Goal: Contribute content: Contribute content

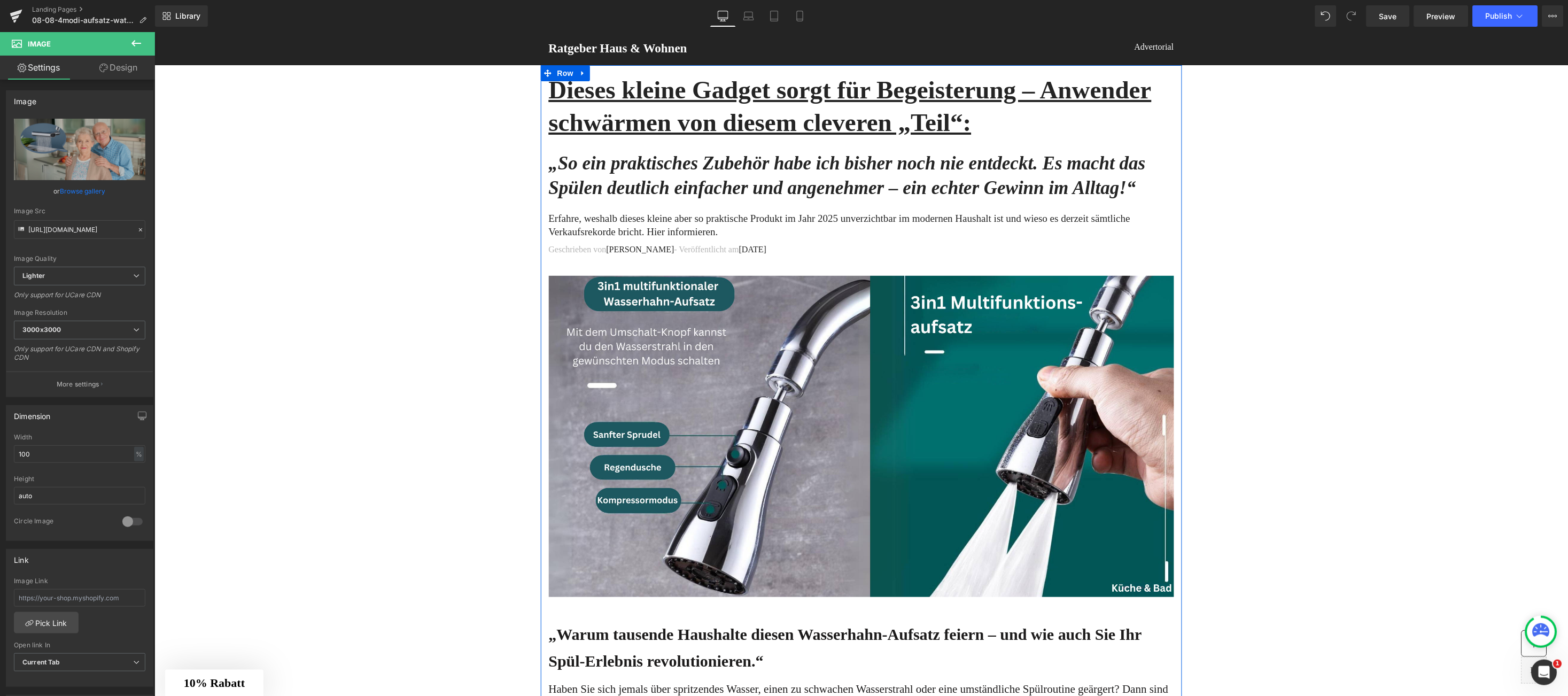
click at [798, 434] on img at bounding box center [861, 439] width 626 height 327
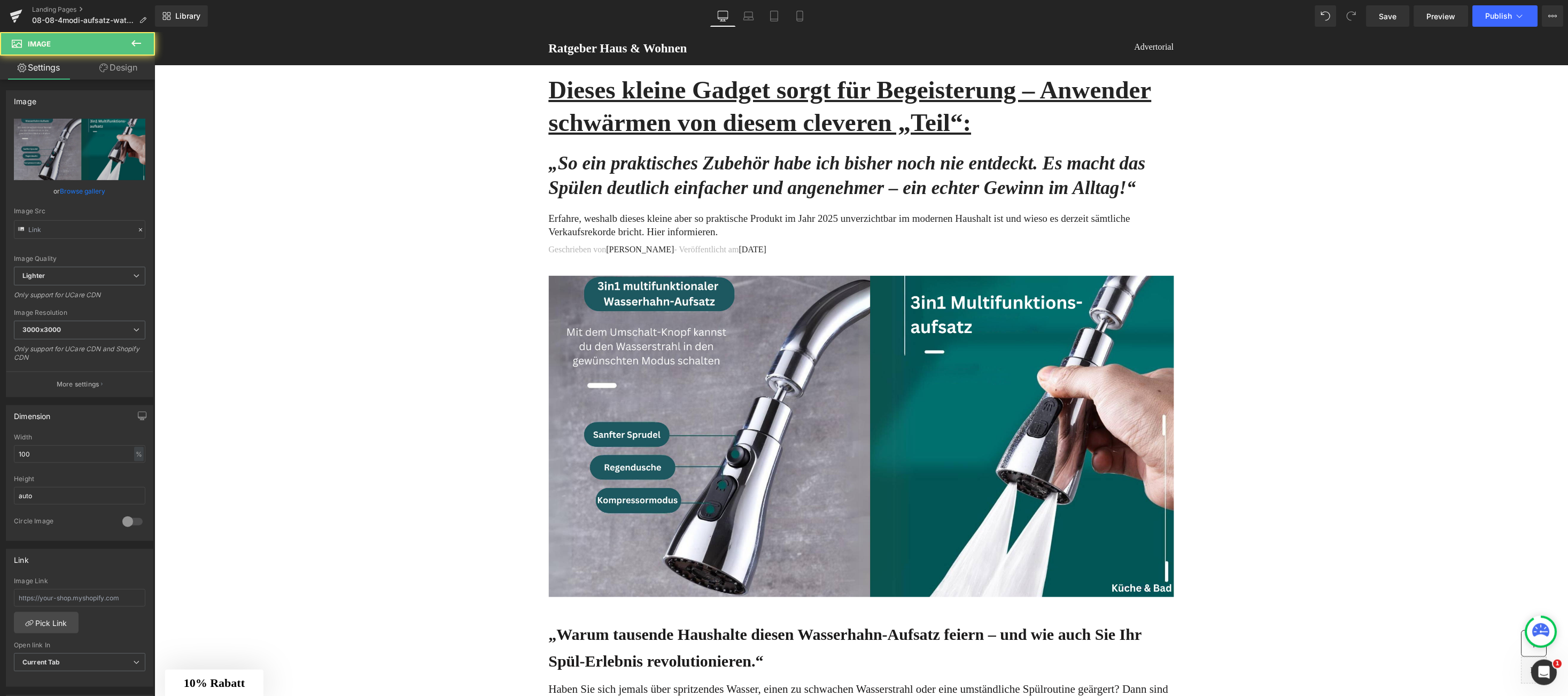
type input "[URL][DOMAIN_NAME]"
click at [89, 152] on icon "Replace Image" at bounding box center [80, 150] width 86 height 13
type input "C:\fakepath\1.jpg"
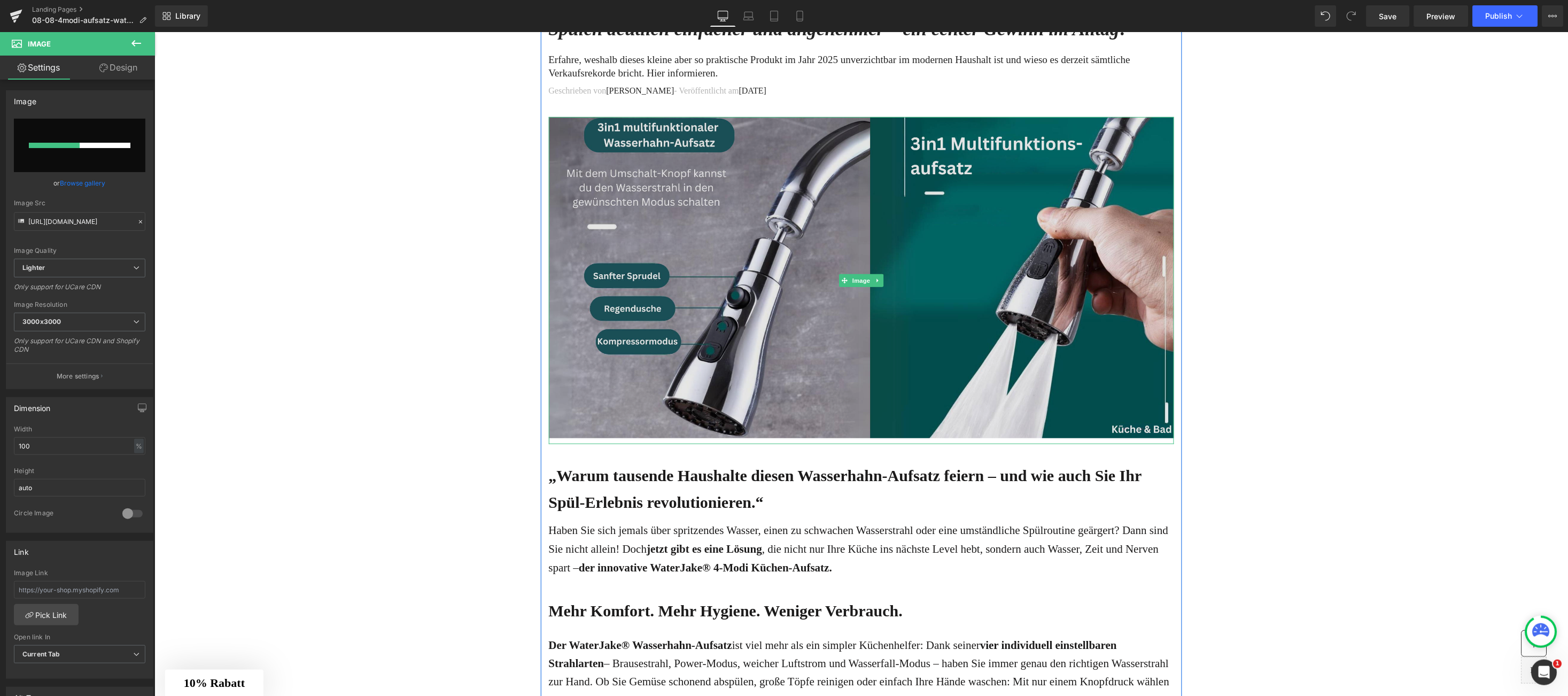
scroll to position [160, 0]
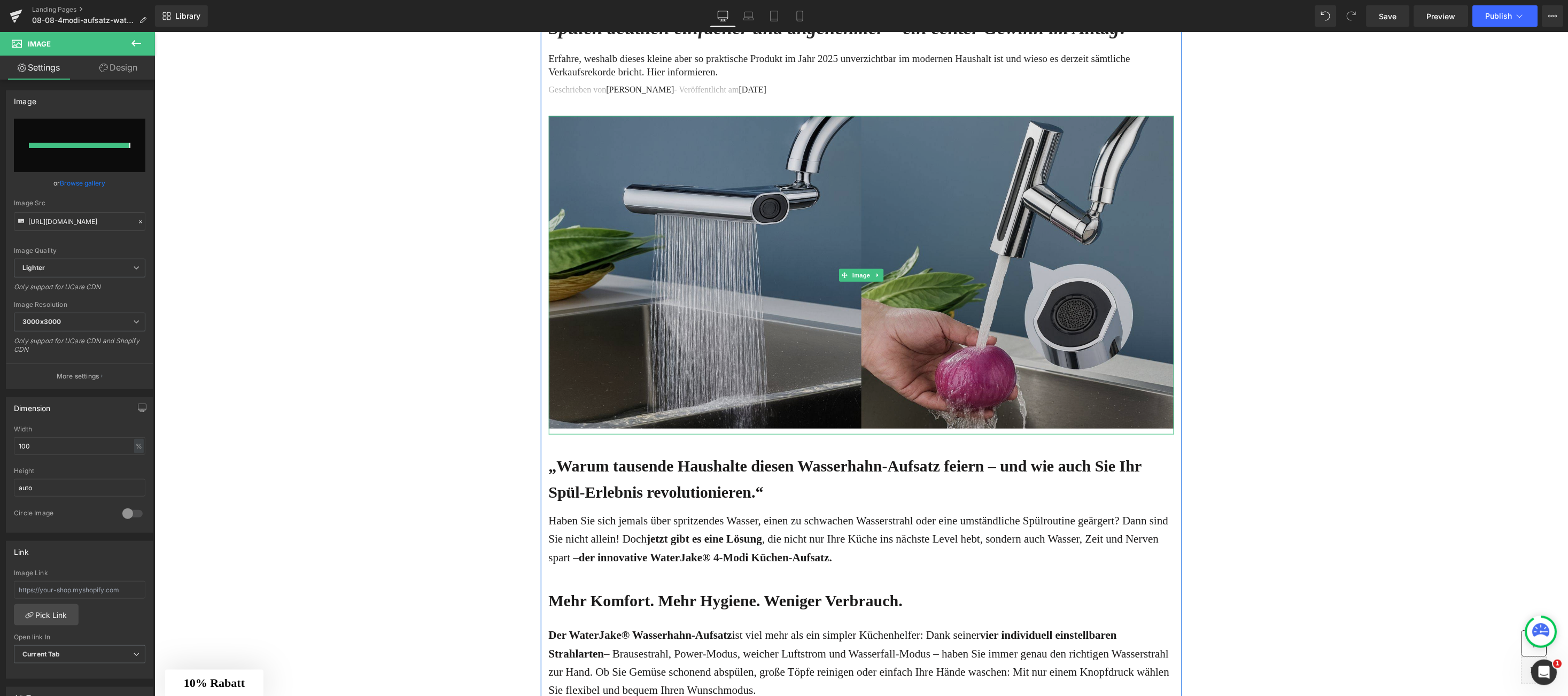
type input "[URL][DOMAIN_NAME]"
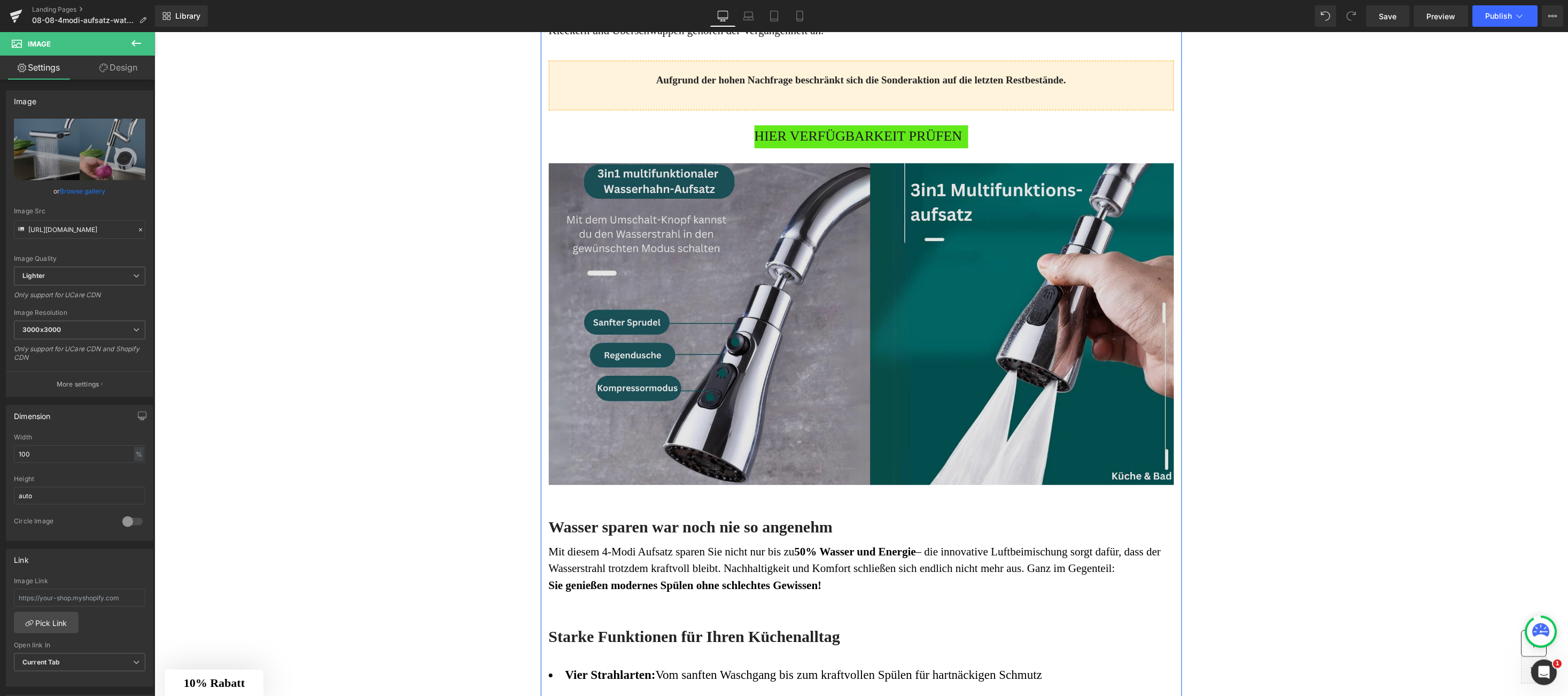
scroll to position [963, 0]
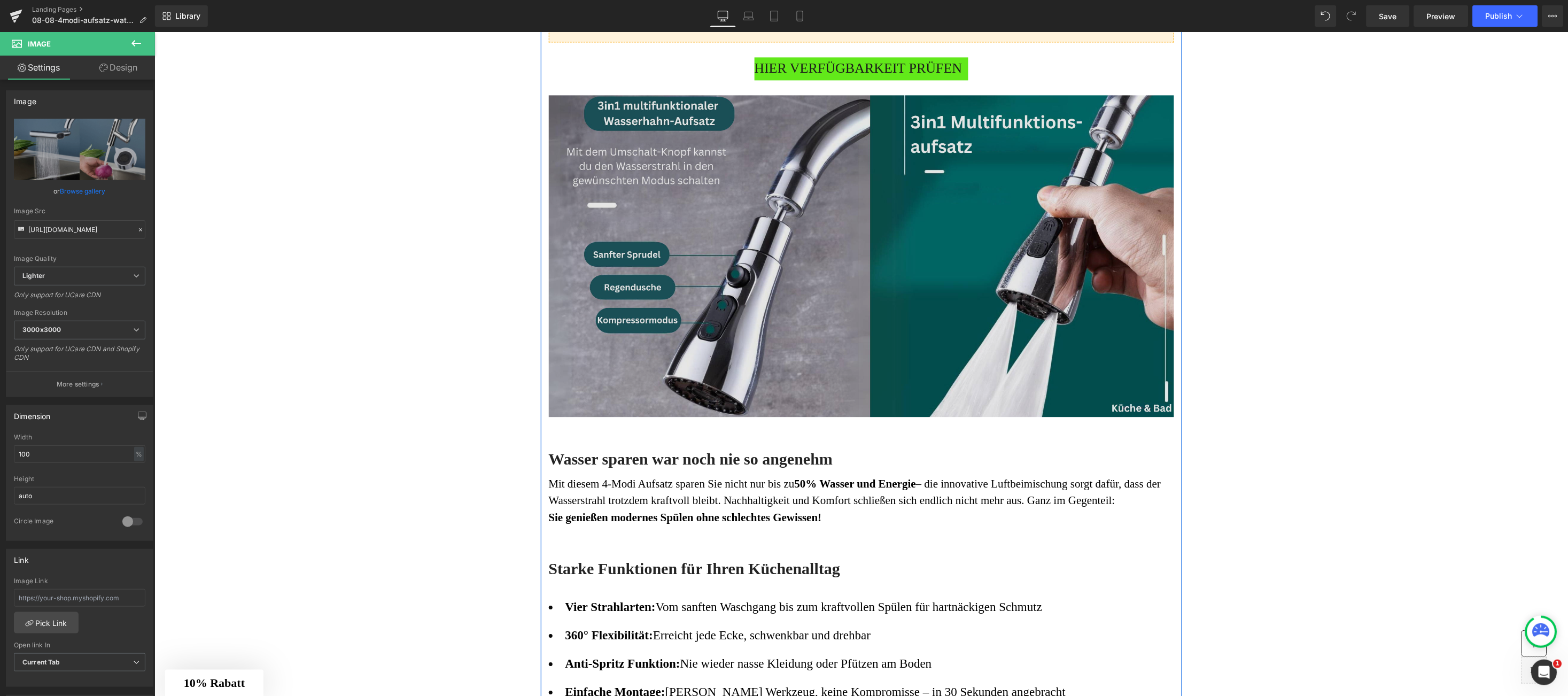
click at [675, 279] on img at bounding box center [861, 258] width 626 height 327
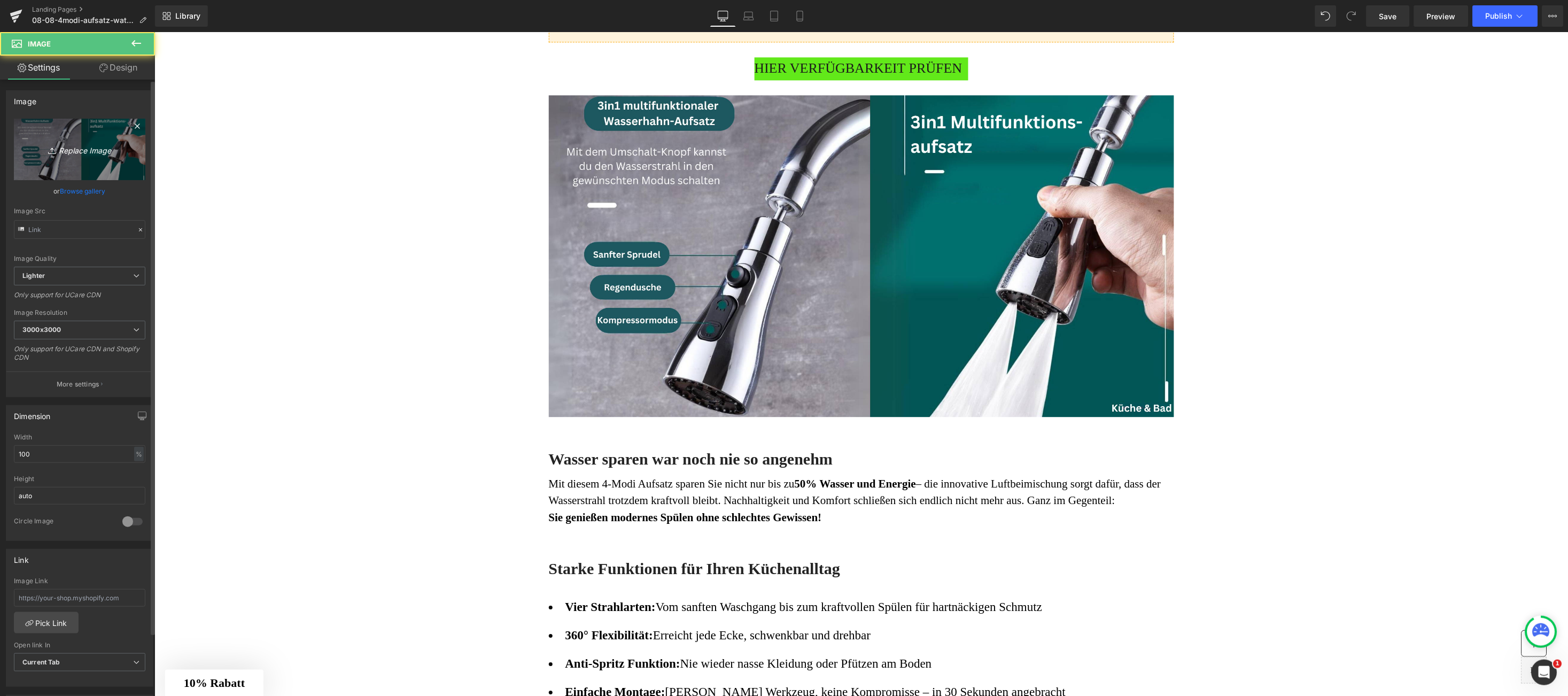
type input "[URL][DOMAIN_NAME]"
click at [73, 146] on icon "Replace Image" at bounding box center [80, 150] width 86 height 13
type input "C:\fakepath\2.jpg"
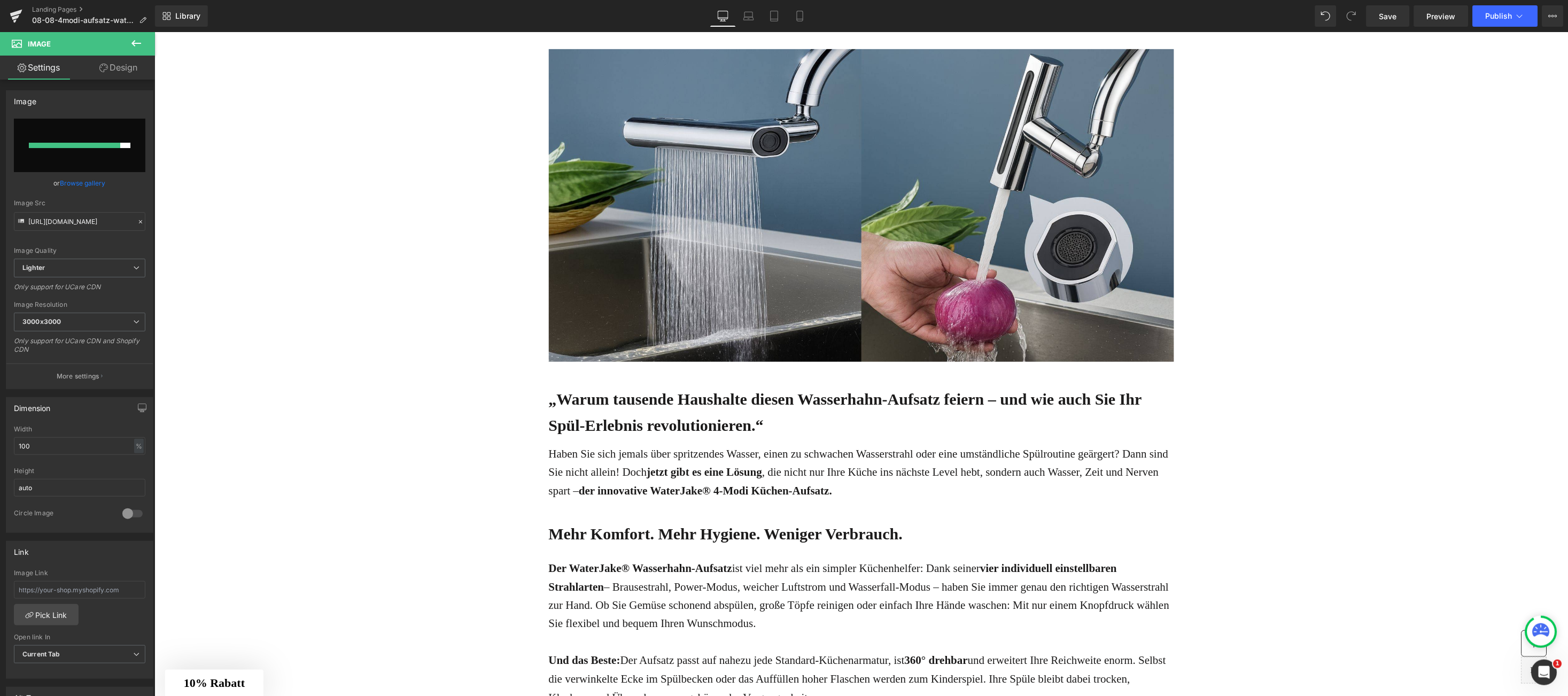
scroll to position [160, 0]
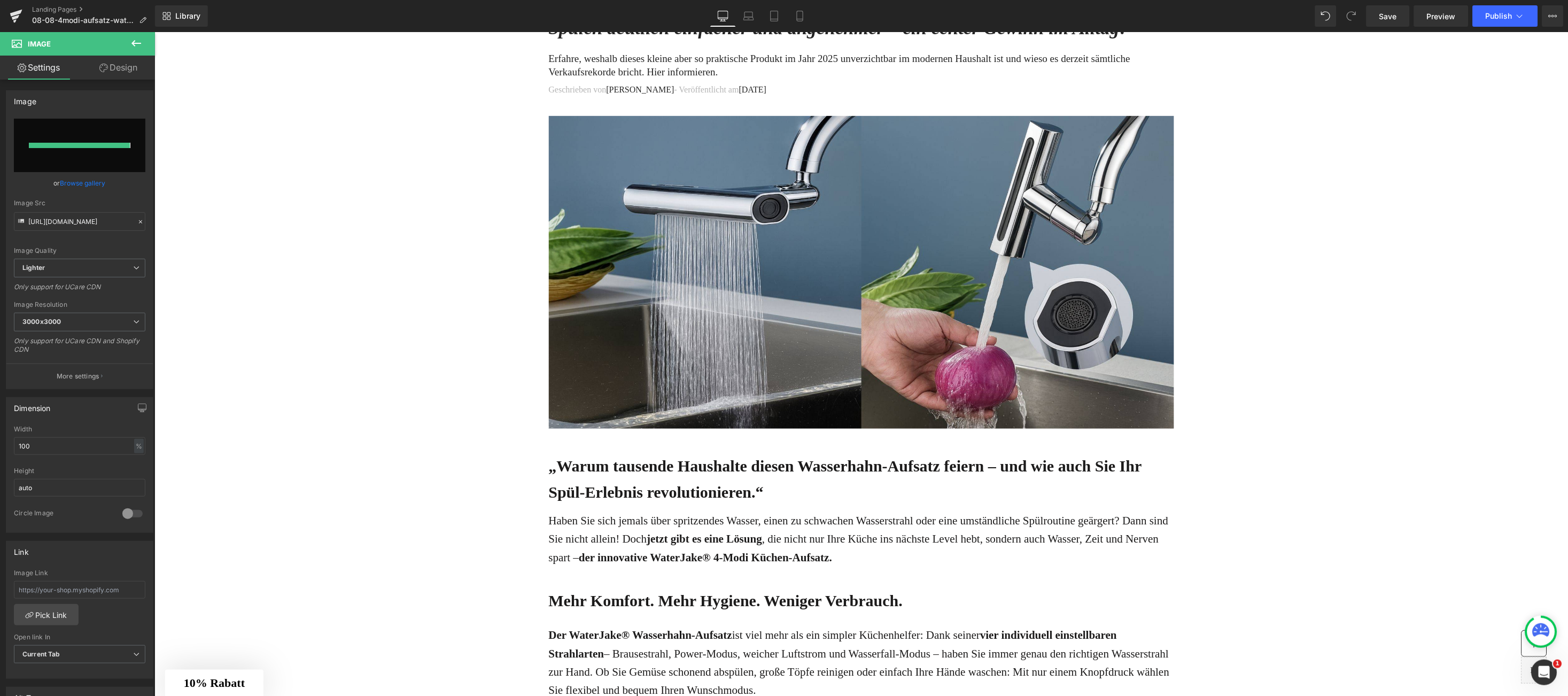
type input "[URL][DOMAIN_NAME]"
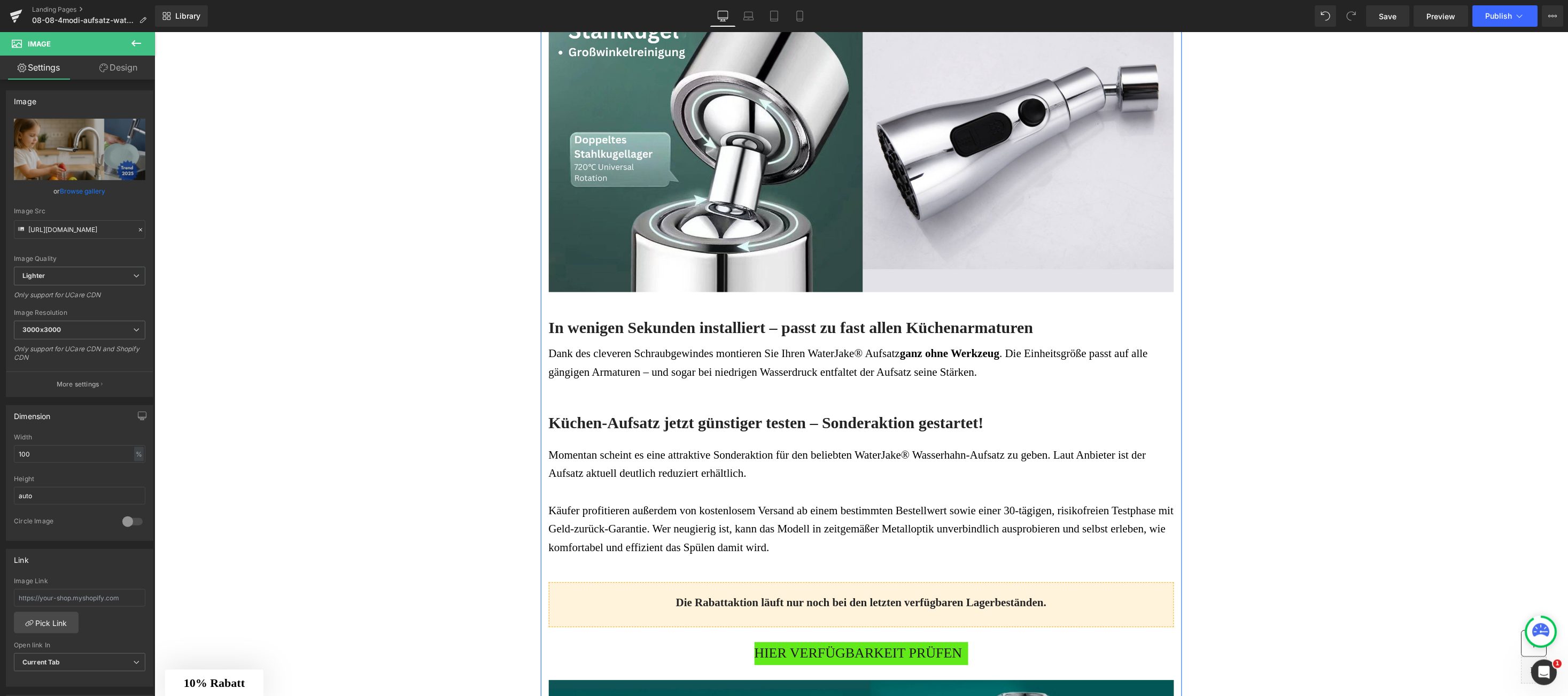
scroll to position [2246, 0]
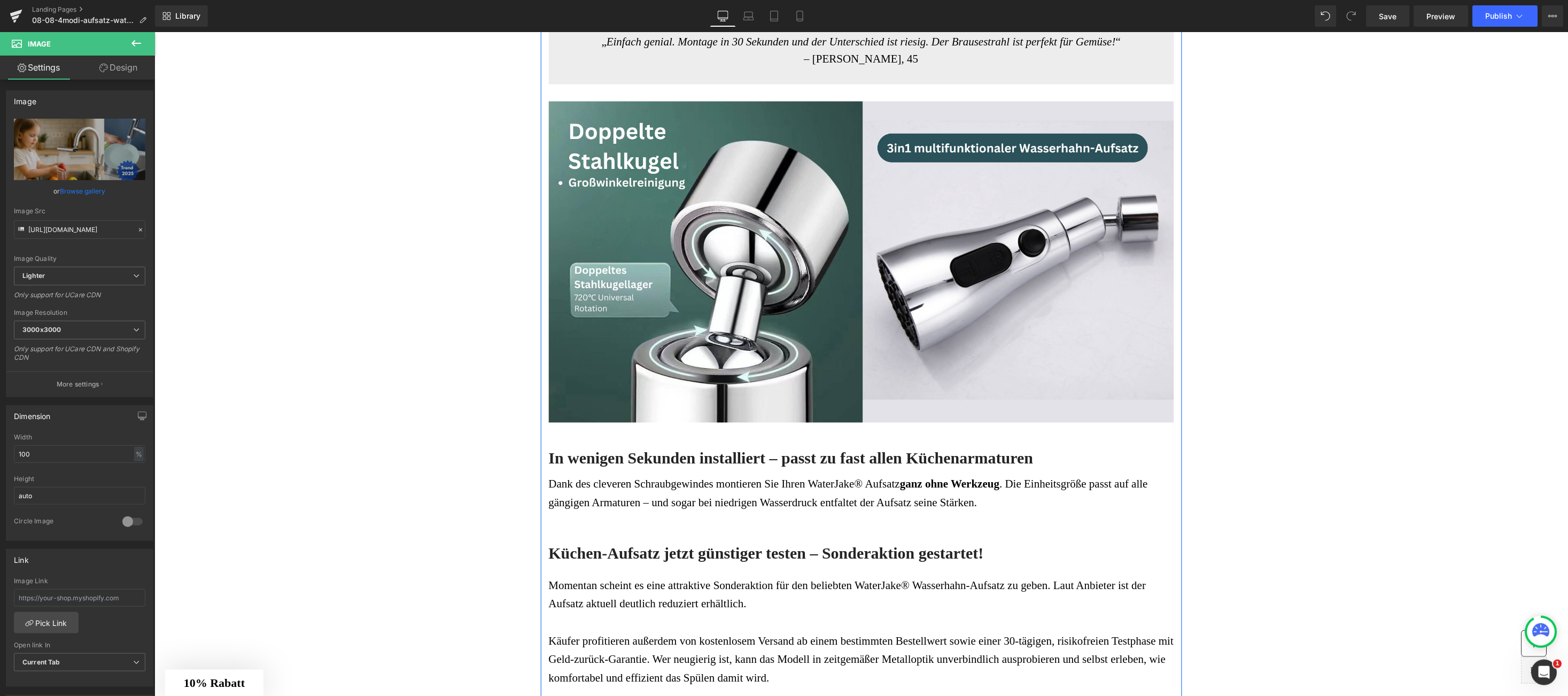
click at [716, 258] on img at bounding box center [861, 253] width 626 height 339
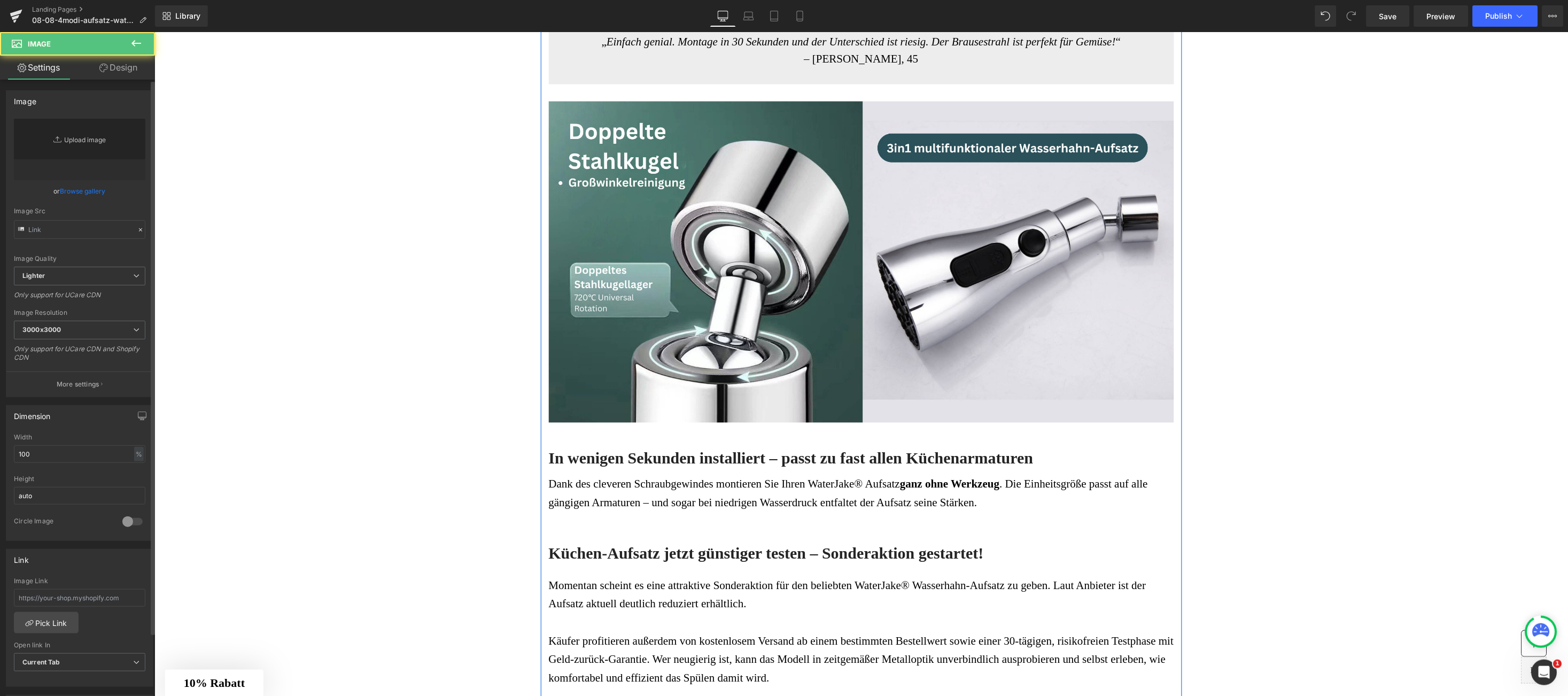
type input "[URL][DOMAIN_NAME]"
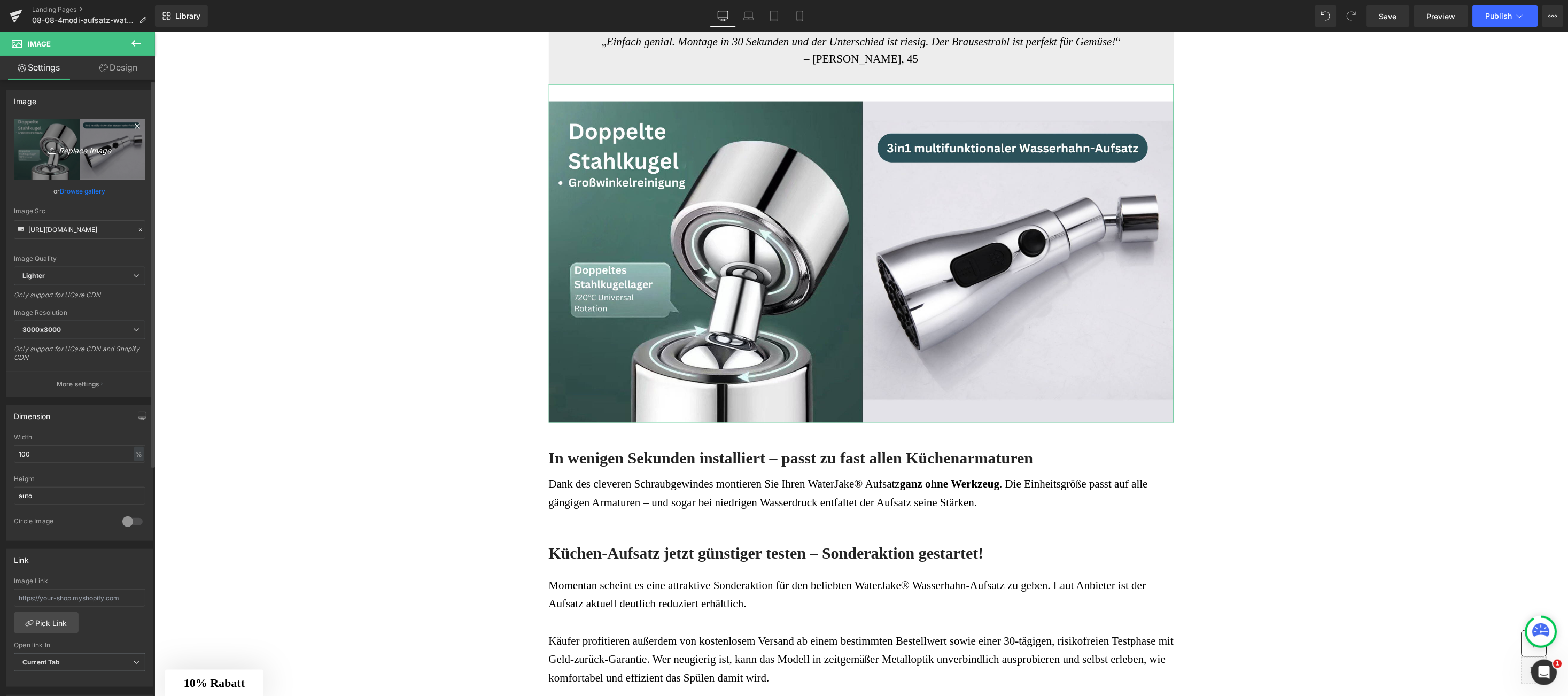
click at [86, 137] on link "Replace Image" at bounding box center [80, 149] width 132 height 62
type input "C:\fakepath\3.jpg"
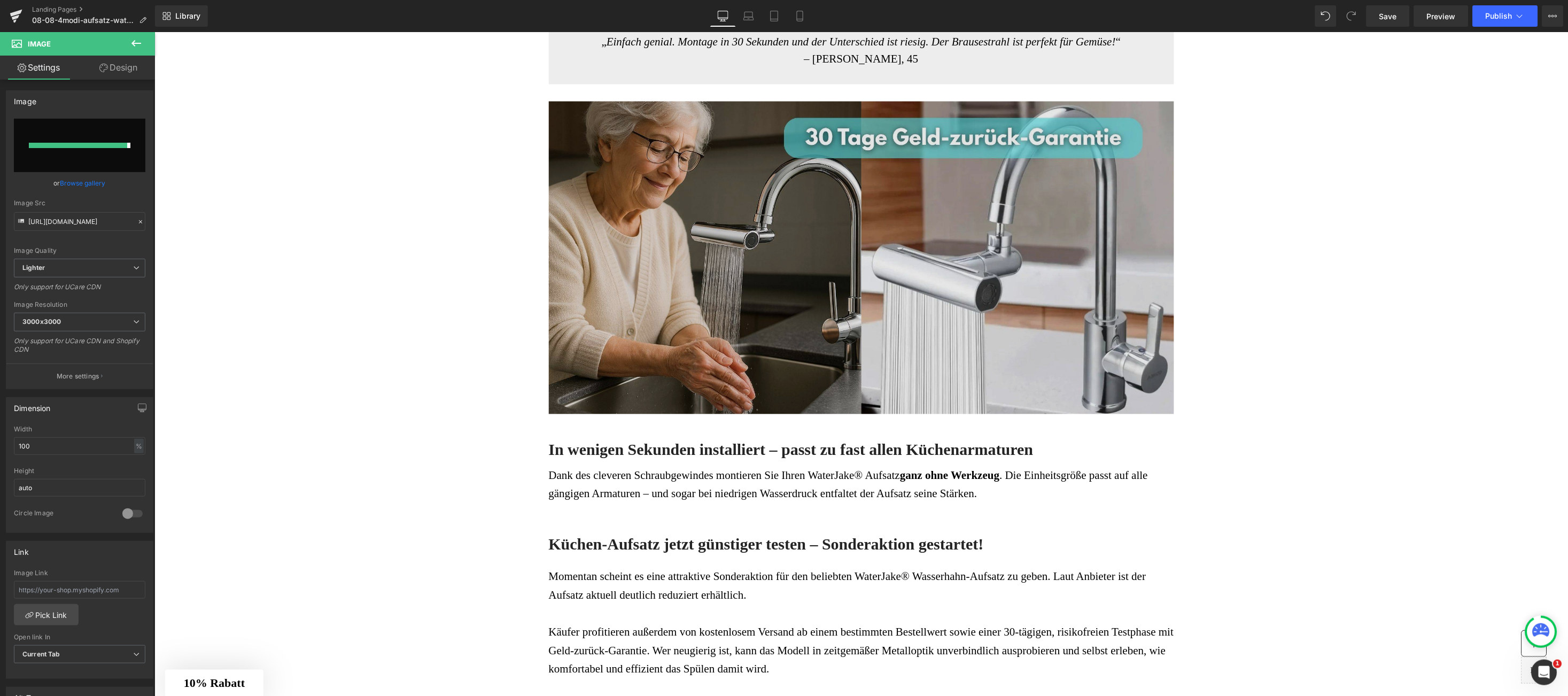
type input "[URL][DOMAIN_NAME]"
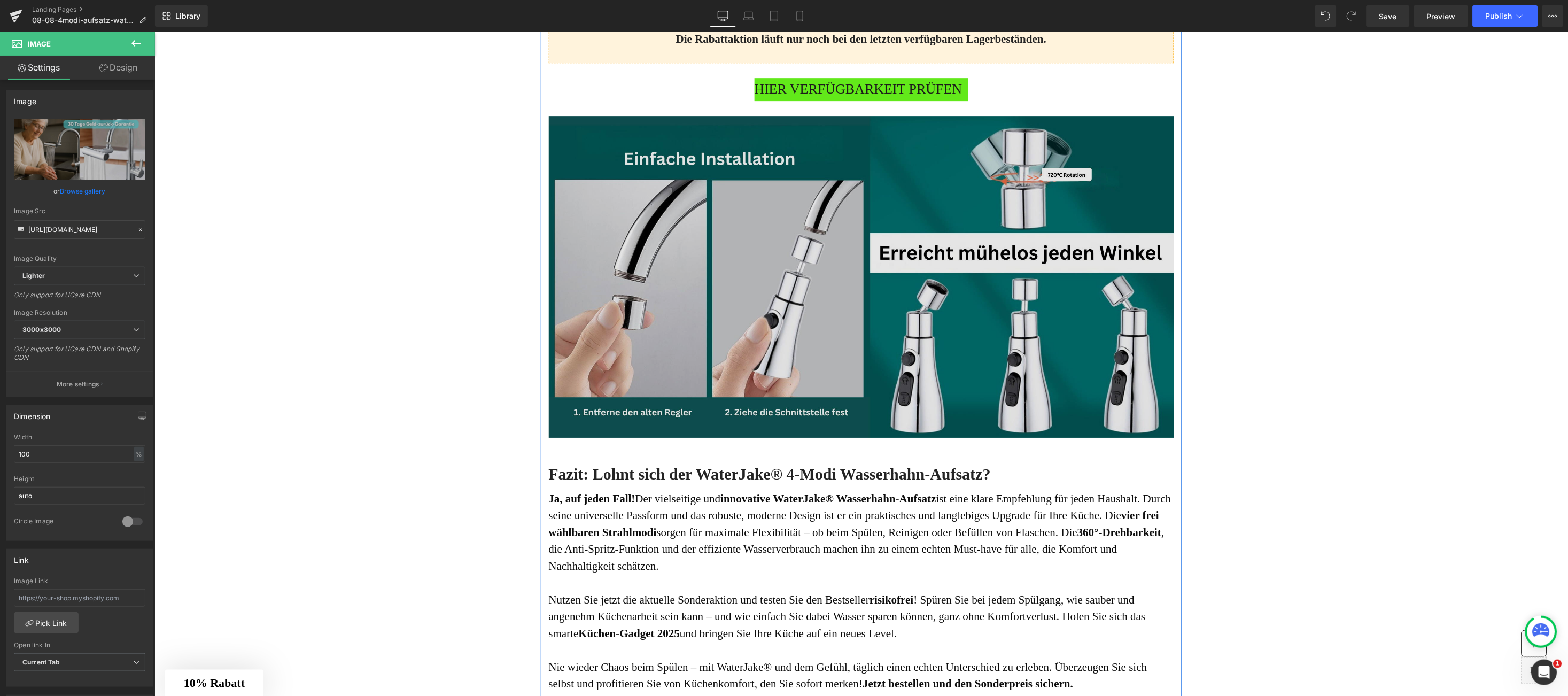
scroll to position [2888, 0]
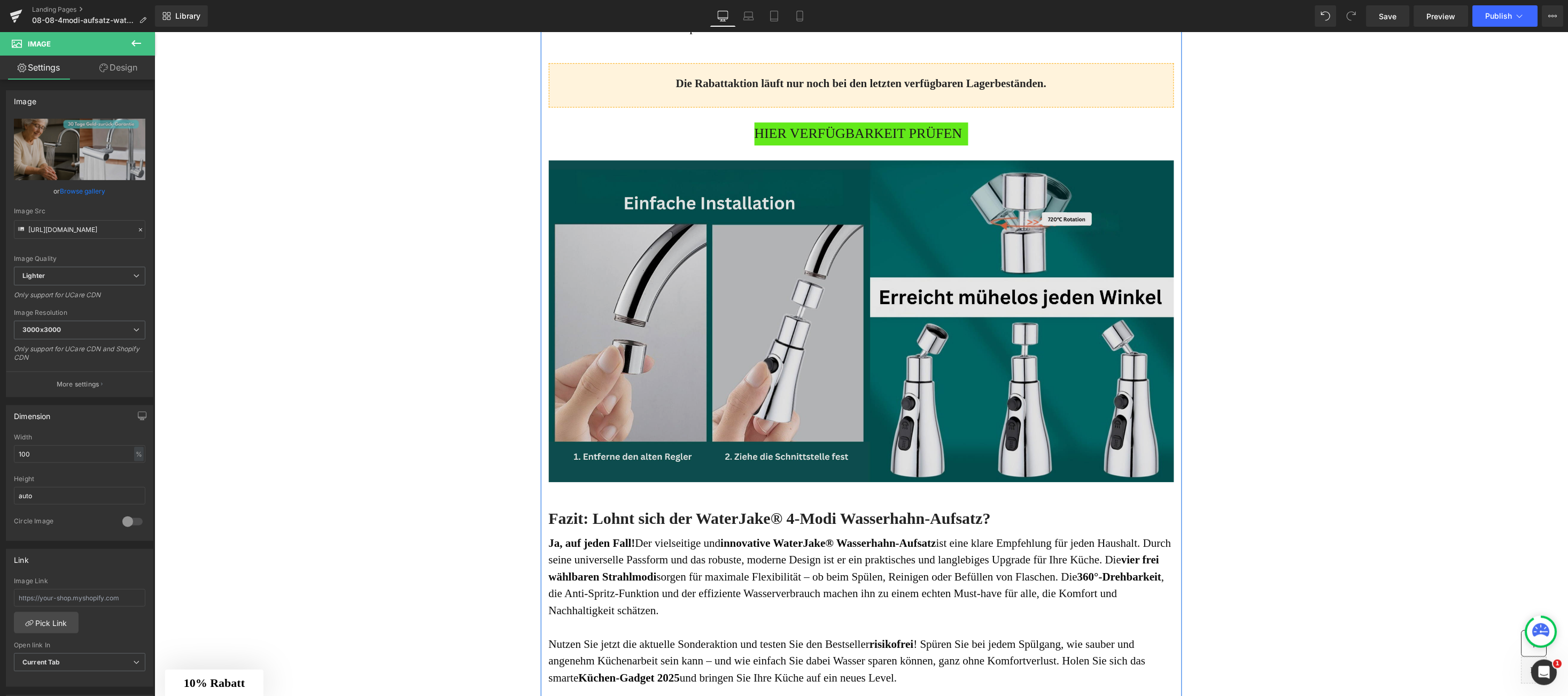
click at [665, 285] on img at bounding box center [861, 320] width 626 height 322
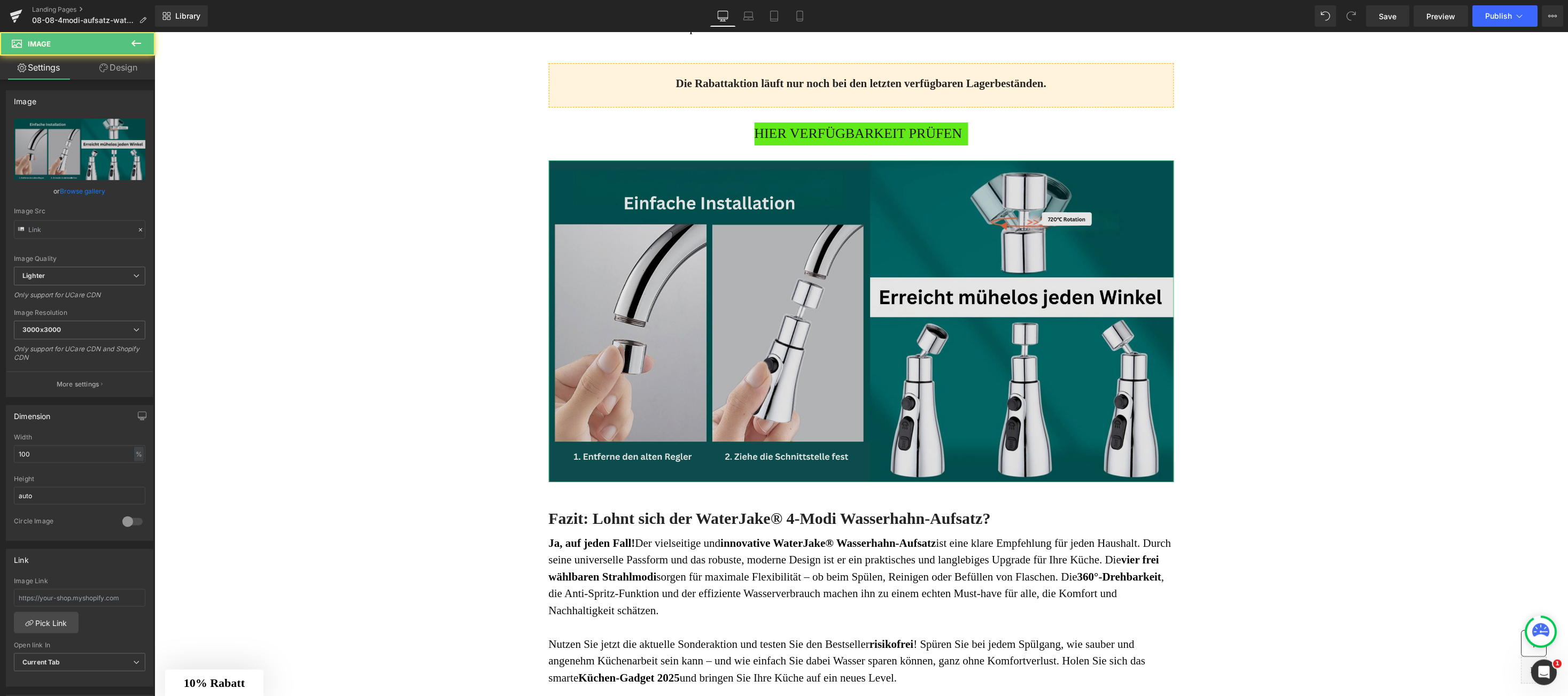
type input "[URL][DOMAIN_NAME]"
click at [0, 0] on icon "Replace Image" at bounding box center [0, 0] width 0 height 0
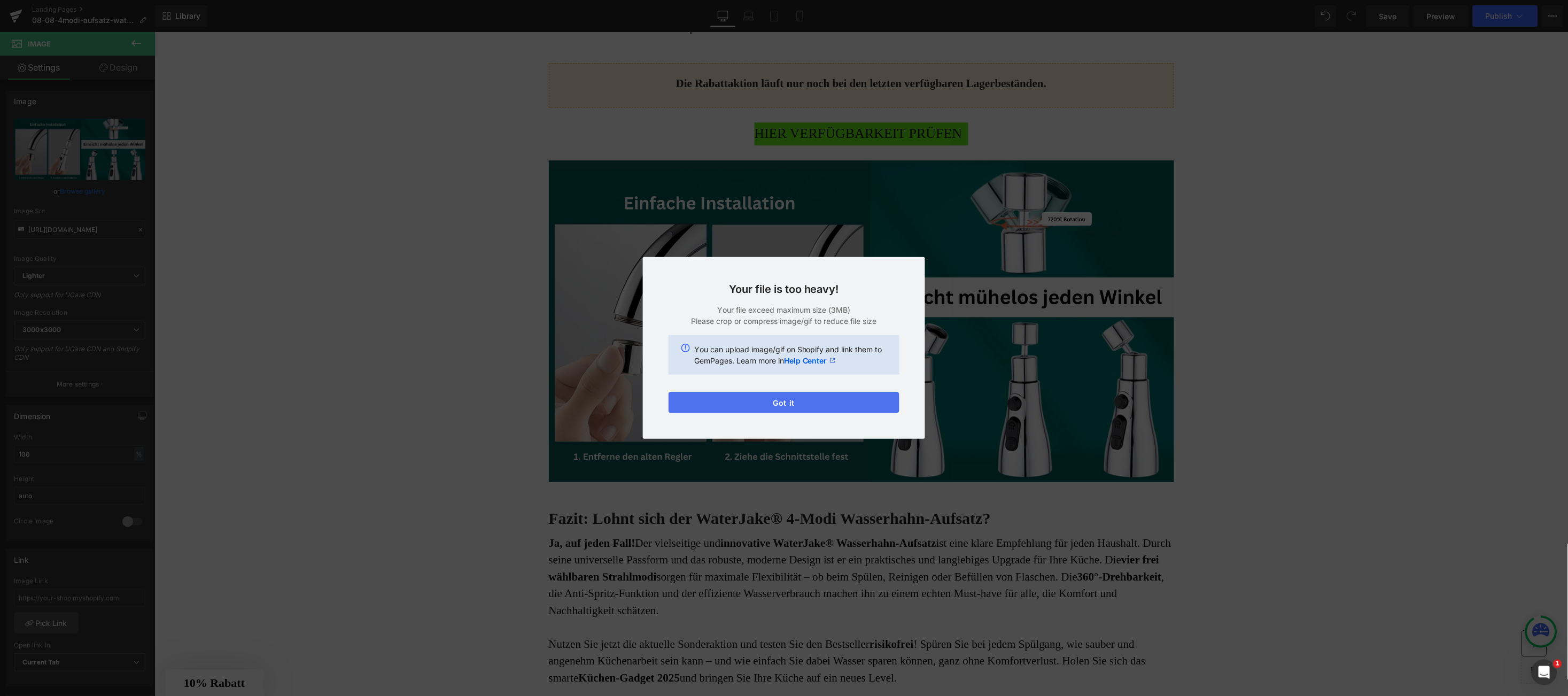
drag, startPoint x: 696, startPoint y: 395, endPoint x: 532, endPoint y: 359, distance: 167.9
click at [696, 396] on button "Got it" at bounding box center [784, 402] width 231 height 21
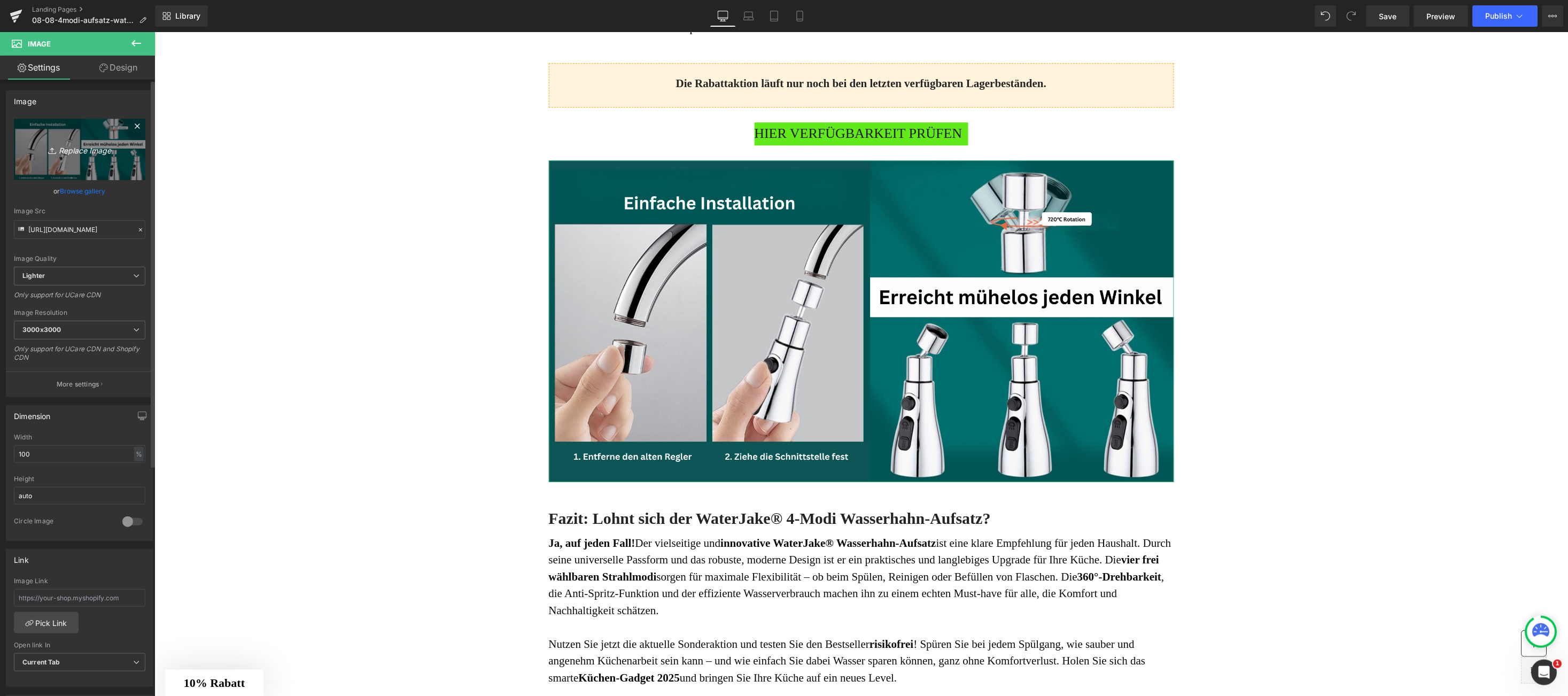
drag, startPoint x: 47, startPoint y: 152, endPoint x: 50, endPoint y: 146, distance: 6.7
click at [49, 147] on icon at bounding box center [53, 151] width 11 height 11
type input "C:\fakepath\5.jpg"
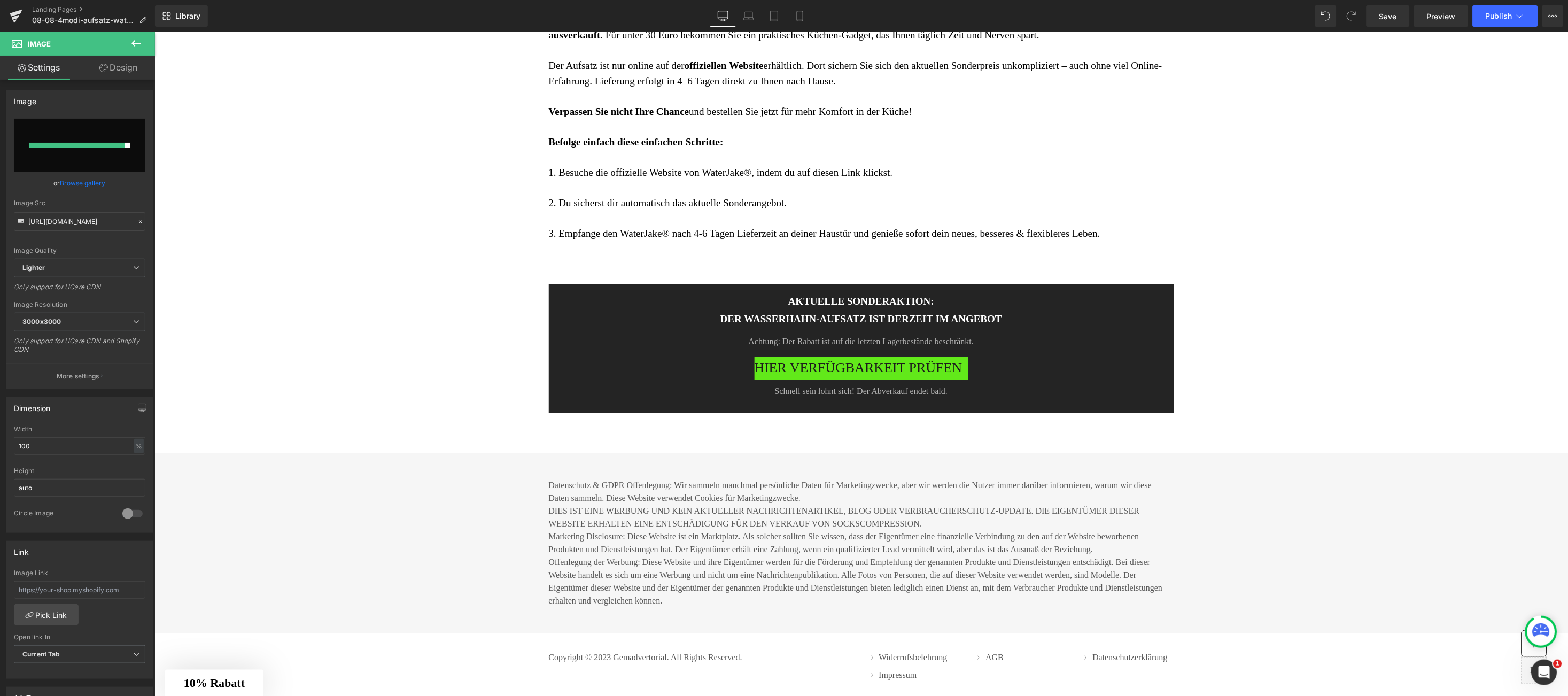
scroll to position [3547, 0]
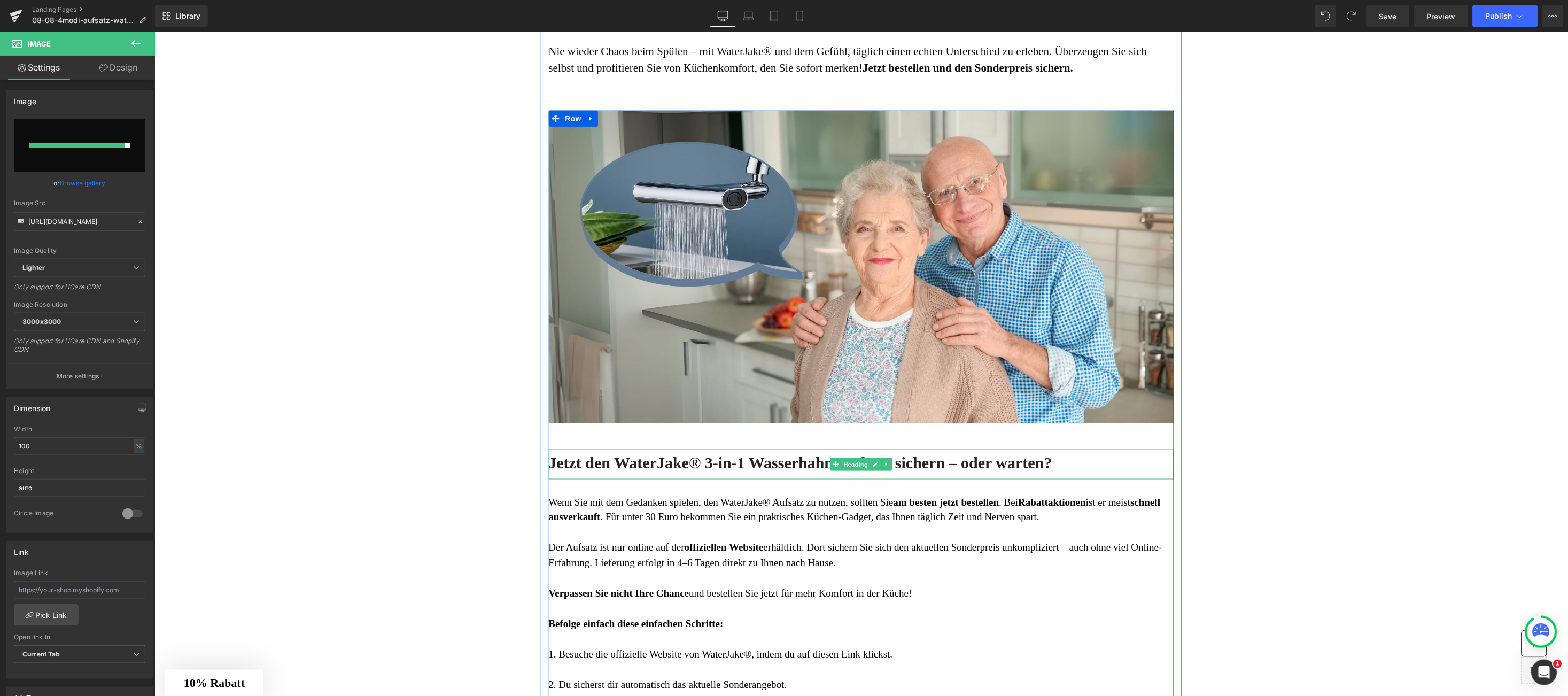
click at [710, 457] on h3 "Jetzt den WaterJake® 3-in-1 Wasserhahn-Aufsatz sichern – oder warten?" at bounding box center [861, 462] width 626 height 21
click at [691, 468] on h3 "Jetzt den WaterJake® 3-in-1 Wasserhahn-Aufsatz sichern – oder warten?" at bounding box center [861, 462] width 626 height 21
click at [701, 456] on h3 "Jetzt den WaterJake® 3-in-1 Wasserhahn-Aufsatz sichern – oder warten?" at bounding box center [861, 462] width 626 height 21
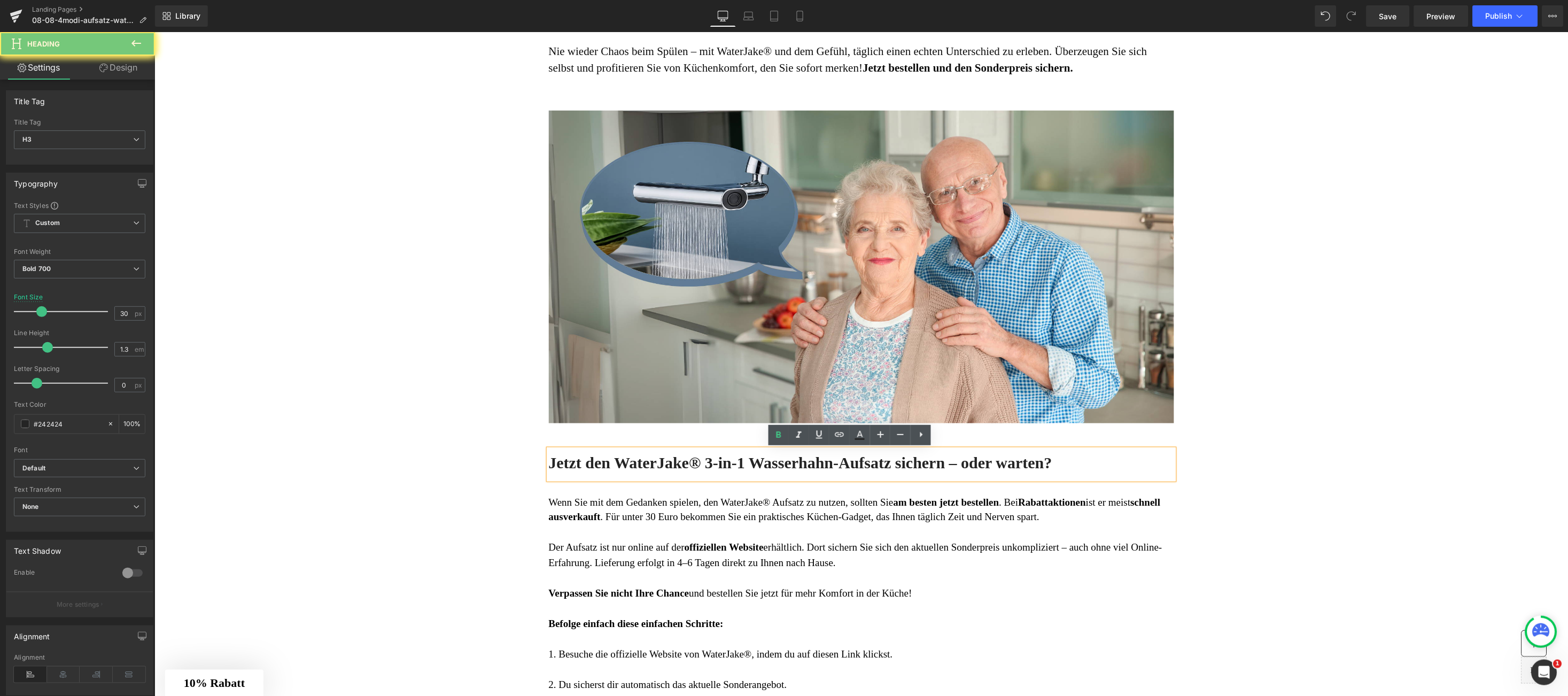
click at [696, 462] on h3 "Jetzt den WaterJake® 3-in-1 Wasserhahn-Aufsatz sichern – oder warten?" at bounding box center [861, 462] width 626 height 21
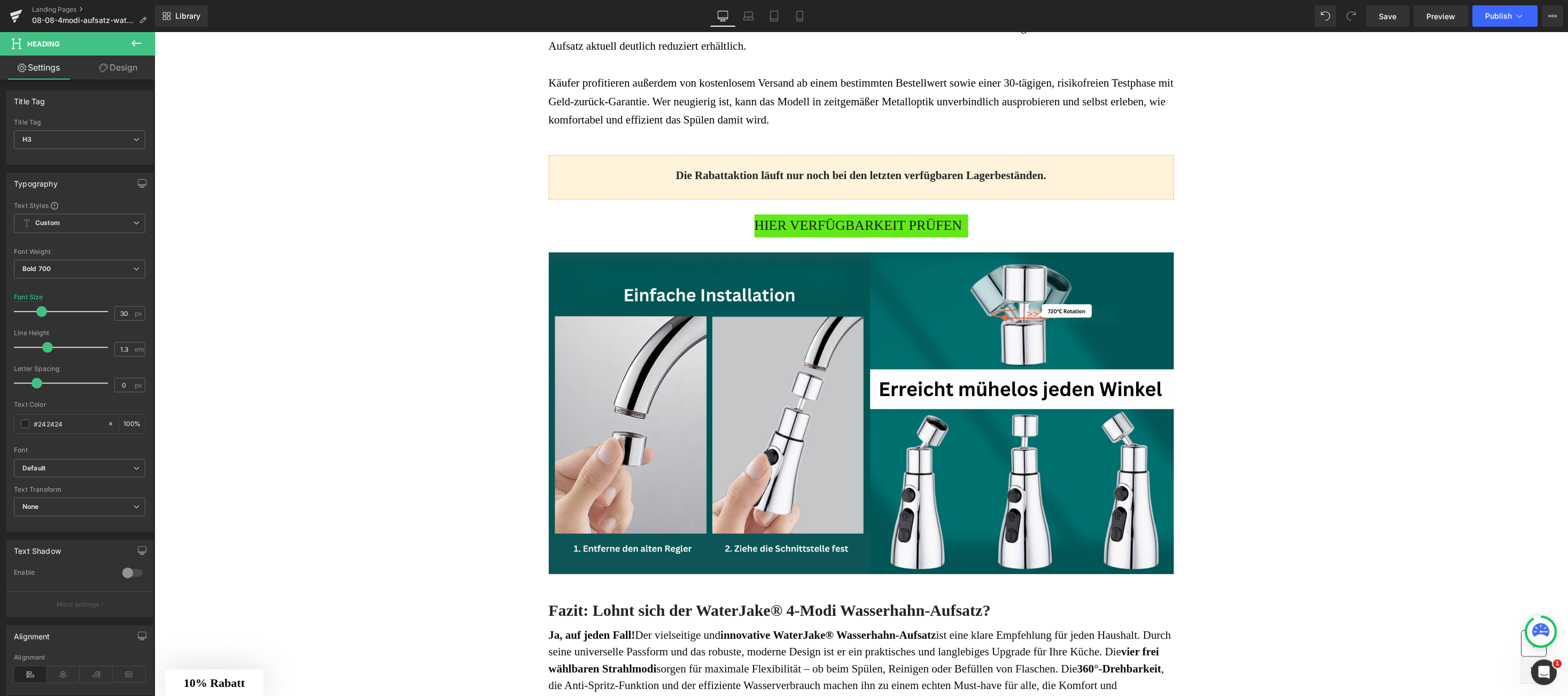
scroll to position [2906, 0]
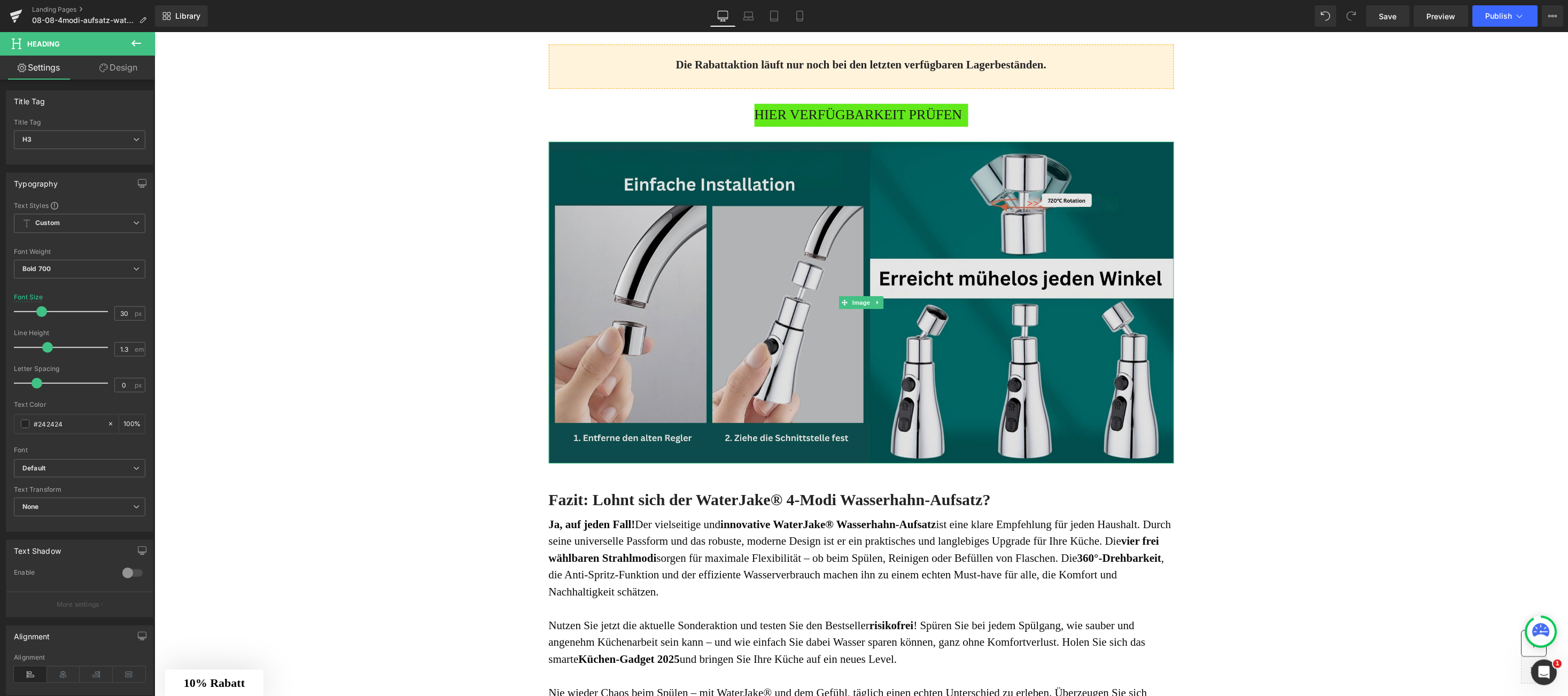
click at [993, 418] on img at bounding box center [861, 302] width 626 height 322
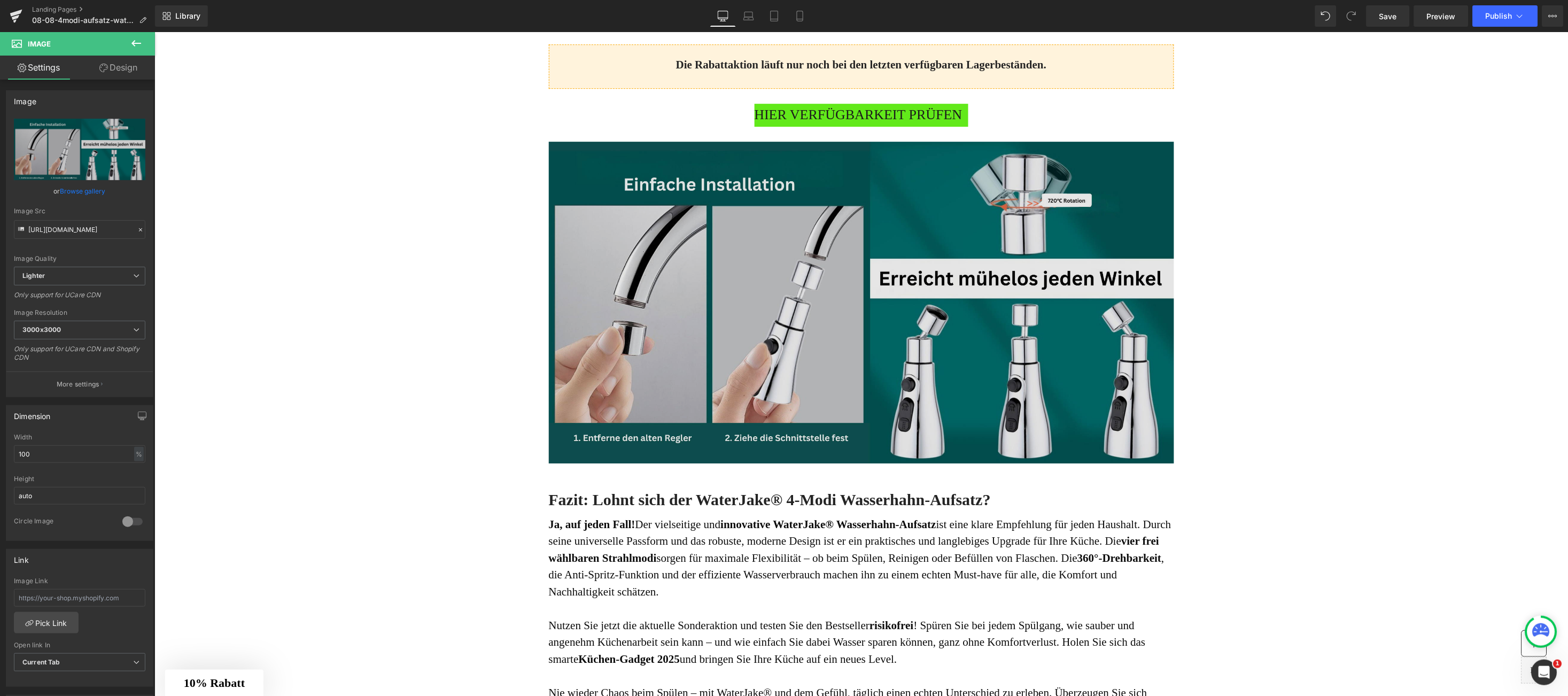
click at [761, 360] on img at bounding box center [861, 302] width 626 height 322
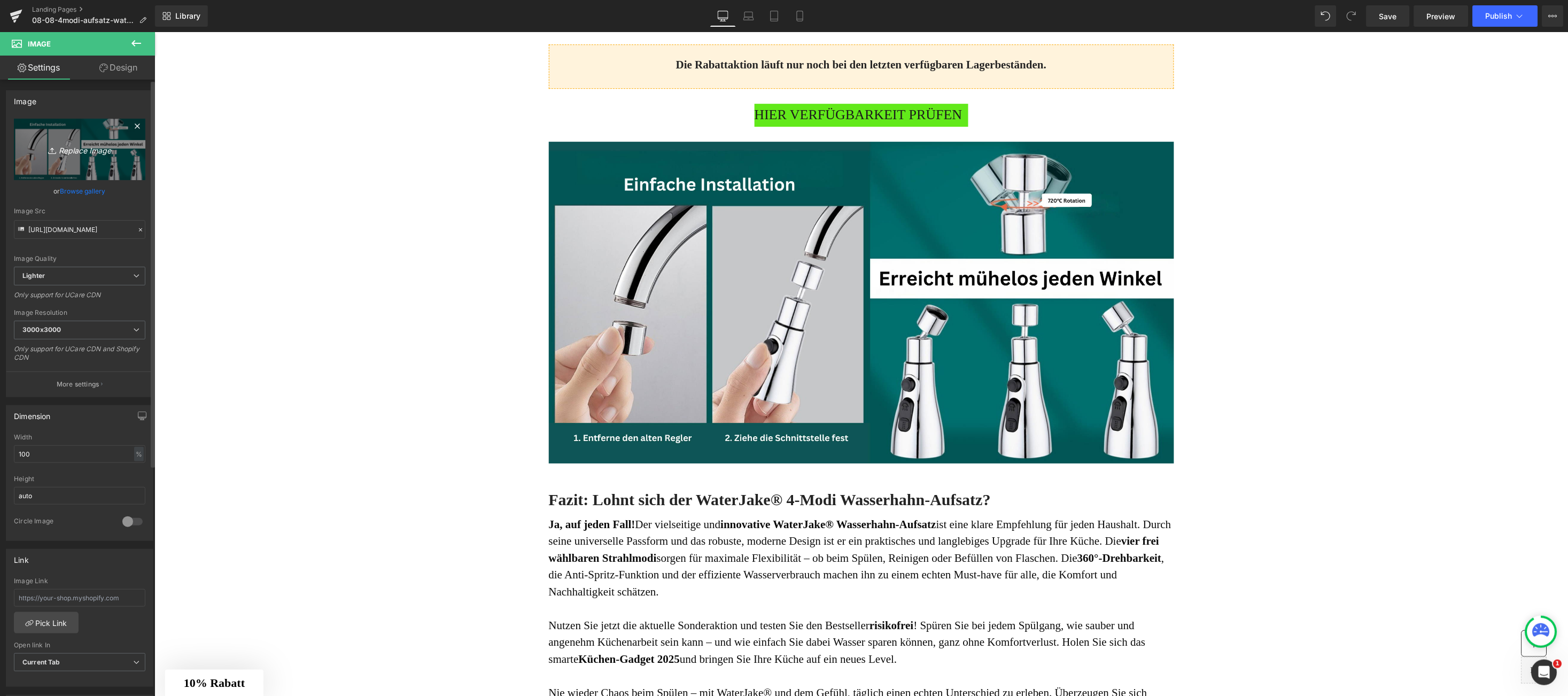
click at [85, 155] on icon "Replace Image" at bounding box center [80, 150] width 86 height 13
type input "C:\fakepath\Screenshot_35.png"
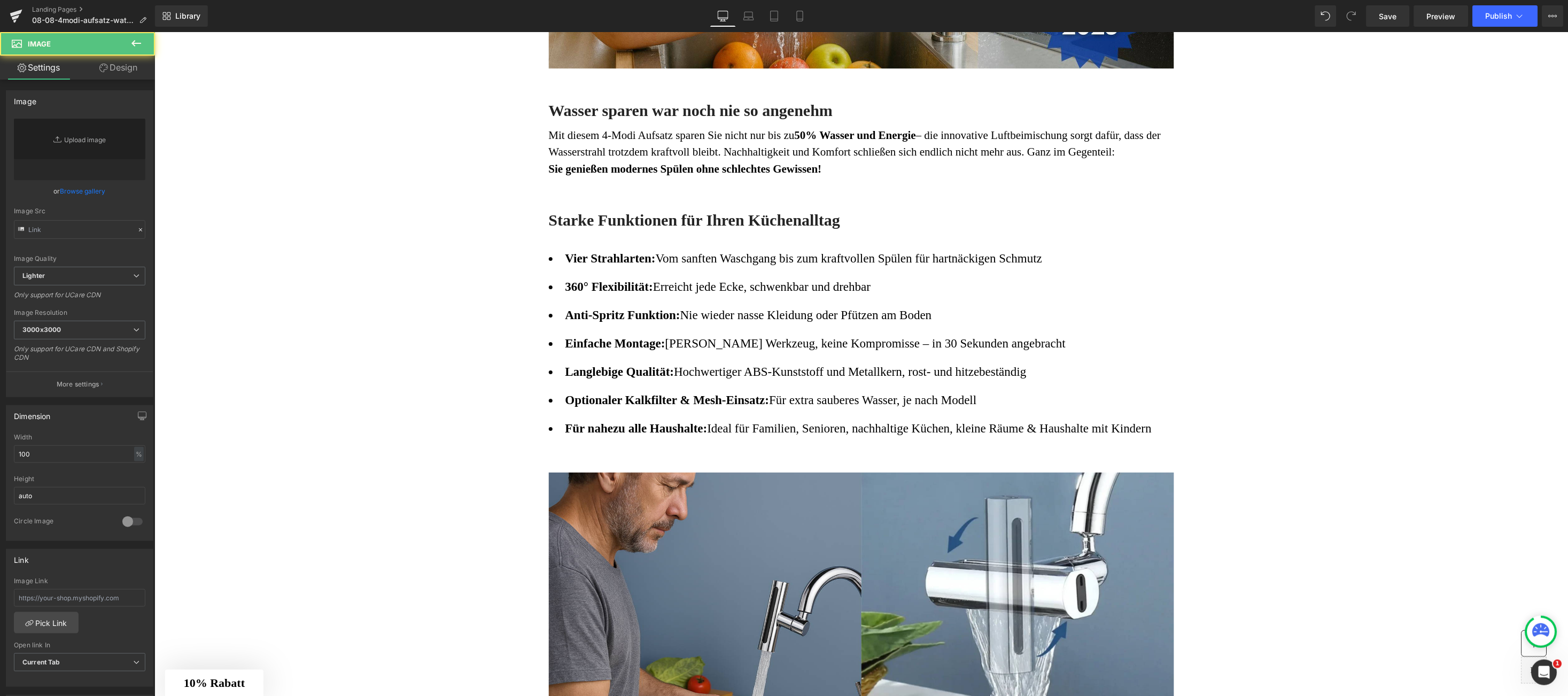
drag, startPoint x: 863, startPoint y: 462, endPoint x: 856, endPoint y: 460, distance: 7.3
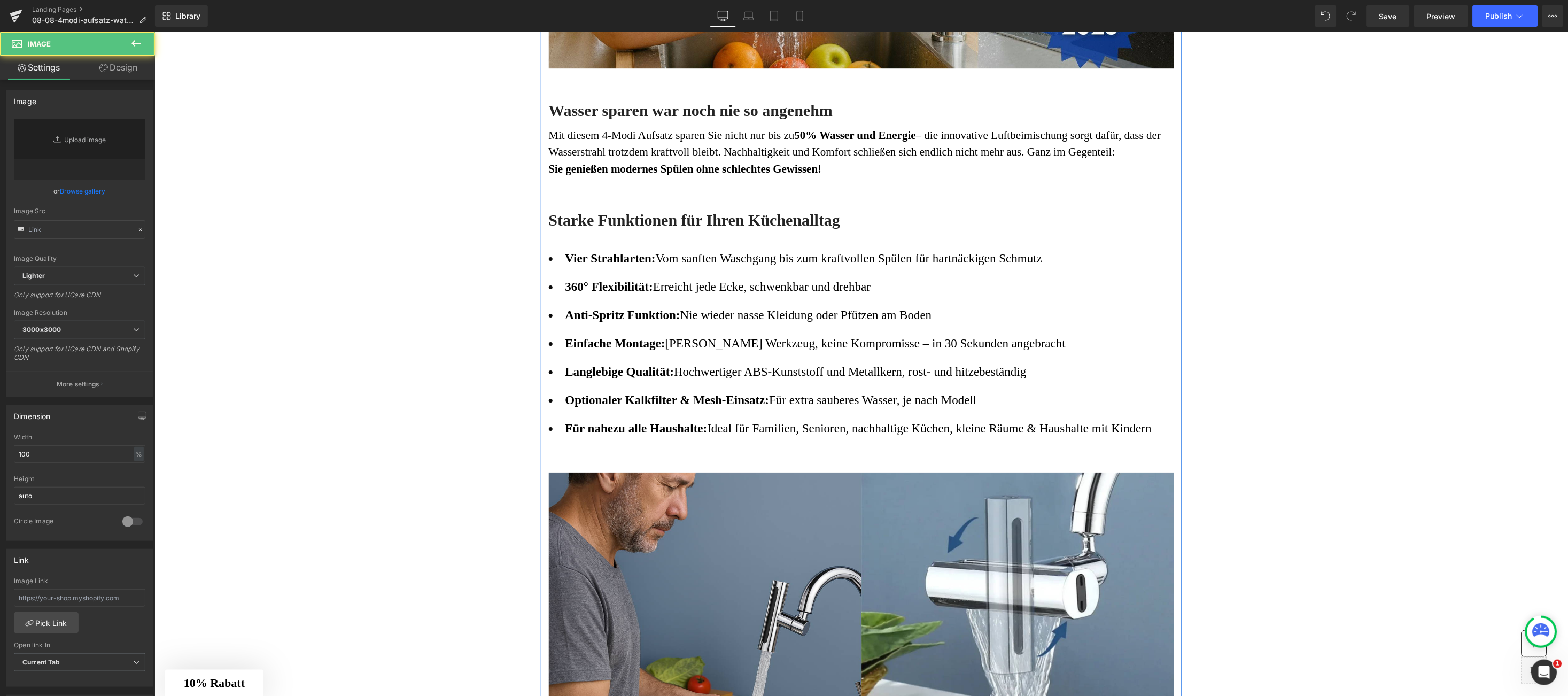
drag, startPoint x: 548, startPoint y: 341, endPoint x: 549, endPoint y: 395, distance: 54.0
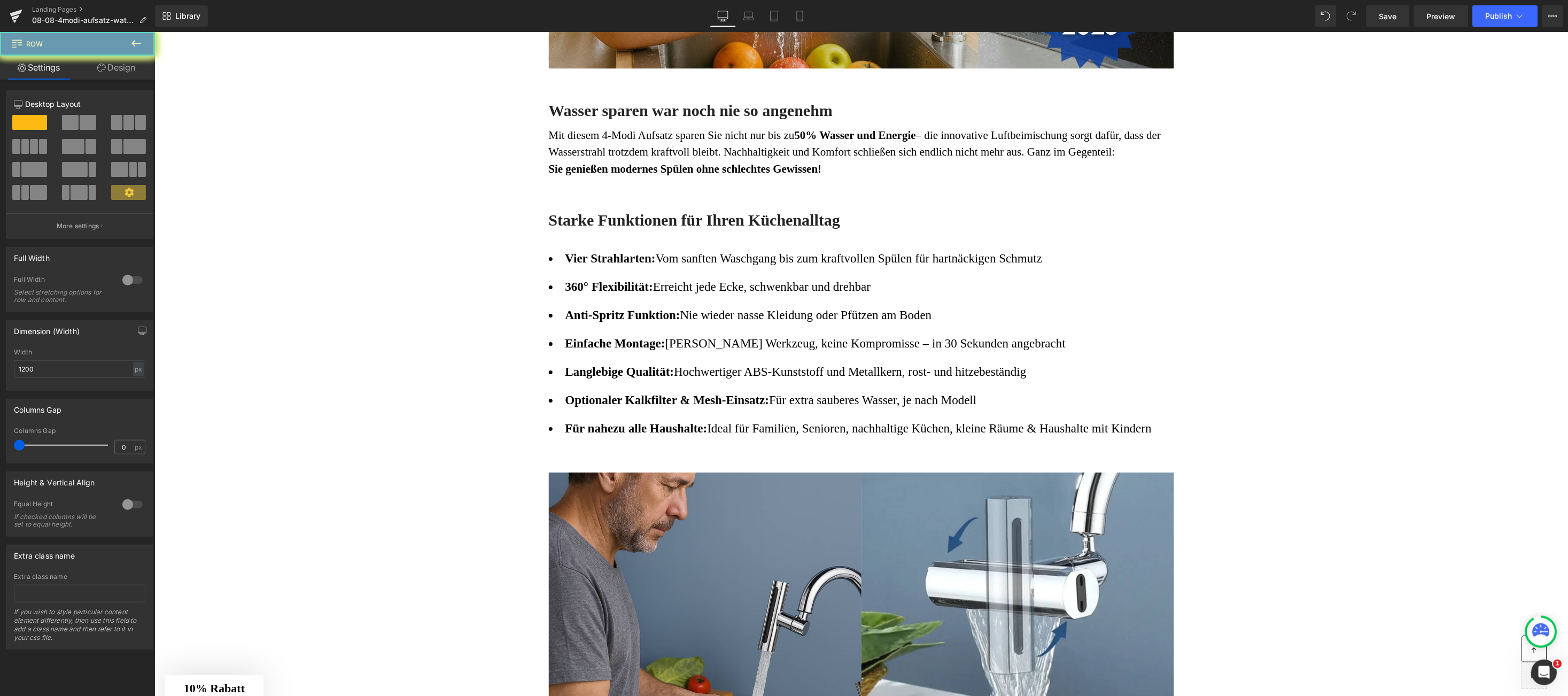
drag, startPoint x: 551, startPoint y: 353, endPoint x: 1284, endPoint y: 329, distance: 733.4
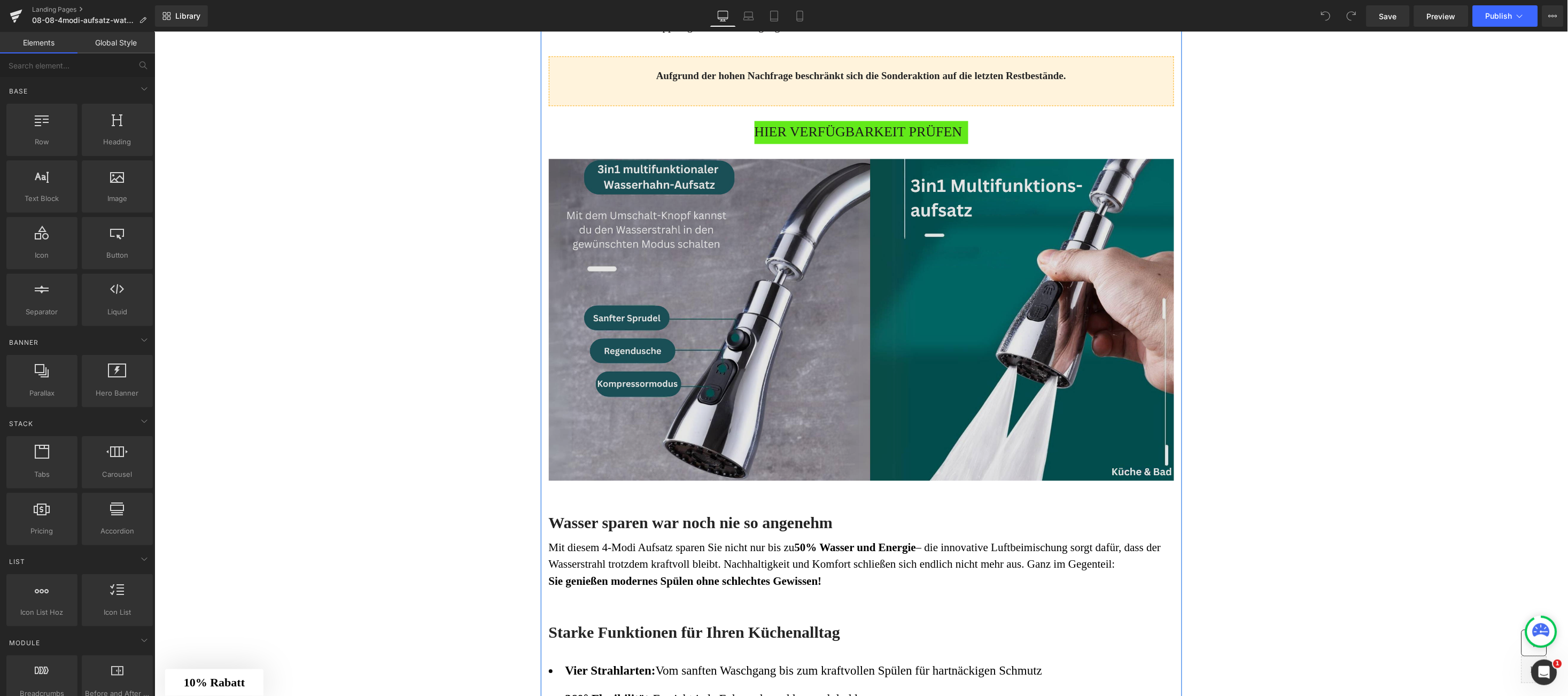
scroll to position [963, 0]
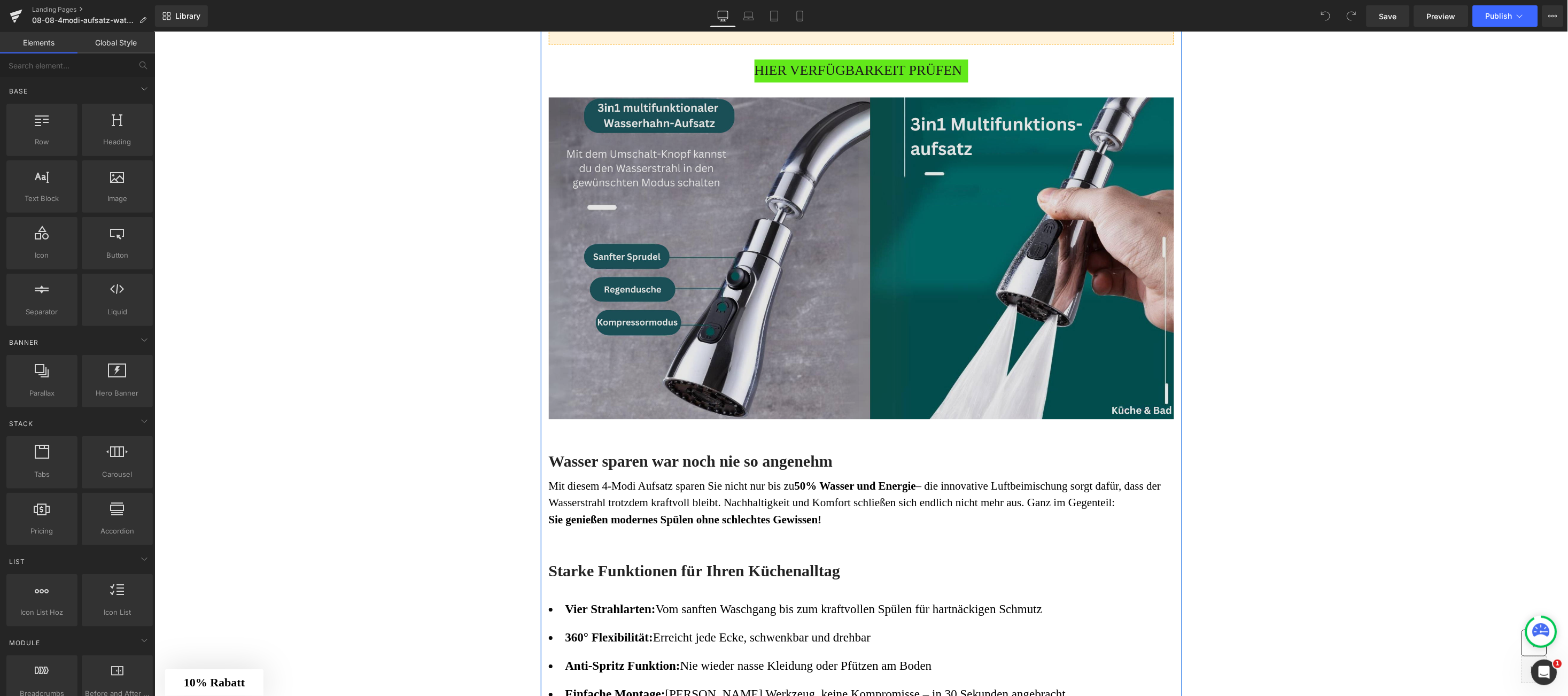
click at [856, 302] on img at bounding box center [861, 261] width 626 height 327
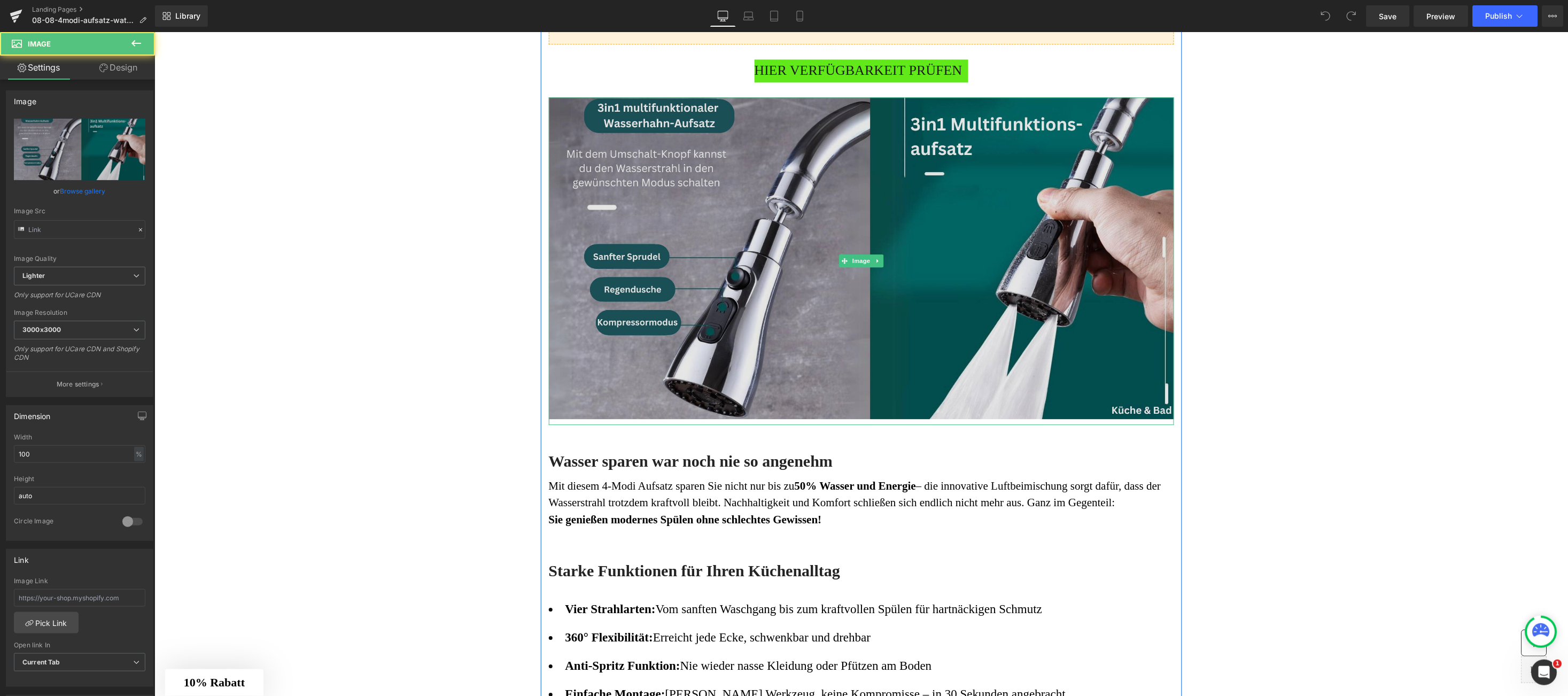
type input "[URL][DOMAIN_NAME]"
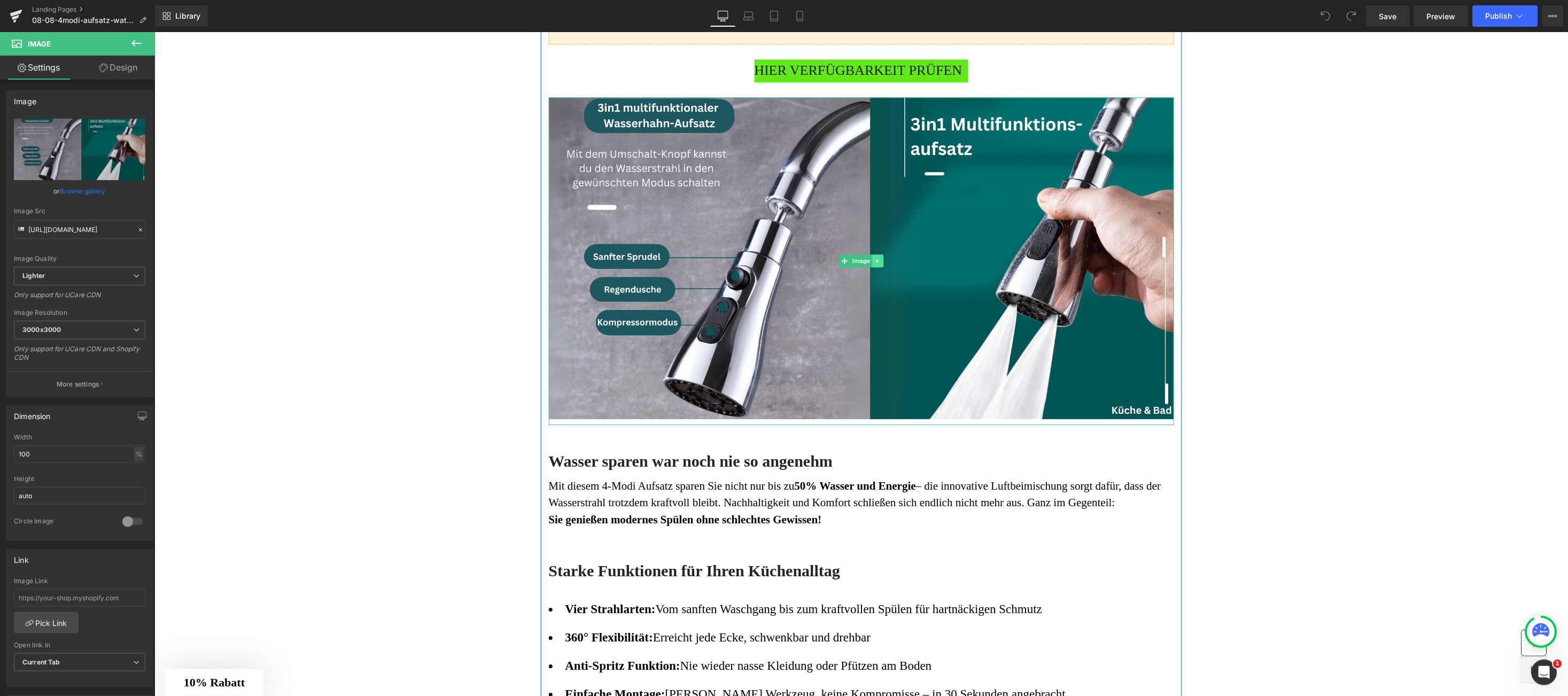
click at [874, 258] on icon at bounding box center [877, 261] width 6 height 7
click at [877, 256] on link at bounding box center [883, 261] width 12 height 13
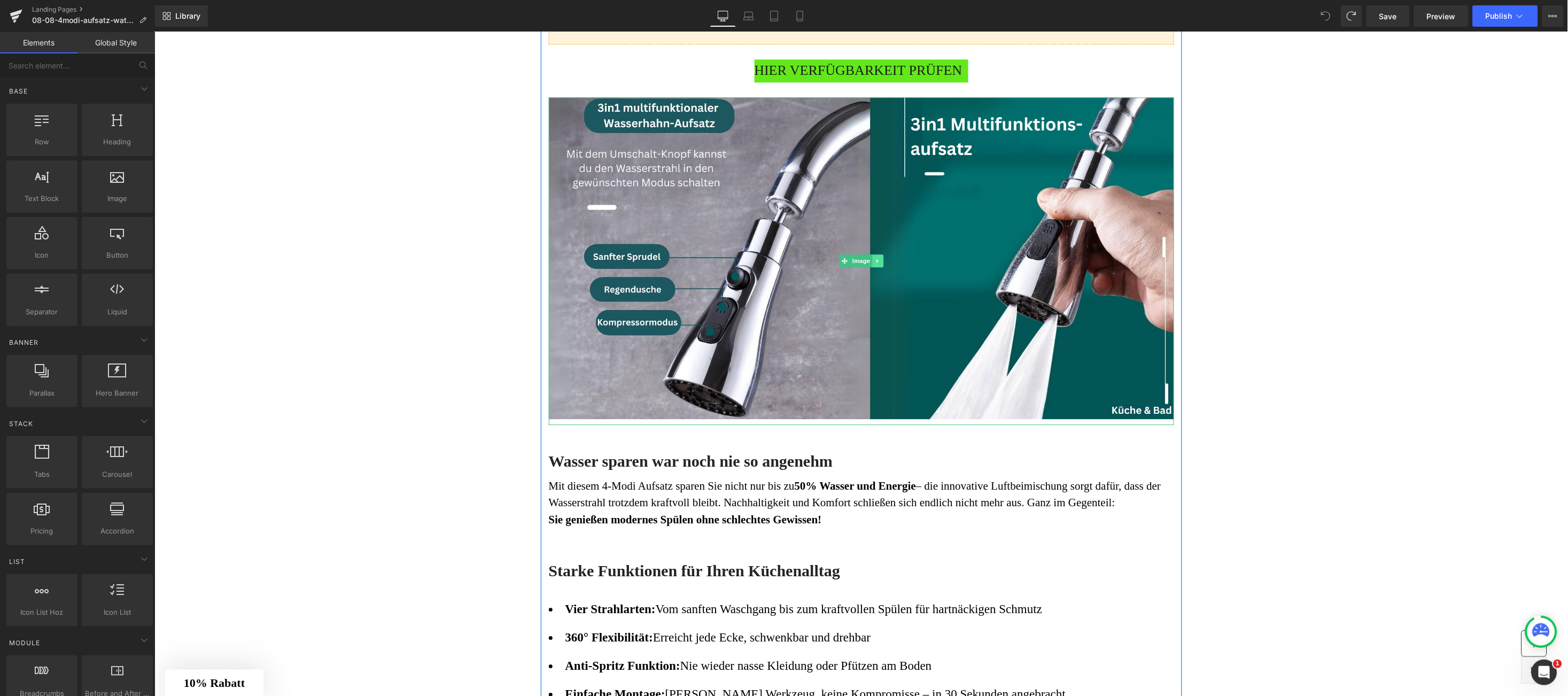
click at [874, 258] on icon at bounding box center [877, 261] width 6 height 7
click at [867, 265] on link at bounding box center [872, 261] width 12 height 13
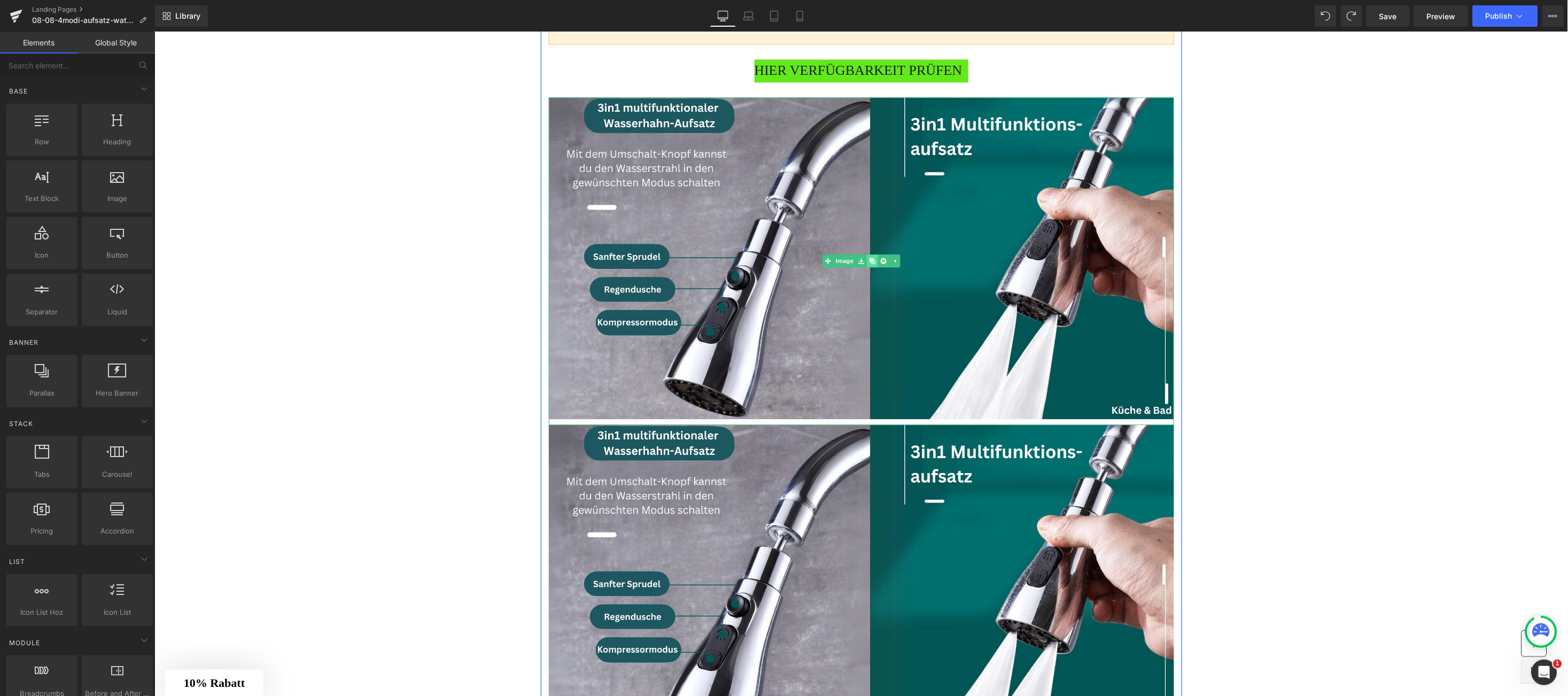
click at [867, 265] on link at bounding box center [872, 261] width 12 height 13
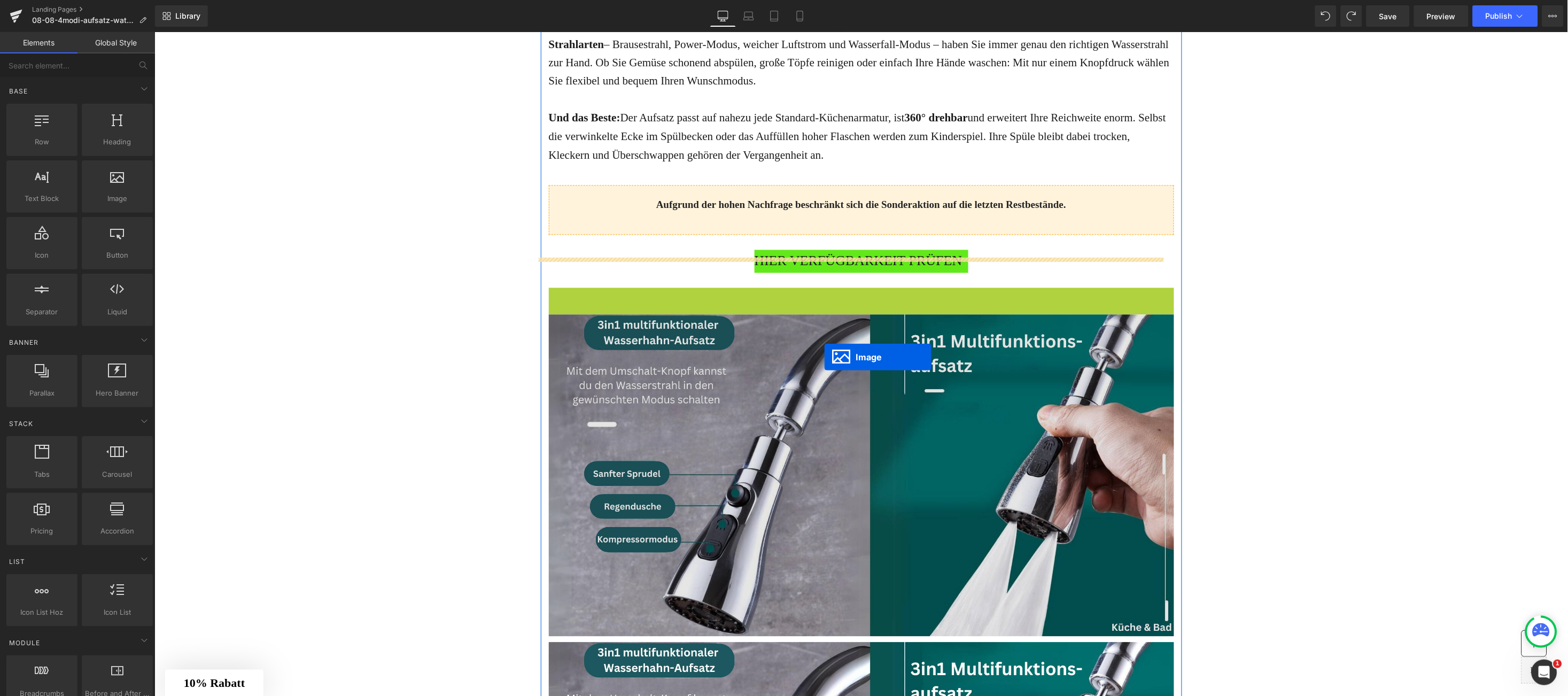
scroll to position [321, 0]
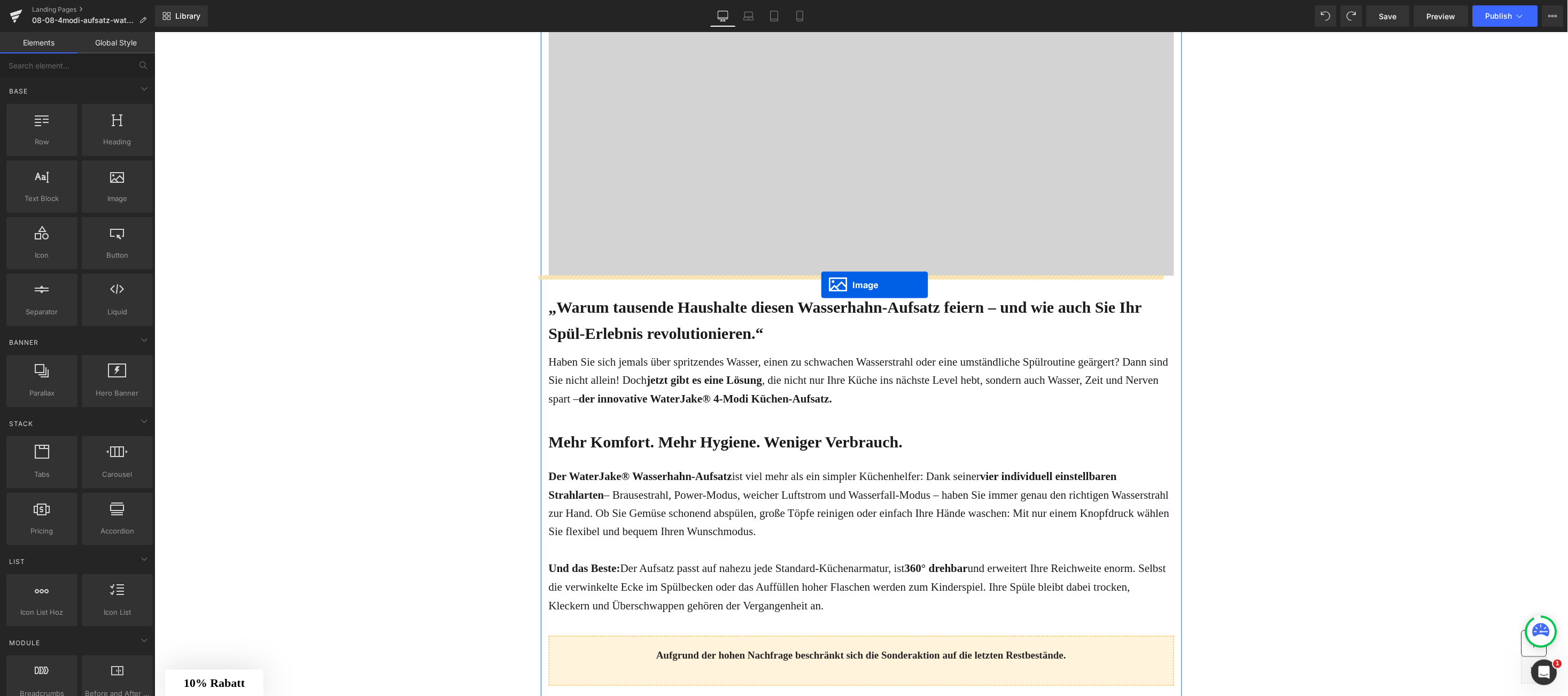
drag, startPoint x: 815, startPoint y: 423, endPoint x: 821, endPoint y: 285, distance: 138.1
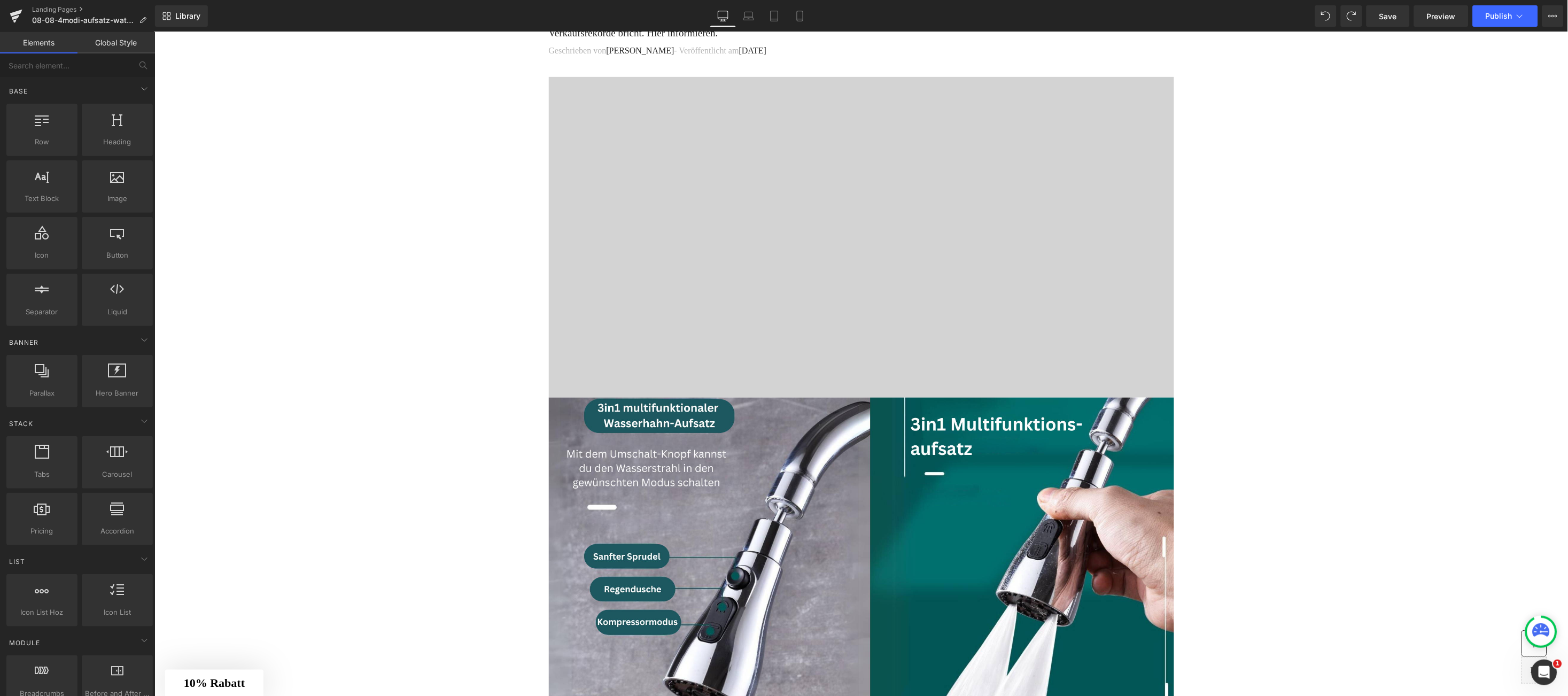
scroll to position [160, 0]
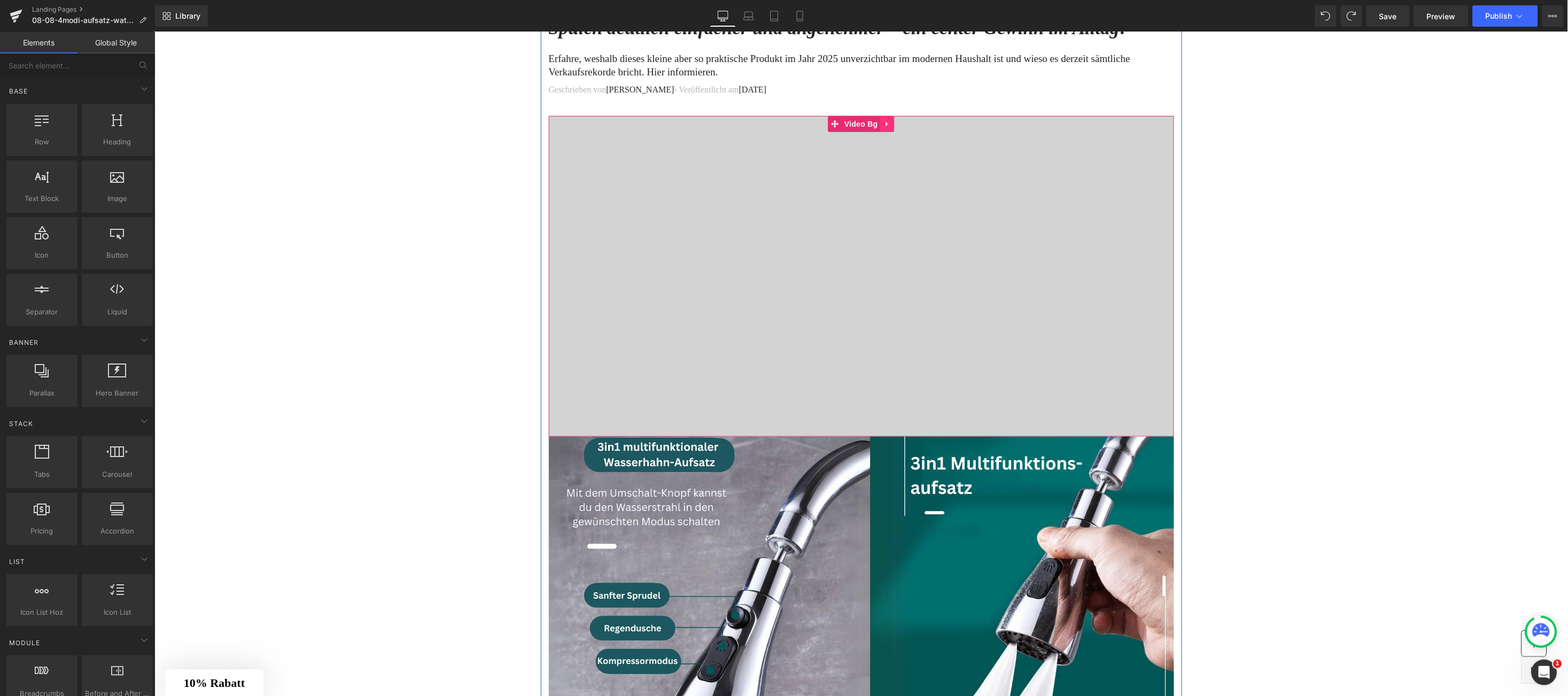
click at [881, 125] on link at bounding box center [887, 123] width 14 height 16
click at [890, 125] on icon at bounding box center [894, 123] width 7 height 7
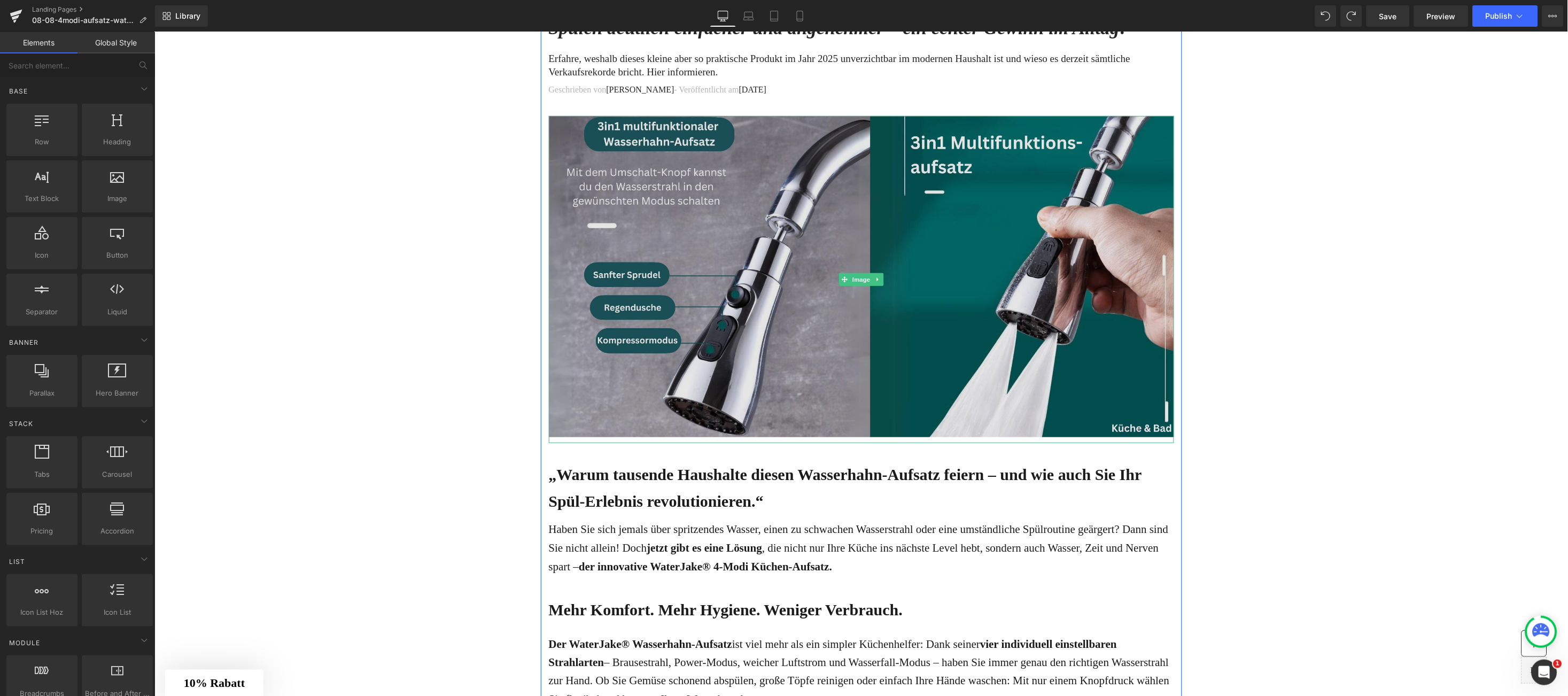
click at [751, 342] on img at bounding box center [861, 279] width 626 height 327
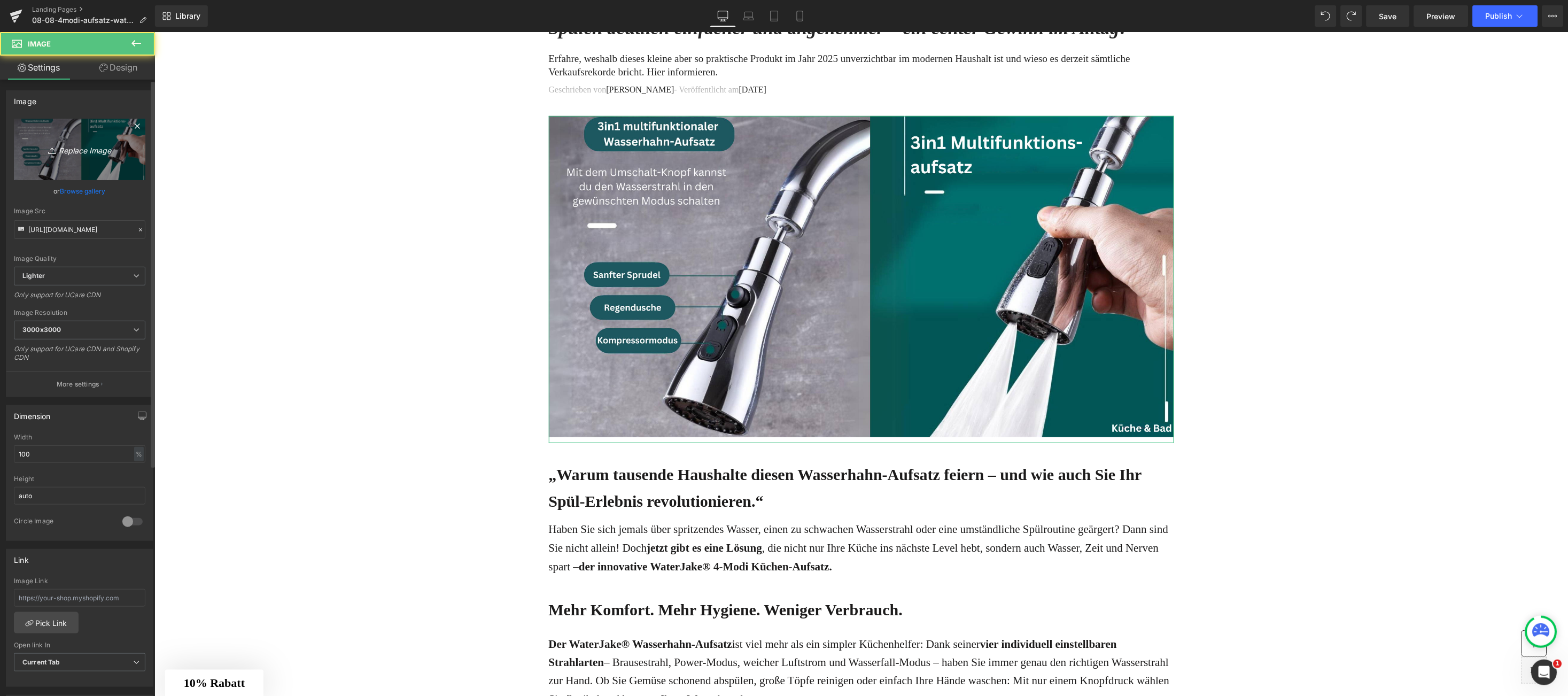
click at [74, 155] on icon "Replace Image" at bounding box center [80, 150] width 86 height 13
type input "C:\fakepath\1.jpg"
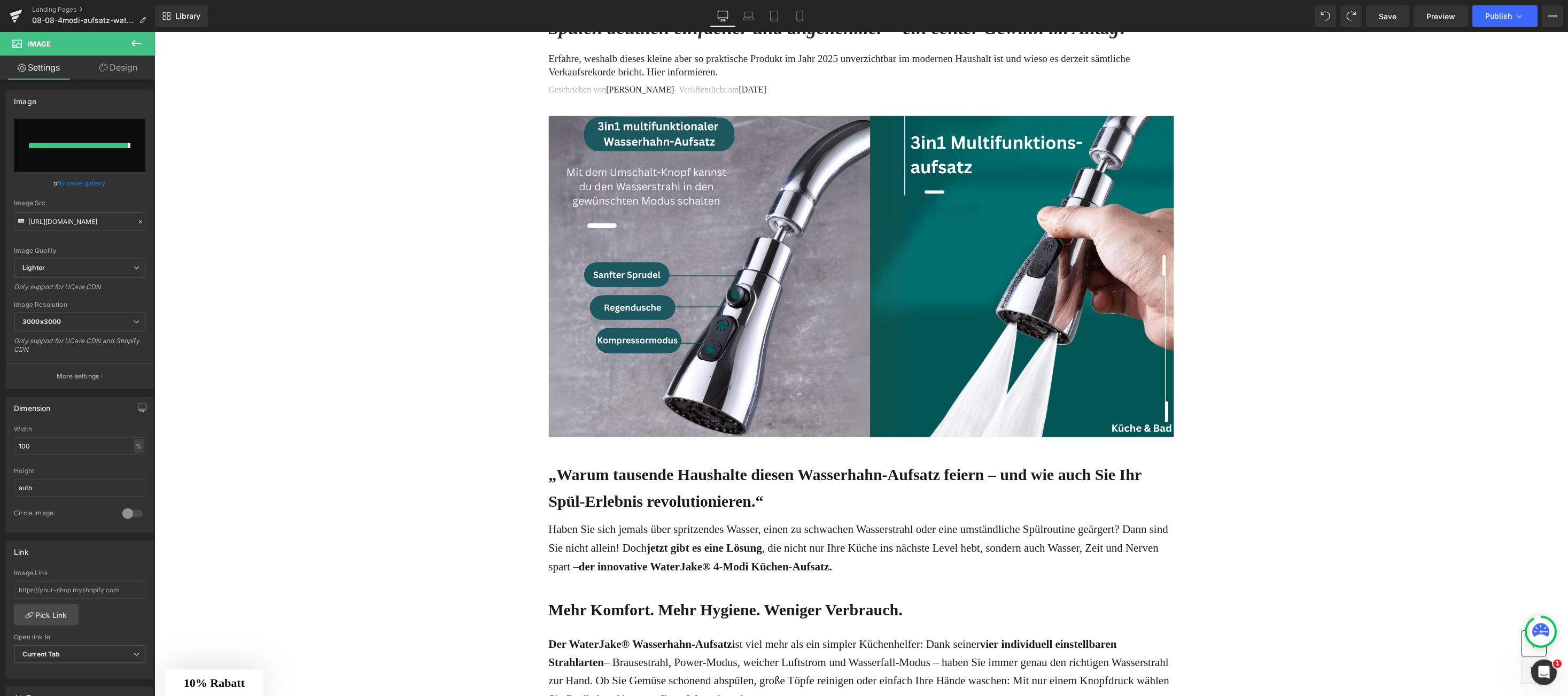
type input "https://ucarecdn.com/d69397c1-1535-47b4-8192-76cbc4bdd754/-/format/auto/-/previ…"
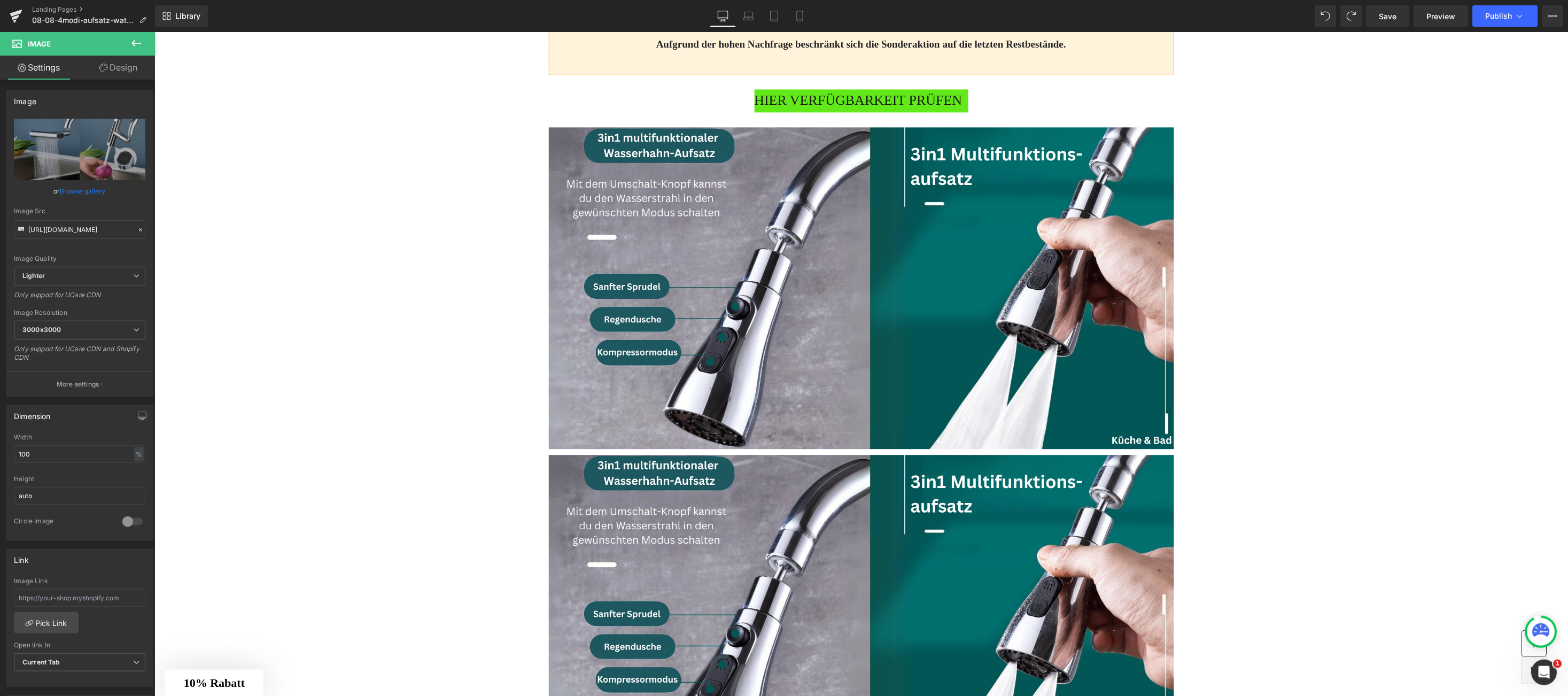
scroll to position [963, 0]
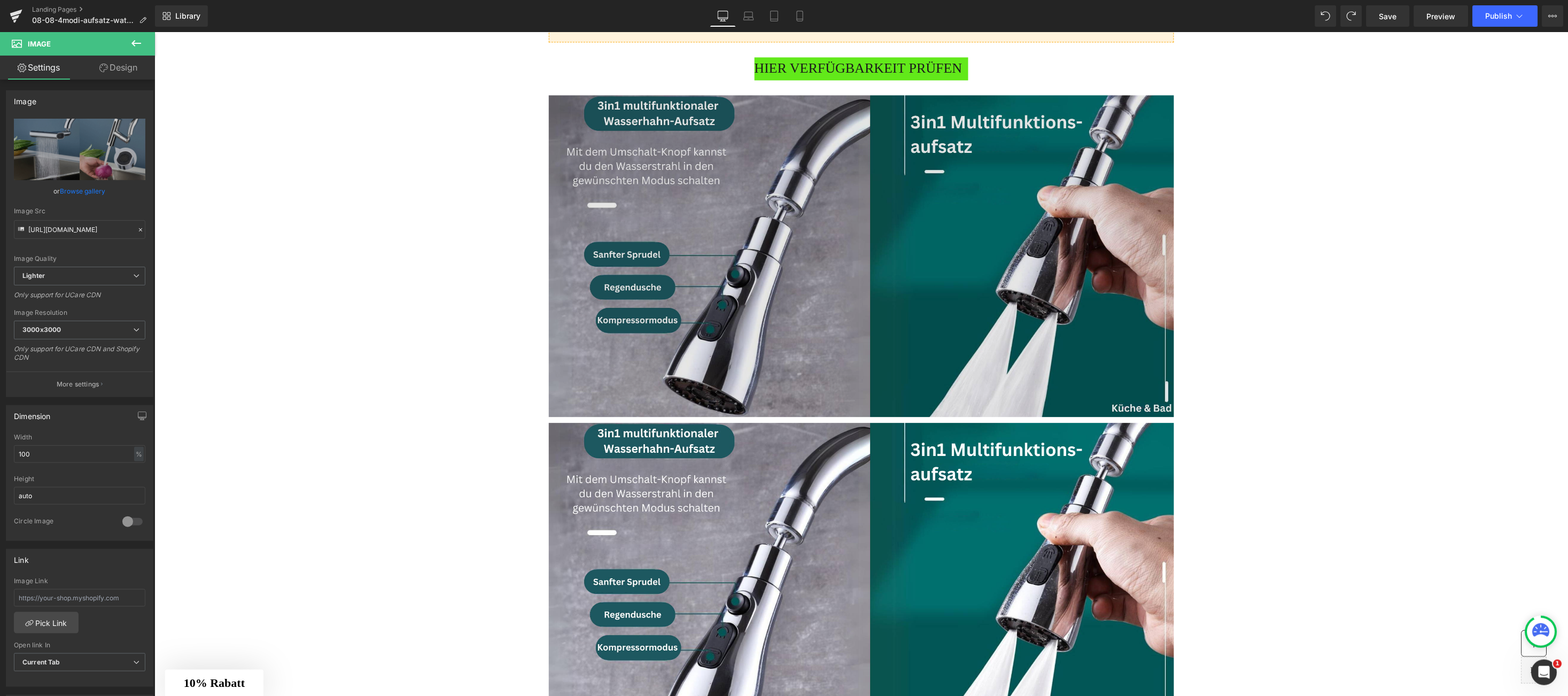
click at [744, 255] on img at bounding box center [861, 258] width 626 height 327
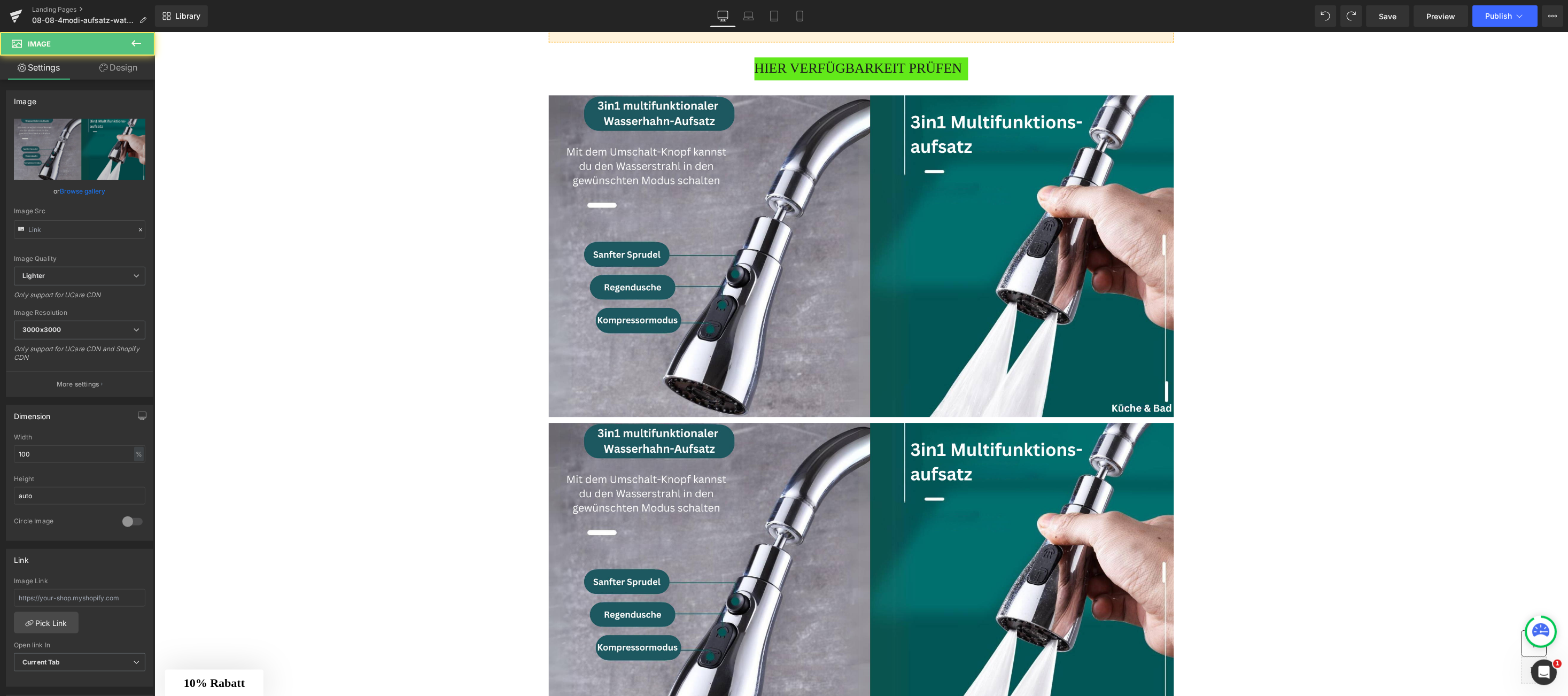
type input "[URL][DOMAIN_NAME]"
click at [89, 149] on icon "Replace Image" at bounding box center [80, 150] width 86 height 13
type input "C:\fakepath\2.jpg"
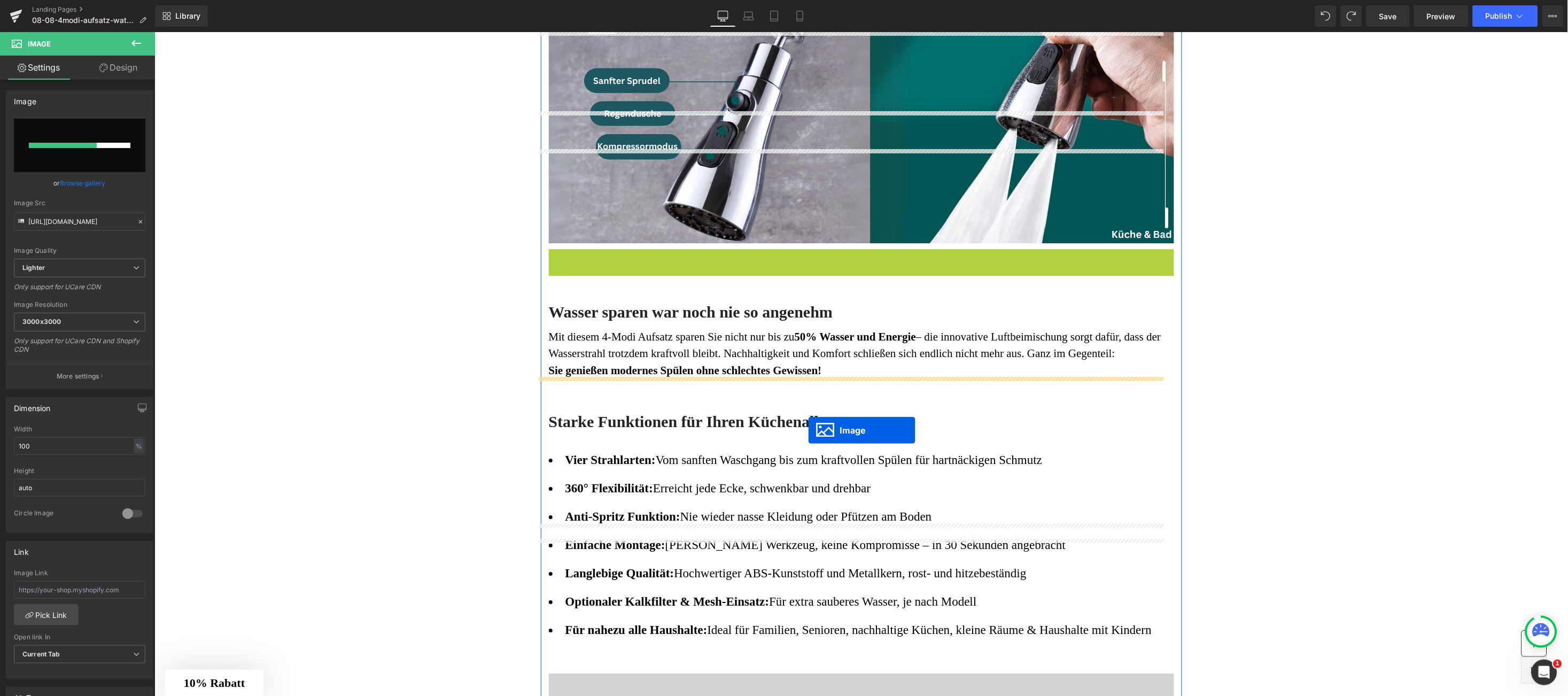
scroll to position [1444, 0]
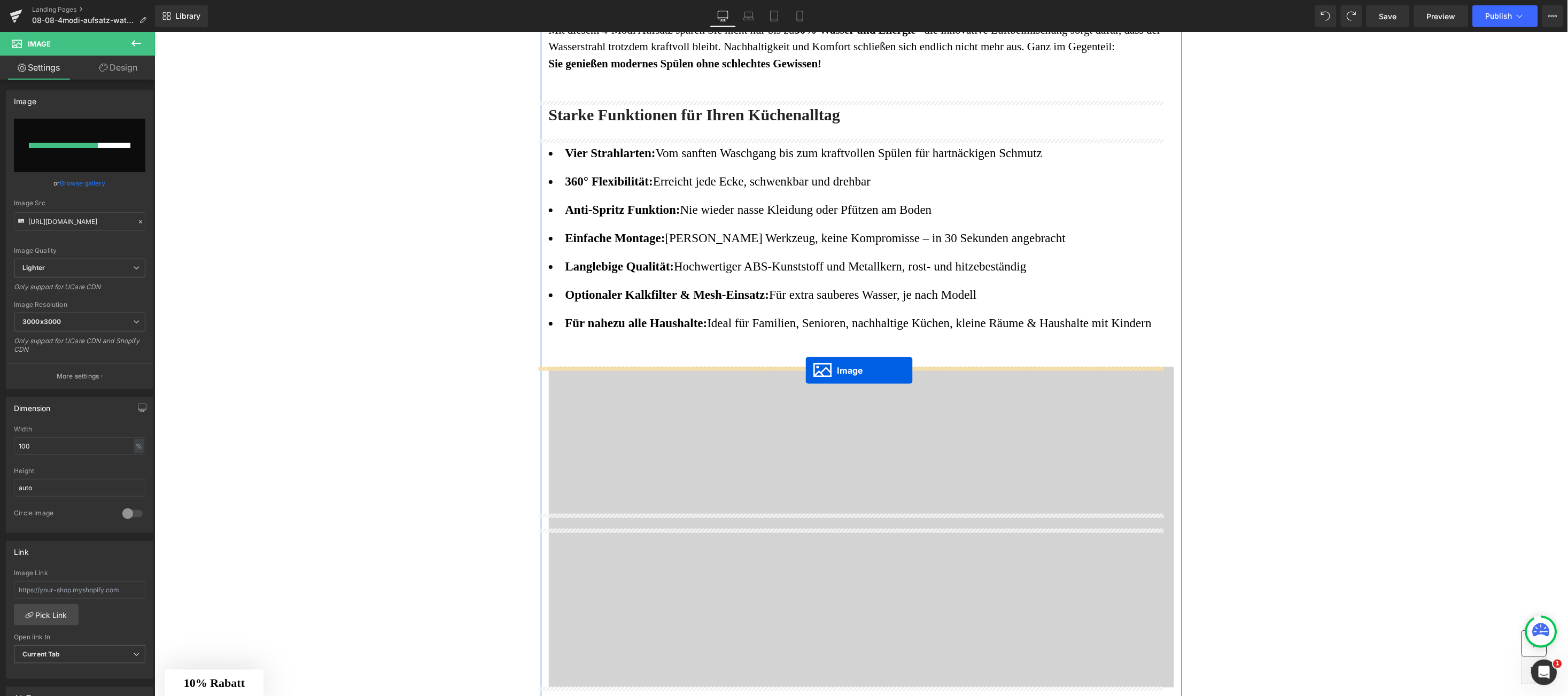
drag, startPoint x: 826, startPoint y: 423, endPoint x: 805, endPoint y: 370, distance: 57.0
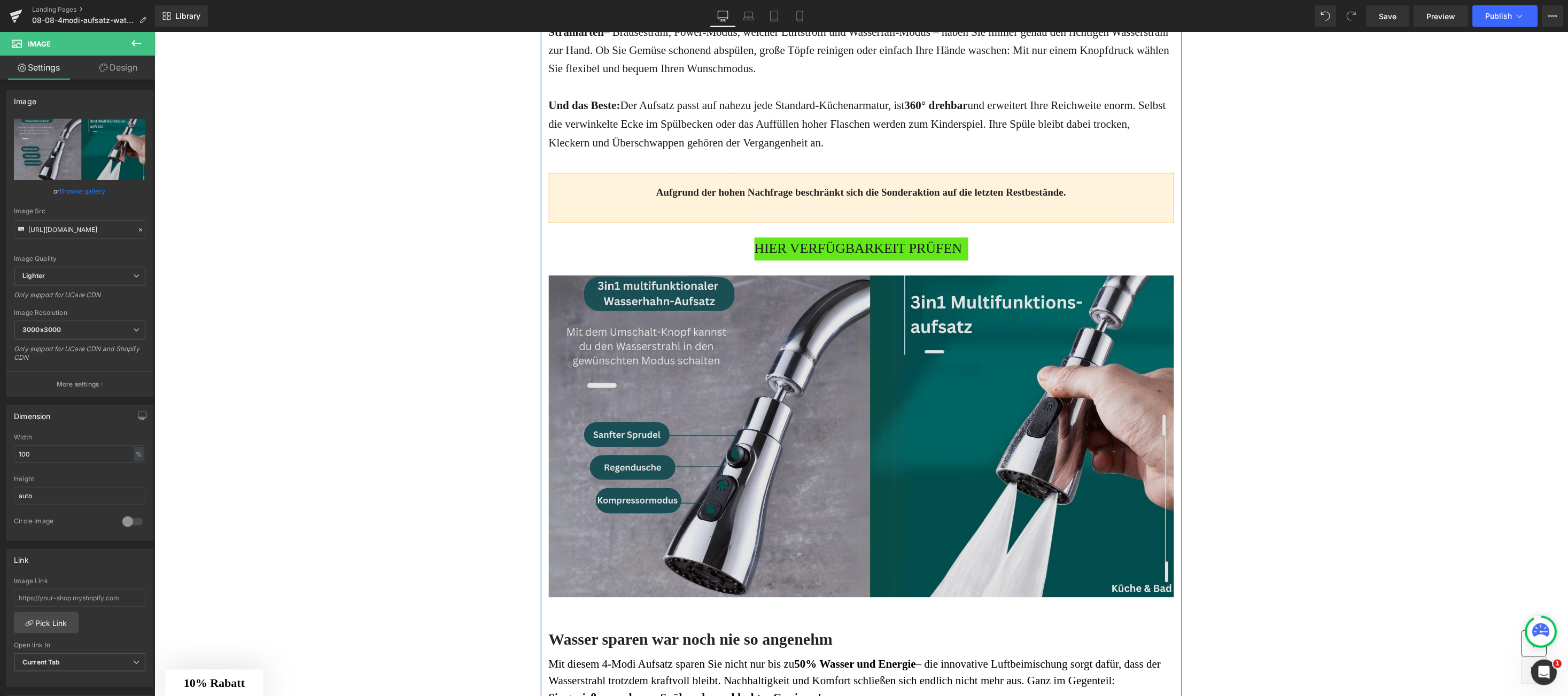
scroll to position [775, 0]
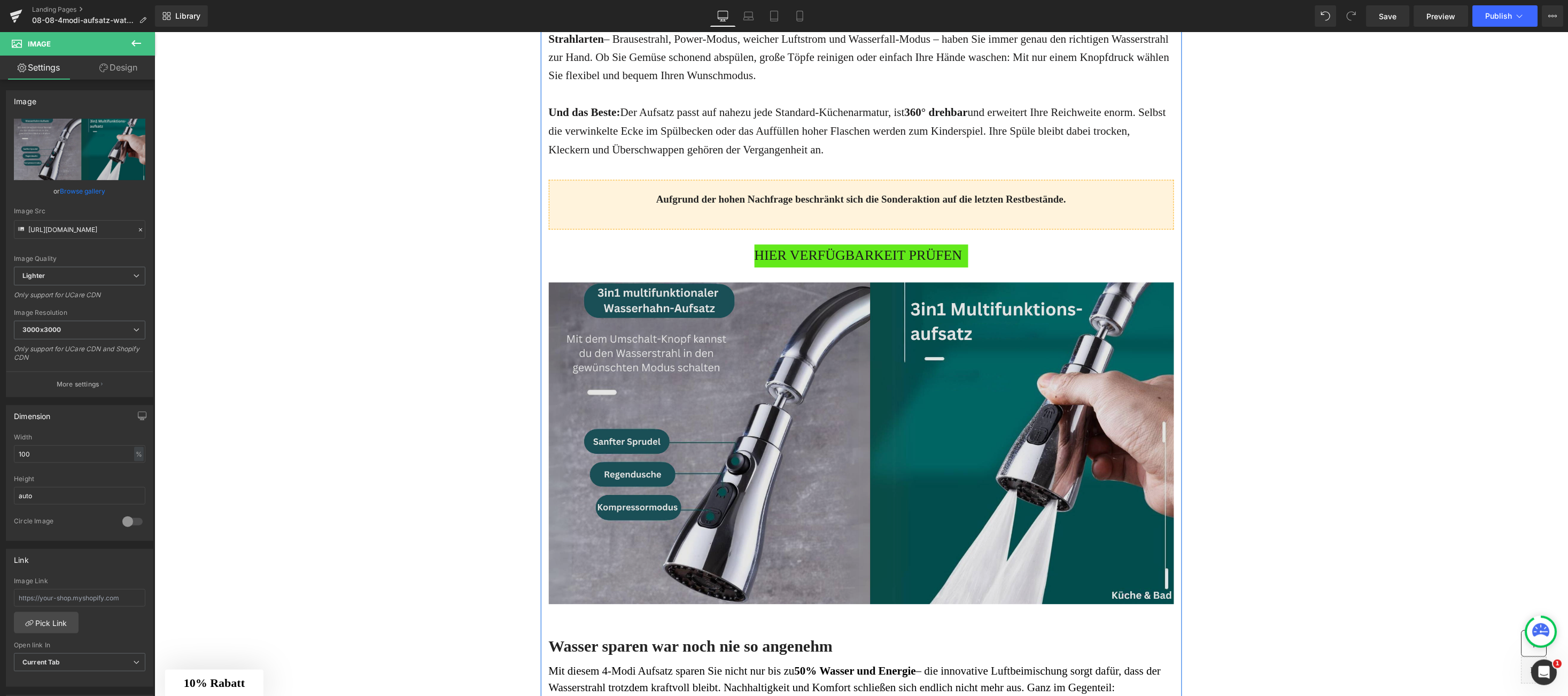
click at [919, 355] on img at bounding box center [861, 446] width 626 height 327
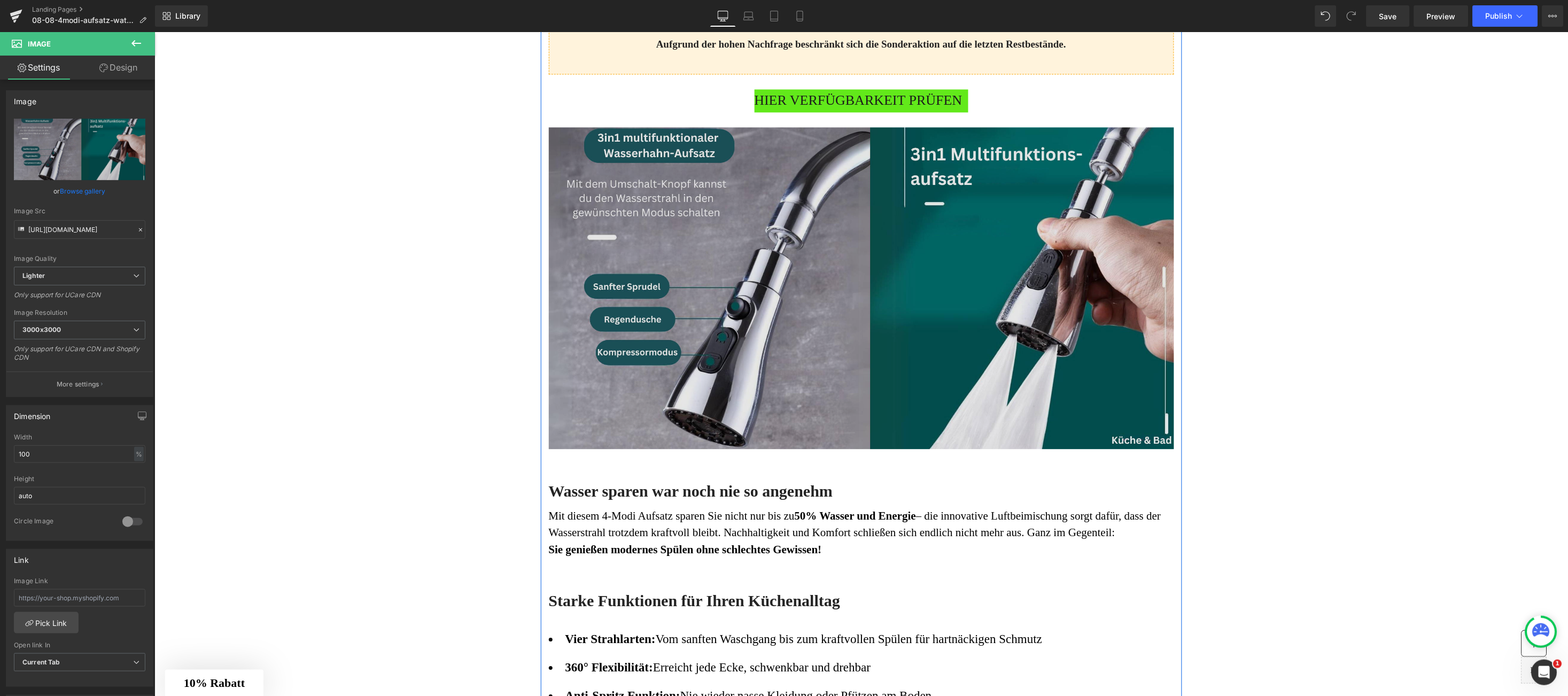
scroll to position [935, 0]
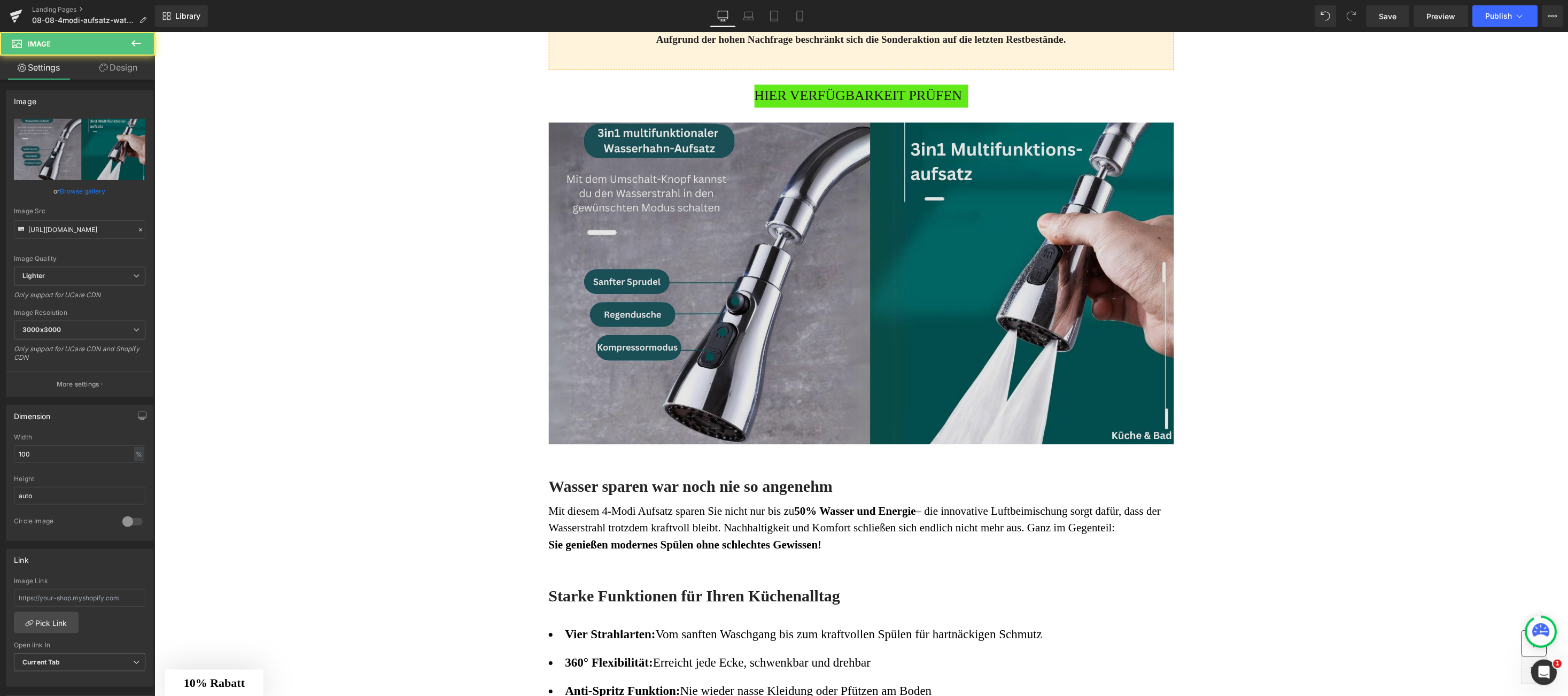
click at [617, 346] on img at bounding box center [861, 285] width 626 height 327
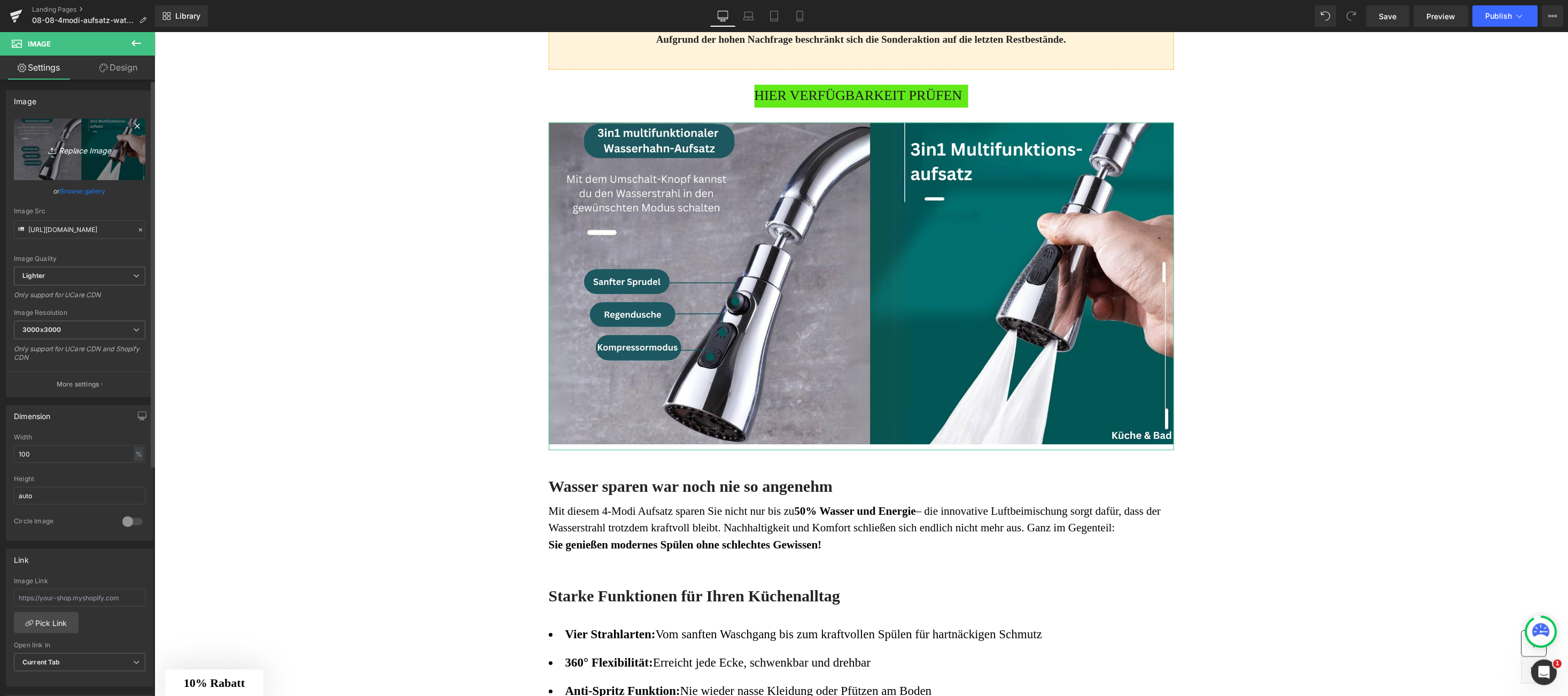
click at [100, 159] on link "Replace Image" at bounding box center [80, 149] width 132 height 62
type input "C:\fakepath\2.jpg"
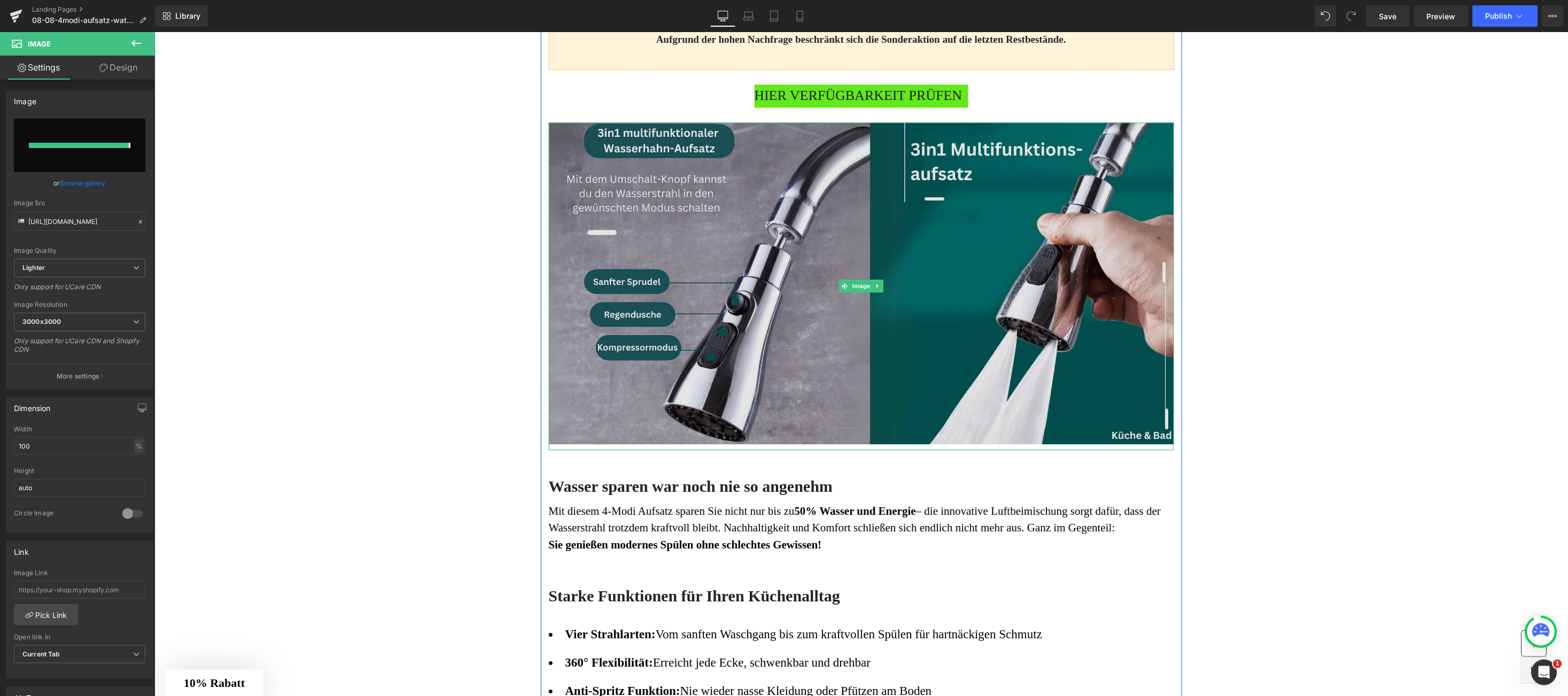
type input "https://ucarecdn.com/0582b139-b78e-48b4-a566-06329c968a0b/-/format/auto/-/previ…"
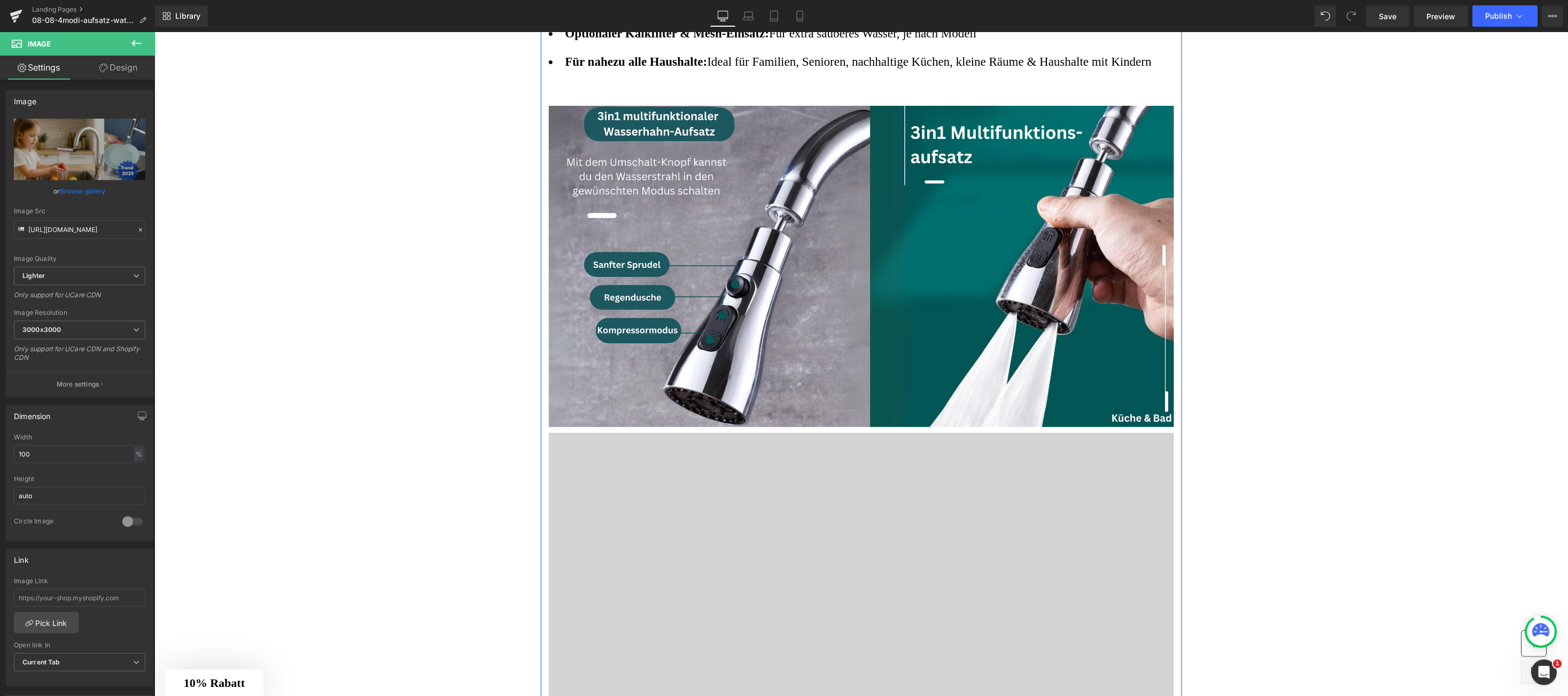
scroll to position [1738, 0]
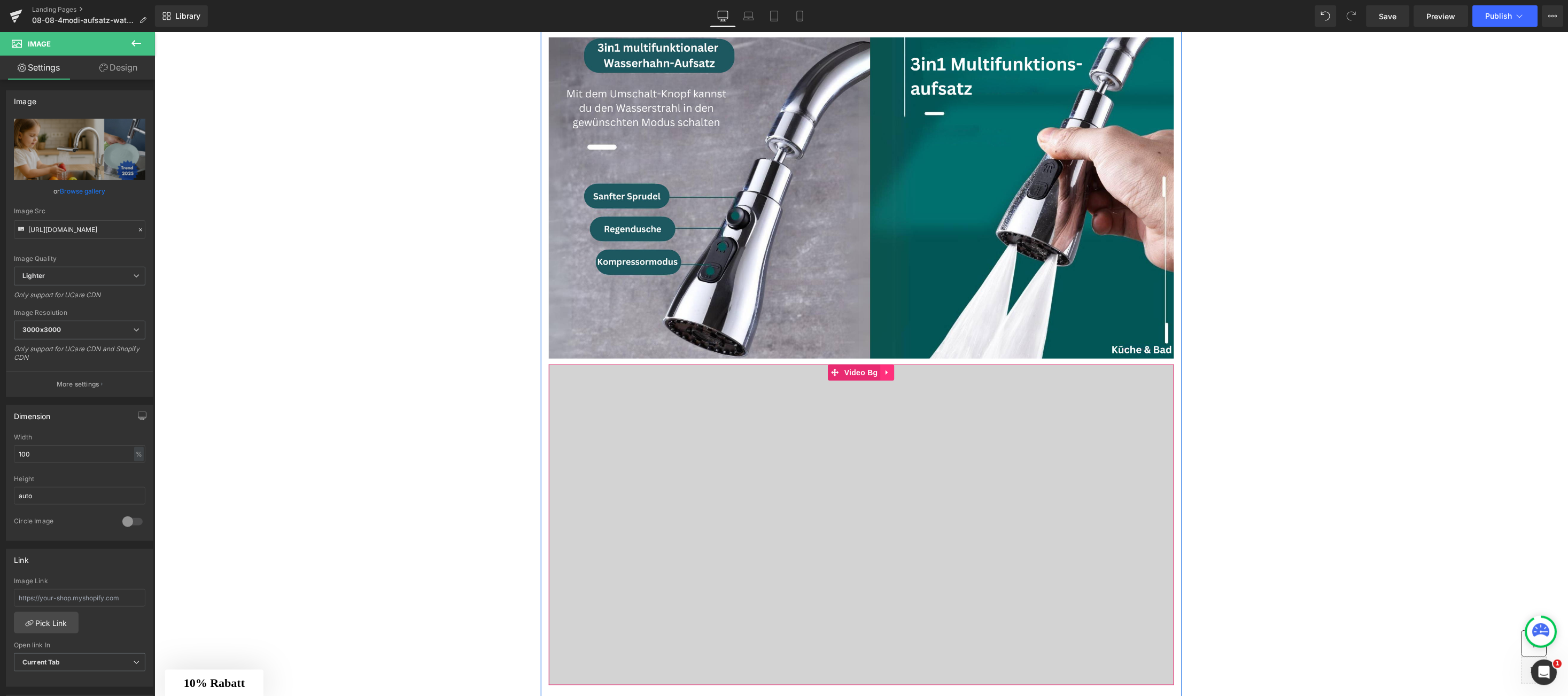
click at [884, 369] on icon at bounding box center [887, 373] width 7 height 8
click at [890, 369] on icon at bounding box center [894, 373] width 7 height 8
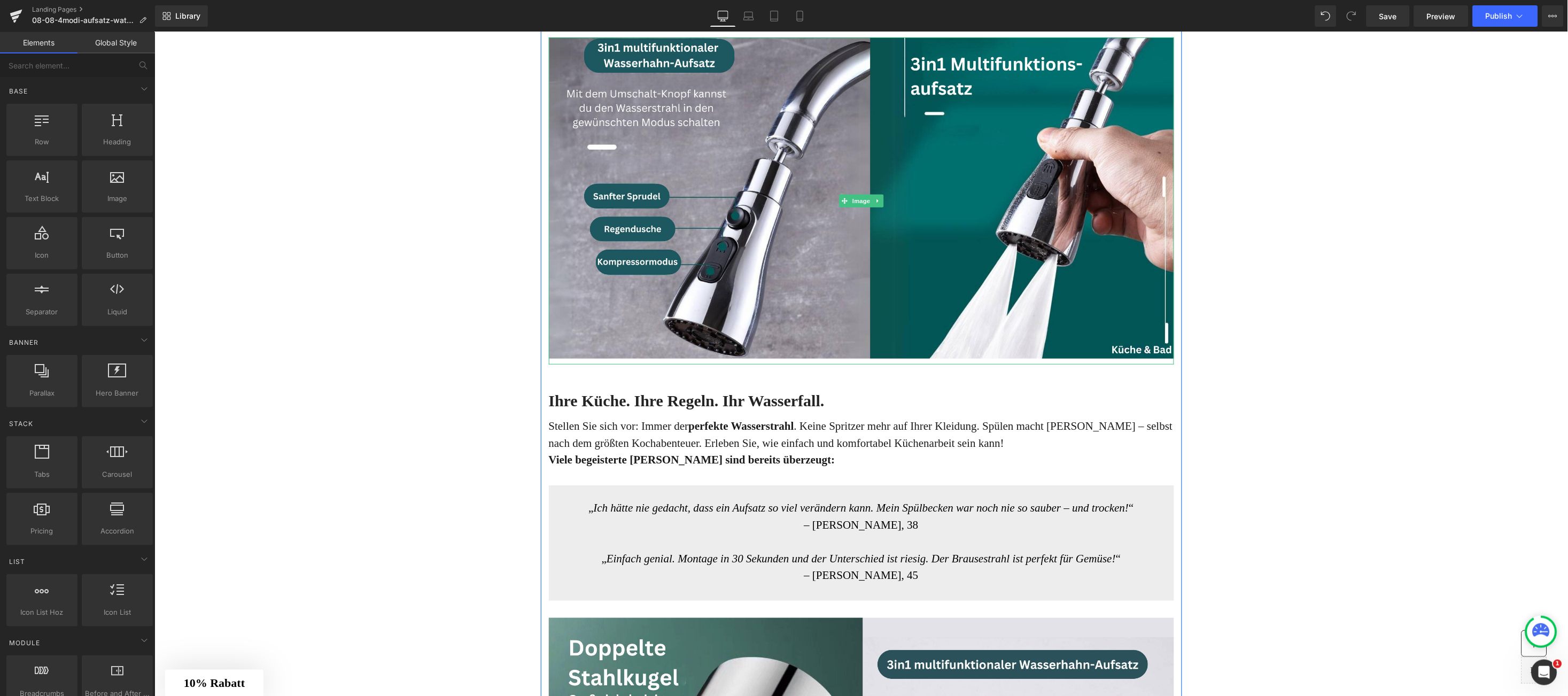
drag, startPoint x: 796, startPoint y: 256, endPoint x: 327, endPoint y: 200, distance: 472.3
click at [796, 256] on img at bounding box center [861, 201] width 626 height 327
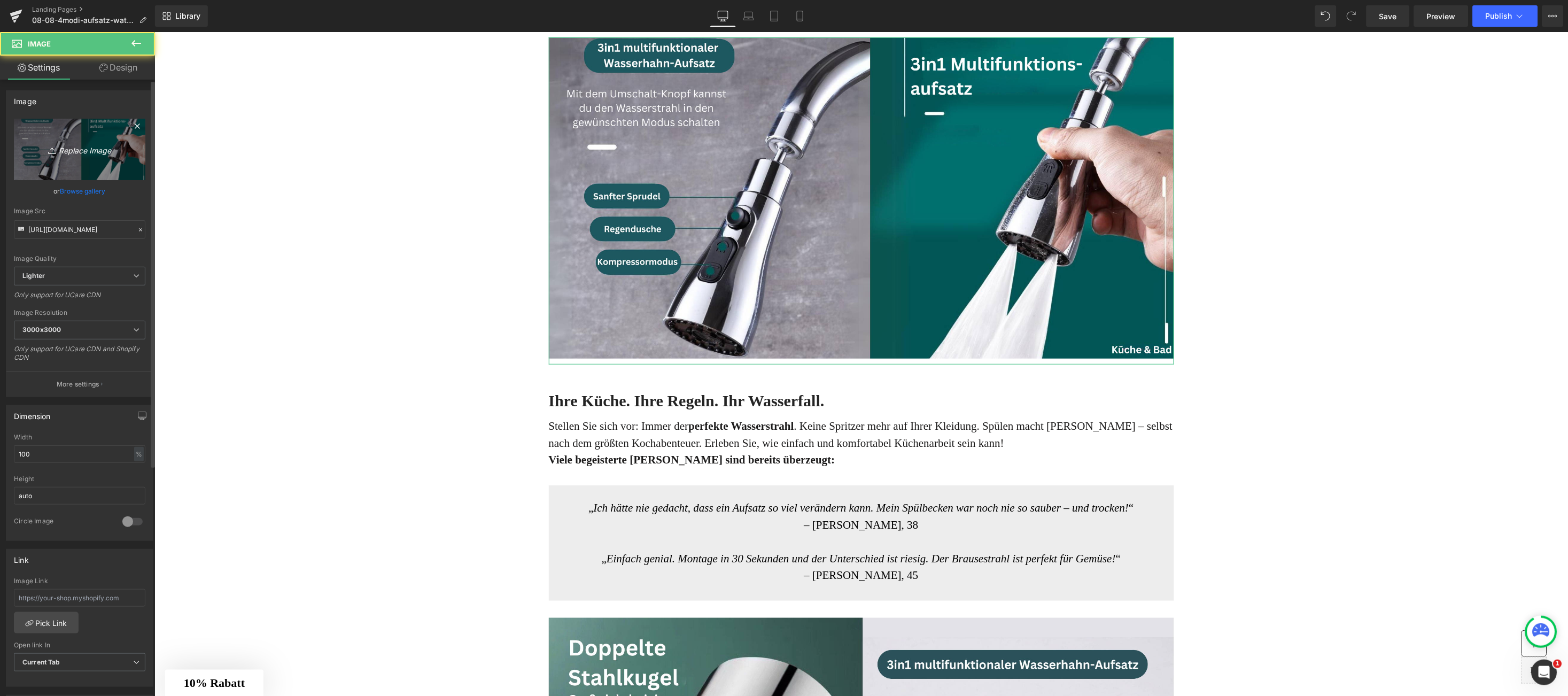
click at [67, 151] on icon "Replace Image" at bounding box center [80, 150] width 86 height 13
type input "C:\fakepath\4.jpg"
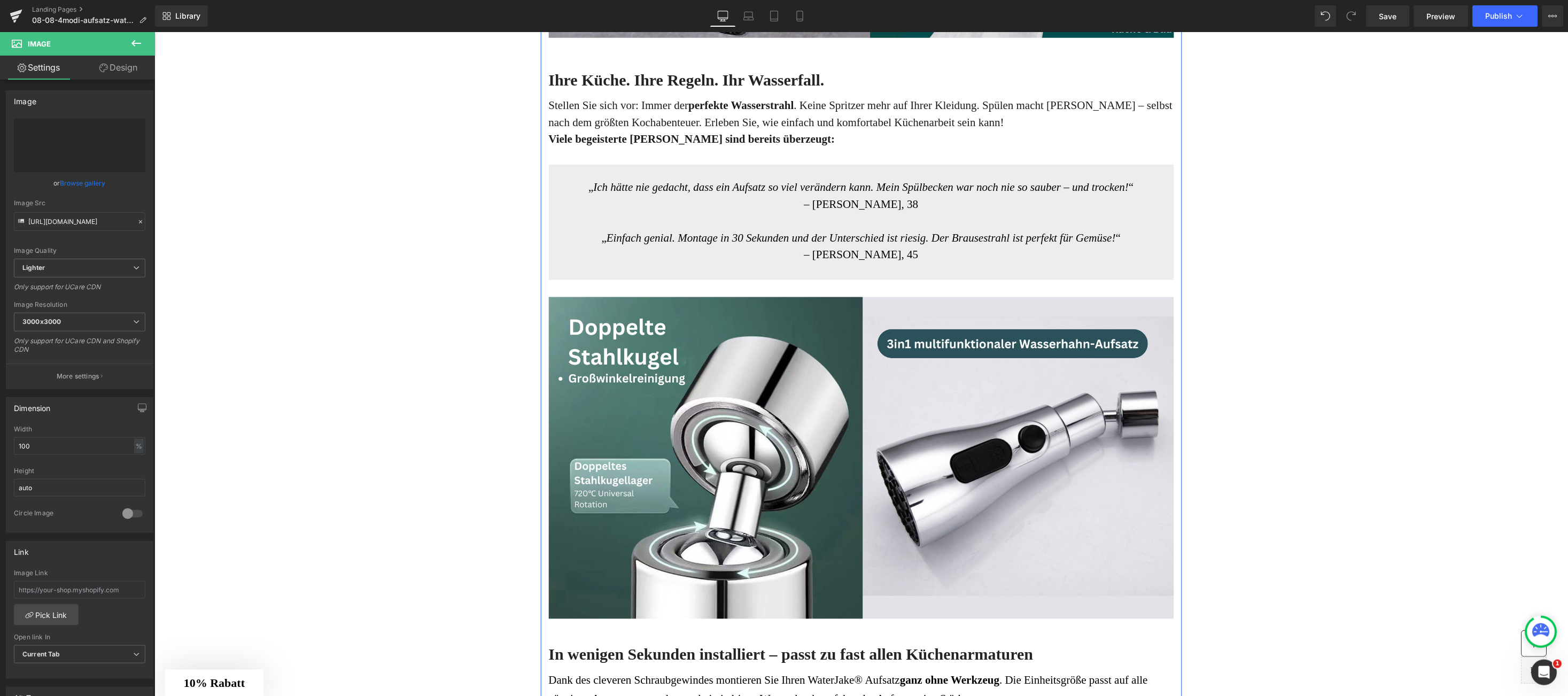
type input "https://ucarecdn.com/08e00e39-fcd4-4337-acd2-56eb2f166971/-/format/auto/-/previ…"
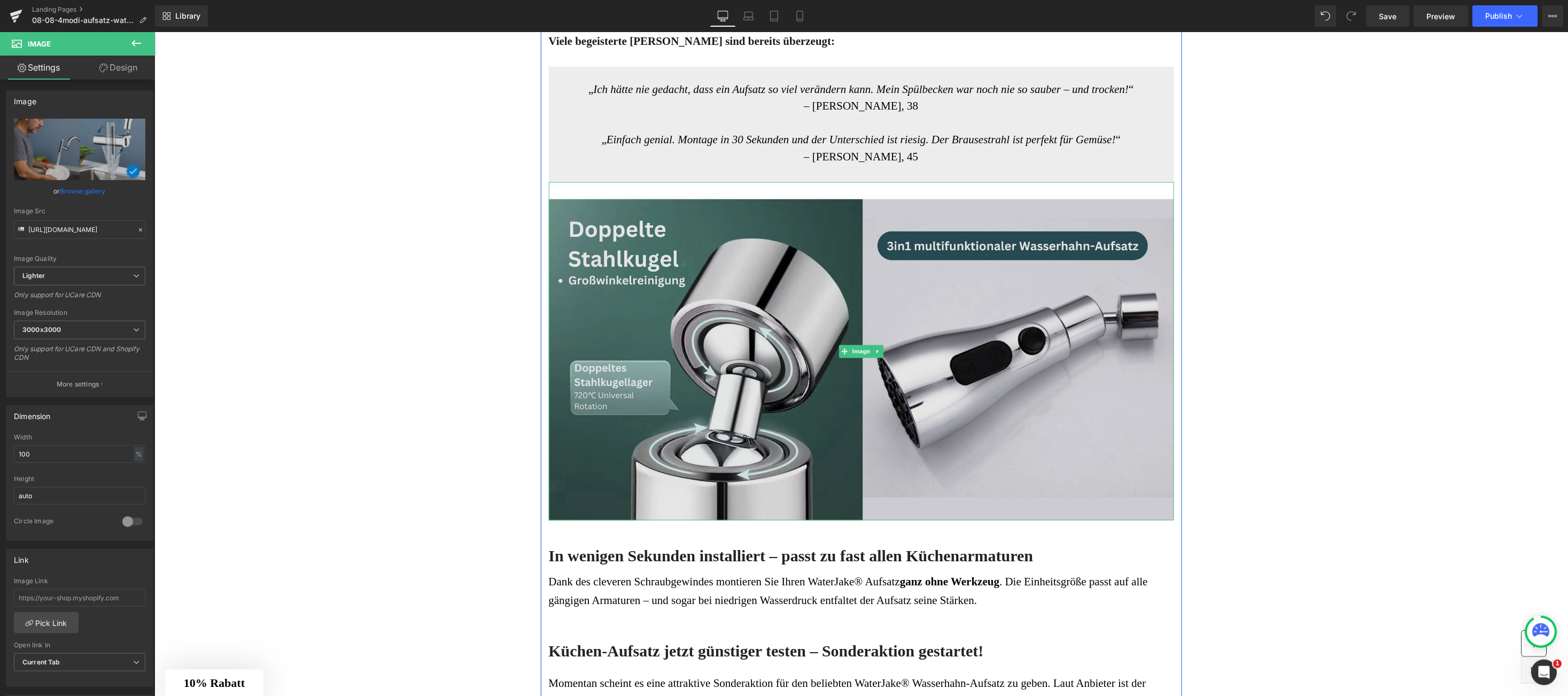
scroll to position [2058, 0]
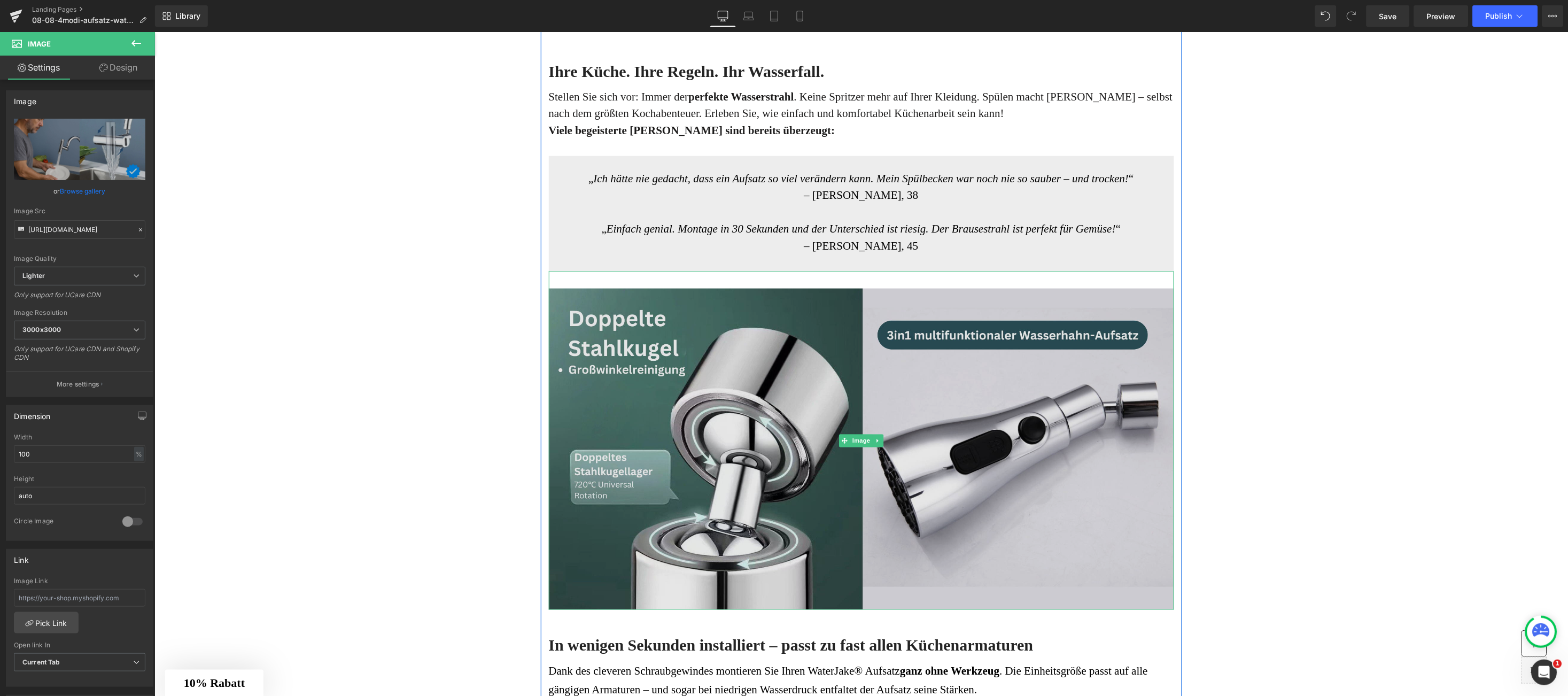
click at [685, 344] on img at bounding box center [861, 441] width 626 height 339
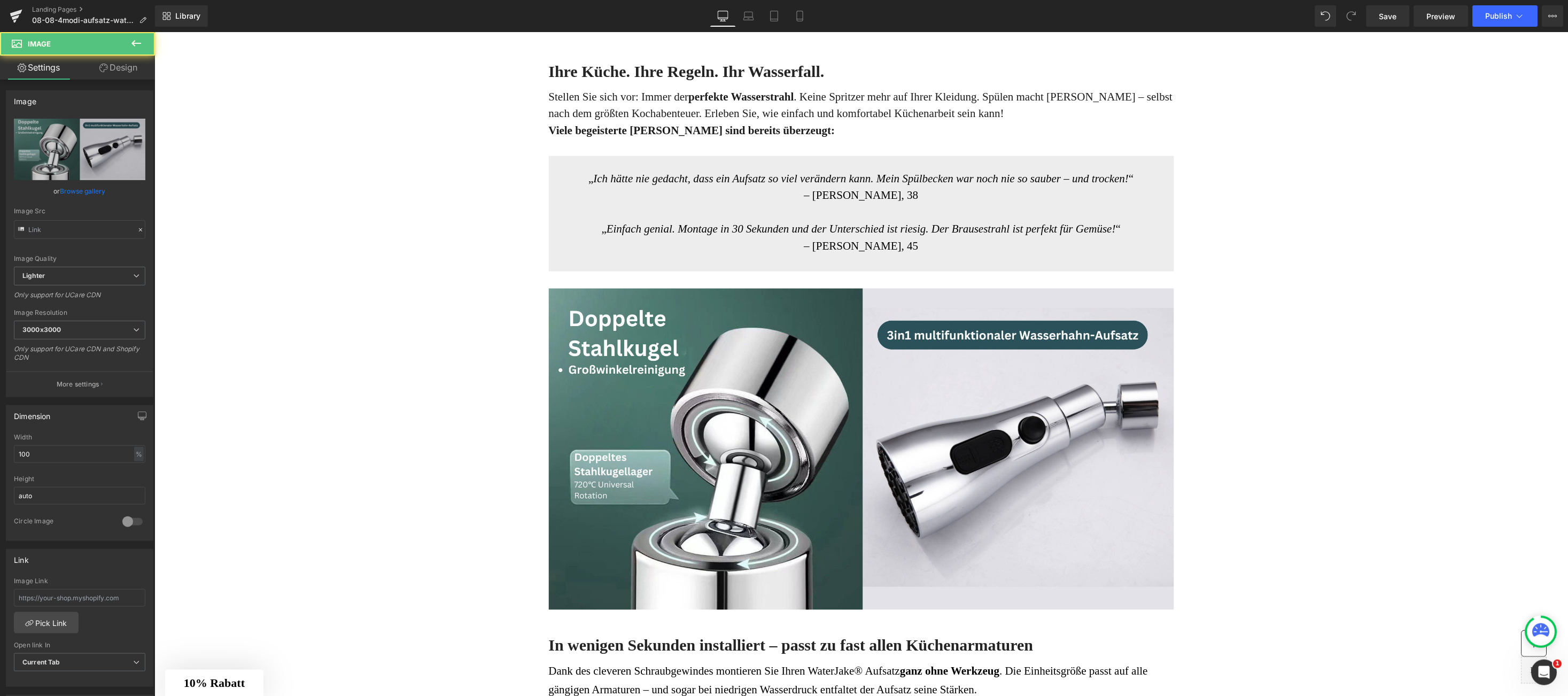
type input "[URL][DOMAIN_NAME]"
click at [86, 140] on link "Replace Image" at bounding box center [80, 149] width 132 height 62
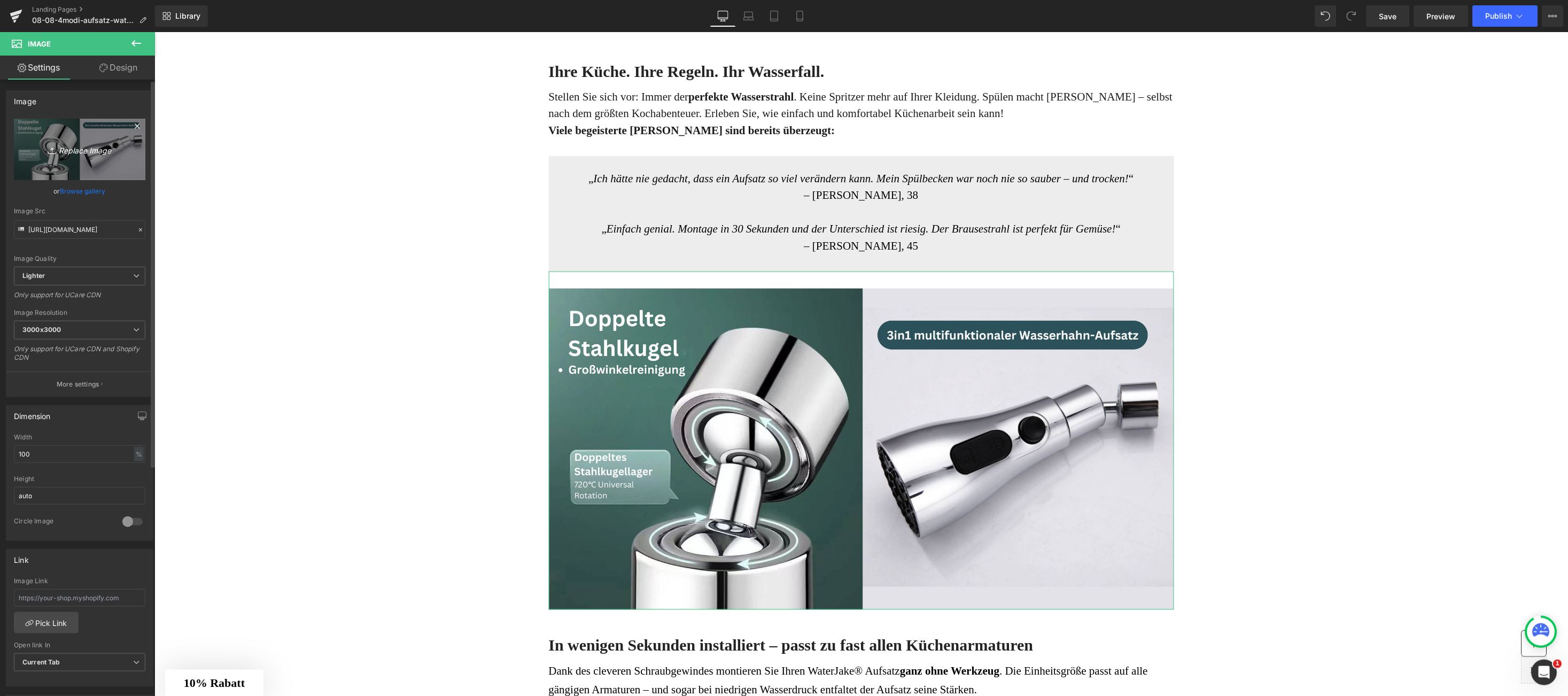
type input "C:\fakepath\3.jpg"
type input "https://ucarecdn.com/7ce09b87-6a9b-4577-a5aa-5d02582324de/-/format/auto/-/previ…"
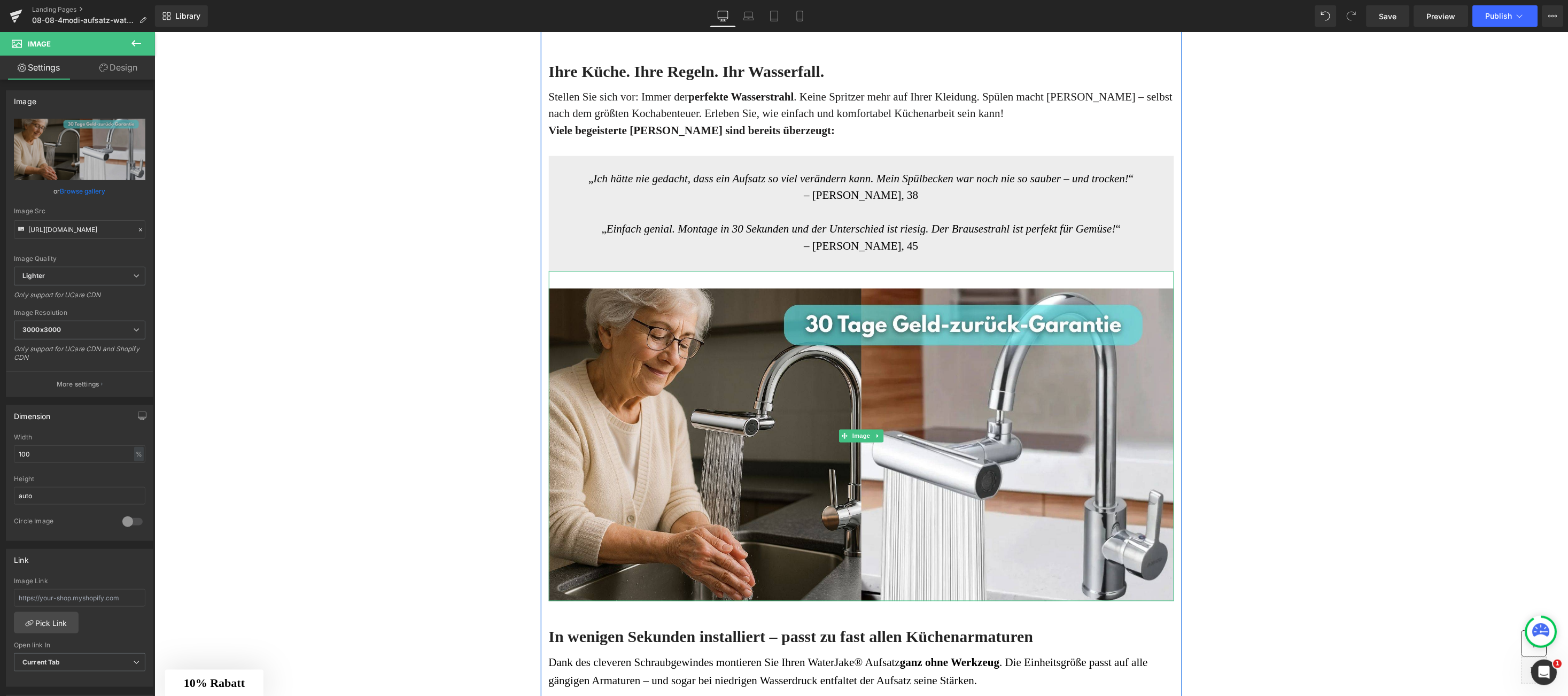
click at [872, 430] on link at bounding box center [877, 436] width 12 height 13
click at [869, 436] on icon at bounding box center [872, 436] width 6 height 6
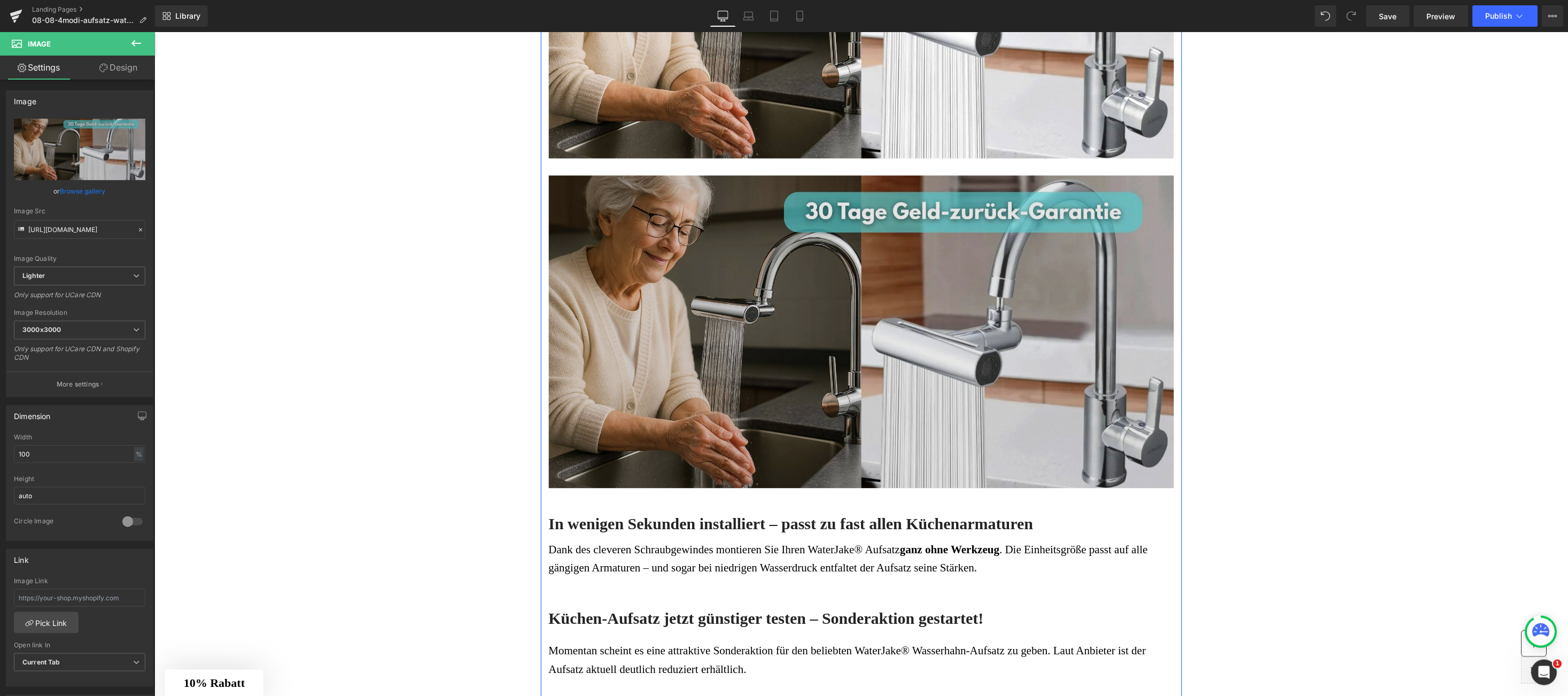
scroll to position [2585, 0]
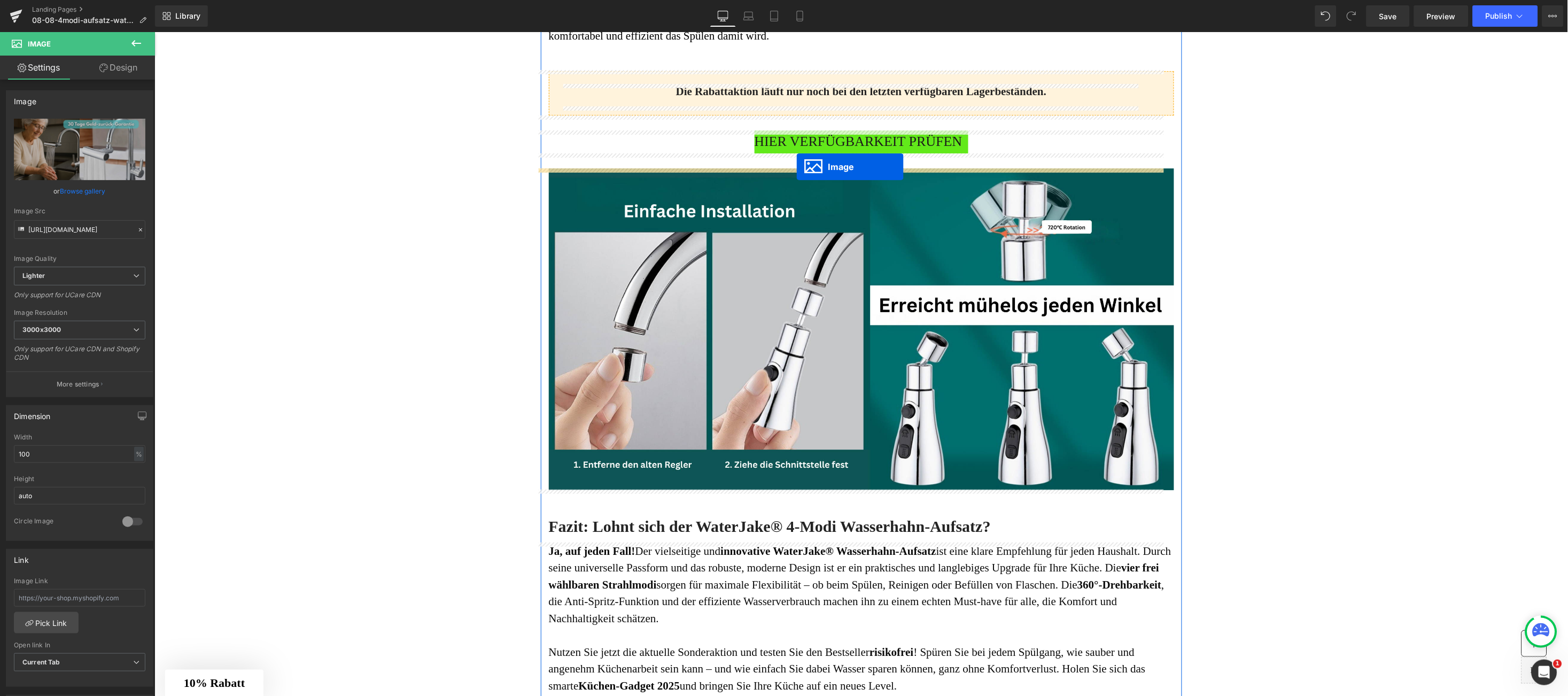
drag, startPoint x: 835, startPoint y: 234, endPoint x: 796, endPoint y: 167, distance: 77.5
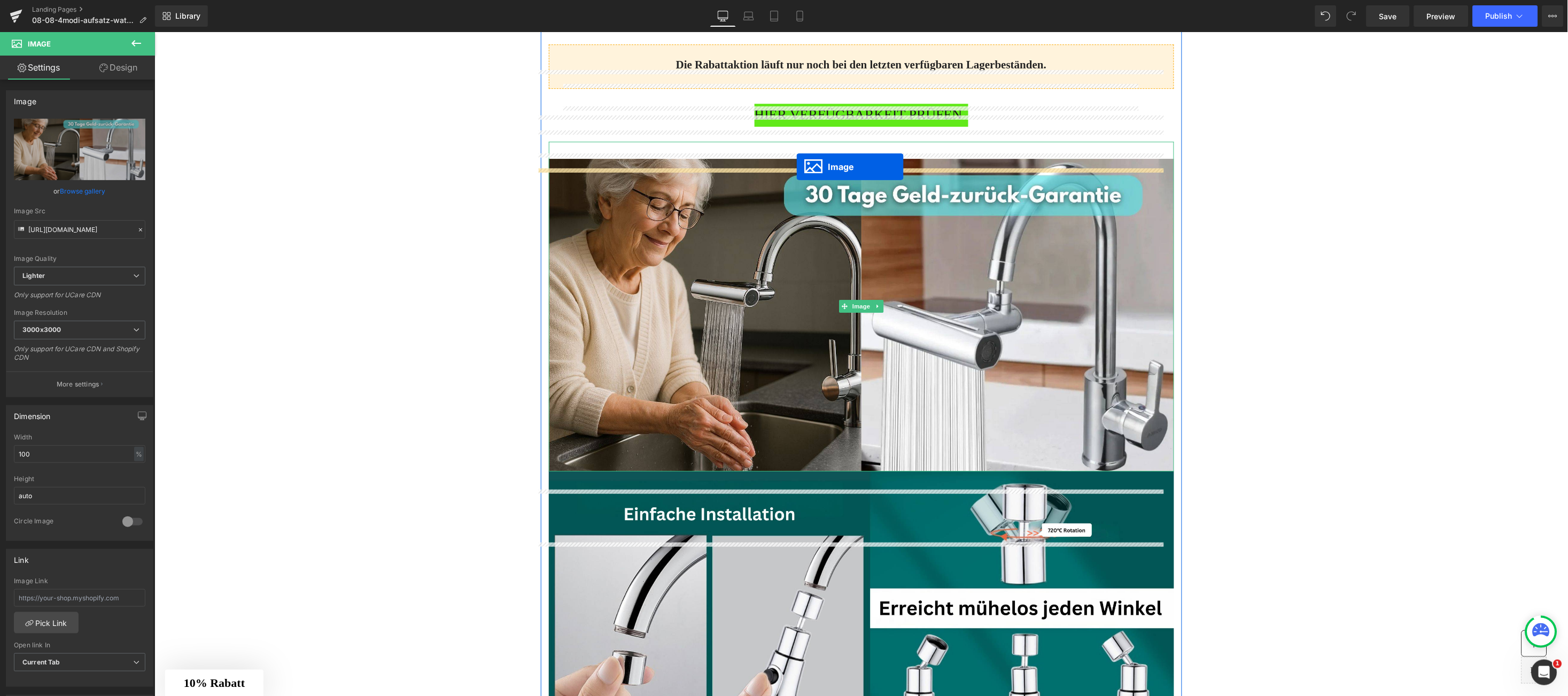
scroll to position [2879, 0]
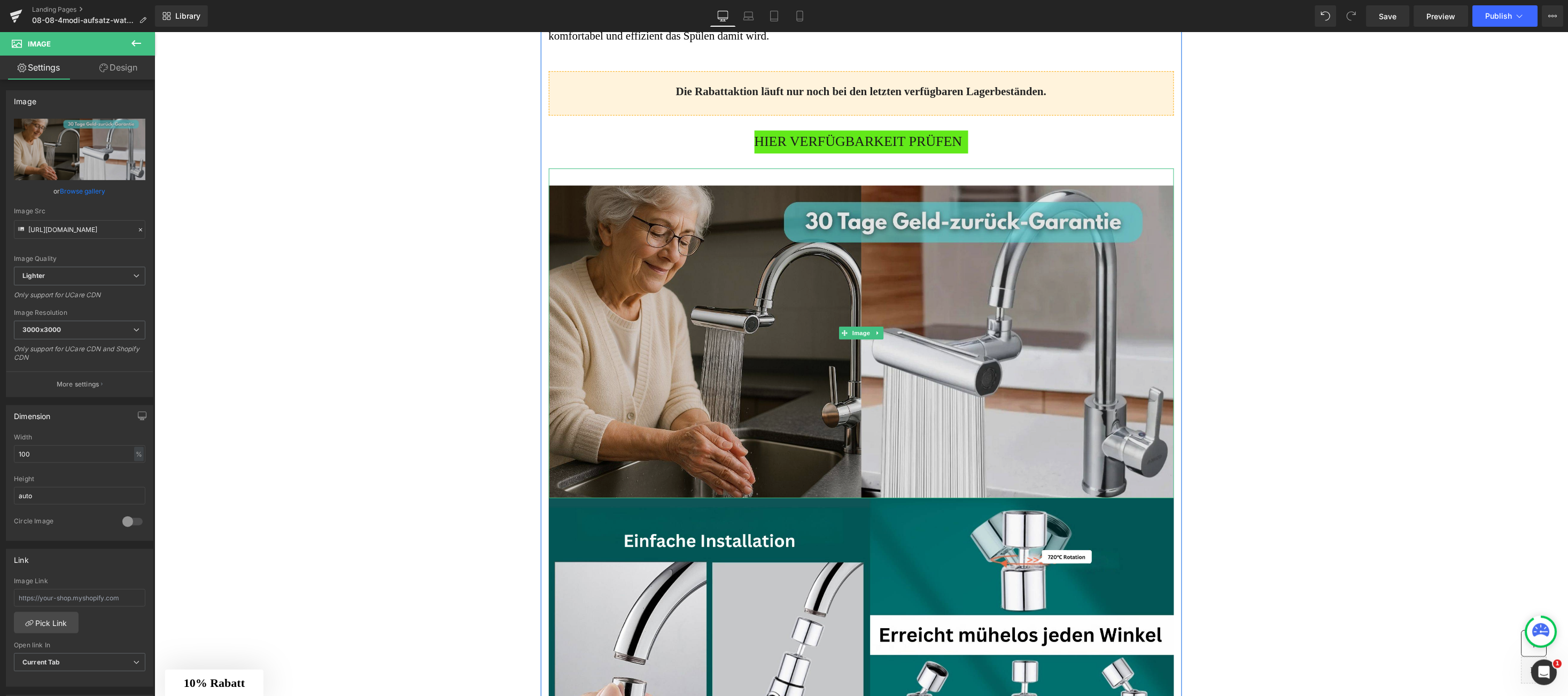
click at [548, 359] on img at bounding box center [861, 332] width 626 height 330
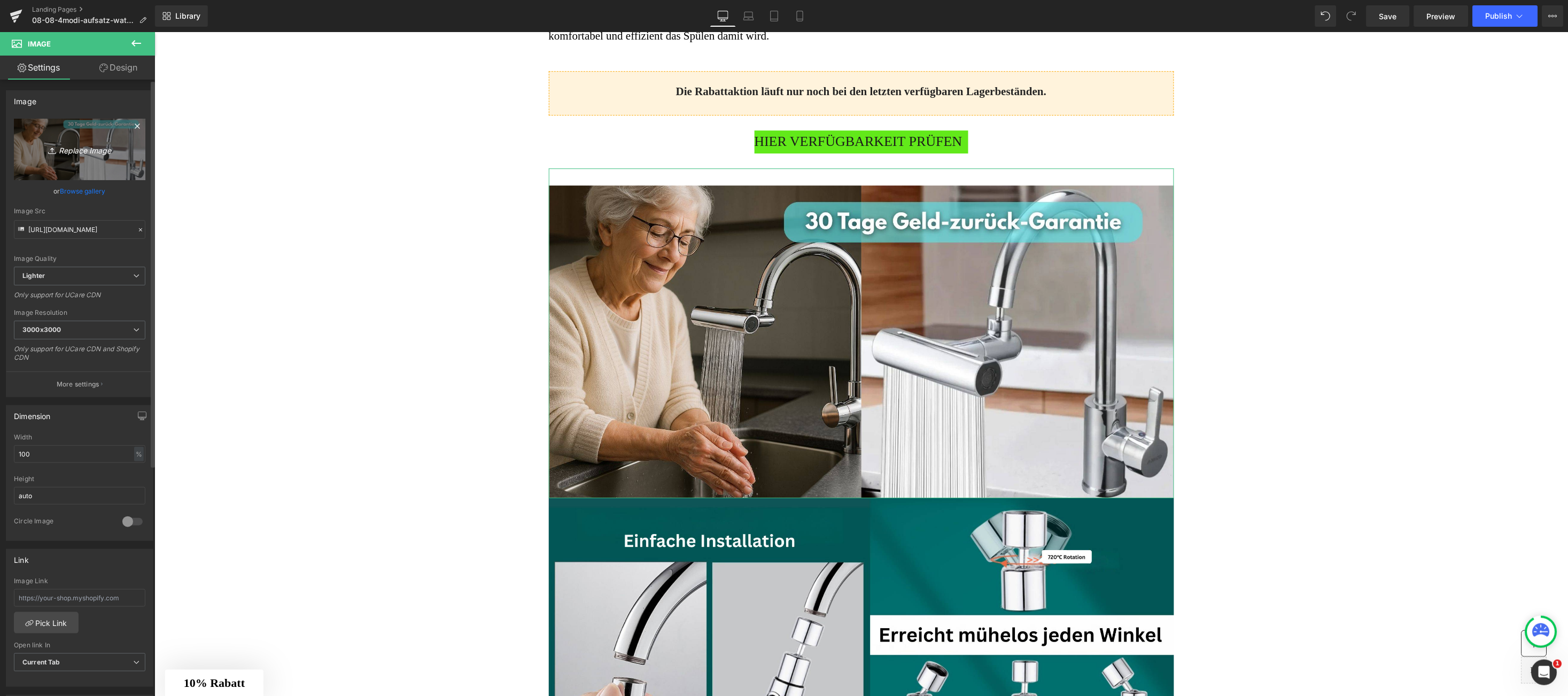
click at [68, 146] on icon "Replace Image" at bounding box center [80, 150] width 86 height 13
type input "C:\fakepath\5.jpg"
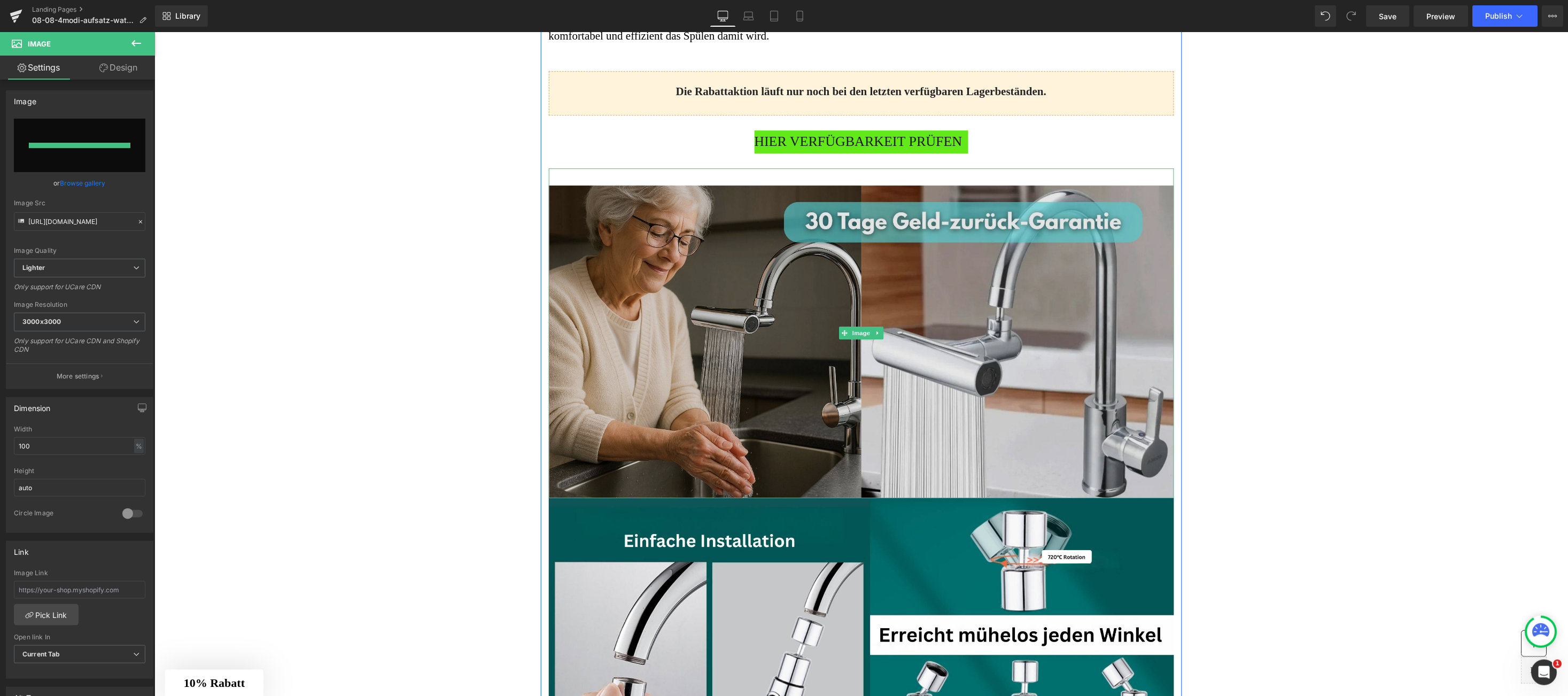
type input "https://ucarecdn.com/a379a793-c9ce-4713-8e4a-4361a4d99087/-/format/auto/-/previ…"
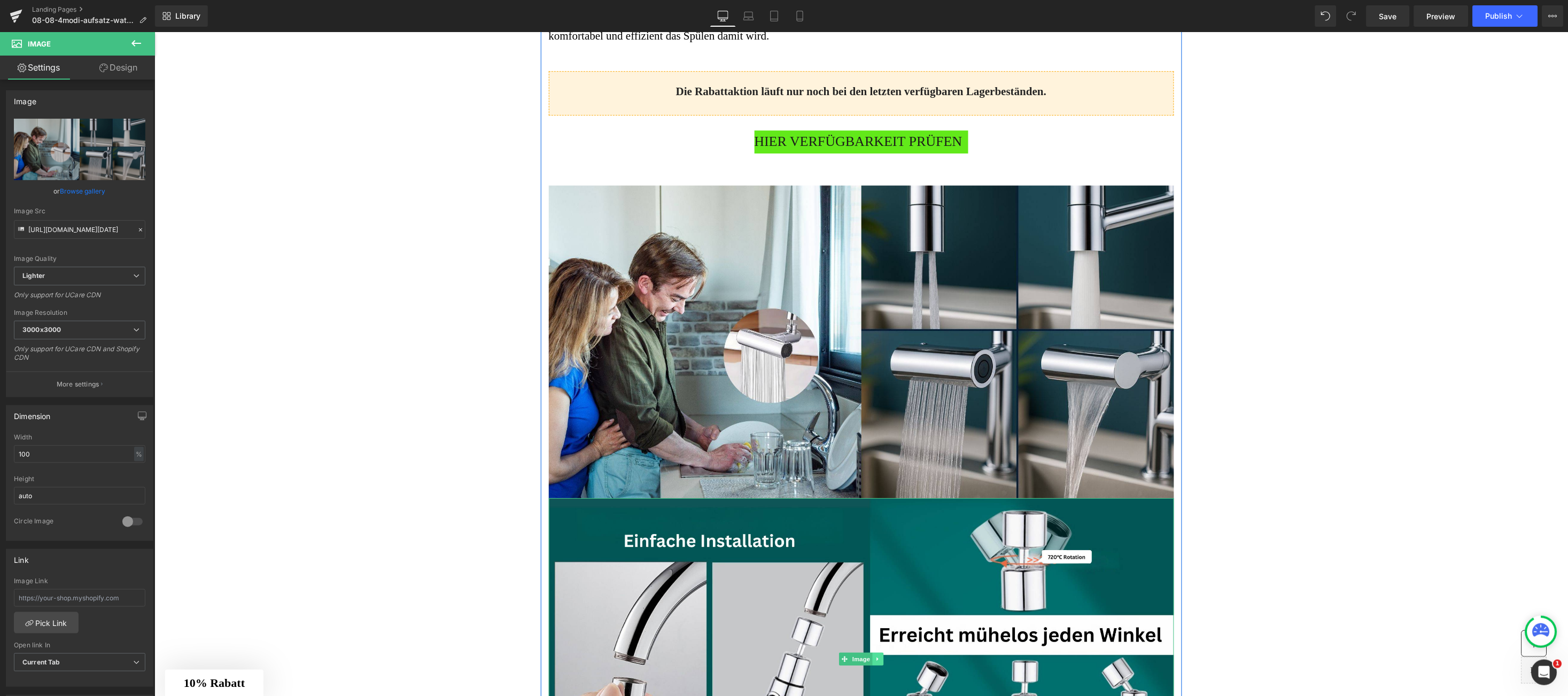
click at [874, 658] on icon at bounding box center [877, 659] width 6 height 7
click at [877, 657] on link at bounding box center [883, 659] width 12 height 13
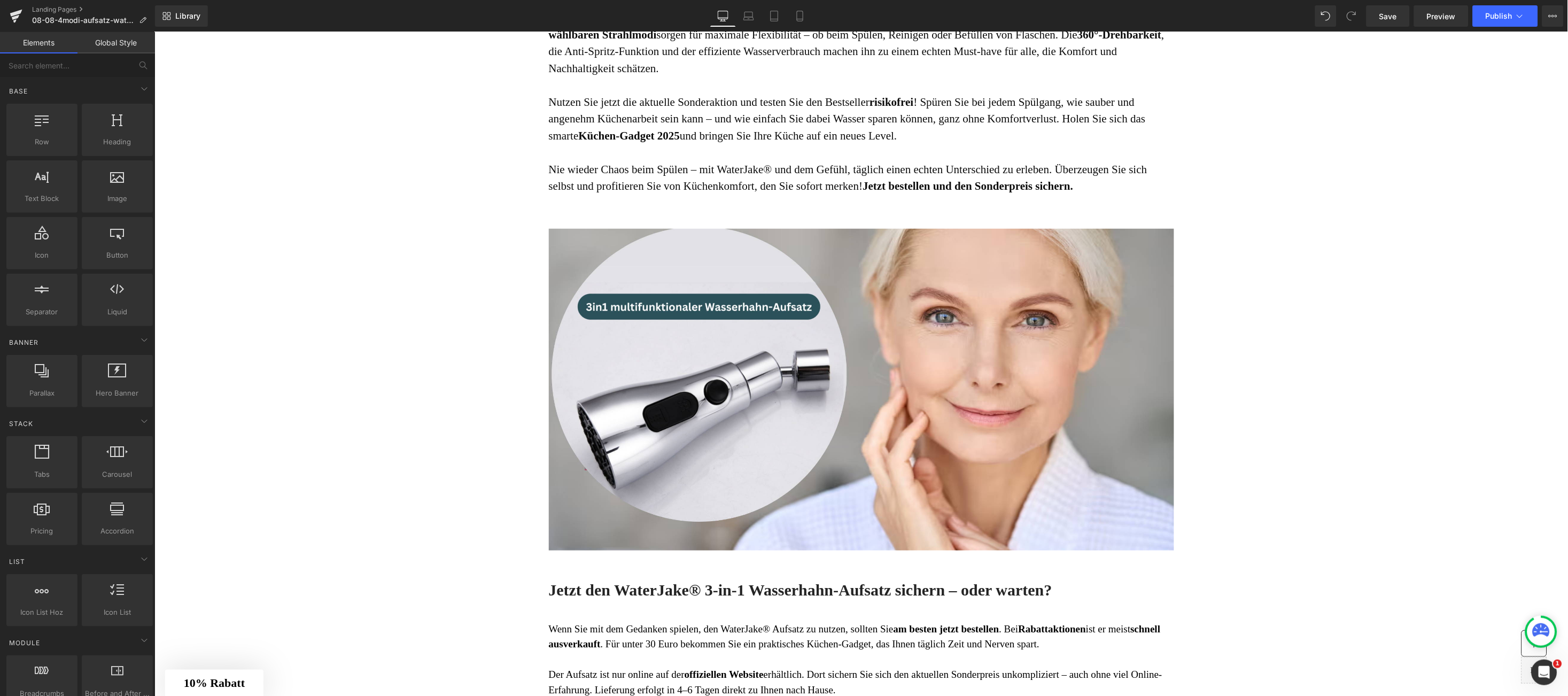
scroll to position [3521, 0]
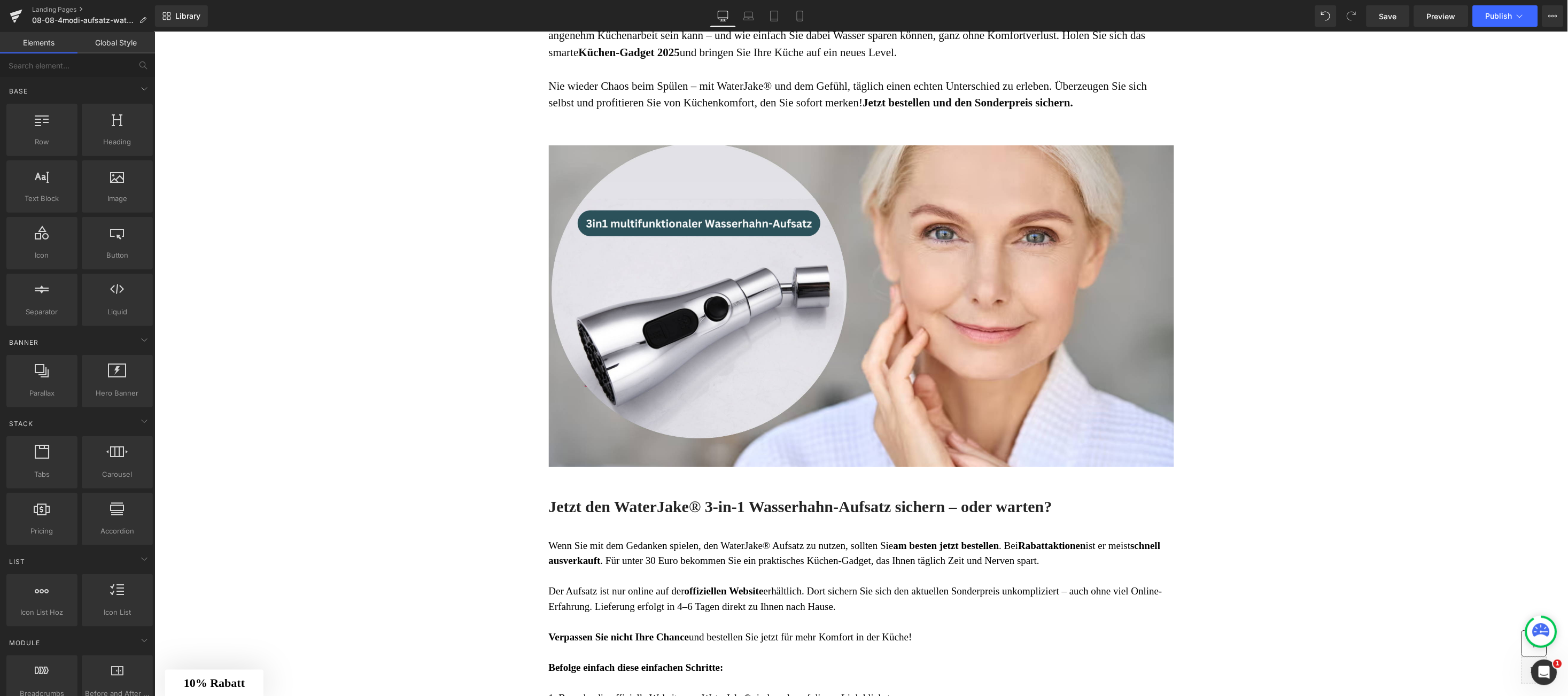
click at [1015, 374] on img at bounding box center [861, 318] width 626 height 348
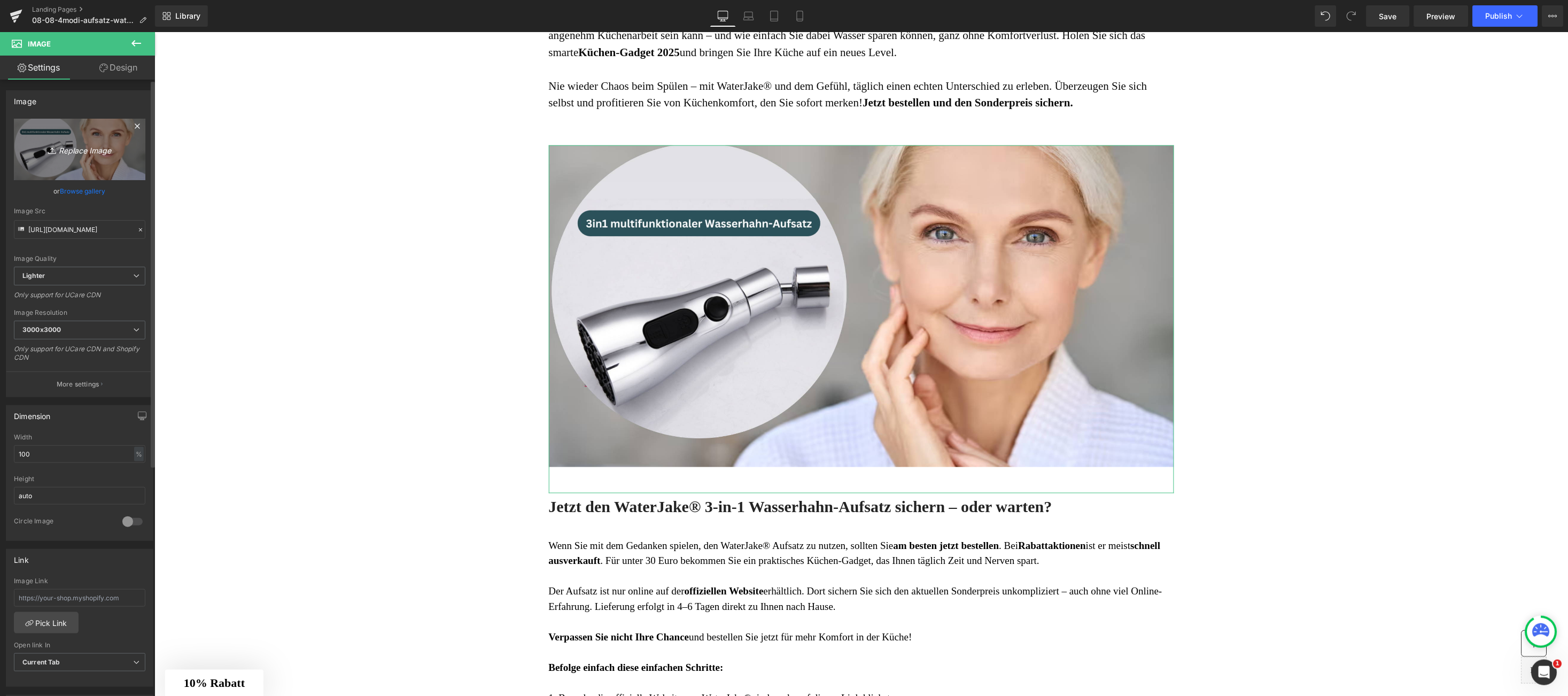
click at [113, 143] on icon "Replace Image" at bounding box center [80, 150] width 86 height 13
type input "C:\fakepath\6.png"
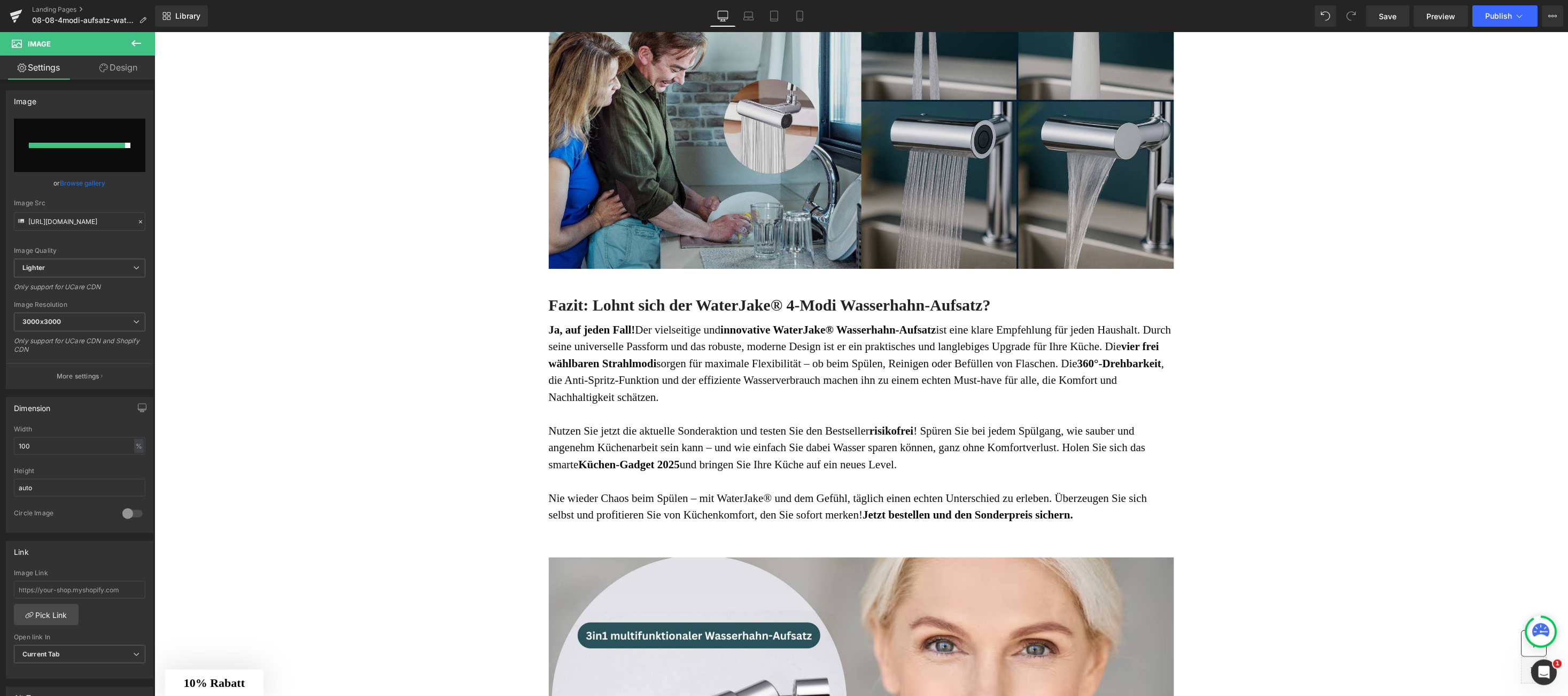
scroll to position [2923, 0]
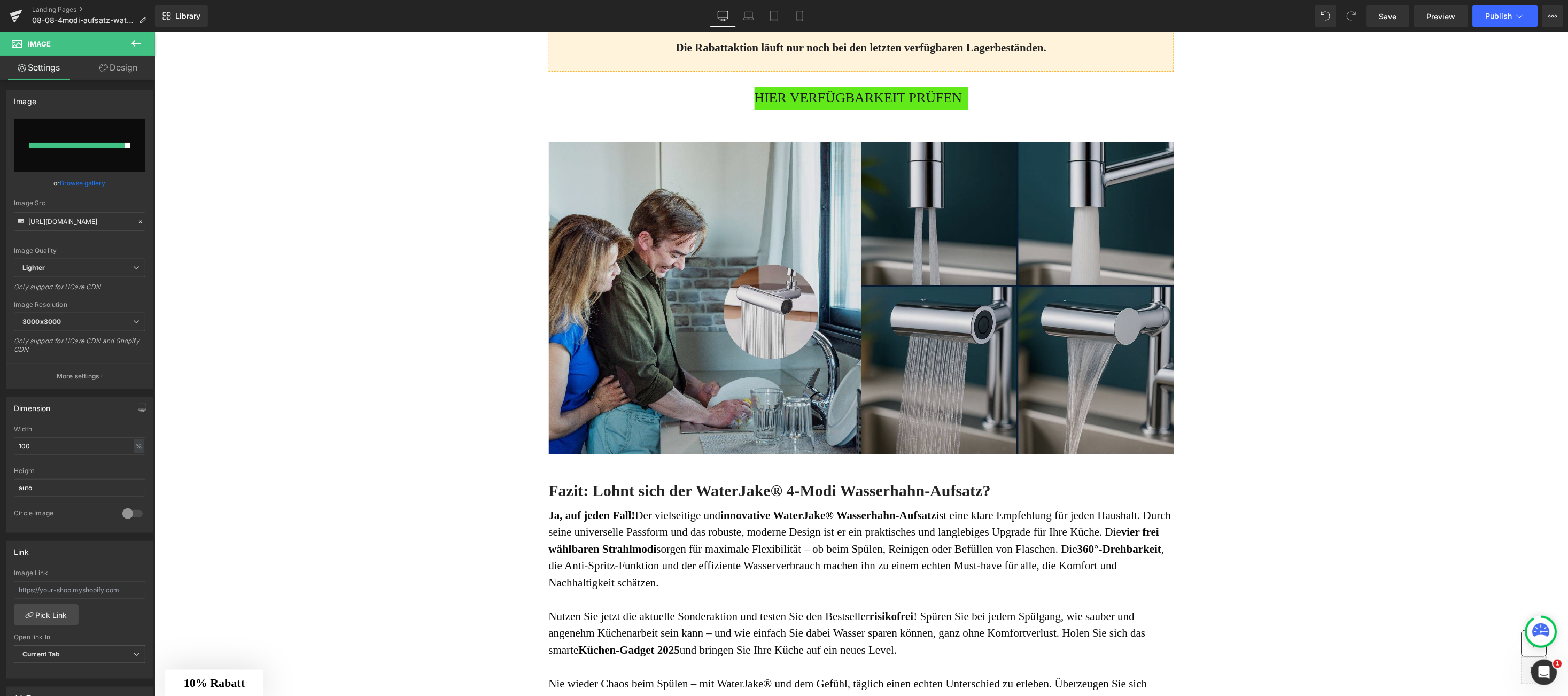
click at [967, 346] on img at bounding box center [861, 289] width 626 height 330
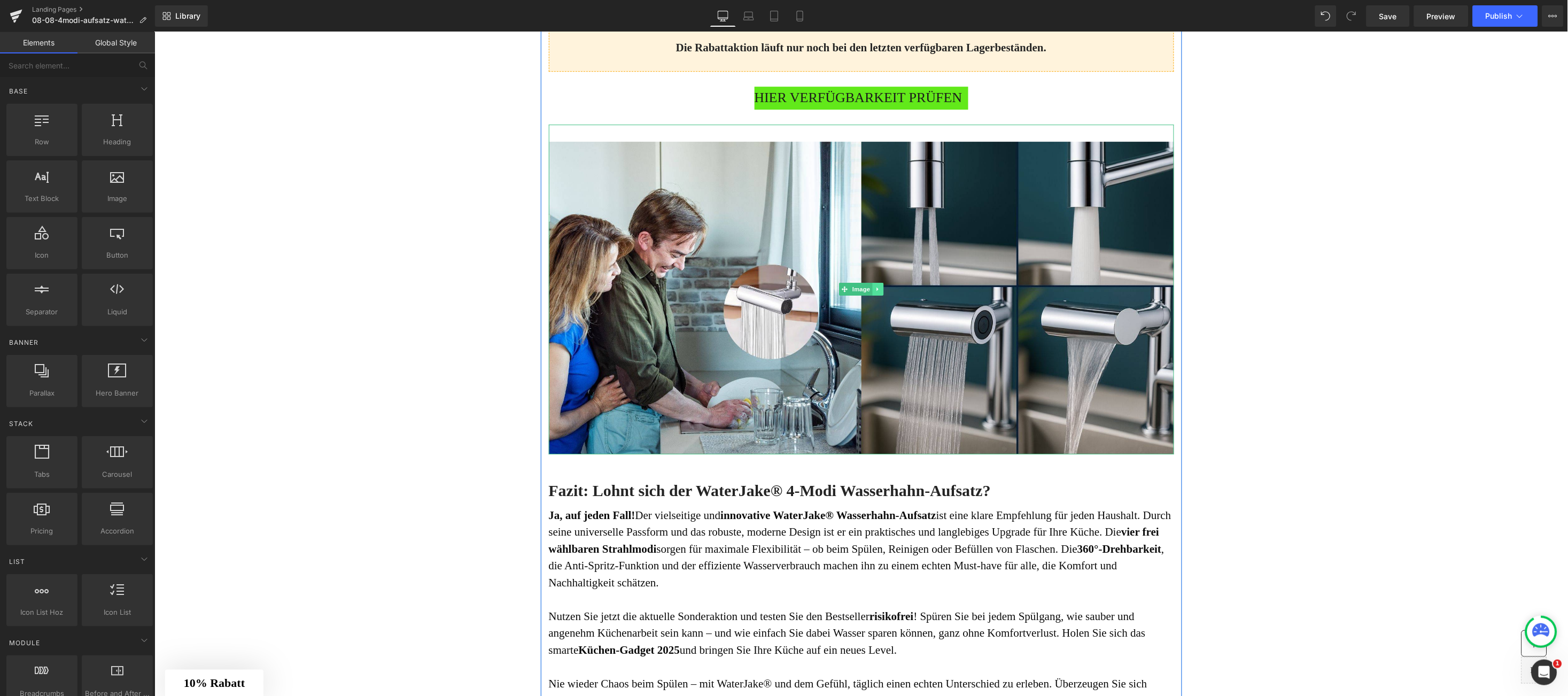
click at [874, 291] on icon at bounding box center [877, 289] width 6 height 7
click at [869, 292] on icon at bounding box center [872, 289] width 6 height 6
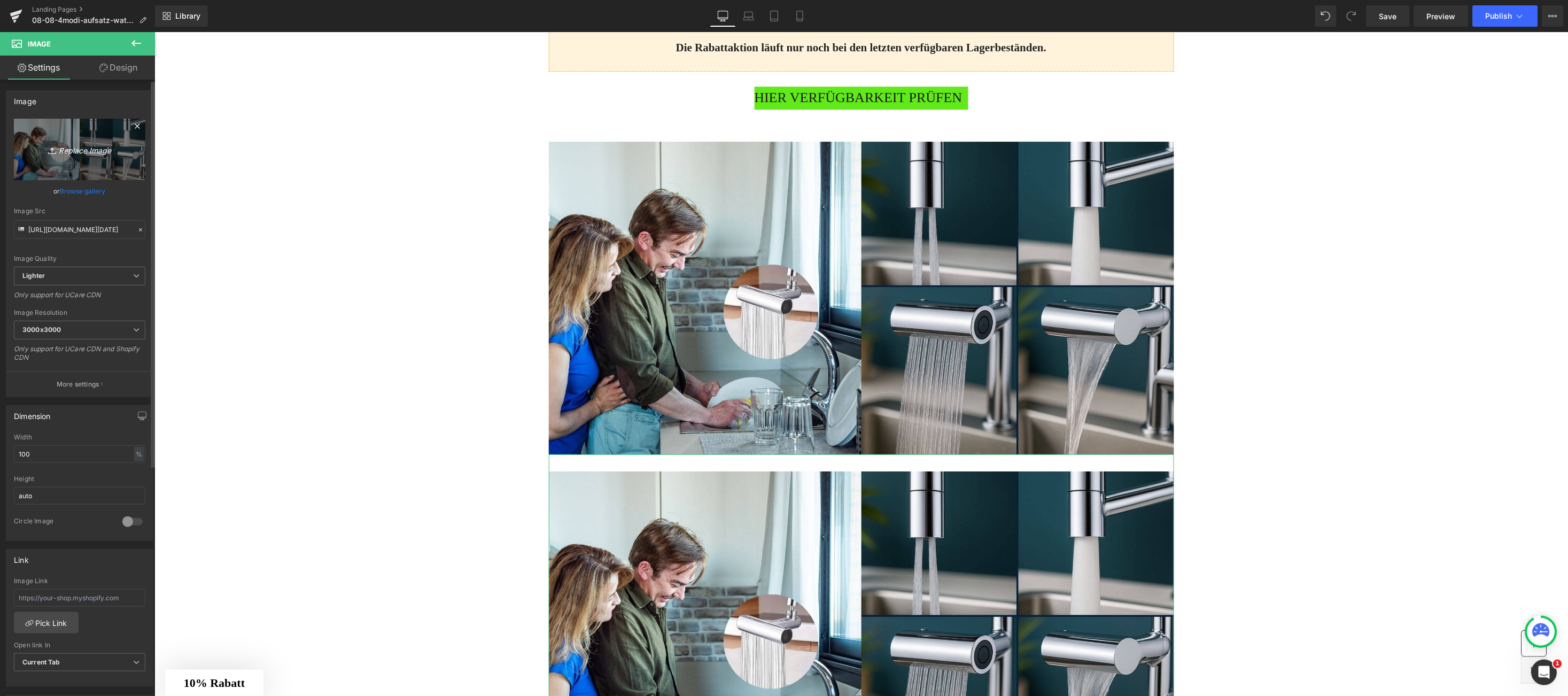
click at [83, 154] on icon "Replace Image" at bounding box center [80, 150] width 86 height 13
type input "C:\fakepath\6.png"
type input "https://ucarecdn.com/6b82bfab-51e1-4f92-864d-c93993c3e73f/-/format/auto/-/previ…"
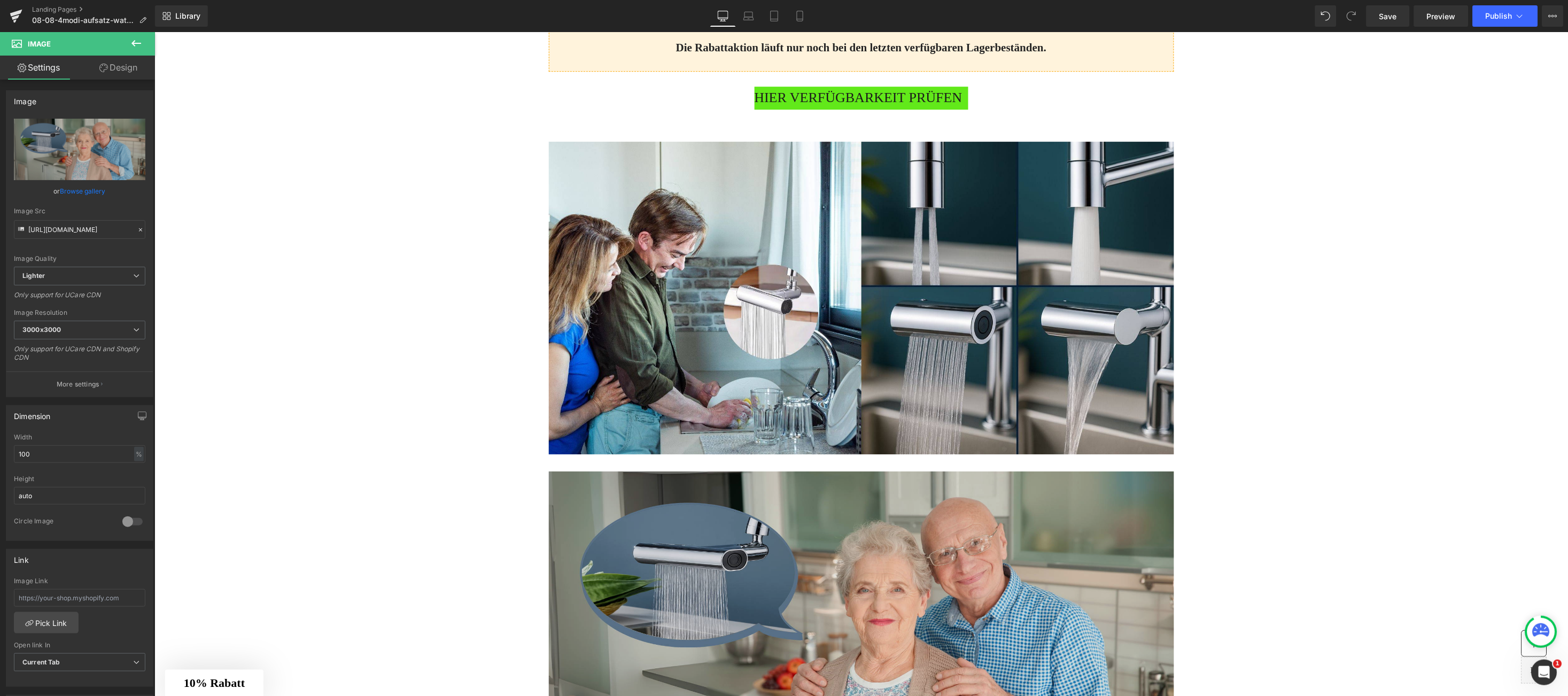
scroll to position [3244, 0]
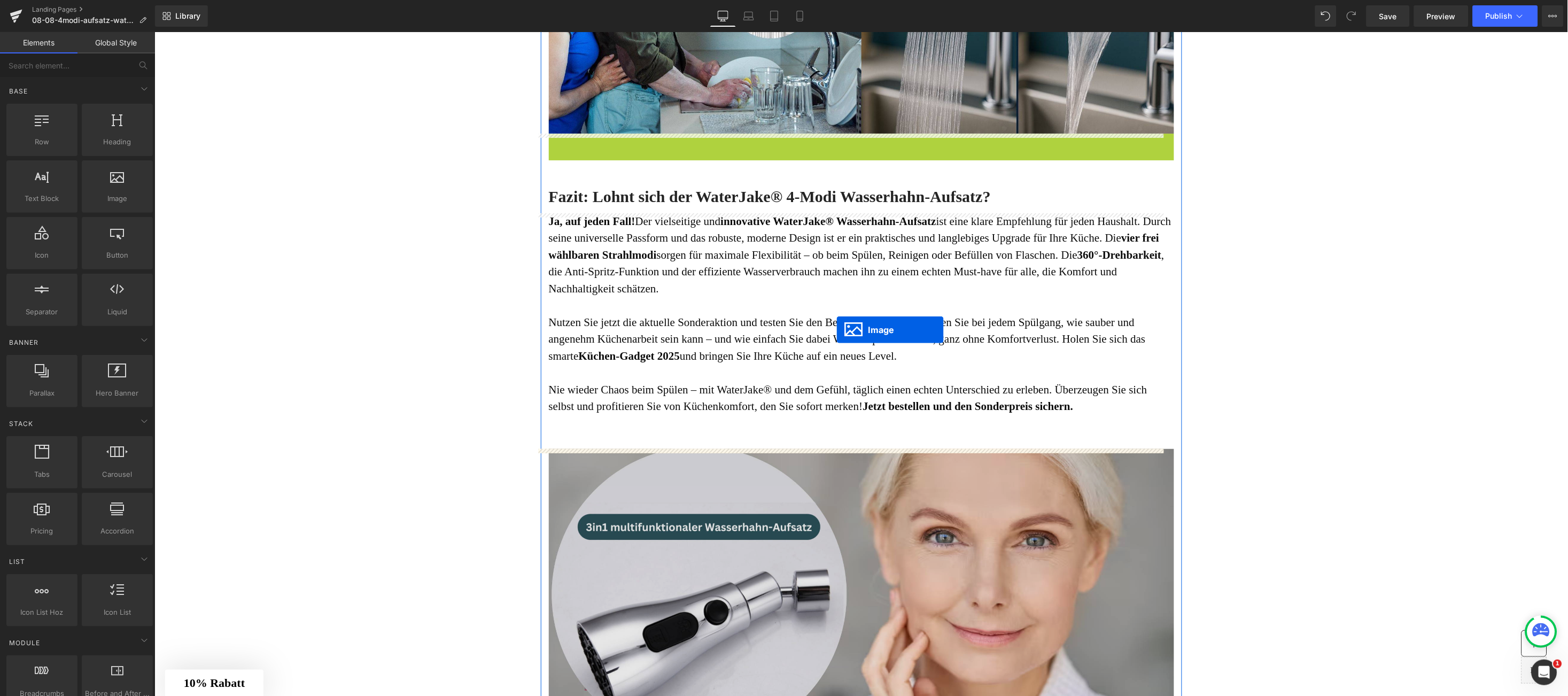
scroll to position [3566, 0]
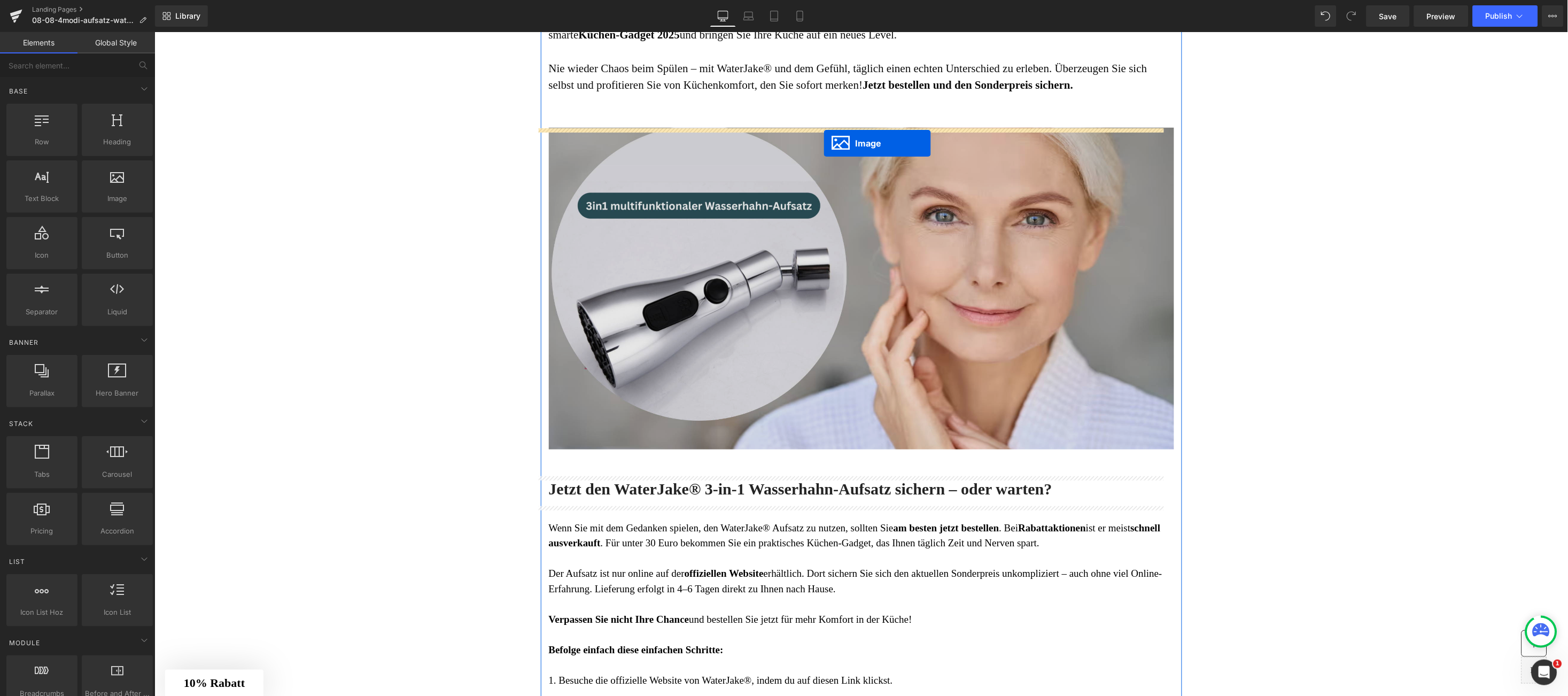
drag, startPoint x: 830, startPoint y: 293, endPoint x: 823, endPoint y: 142, distance: 151.2
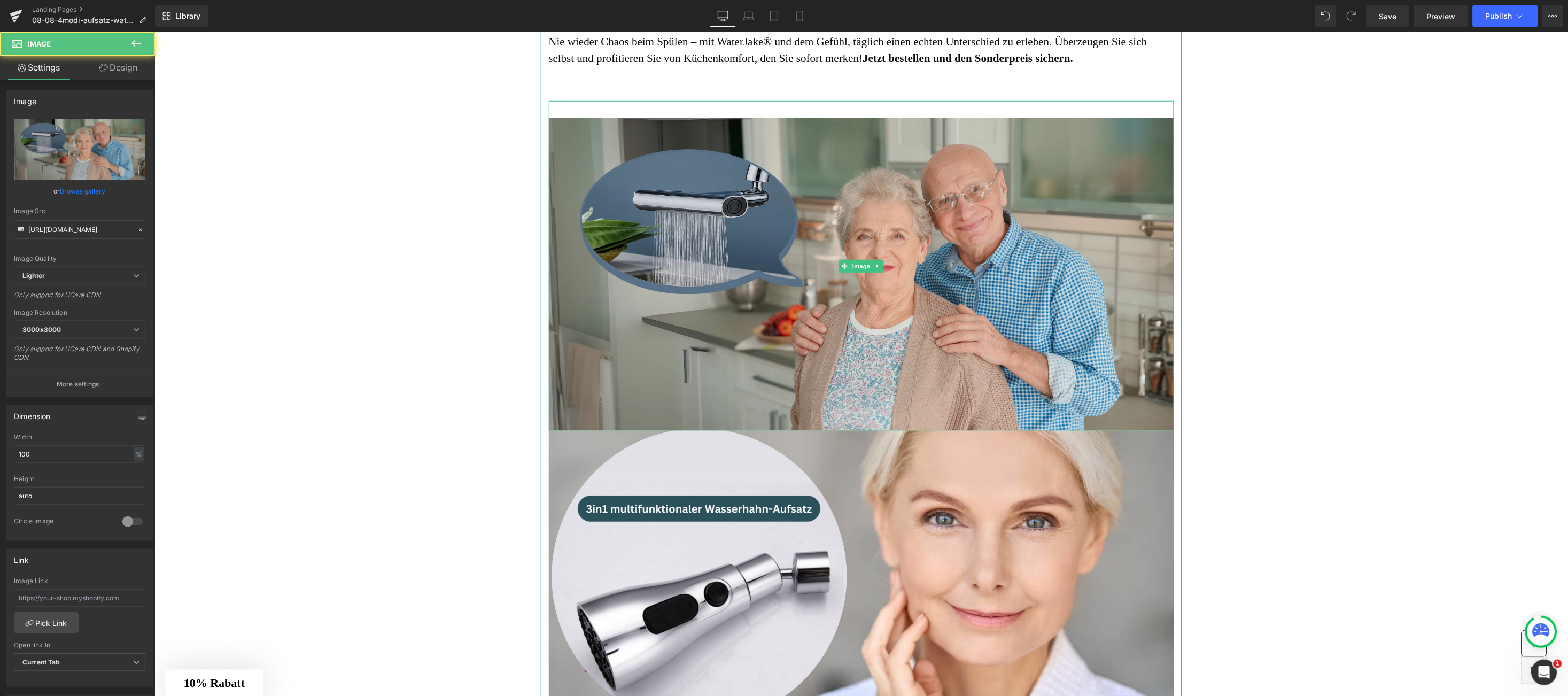
scroll to position [3538, 0]
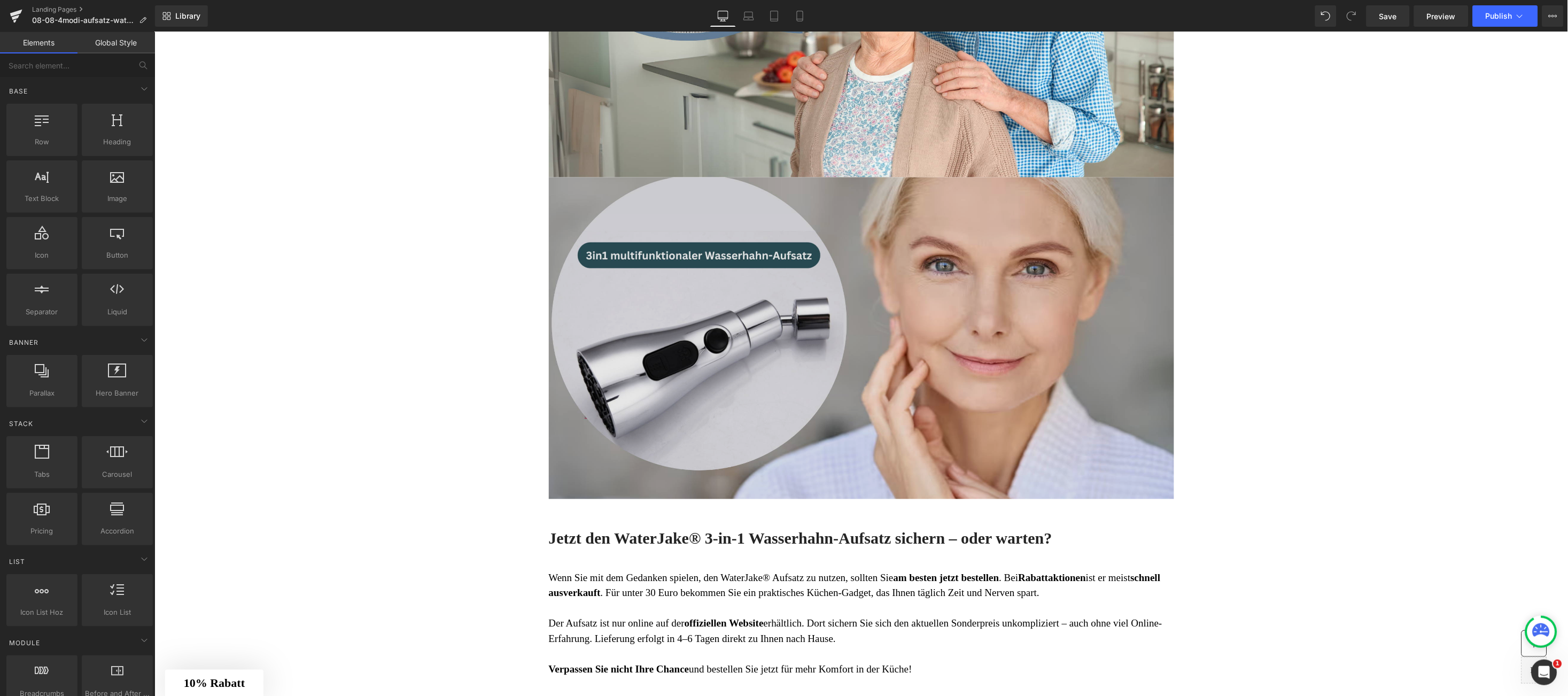
scroll to position [3859, 0]
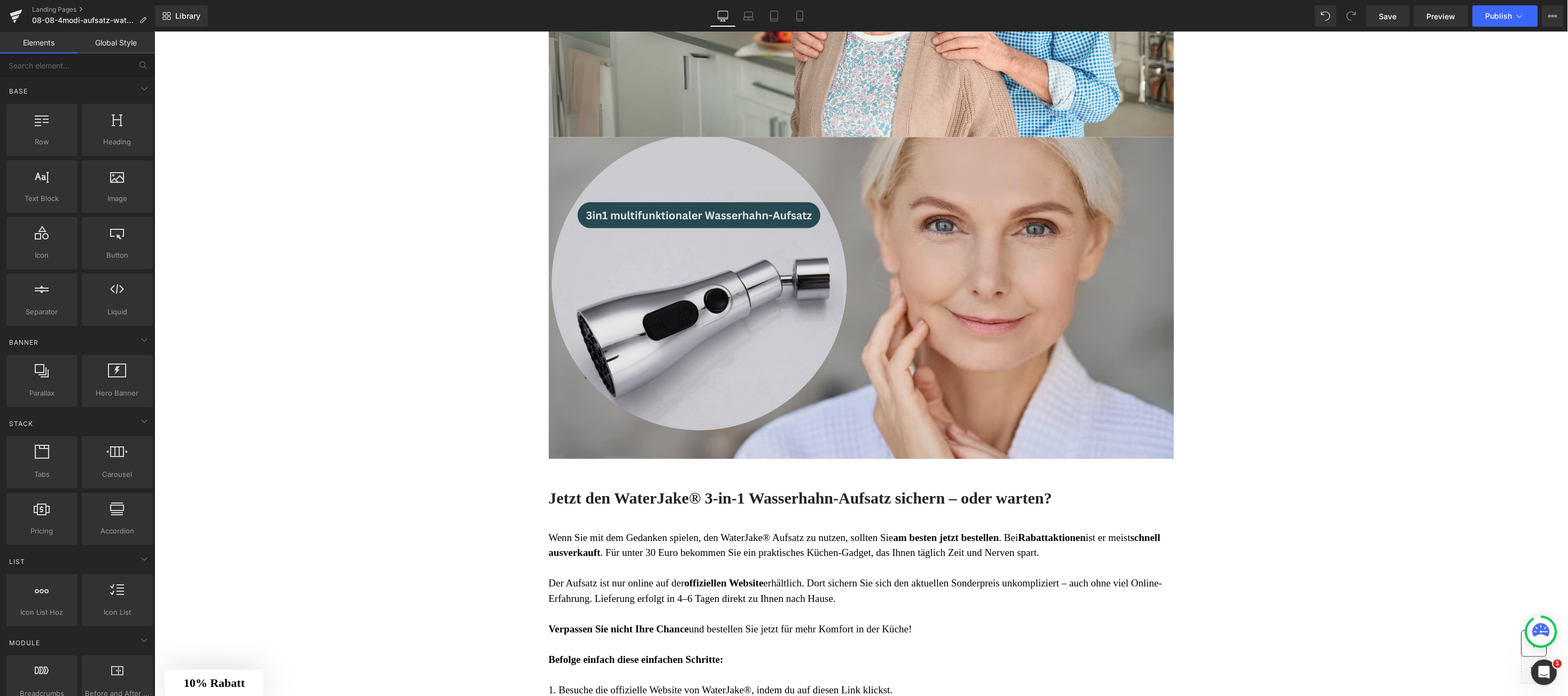
click at [897, 364] on img at bounding box center [861, 310] width 626 height 348
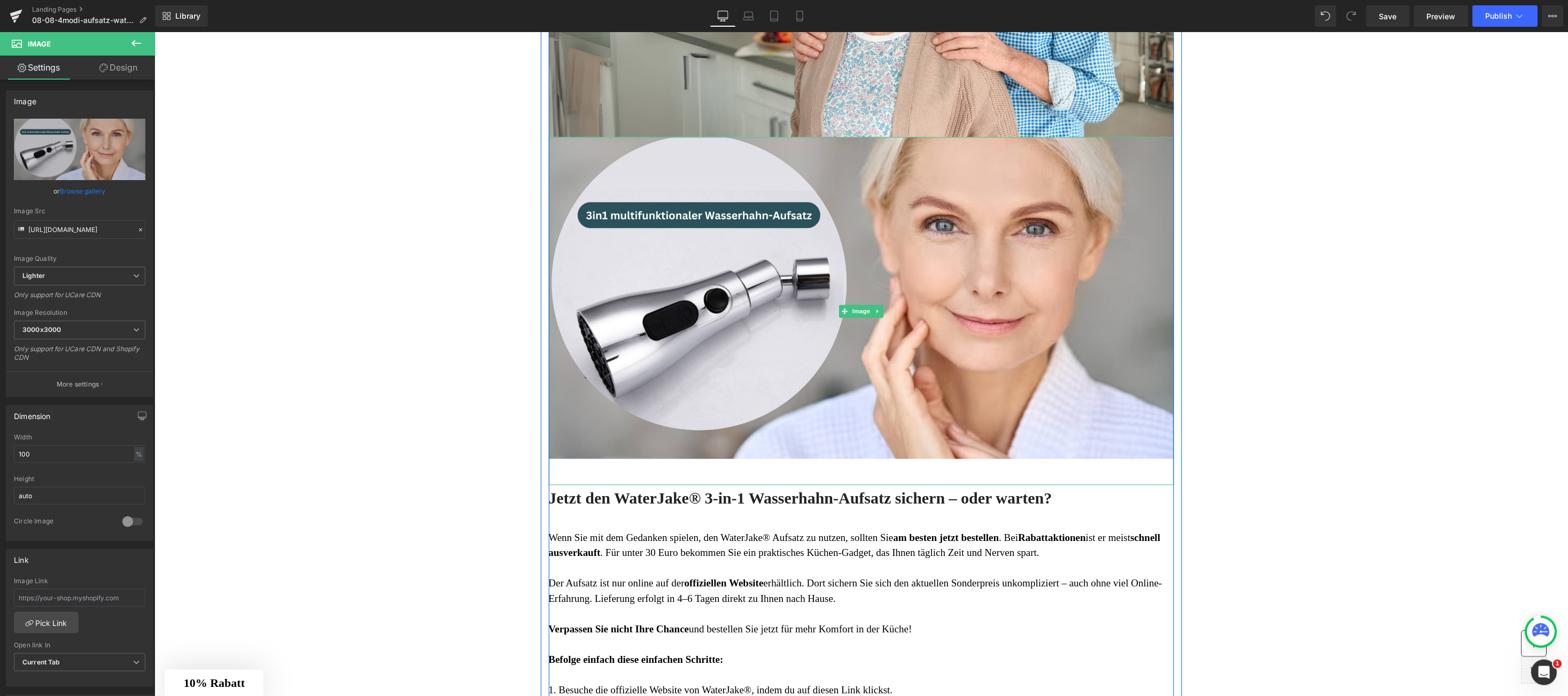
click at [872, 310] on link at bounding box center [877, 312] width 12 height 13
click at [880, 312] on icon at bounding box center [882, 310] width 6 height 6
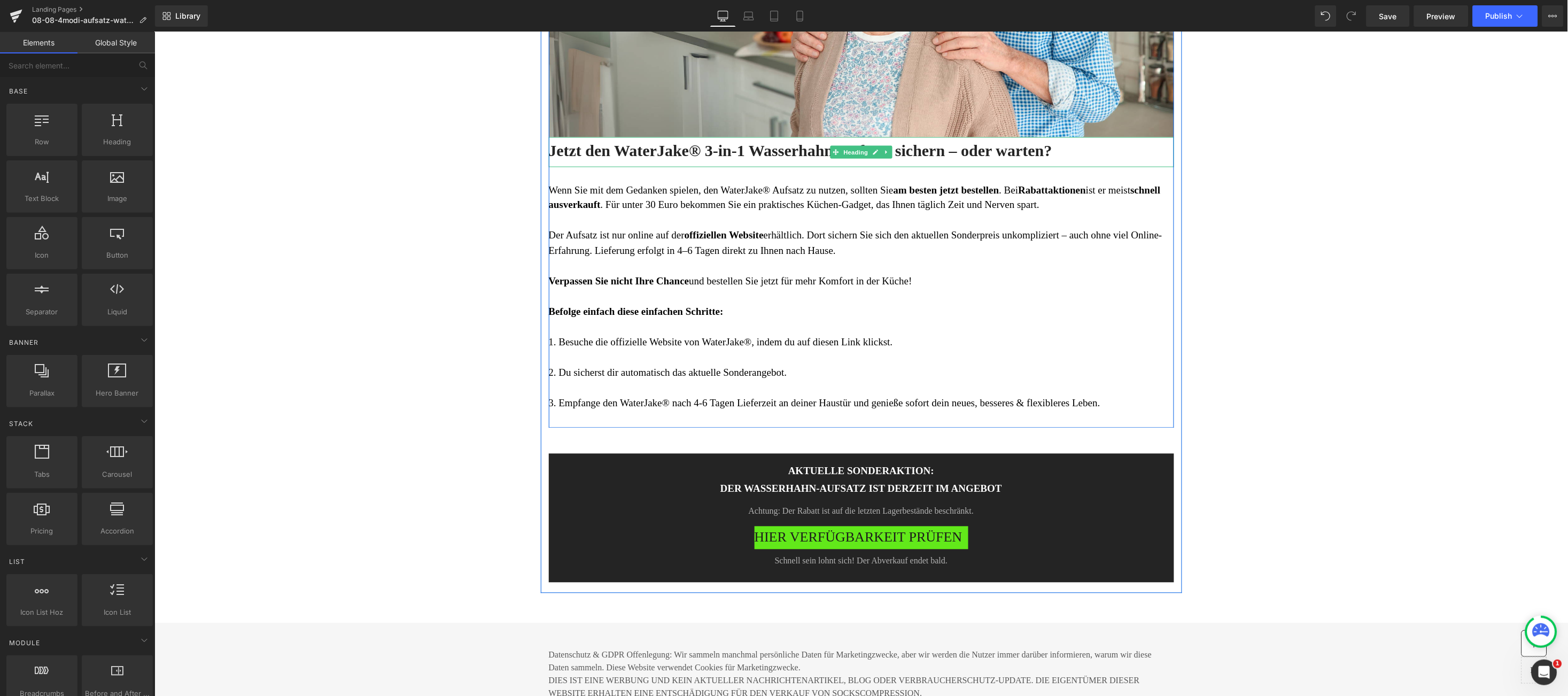
drag, startPoint x: 684, startPoint y: 155, endPoint x: 695, endPoint y: 150, distance: 12.1
click at [683, 156] on h3 "Jetzt den WaterJake® 3-in-1 Wasserhahn-Aufsatz sichern – oder warten?" at bounding box center [861, 150] width 626 height 21
click at [695, 150] on h3 "Jetzt den WaterJake® 3-in-1 Wasserhahn-Aufsatz sichern – oder warten?" at bounding box center [861, 150] width 626 height 21
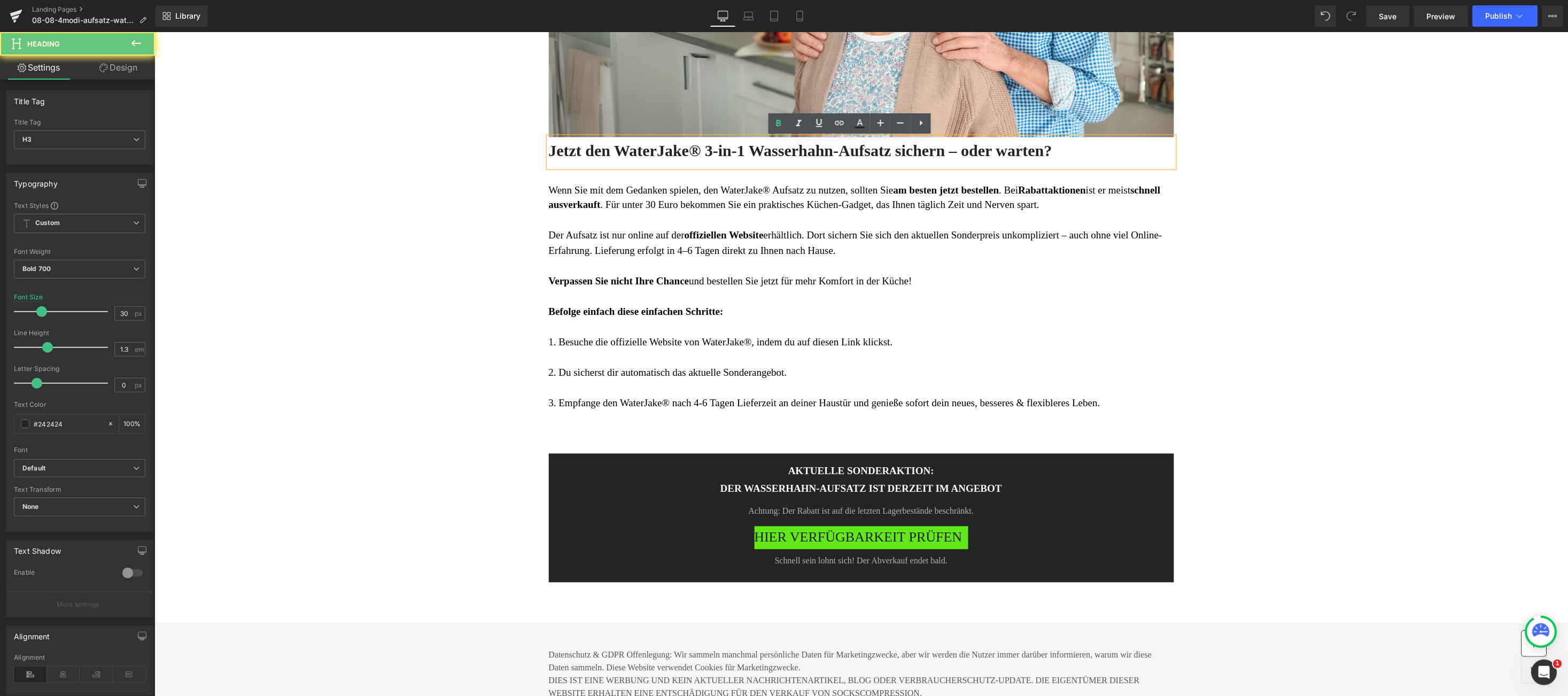
click at [698, 152] on h3 "Jetzt den WaterJake® 3-in-1 Wasserhahn-Aufsatz sichern – oder warten?" at bounding box center [861, 150] width 626 height 21
click at [1388, 15] on span "Save" at bounding box center [1388, 16] width 17 height 12
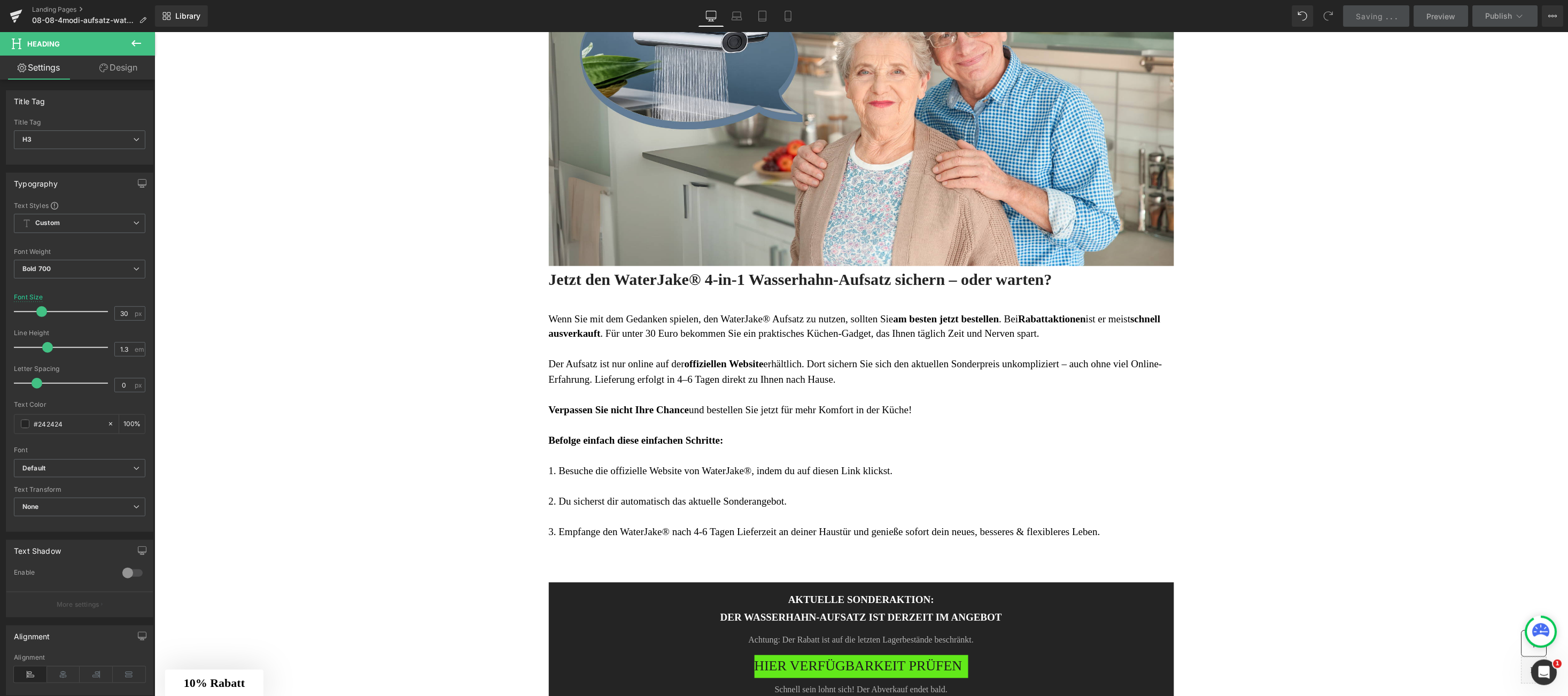
scroll to position [3699, 0]
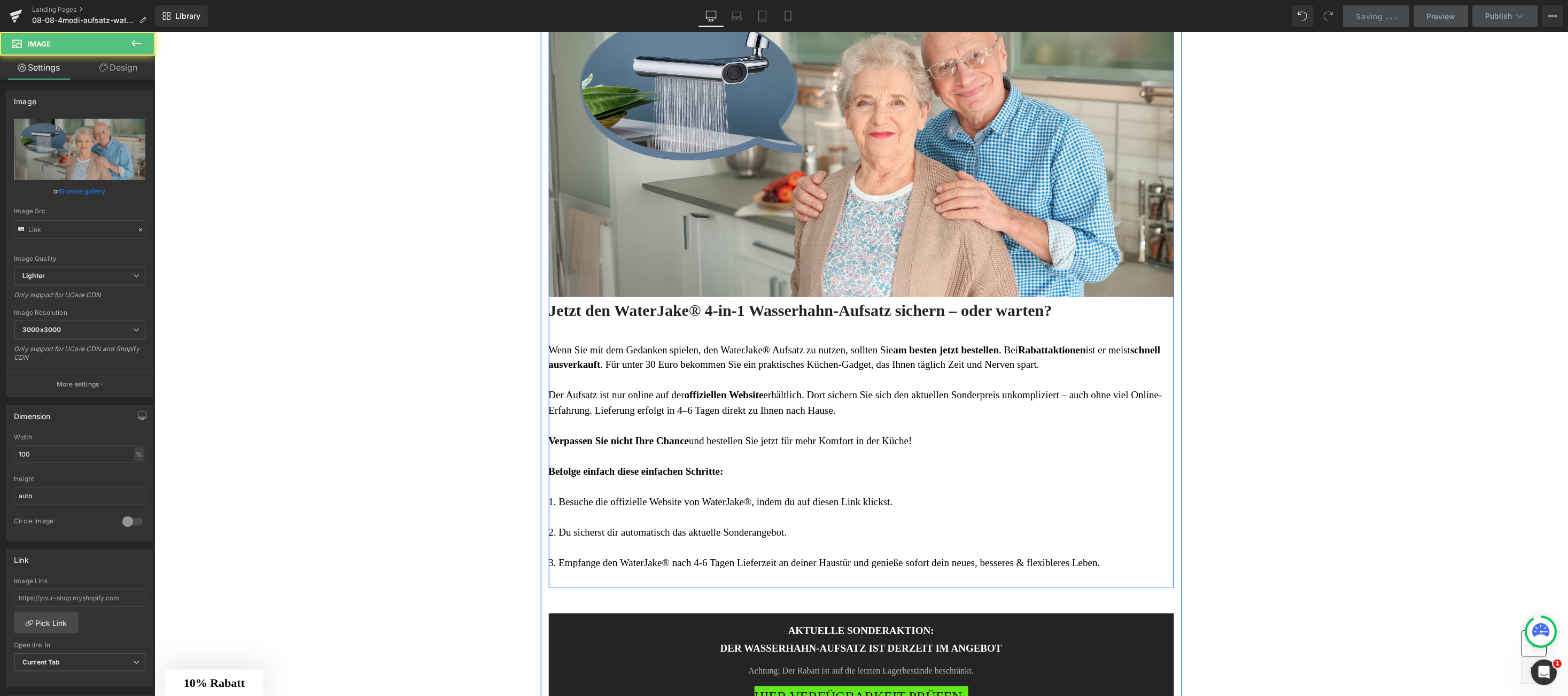
type input "https://ucarecdn.com/6b82bfab-51e1-4f92-864d-c93993c3e73f/-/format/auto/-/previ…"
click at [826, 296] on div "Image Jetzt den WaterJake® 4-in-1 Wasserhahn-Aufsatz sichern – oder warten? Hea…" at bounding box center [861, 277] width 626 height 621
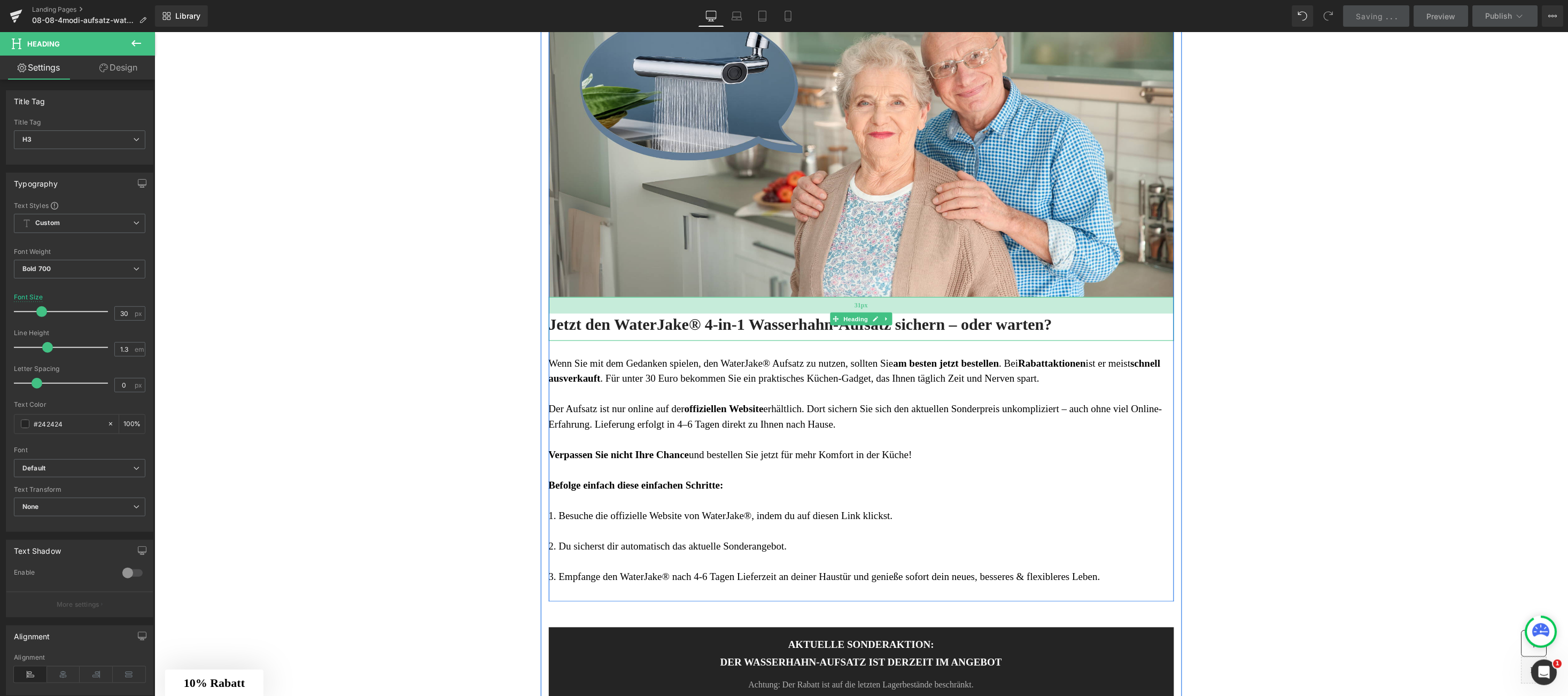
drag, startPoint x: 826, startPoint y: 296, endPoint x: 825, endPoint y: 310, distance: 14.0
click at [825, 310] on div "31px" at bounding box center [861, 305] width 626 height 16
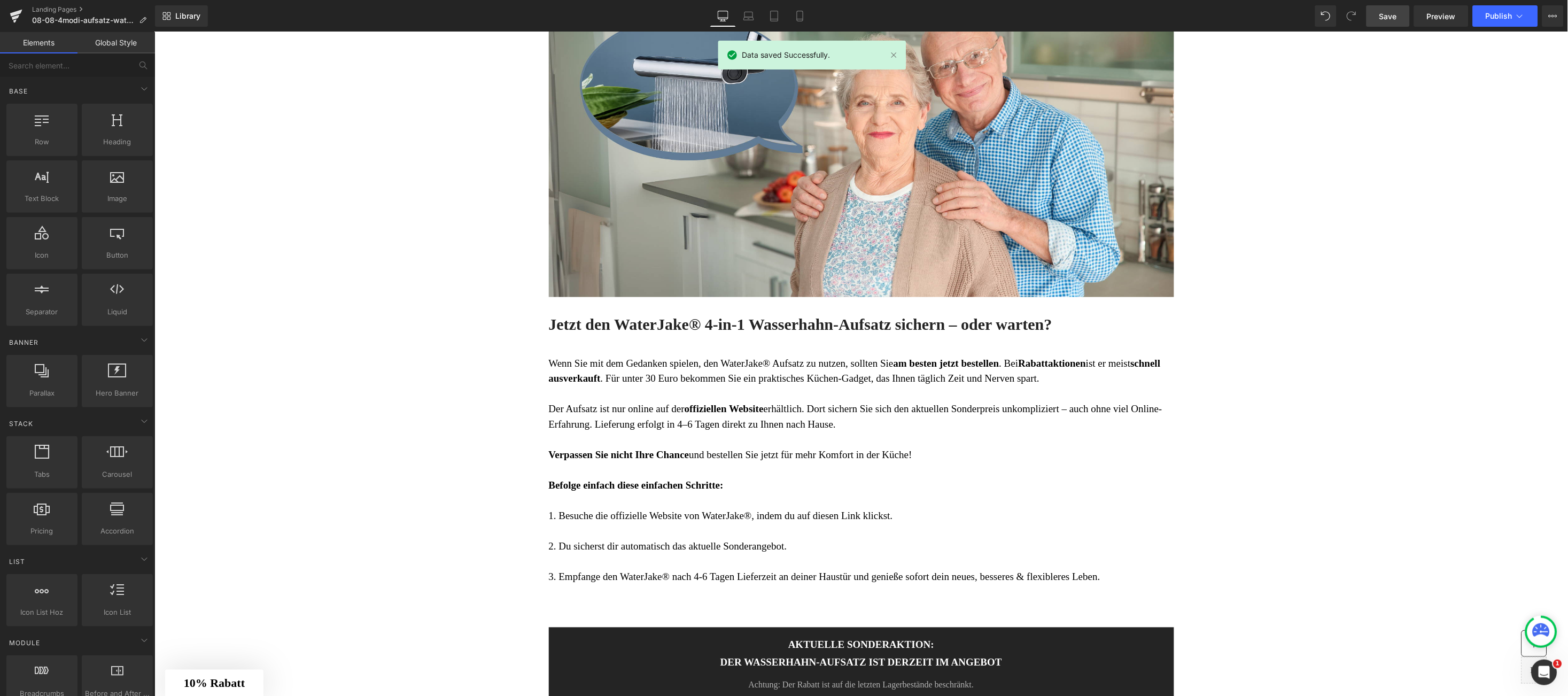
click at [1388, 19] on span "Save" at bounding box center [1388, 16] width 17 height 12
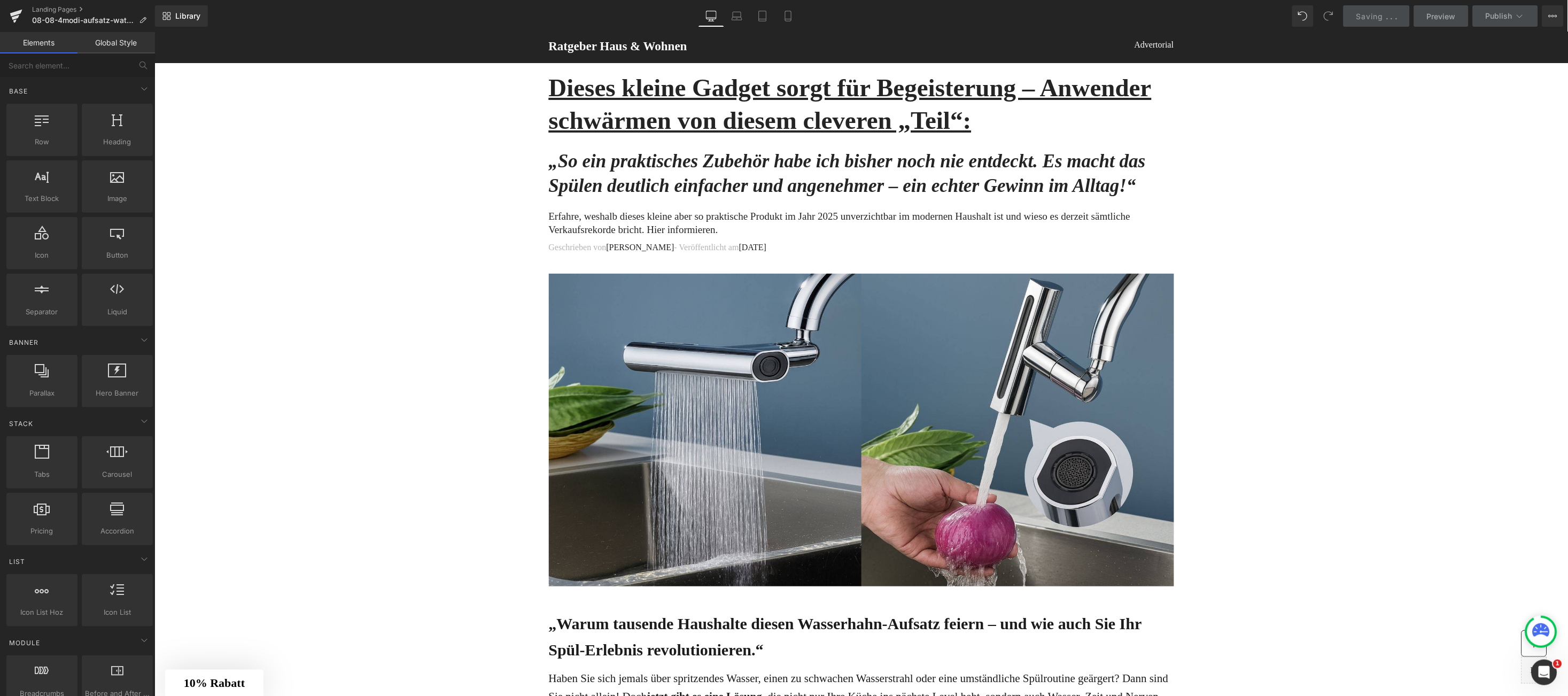
scroll to position [0, 0]
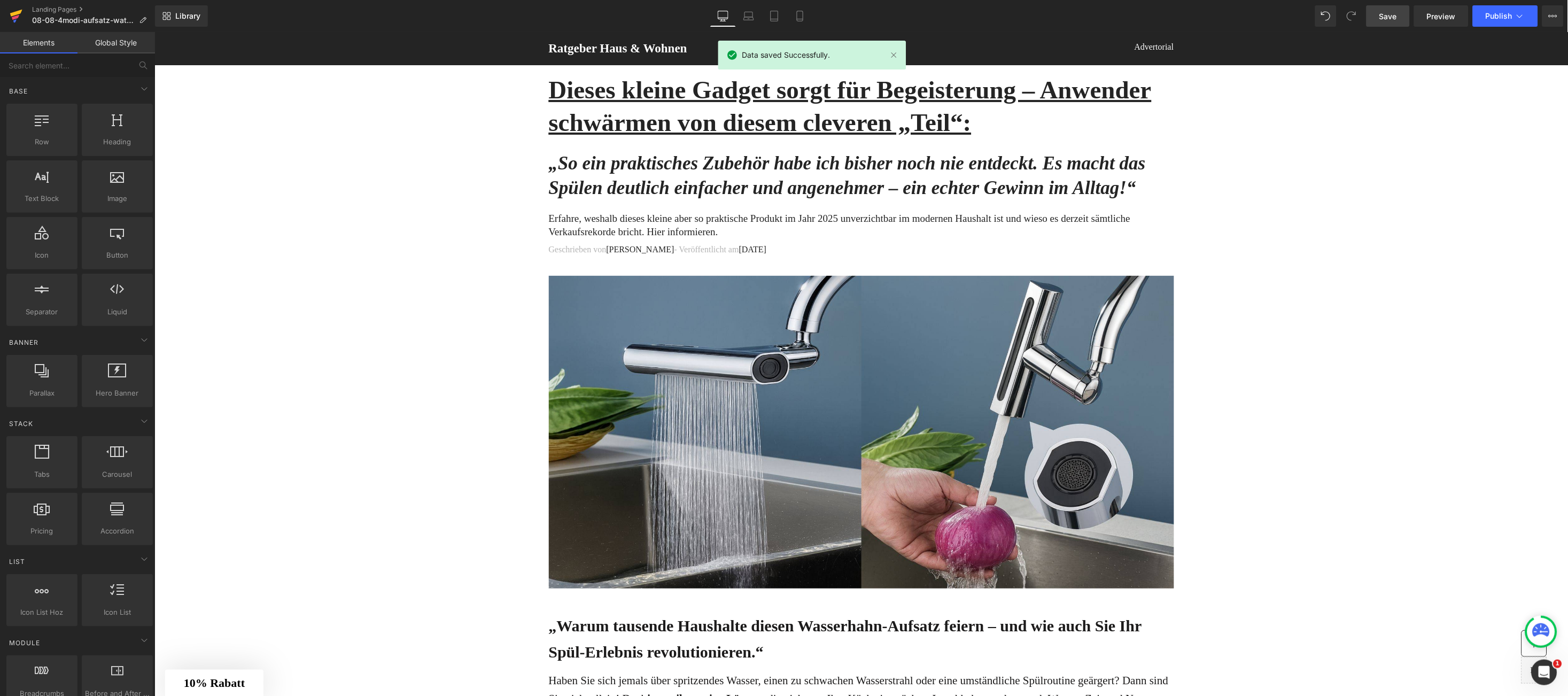
click at [25, 22] on link at bounding box center [16, 16] width 32 height 32
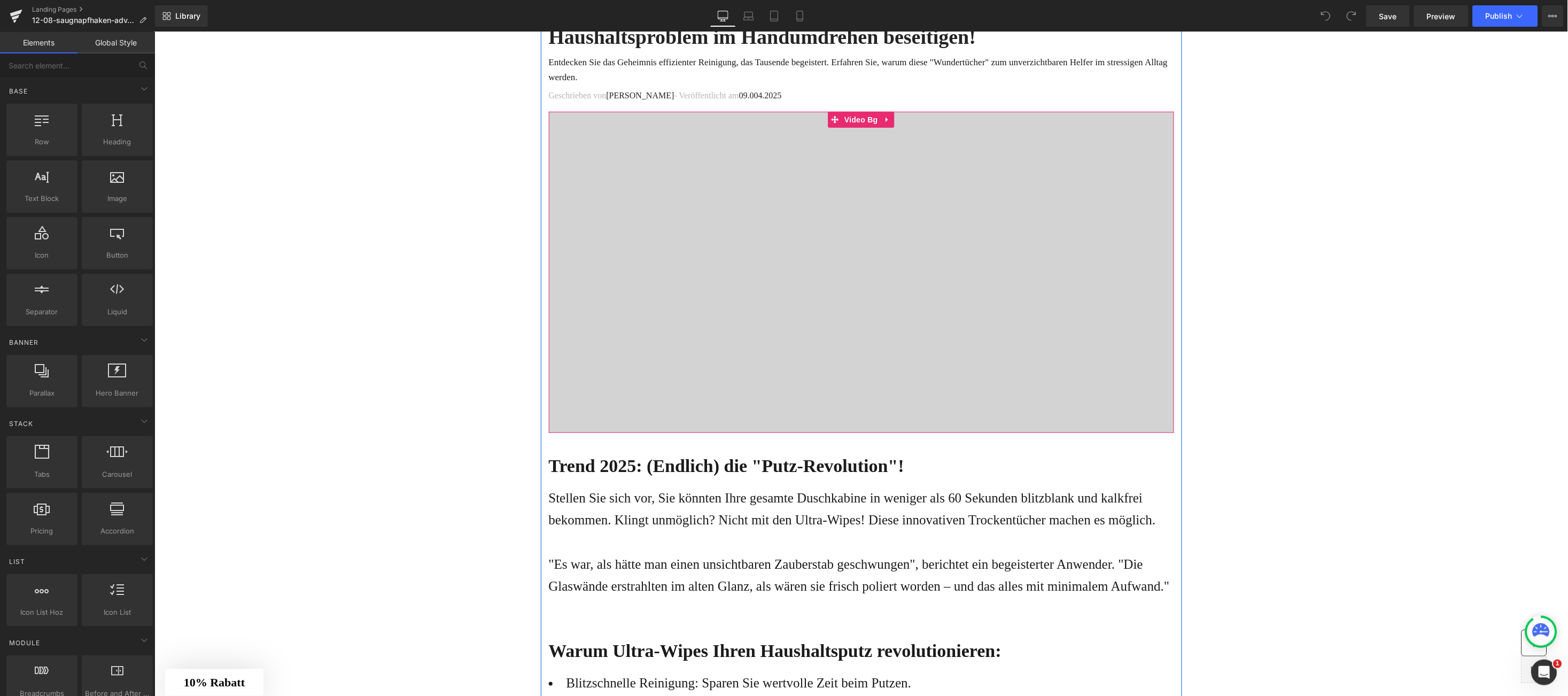
scroll to position [160, 0]
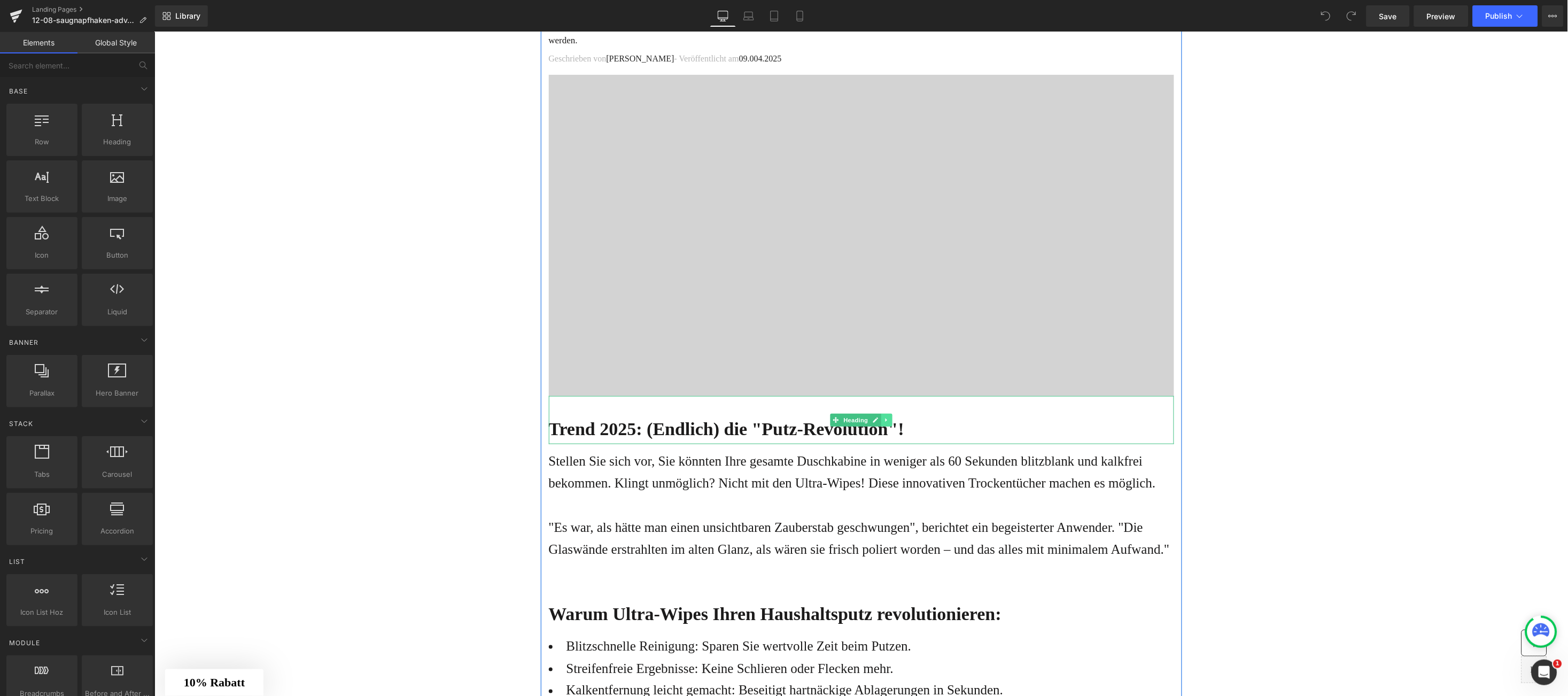
click at [881, 420] on link at bounding box center [886, 420] width 12 height 13
drag, startPoint x: 659, startPoint y: 433, endPoint x: 551, endPoint y: 423, distance: 108.5
click at [658, 437] on b "Trend 2025: (Endlich) die "Putz-Revolution"!" at bounding box center [726, 429] width 356 height 20
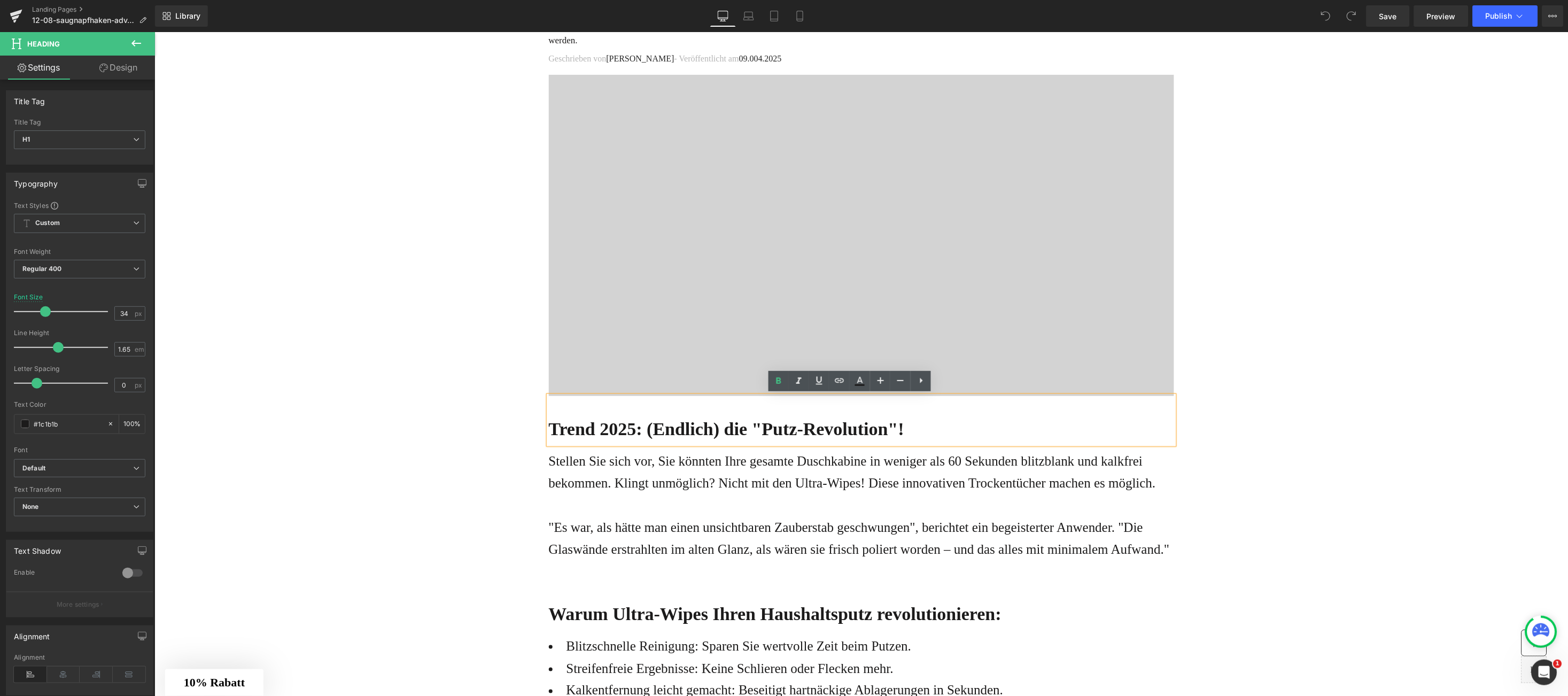
click at [551, 426] on b "Trend 2025: (Endlich) die "Putz-Revolution"!" at bounding box center [726, 429] width 356 height 20
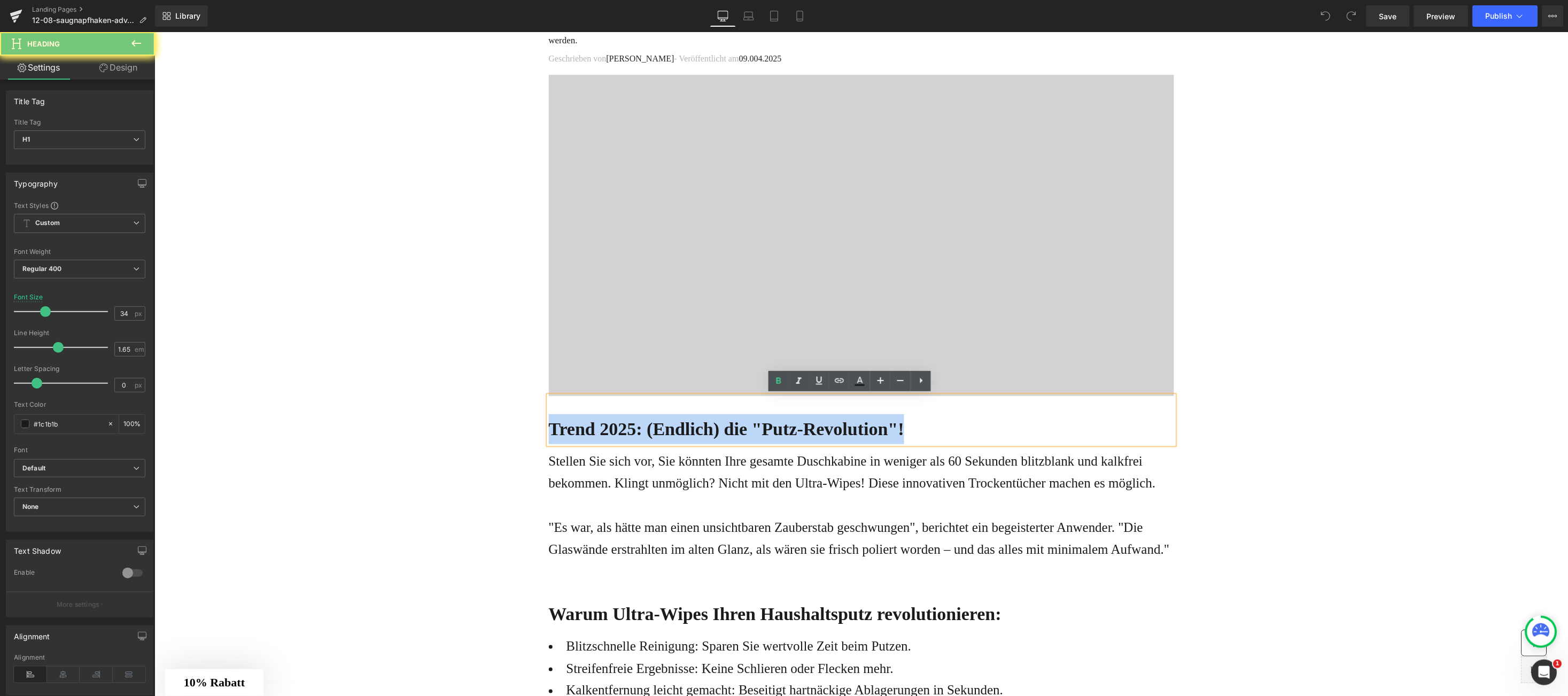
click at [551, 426] on b "Trend 2025: (Endlich) die "Putz-Revolution"!" at bounding box center [726, 429] width 356 height 20
paste div
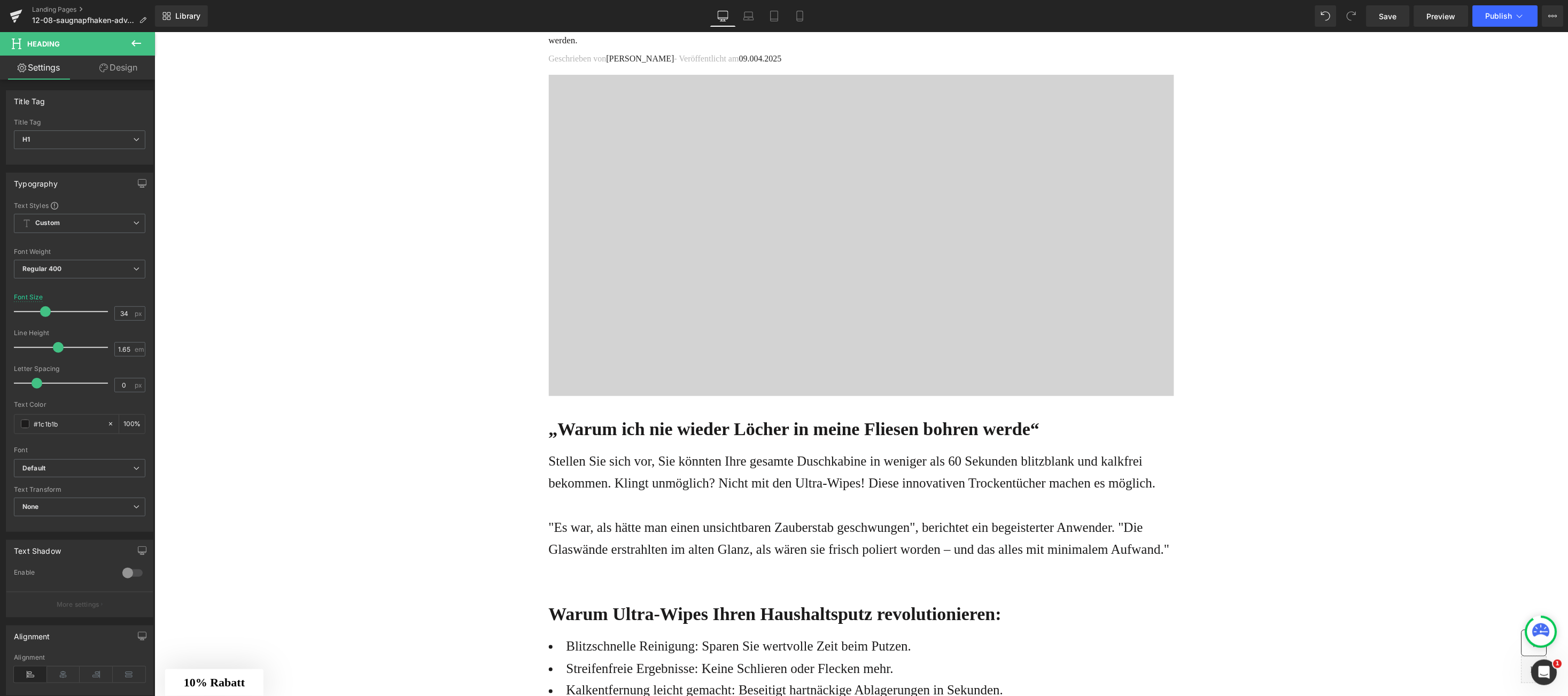
click at [625, 491] on p "Stellen Sie sich vor, Sie könnten Ihre gesamte Duschkabine in weniger als 60 Se…" at bounding box center [861, 472] width 626 height 44
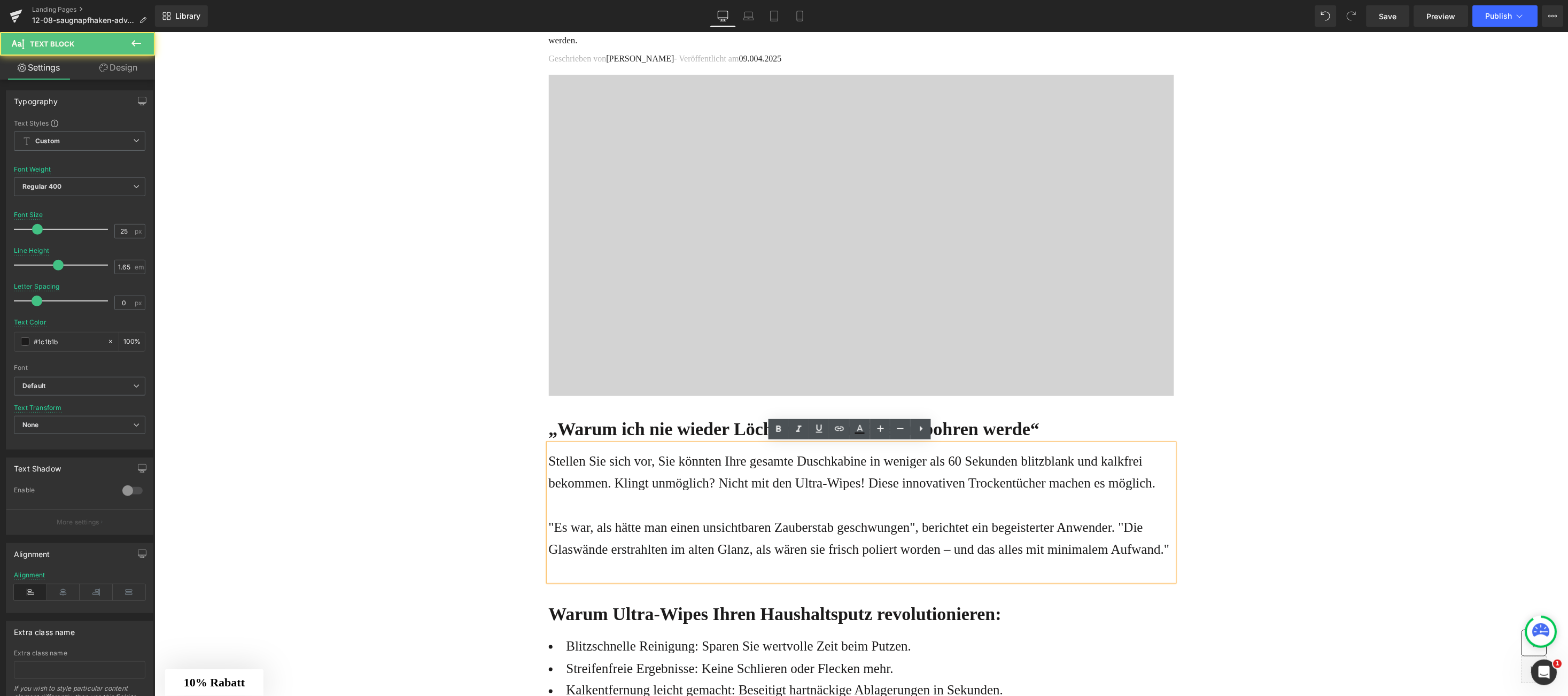
click at [548, 461] on p "Stellen Sie sich vor, Sie könnten Ihre gesamte Duschkabine in weniger als 60 Se…" at bounding box center [861, 472] width 626 height 44
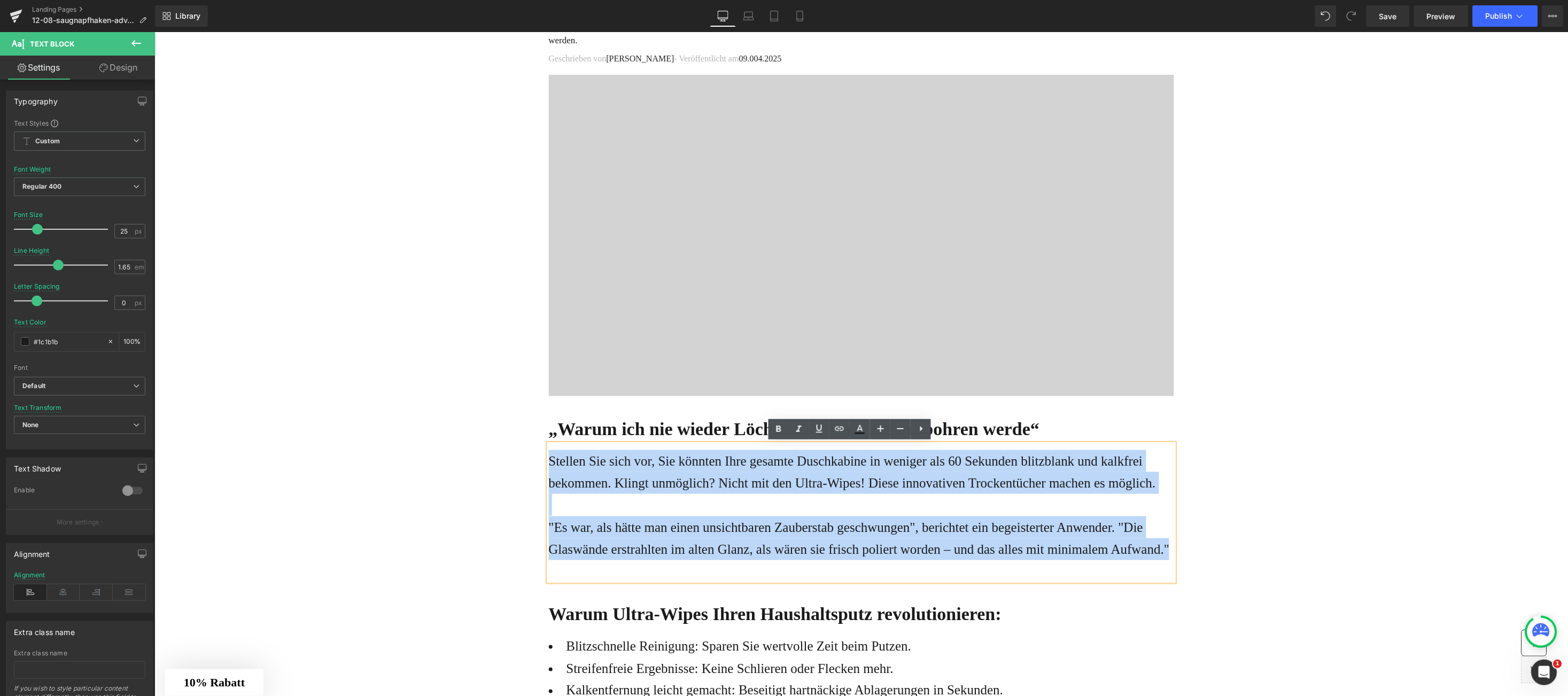
drag, startPoint x: 544, startPoint y: 460, endPoint x: 1154, endPoint y: 568, distance: 619.5
click at [1154, 568] on div "Stellen Sie sich vor, Sie könnten Ihre gesamte Duschkabine in weniger als 60 Se…" at bounding box center [861, 513] width 626 height 137
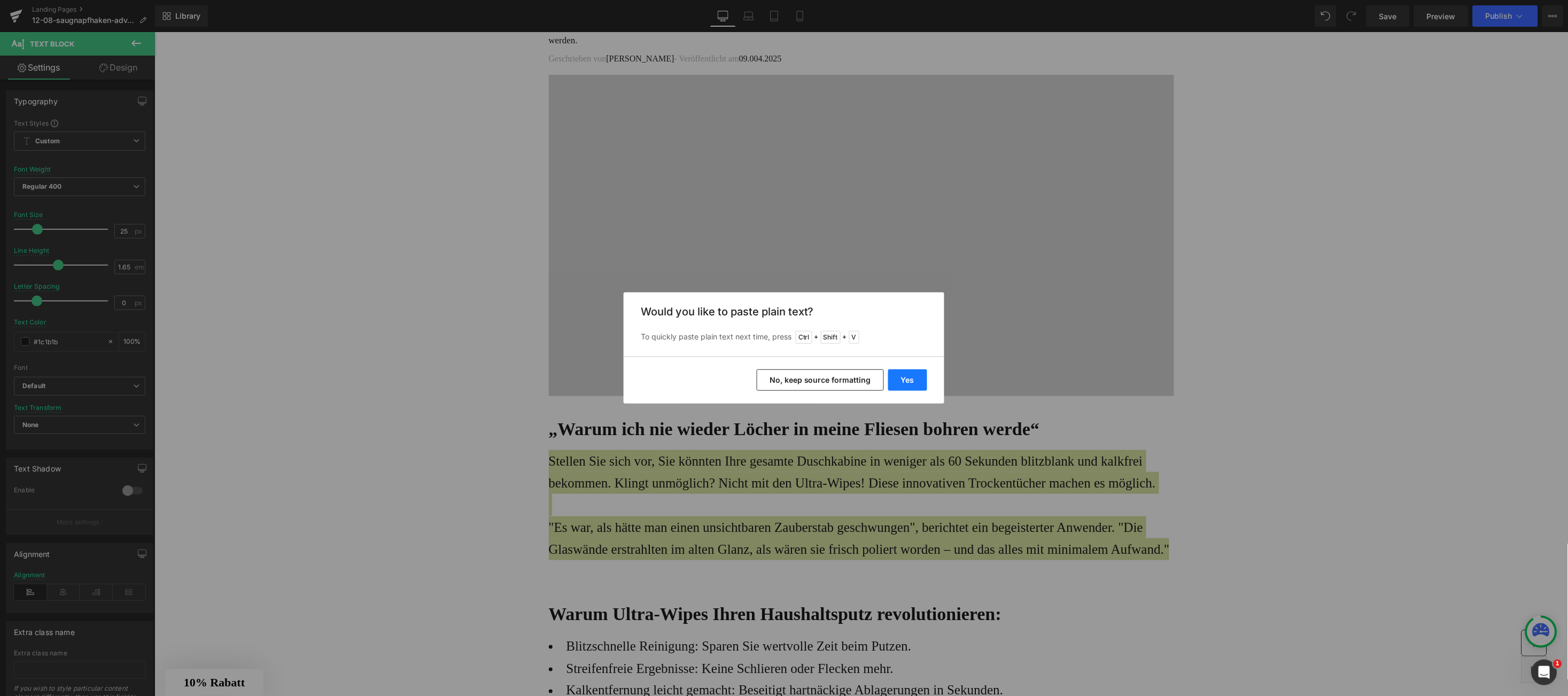
click at [908, 386] on button "Yes" at bounding box center [907, 380] width 39 height 21
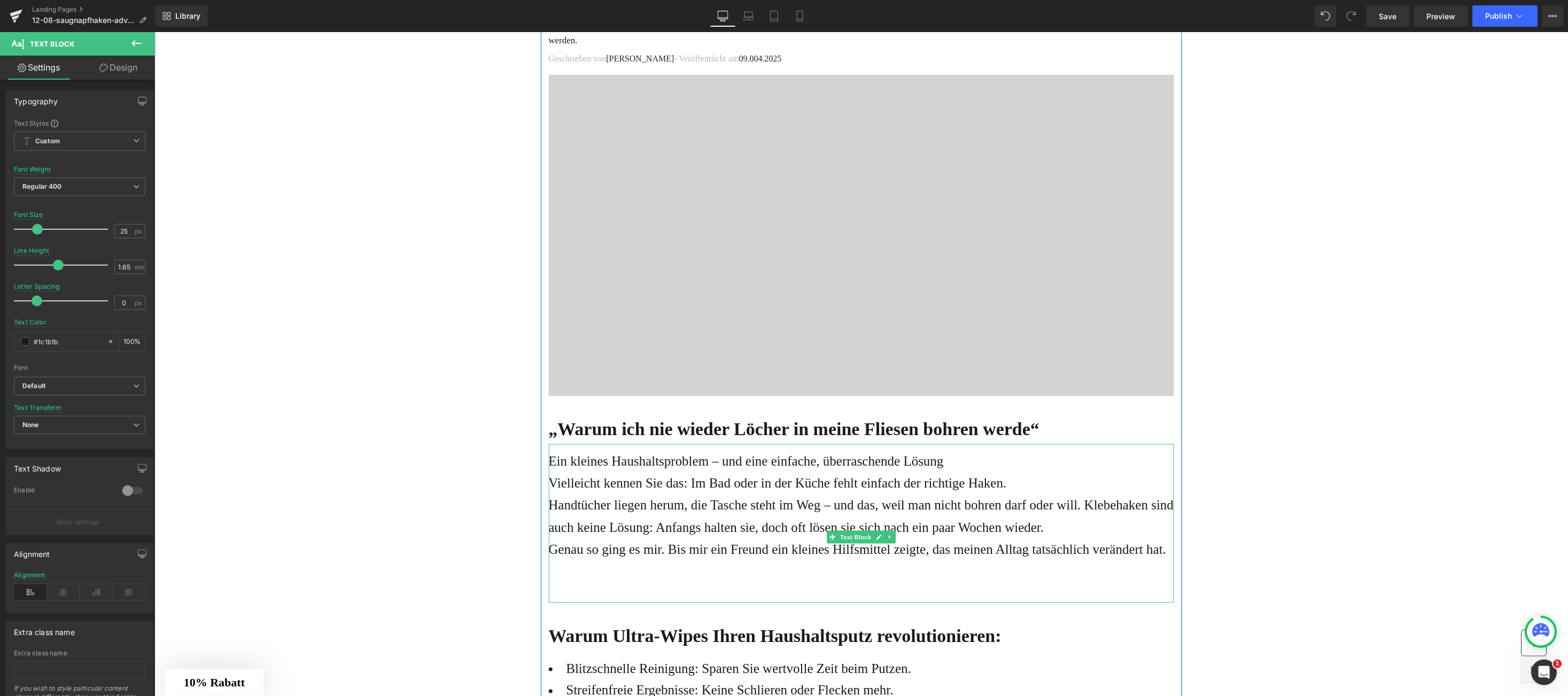
click at [1051, 457] on p "Ein kleines Haushaltsproblem – und eine einfache, überraschende Lösung" at bounding box center [861, 461] width 626 height 22
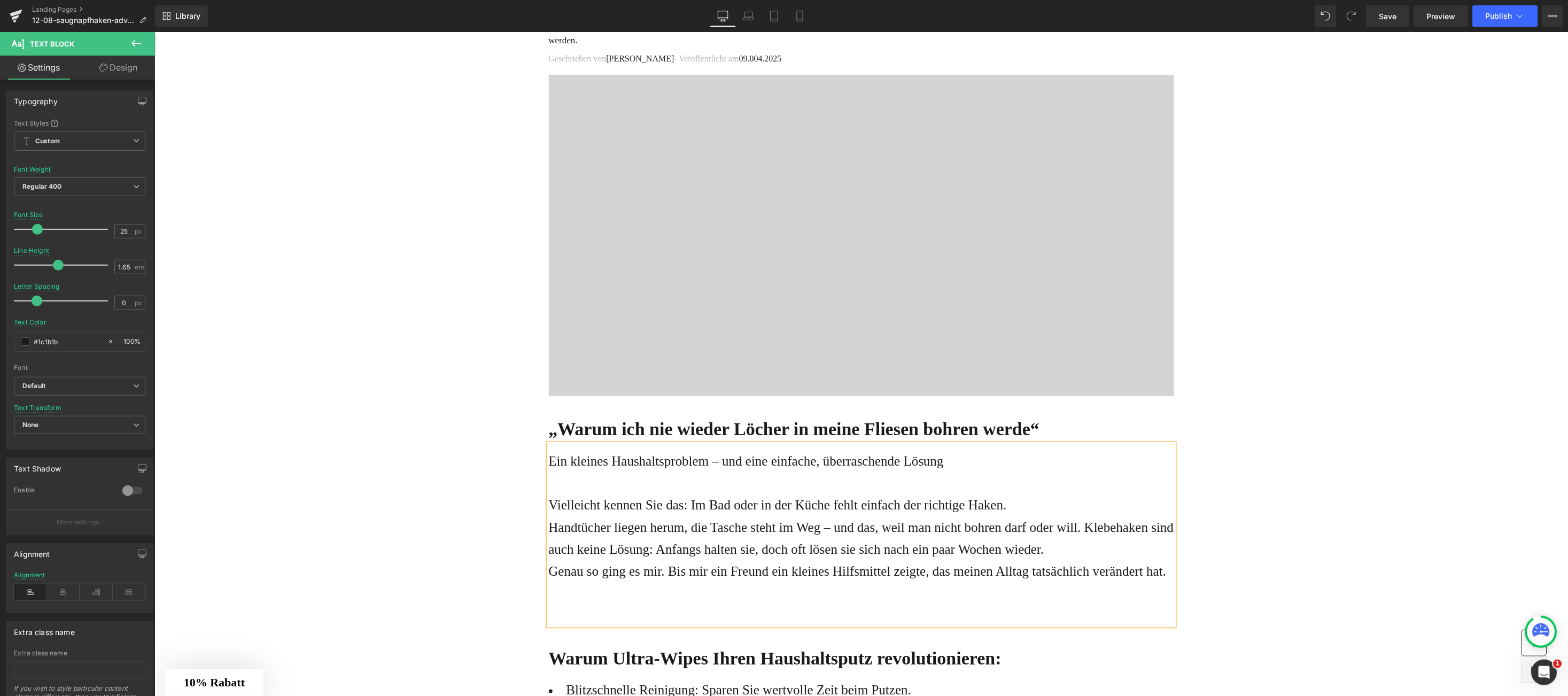
click at [548, 462] on p "Ein kleines Haushaltsproblem – und eine einfache, überraschende Lösung" at bounding box center [861, 461] width 626 height 22
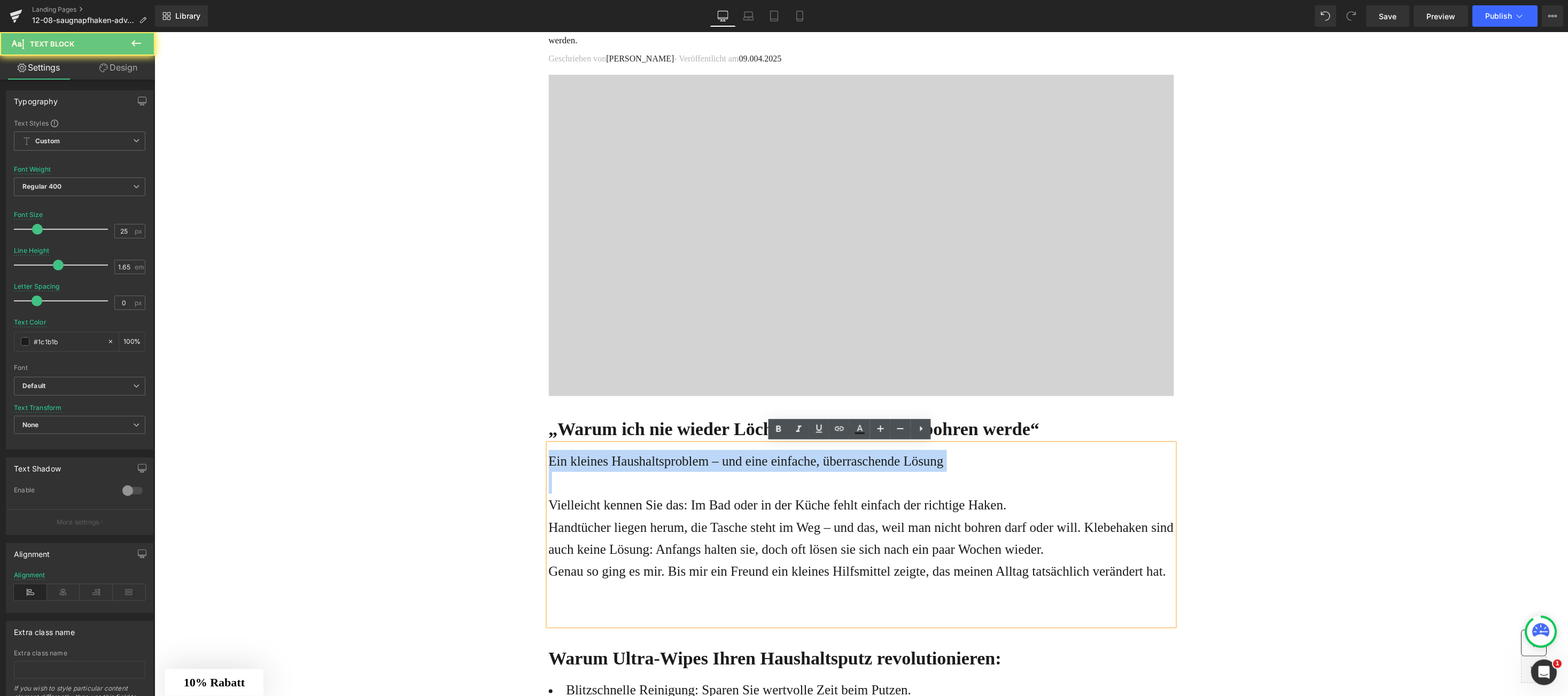
click at [548, 462] on p "Ein kleines Haushaltsproblem – und eine einfache, überraschende Lösung" at bounding box center [861, 461] width 626 height 22
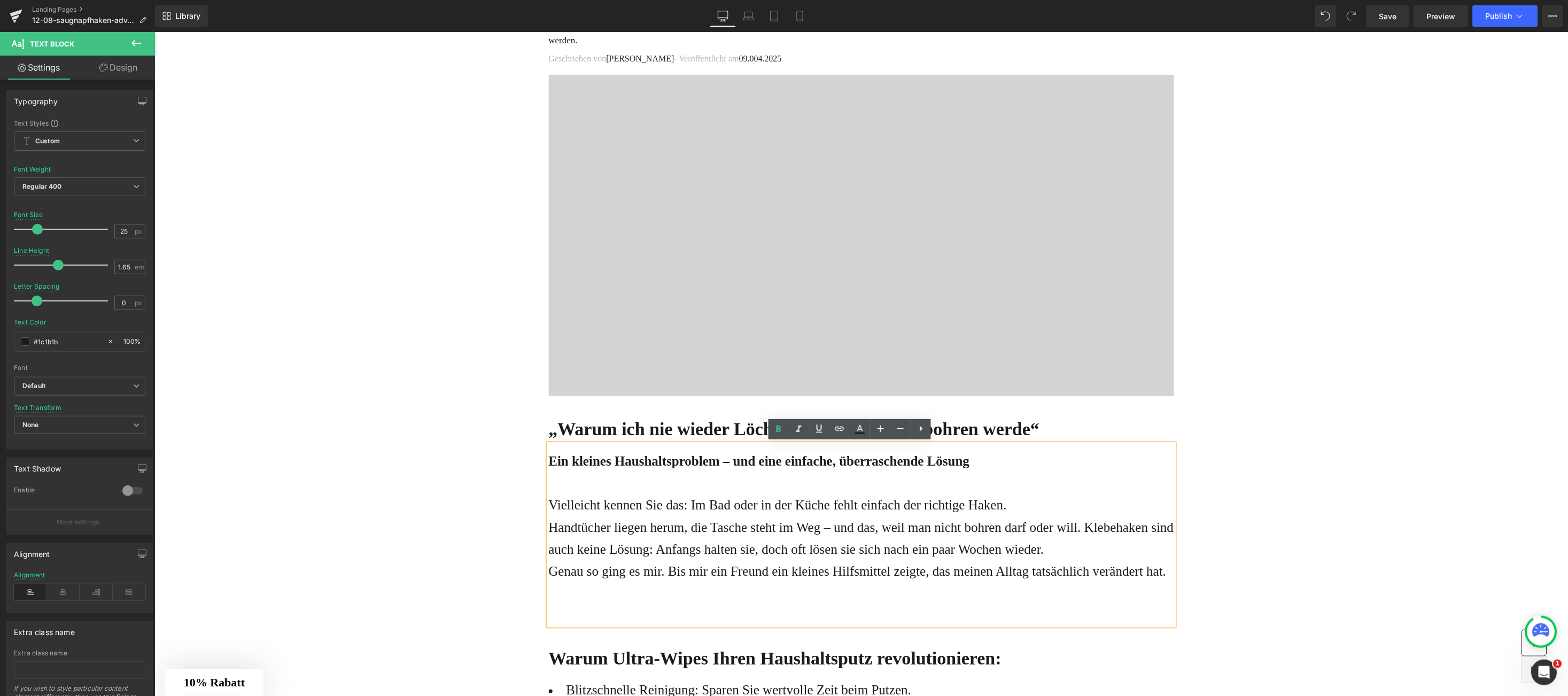
click at [1054, 545] on p "Handtücher liegen herum, die Tasche steht im Weg – und das, weil man nicht bohr…" at bounding box center [861, 538] width 626 height 44
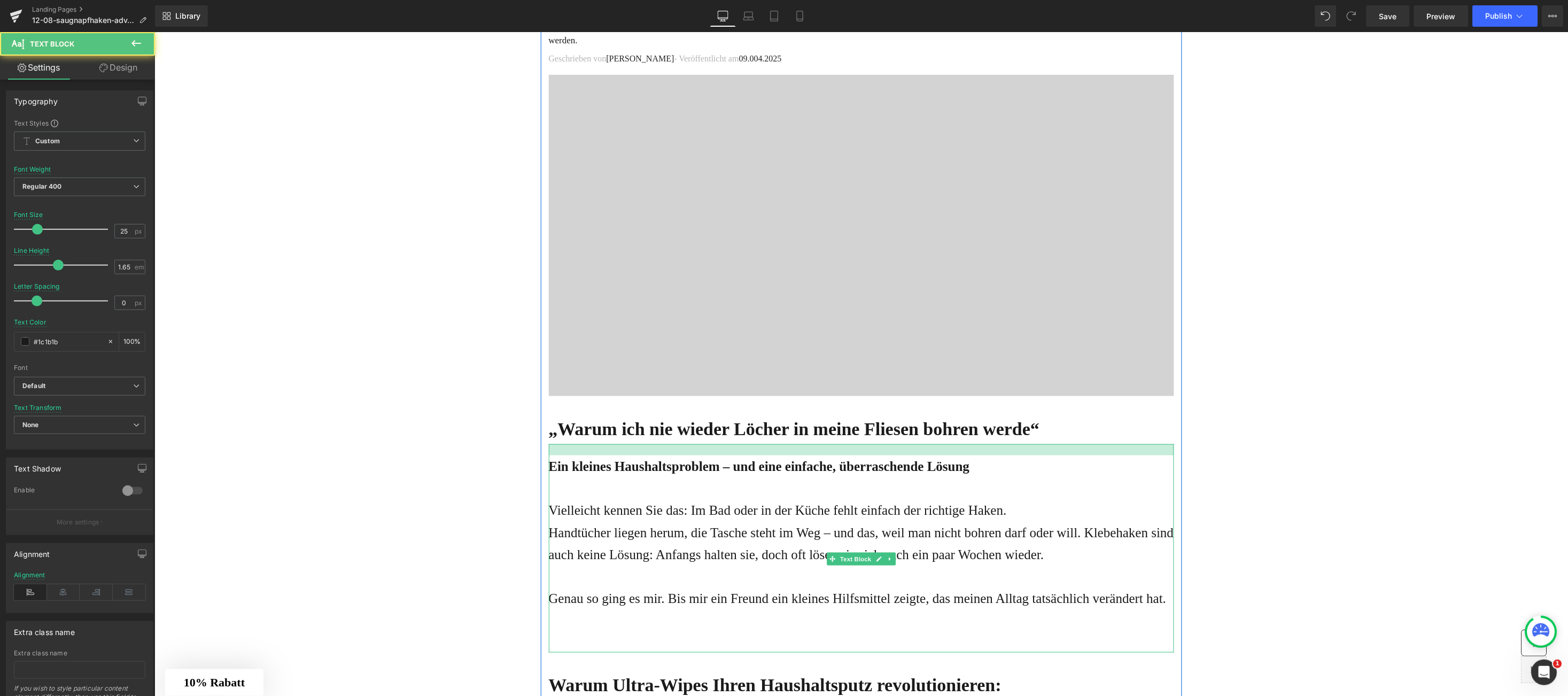
drag, startPoint x: 673, startPoint y: 443, endPoint x: 673, endPoint y: 449, distance: 6.0
click at [673, 449] on div at bounding box center [861, 450] width 626 height 12
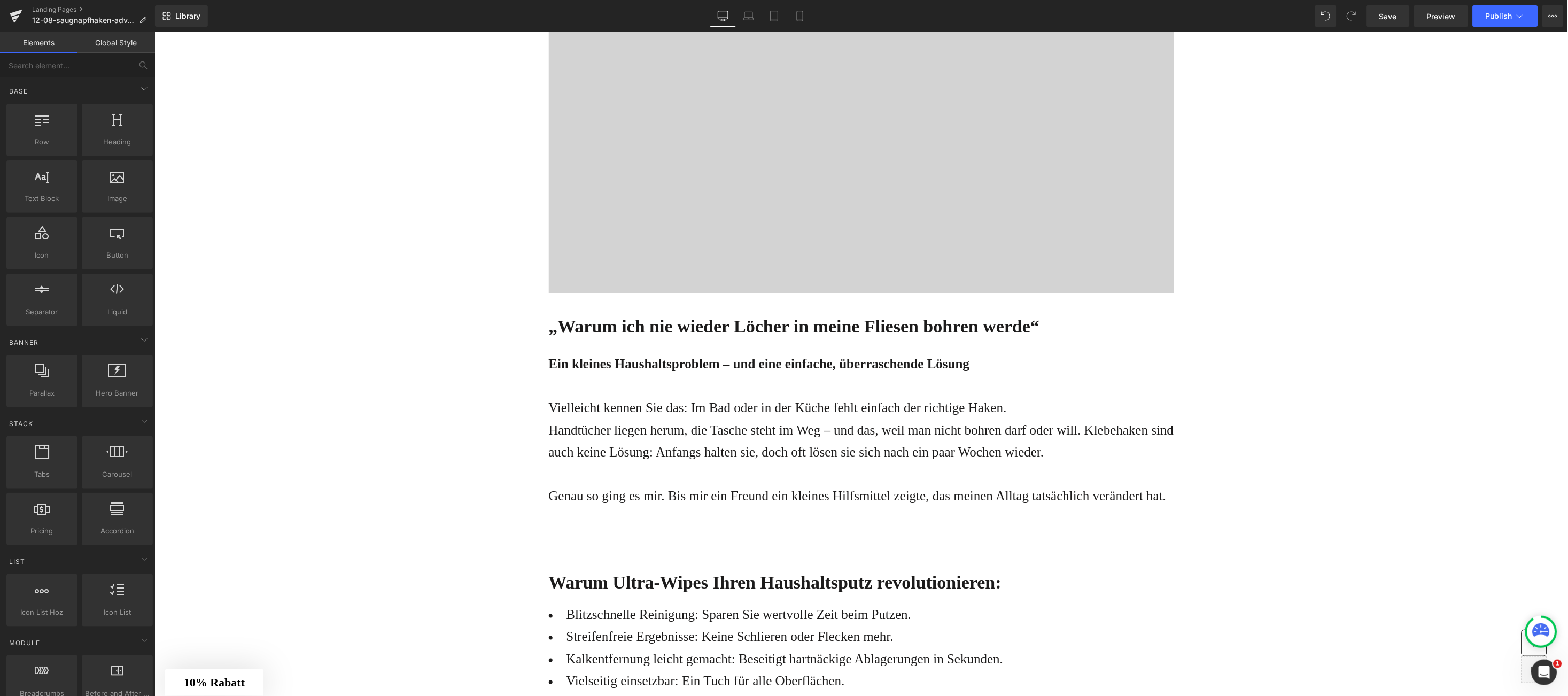
scroll to position [264, 0]
click at [1000, 471] on p at bounding box center [861, 471] width 626 height 22
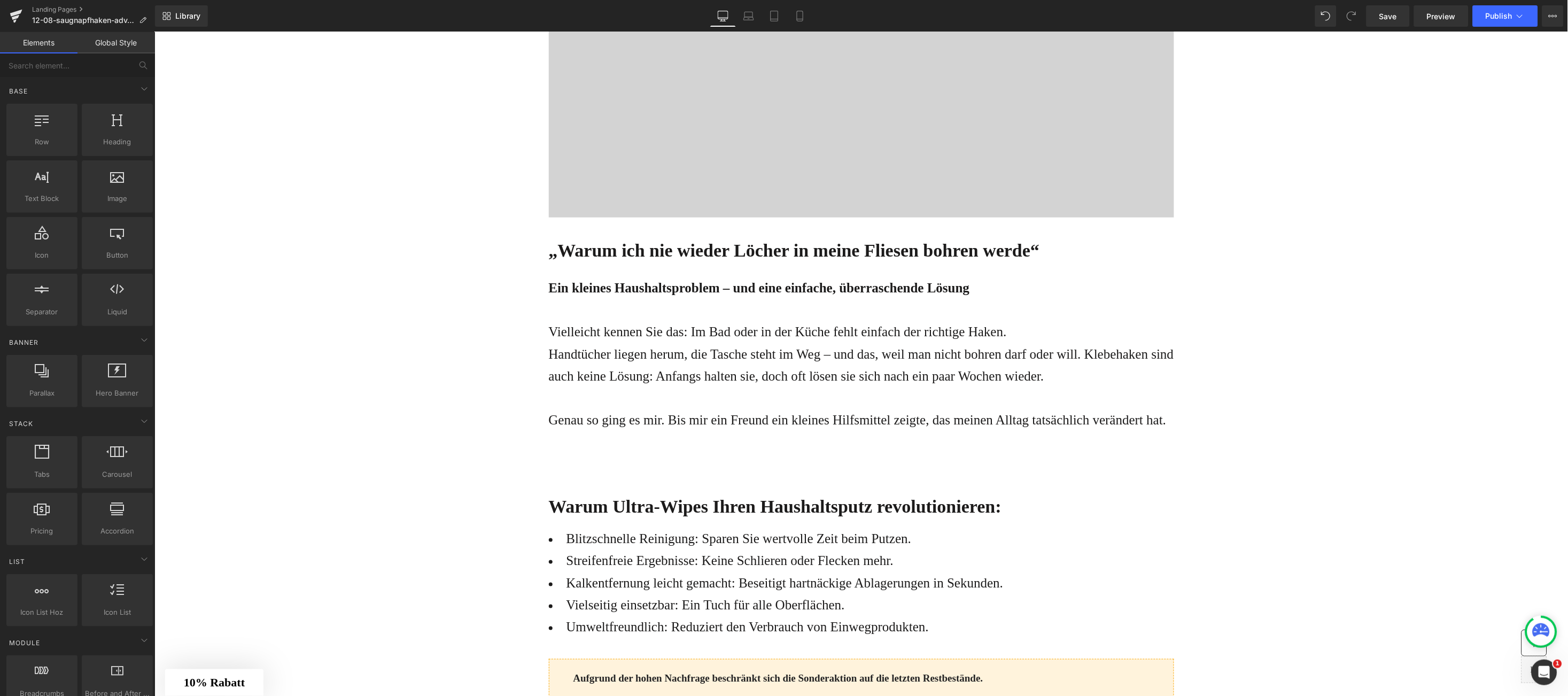
scroll to position [340, 0]
click at [749, 505] on b "Warum Ultra-Wipes Ihren Haushaltsputz revolutionieren:" at bounding box center [775, 506] width 453 height 20
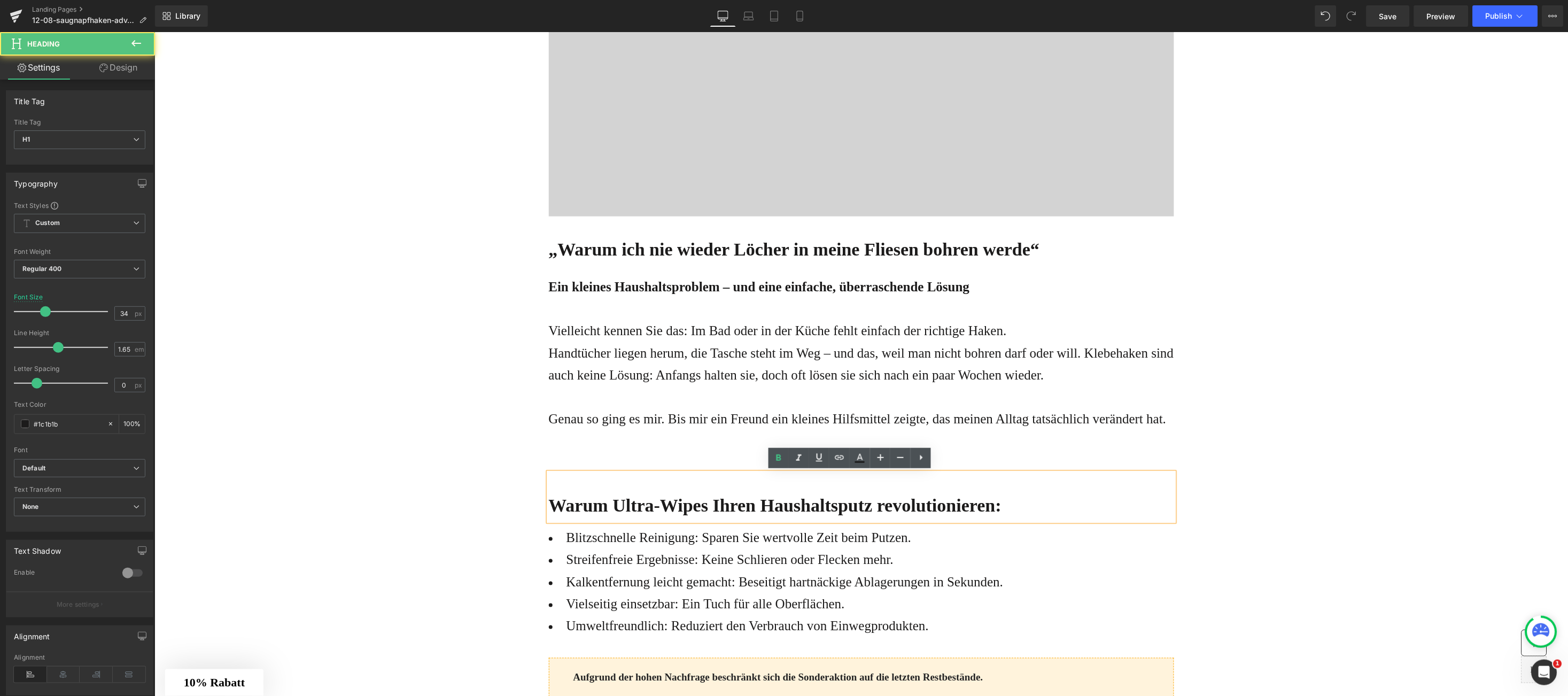
click at [556, 503] on b "Warum Ultra-Wipes Ihren Haushaltsputz revolutionieren:" at bounding box center [775, 506] width 453 height 20
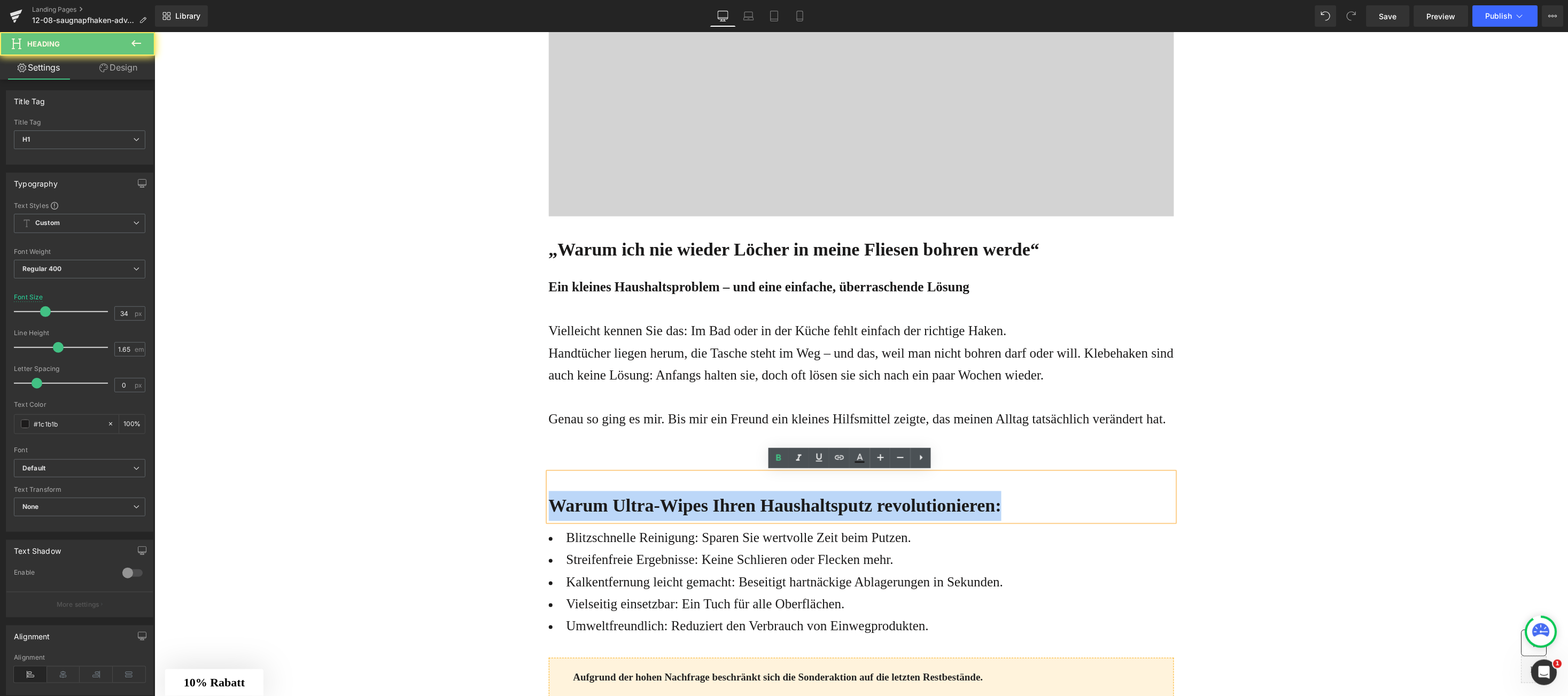
click at [556, 503] on b "Warum Ultra-Wipes Ihren Haushaltsputz revolutionieren:" at bounding box center [775, 506] width 453 height 20
paste div
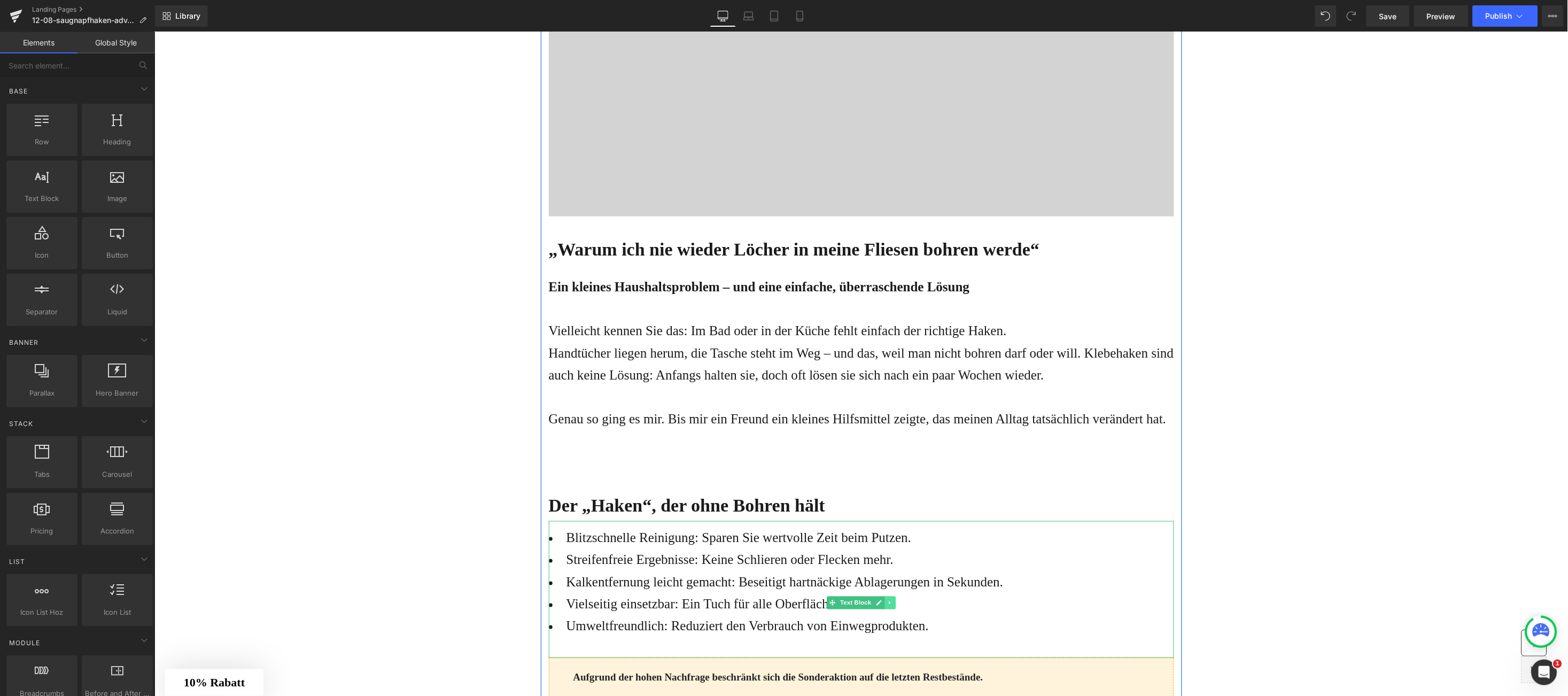
click at [886, 601] on icon at bounding box center [889, 603] width 6 height 7
click at [892, 601] on icon at bounding box center [895, 602] width 6 height 6
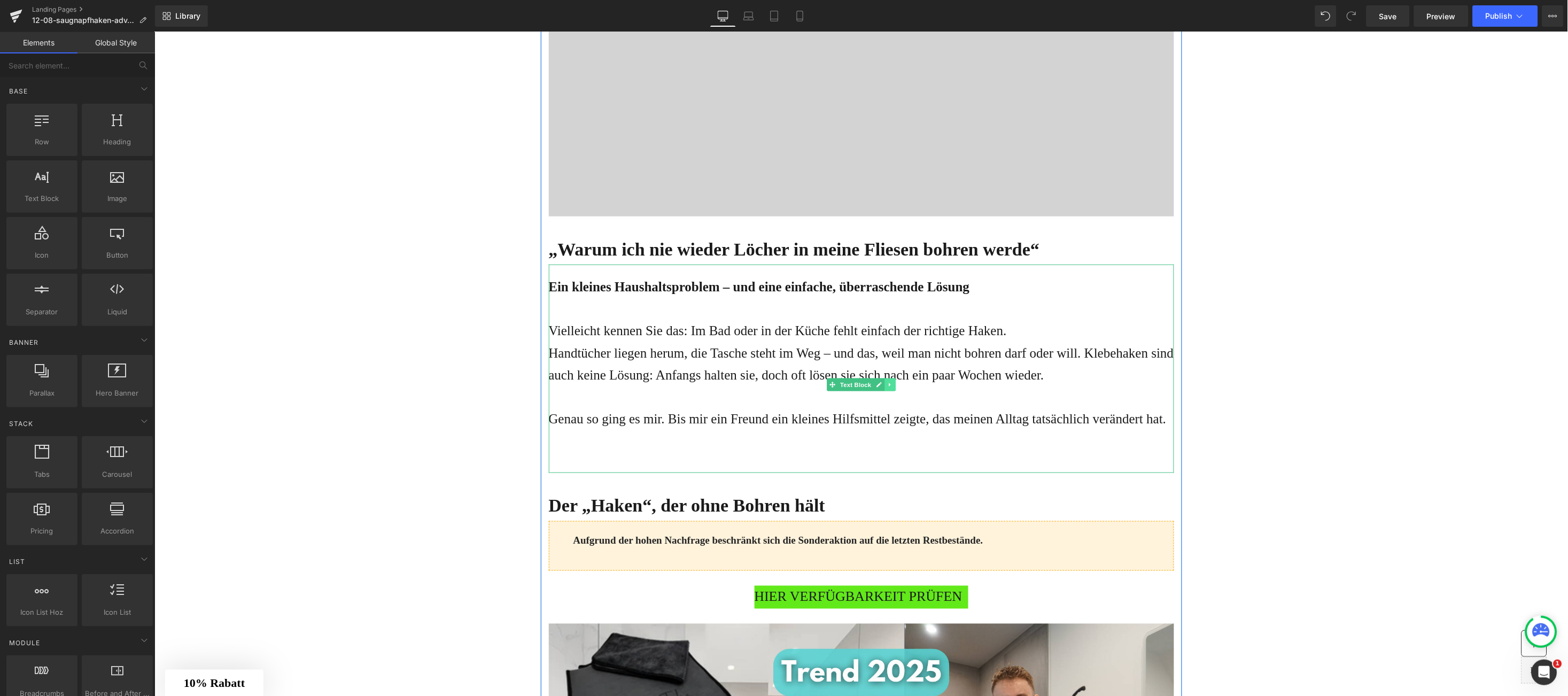
click at [884, 390] on link at bounding box center [890, 385] width 12 height 13
click at [879, 388] on link at bounding box center [885, 385] width 12 height 13
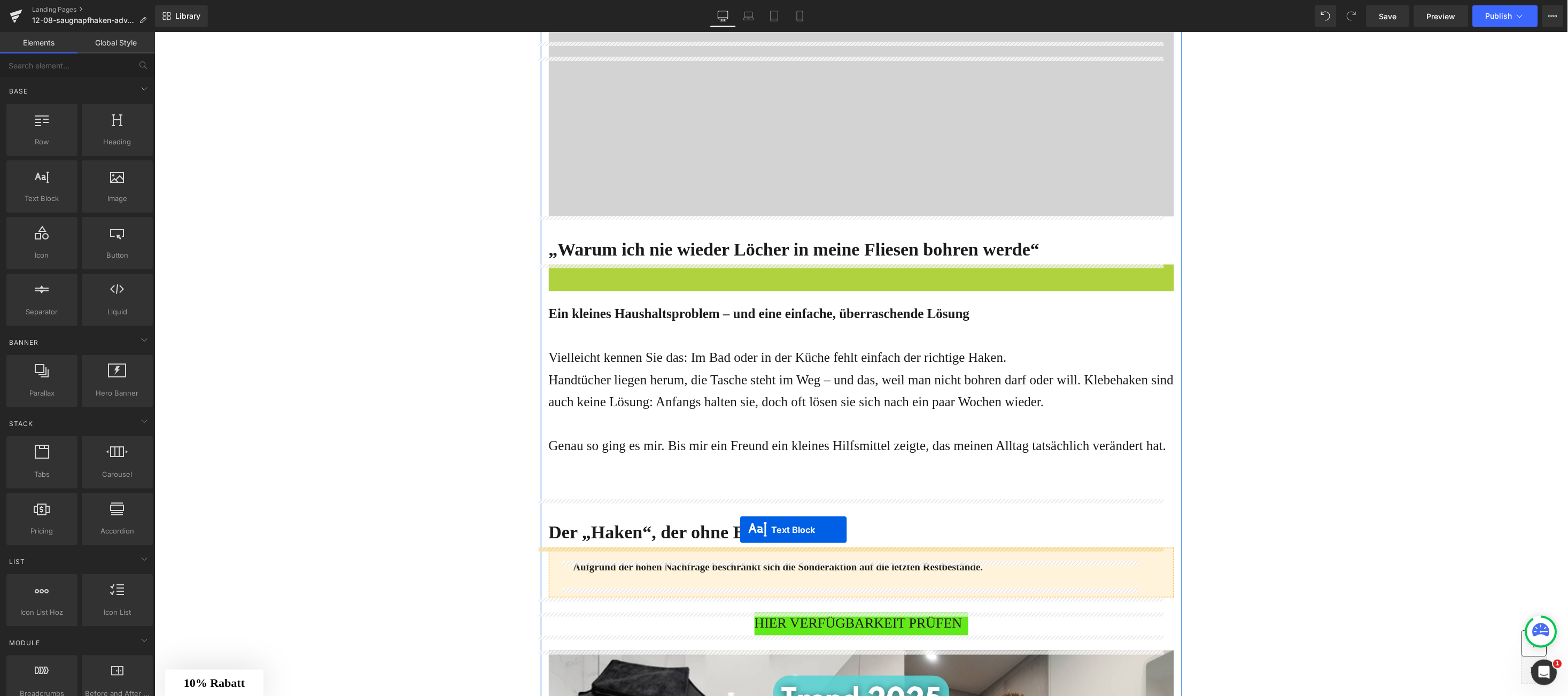
drag, startPoint x: 802, startPoint y: 386, endPoint x: 739, endPoint y: 530, distance: 157.2
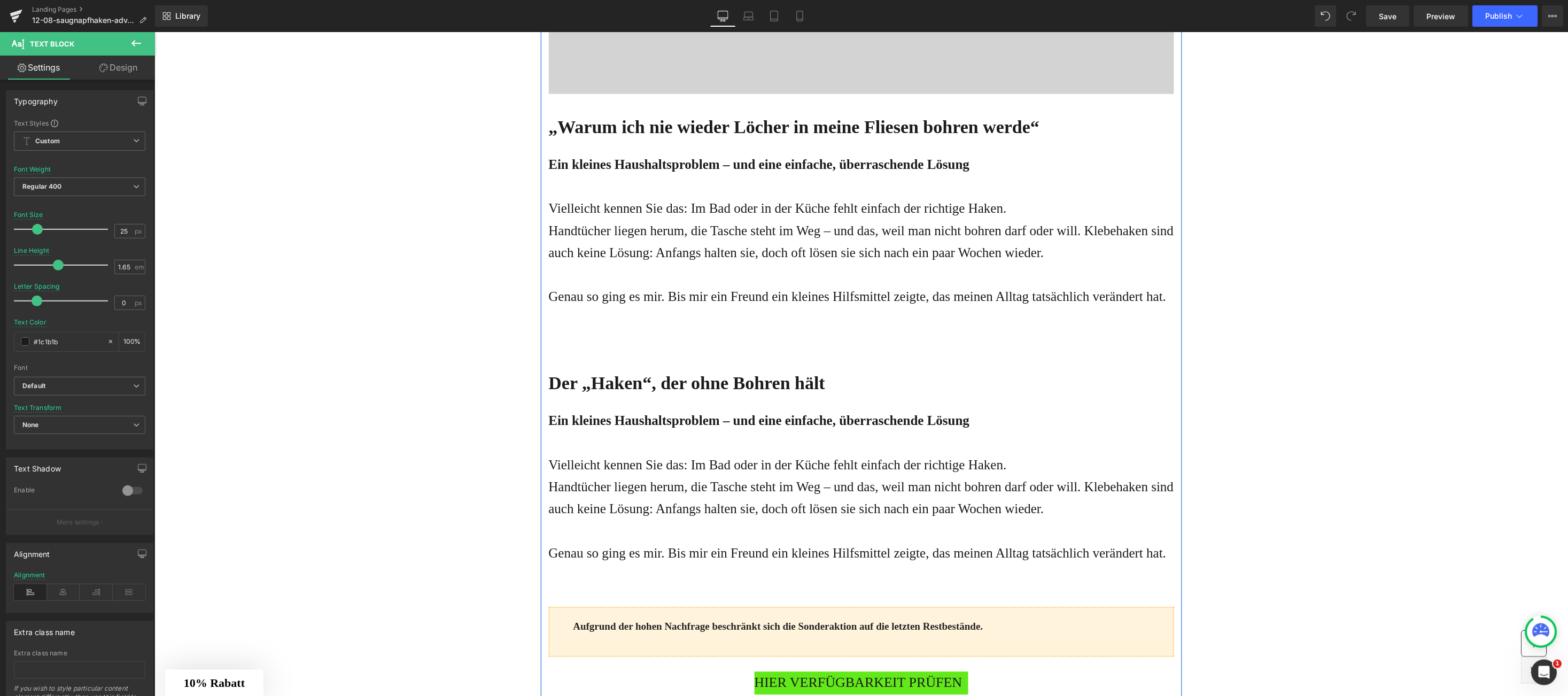
scroll to position [500, 0]
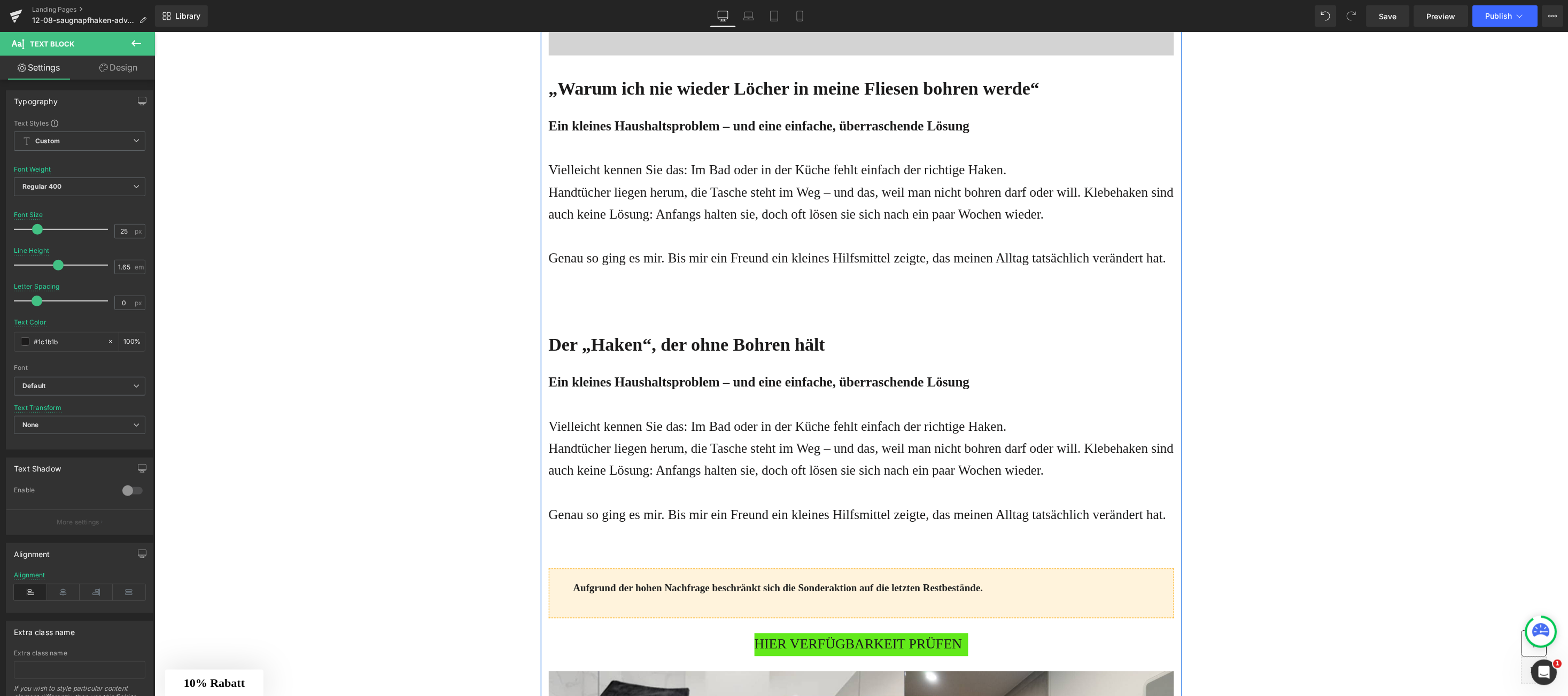
drag, startPoint x: 1072, startPoint y: 533, endPoint x: 710, endPoint y: 447, distance: 372.1
click at [1072, 533] on p at bounding box center [861, 536] width 626 height 22
click at [548, 381] on strong "Ein kleines Haushaltsproblem – und eine einfache, überraschende Lösung" at bounding box center [759, 383] width 421 height 15
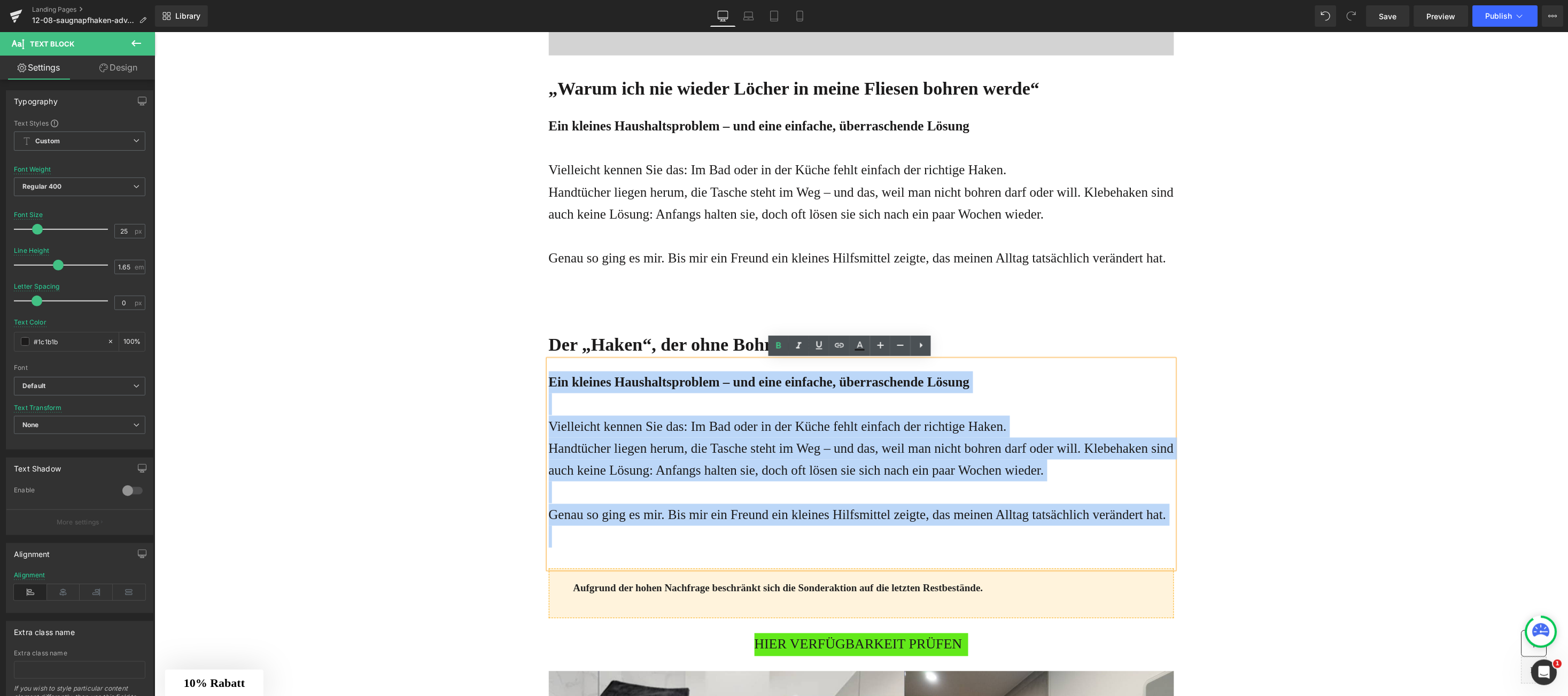
drag, startPoint x: 546, startPoint y: 381, endPoint x: 1196, endPoint y: 517, distance: 664.1
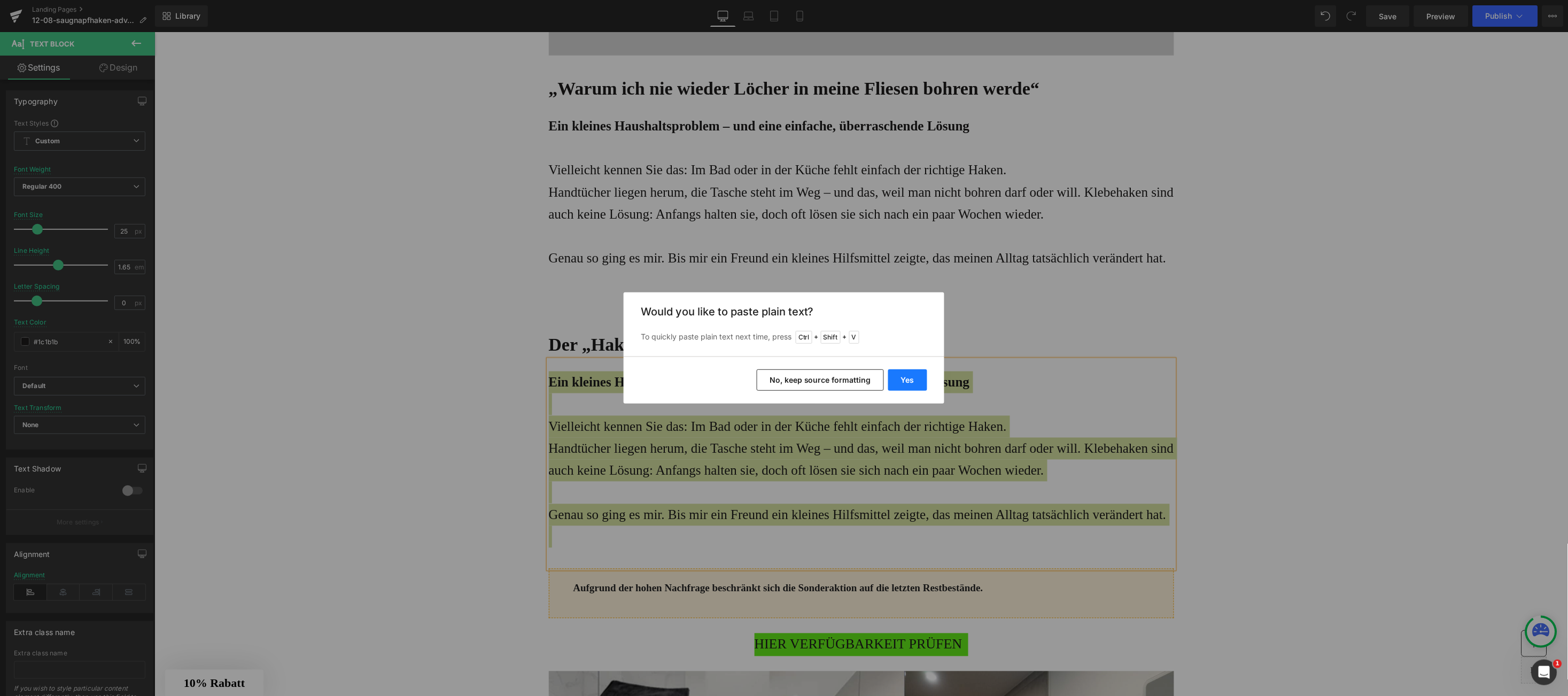
click at [908, 388] on button "Yes" at bounding box center [907, 380] width 39 height 21
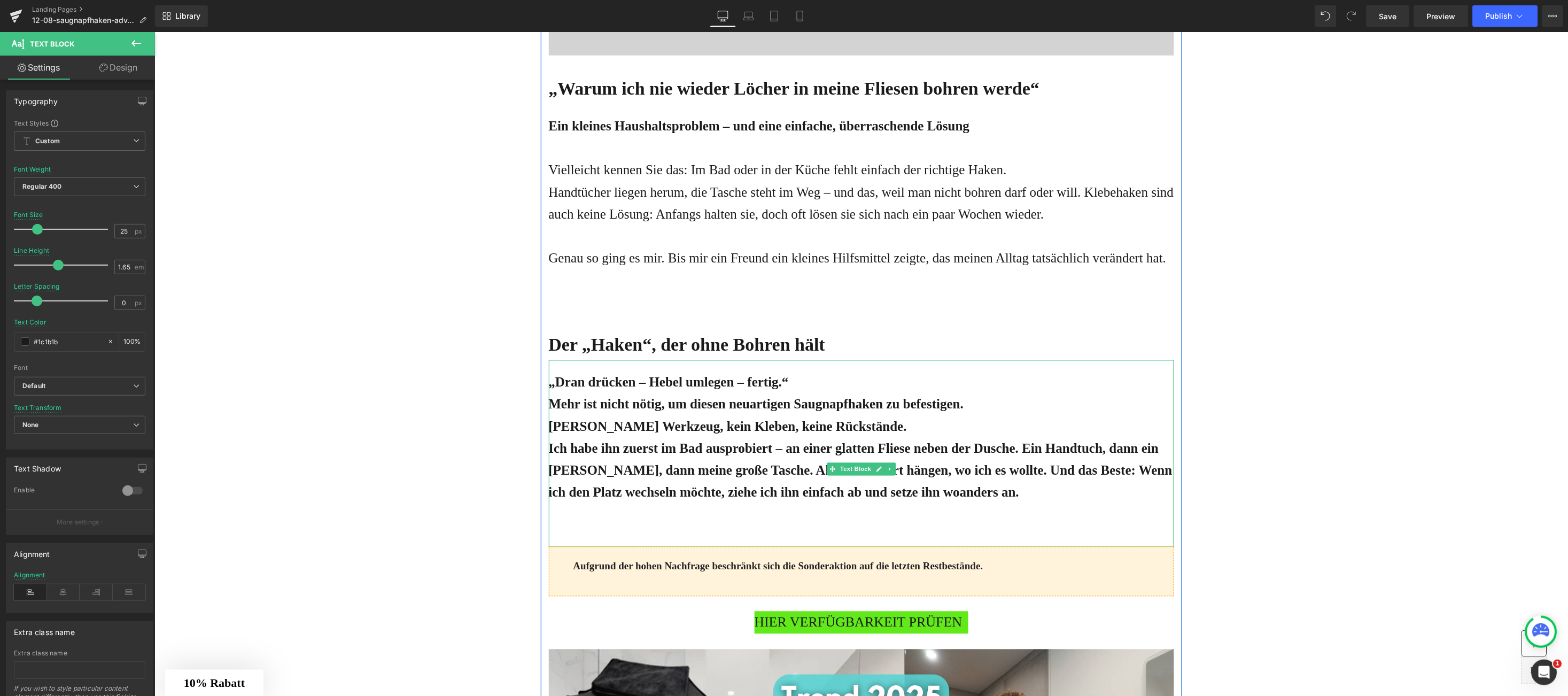
click at [1082, 505] on p at bounding box center [861, 514] width 626 height 22
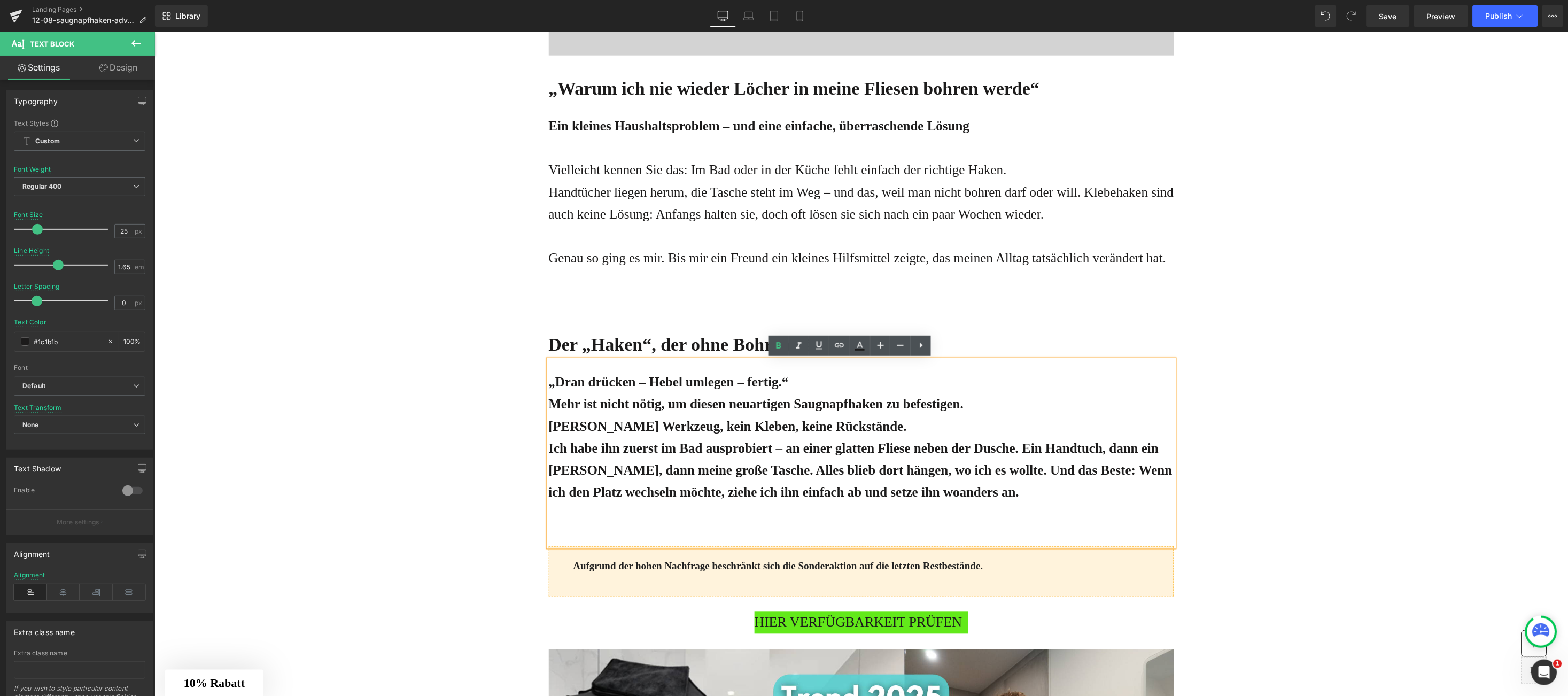
drag, startPoint x: 1075, startPoint y: 499, endPoint x: 484, endPoint y: 381, distance: 602.7
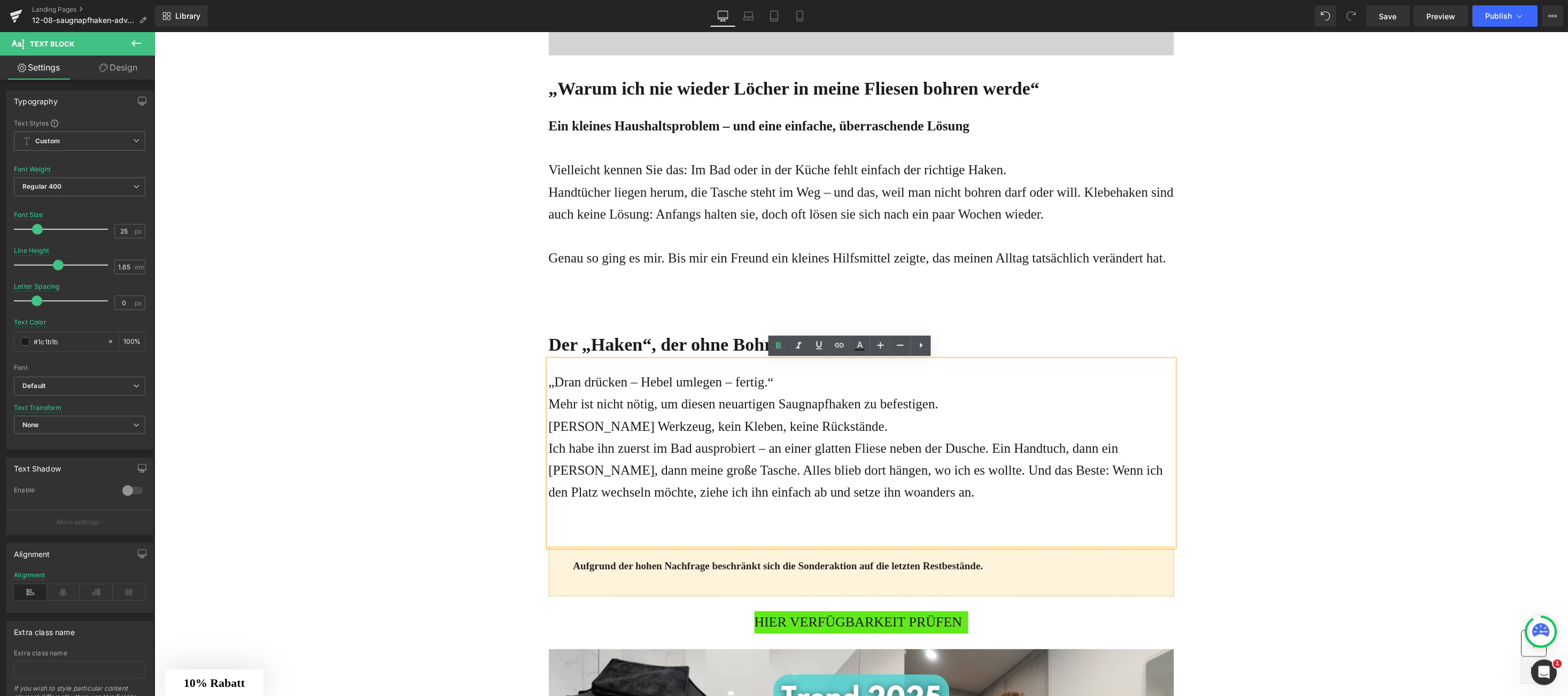
drag, startPoint x: 493, startPoint y: 388, endPoint x: 463, endPoint y: 362, distance: 39.7
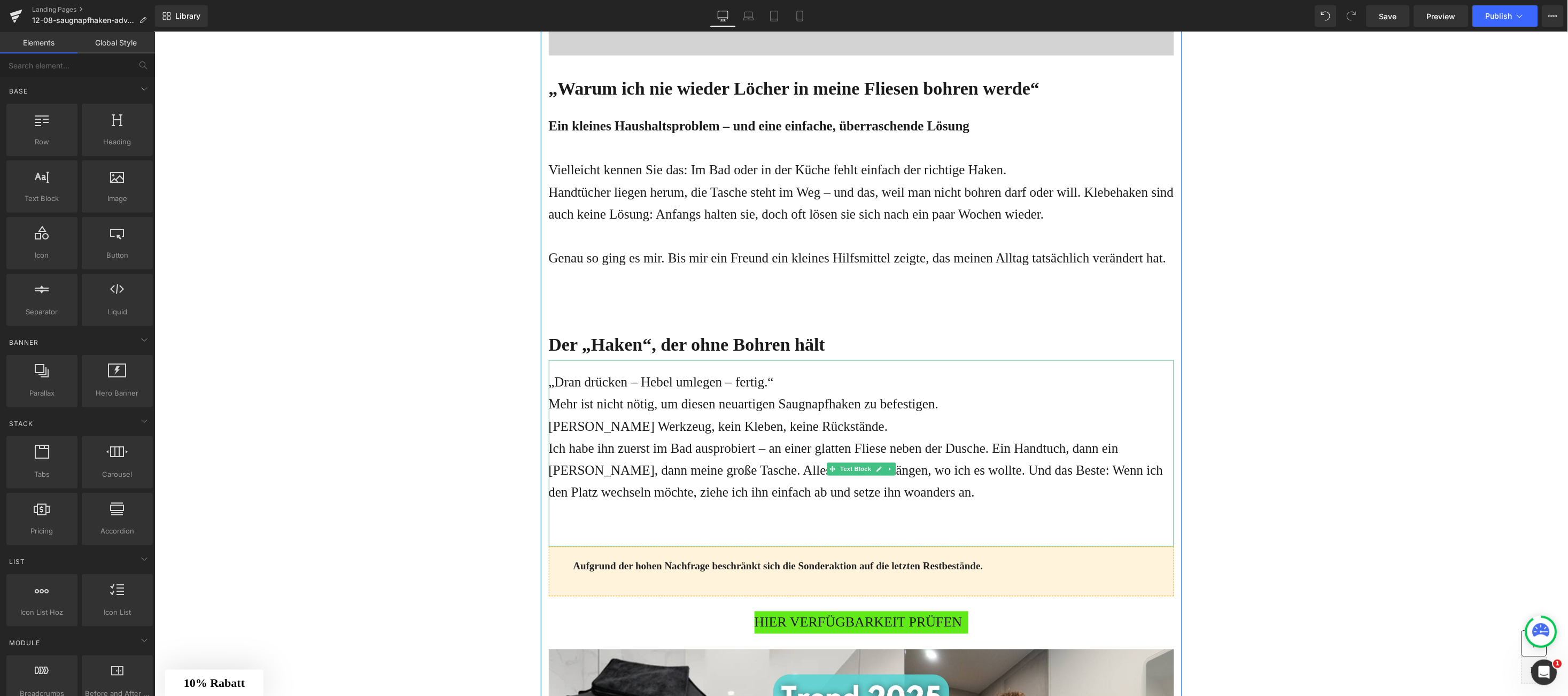
click at [829, 427] on p "Kein Werkzeug, kein Kleben, keine Rückstände." at bounding box center [861, 426] width 626 height 22
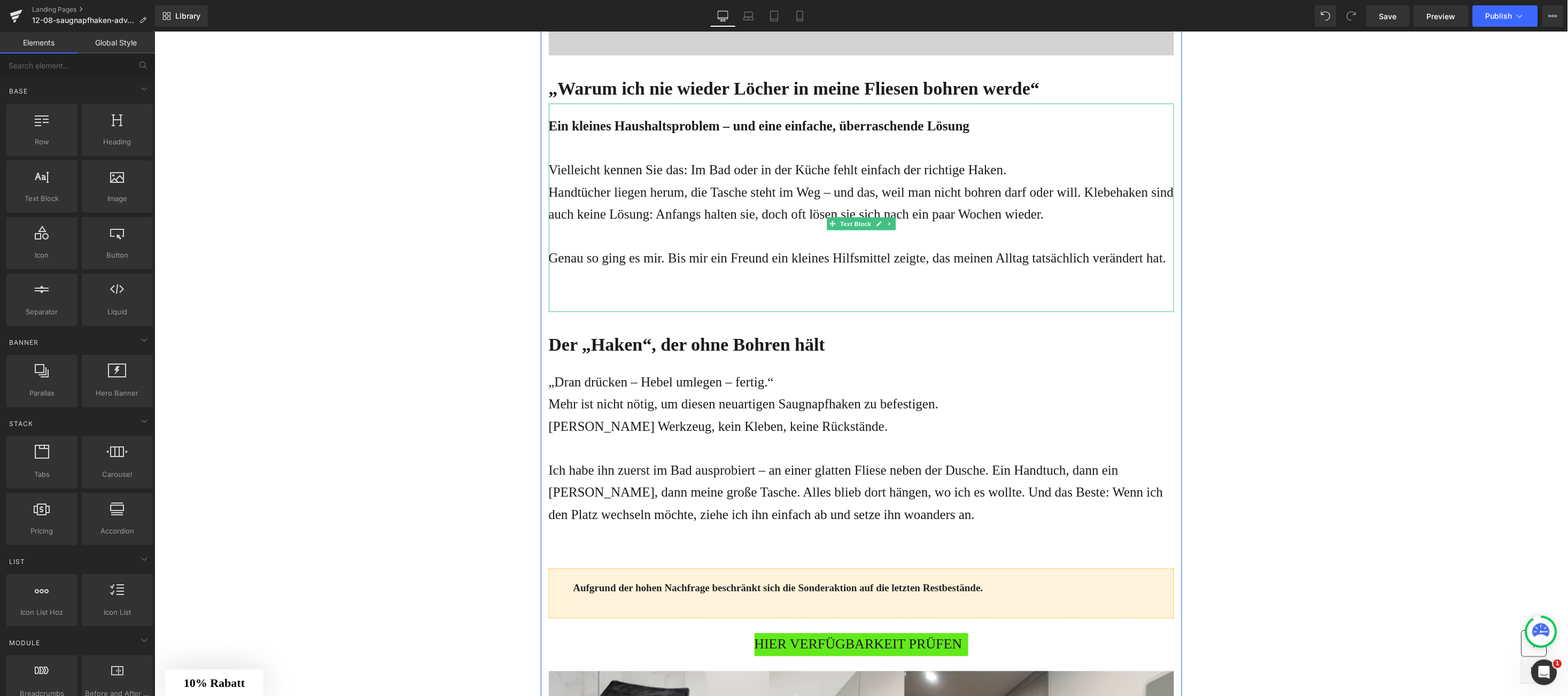
click at [766, 258] on p "Genau so ging es mir. Bis mir ein Freund ein kleines Hilfsmittel zeigte, das me…" at bounding box center [861, 258] width 626 height 22
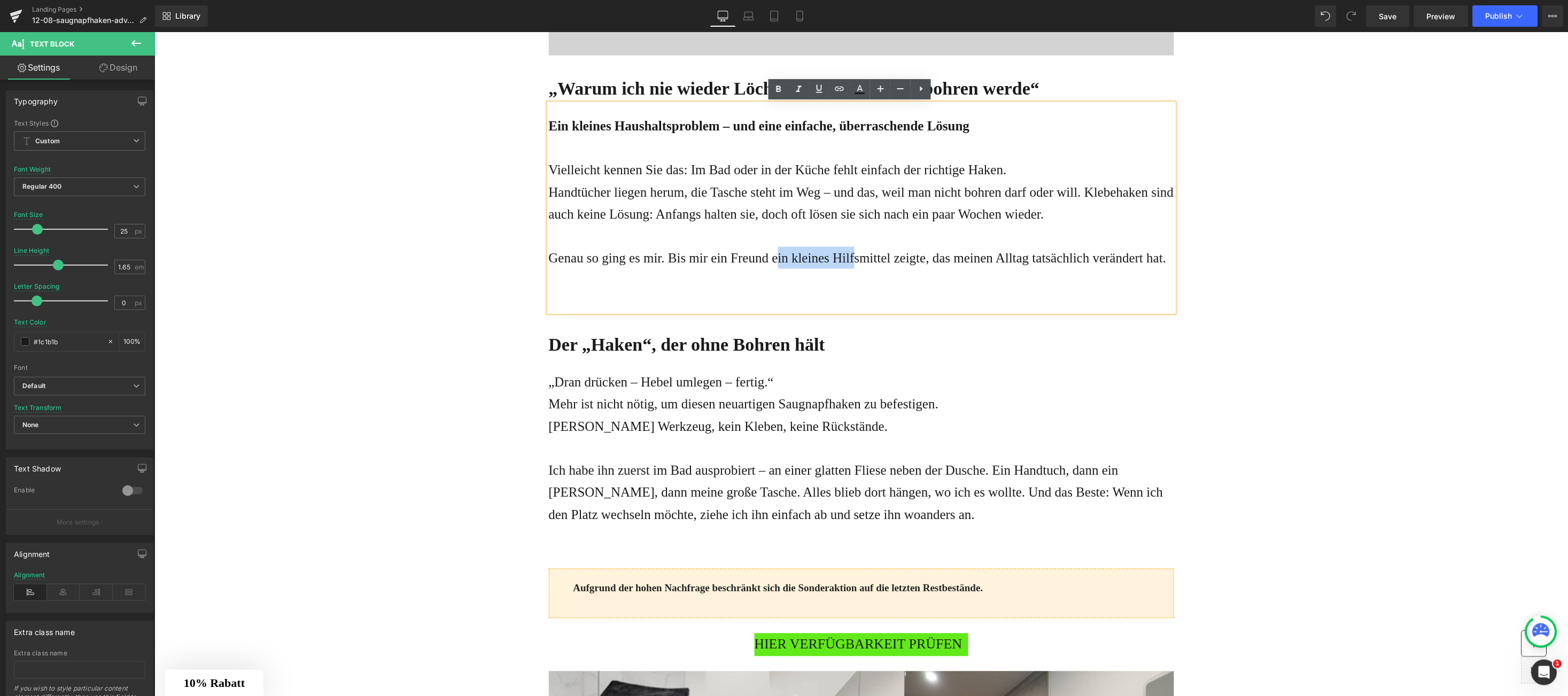
drag, startPoint x: 833, startPoint y: 253, endPoint x: 844, endPoint y: 254, distance: 11.0
click at [844, 254] on p "Genau so ging es mir. Bis mir ein Freund ein kleines Hilfsmittel zeigte, das me…" at bounding box center [861, 258] width 626 height 22
click at [763, 253] on p "Genau so ging es mir. Bis mir ein Freund ein kleines Hilfsmittel zeigte, das me…" at bounding box center [861, 258] width 626 height 22
drag, startPoint x: 763, startPoint y: 253, endPoint x: 838, endPoint y: 256, distance: 75.1
click at [838, 256] on p "Genau so ging es mir. Bis mir ein Freund ein kleines Hilfsmittel zeigte, das me…" at bounding box center [861, 258] width 626 height 22
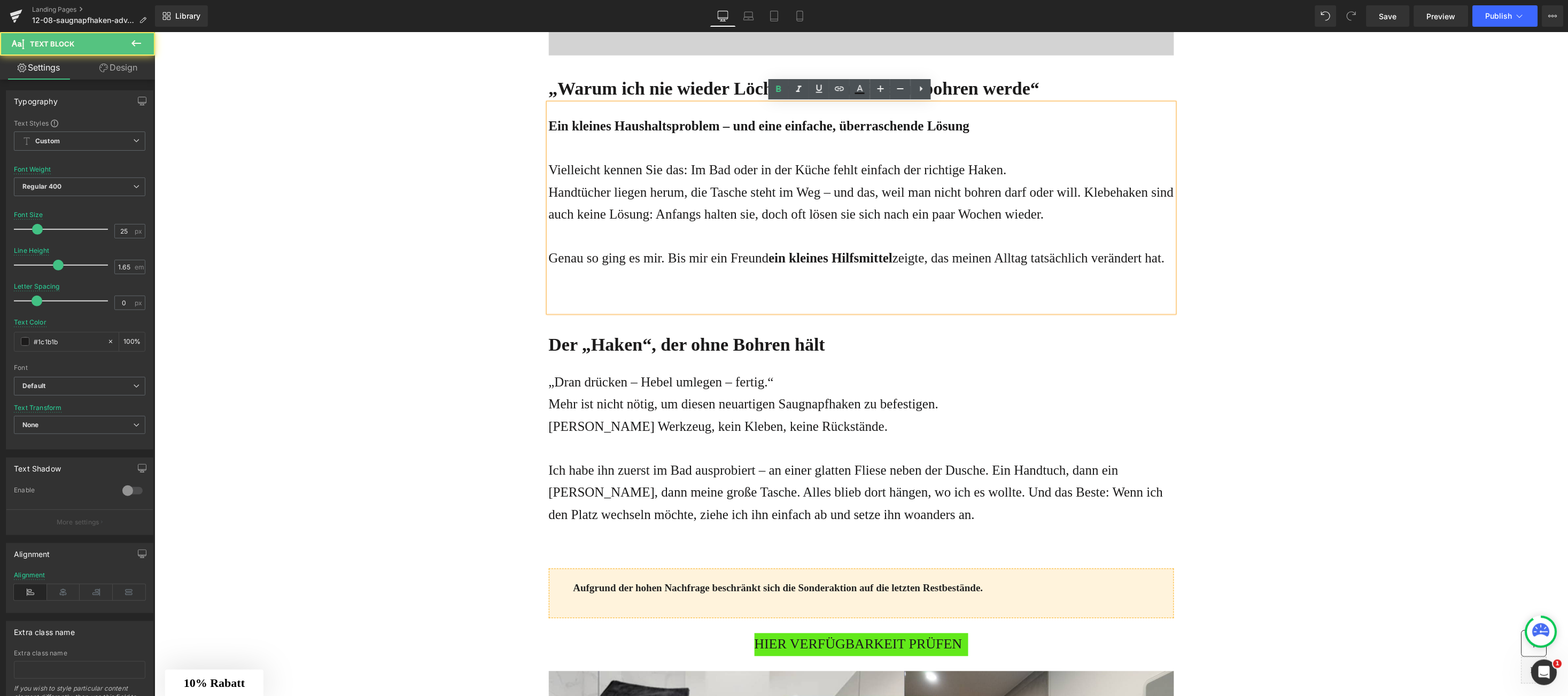
click at [972, 262] on p "Genau so ging es mir. Bis mir ein Freund ein kleines Hilfsmittel zeigte, das me…" at bounding box center [861, 258] width 626 height 22
drag, startPoint x: 972, startPoint y: 262, endPoint x: 1177, endPoint y: 265, distance: 205.0
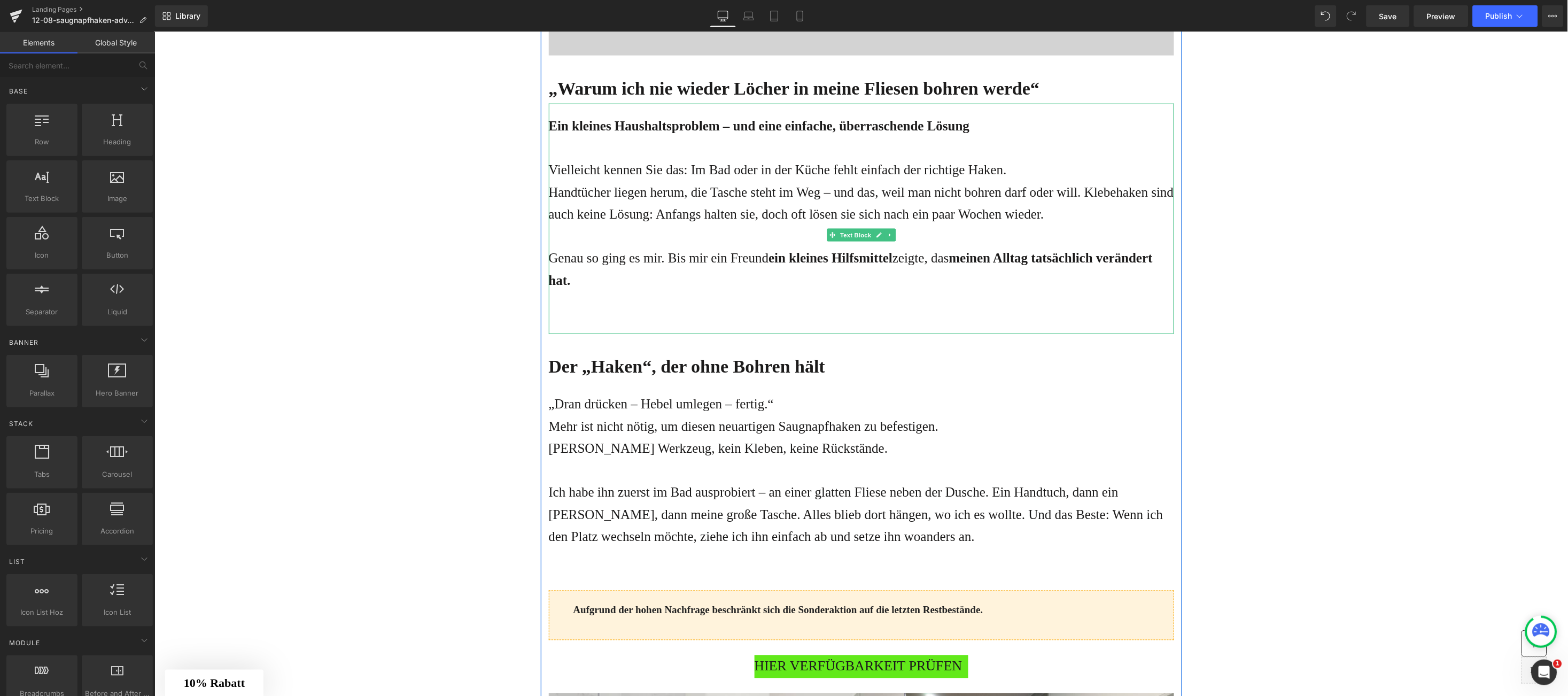
drag, startPoint x: 544, startPoint y: 279, endPoint x: 563, endPoint y: 276, distance: 19.2
click at [548, 279] on strong "meinen Alltag tatsächlich verändert hat." at bounding box center [850, 268] width 604 height 36
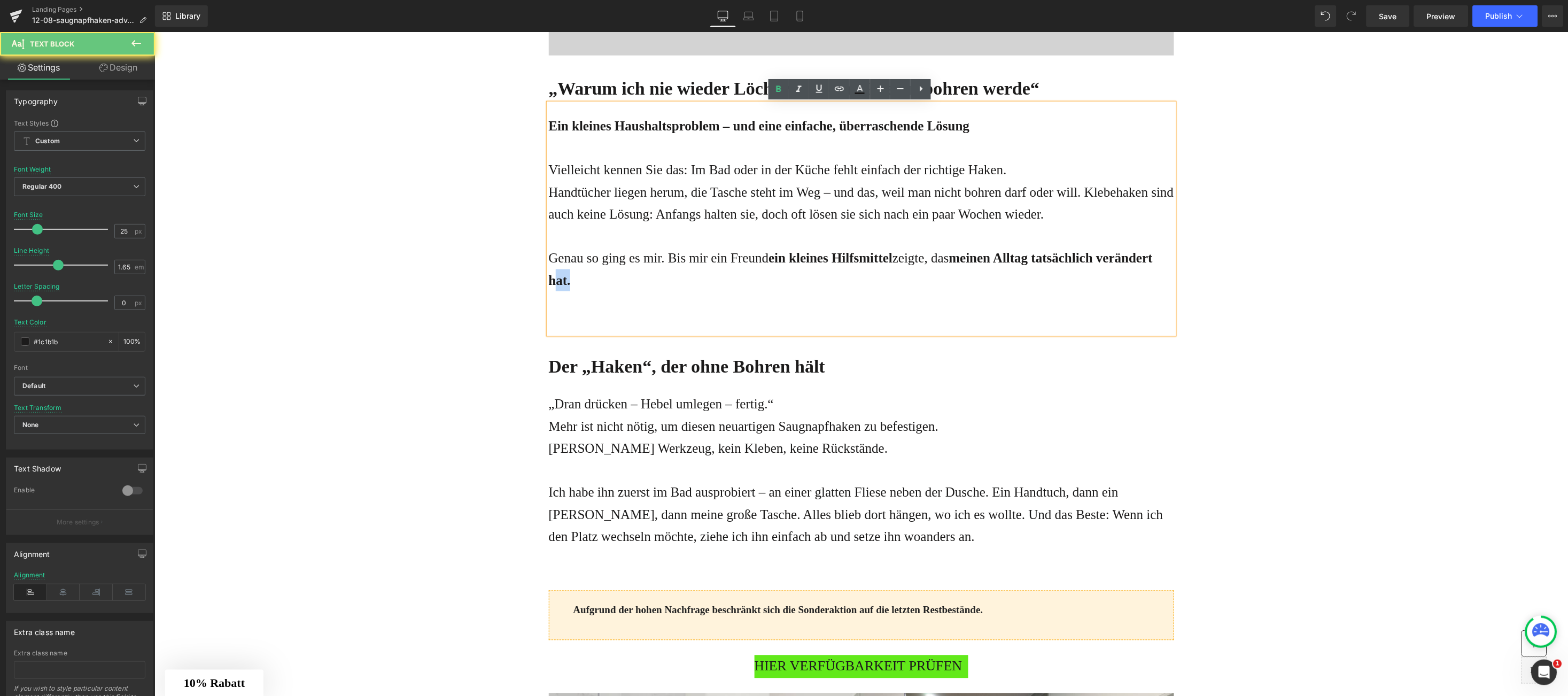
click at [563, 276] on p "Genau so ging es mir. Bis mir ein Freund ein kleines Hilfsmittel zeigte, das me…" at bounding box center [861, 269] width 626 height 44
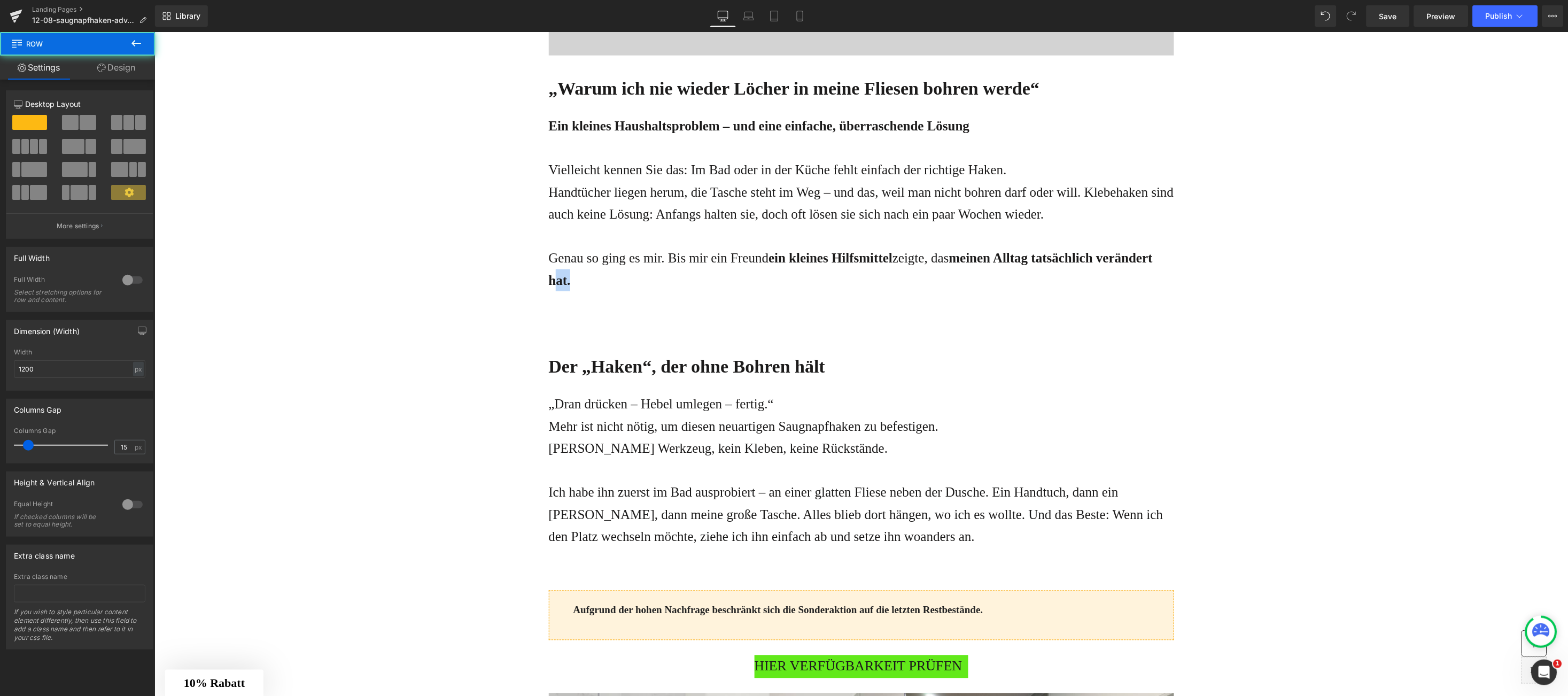
click at [548, 279] on strong "meinen Alltag tatsächlich verändert hat." at bounding box center [850, 268] width 604 height 36
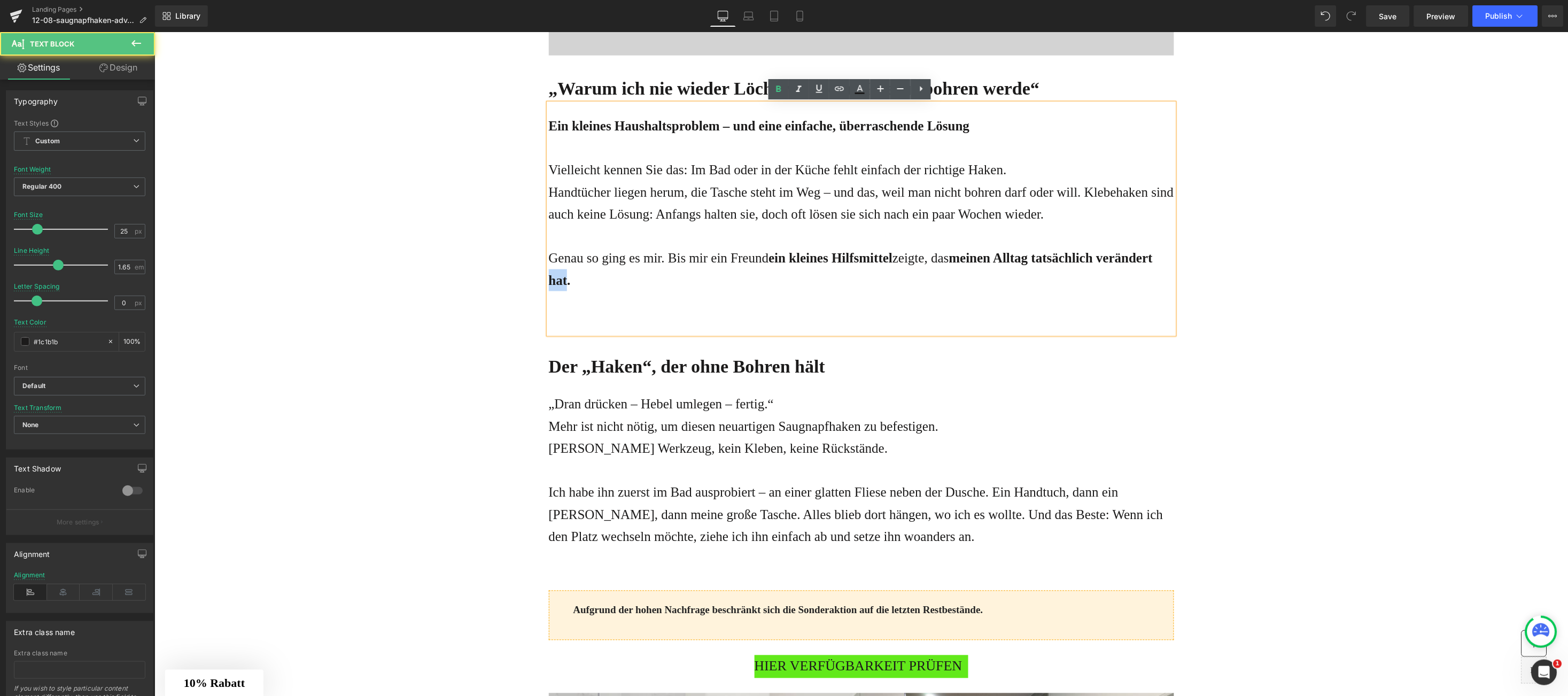
click at [548, 279] on strong "meinen Alltag tatsächlich verändert hat." at bounding box center [850, 268] width 604 height 36
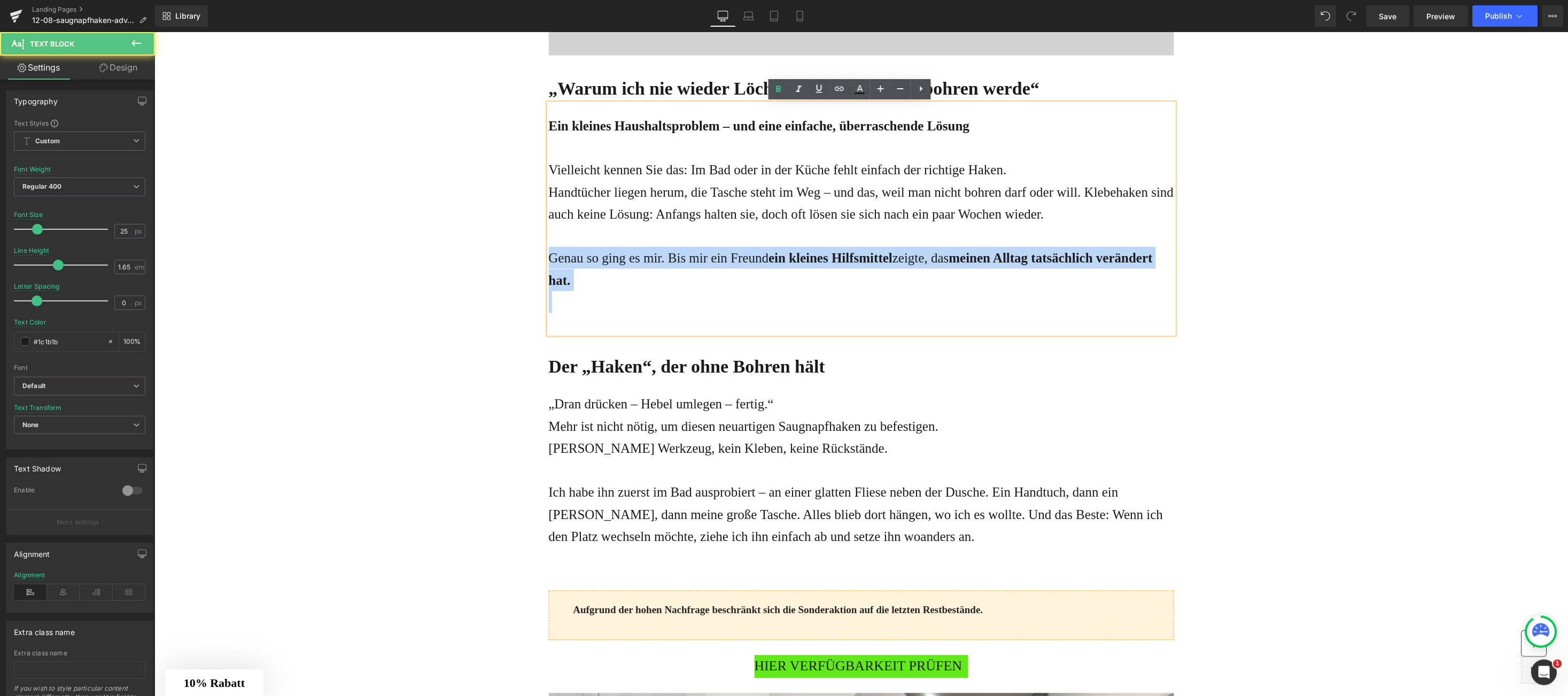
drag, startPoint x: 548, startPoint y: 279, endPoint x: 553, endPoint y: 281, distance: 5.4
click at [553, 281] on strong "meinen Alltag tatsächlich verändert hat." at bounding box center [850, 268] width 604 height 36
click at [558, 277] on p "Genau so ging es mir. Bis mir ein Freund ein kleines Hilfsmittel zeigte, das me…" at bounding box center [861, 269] width 626 height 44
click at [560, 277] on p "Genau so ging es mir. Bis mir ein Freund ein kleines Hilfsmittel zeigte, das me…" at bounding box center [861, 269] width 626 height 44
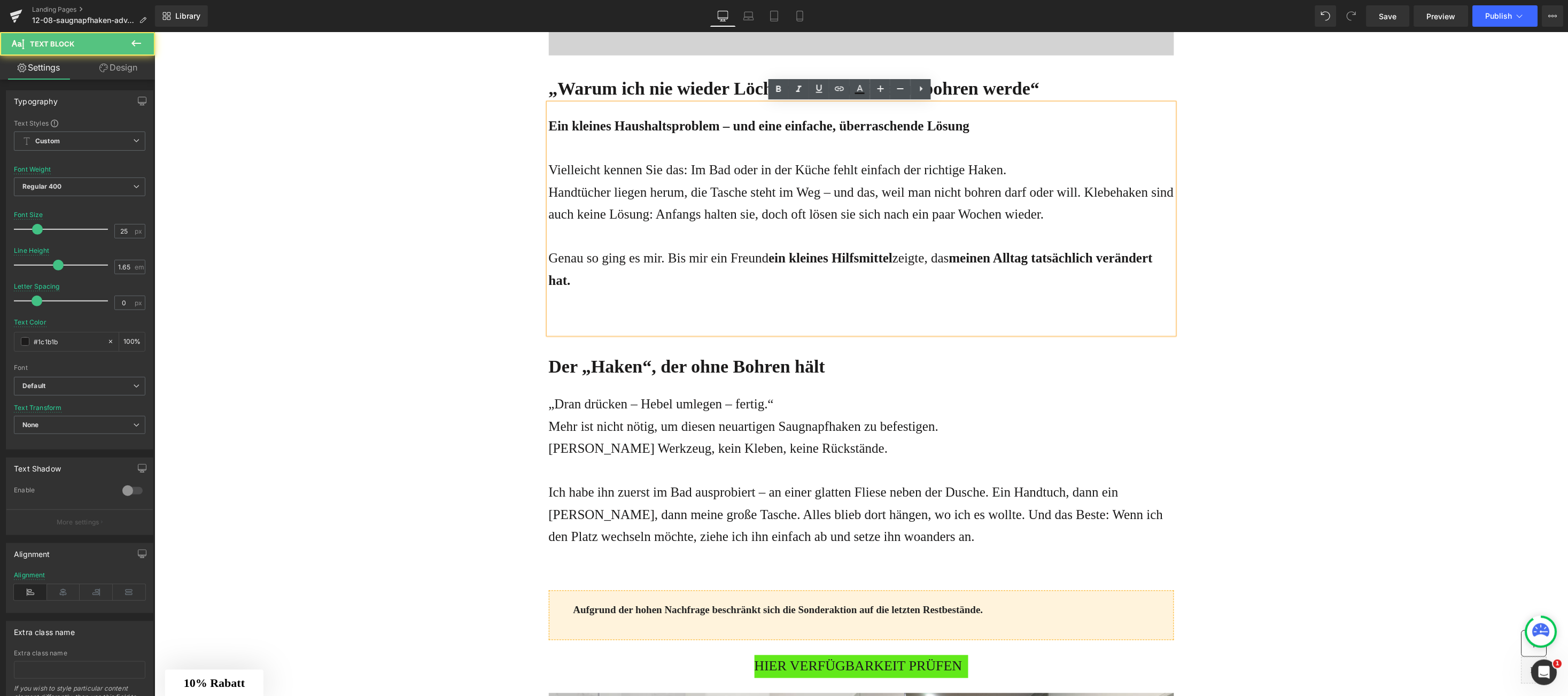
click at [548, 282] on strong "meinen Alltag tatsächlich verändert hat." at bounding box center [850, 268] width 604 height 36
drag, startPoint x: 544, startPoint y: 282, endPoint x: 558, endPoint y: 281, distance: 14.0
click at [558, 281] on p "Genau so ging es mir. Bis mir ein Freund ein kleines Hilfsmittel zeigte, das me…" at bounding box center [861, 269] width 626 height 44
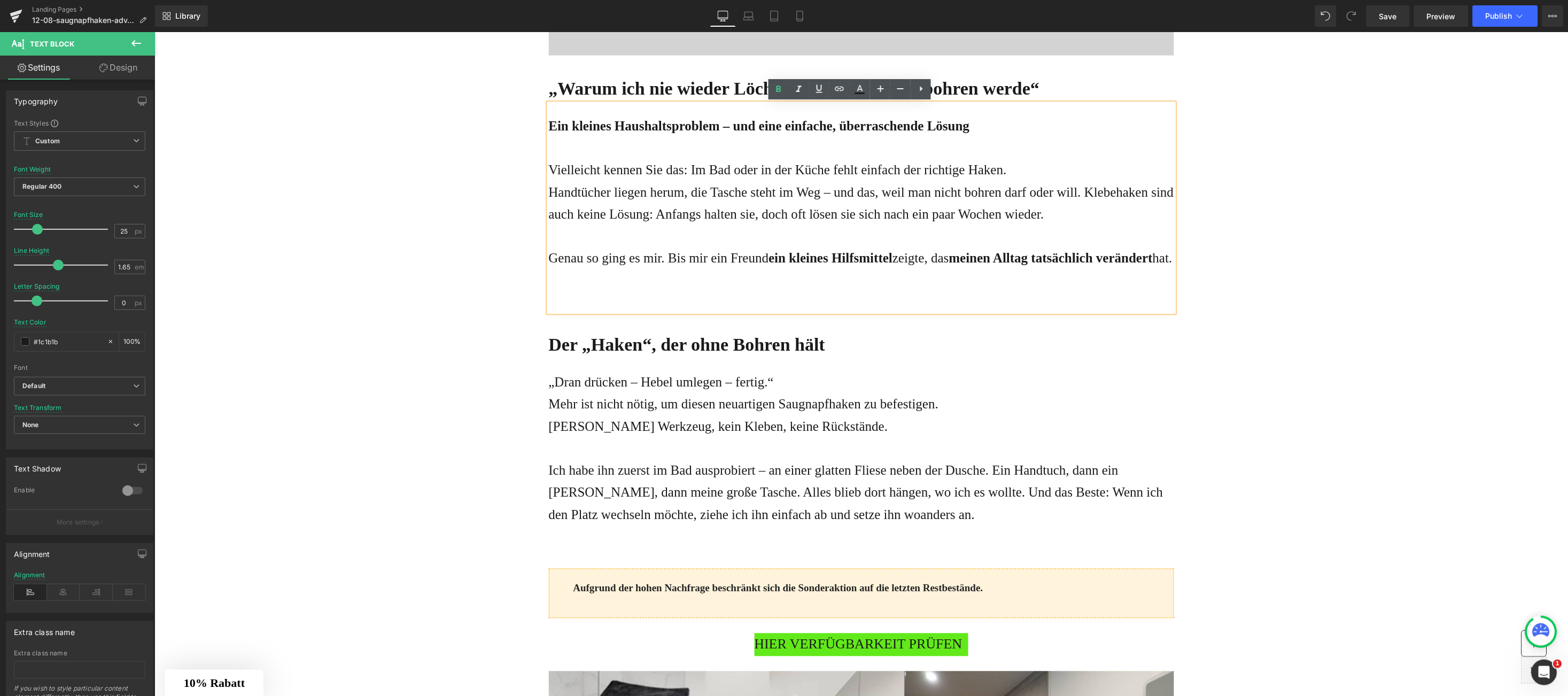
click at [977, 257] on strong "meinen Alltag tatsächlich verändert" at bounding box center [1051, 258] width 204 height 15
click at [992, 260] on strong "Alltag tatsächlich verändert" at bounding box center [1071, 258] width 160 height 15
click at [1046, 260] on strong "tatsächlich verändert" at bounding box center [1088, 258] width 122 height 15
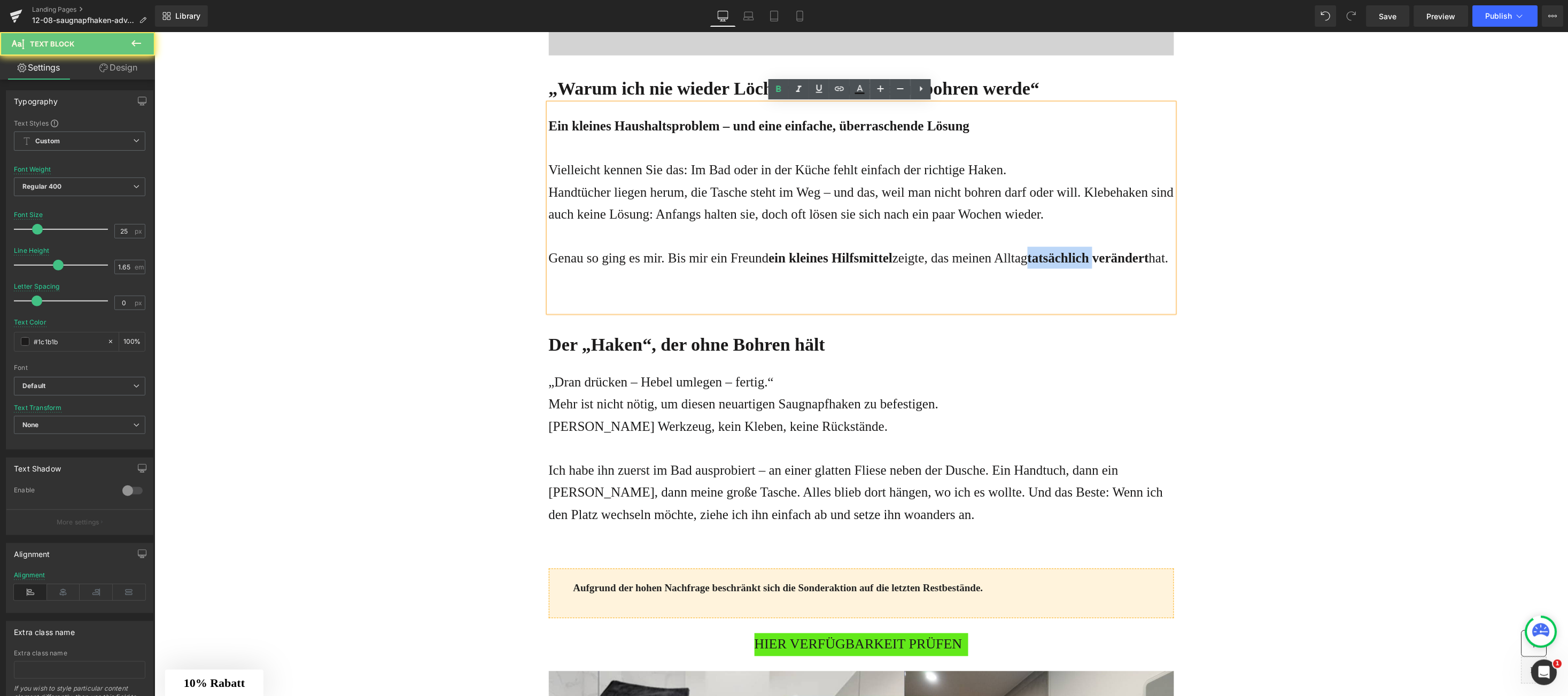
click at [1046, 260] on strong "tatsächlich verändert" at bounding box center [1088, 258] width 122 height 15
click at [1112, 252] on strong "verändert" at bounding box center [1116, 258] width 57 height 15
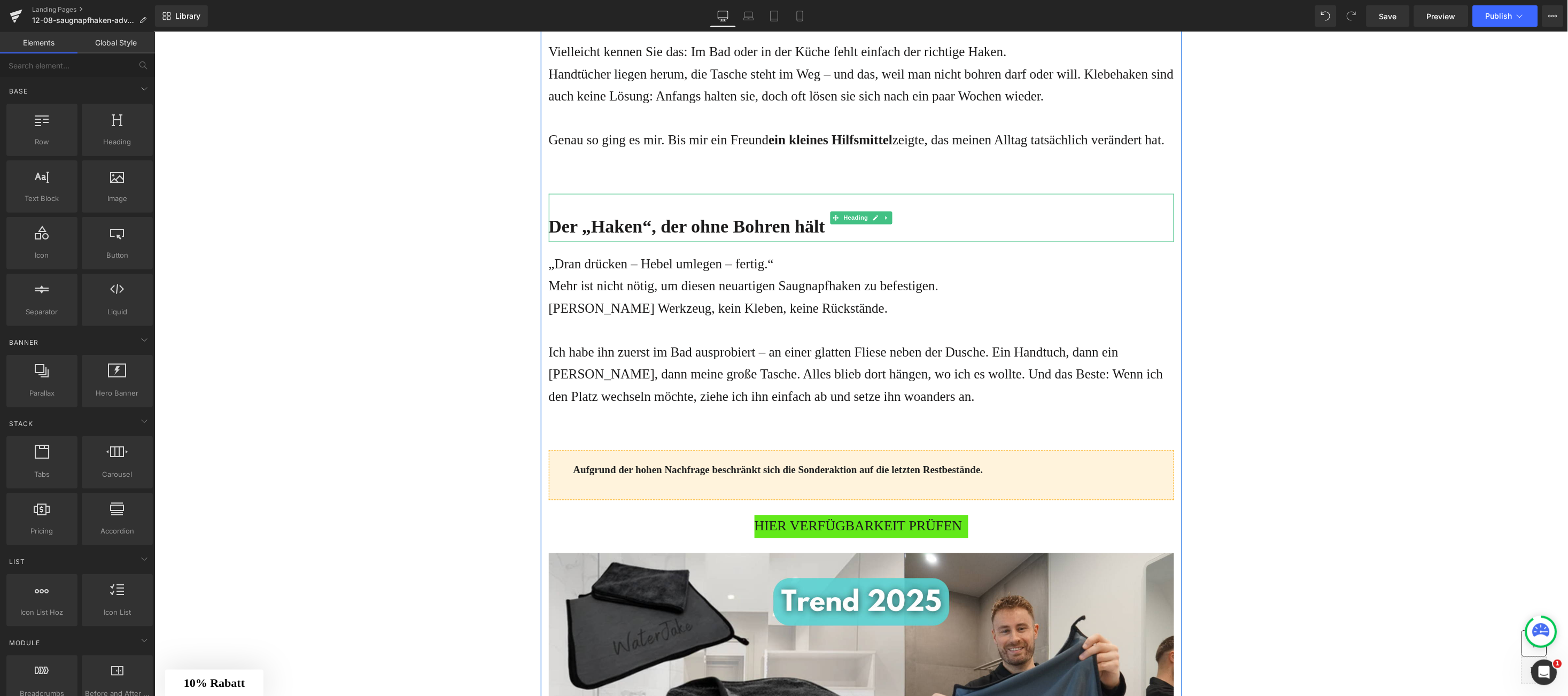
scroll to position [637, 0]
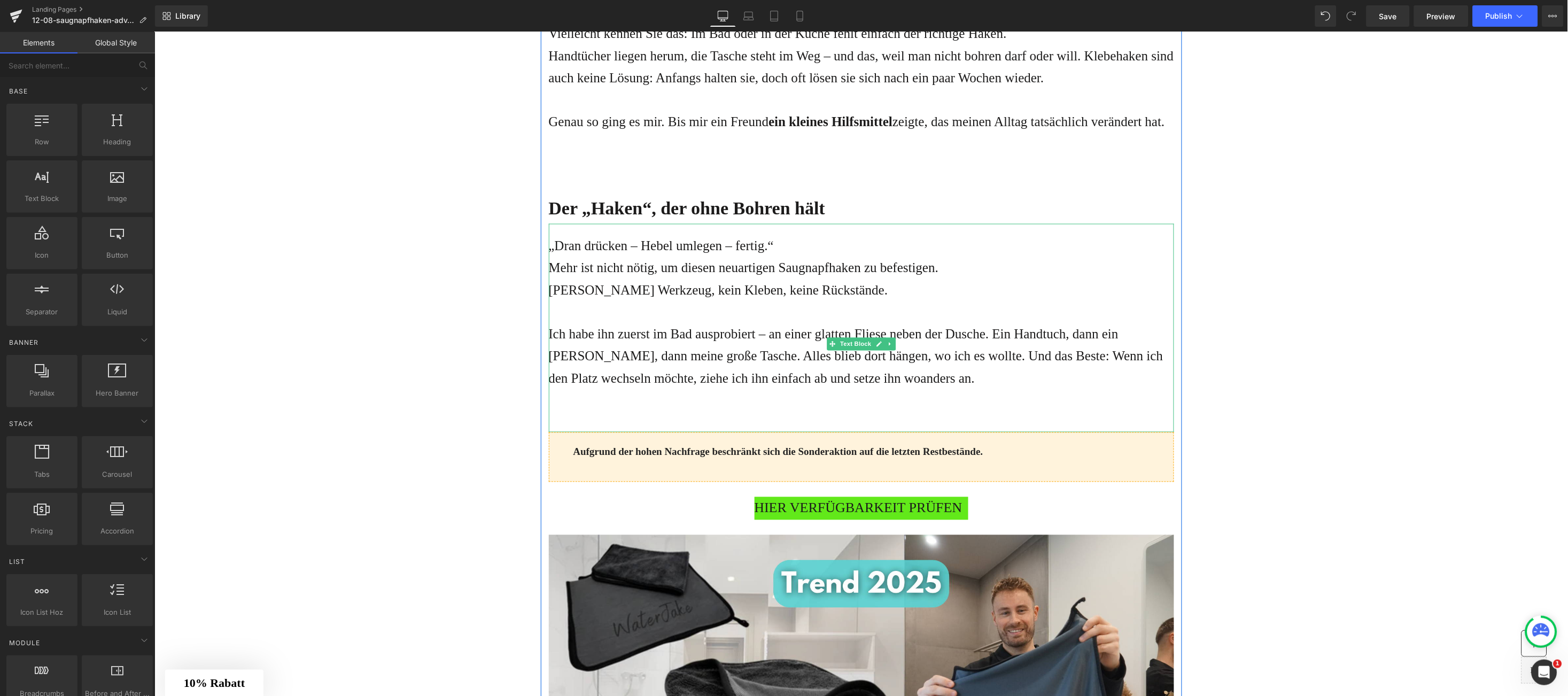
click at [986, 356] on p "Ich habe ihn zuerst im Bad ausprobiert – an einer glatten Fliese neben der Dusc…" at bounding box center [861, 356] width 626 height 67
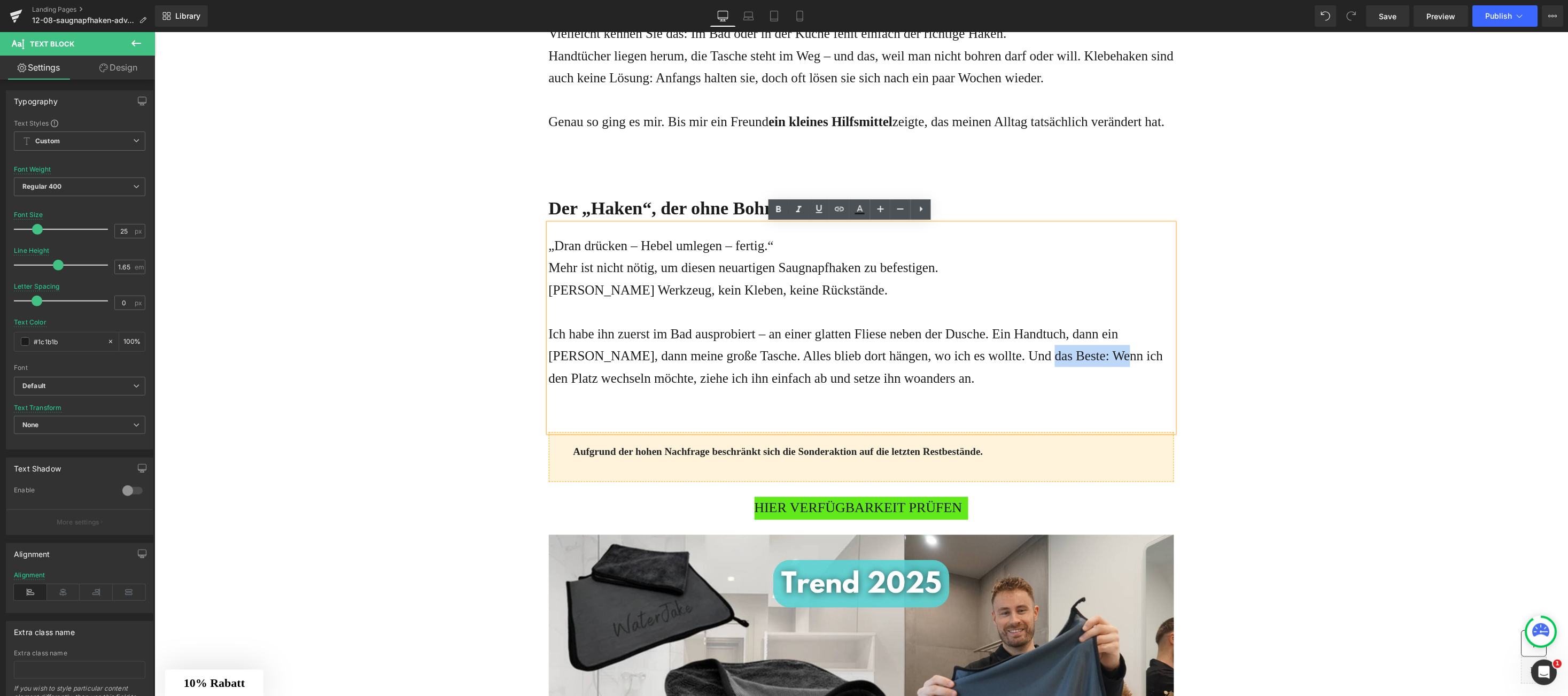
drag, startPoint x: 986, startPoint y: 356, endPoint x: 1029, endPoint y: 357, distance: 43.0
click at [1029, 357] on p "Ich habe ihn zuerst im Bad ausprobiert – an einer glatten Fliese neben der Dusc…" at bounding box center [861, 356] width 626 height 67
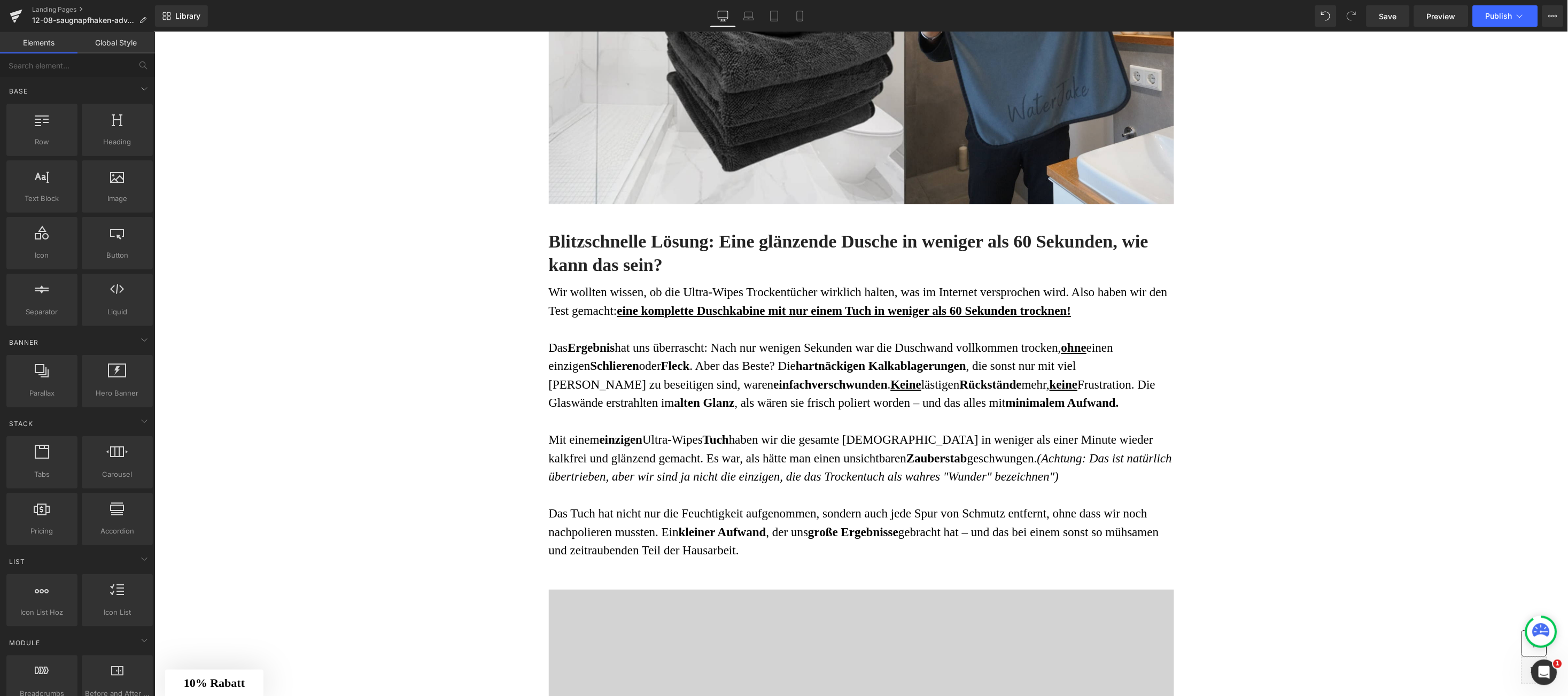
scroll to position [1325, 0]
drag, startPoint x: 580, startPoint y: 229, endPoint x: 567, endPoint y: 235, distance: 14.3
click at [579, 229] on div "Blitzschnelle Lösung: Eine glänzende Dusche in weniger als 60 Sekunden, wie kan…" at bounding box center [861, 254] width 626 height 53
click at [567, 235] on h3 "Blitzschnelle Lösung: Eine glänzende Dusche in weniger als 60 Sekunden, wie kan…" at bounding box center [861, 251] width 626 height 47
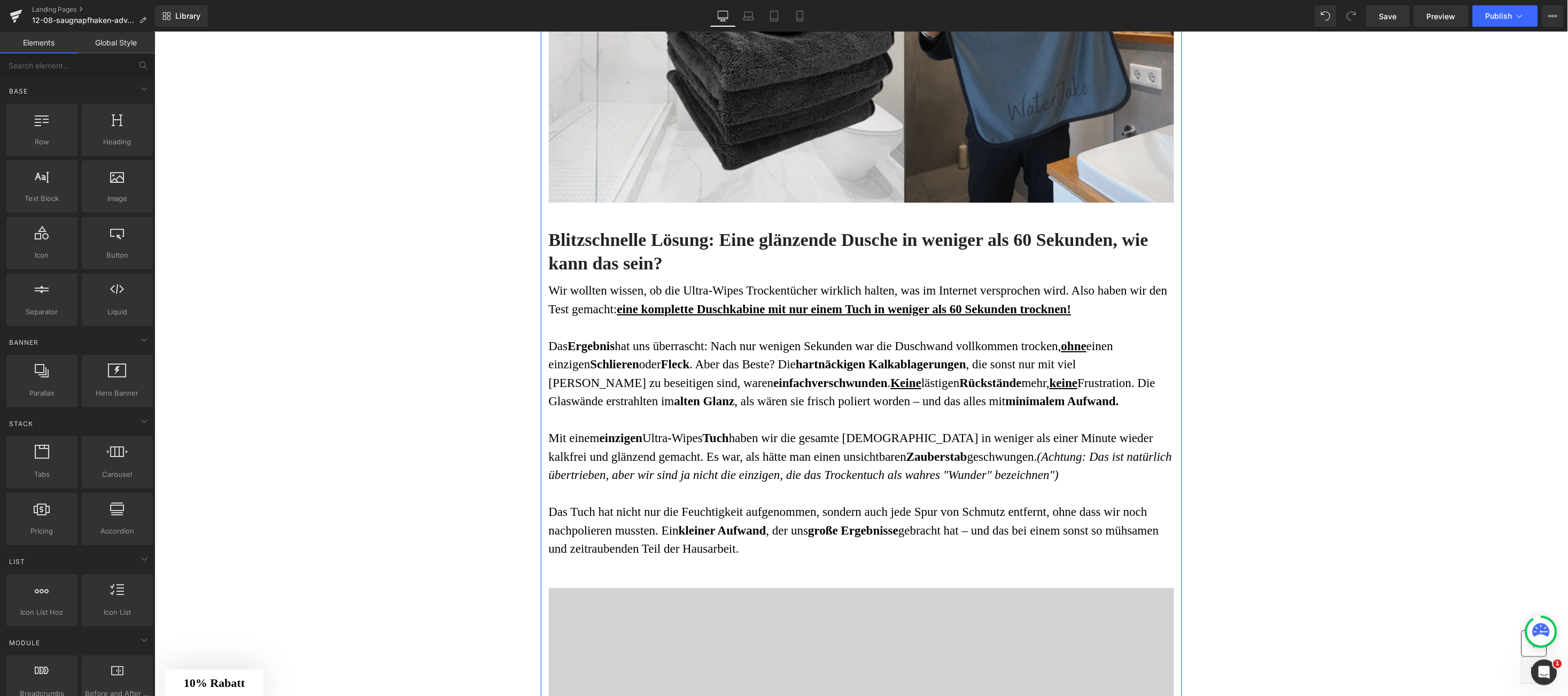
click at [567, 235] on h3 "Blitzschnelle Lösung: Eine glänzende Dusche in weniger als 60 Sekunden, wie kan…" at bounding box center [861, 251] width 626 height 47
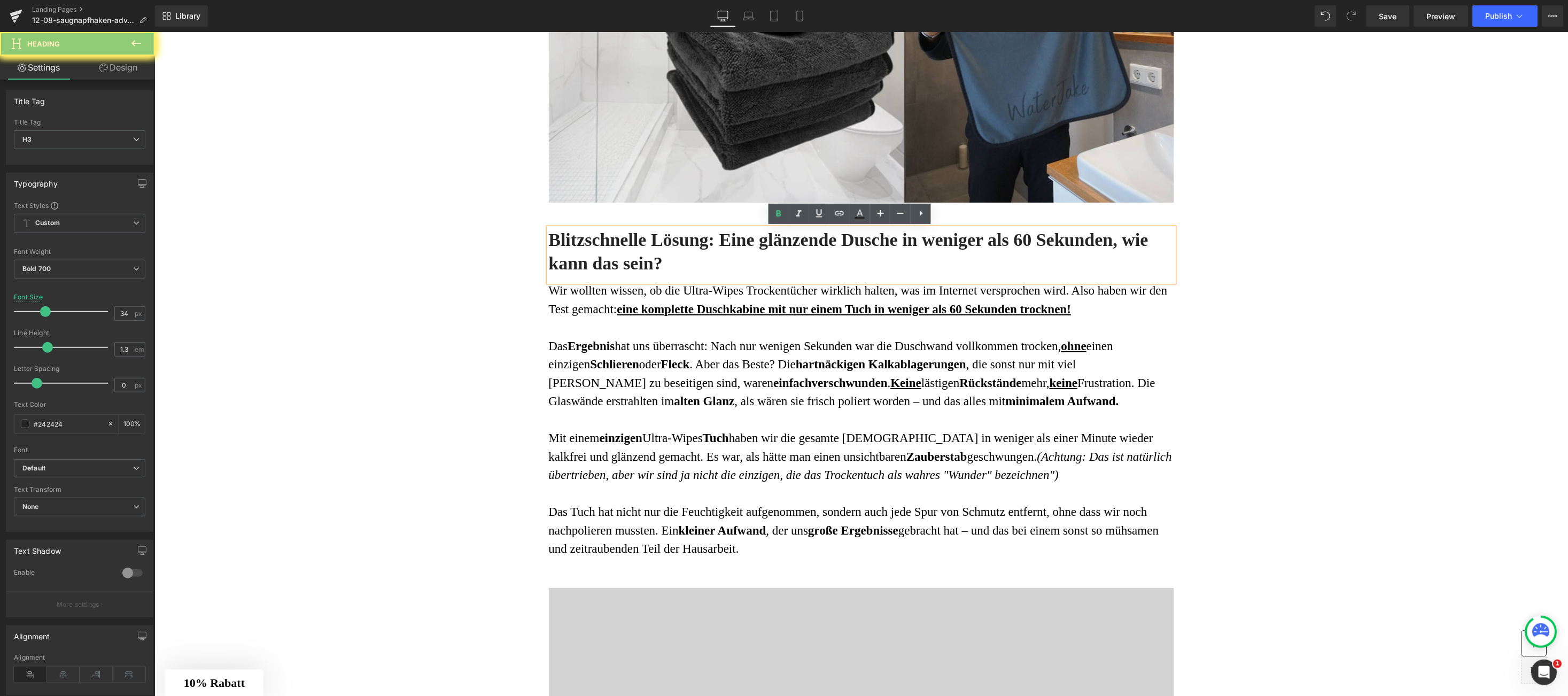
paste div
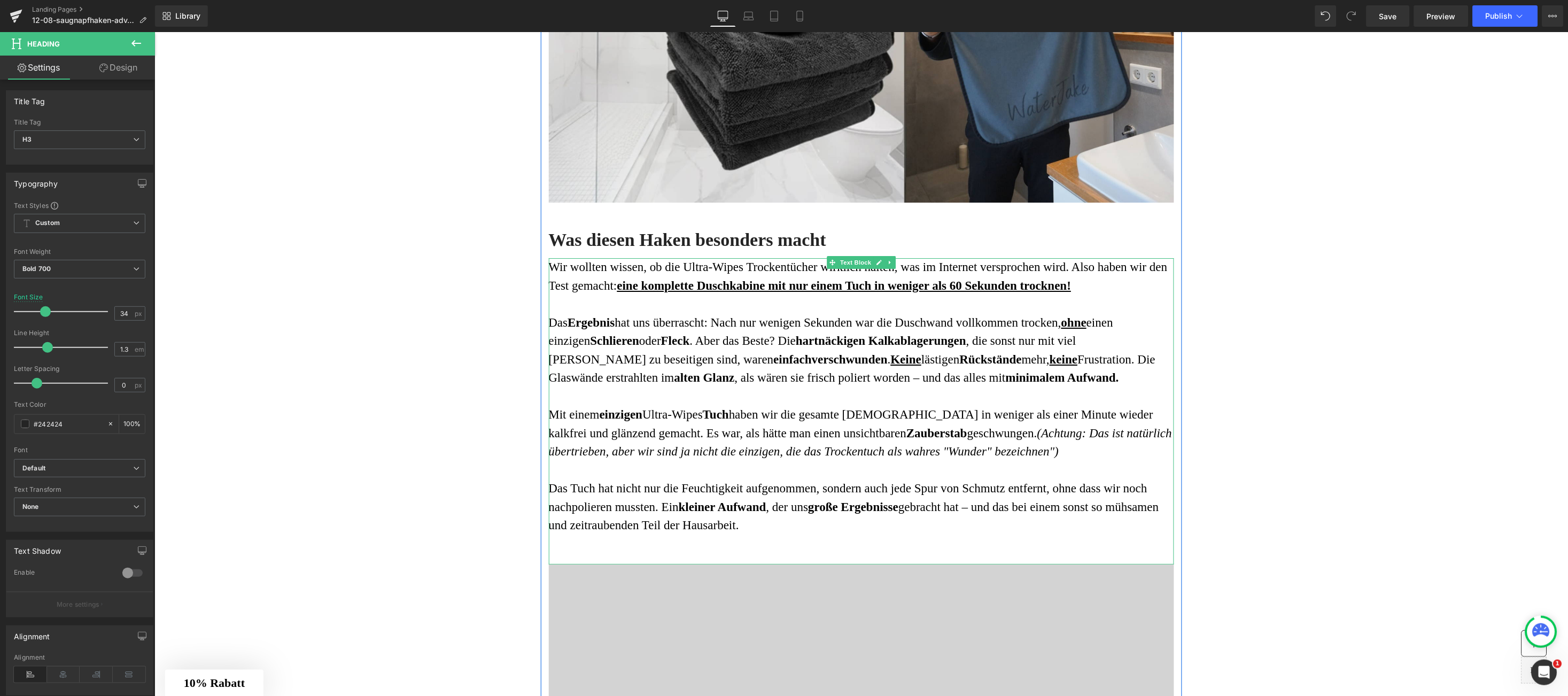
drag, startPoint x: 823, startPoint y: 344, endPoint x: 544, endPoint y: 267, distance: 289.4
click at [823, 344] on strong "hartnäckigen Kalkablagerungen" at bounding box center [880, 341] width 170 height 13
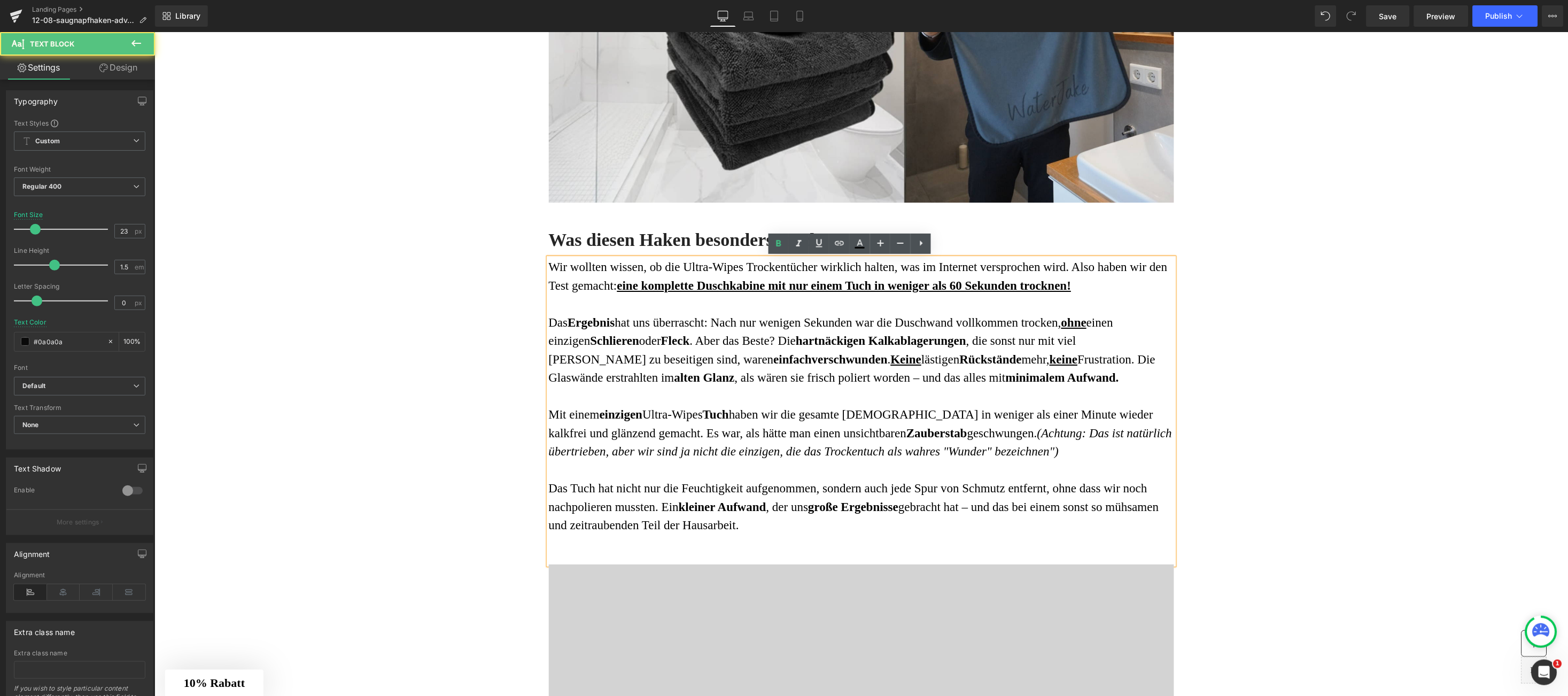
click at [548, 267] on span "Wir wollten wissen, ob die Ultra-Wipes Trockentücher wirklich halten, was im In…" at bounding box center [858, 276] width 619 height 32
drag, startPoint x: 544, startPoint y: 267, endPoint x: 834, endPoint y: 502, distance: 373.3
click at [834, 502] on div "Wir wollten wissen, ob die Ultra-Wipes Trockentücher wirklich halten, was im In…" at bounding box center [861, 411] width 626 height 306
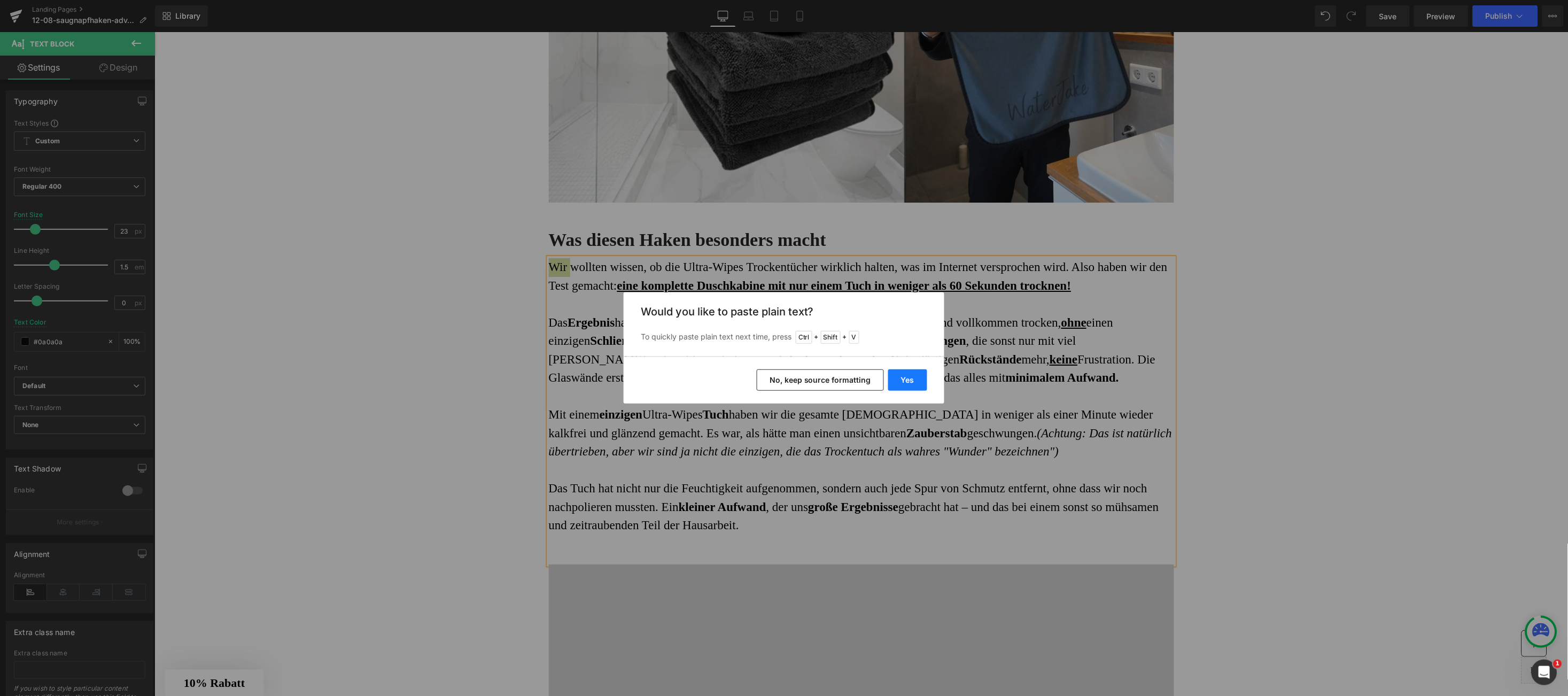
click at [909, 377] on button "Yes" at bounding box center [907, 380] width 39 height 21
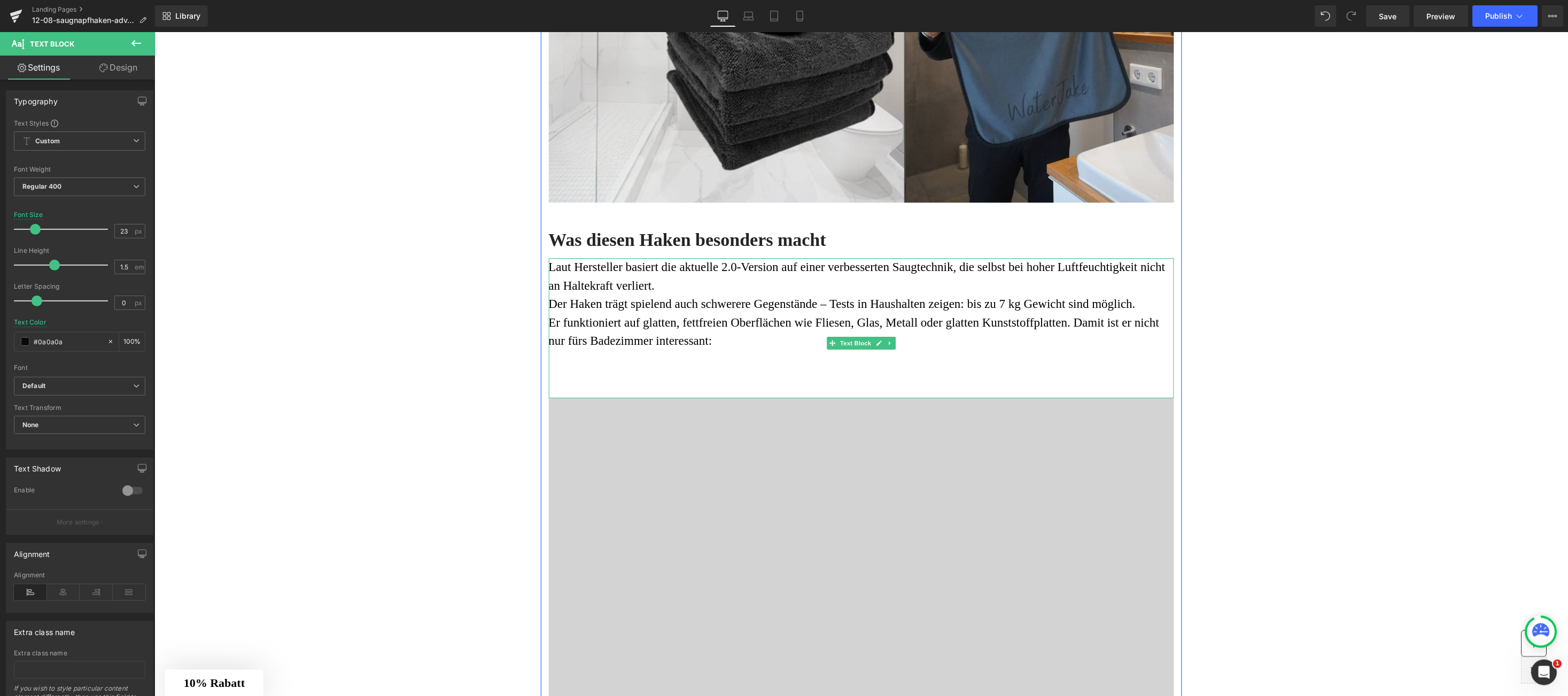
click at [1143, 306] on p "Der Haken trägt spielend auch schwerere Gegenstände – Tests in Haushalten zeige…" at bounding box center [861, 304] width 626 height 19
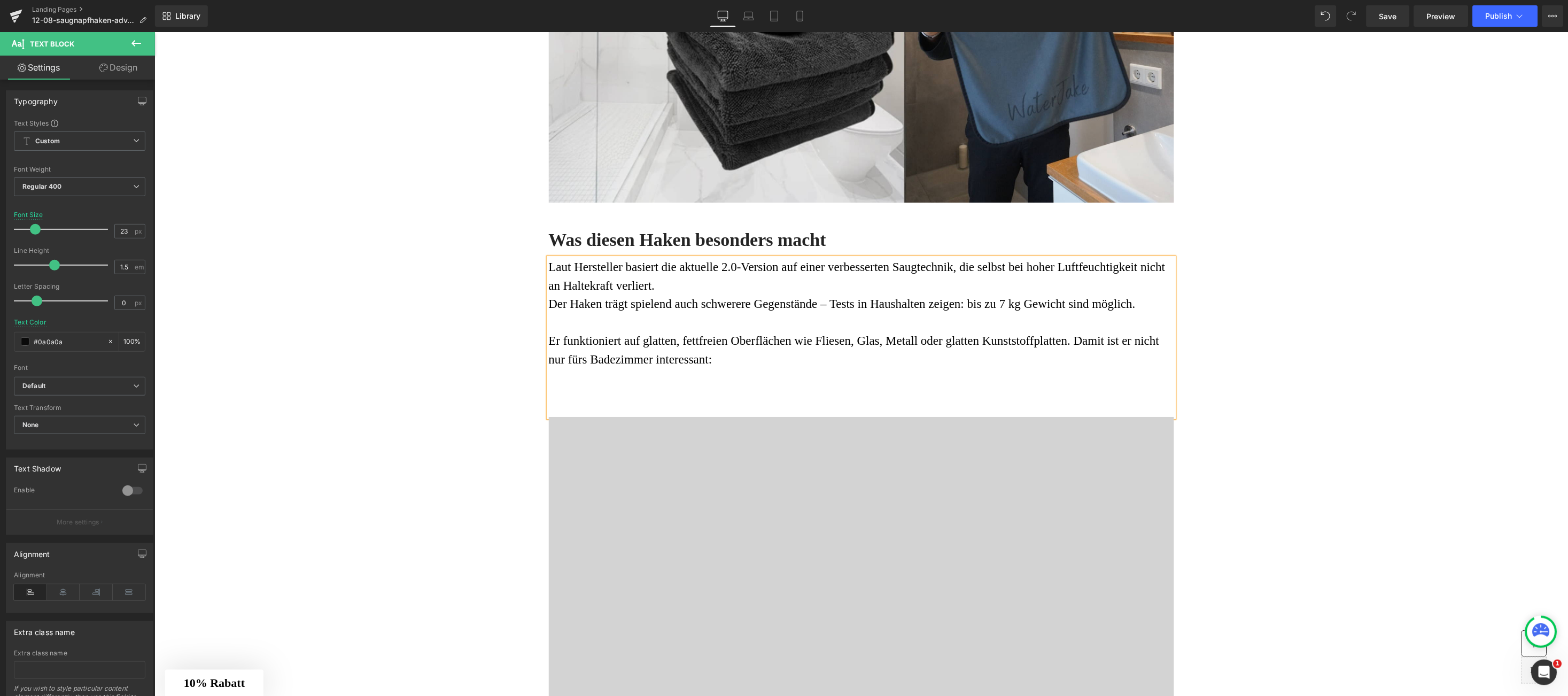
click at [731, 388] on div "Laut Hersteller basiert die aktuelle 2.0-Version auf einer verbesserten Saugtec…" at bounding box center [861, 336] width 626 height 159
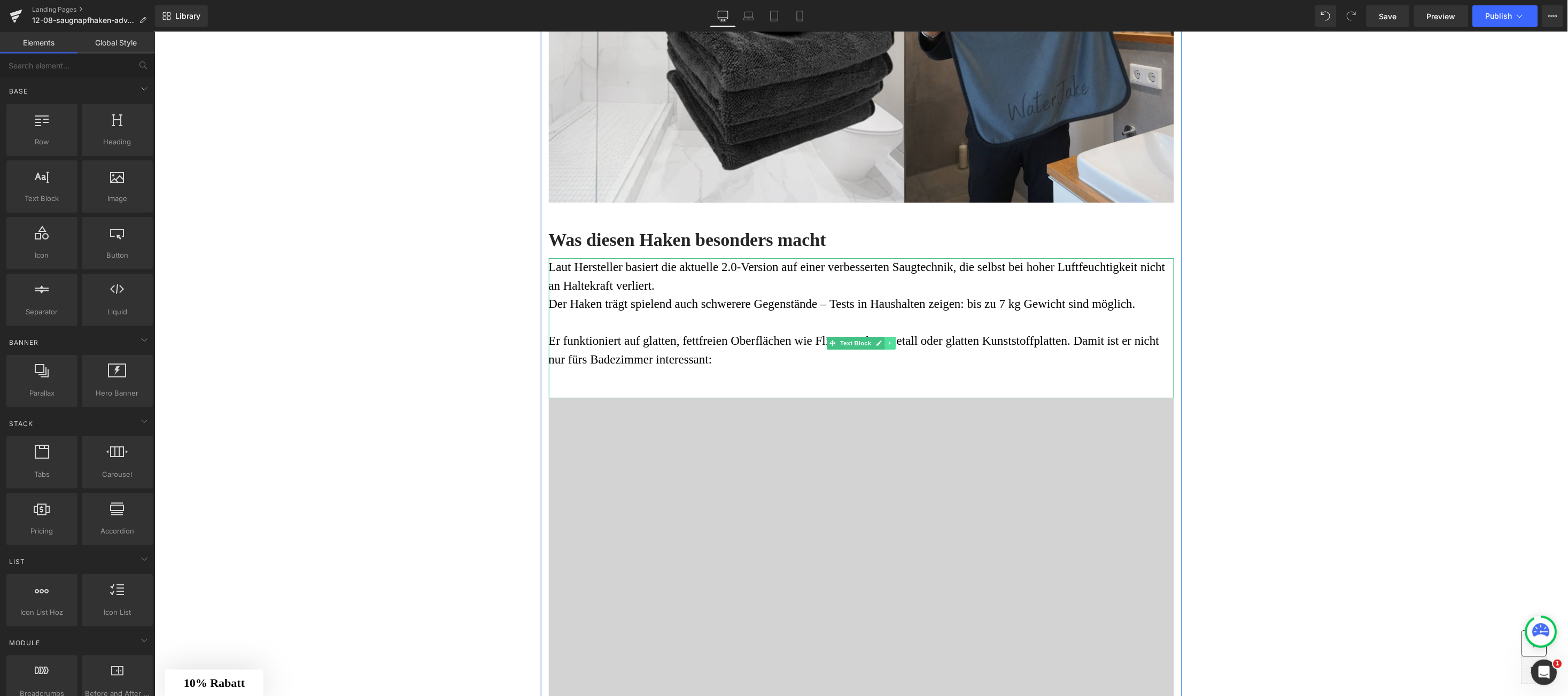
click at [886, 346] on icon at bounding box center [889, 343] width 6 height 7
click at [881, 345] on icon at bounding box center [883, 342] width 6 height 6
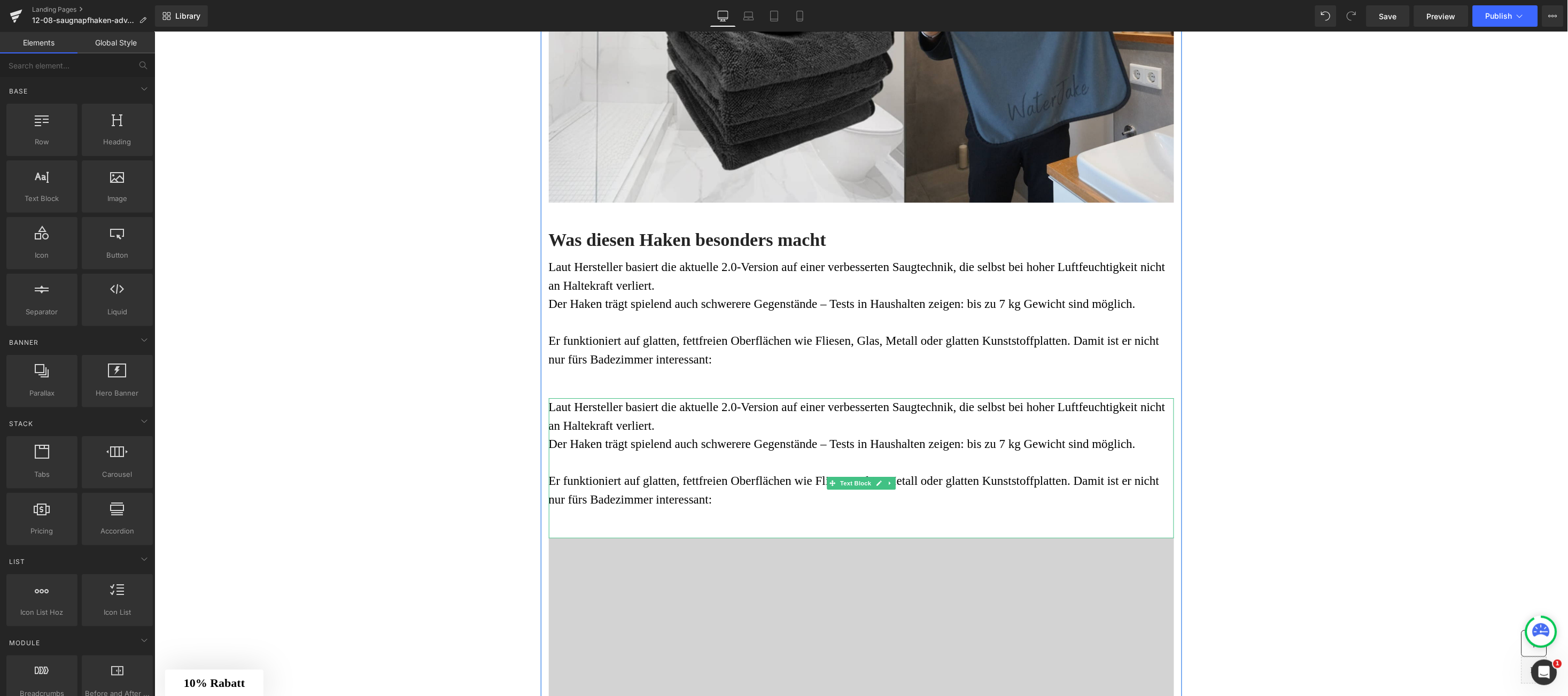
click at [747, 489] on p "Er funktioniert auf glatten, fettfreien Oberflächen wie Fliesen, Glas, Metall o…" at bounding box center [861, 490] width 626 height 37
click at [729, 494] on p "Er funktioniert auf glatten, fettfreien Oberflächen wie Fliesen, Glas, Metall o…" at bounding box center [861, 490] width 626 height 37
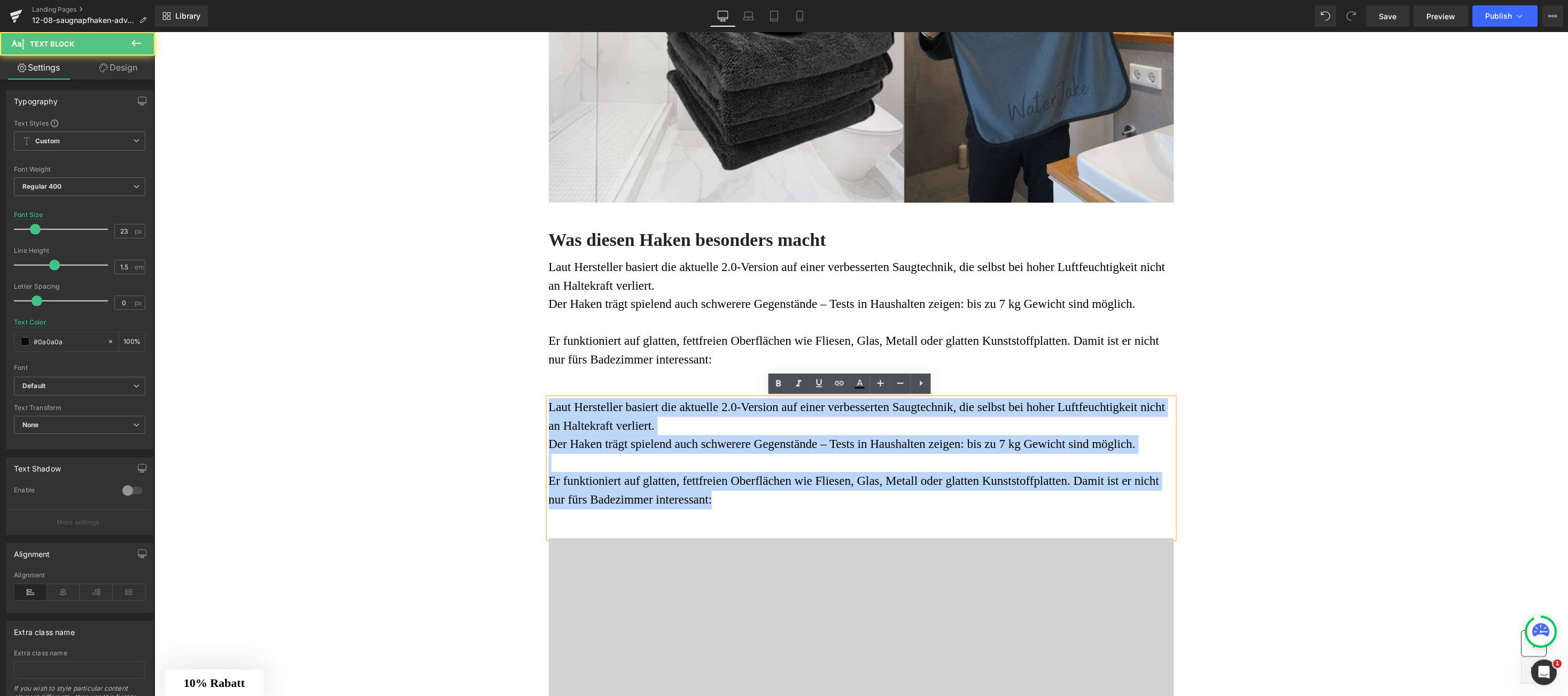
drag, startPoint x: 722, startPoint y: 497, endPoint x: 490, endPoint y: 388, distance: 256.3
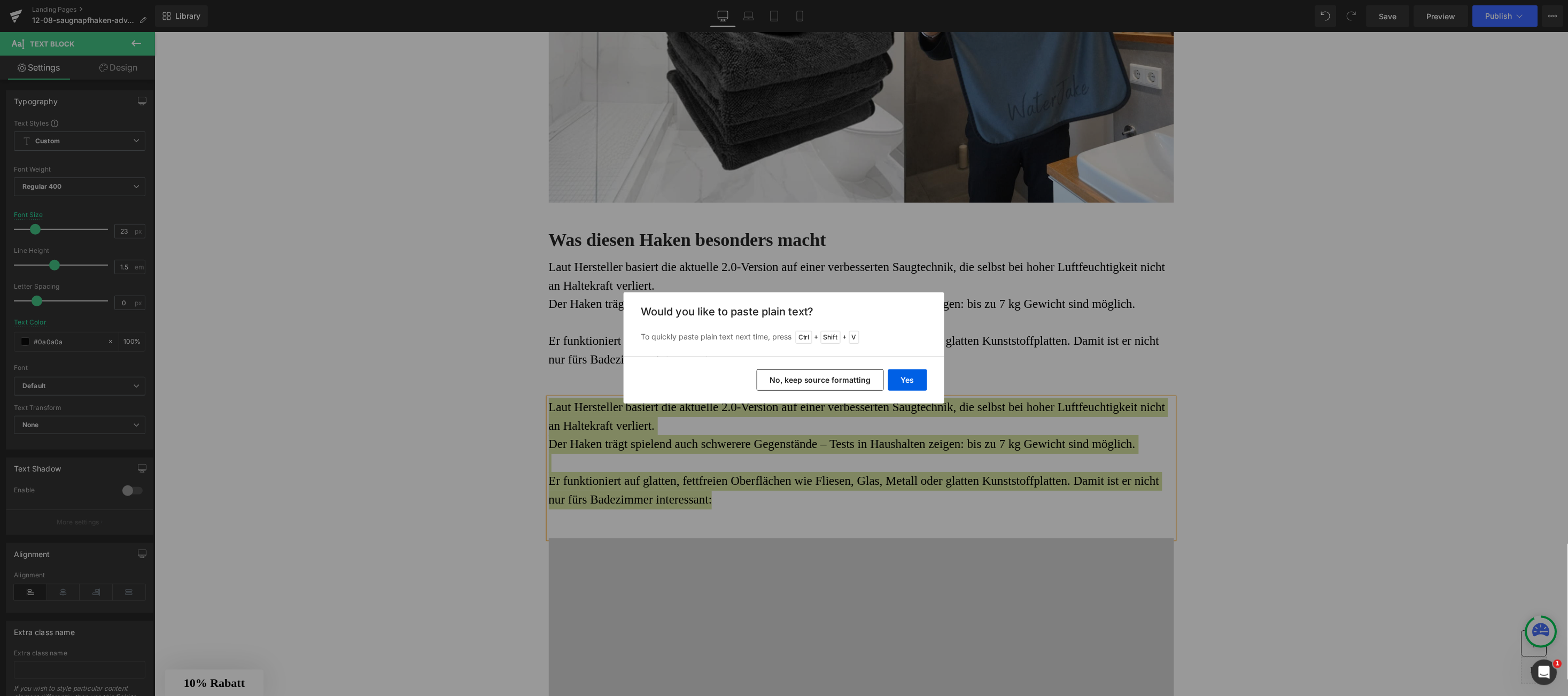
click at [908, 393] on div "Yes No, keep source formatting" at bounding box center [784, 380] width 321 height 47
click at [913, 386] on button "Yes" at bounding box center [907, 380] width 39 height 21
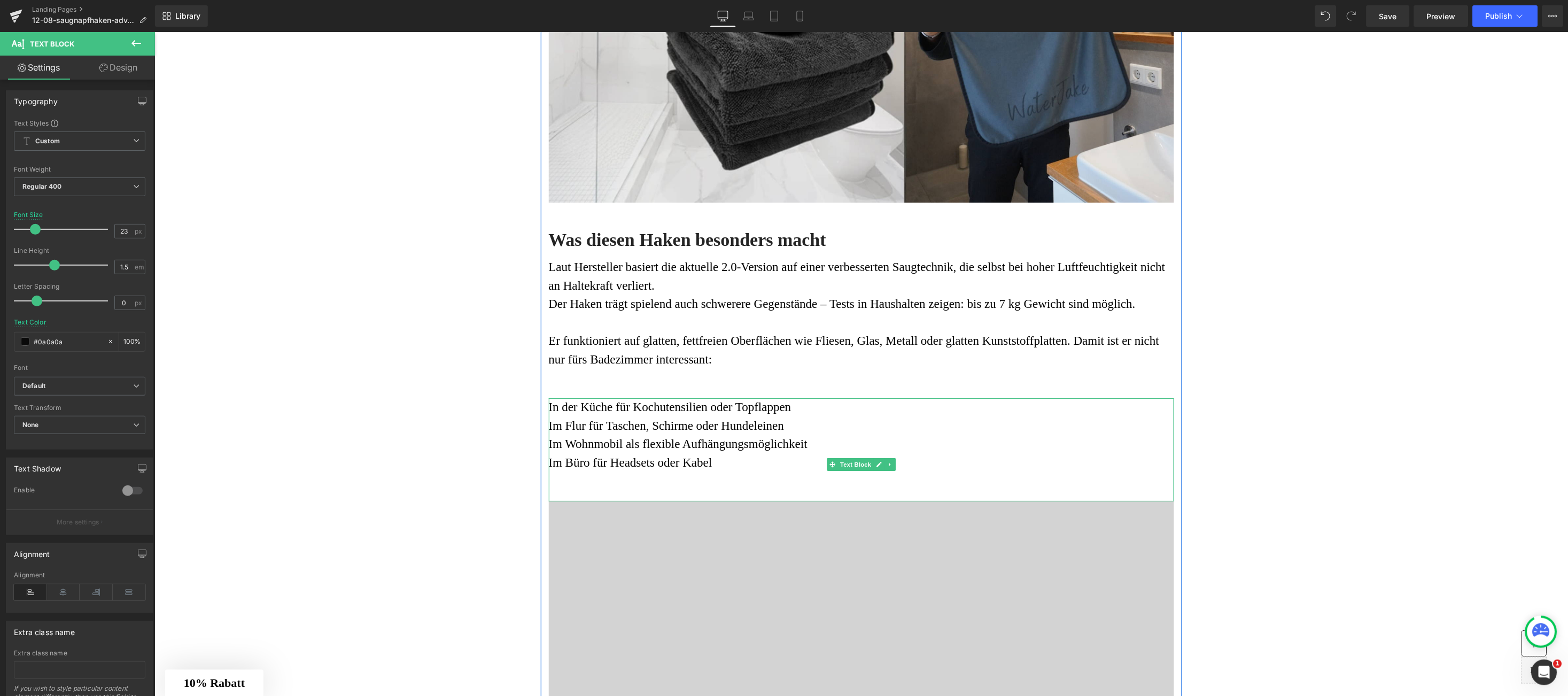
click at [730, 480] on div "In der Küche für Kochutensilien oder Topflappen Im Flur für Taschen, Schirme o…" at bounding box center [861, 449] width 626 height 103
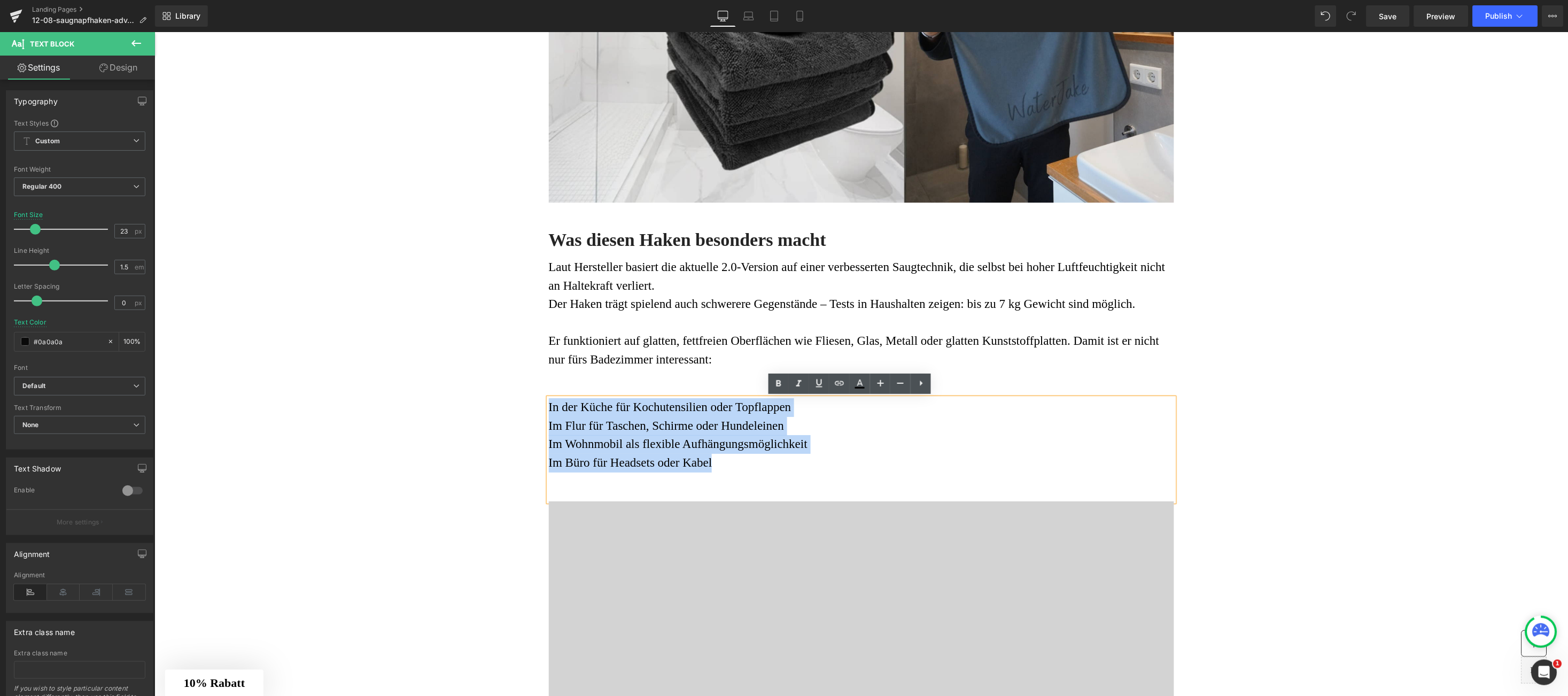
drag, startPoint x: 719, startPoint y: 470, endPoint x: 493, endPoint y: 391, distance: 239.4
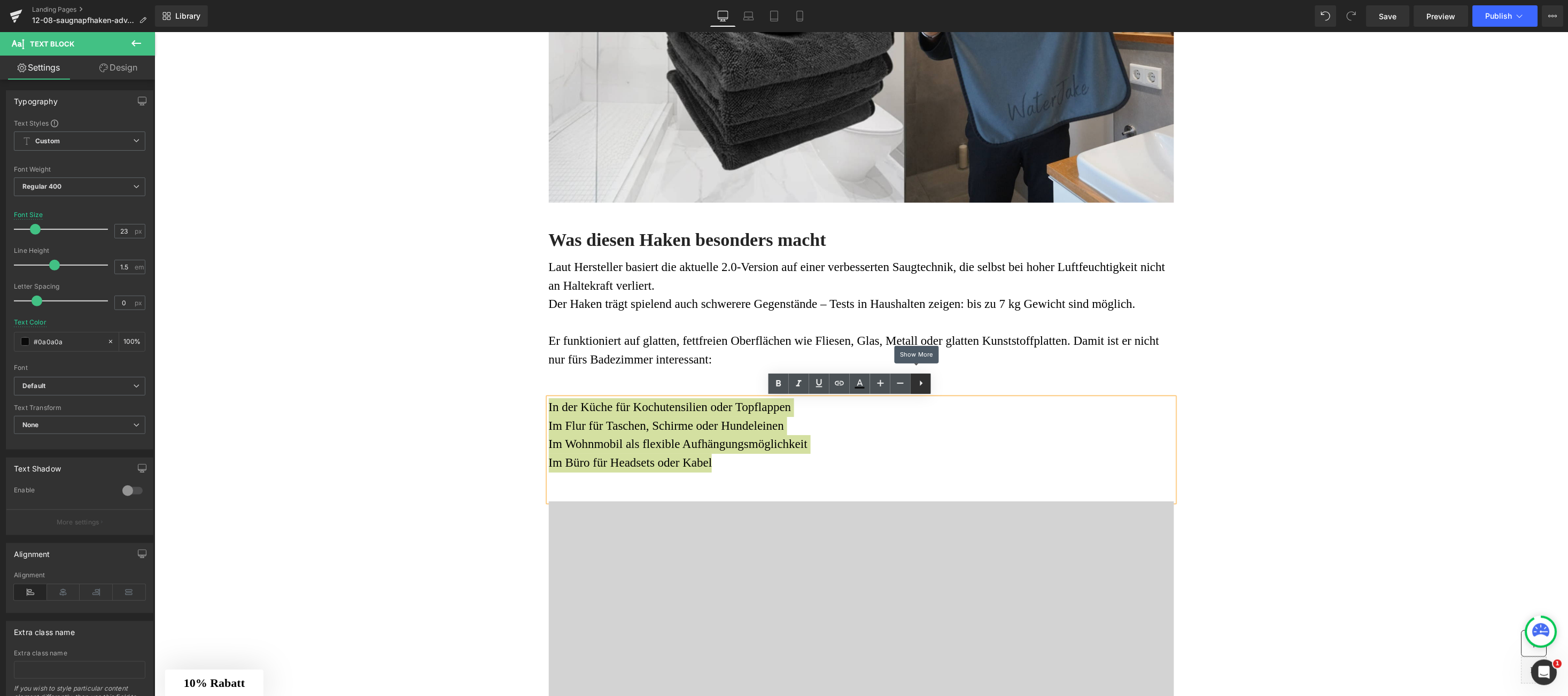
click at [925, 385] on icon at bounding box center [922, 383] width 13 height 13
click at [918, 386] on icon at bounding box center [921, 383] width 13 height 13
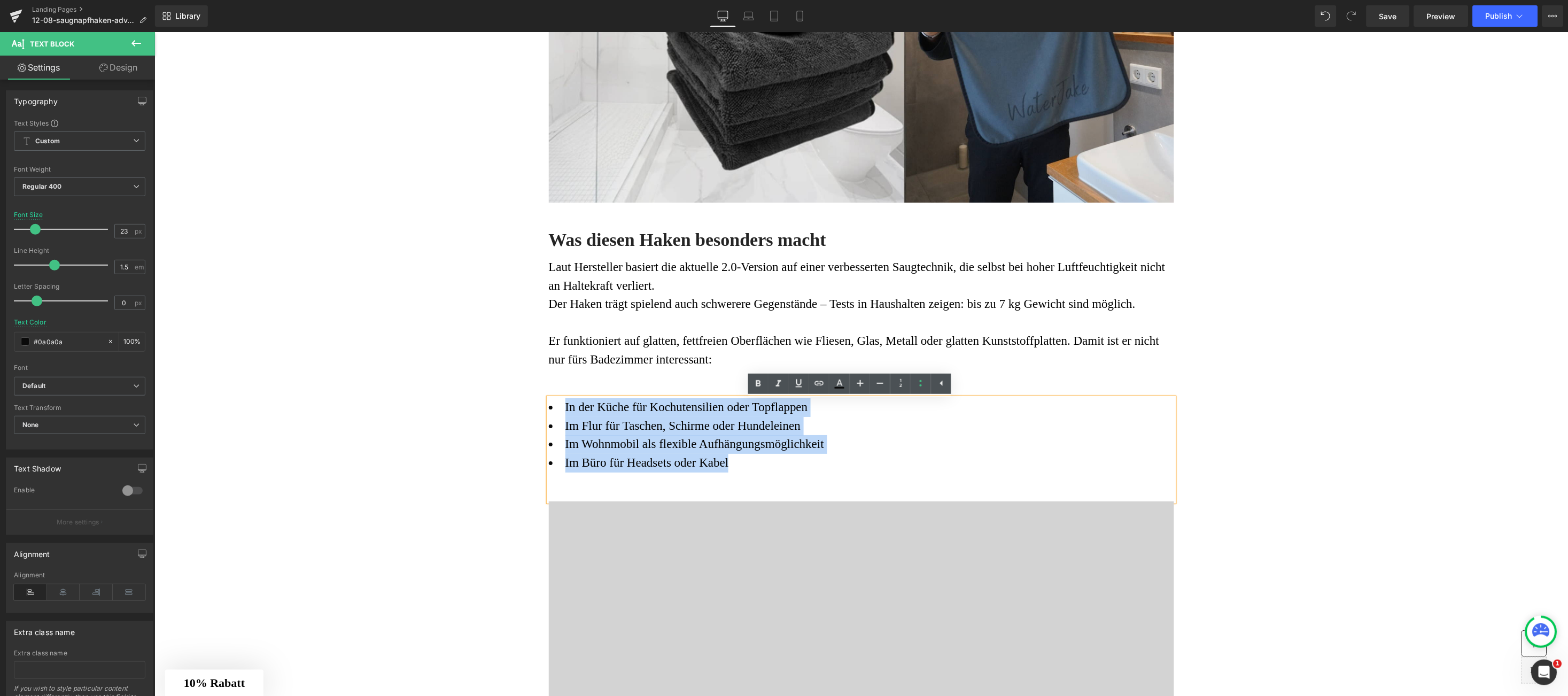
click at [745, 468] on li "Im Büro für Headsets oder Kabel" at bounding box center [861, 462] width 626 height 19
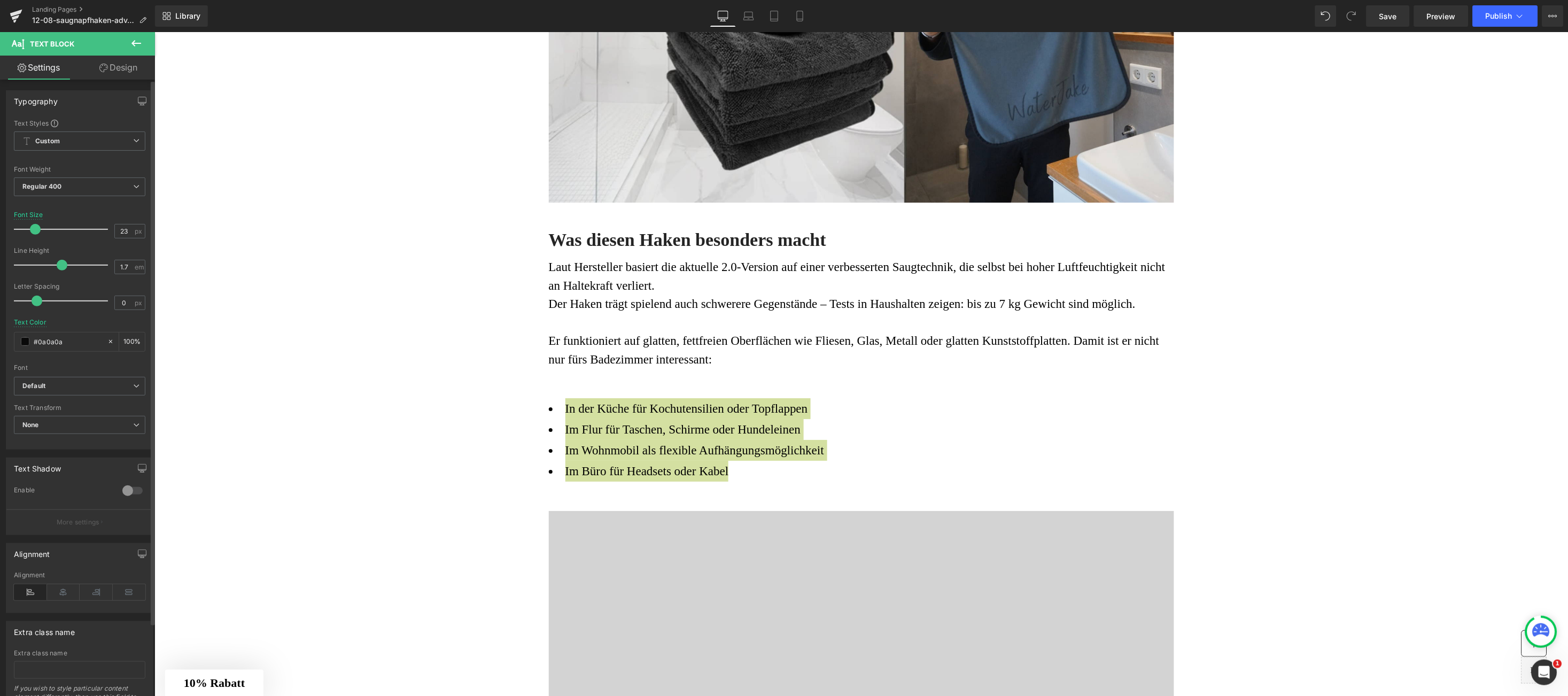
type input "1.8"
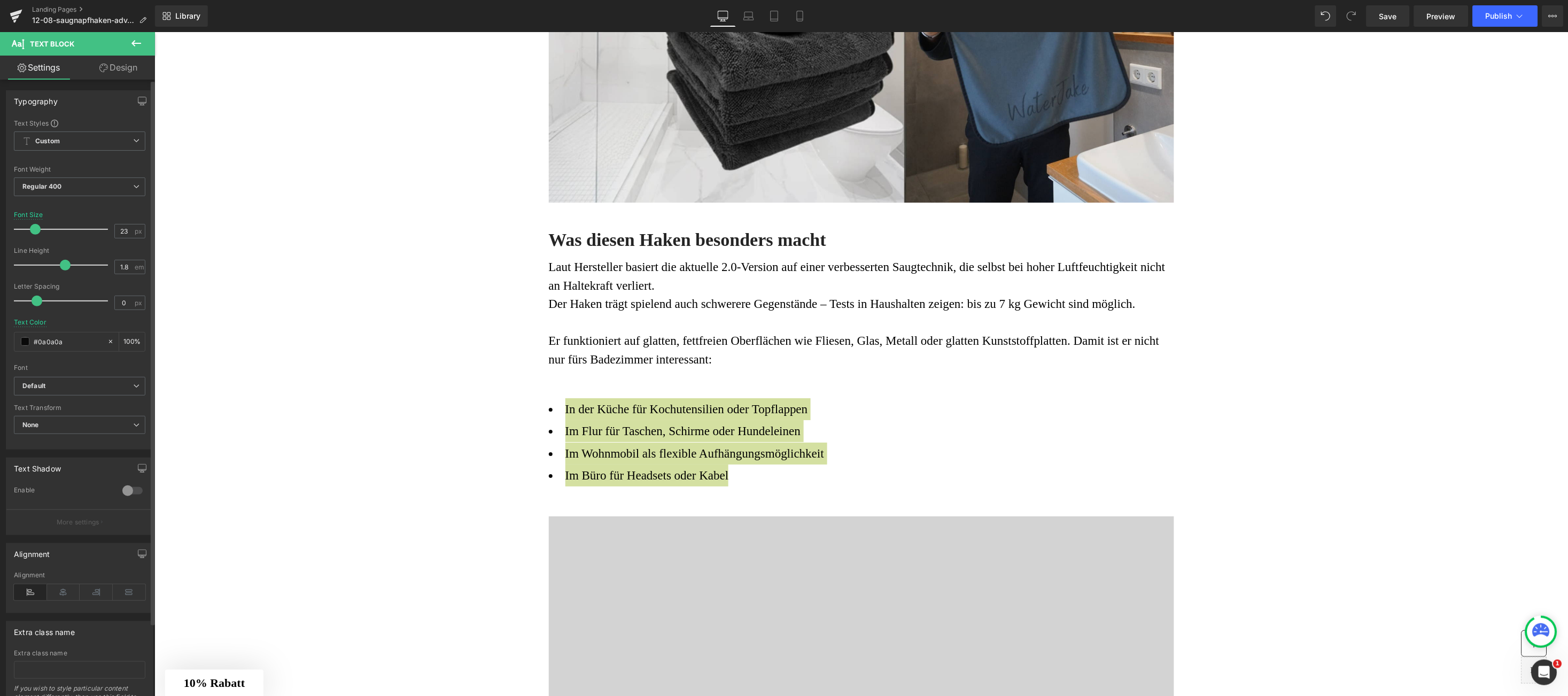
drag, startPoint x: 51, startPoint y: 262, endPoint x: 62, endPoint y: 262, distance: 11.0
click at [62, 262] on span at bounding box center [65, 265] width 11 height 11
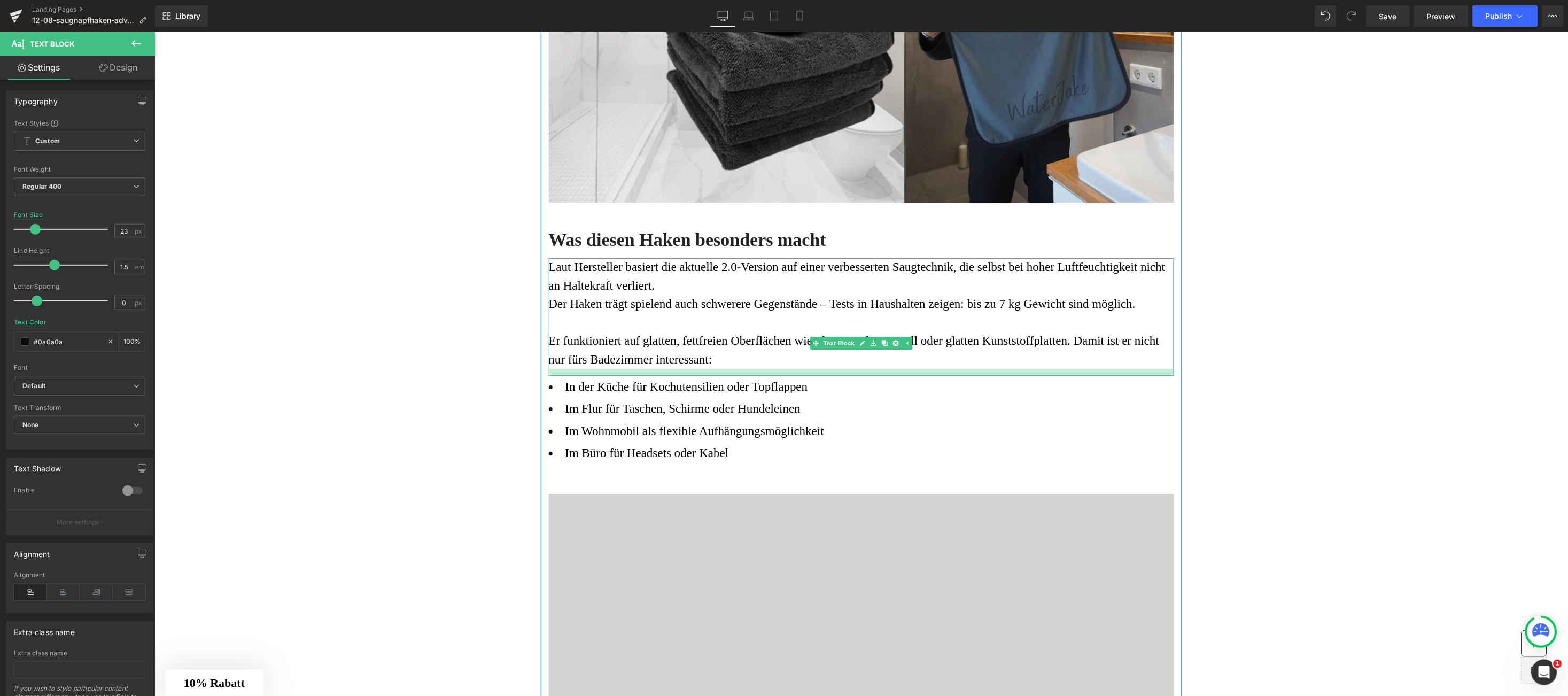
drag, startPoint x: 647, startPoint y: 395, endPoint x: 658, endPoint y: 374, distance: 23.7
click at [658, 374] on div at bounding box center [861, 372] width 626 height 7
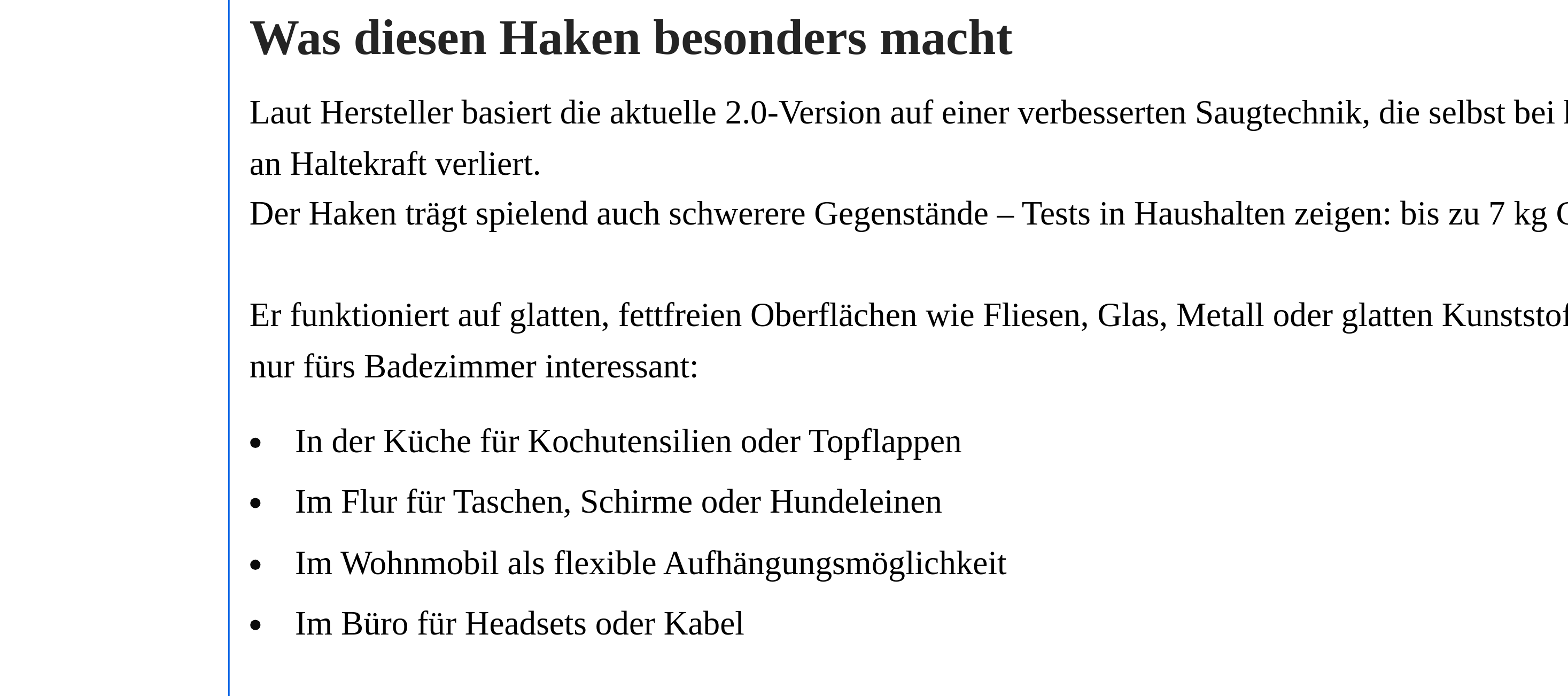
scroll to position [1361, 0]
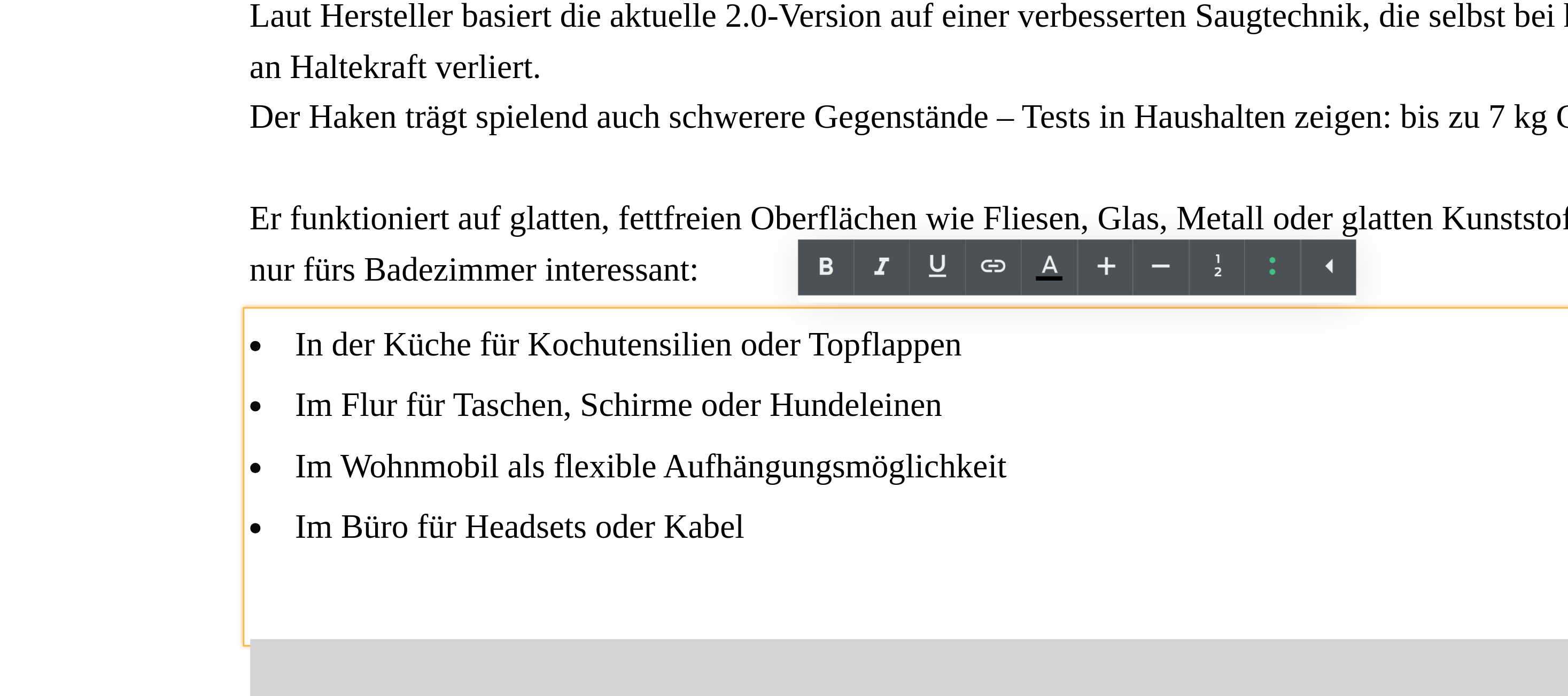
drag, startPoint x: -431, startPoint y: -215, endPoint x: -389, endPoint y: -211, distance: 42.2
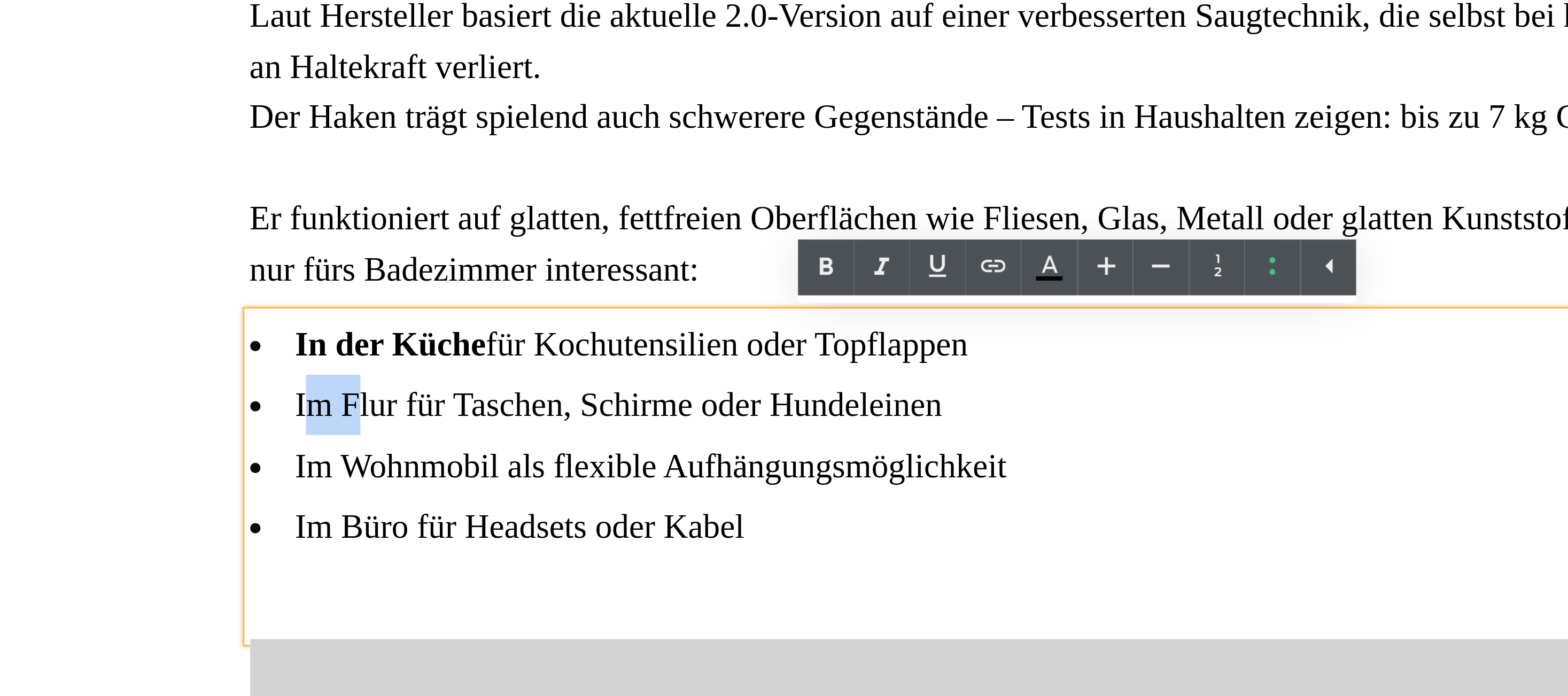
drag, startPoint x: -431, startPoint y: -192, endPoint x: -412, endPoint y: -191, distance: 19.0
drag, startPoint x: -400, startPoint y: -193, endPoint x: -433, endPoint y: -193, distance: 33.0
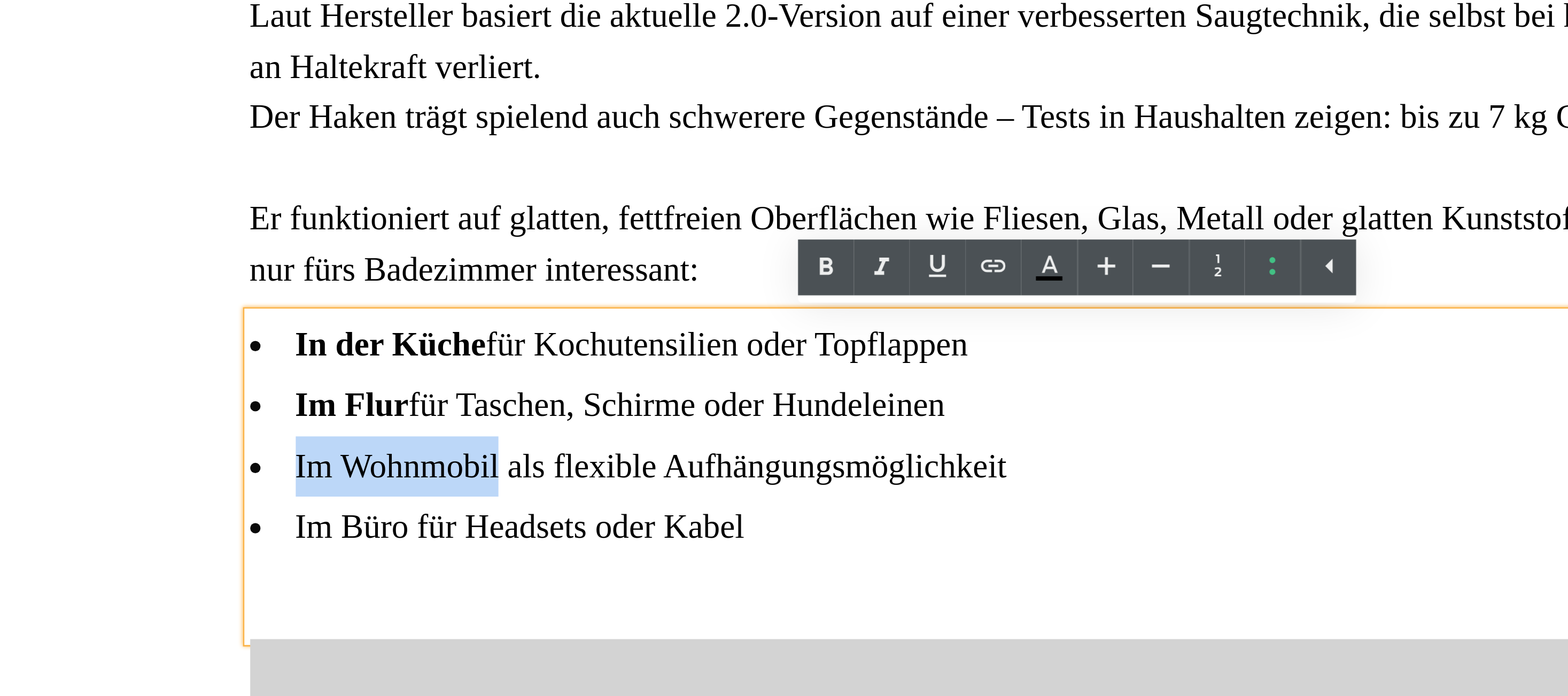
drag, startPoint x: -428, startPoint y: -169, endPoint x: -394, endPoint y: -174, distance: 34.4
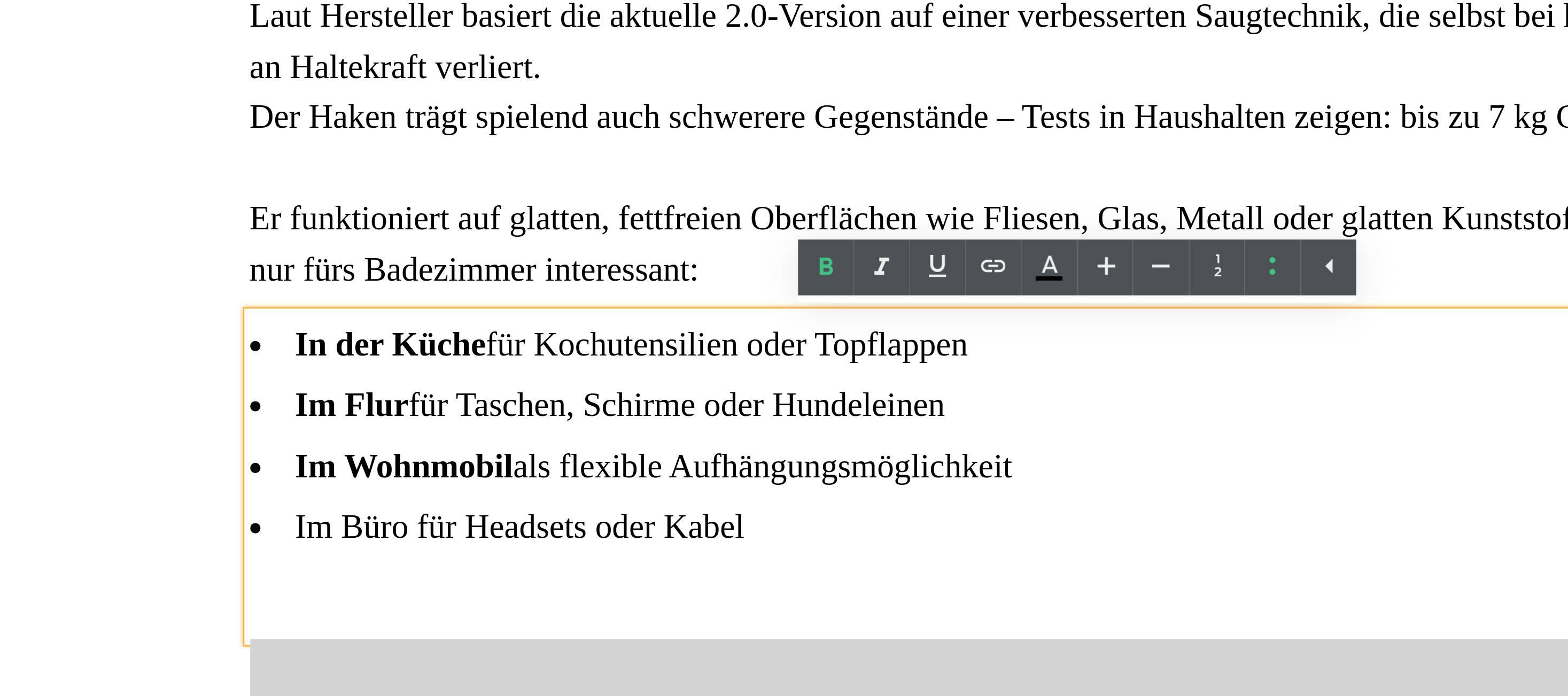
drag, startPoint x: -429, startPoint y: -148, endPoint x: -410, endPoint y: -147, distance: 19.0
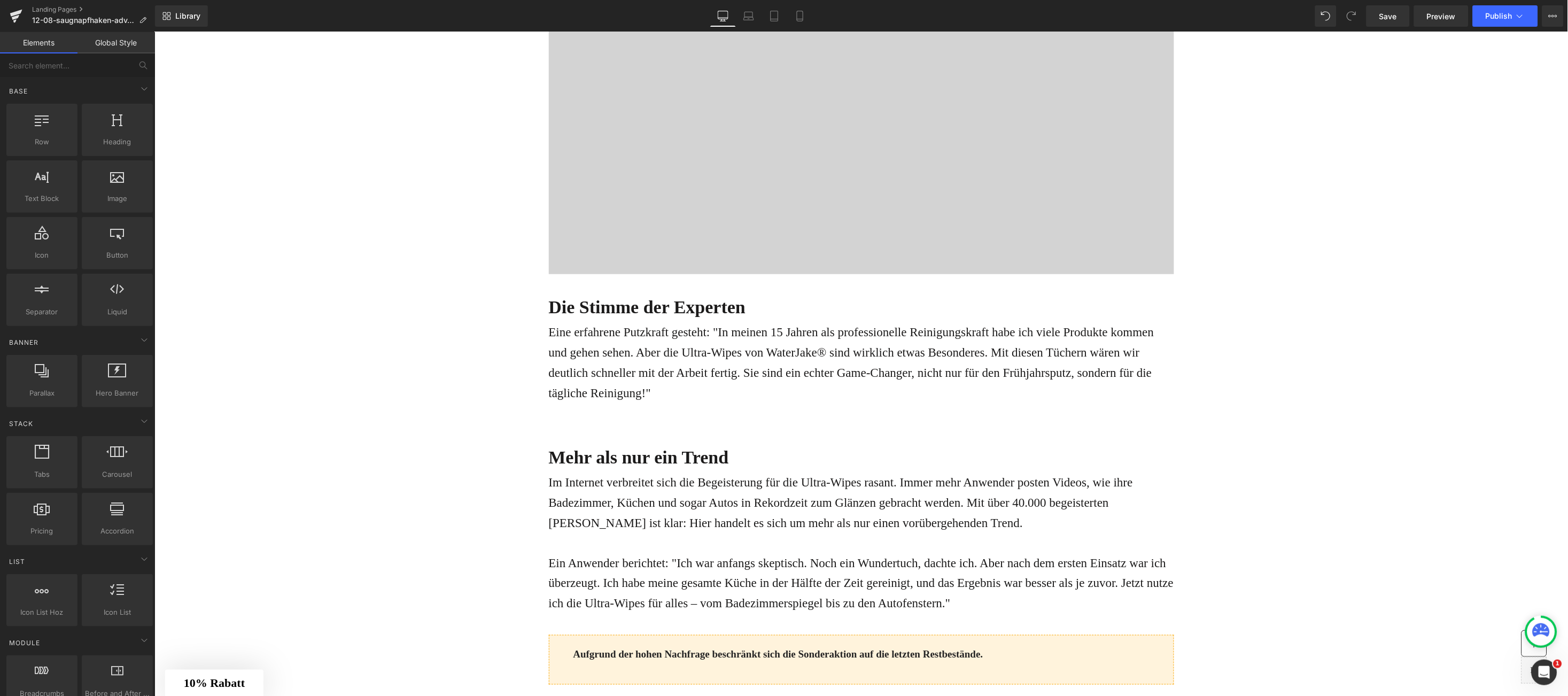
scroll to position [1874, 0]
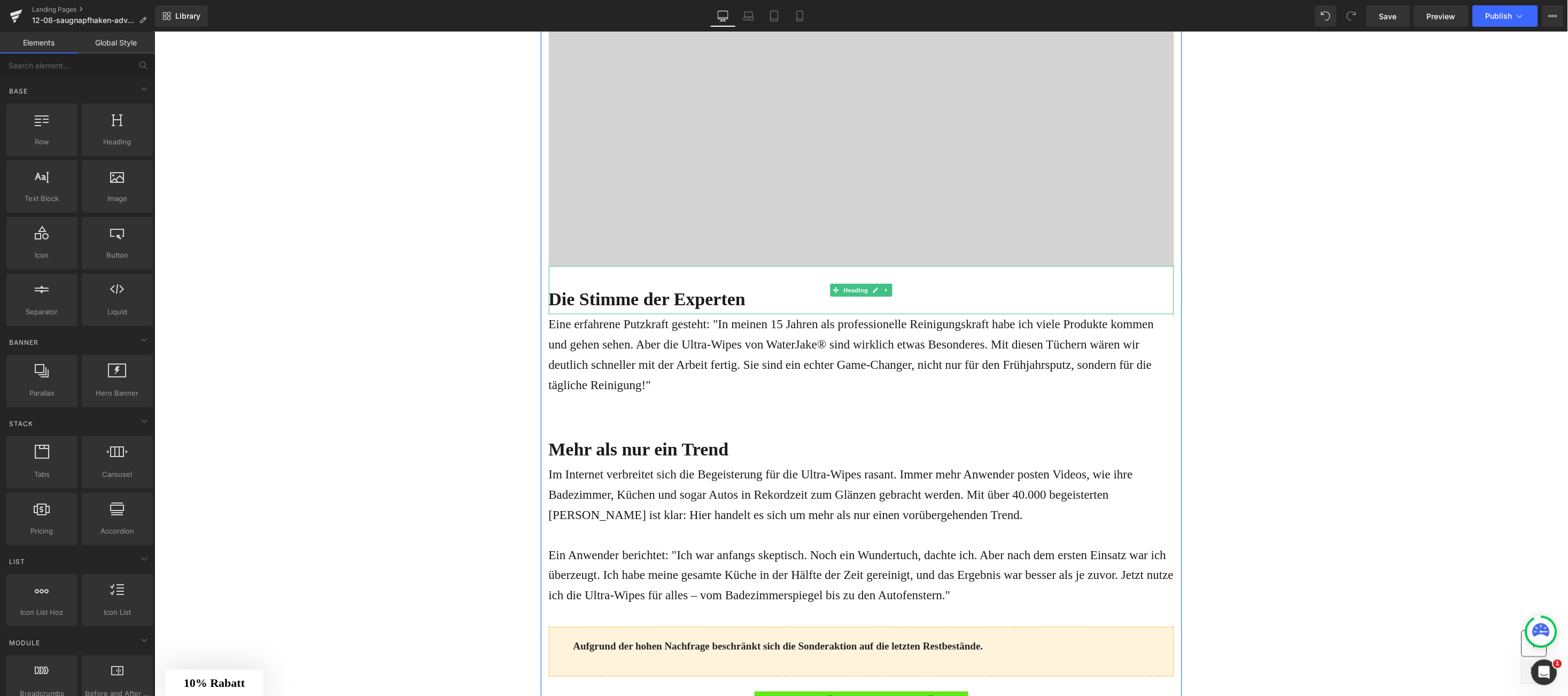
click at [563, 296] on b "Die Stimme der Experten" at bounding box center [647, 299] width 197 height 20
click at [551, 296] on b "Die Stimme der Experten" at bounding box center [647, 299] width 197 height 20
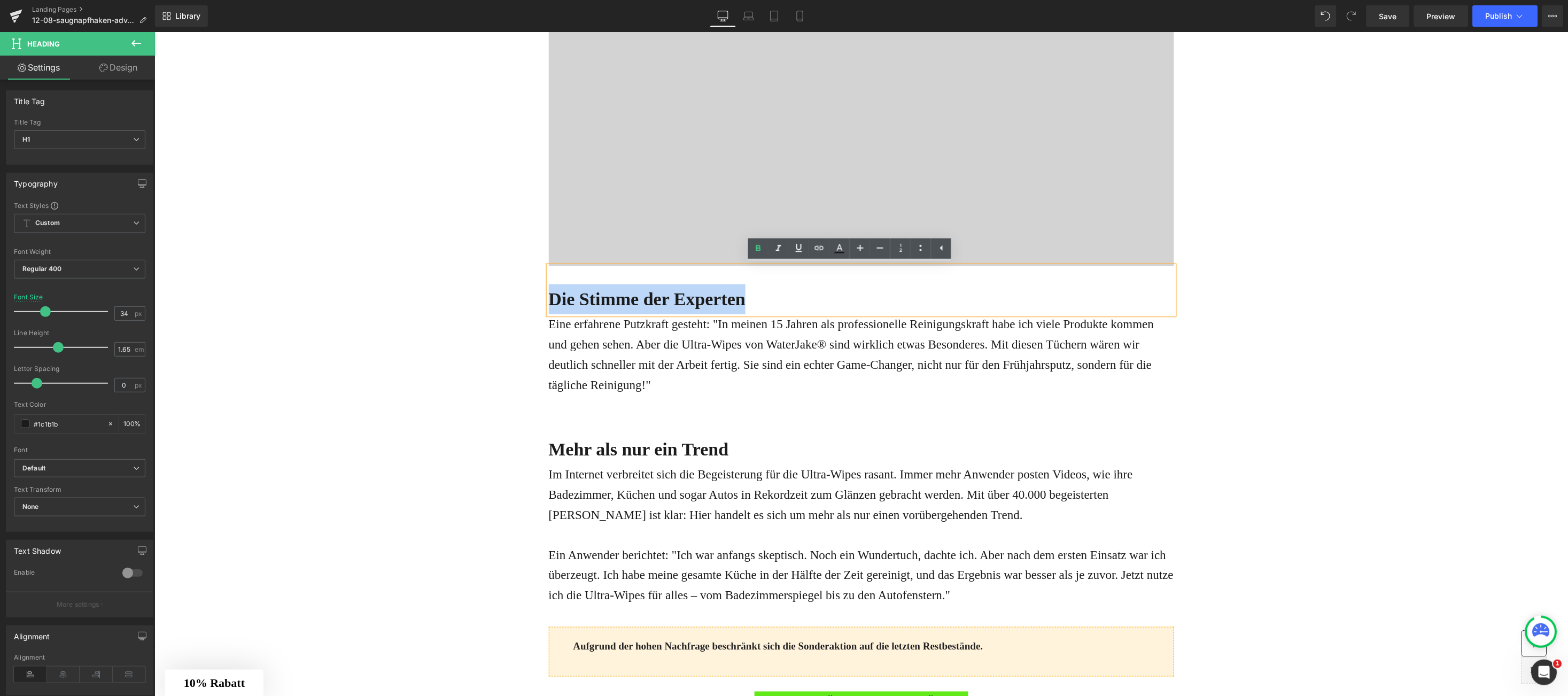
paste div
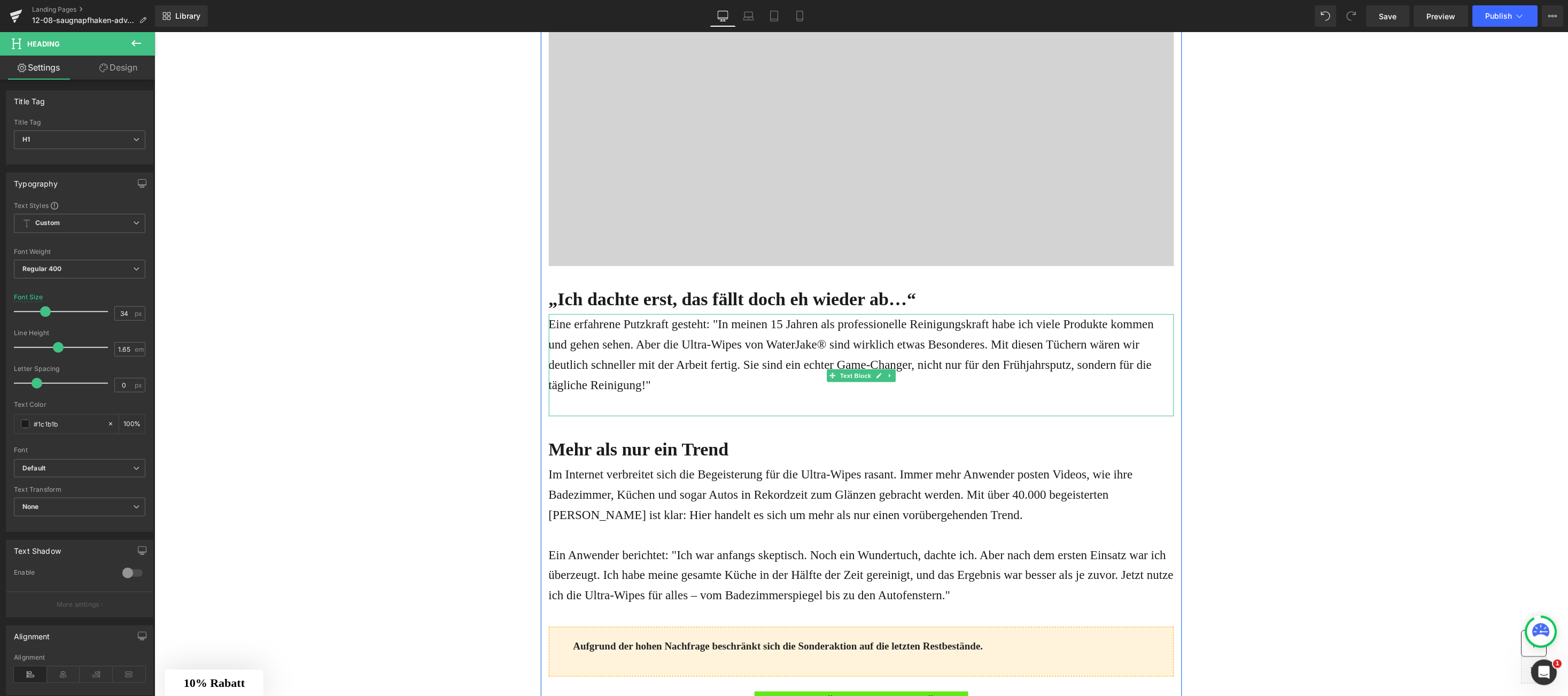
click at [641, 393] on p "Eine erfahrene Putzkraft gesteht: "In meinen 15 Jahren als professionelle Reini…" at bounding box center [861, 355] width 626 height 81
click at [548, 320] on p "Eine erfahrene Putzkraft gesteht: "In meinen 15 Jahren als professionelle Reini…" at bounding box center [861, 355] width 626 height 81
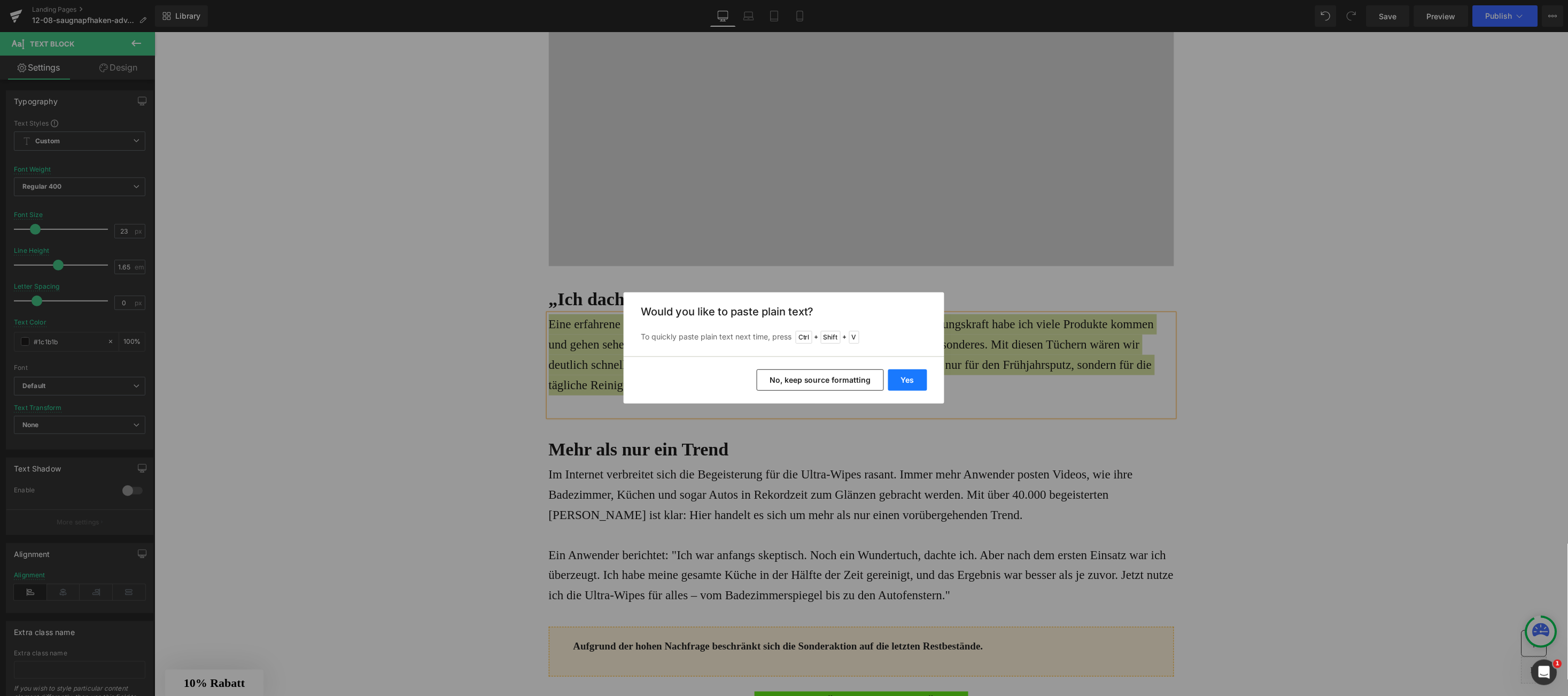
click at [918, 378] on button "Yes" at bounding box center [907, 380] width 39 height 21
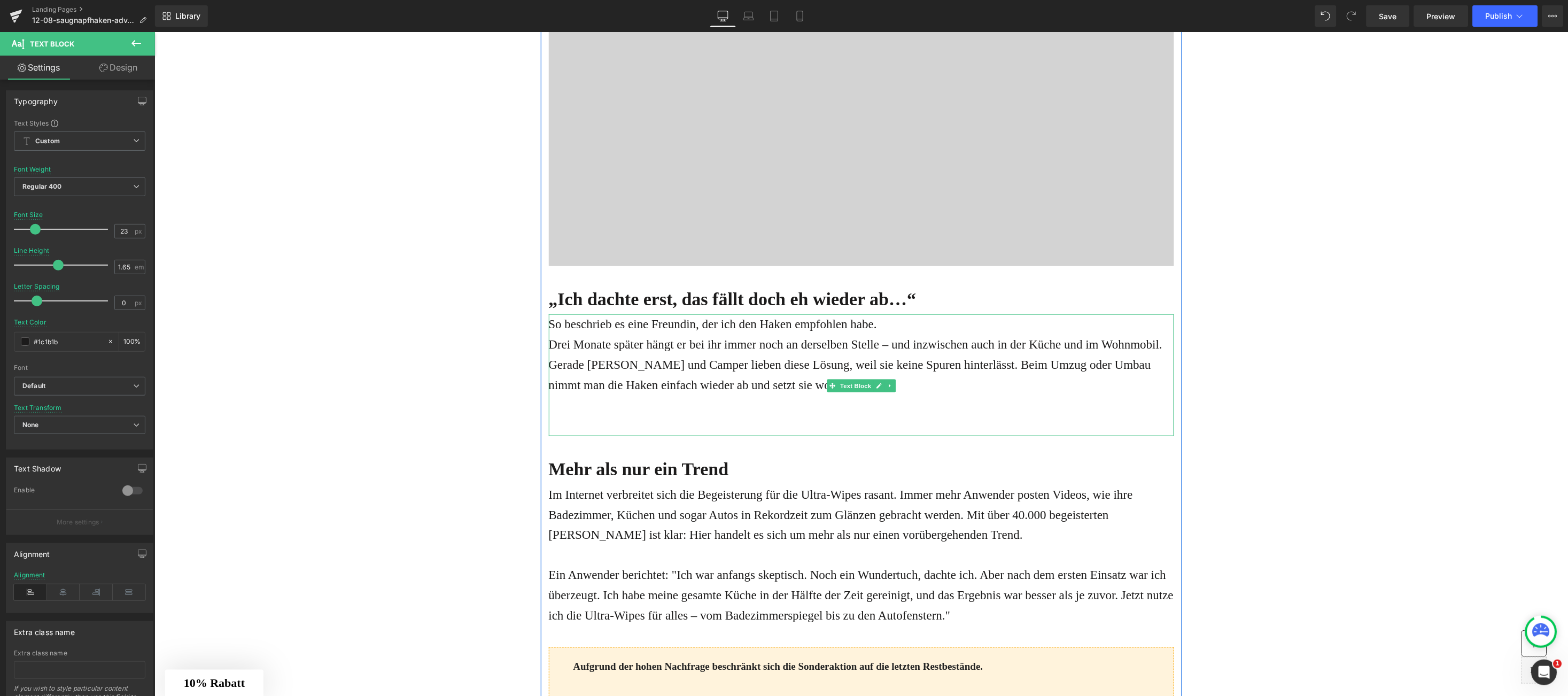
click at [1149, 338] on p "Drei Monate später hängt er bei ihr immer noch an derselben Stelle – und inzwis…" at bounding box center [861, 344] width 626 height 21
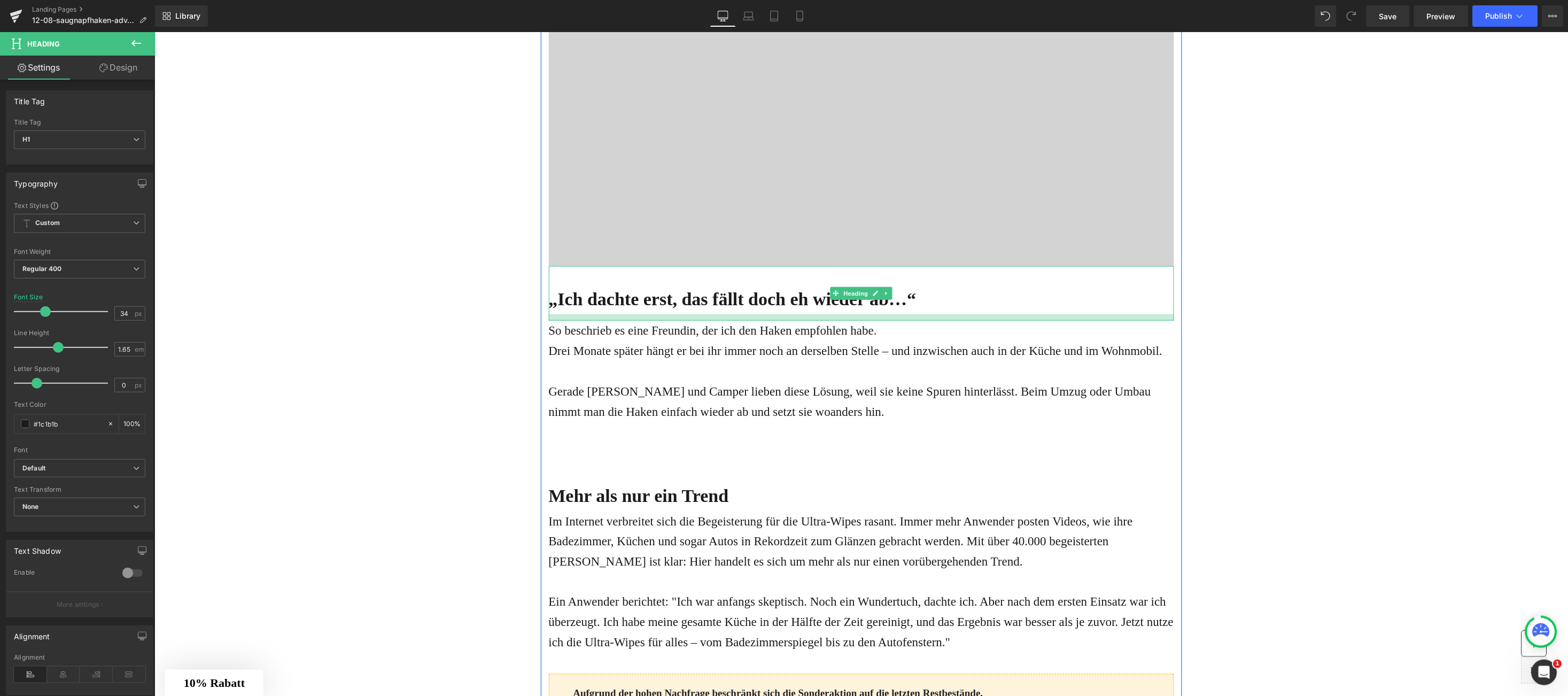
drag, startPoint x: 738, startPoint y: 312, endPoint x: 741, endPoint y: 318, distance: 6.7
click at [741, 318] on div at bounding box center [861, 318] width 626 height 7
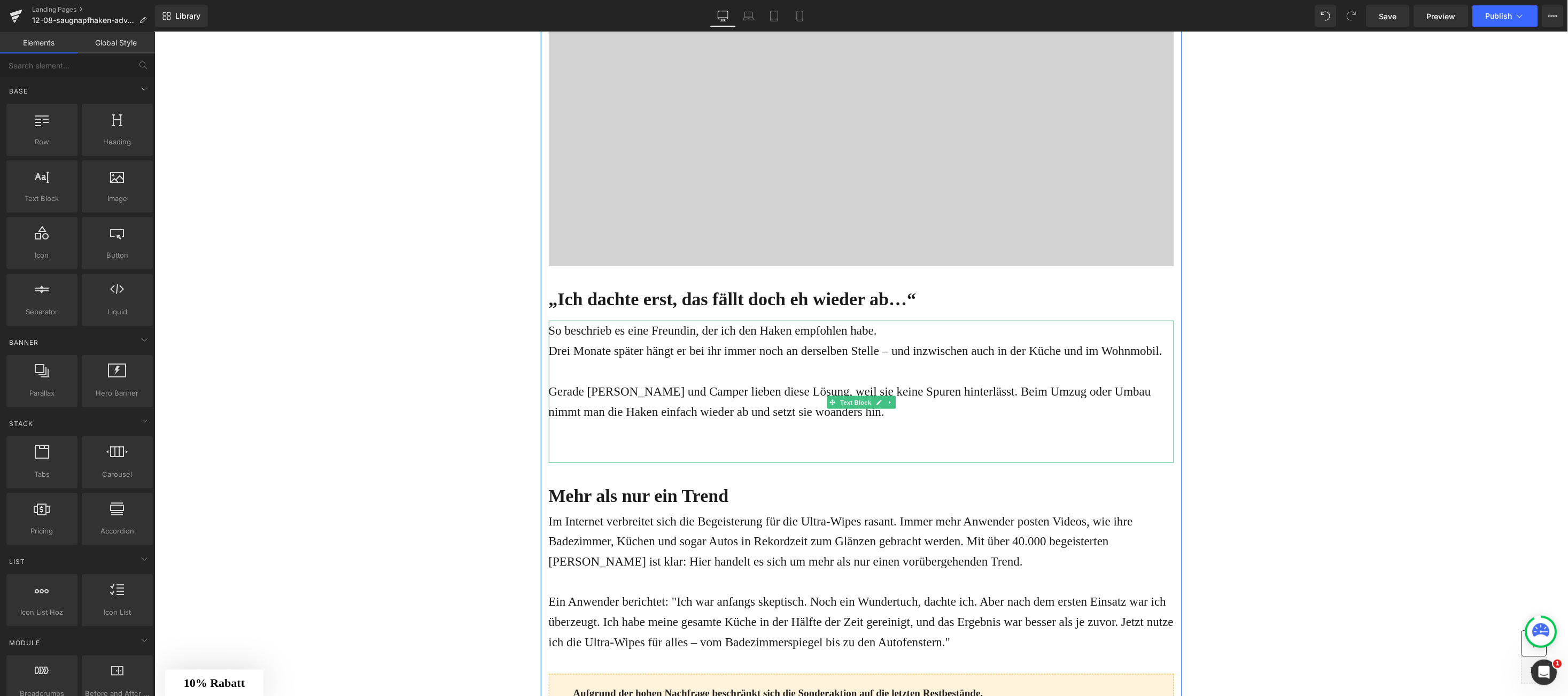
click at [686, 387] on p "Gerade Mieter und Camper lieben diese Lösung, weil sie keine Spuren hinterlässt…" at bounding box center [861, 401] width 626 height 40
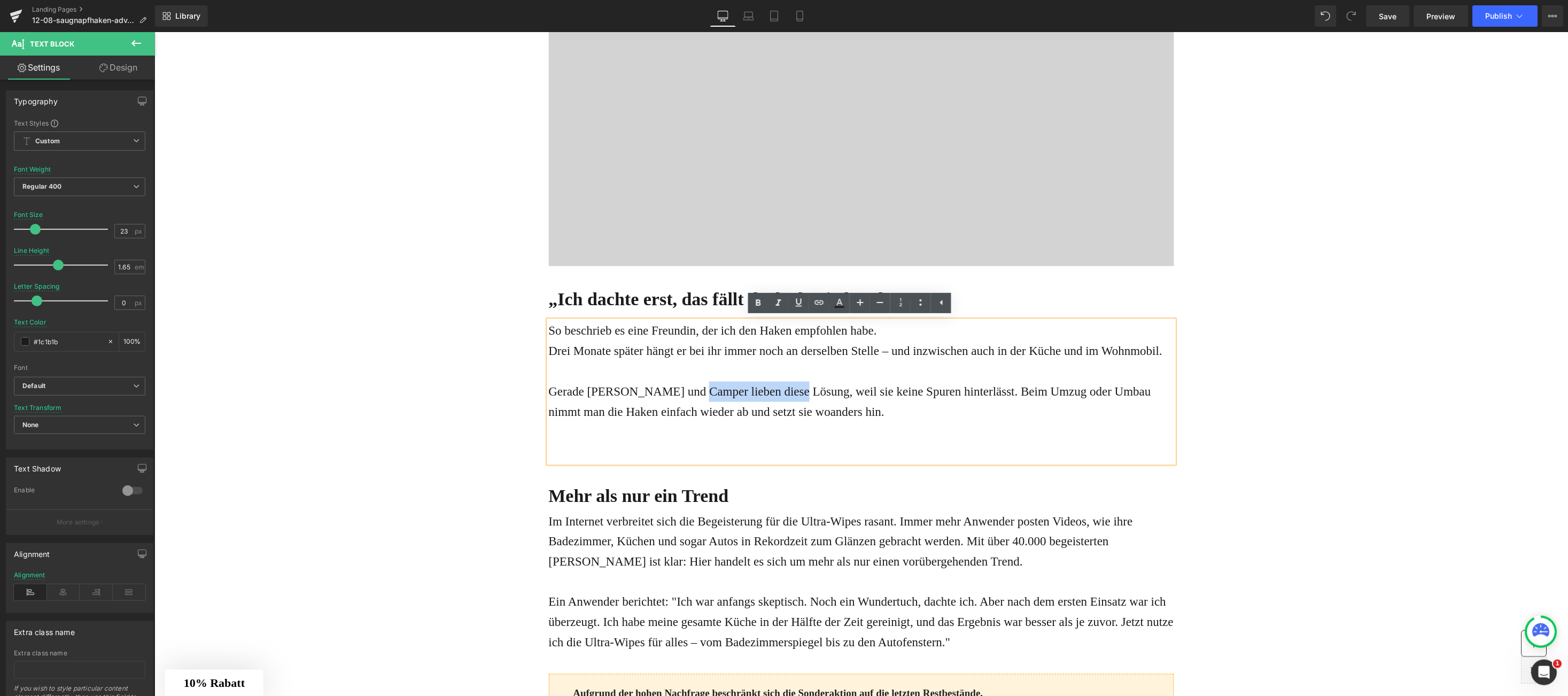
drag, startPoint x: 716, startPoint y: 395, endPoint x: 746, endPoint y: 395, distance: 30.0
click at [746, 395] on p "Gerade Mieter und Camper lieben diese Lösung, weil sie keine Spuren hinterlässt…" at bounding box center [861, 401] width 626 height 40
click at [599, 445] on div "So beschrieb es eine Freundin, der ich den Haken empfohlen habe. Drei Monate s…" at bounding box center [861, 392] width 626 height 143
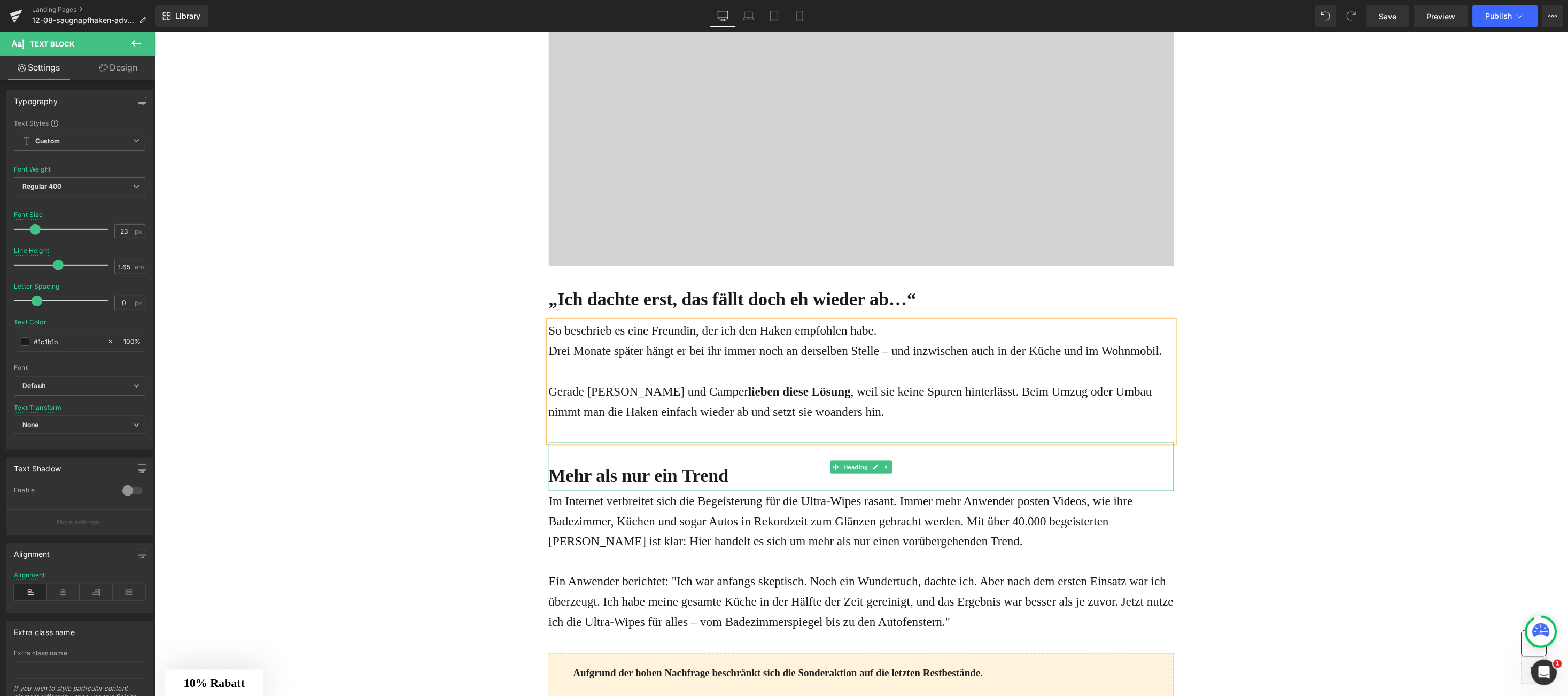
drag, startPoint x: 568, startPoint y: 464, endPoint x: 562, endPoint y: 473, distance: 10.8
click at [568, 466] on b "Mehr als nur ein Trend" at bounding box center [638, 476] width 180 height 20
click at [562, 473] on b "Mehr als nur ein Trend" at bounding box center [638, 476] width 180 height 20
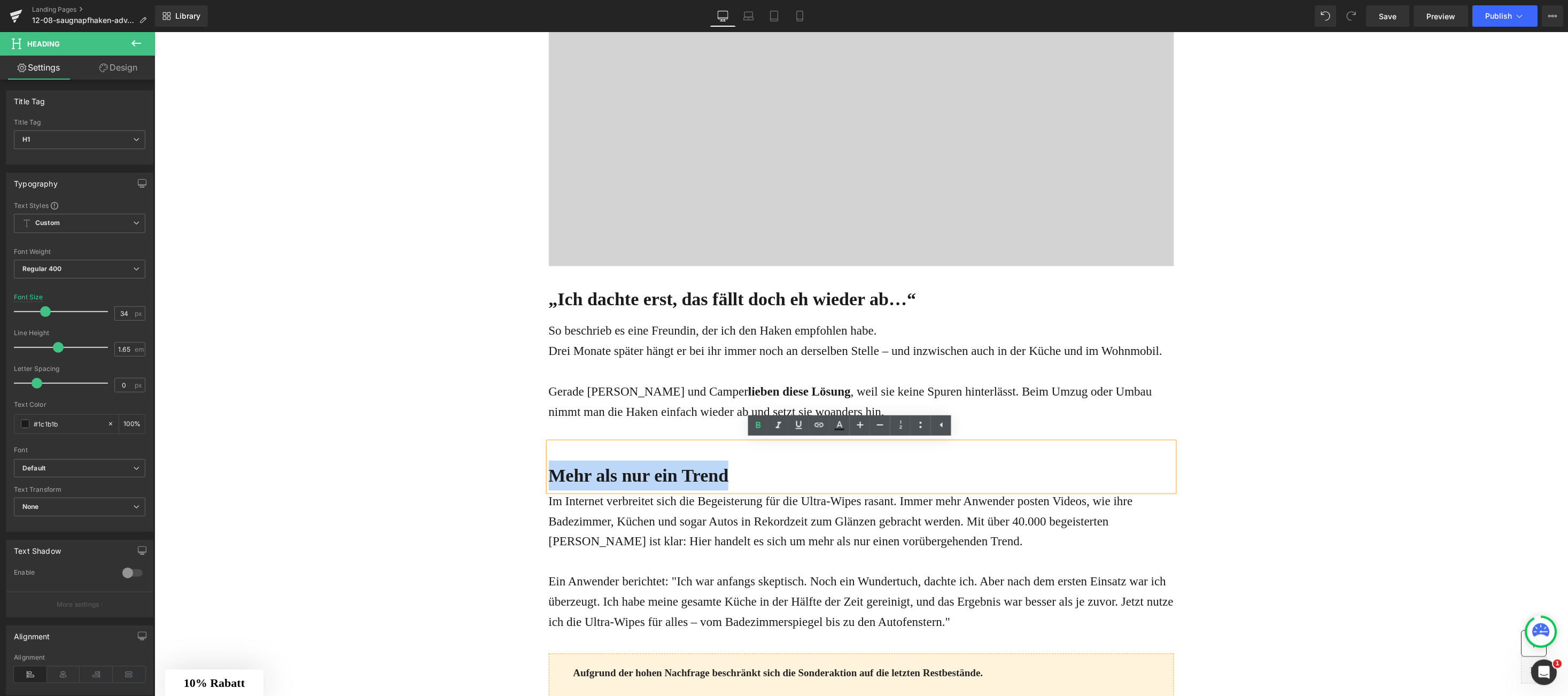
paste div
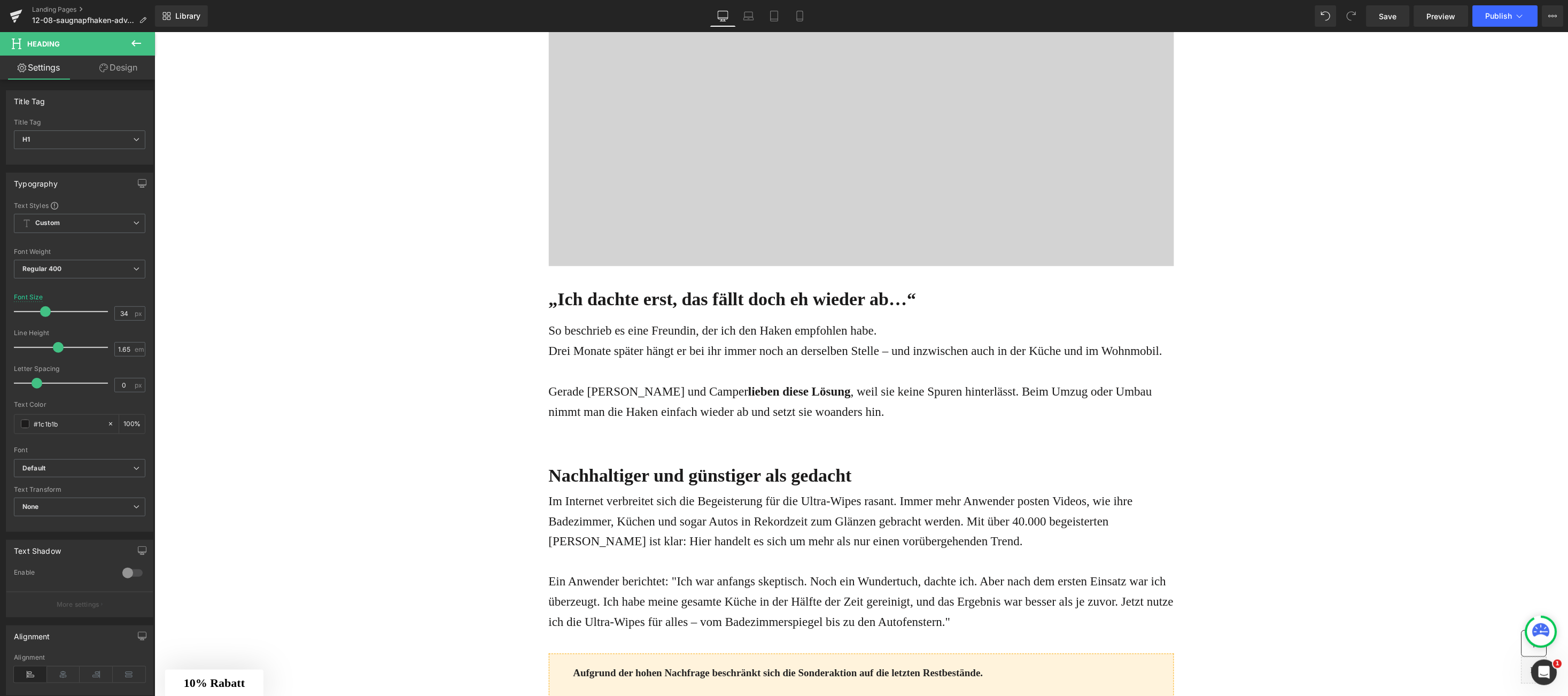
drag, startPoint x: 678, startPoint y: 573, endPoint x: 546, endPoint y: 493, distance: 154.4
click at [676, 573] on p "Ein Anwender berichtet: "Ich war anfangs skeptisch. Noch ein Wundertuch, dachte…" at bounding box center [861, 602] width 626 height 61
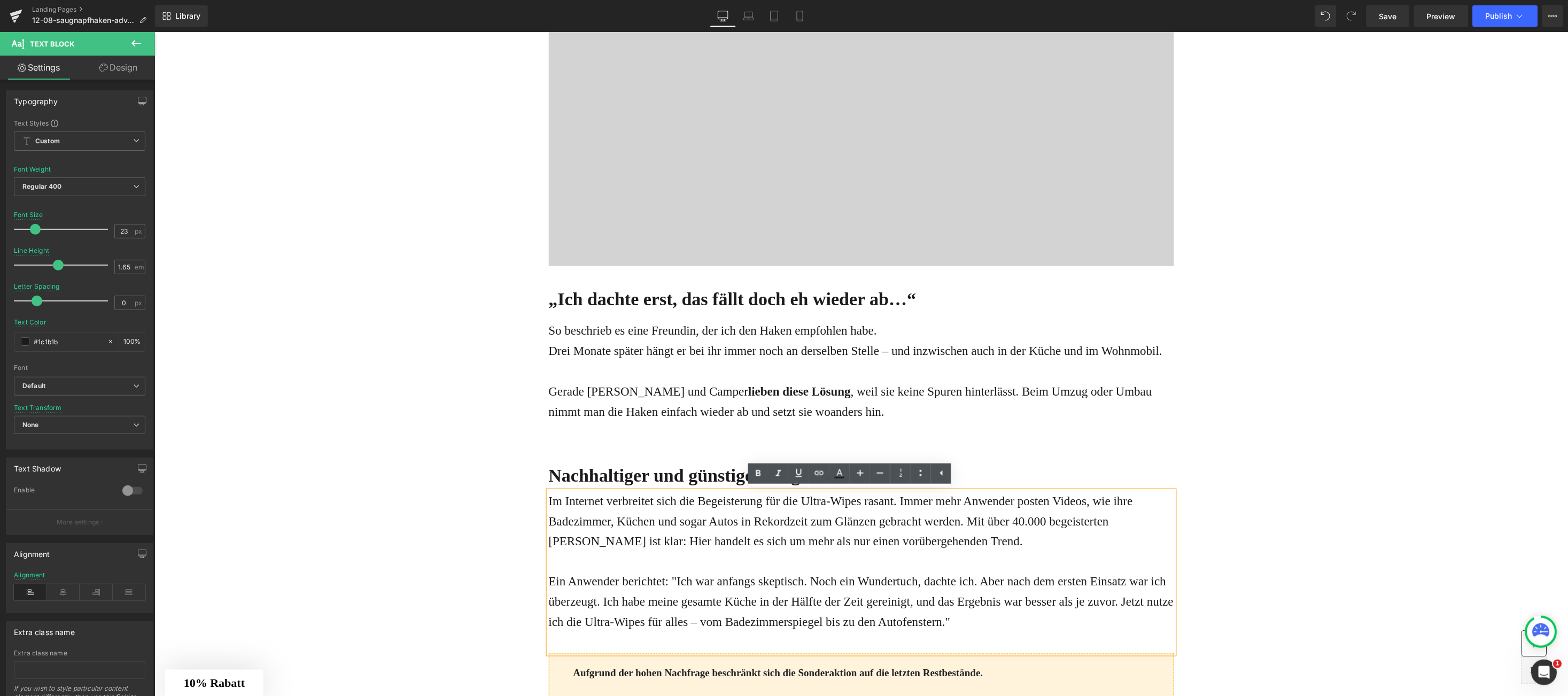
click at [548, 500] on p "Im Internet verbreitet sich die Begeisterung für die Ultra-Wipes rasant. Immer …" at bounding box center [861, 522] width 626 height 61
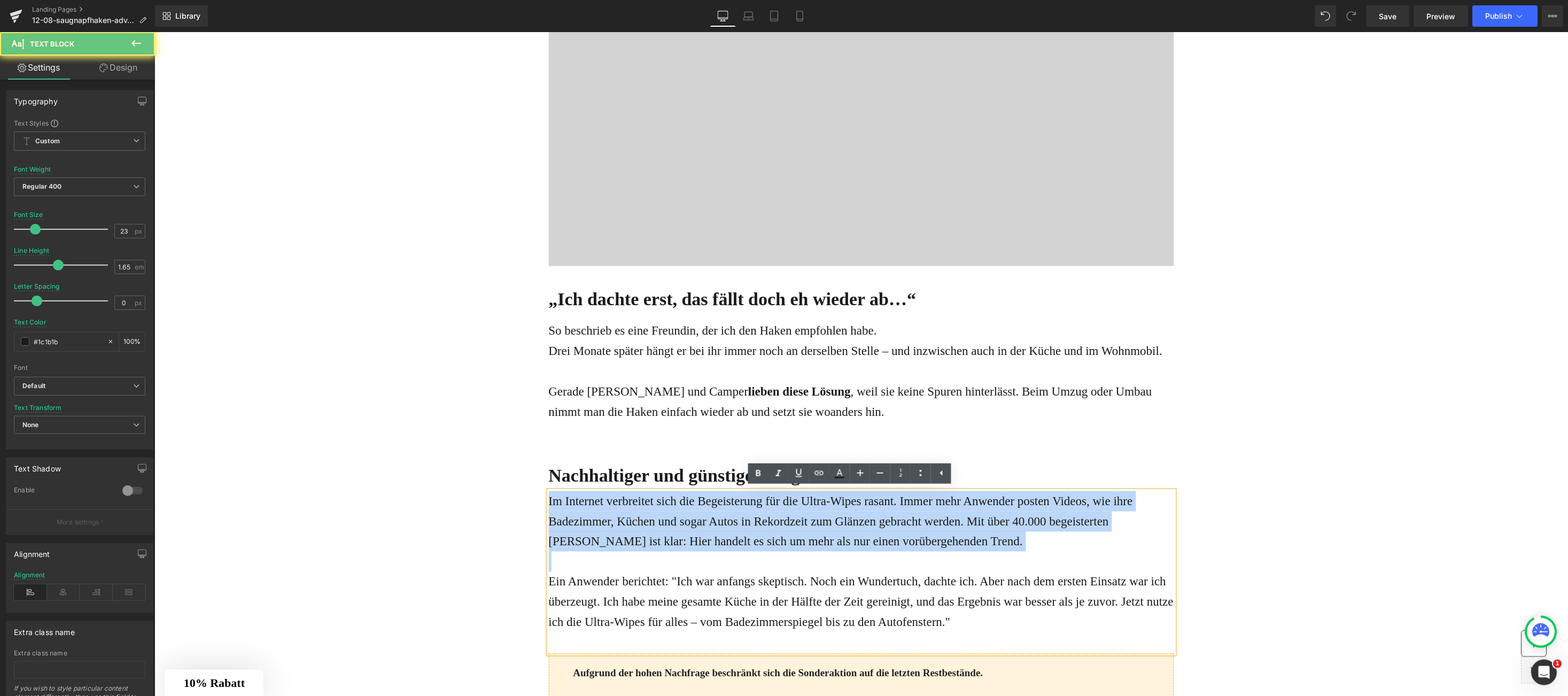
click at [548, 500] on p "Im Internet verbreitet sich die Begeisterung für die Ultra-Wipes rasant. Immer …" at bounding box center [861, 522] width 626 height 61
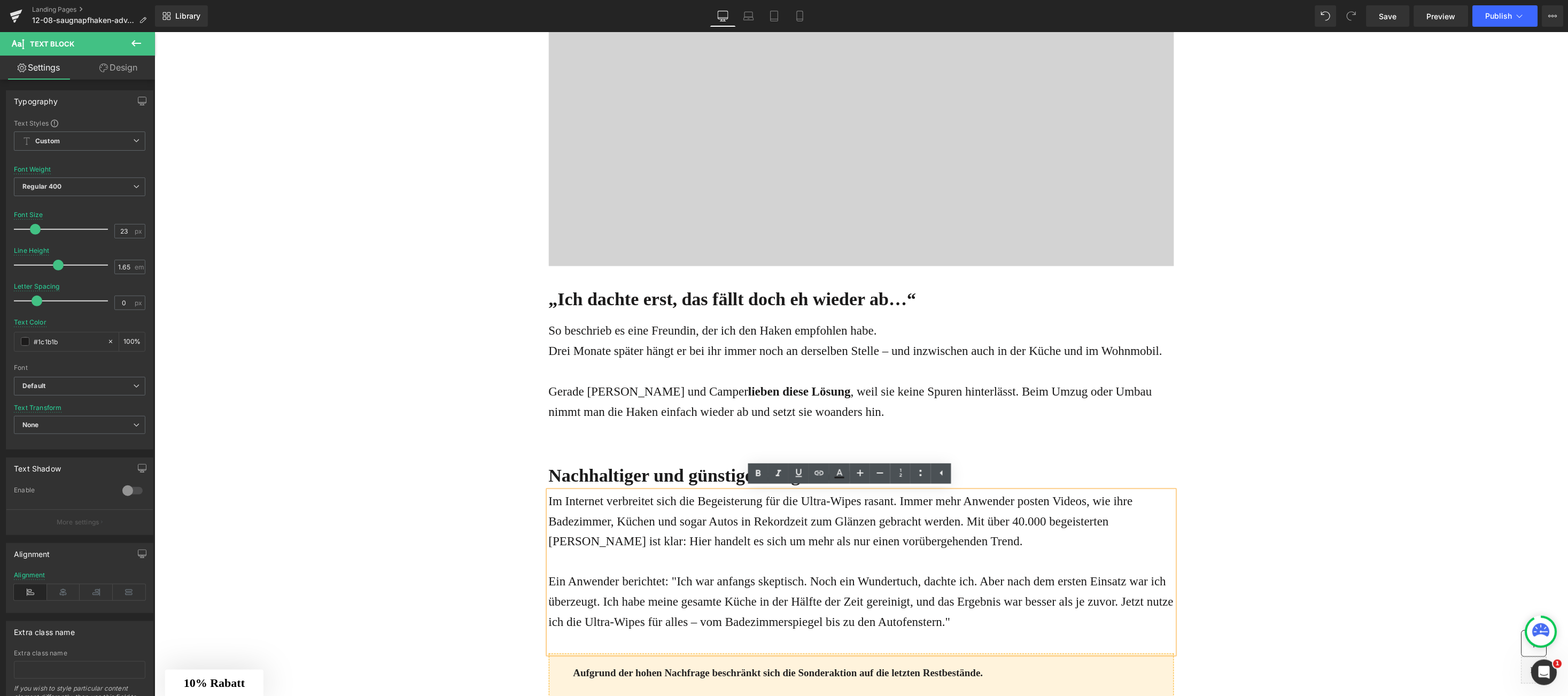
click at [548, 500] on p "Im Internet verbreitet sich die Begeisterung für die Ultra-Wipes rasant. Immer …" at bounding box center [861, 522] width 626 height 61
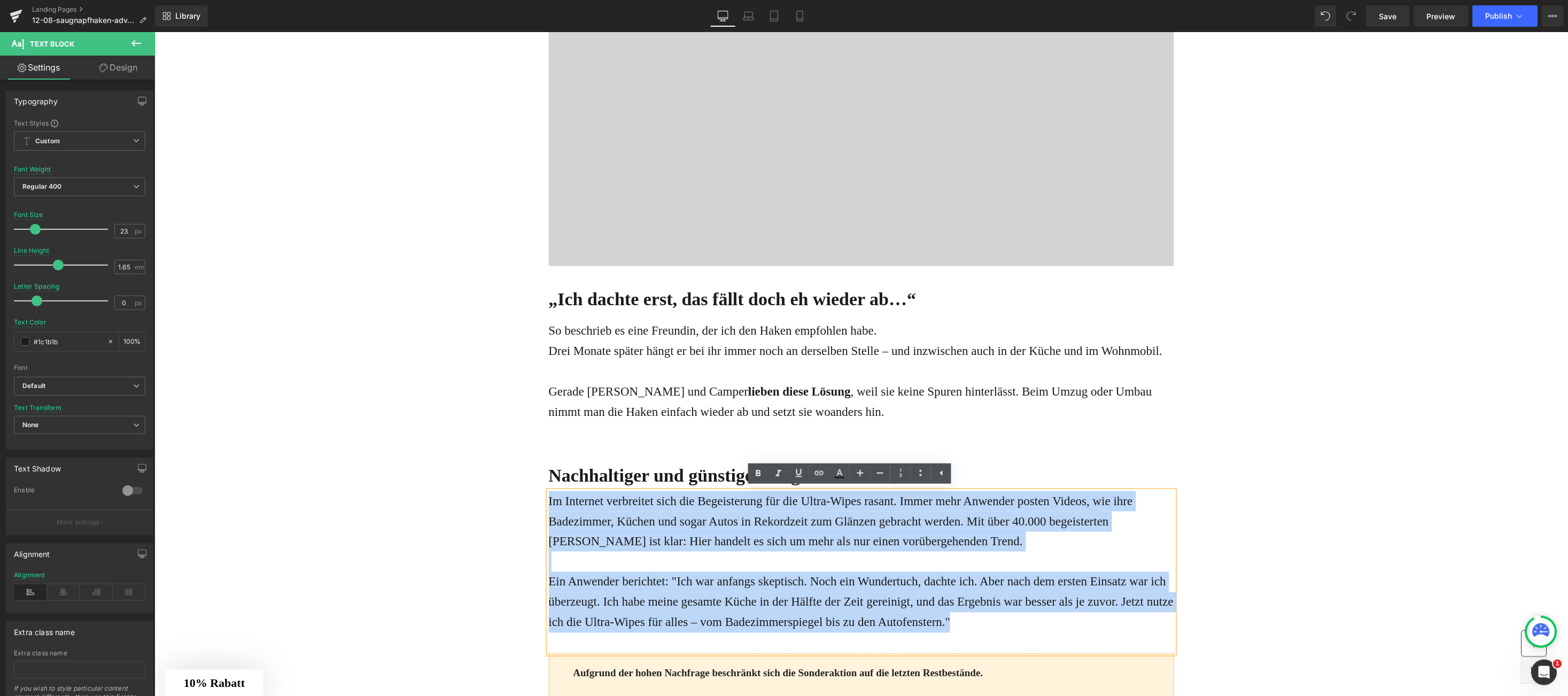
drag, startPoint x: 543, startPoint y: 500, endPoint x: 982, endPoint y: 618, distance: 454.6
click at [982, 618] on div "Im Internet verbreitet sich die Begeisterung für die Ultra-Wipes rasant. Immer …" at bounding box center [861, 573] width 626 height 163
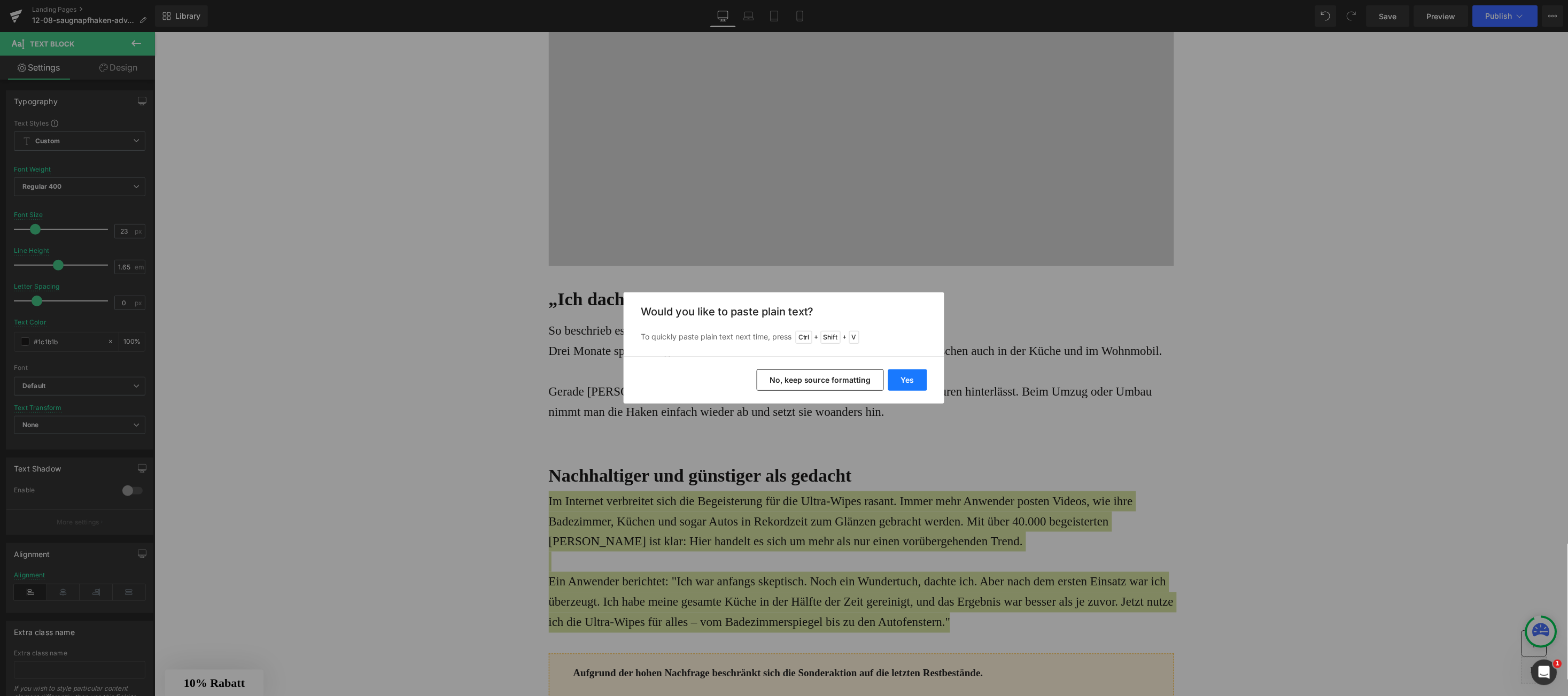
click at [911, 380] on button "Yes" at bounding box center [907, 380] width 39 height 21
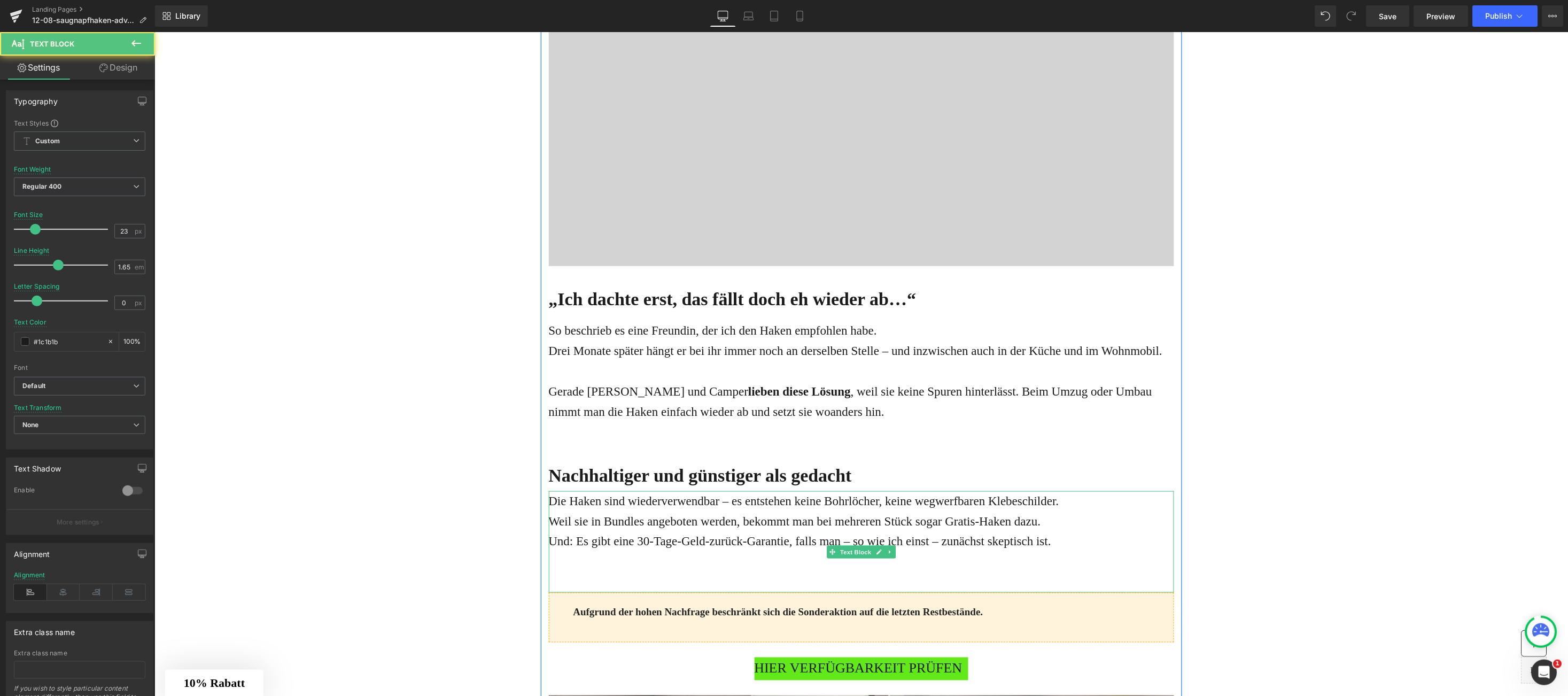
click at [1068, 503] on p "Die Haken sind wiederverwendbar – es entstehen keine Bohrlöcher, keine wegwerfb…" at bounding box center [861, 501] width 626 height 21
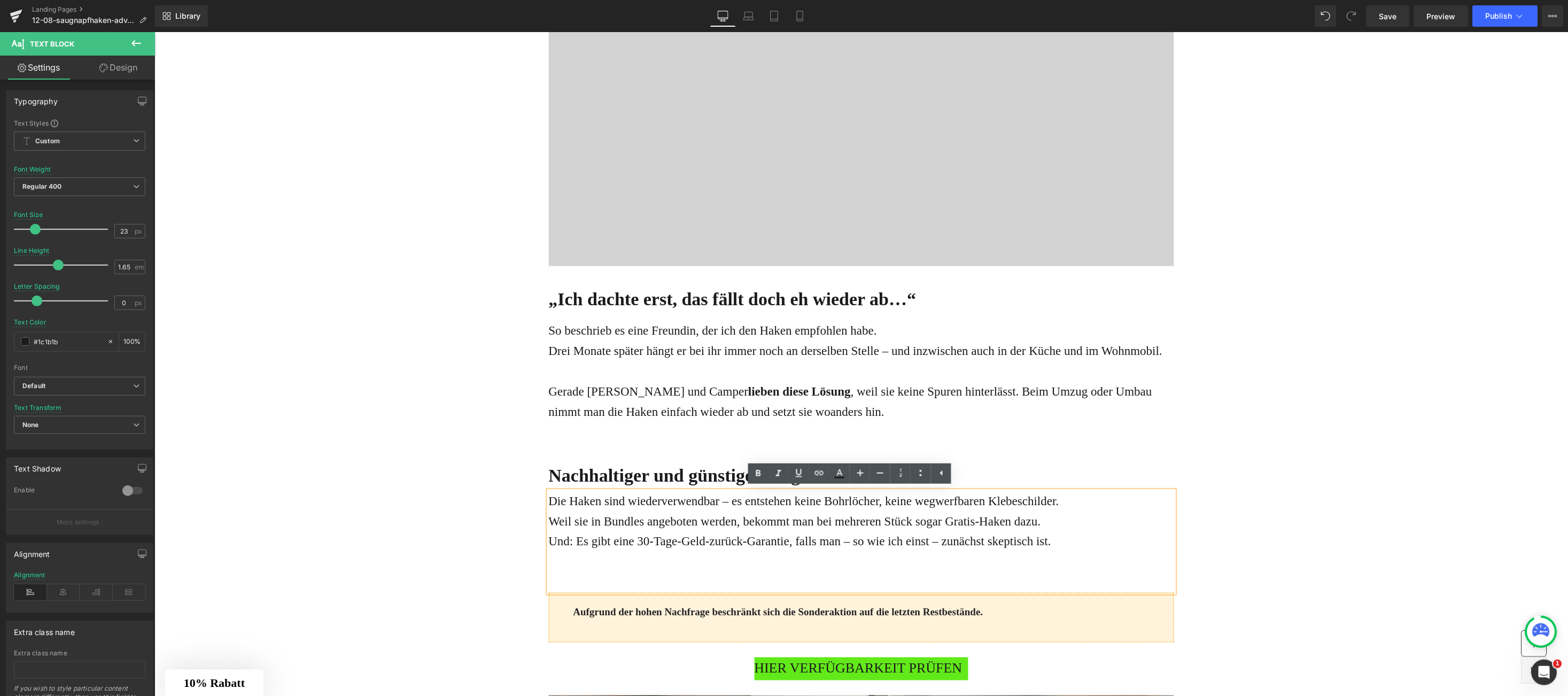
click at [548, 519] on p "Weil sie in Bundles angeboten werden, bekommt man bei mehreren Stück sogar Grat…" at bounding box center [861, 521] width 626 height 21
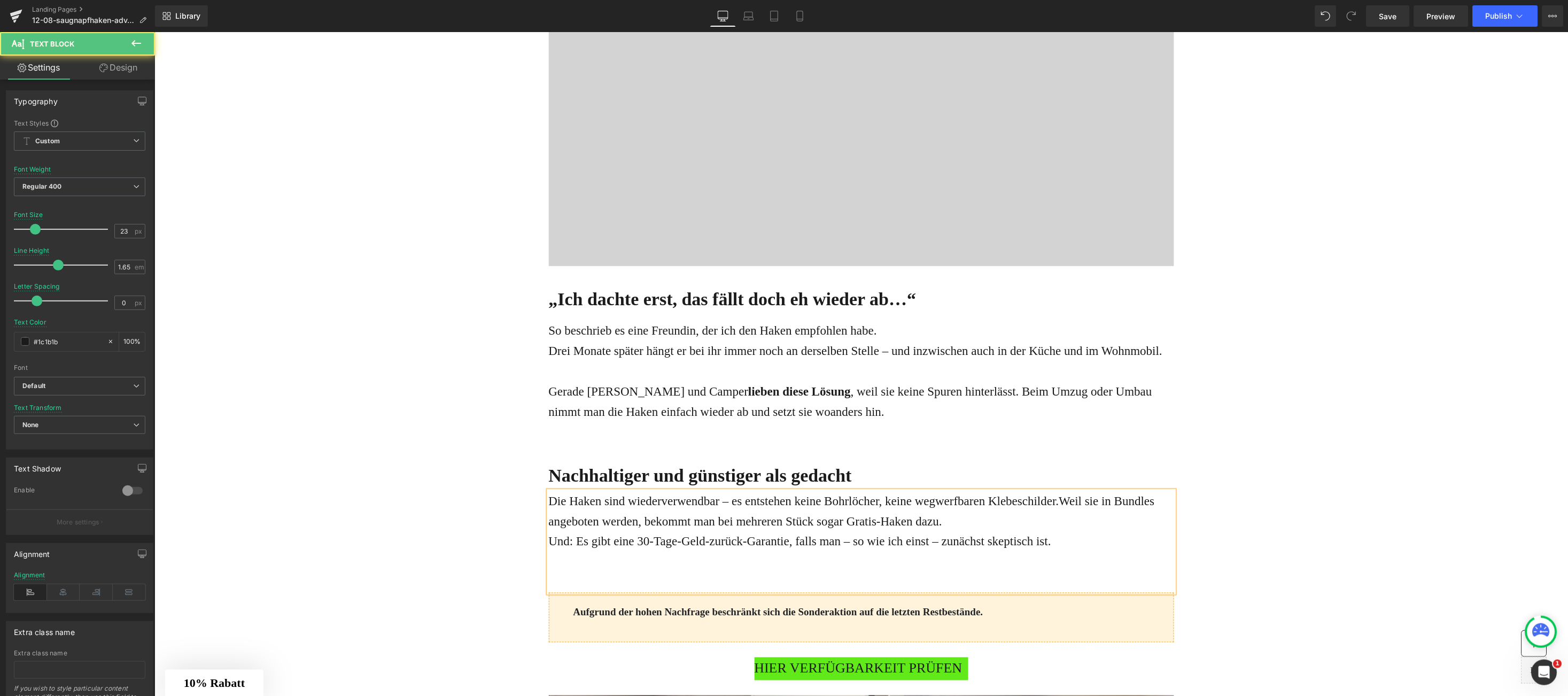
click at [941, 525] on p "Die Haken sind wiederverwendbar – es entstehen keine Bohrlöcher, keine wegwerfb…" at bounding box center [861, 511] width 626 height 40
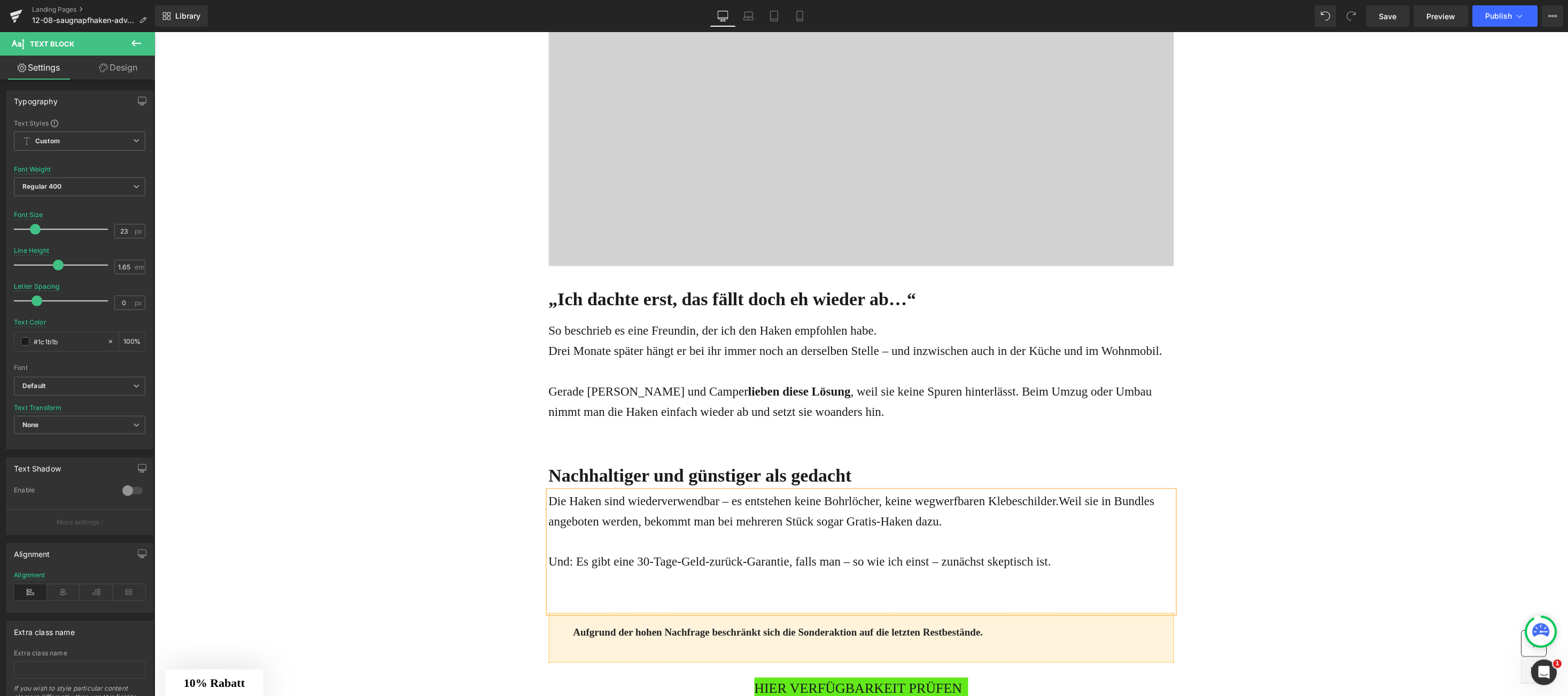
click at [650, 517] on span "Weil sie in Bundles angeboten werden, bekommt man bei mehreren Stück sogar Grat…" at bounding box center [851, 511] width 606 height 34
click at [679, 503] on p "Die Haken sind wiederverwendbar – es entstehen keine Bohrlöcher, keine wegwerfb…" at bounding box center [861, 511] width 626 height 40
click at [1128, 498] on span "Weil sie in Bundles angeboten werden, bekommt man bei mehreren Stück sogar Grat…" at bounding box center [852, 511] width 608 height 34
drag, startPoint x: 1128, startPoint y: 498, endPoint x: 570, endPoint y: 561, distance: 561.5
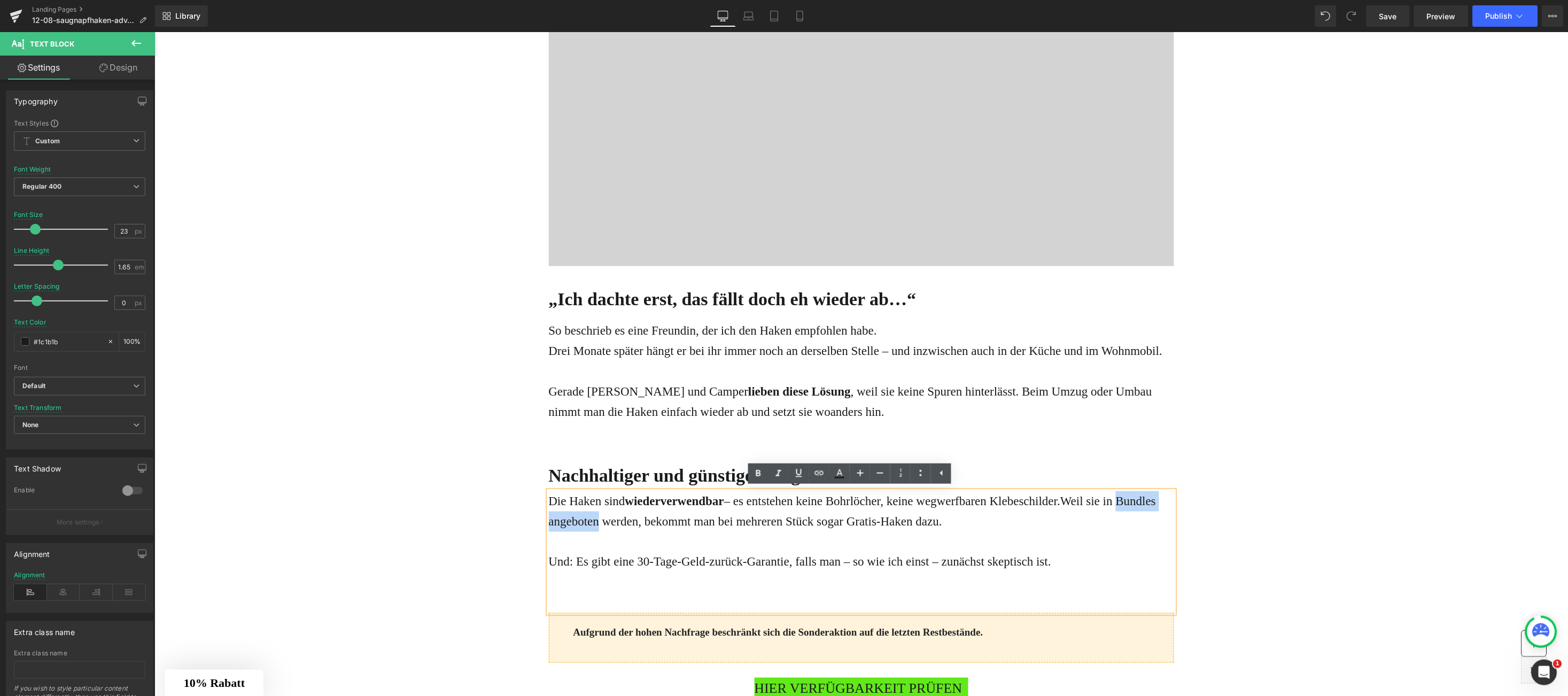
click at [570, 561] on div "Die Haken sind wiederverwendbar – es entstehen keine Bohrlöcher, keine wegwerfb…" at bounding box center [861, 552] width 626 height 123
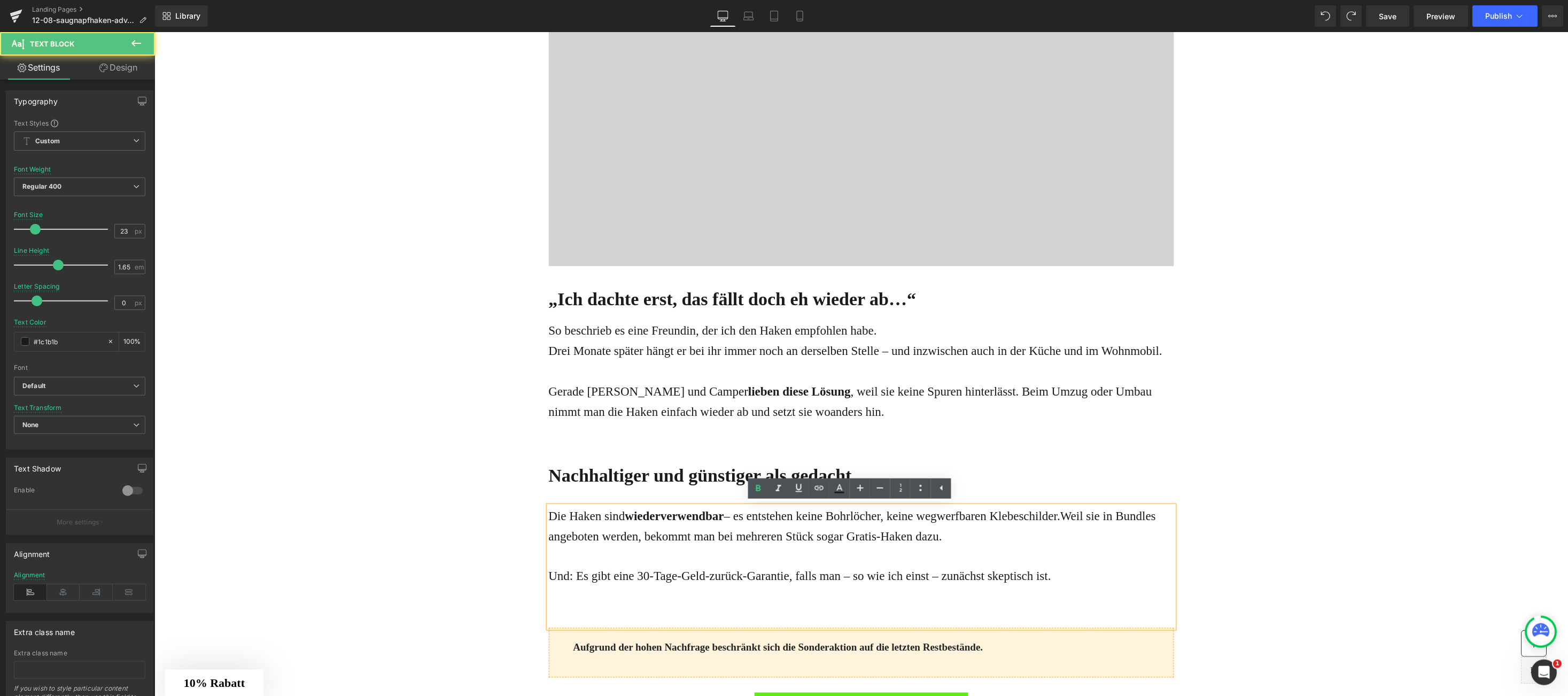
click at [1129, 517] on span "Weil sie in Bundles angeboten werden, bekommt man bei mehreren Stück sogar Grat…" at bounding box center [852, 526] width 608 height 34
drag, startPoint x: 1129, startPoint y: 517, endPoint x: 585, endPoint y: 542, distance: 544.6
click at [585, 542] on span "Weil sie in Bundles angeboten werden, bekommt man bei mehreren Stück sogar Grat…" at bounding box center [852, 526] width 608 height 34
click at [845, 534] on span "werden, bekommt man bei mehreren Stück sogar Gratis-Haken dazu." at bounding box center [771, 536] width 340 height 13
drag, startPoint x: 844, startPoint y: 535, endPoint x: 891, endPoint y: 534, distance: 47.0
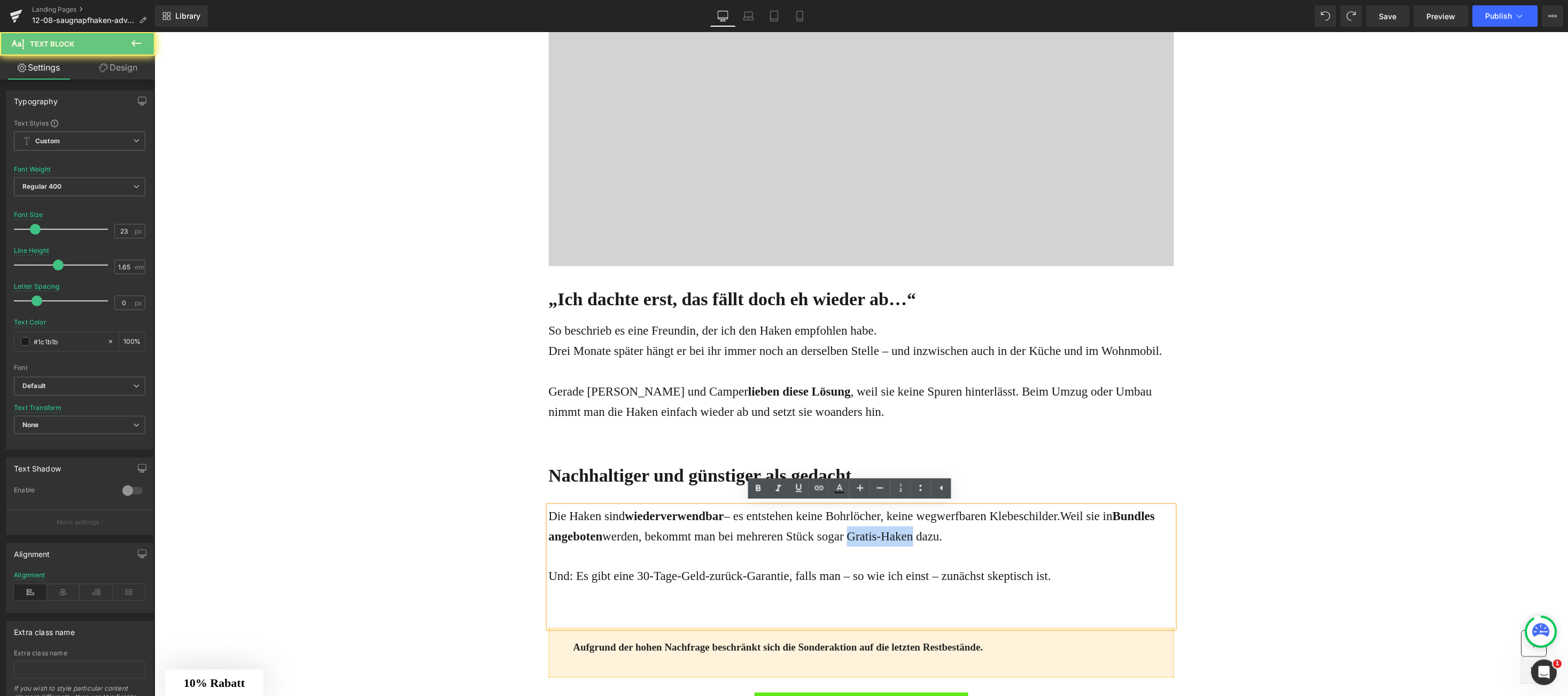
click at [891, 534] on span "werden, bekommt man bei mehreren Stück sogar Gratis-Haken dazu." at bounding box center [771, 536] width 340 height 13
click at [553, 578] on p "Und: Es gibt eine 30-Tage-Geld-zurück-Garantie, falls man – so wie ich einst – …" at bounding box center [861, 576] width 626 height 21
click at [556, 582] on p "Und: Es gibt eine 30-Tage-Geld-zurück-Garantie, falls man – so wie ich einst – …" at bounding box center [861, 576] width 626 height 21
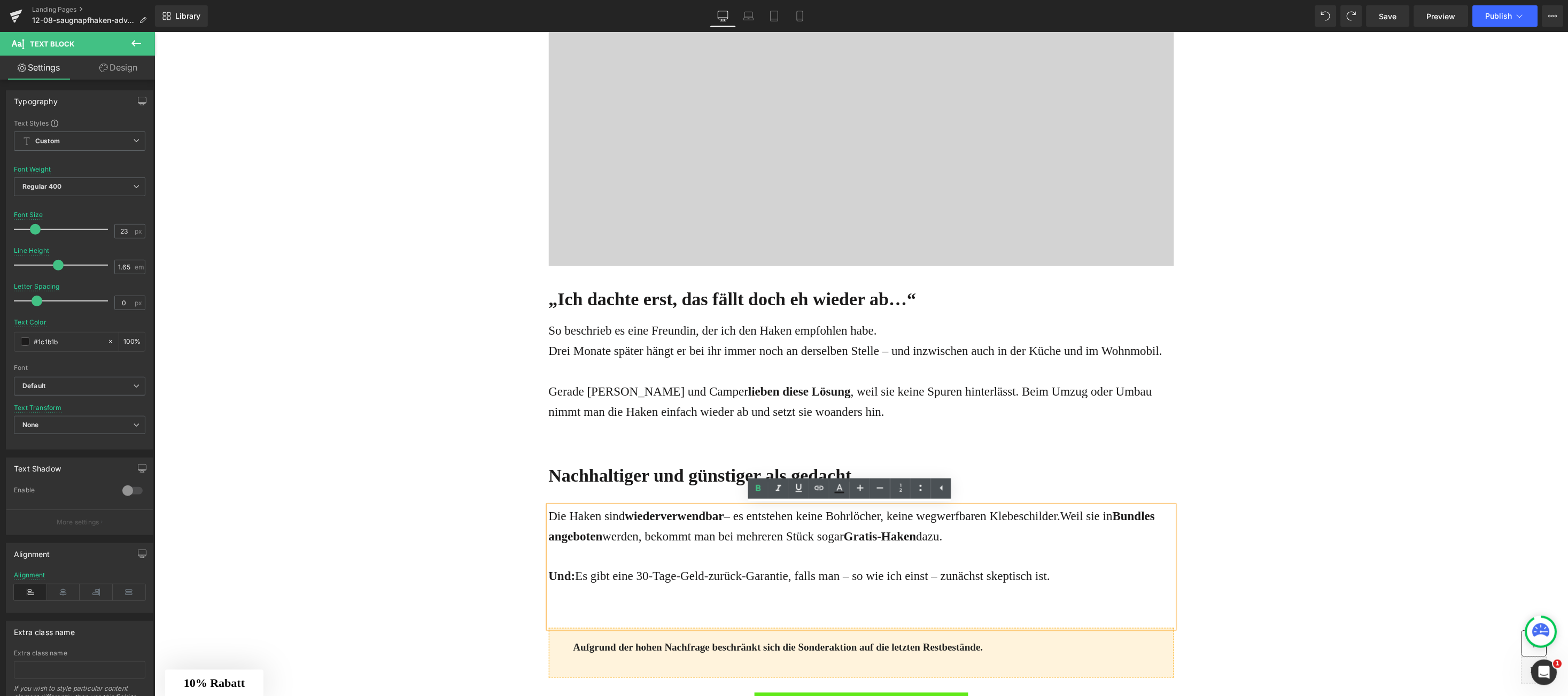
click at [627, 575] on p "Und: Es gibt eine 30-Tage-Geld-zurück-Garantie, falls man – so wie ich einst – …" at bounding box center [861, 576] width 626 height 21
drag, startPoint x: 628, startPoint y: 573, endPoint x: 747, endPoint y: 577, distance: 119.1
click at [747, 577] on p "Und: Es gibt eine 30-Tage-Geld-zurück-Garantie, falls man – so wie ich einst – …" at bounding box center [861, 576] width 626 height 21
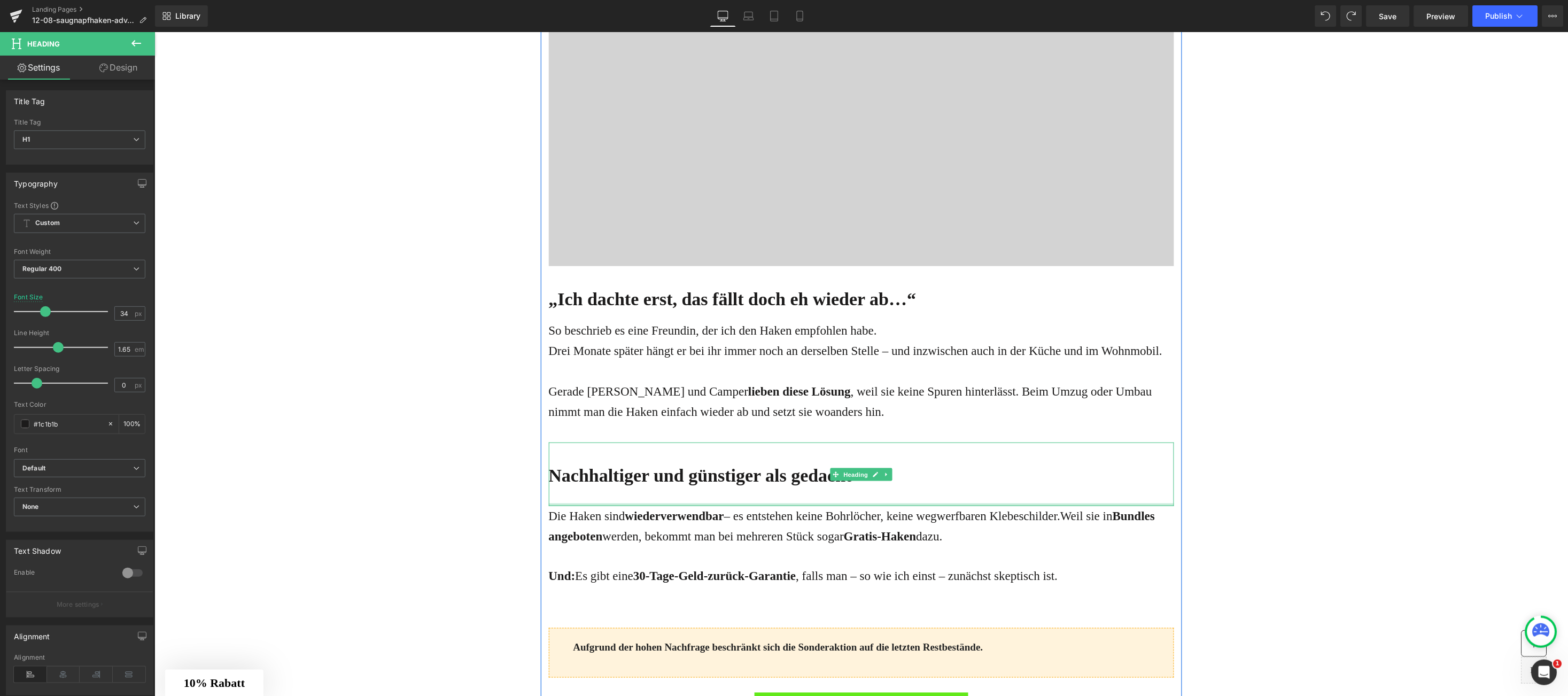
drag, startPoint x: 679, startPoint y: 503, endPoint x: 711, endPoint y: 489, distance: 34.9
click at [711, 489] on div "Nachhaltiger und günstiger als gedacht Heading" at bounding box center [861, 474] width 626 height 63
click at [705, 491] on div at bounding box center [861, 499] width 626 height 15
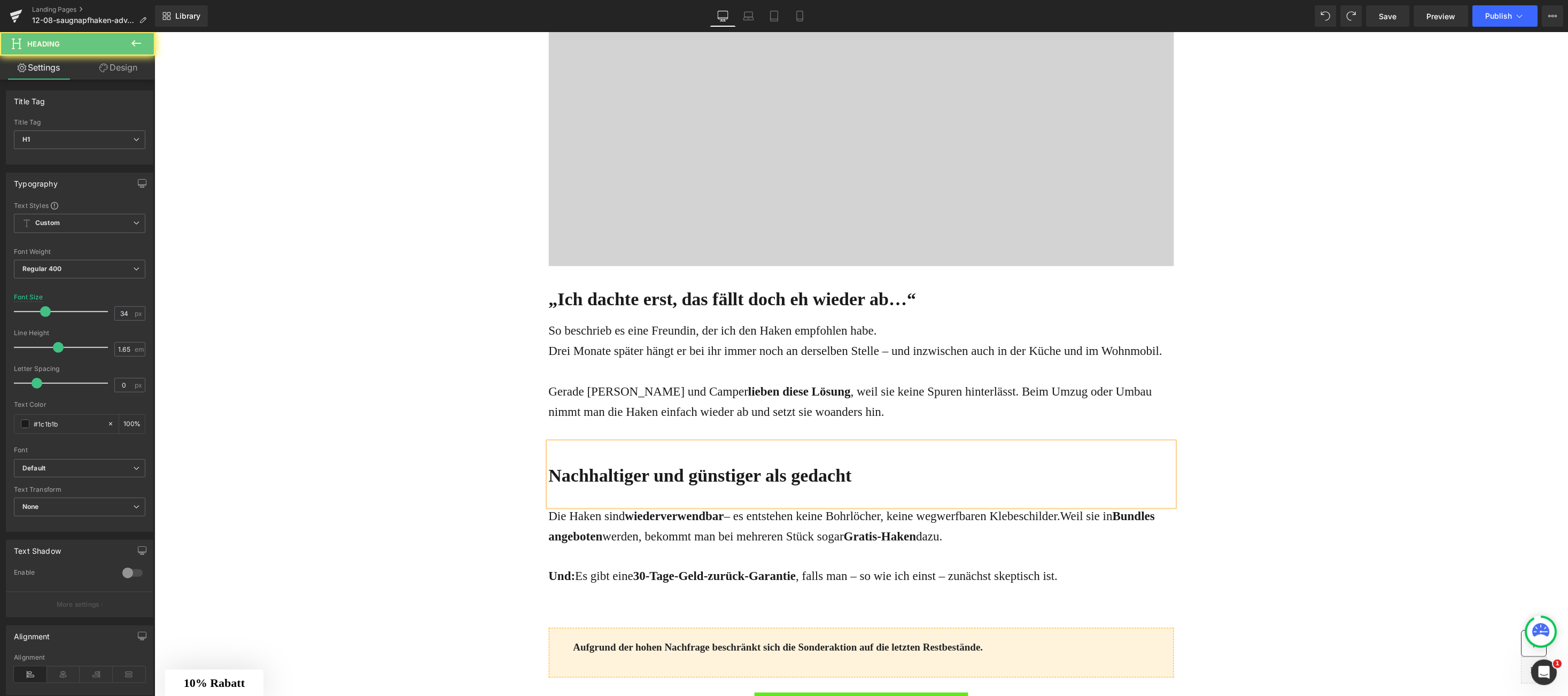
click at [577, 499] on div at bounding box center [861, 499] width 626 height 15
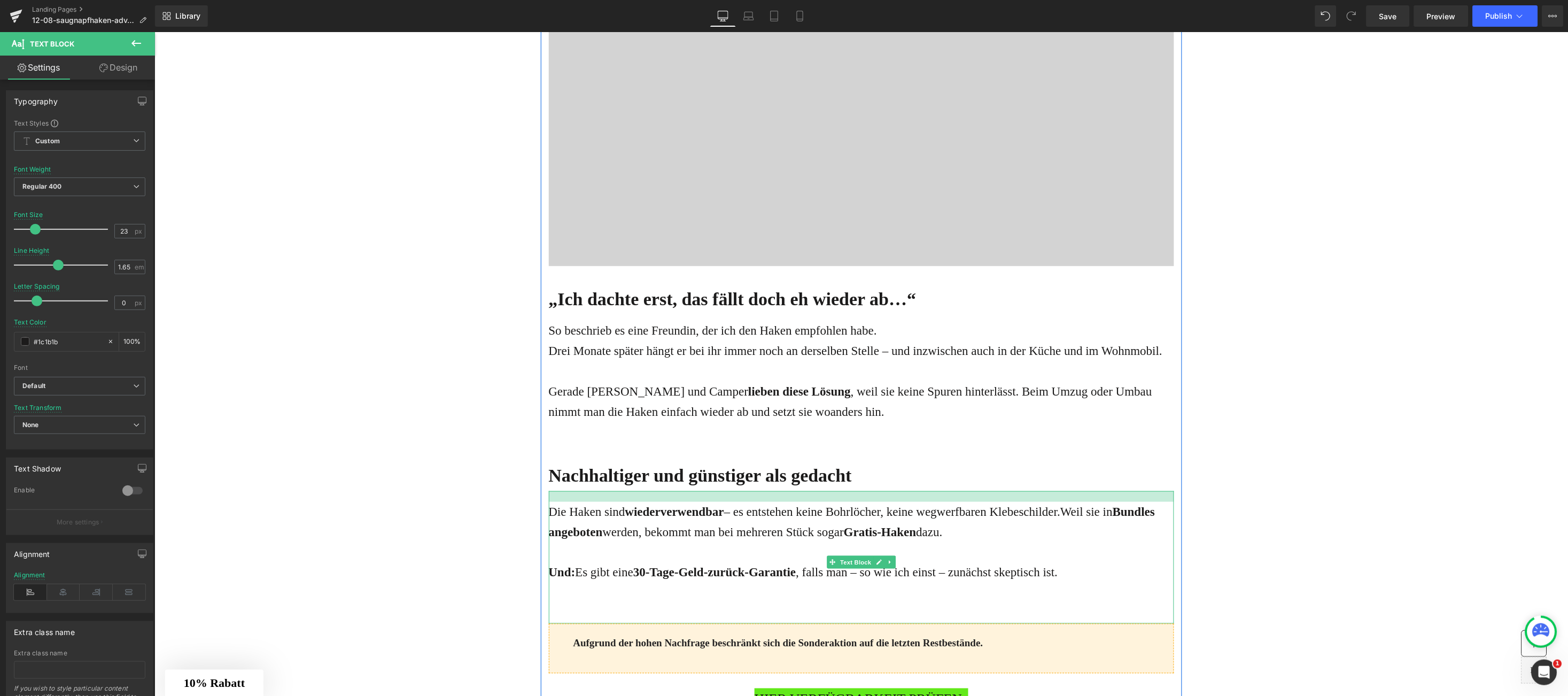
drag, startPoint x: 673, startPoint y: 491, endPoint x: 673, endPoint y: 502, distance: 11.0
click at [673, 502] on div "Die Haken sind wiederverwendbar – es entstehen keine Bohrlöcher, keine wegwerfb…" at bounding box center [861, 558] width 626 height 133
click at [586, 533] on strong "Bundles angeboten" at bounding box center [852, 522] width 607 height 34
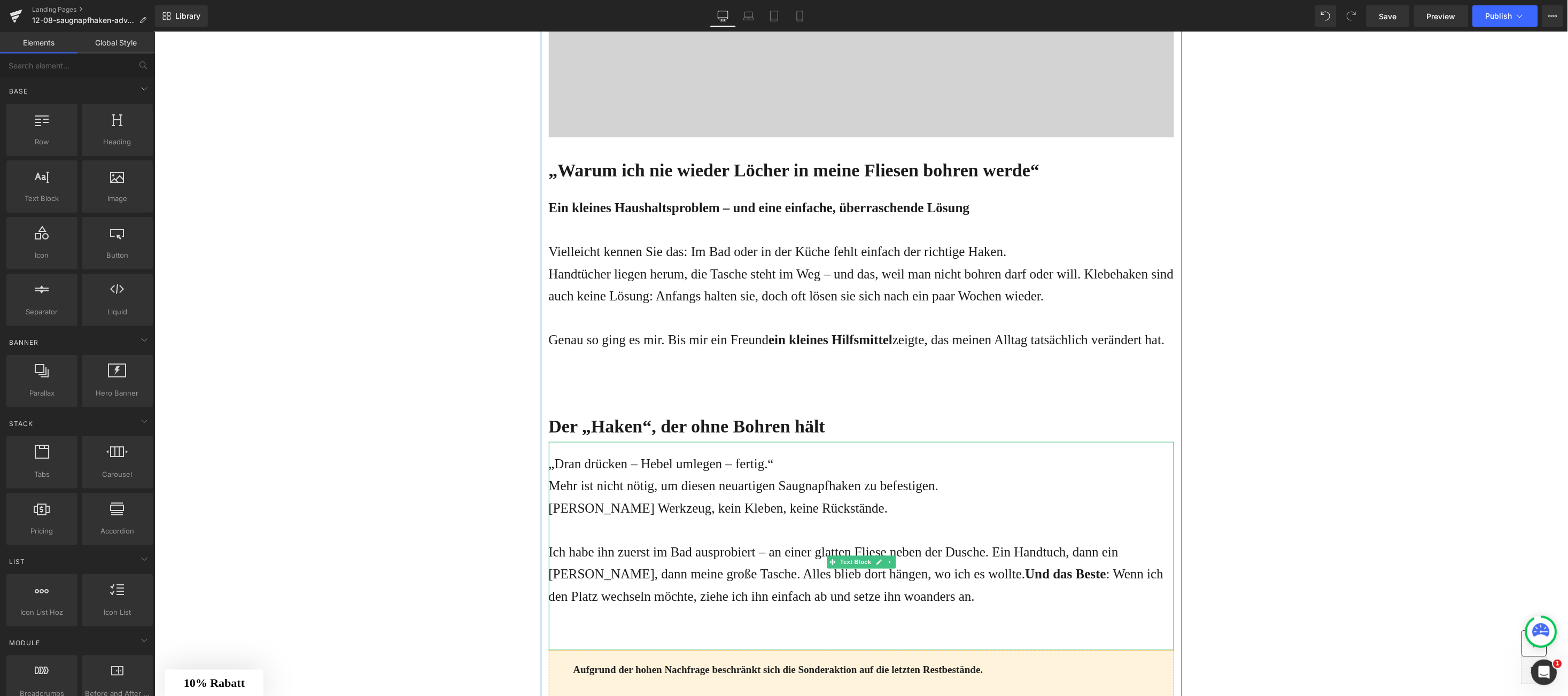
scroll to position [417, 0]
click at [952, 340] on p "Genau so ging es mir. Bis mir ein Freund ein kleines Hilfsmittel zeigte, das me…" at bounding box center [861, 341] width 626 height 22
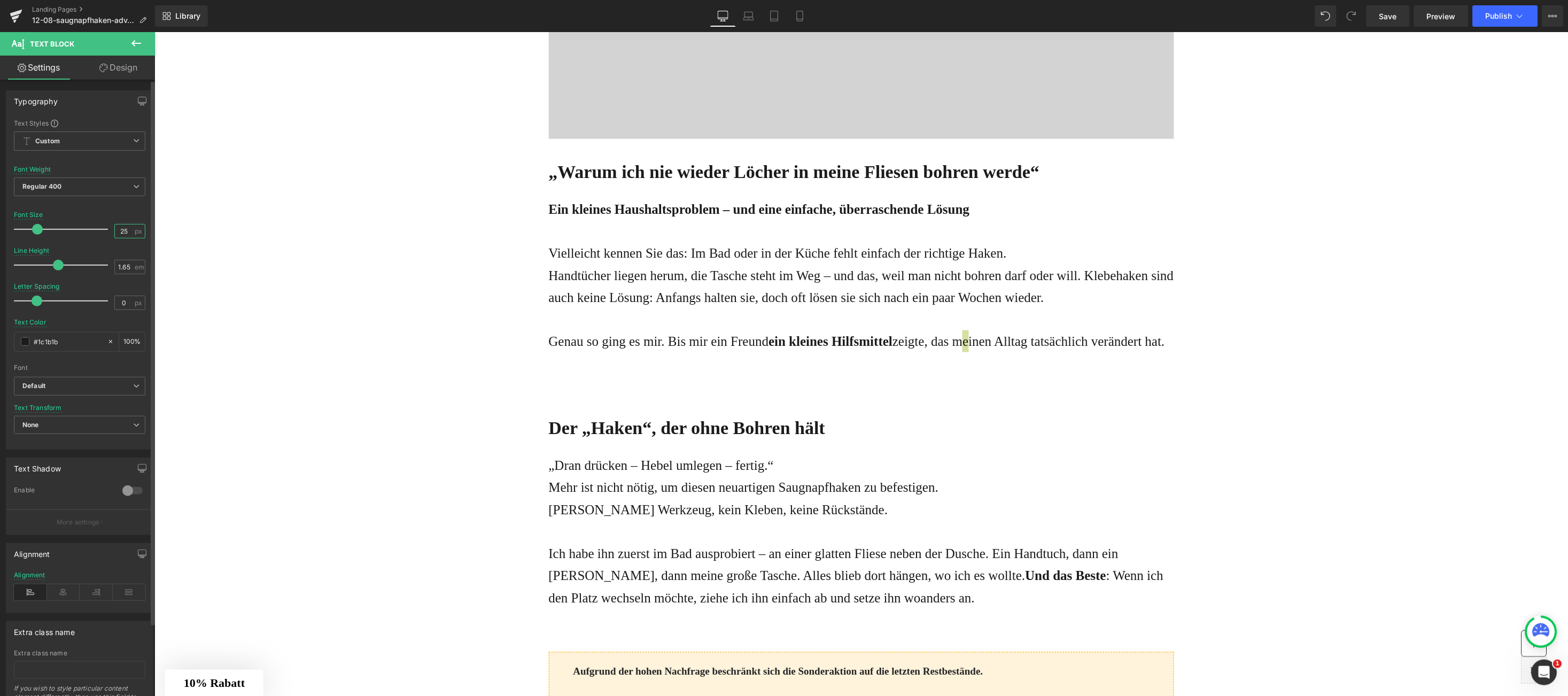
click at [124, 233] on input "25" at bounding box center [124, 231] width 19 height 13
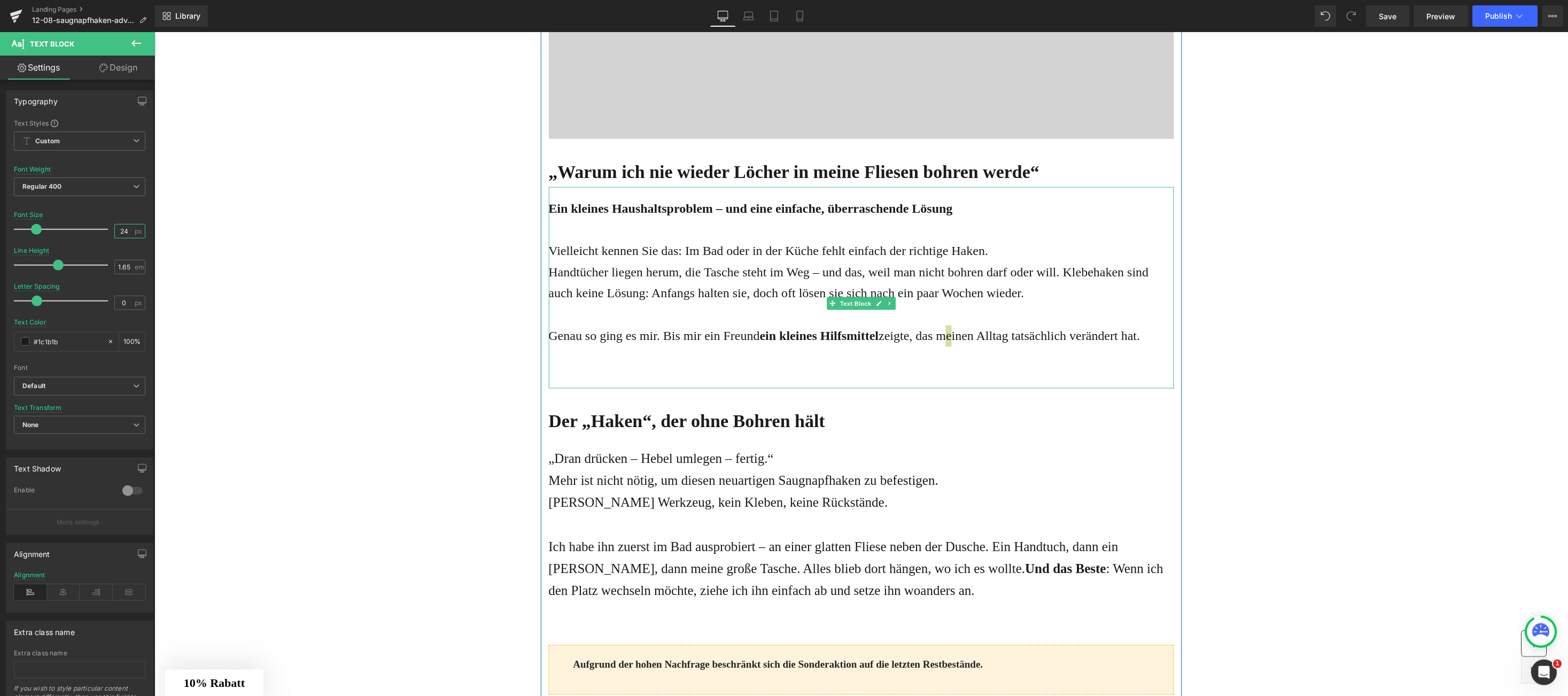
type input "24"
click at [917, 360] on p at bounding box center [861, 357] width 626 height 21
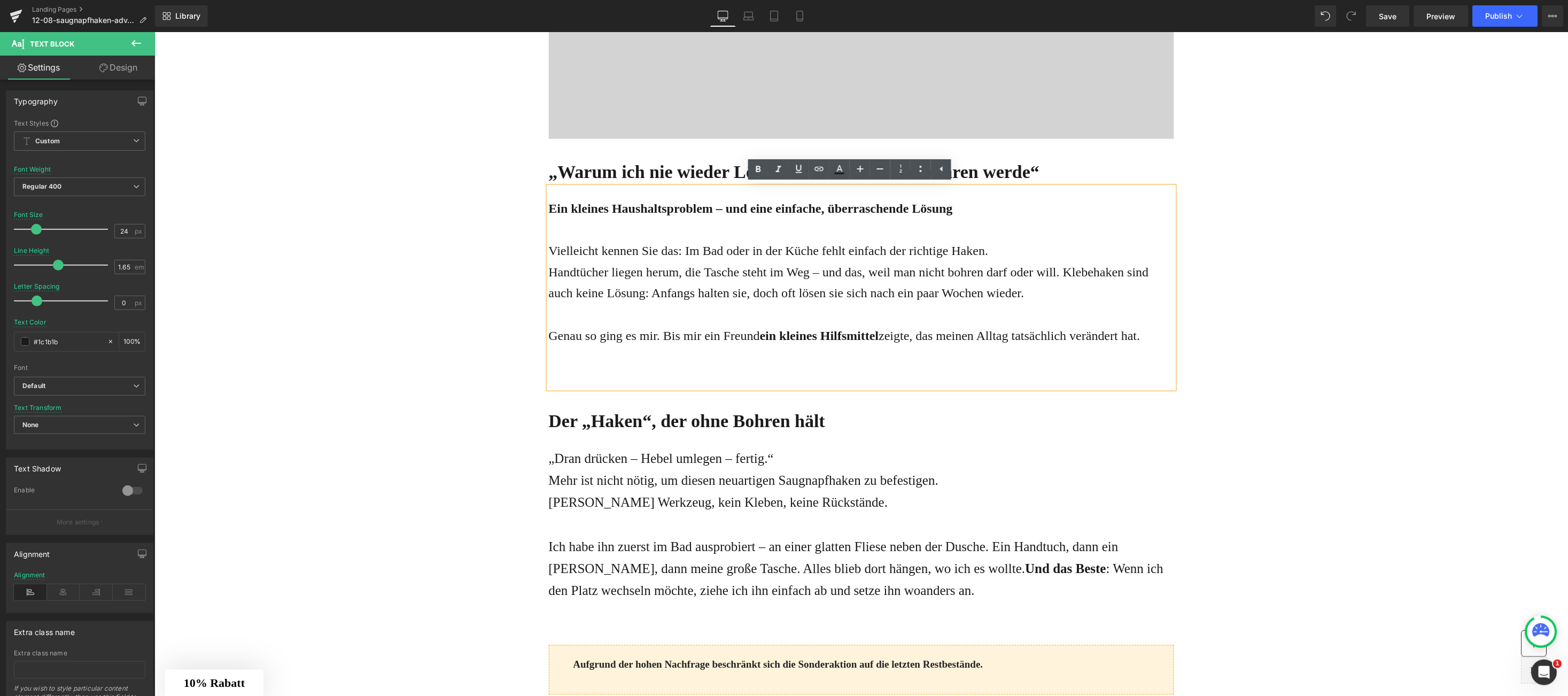
click at [960, 336] on p "Genau so ging es mir. Bis mir ein Freund ein kleines Hilfsmittel zeigte, das me…" at bounding box center [861, 336] width 626 height 21
drag, startPoint x: 960, startPoint y: 336, endPoint x: 1142, endPoint y: 341, distance: 182.1
click at [1142, 341] on p "Genau so ging es mir. Bis mir ein Freund ein kleines Hilfsmittel zeigte, das me…" at bounding box center [861, 336] width 626 height 21
click at [637, 503] on p "Kein Werkzeug, kein Kleben, keine Rückstände." at bounding box center [861, 502] width 626 height 22
click at [129, 233] on input "25" at bounding box center [124, 231] width 19 height 13
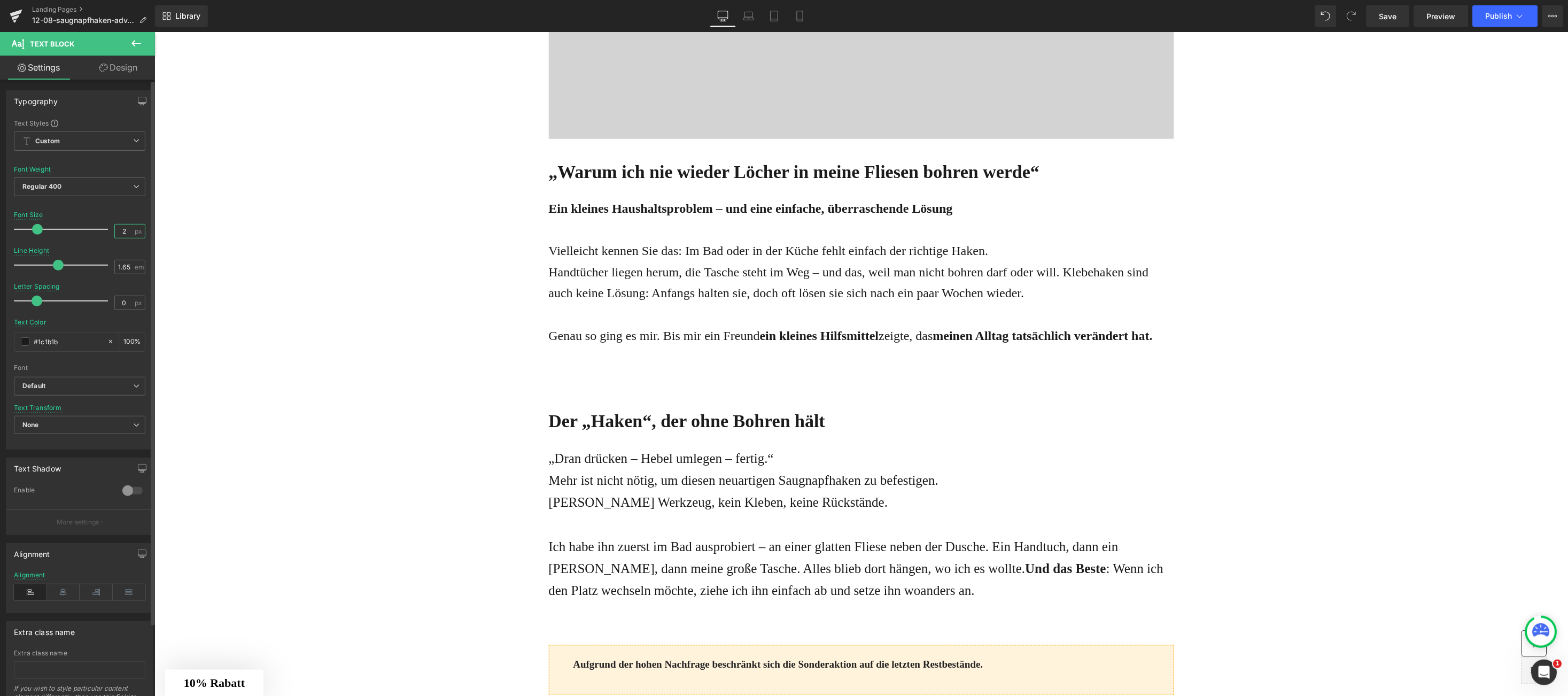
type input "24"
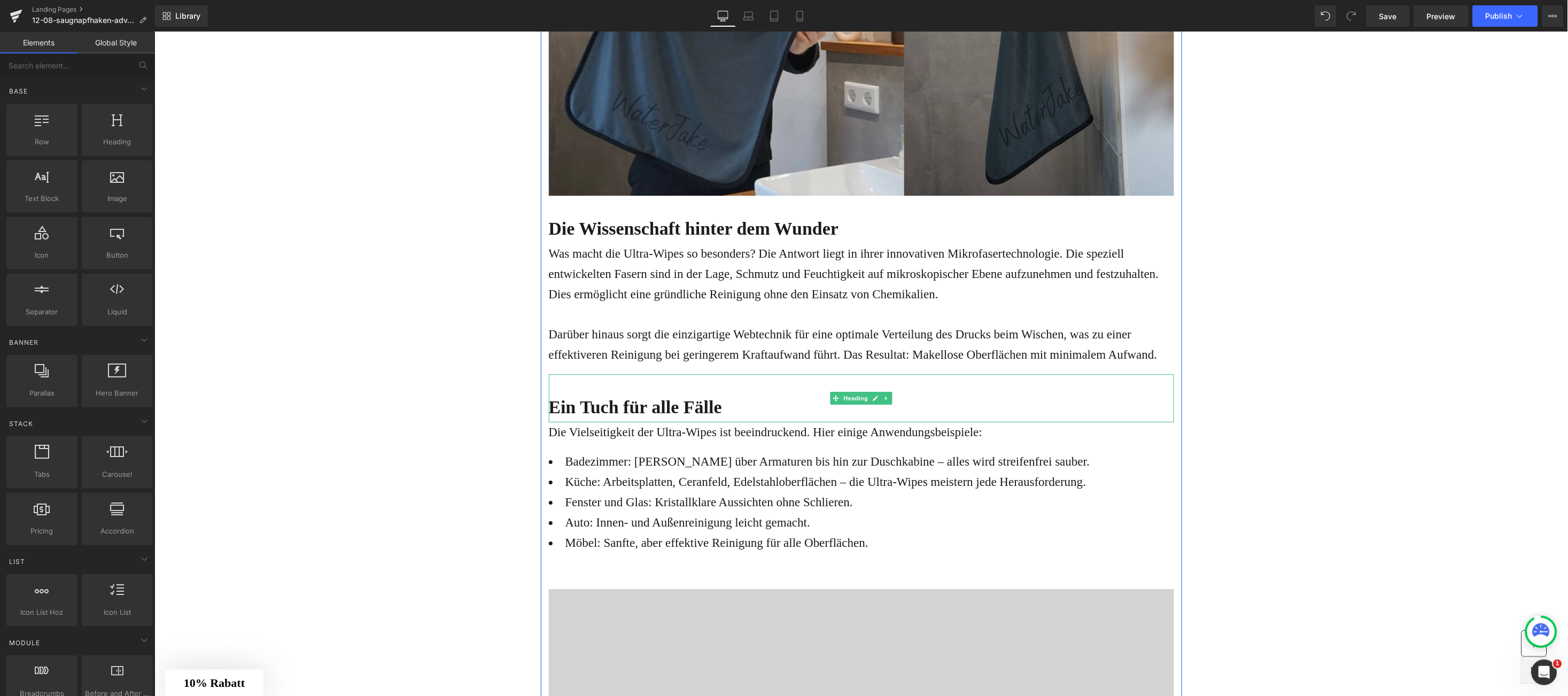
scroll to position [2786, 0]
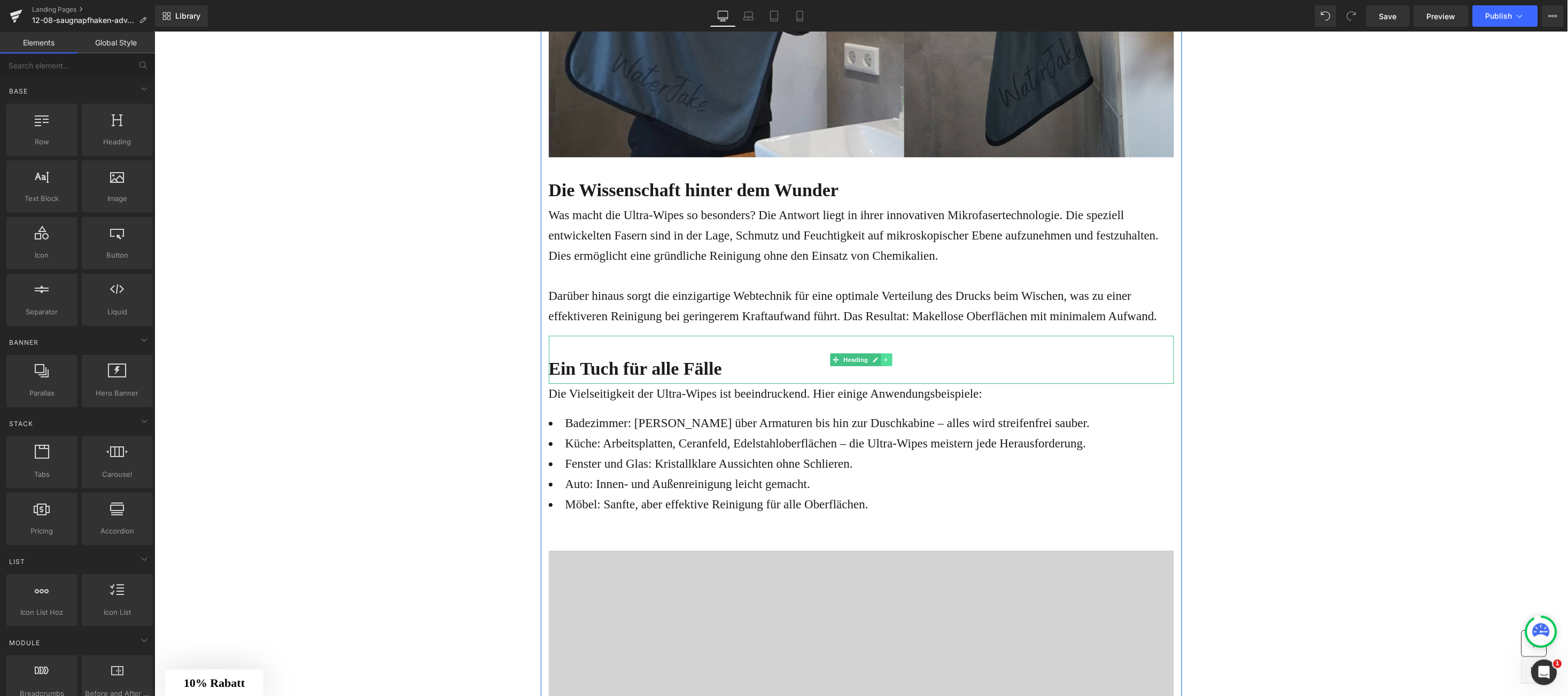
click at [881, 362] on link at bounding box center [886, 360] width 12 height 13
click at [889, 361] on icon at bounding box center [891, 360] width 6 height 6
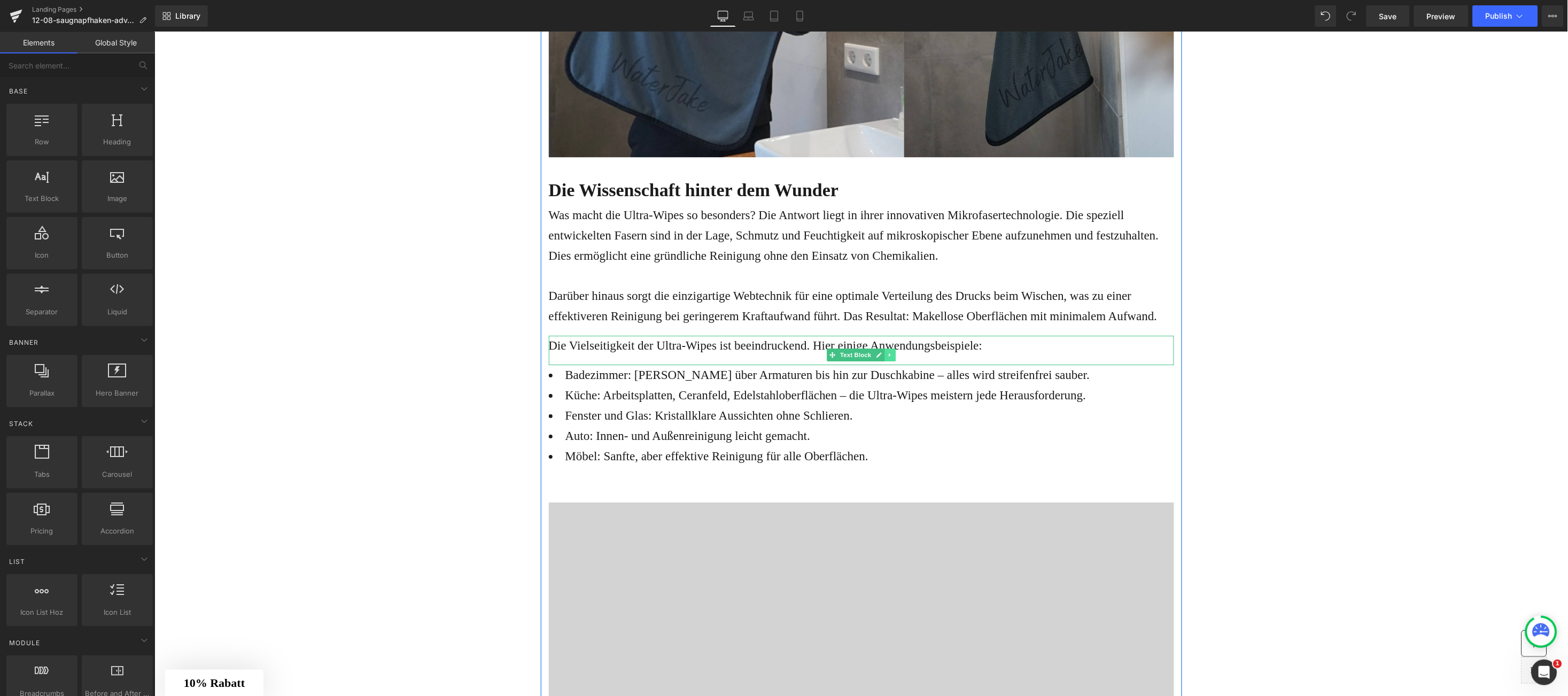
click at [884, 360] on link at bounding box center [890, 355] width 12 height 13
click at [890, 360] on link at bounding box center [895, 355] width 12 height 13
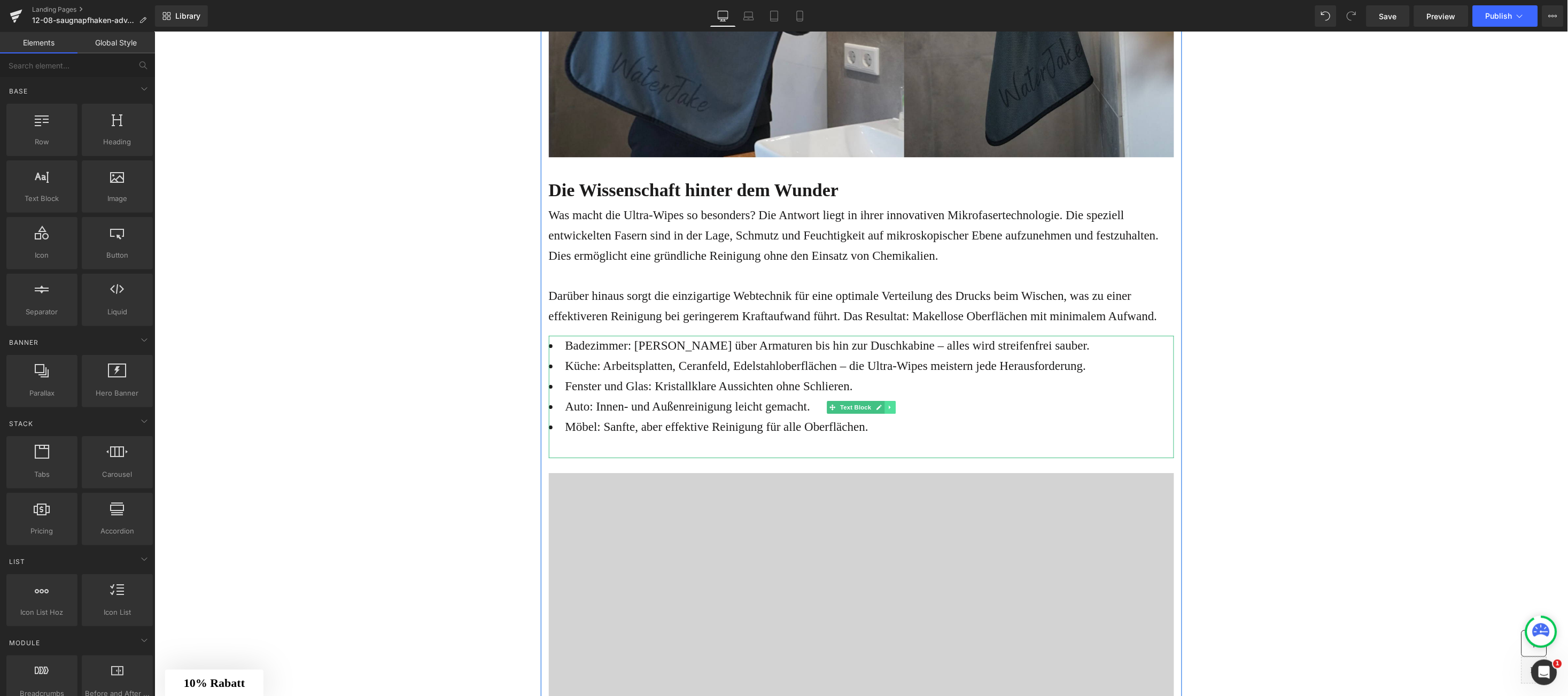
click at [886, 406] on icon at bounding box center [889, 407] width 6 height 7
click at [890, 401] on link at bounding box center [895, 407] width 12 height 13
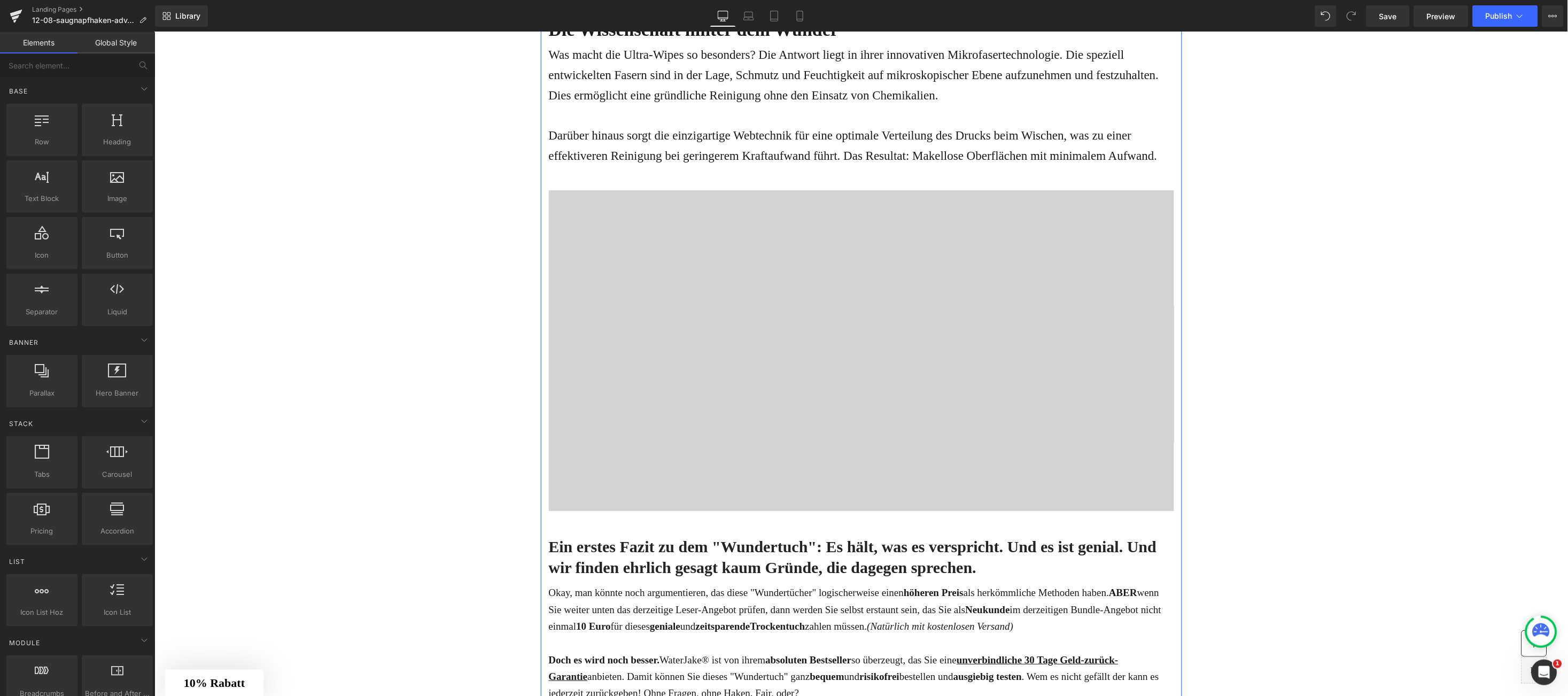
scroll to position [3106, 0]
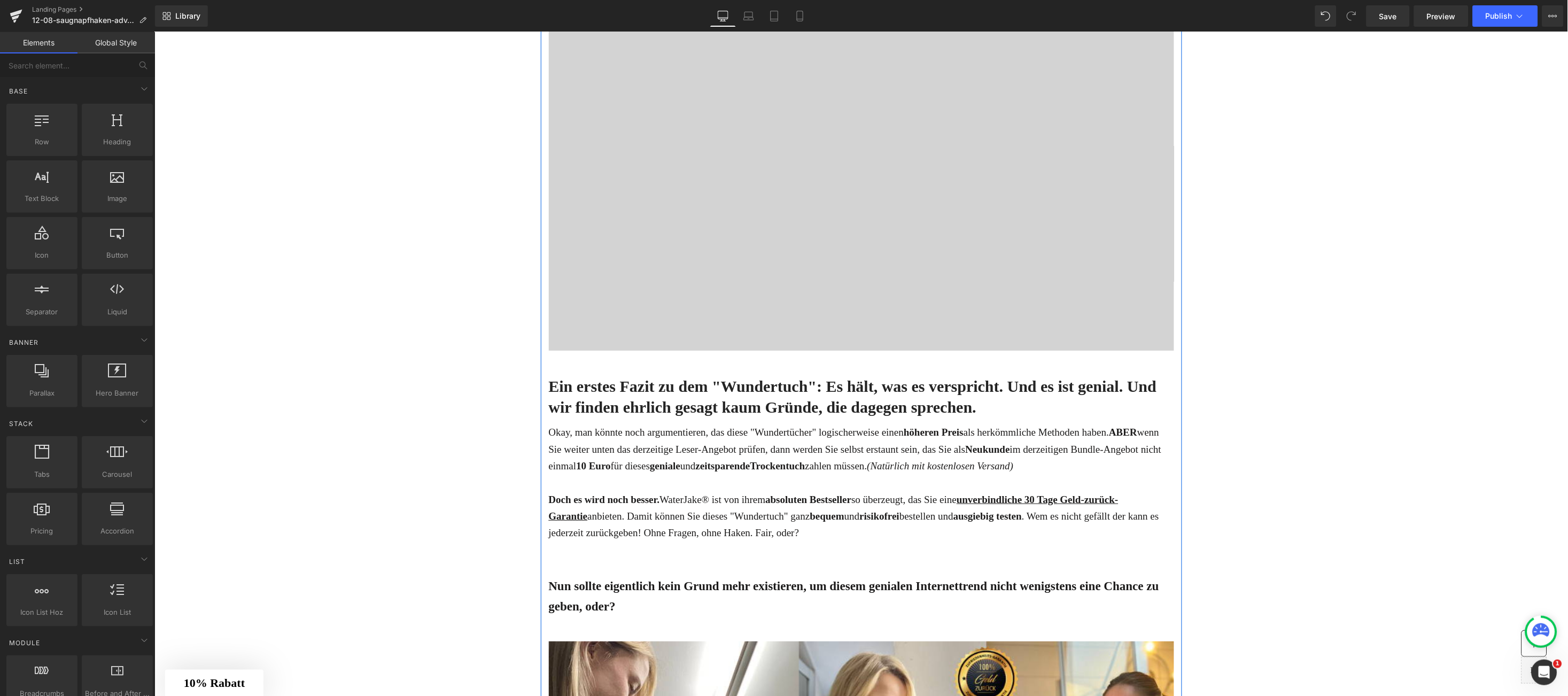
drag, startPoint x: 567, startPoint y: 363, endPoint x: 554, endPoint y: 386, distance: 26.4
click at [567, 363] on div "Ein erstes Fazit zu dem "Wundertuch": Es hält, was es verspricht. Und es ist ge…" at bounding box center [861, 387] width 626 height 73
click at [548, 384] on span "Ein erstes Fazit zu dem "Wundertuch": Es hält, was es verspricht. Und es ist ge…" at bounding box center [853, 396] width 608 height 39
click at [554, 387] on span "Ein erstes Fazit zu dem "Wundertuch": Es hält, was es verspricht. Und es ist ge…" at bounding box center [853, 396] width 608 height 39
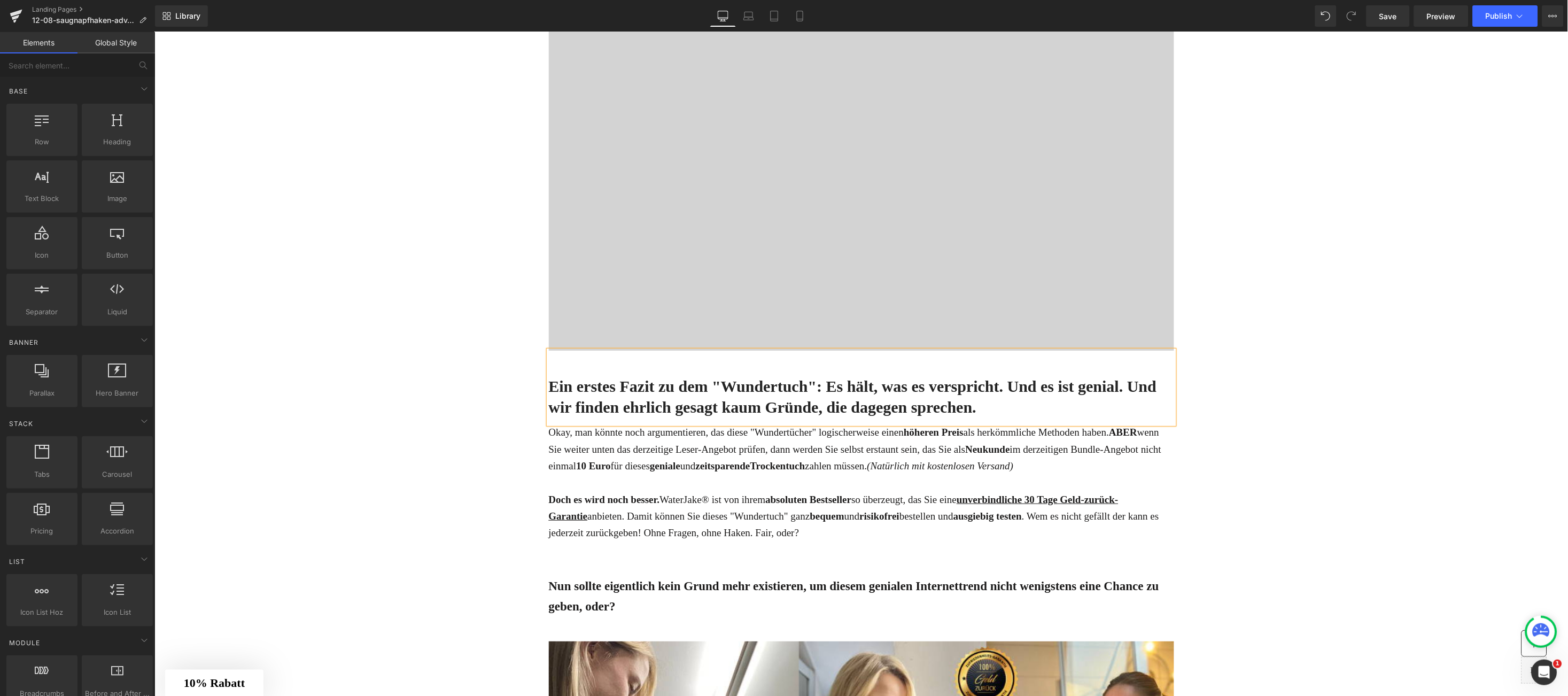
click at [554, 388] on span "Ein erstes Fazit zu dem "Wundertuch": Es hält, was es verspricht. Und es ist ge…" at bounding box center [853, 396] width 608 height 39
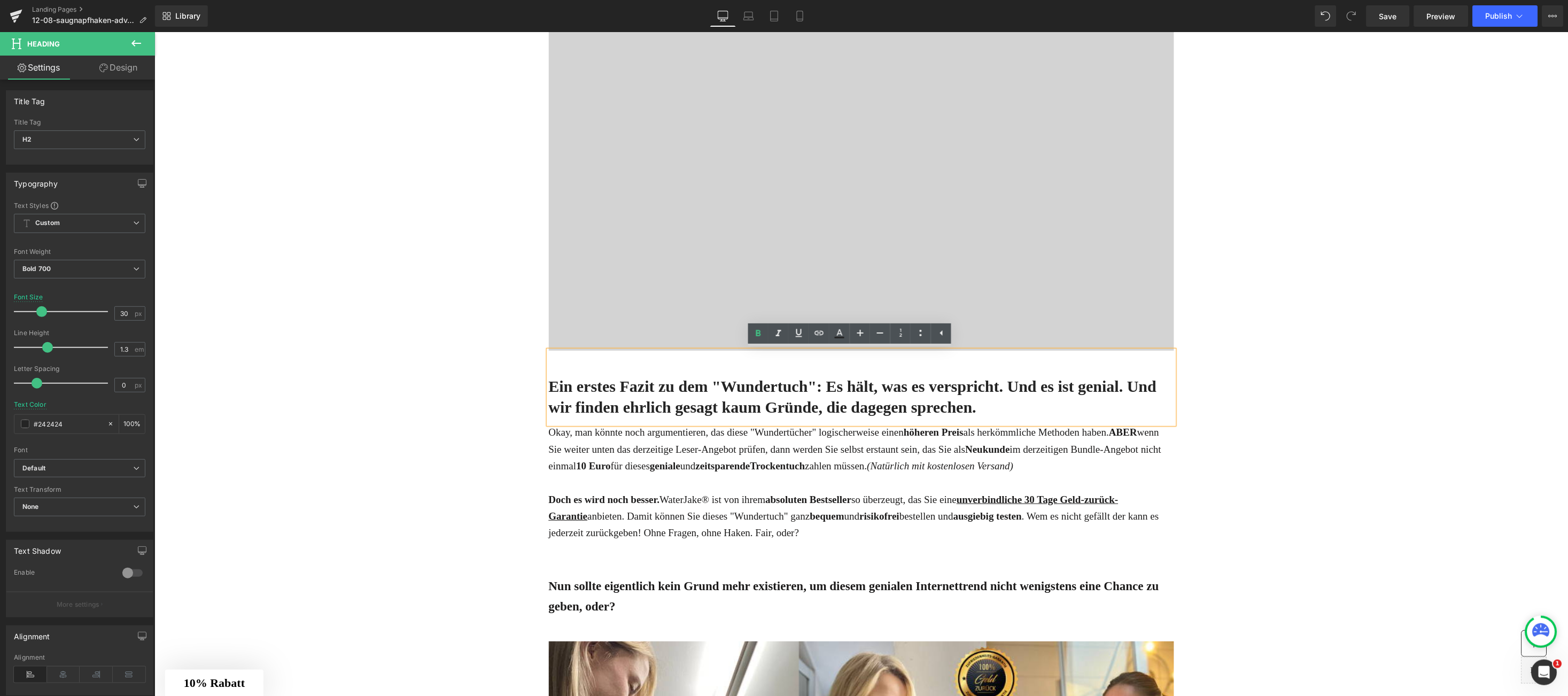
paste div
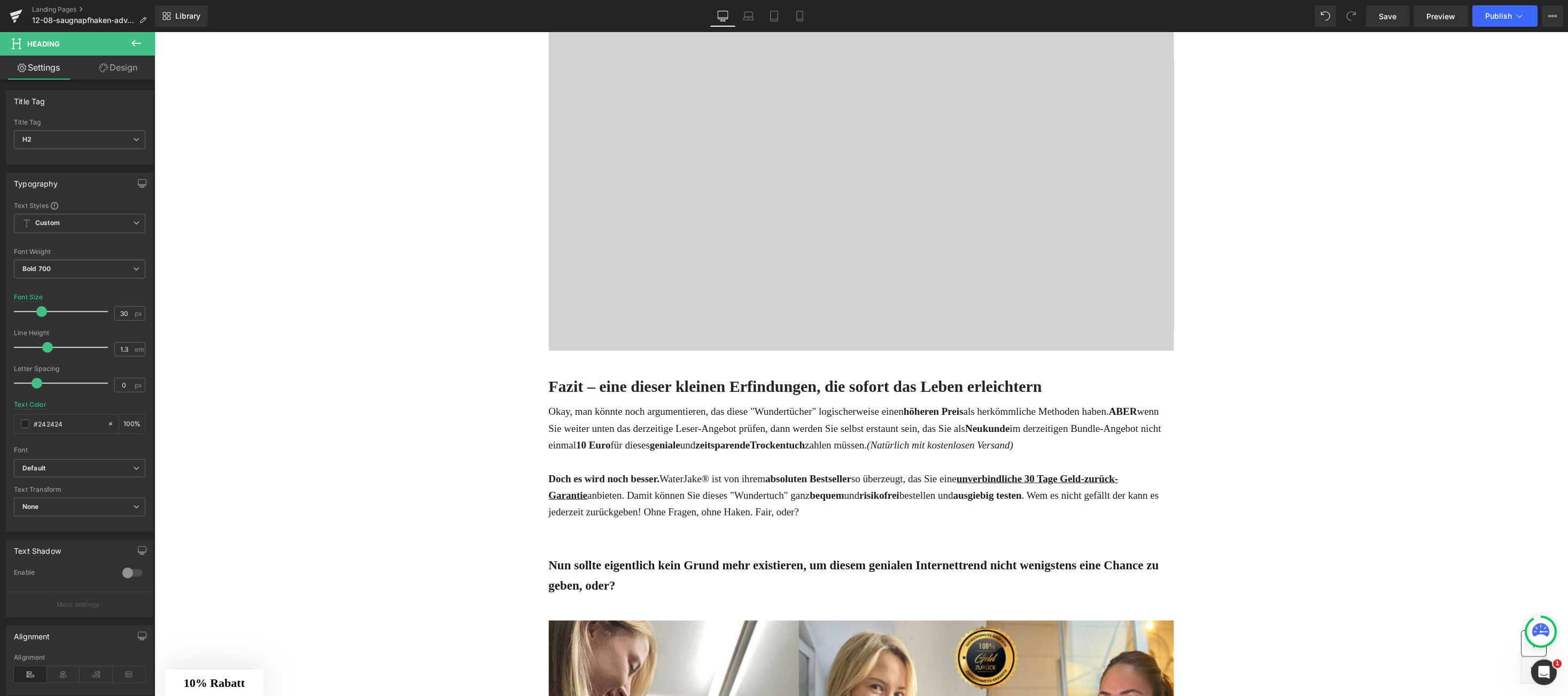
drag, startPoint x: 807, startPoint y: 476, endPoint x: 542, endPoint y: 411, distance: 272.9
click at [806, 476] on strong "absoluten Bestseller" at bounding box center [807, 479] width 86 height 12
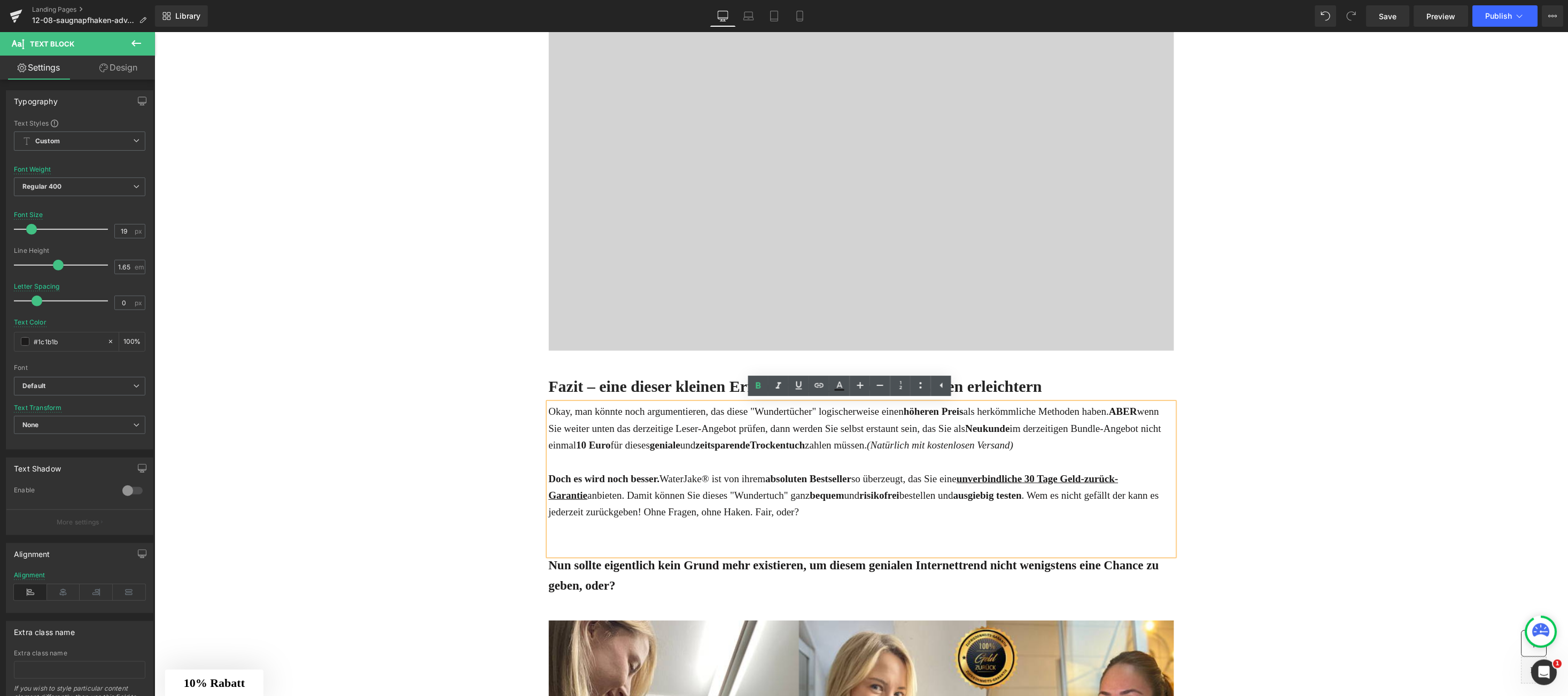
click at [548, 411] on span "Okay, man könnte noch argumentieren, das diese "Wundertücher" logischerweise ei…" at bounding box center [829, 411] width 561 height 12
drag, startPoint x: 542, startPoint y: 411, endPoint x: 779, endPoint y: 522, distance: 261.7
click at [779, 522] on div "Okay, man könnte noch argumentieren, das diese "Wundertücher" logischerweise ei…" at bounding box center [861, 478] width 626 height 152
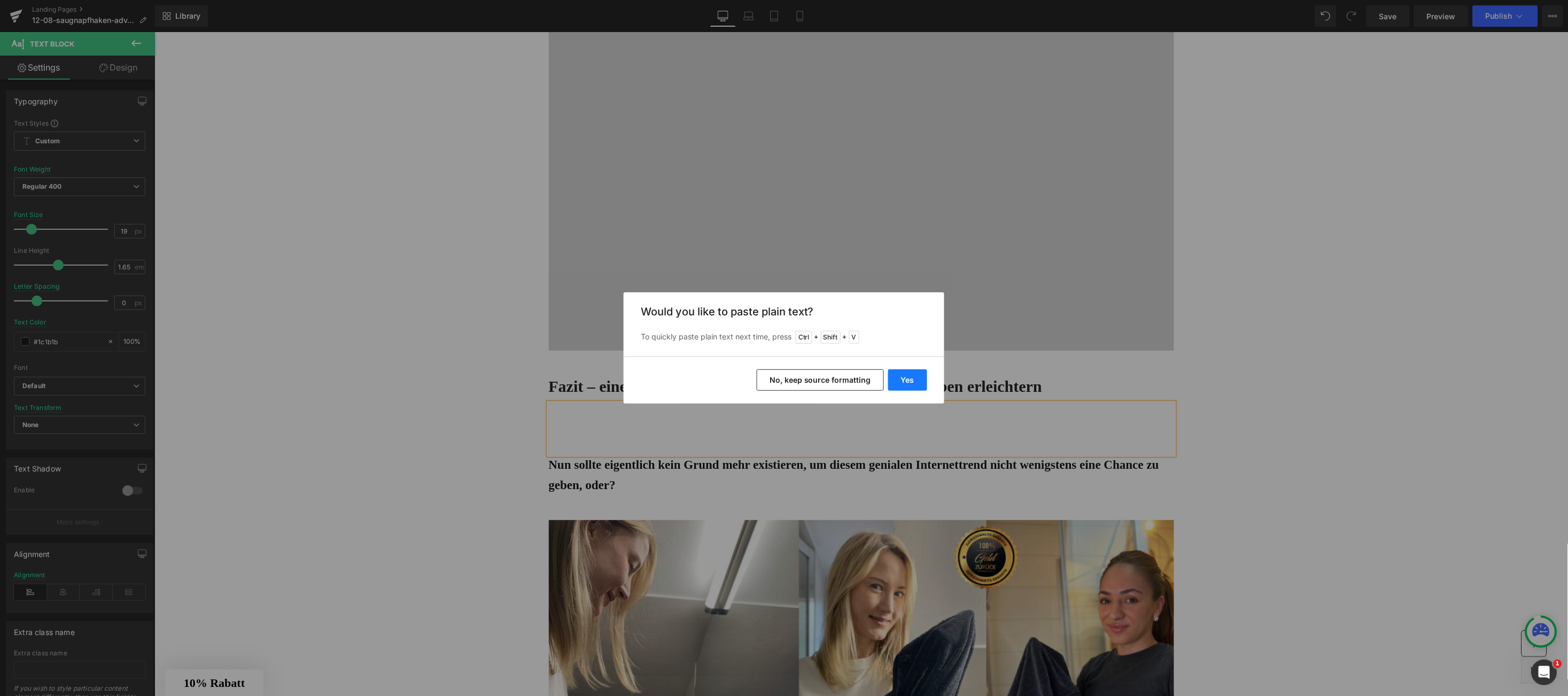
click at [911, 375] on button "Yes" at bounding box center [907, 380] width 39 height 21
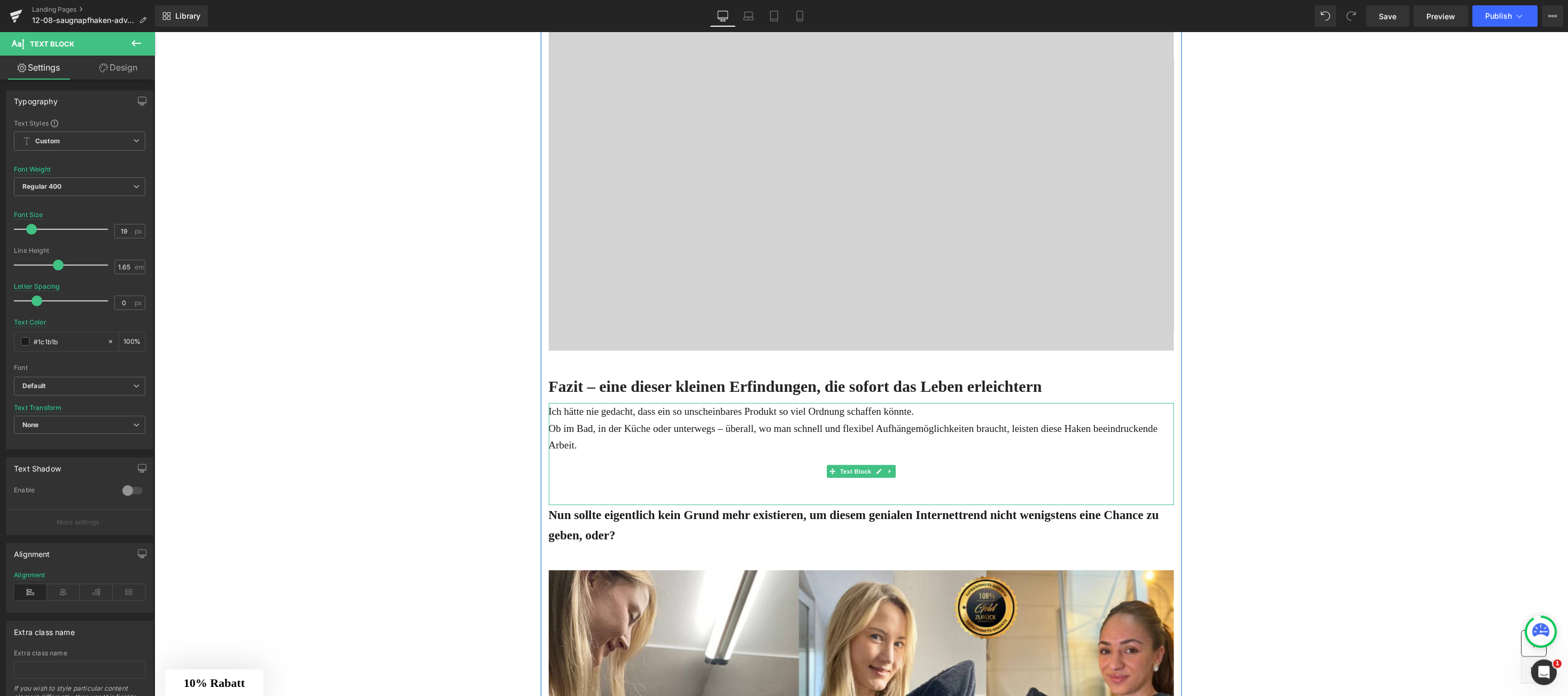
click at [648, 483] on div "Ich hätte nie gedacht, dass ein so unscheinbares Produkt so viel Ordnung schaff…" at bounding box center [861, 453] width 626 height 102
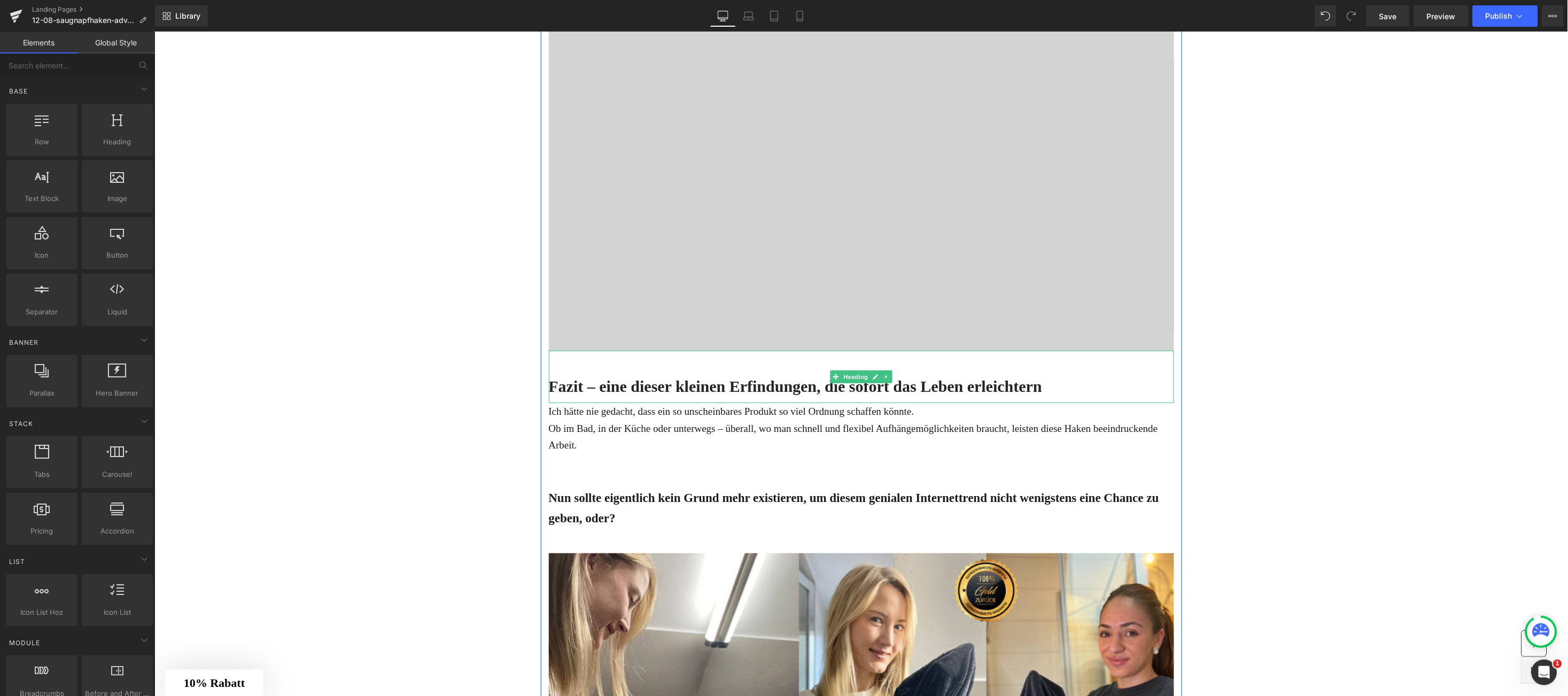
click at [599, 381] on h2 "Fazit – eine dieser kleinen Erfindungen, die sofort das Leben erleichtern" at bounding box center [861, 385] width 626 height 21
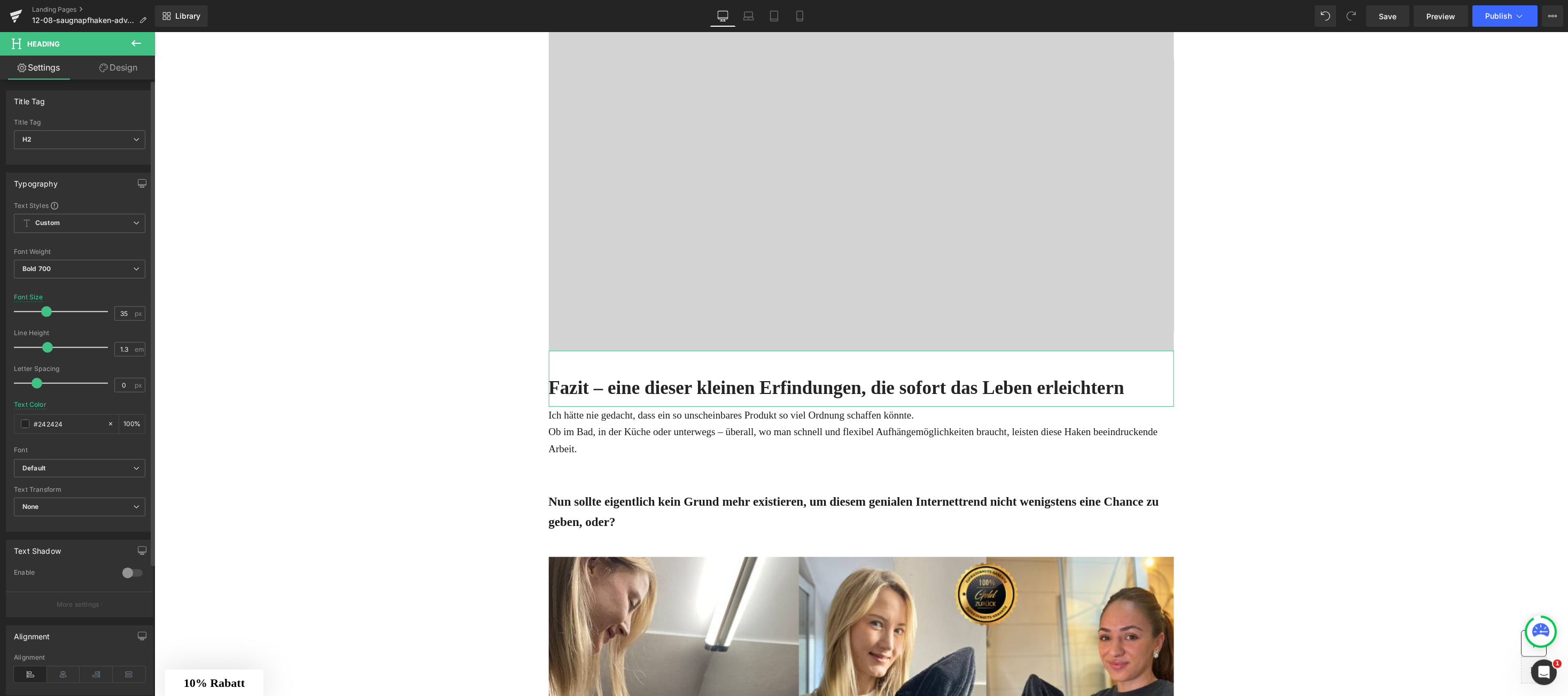
type input "34"
click at [47, 310] on span at bounding box center [45, 311] width 11 height 11
click at [614, 438] on div "Ob im Bad, in der Küche oder unterwegs – überall, wo man schnell und flexibel A…" at bounding box center [861, 439] width 626 height 34
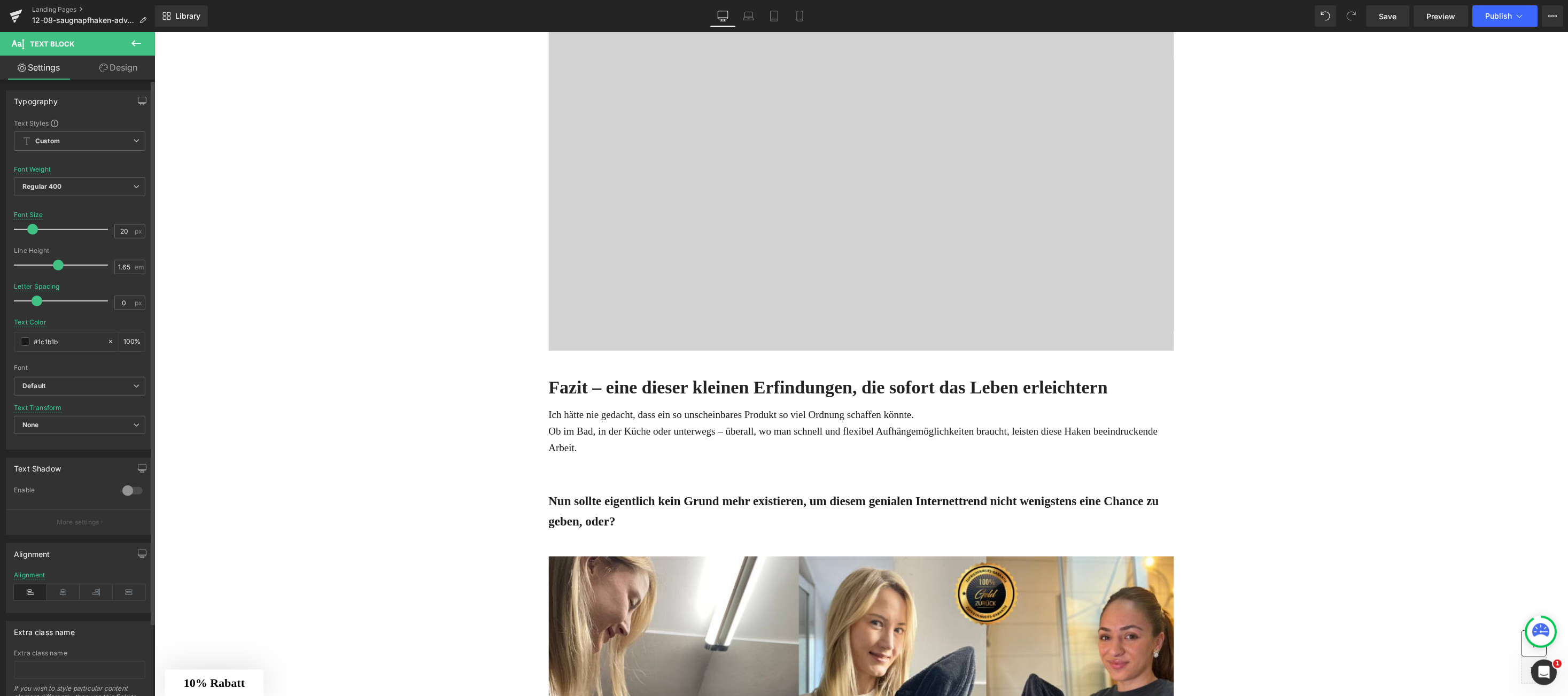
type input "23"
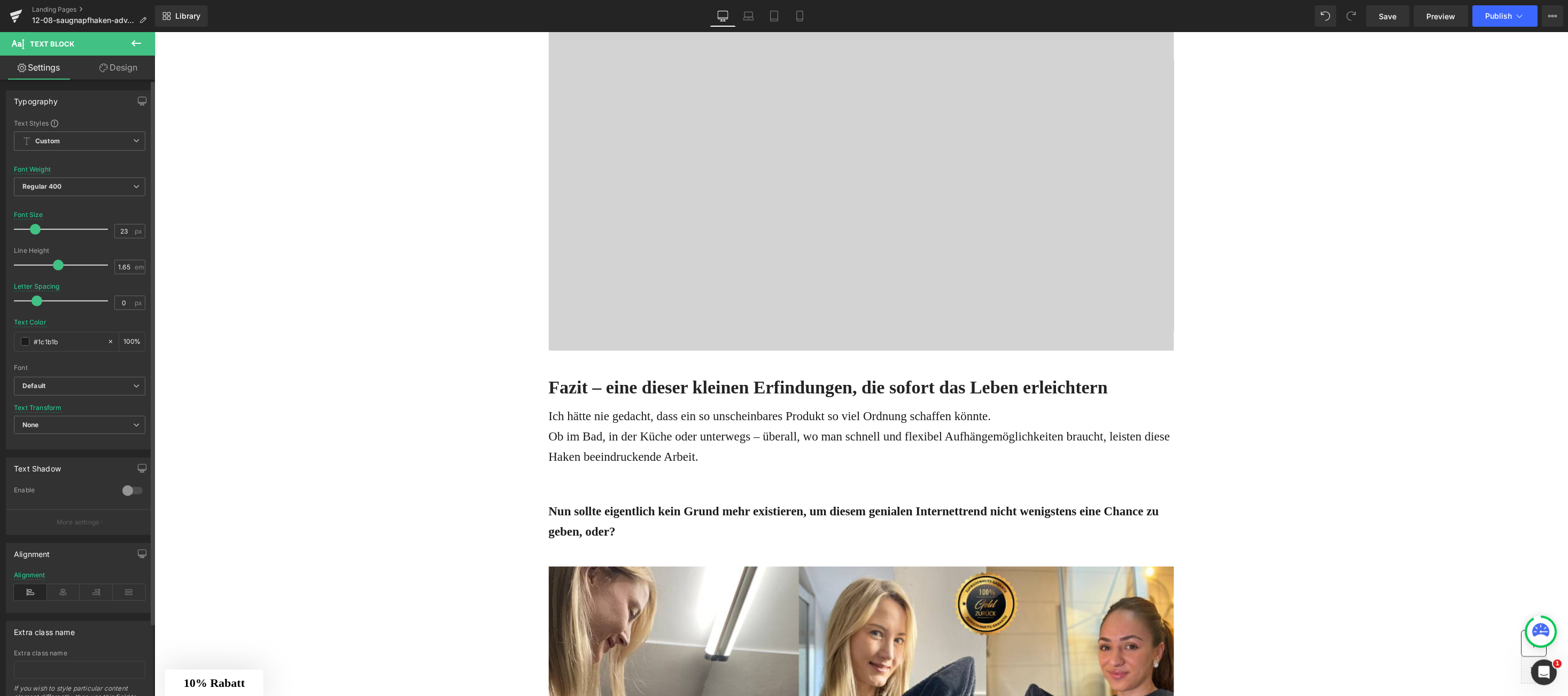
click at [35, 228] on span at bounding box center [35, 229] width 11 height 11
click at [639, 482] on div "Ich hätte nie gedacht, dass ein so unscheinbares Produkt so viel Ordnung schaff…" at bounding box center [861, 453] width 626 height 95
click at [718, 441] on div "Ob im Bad, in der Küche oder unterwegs – überall, wo man schnell und flexibel A…" at bounding box center [861, 446] width 626 height 40
click at [709, 459] on div "Ob im Bad, in der Küche oder unterwegs – überall, wo man schnell und flexibel A…" at bounding box center [861, 446] width 626 height 40
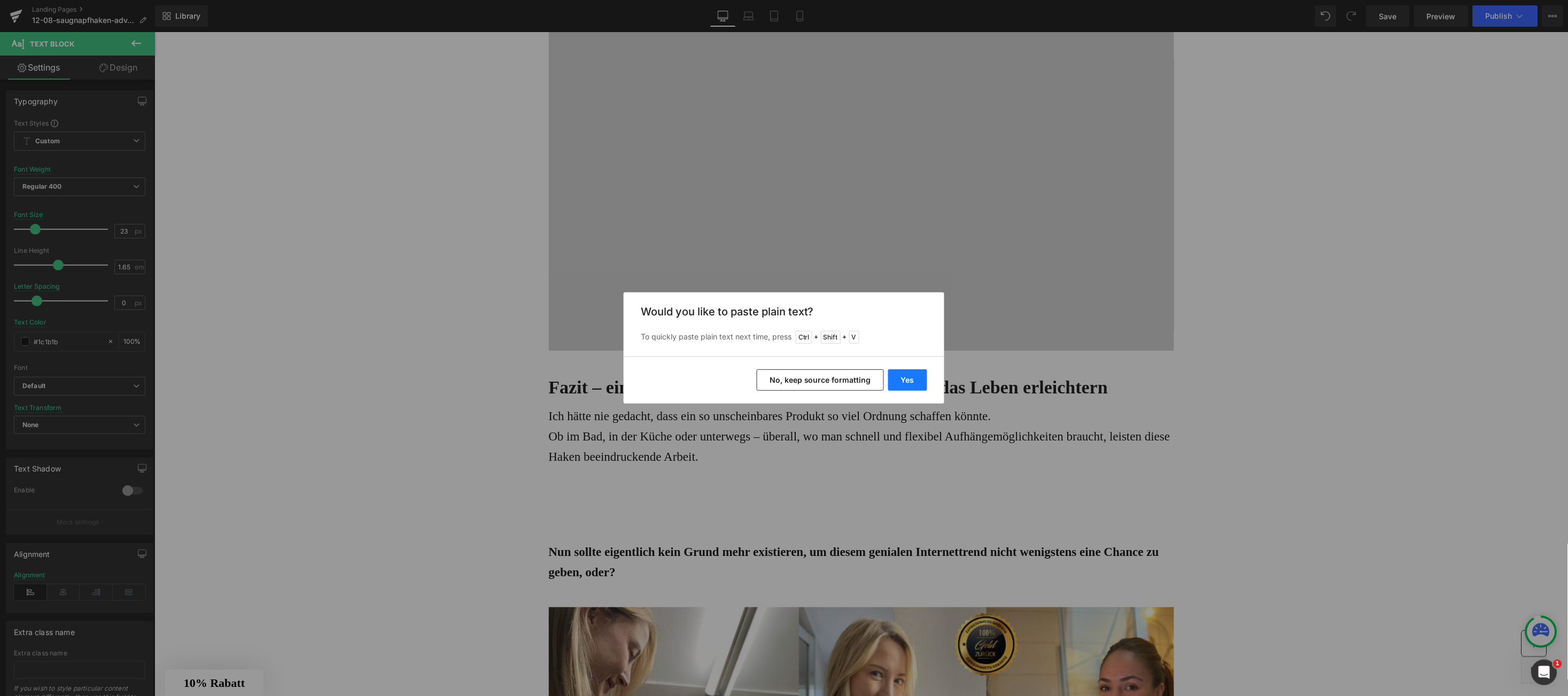
click at [899, 375] on button "Yes" at bounding box center [907, 380] width 39 height 21
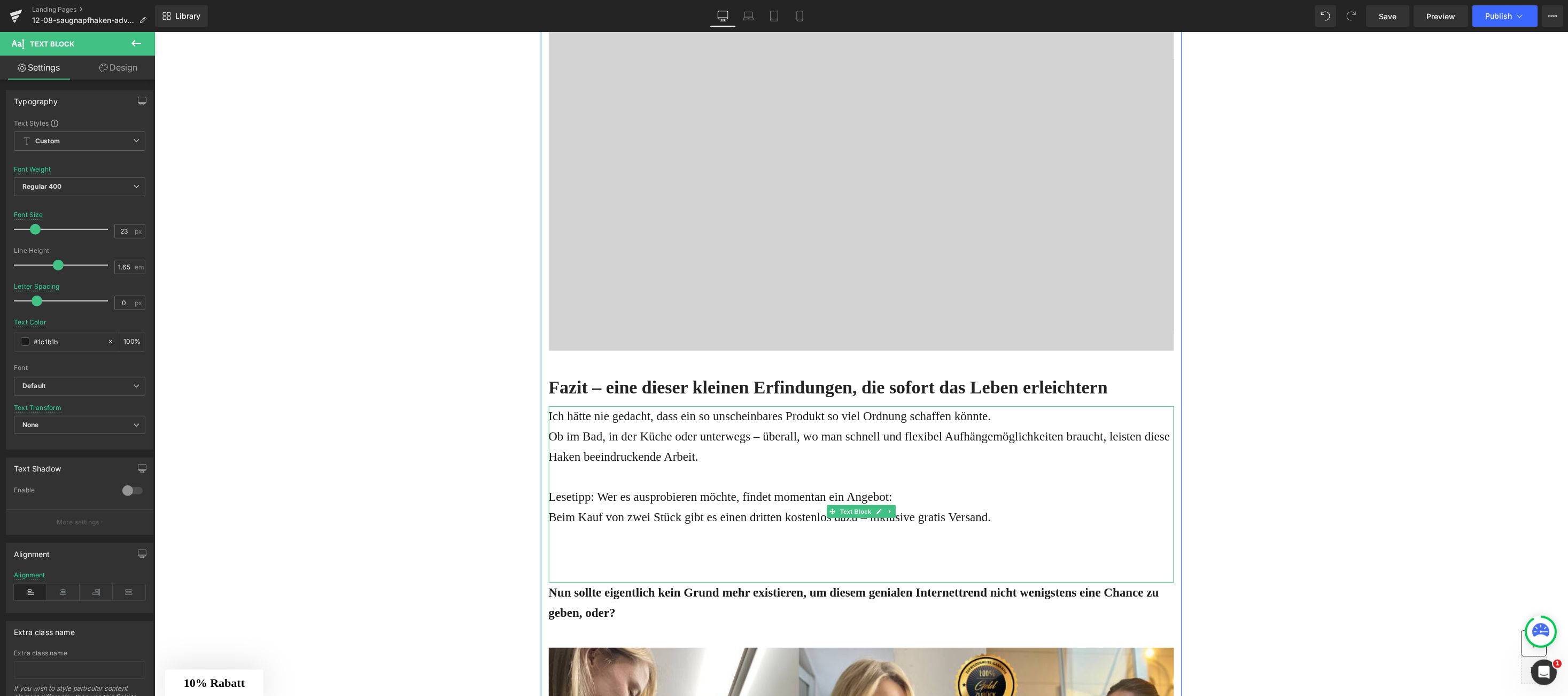
click at [557, 499] on div "Lesetipp: Wer es ausprobieren möchte, findet momentan ein Angebot:" at bounding box center [861, 497] width 626 height 21
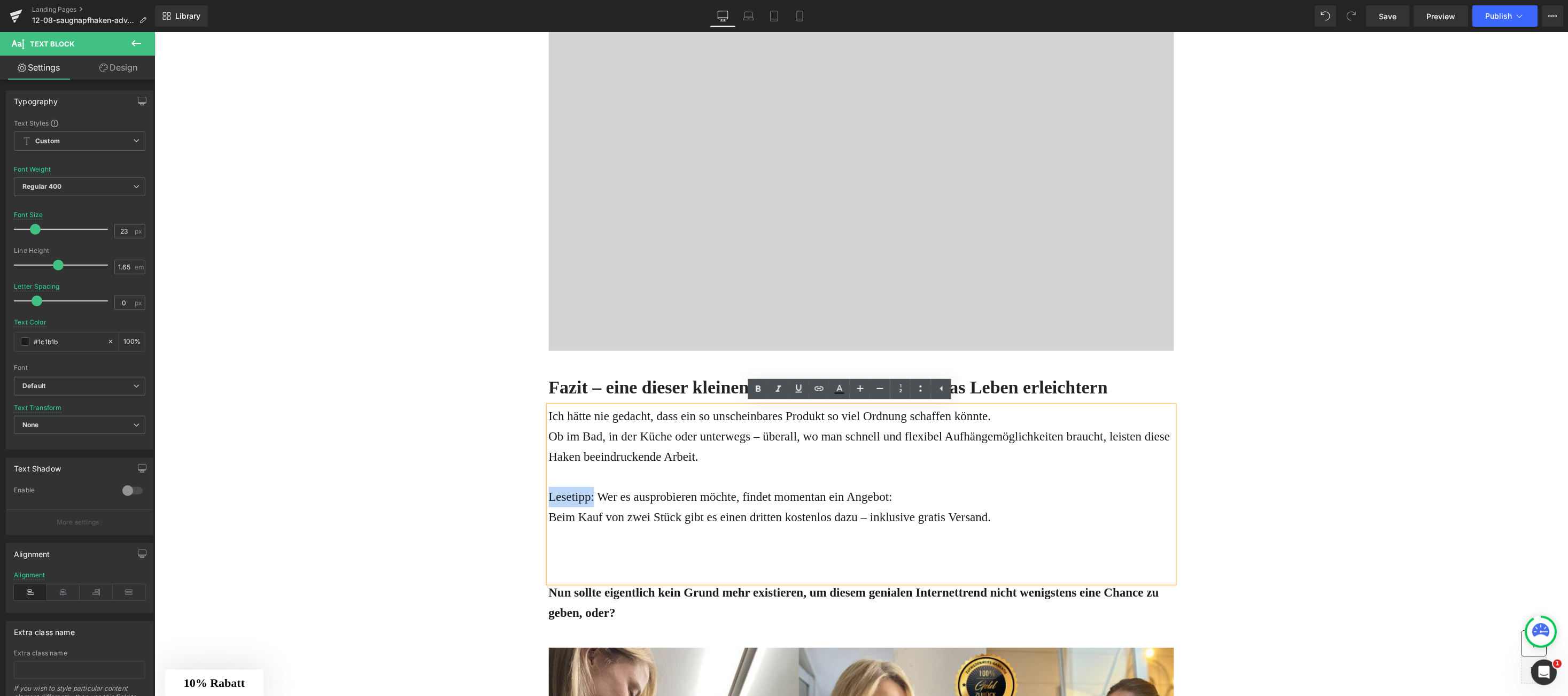
drag, startPoint x: 557, startPoint y: 499, endPoint x: 578, endPoint y: 499, distance: 21.0
click at [578, 499] on div "Lesetipp: Wer es ausprobieren möchte, findet momentan ein Angebot:" at bounding box center [861, 497] width 626 height 21
click at [849, 499] on div "Lesetipp: Wer es ausprobieren möchte, findet momentan ein Angebot:" at bounding box center [861, 497] width 626 height 21
click at [754, 513] on div "Beim Kauf von zwei Stück gibt es einen dritten kostenlos dazu – inklusive grati…" at bounding box center [861, 517] width 626 height 21
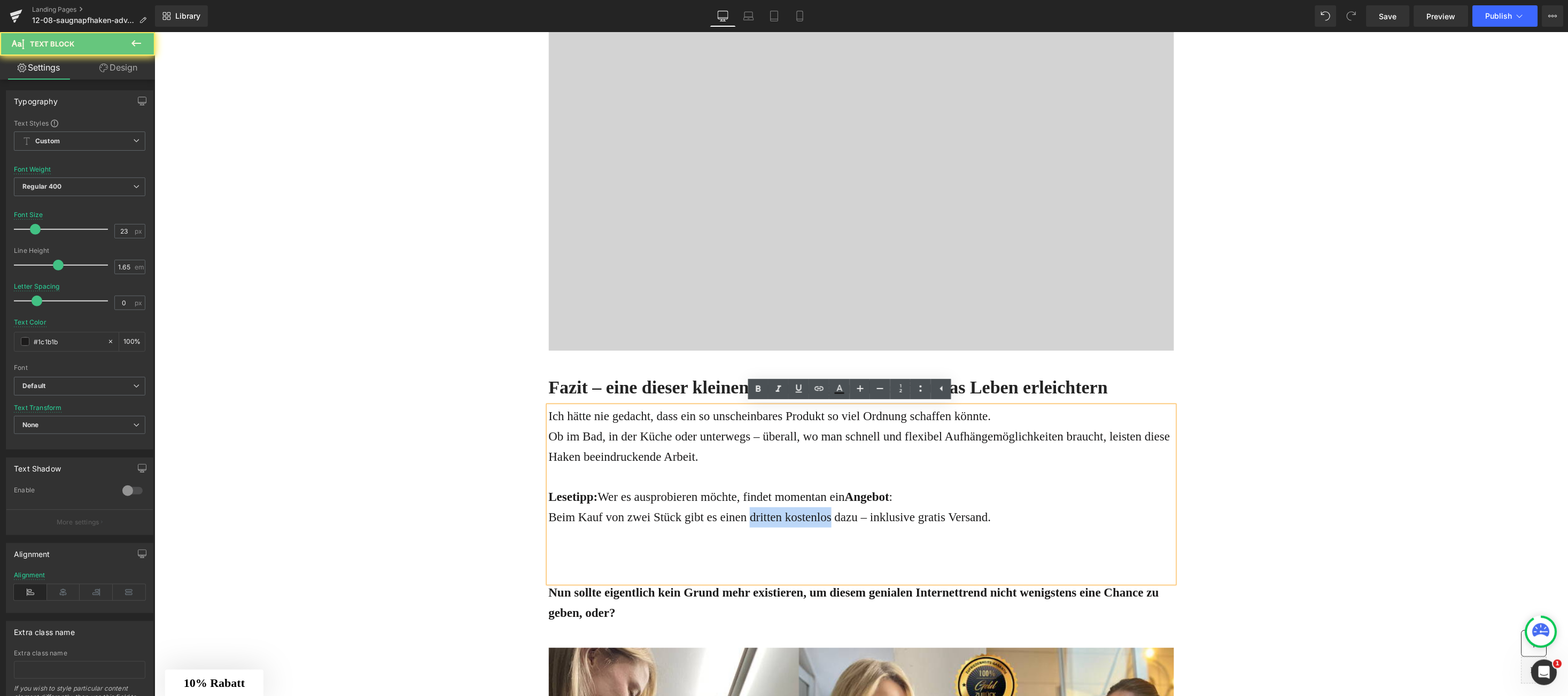
drag, startPoint x: 754, startPoint y: 513, endPoint x: 784, endPoint y: 516, distance: 30.1
click at [784, 516] on div "Beim Kauf von zwei Stück gibt es einen dritten kostenlos dazu – inklusive grati…" at bounding box center [861, 517] width 626 height 21
click at [915, 519] on div "Beim Kauf von zwei Stück gibt es einen dritten kostenlos dazu – inklusive grati…" at bounding box center [861, 517] width 626 height 21
drag, startPoint x: 914, startPoint y: 519, endPoint x: 975, endPoint y: 514, distance: 61.2
click at [975, 514] on div "Beim Kauf von zwei Stück gibt es einen dritten kostenlos dazu – inklusive grati…" at bounding box center [861, 517] width 626 height 21
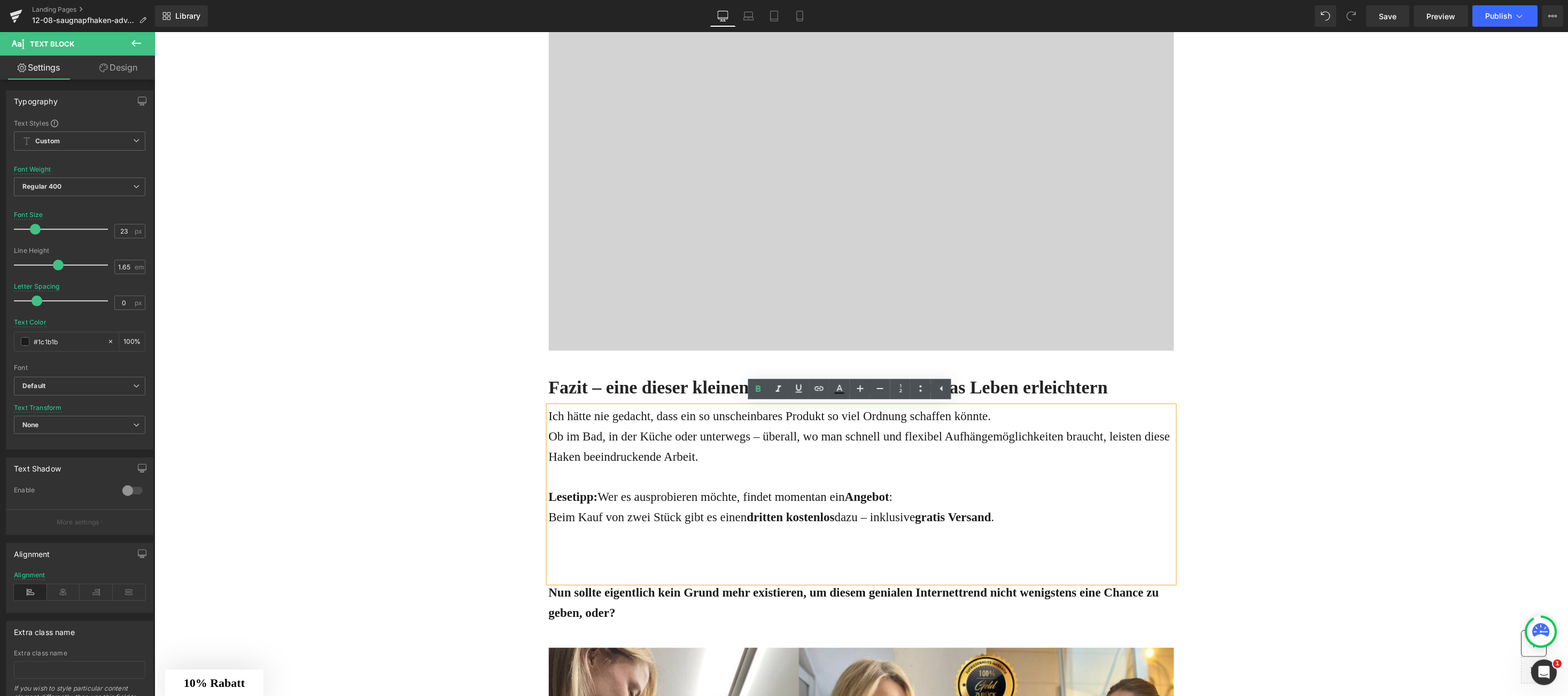
click at [632, 554] on div "Ich hätte nie gedacht, dass ein so unscheinbares Produkt so viel Ordnung schaff…" at bounding box center [861, 494] width 626 height 177
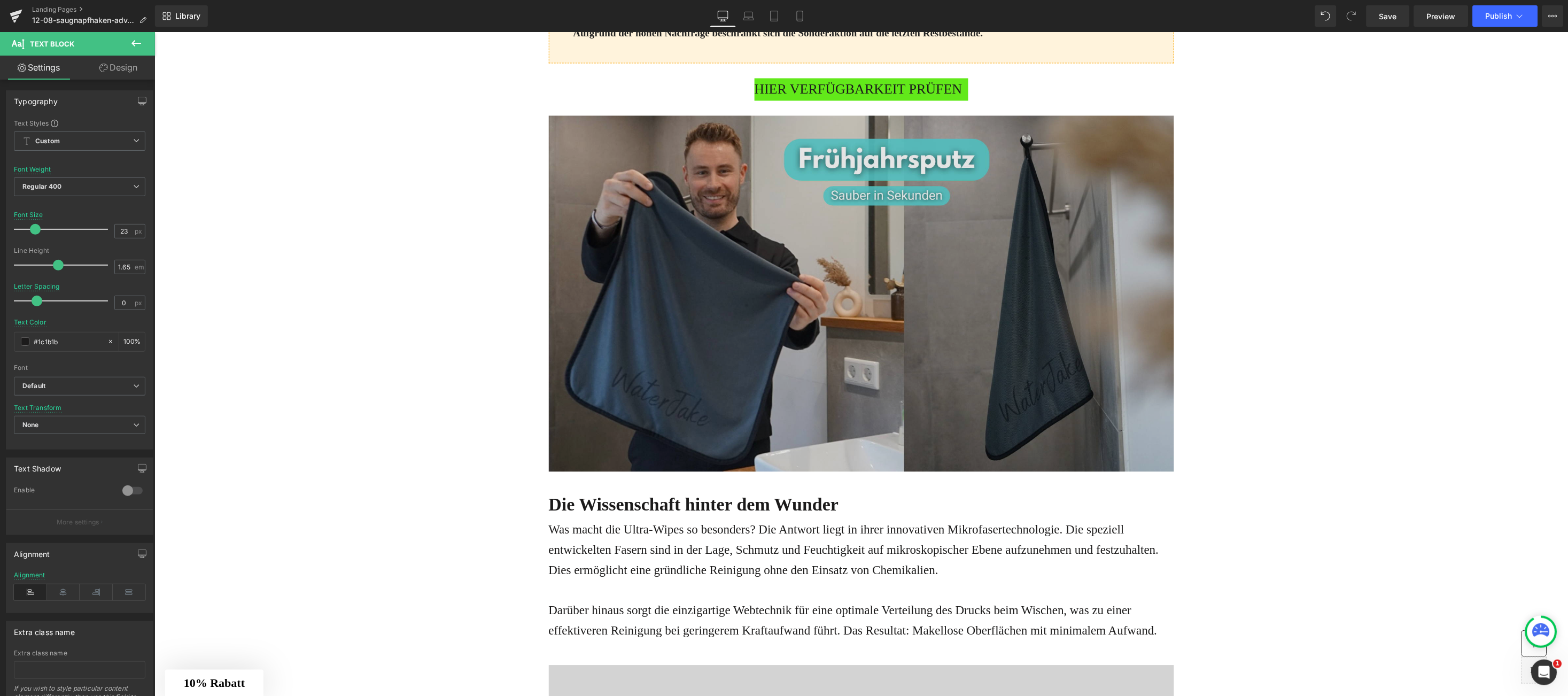
scroll to position [2464, 0]
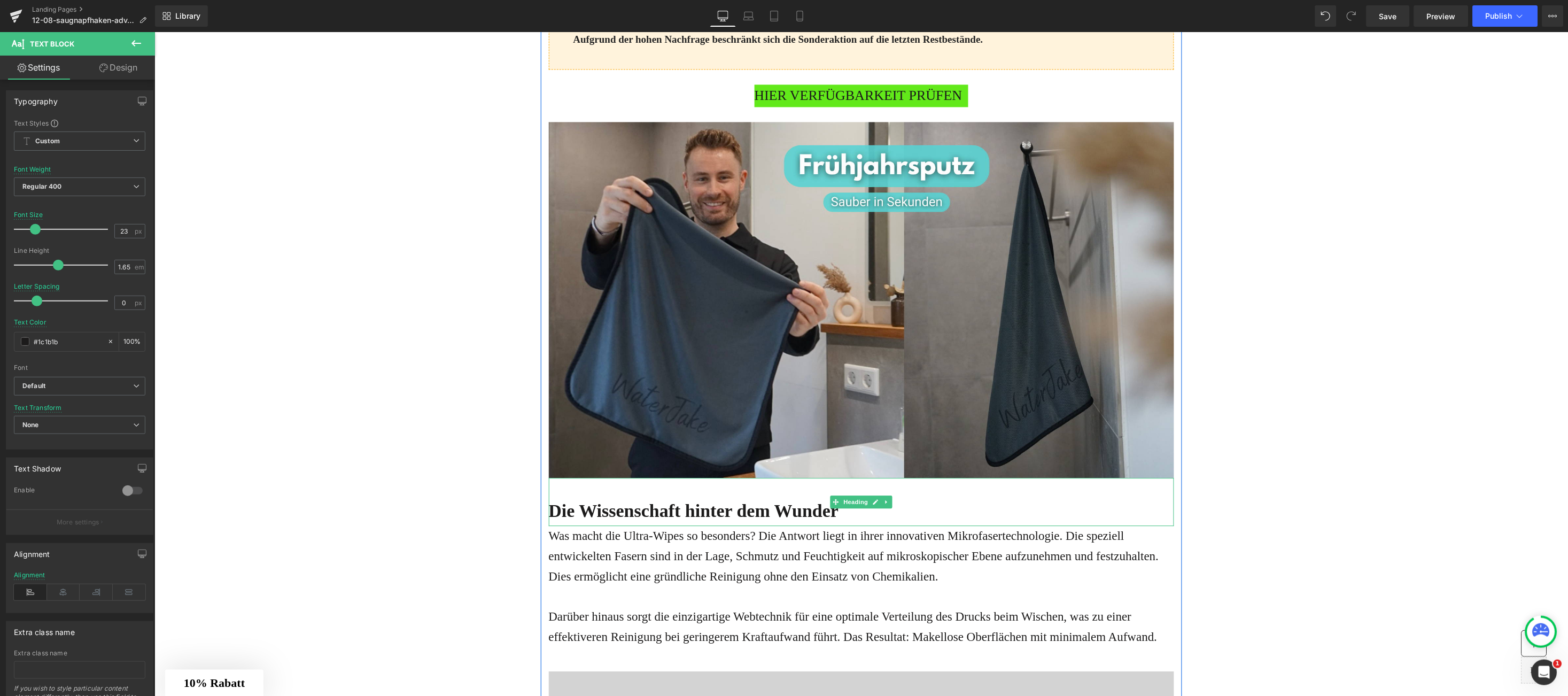
drag, startPoint x: 664, startPoint y: 499, endPoint x: 551, endPoint y: 511, distance: 113.6
click at [664, 499] on h1 "Die Wissenschaft hinter dem Wunder" at bounding box center [861, 511] width 626 height 30
click at [548, 513] on b "Die Wissenschaft hinter dem Wunder" at bounding box center [693, 510] width 290 height 20
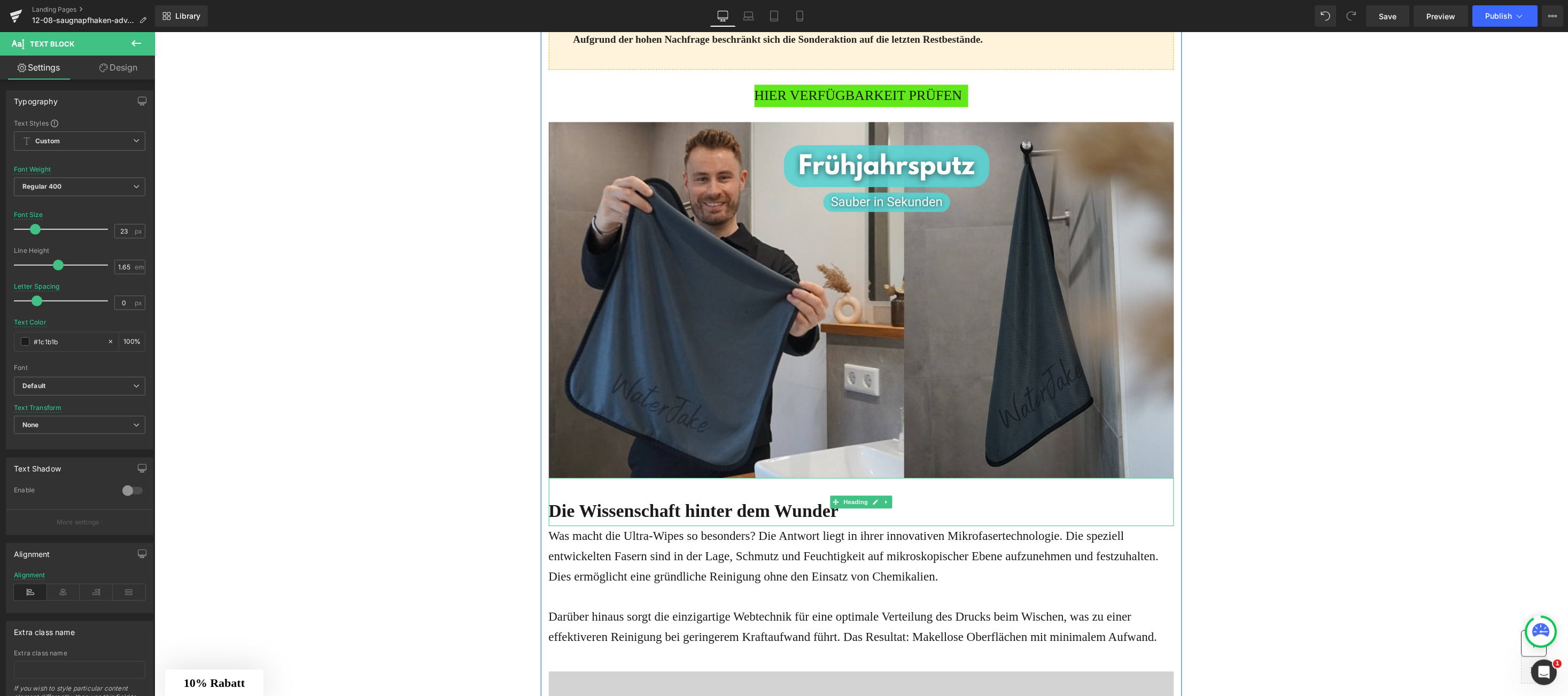
click at [548, 513] on b "Die Wissenschaft hinter dem Wunder" at bounding box center [693, 510] width 290 height 20
click at [551, 511] on b "Die Wissenschaft hinter dem Wunder" at bounding box center [693, 510] width 290 height 20
paste div
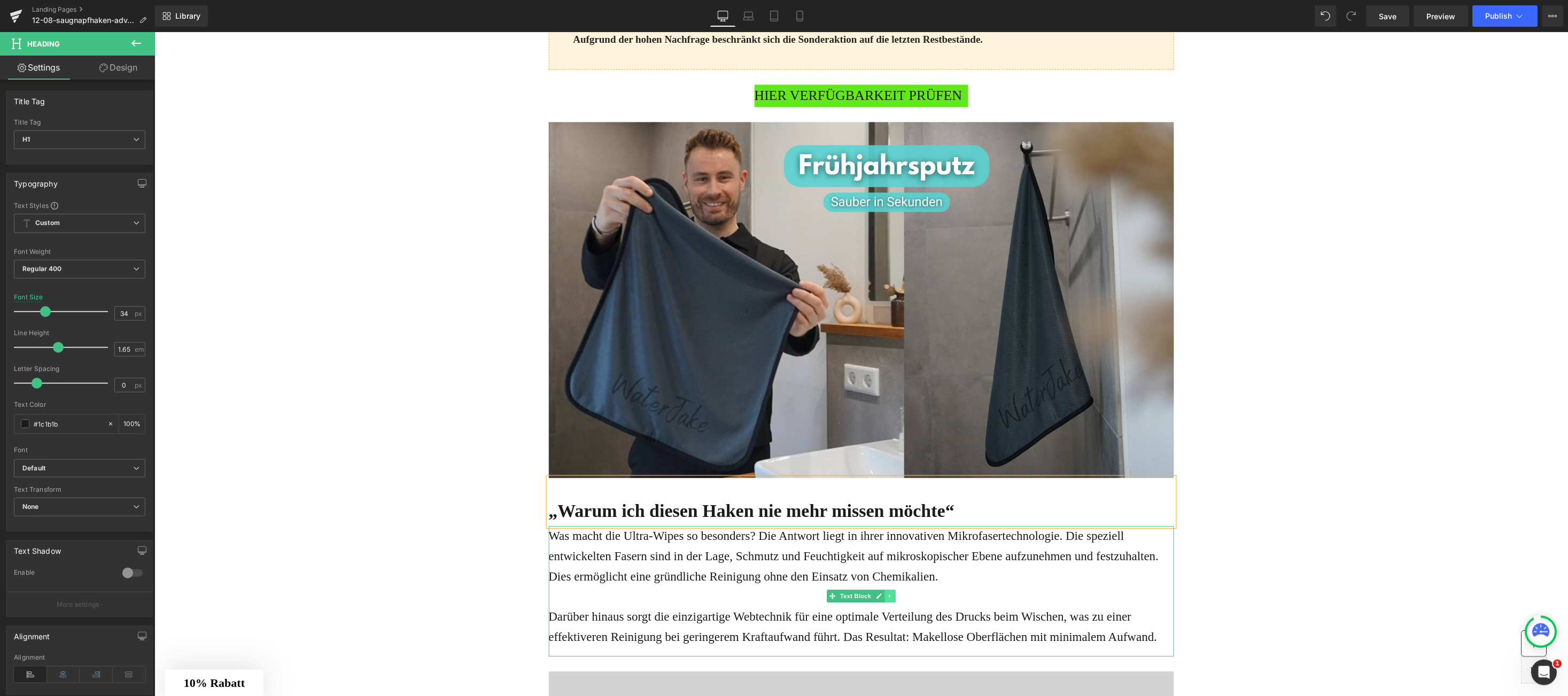
click at [886, 598] on icon at bounding box center [889, 596] width 6 height 7
click at [879, 596] on link at bounding box center [885, 596] width 12 height 13
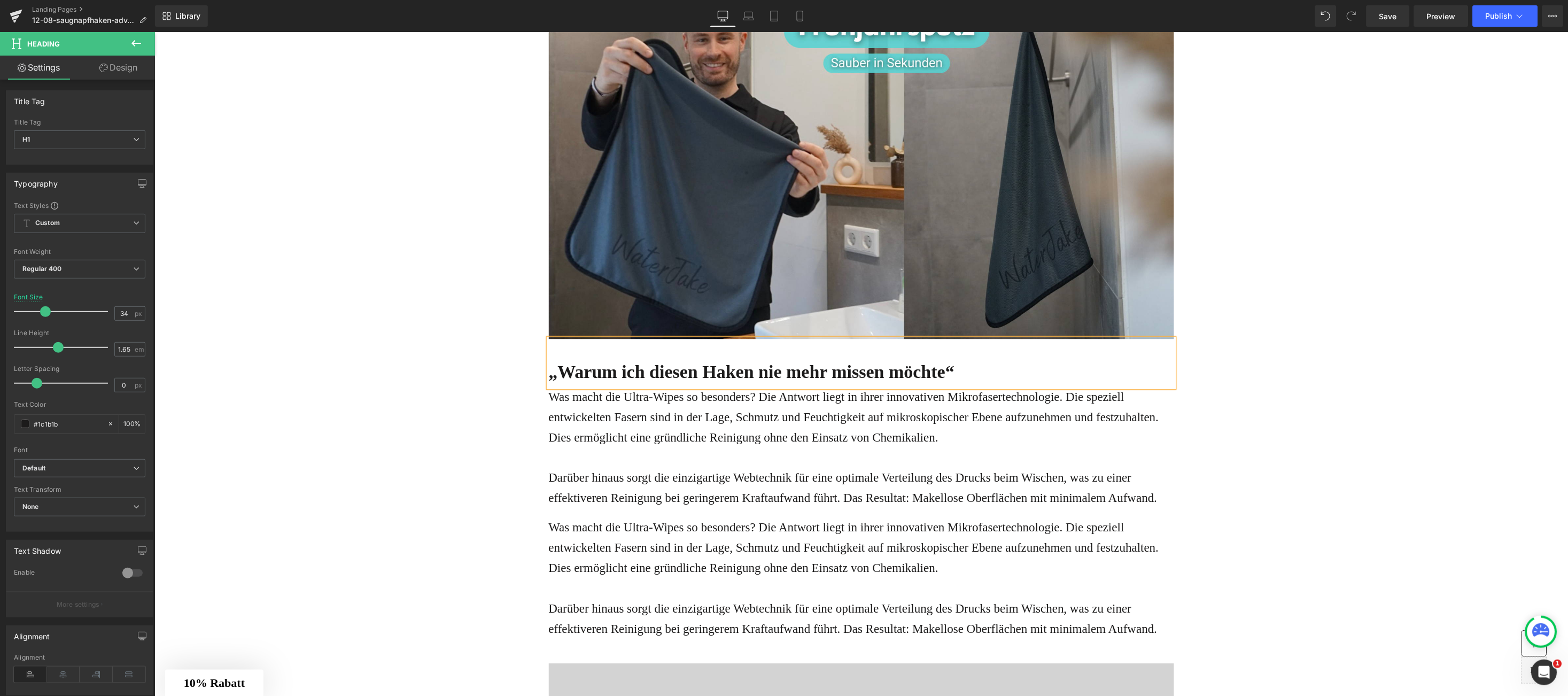
scroll to position [2565, 0]
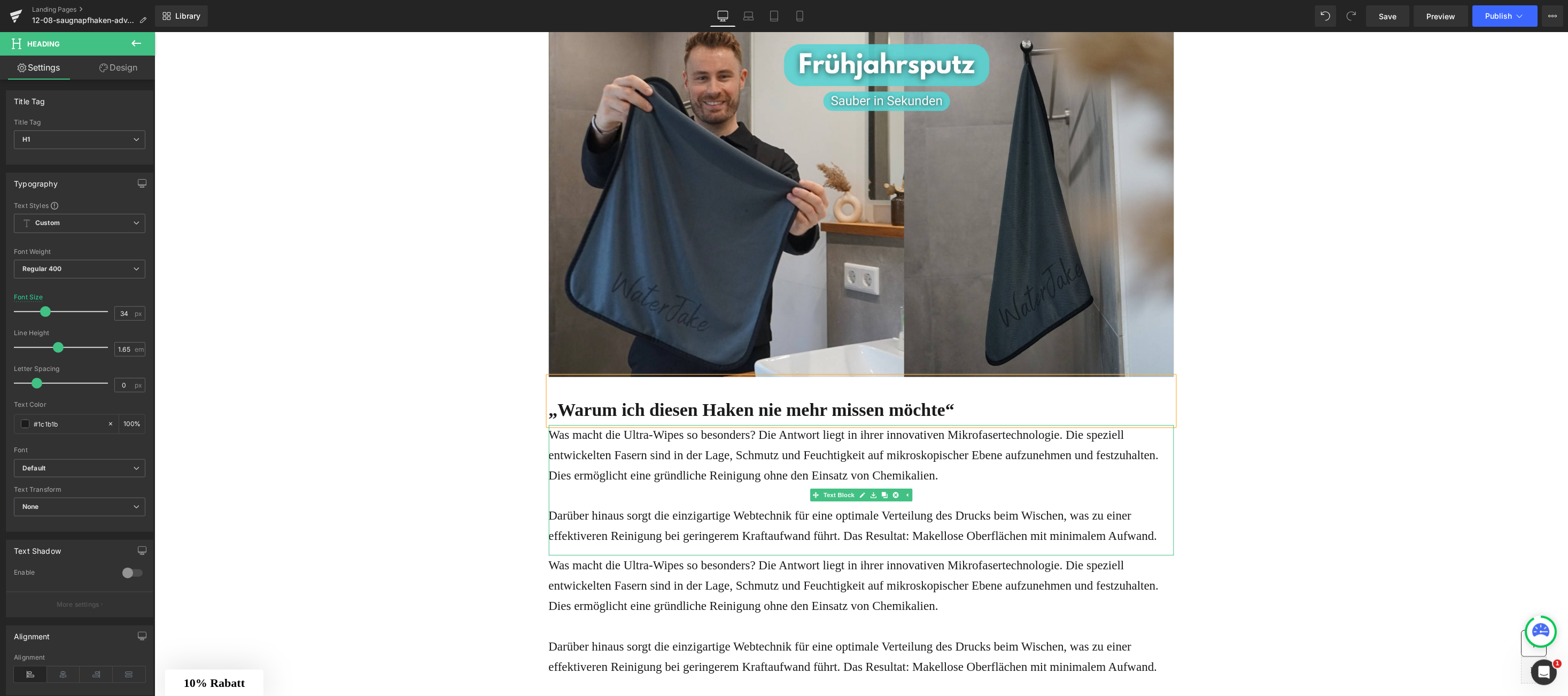
click at [610, 519] on p "Darüber hinaus sorgt die einzigartige Webtechnik für eine optimale Verteilung d…" at bounding box center [861, 525] width 626 height 40
click at [549, 434] on p "Was macht die Ultra-Wipes so besonders? Die Antwort liegt in ihrer innovativen …" at bounding box center [861, 455] width 626 height 61
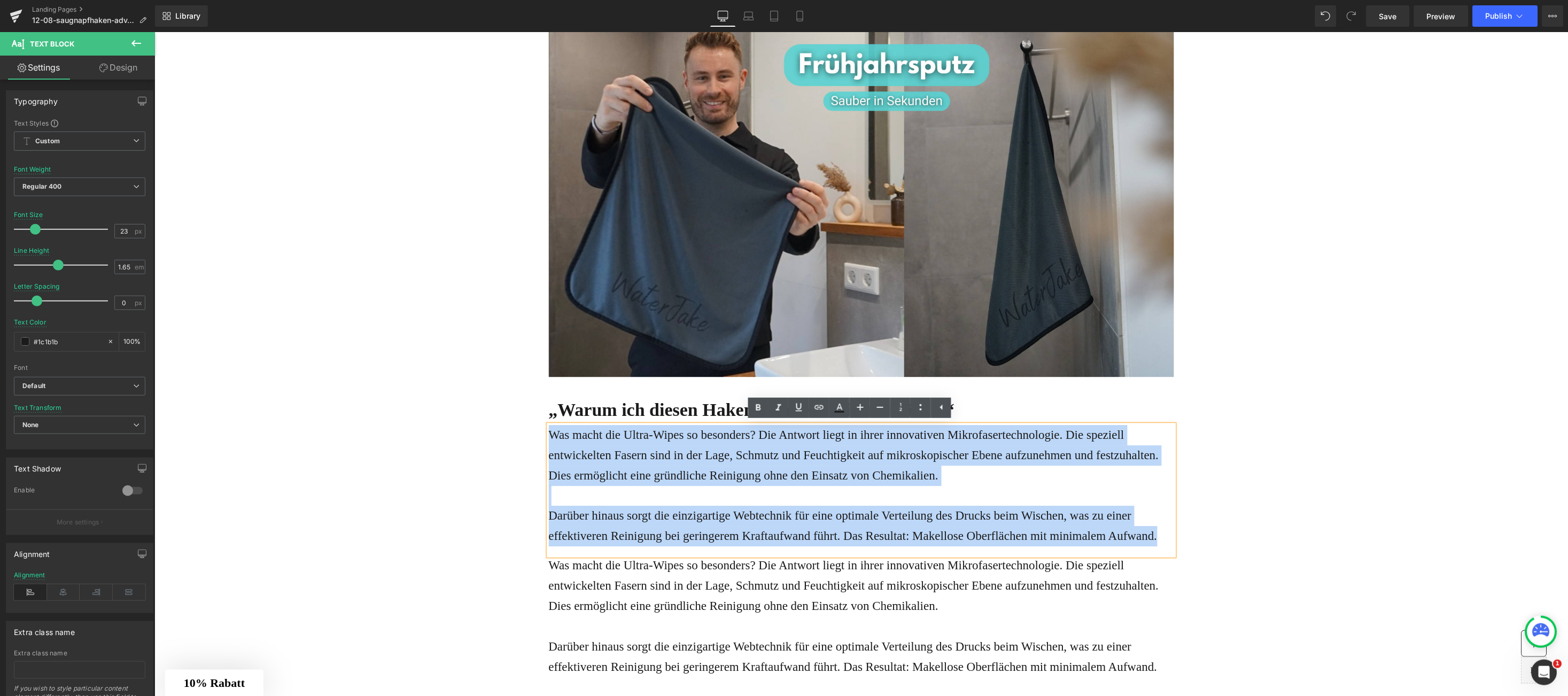
drag, startPoint x: 549, startPoint y: 431, endPoint x: 1166, endPoint y: 536, distance: 625.9
click at [1166, 536] on div "Unglaubliche Nachfrage für junges Start-up Text Block Schluss mit dem Reinigung…" at bounding box center [861, 114] width 641 height 5218
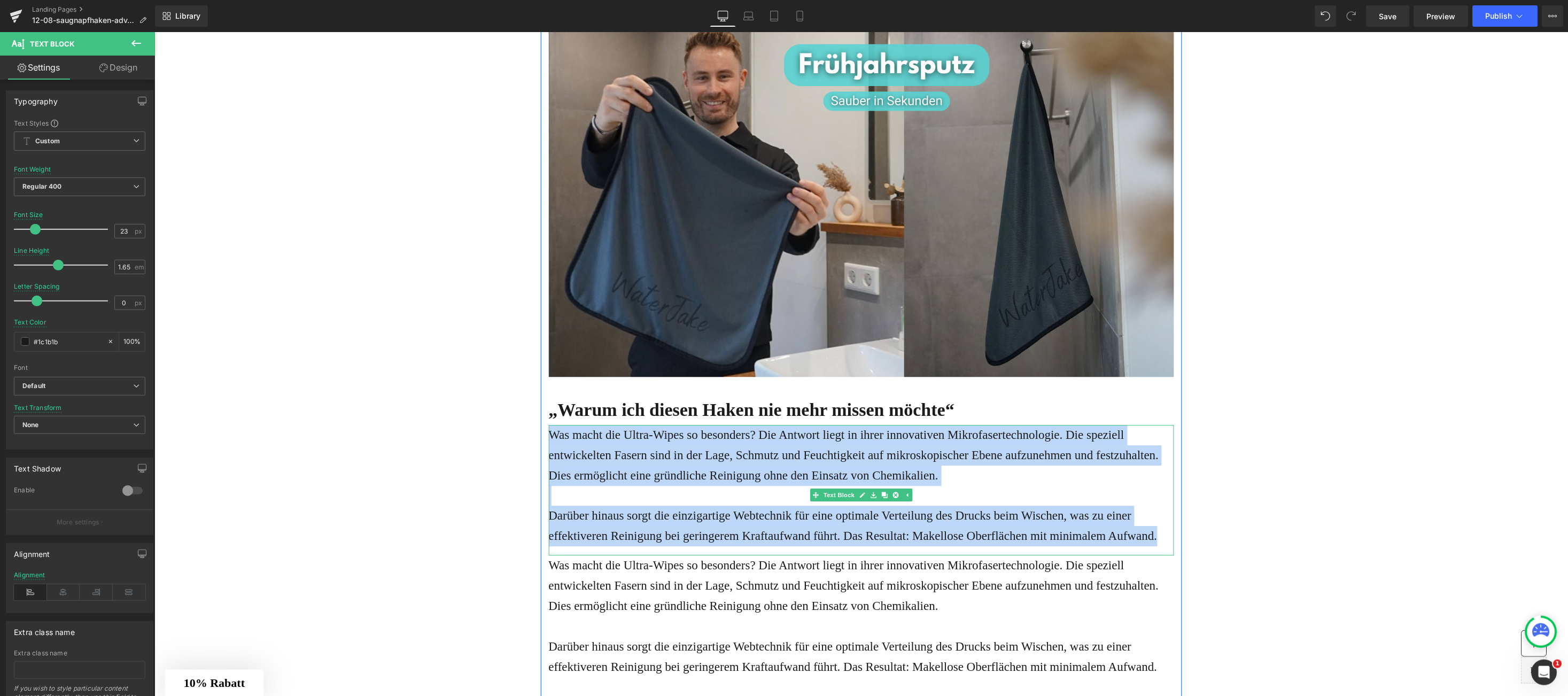
drag, startPoint x: 582, startPoint y: 472, endPoint x: 562, endPoint y: 440, distance: 37.7
click at [580, 472] on p "Was macht die Ultra-Wipes so besonders? Die Antwort liegt in ihrer innovativen …" at bounding box center [861, 455] width 626 height 61
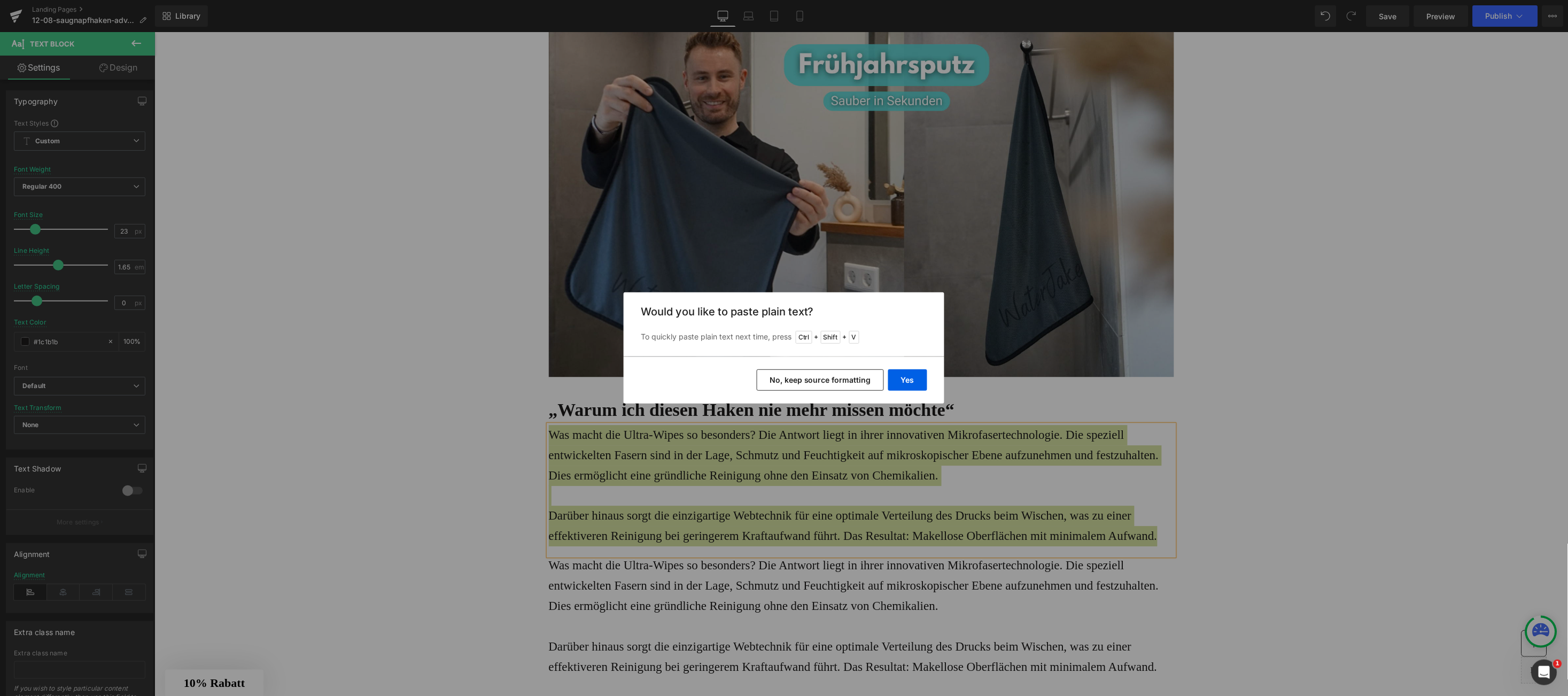
click at [928, 381] on div "Yes No, keep source formatting" at bounding box center [784, 380] width 321 height 47
click at [911, 385] on button "Yes" at bounding box center [907, 380] width 39 height 21
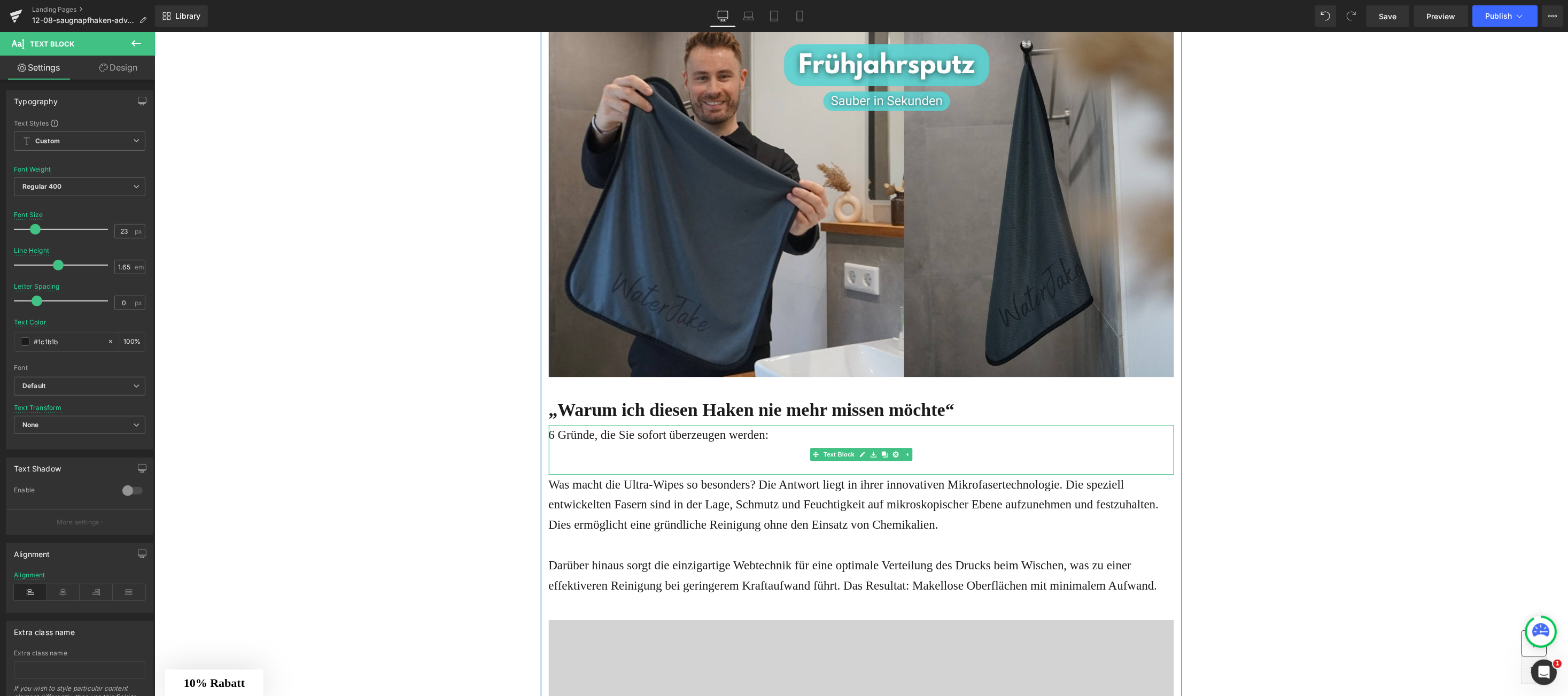
click at [548, 439] on p "6 Gründe, die Sie sofort überzeugen werden:" at bounding box center [861, 434] width 626 height 21
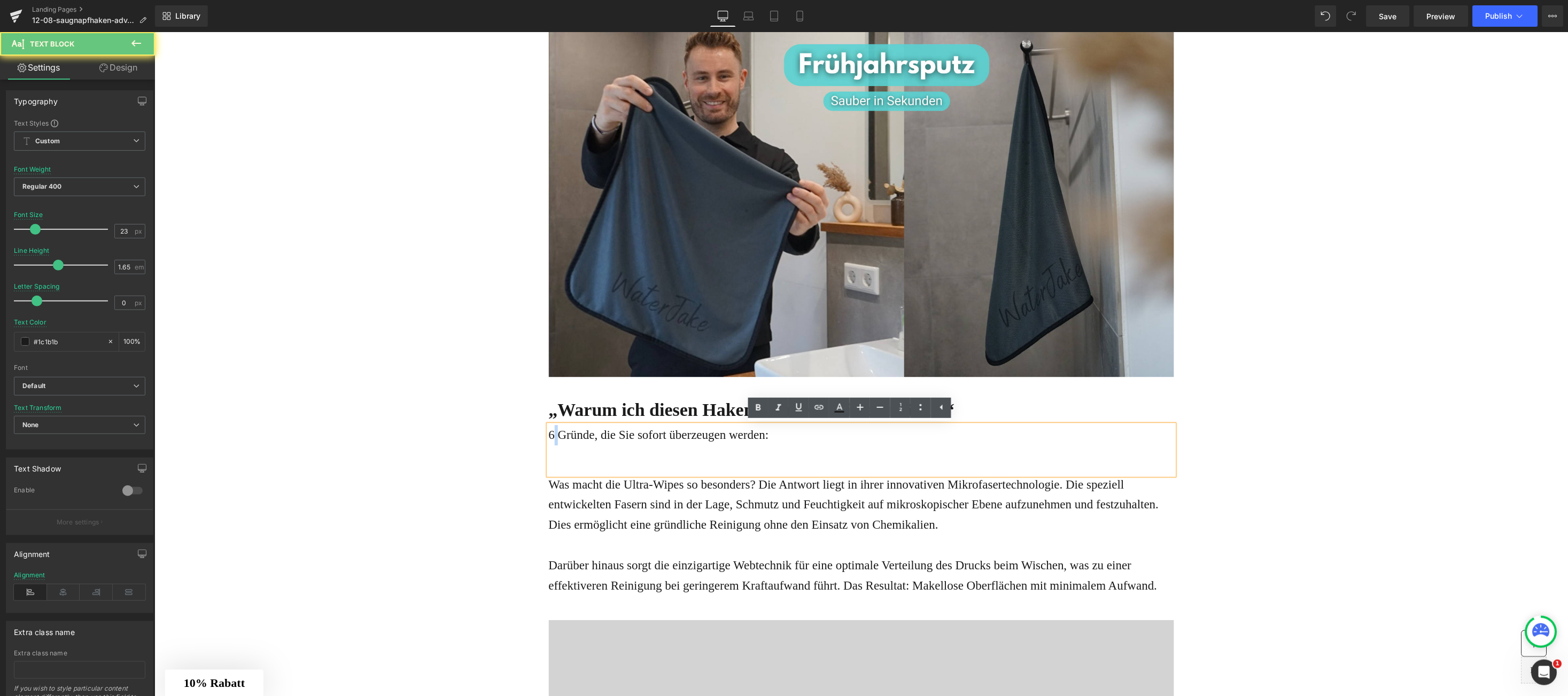
click at [548, 438] on p "6 Gründe, die Sie sofort überzeugen werden:" at bounding box center [861, 434] width 626 height 21
click at [760, 408] on icon at bounding box center [759, 407] width 5 height 7
click at [855, 408] on icon at bounding box center [861, 408] width 13 height 13
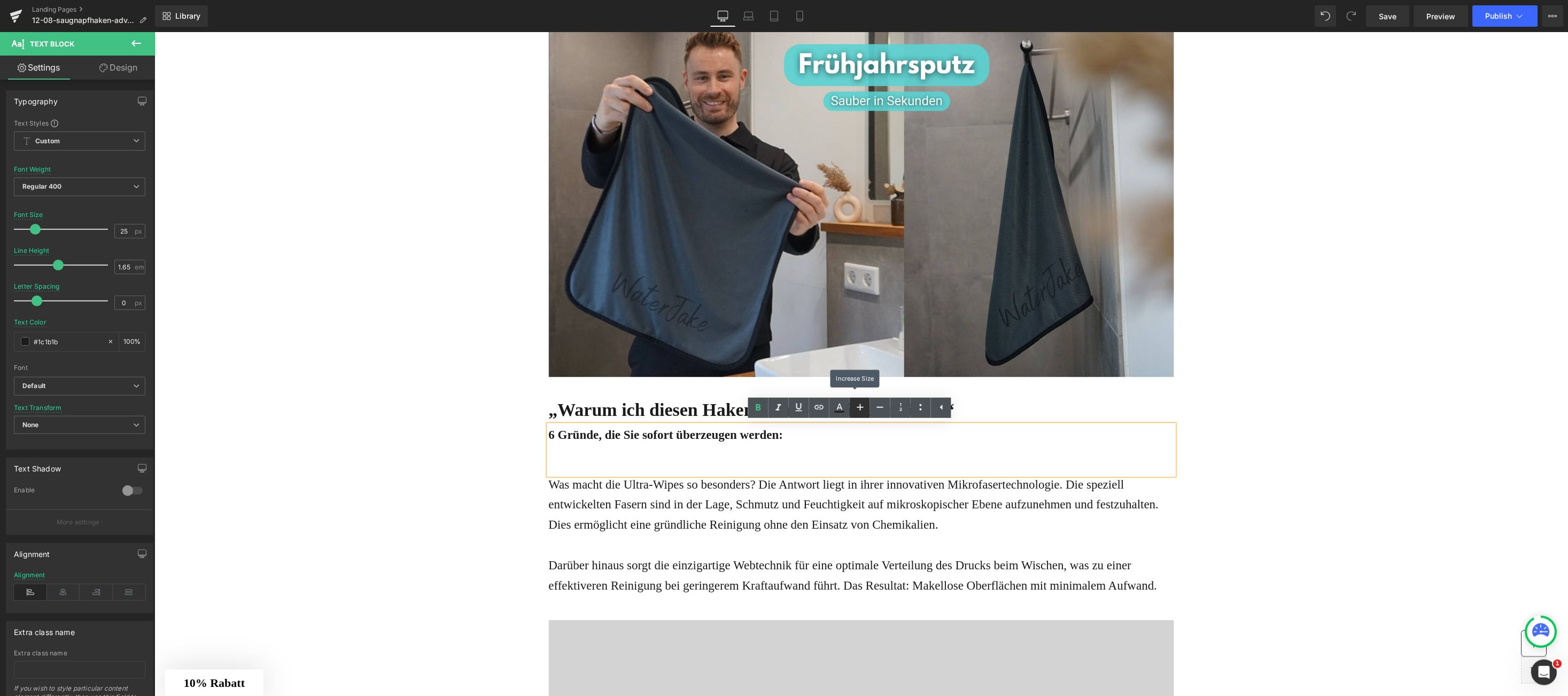
click at [855, 408] on icon at bounding box center [861, 408] width 13 height 13
type input "27"
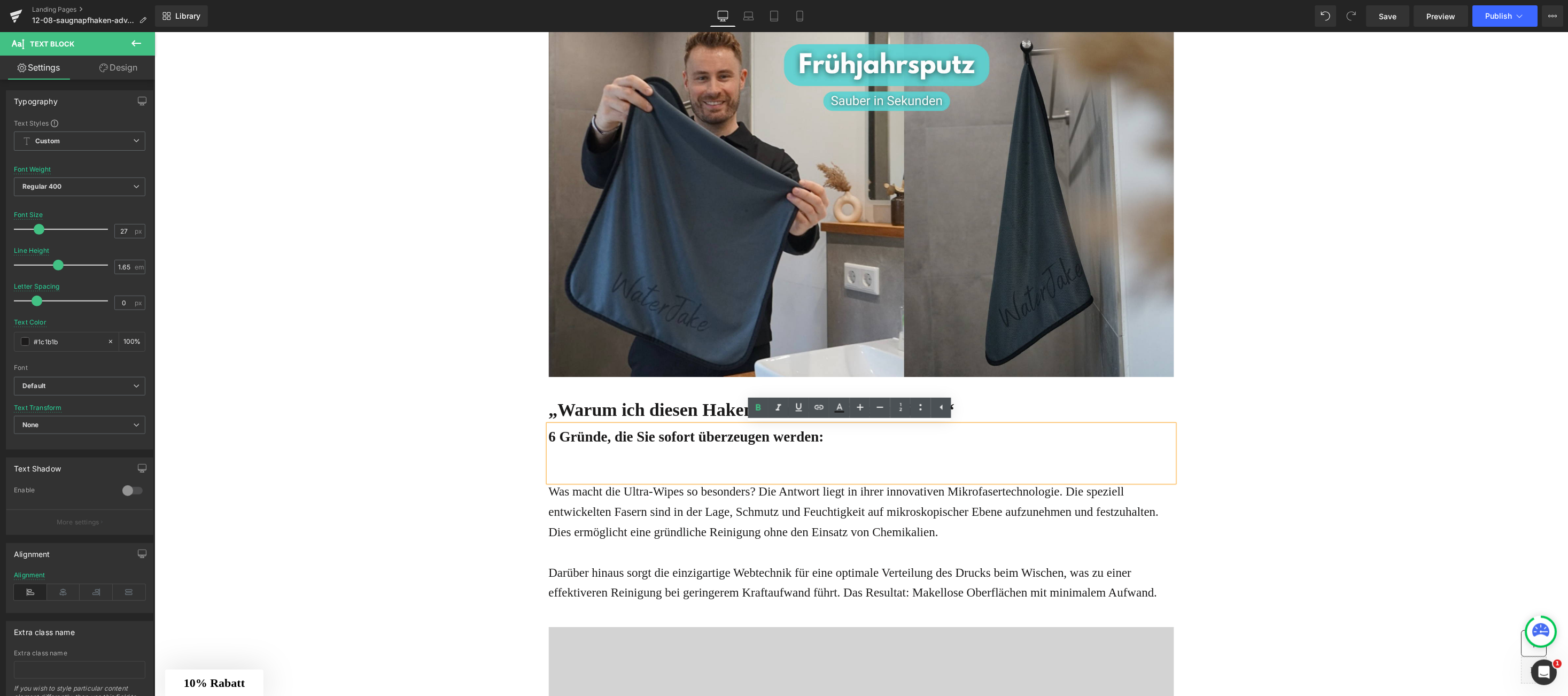
click at [621, 478] on div "6 Gründe, die Sie sofort überzeugen werden:" at bounding box center [861, 452] width 626 height 57
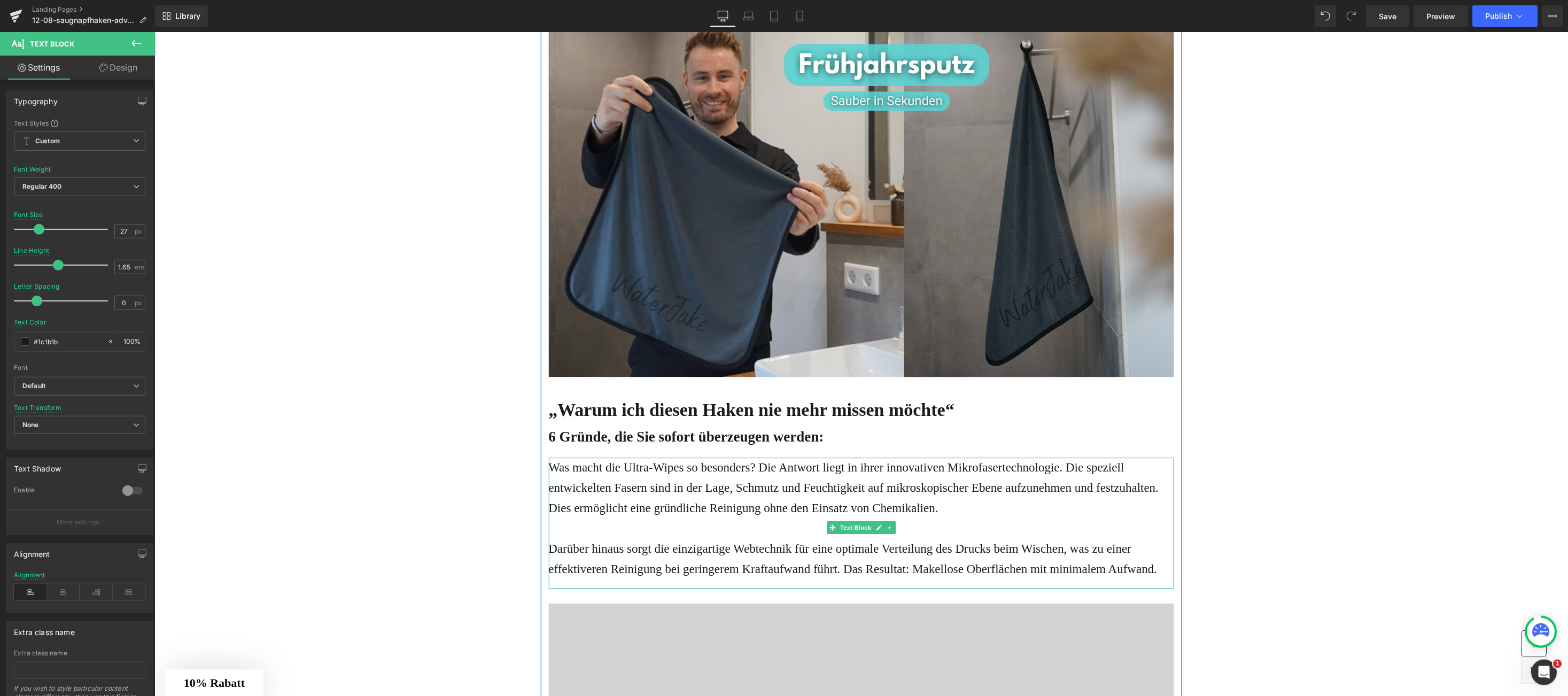
drag, startPoint x: 540, startPoint y: 466, endPoint x: 548, endPoint y: 466, distance: 8.0
click at [548, 466] on p "Was macht die Ultra-Wipes so besonders? Die Antwort liegt in ihrer innovativen …" at bounding box center [861, 488] width 626 height 61
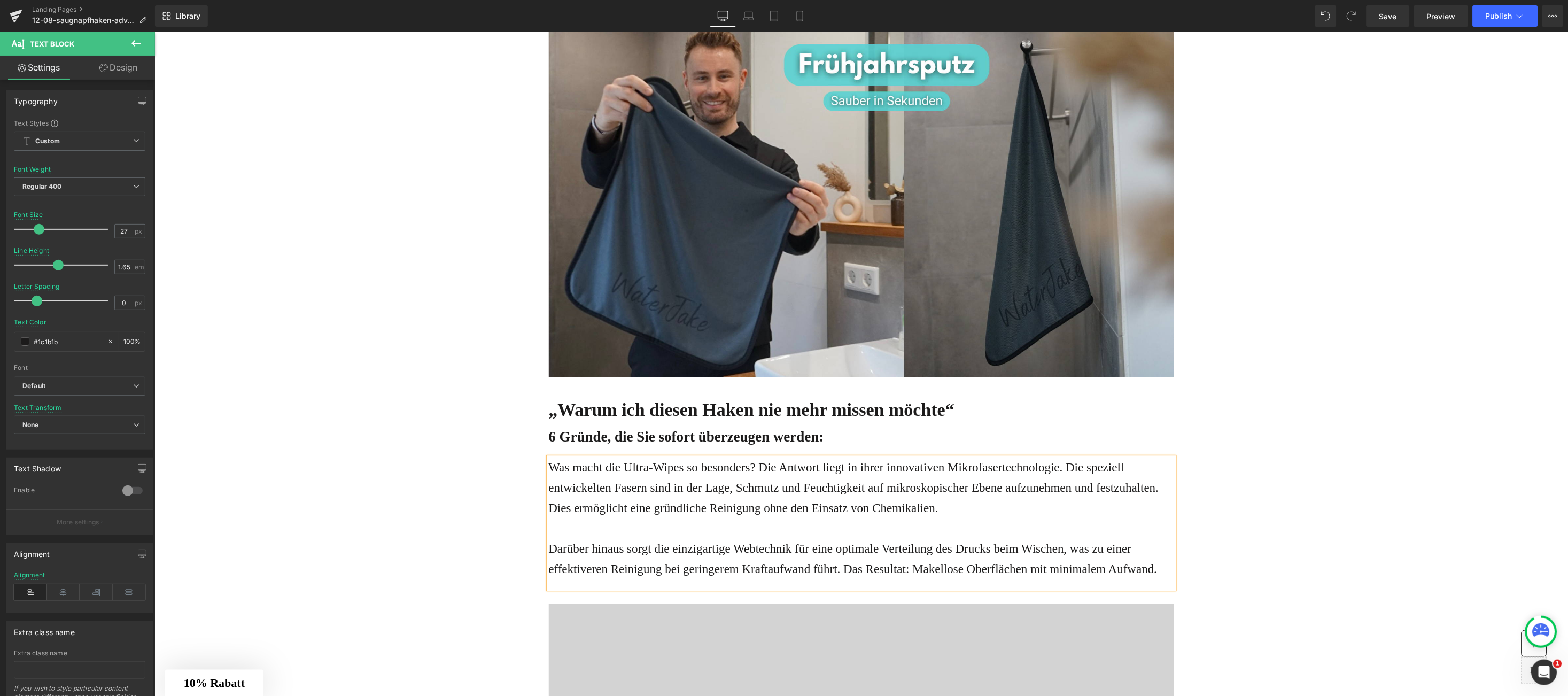
click at [551, 466] on p "Was macht die Ultra-Wipes so besonders? Die Antwort liegt in ihrer innovativen …" at bounding box center [861, 488] width 626 height 61
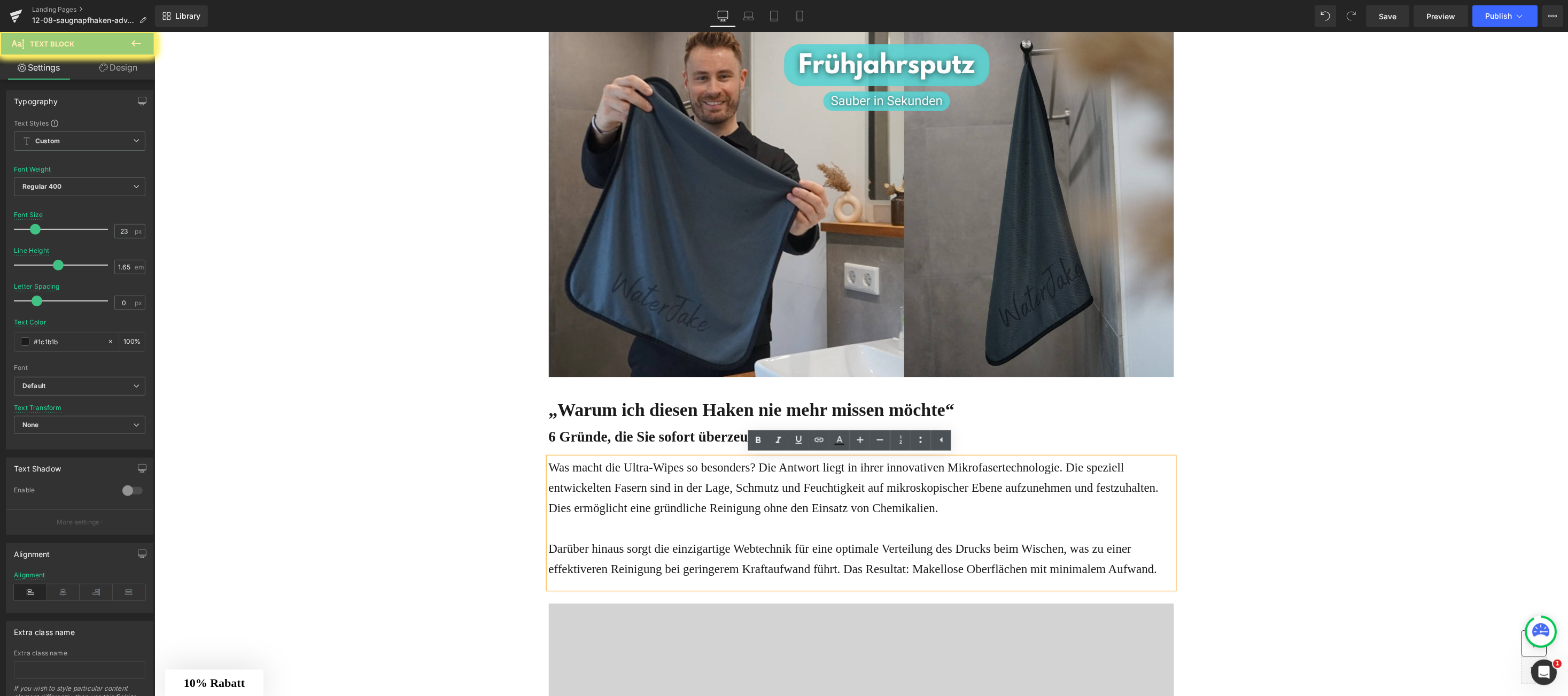
drag, startPoint x: 551, startPoint y: 466, endPoint x: 1171, endPoint y: 568, distance: 628.3
click at [1171, 568] on div "Online-Ratgeber Haus & Wohnen Heading Advertorial Text Block Row Row Unglaublic…" at bounding box center [860, 261] width 1413 height 5589
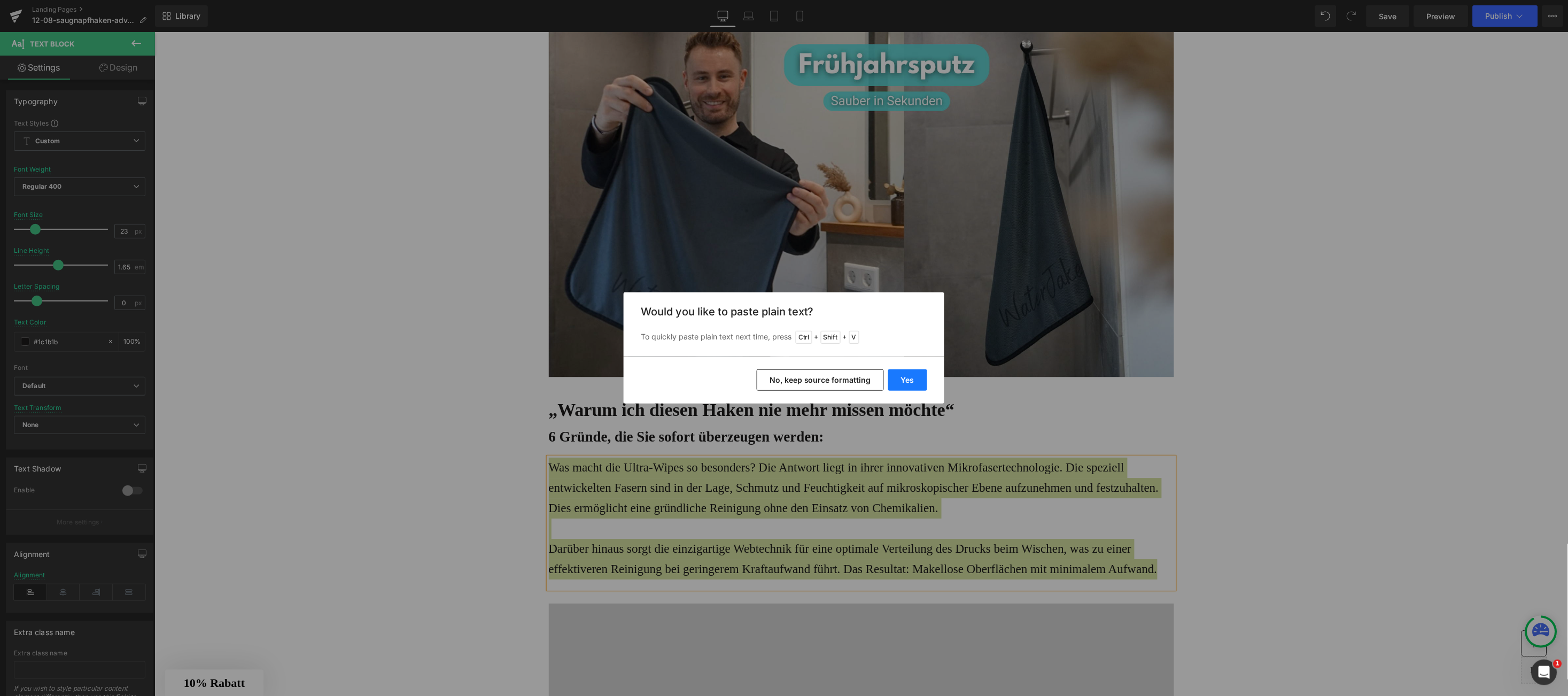
click at [909, 387] on button "Yes" at bounding box center [907, 380] width 39 height 21
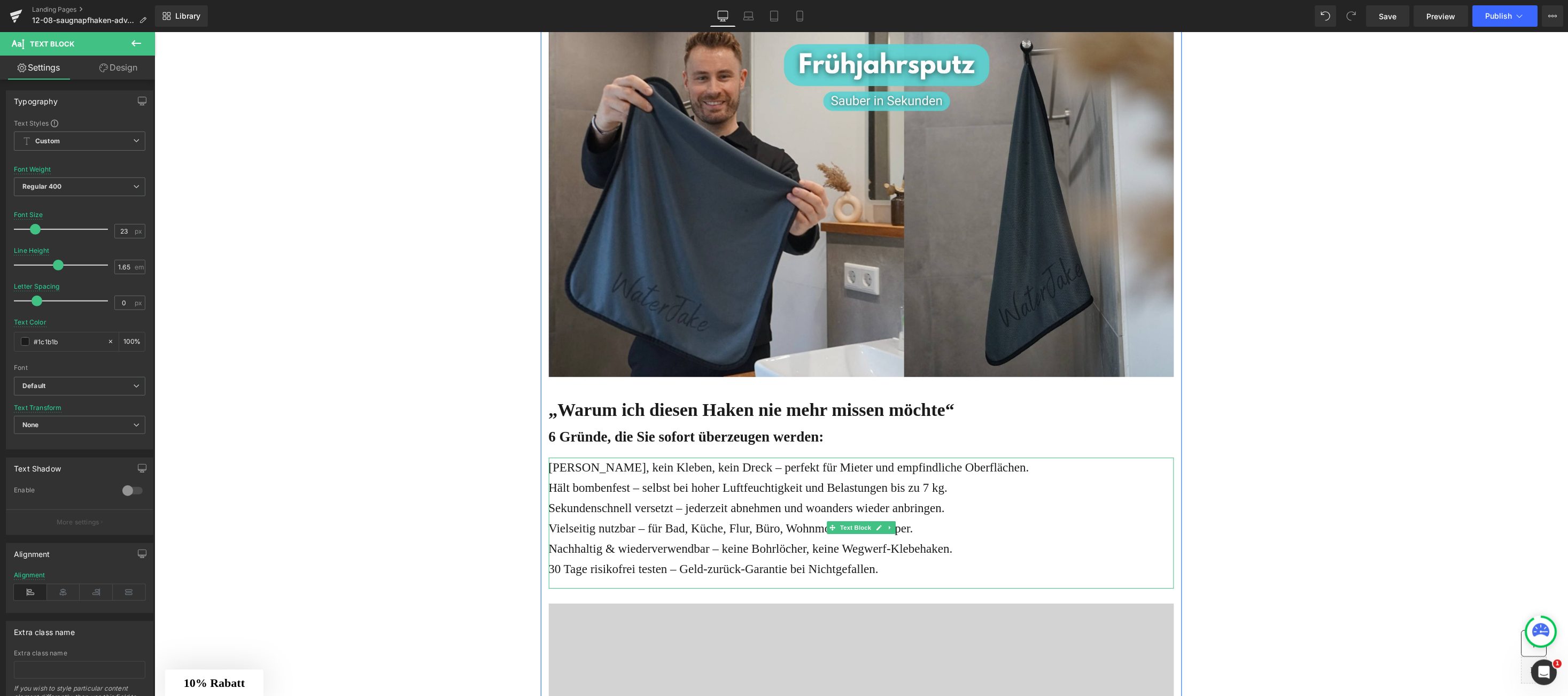
click at [902, 571] on p "30 Tage risikofrei testen – Geld-zurück-Garantie bei Nichtgefallen." at bounding box center [861, 568] width 626 height 21
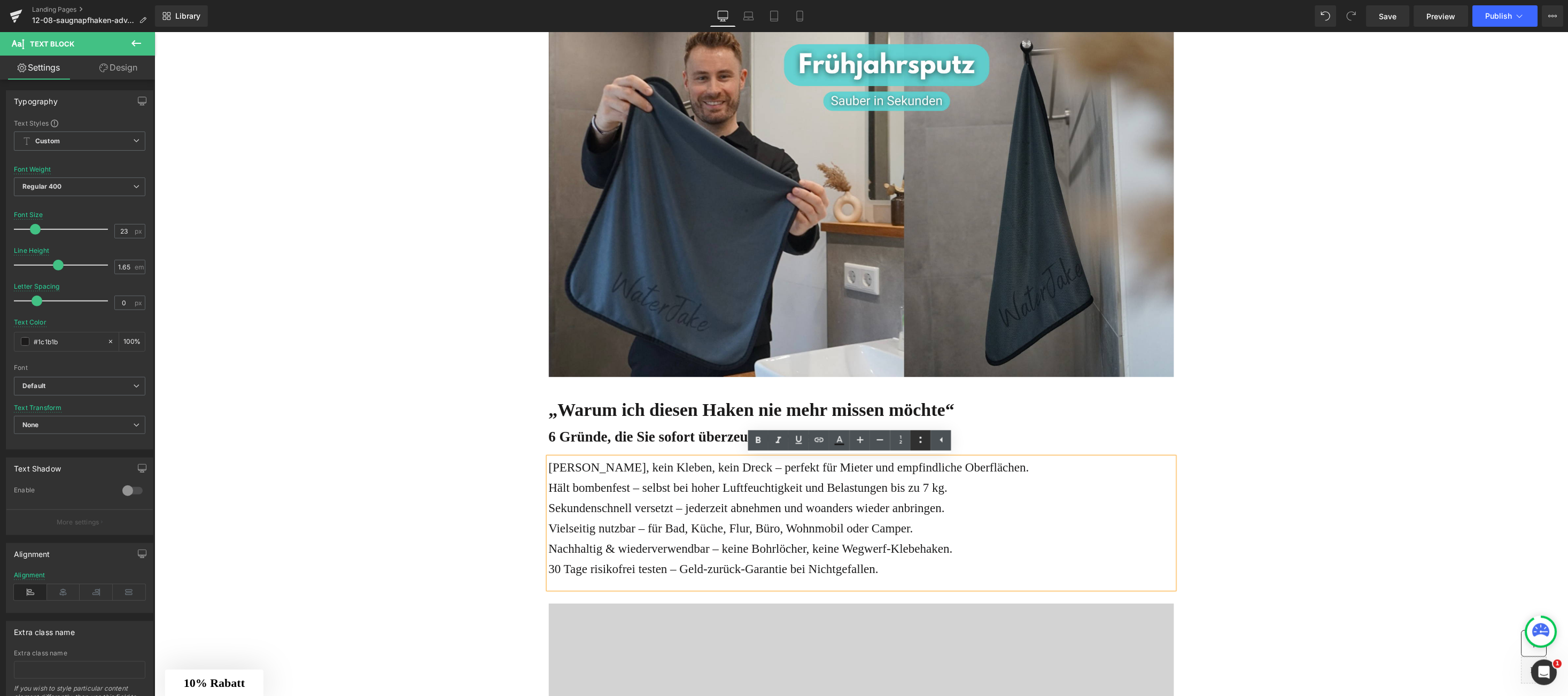
click at [920, 438] on icon at bounding box center [921, 440] width 2 height 7
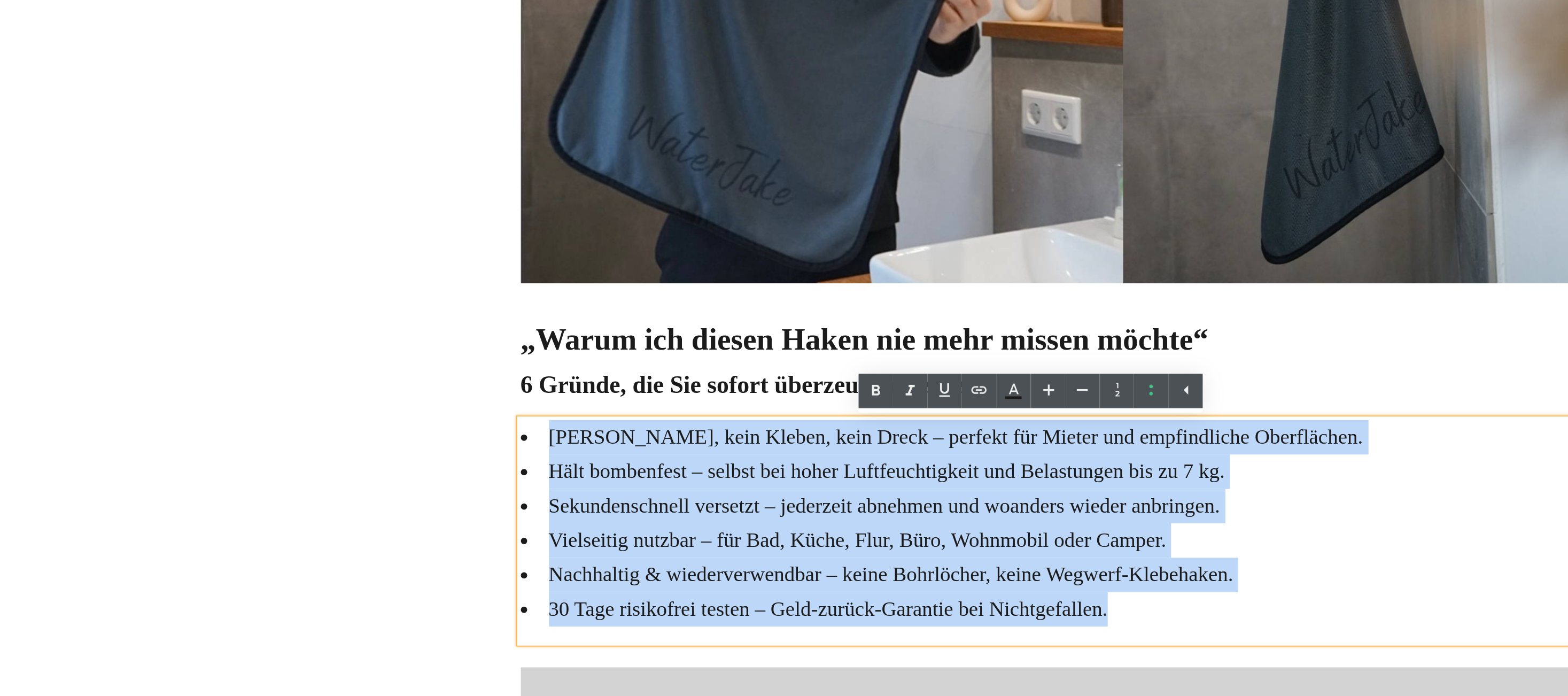
click at [271, 136] on li "Kein Bohren, kein Kleben, kein Dreck – perfekt für Mieter und empfindliche Ober…" at bounding box center [559, 134] width 626 height 21
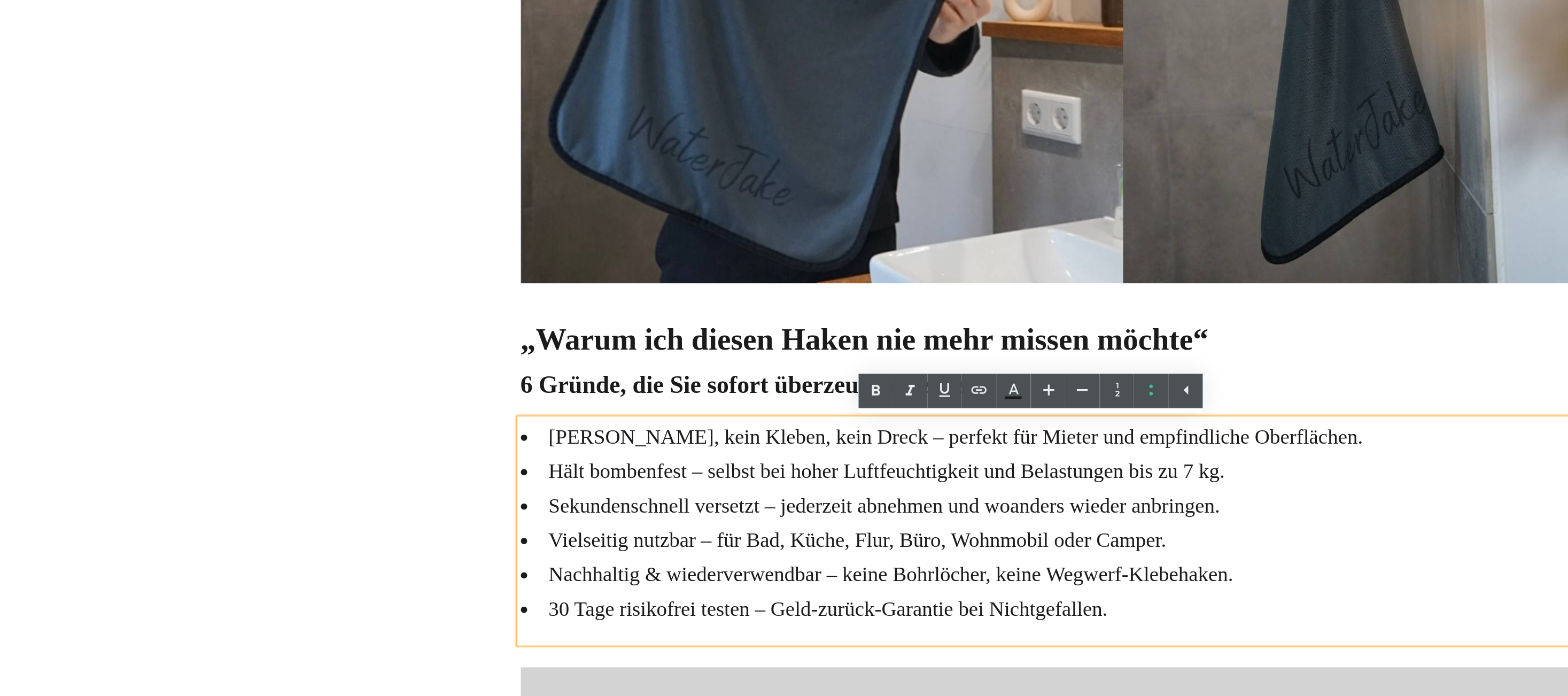
click at [269, 136] on li "Kein Bohren, kein Kleben, kein Dreck – perfekt für Mieter und empfindliche Ober…" at bounding box center [559, 134] width 626 height 21
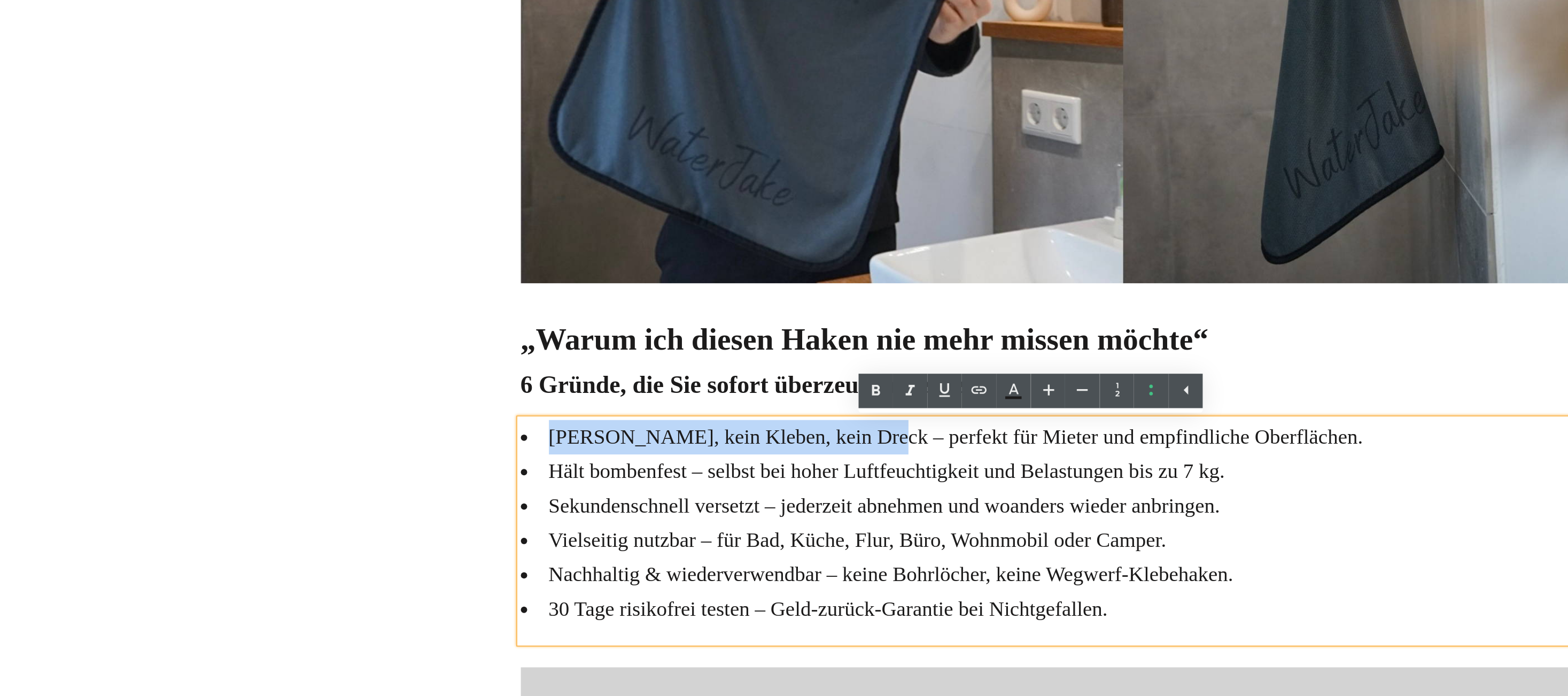
drag, startPoint x: 269, startPoint y: 136, endPoint x: 425, endPoint y: 137, distance: 156.0
click at [425, 137] on li "Kein Bohren, kein Kleben, kein Dreck – perfekt für Mieter und empfindliche Ober…" at bounding box center [559, 134] width 626 height 21
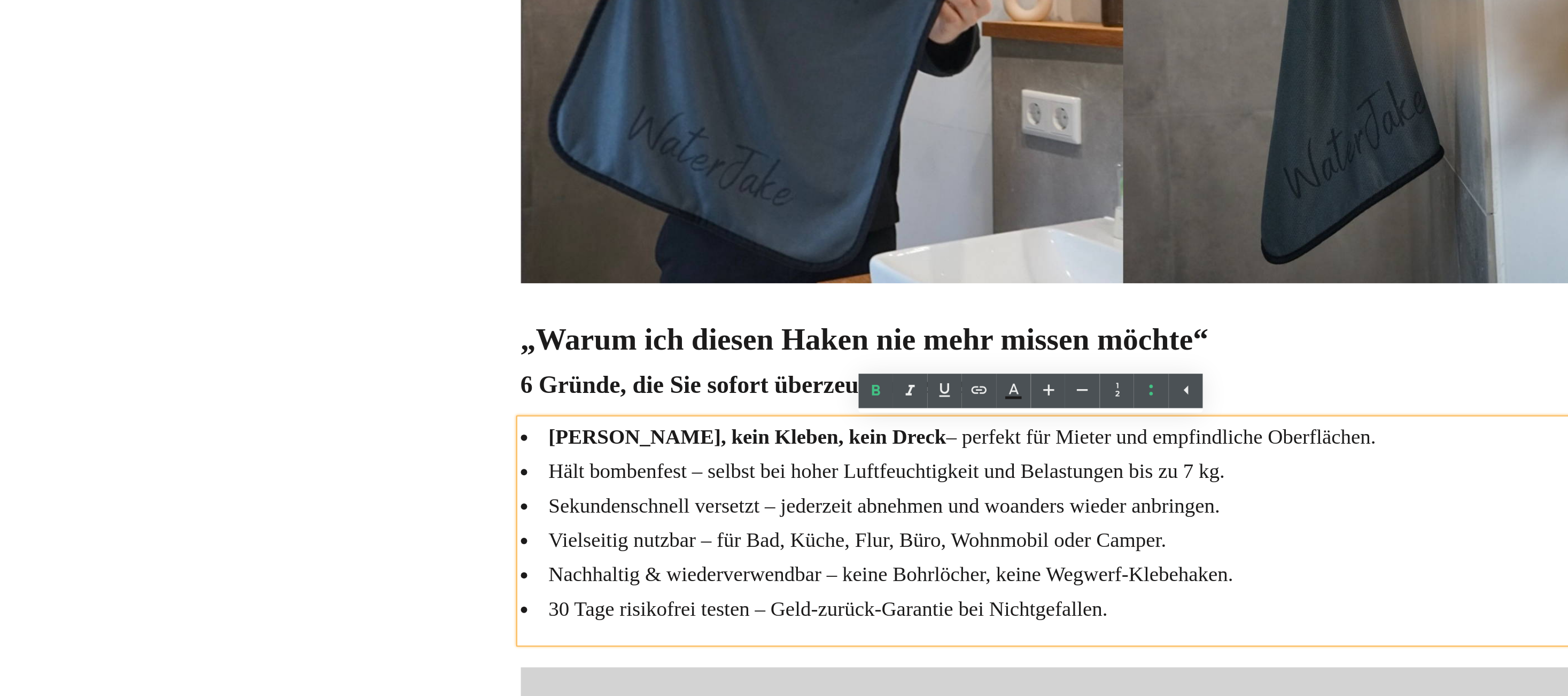
click at [261, 155] on li "Hält bombenfest – selbst bei hoher Luftfeuchtigkeit und Belastungen bis zu 7 kg." at bounding box center [559, 155] width 626 height 21
drag, startPoint x: 261, startPoint y: 155, endPoint x: 303, endPoint y: 153, distance: 42.0
click at [303, 153] on li "Hält bombenfest – selbst bei hoher Luftfeuchtigkeit und Belastungen bis zu 7 kg." at bounding box center [559, 155] width 626 height 21
click at [363, 176] on li "Sekundenschnell versetzt – jederzeit abnehmen und woanders wieder anbringen." at bounding box center [559, 175] width 626 height 21
drag, startPoint x: 363, startPoint y: 176, endPoint x: 325, endPoint y: 182, distance: 38.5
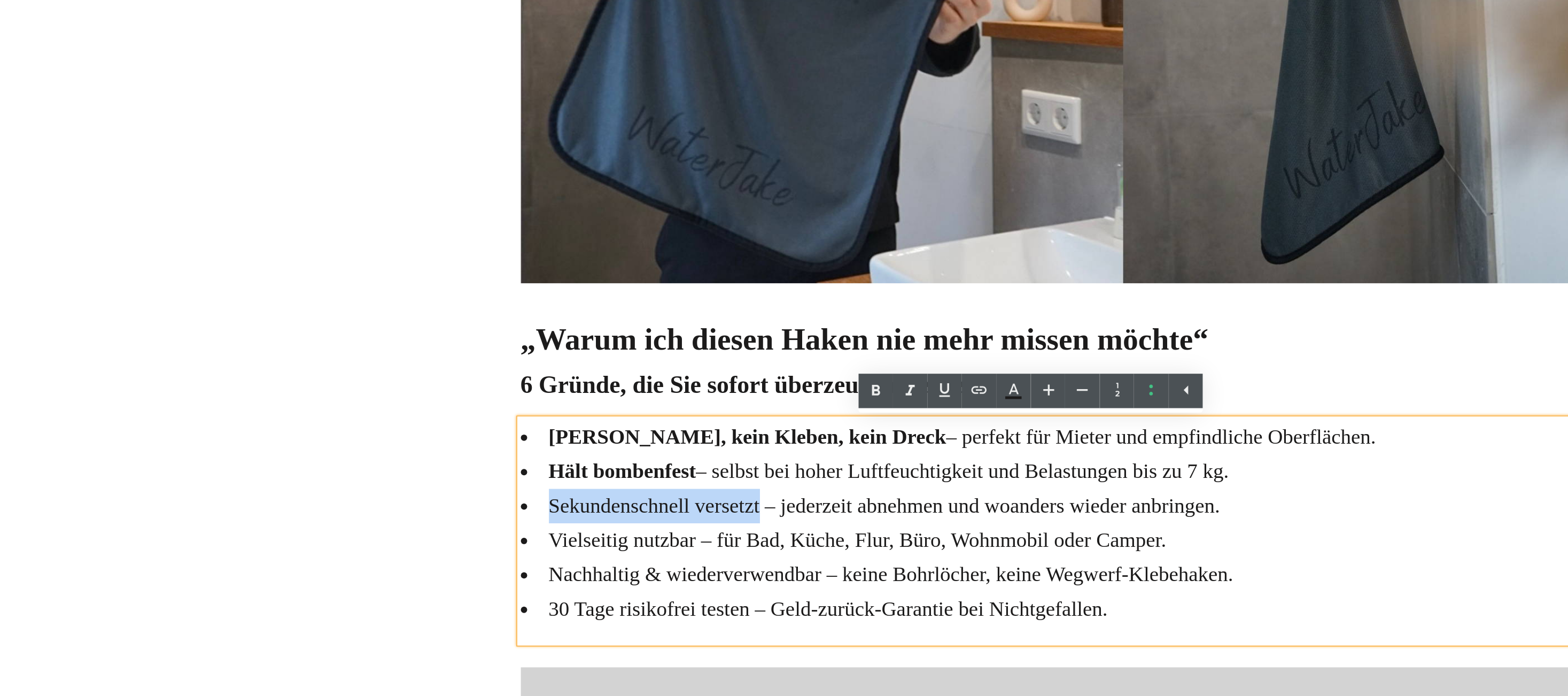
click at [325, 183] on li "Sekundenschnell versetzt – jederzeit abnehmen und woanders wieder anbringen." at bounding box center [559, 175] width 626 height 21
click at [305, 197] on li "Vielseitig nutzbar – für Bad, Küche, Flur, Büro, Wohnmobil oder Camper." at bounding box center [559, 196] width 626 height 21
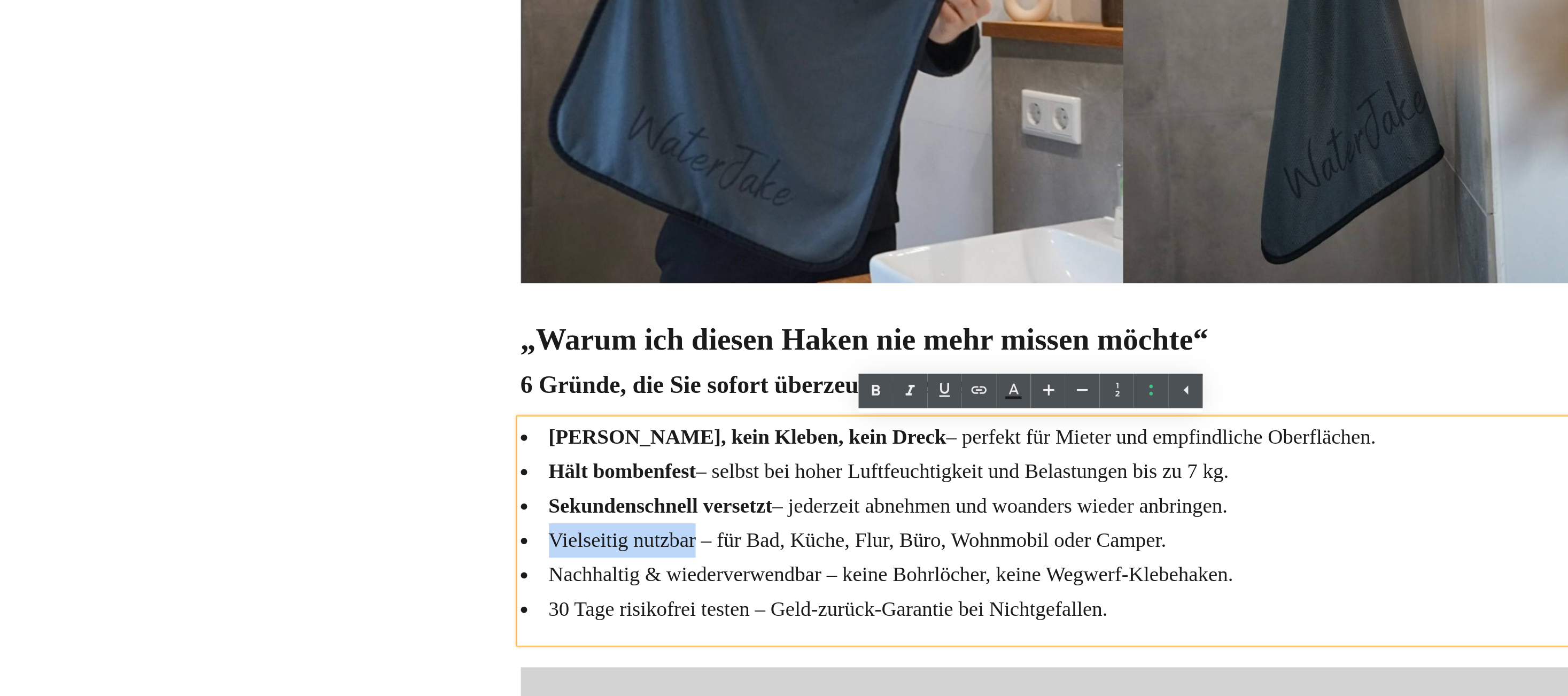
drag, startPoint x: 305, startPoint y: 197, endPoint x: 286, endPoint y: 199, distance: 19.1
click at [286, 199] on li "Vielseitig nutzbar – für Bad, Küche, Flur, Büro, Wohnmobil oder Camper." at bounding box center [559, 196] width 626 height 21
click at [335, 210] on li "Nachhaltig & wiederverwendbar – keine Bohrlöcher, keine Wegwerf-Klebehaken." at bounding box center [559, 216] width 626 height 21
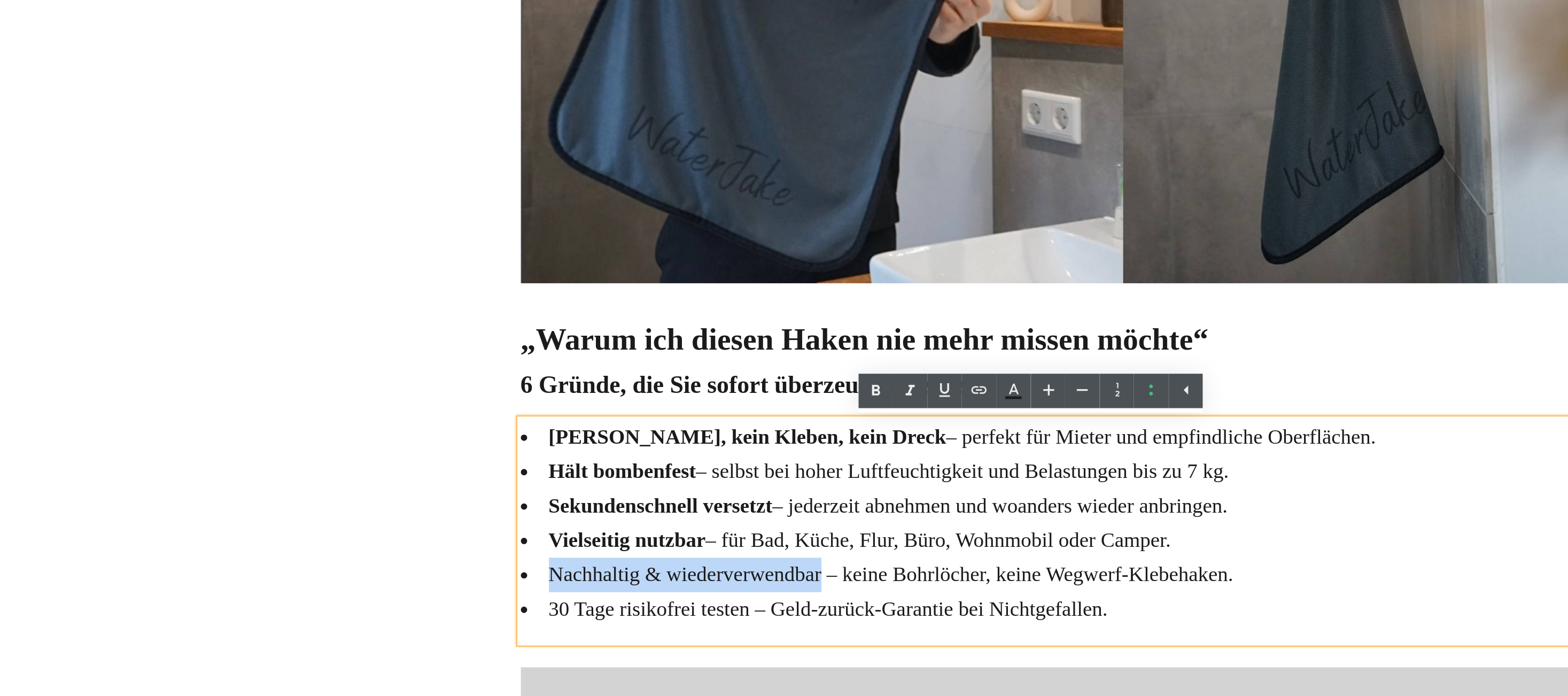
drag, startPoint x: 331, startPoint y: 210, endPoint x: 293, endPoint y: 215, distance: 38.3
click at [293, 216] on li "Nachhaltig & wiederverwendbar – keine Bohrlöcher, keine Wegwerf-Klebehaken." at bounding box center [559, 216] width 626 height 21
click at [349, 231] on li "30 Tage risikofrei testen – Geld-zurück-Garantie bei Nichtgefallen." at bounding box center [559, 236] width 626 height 21
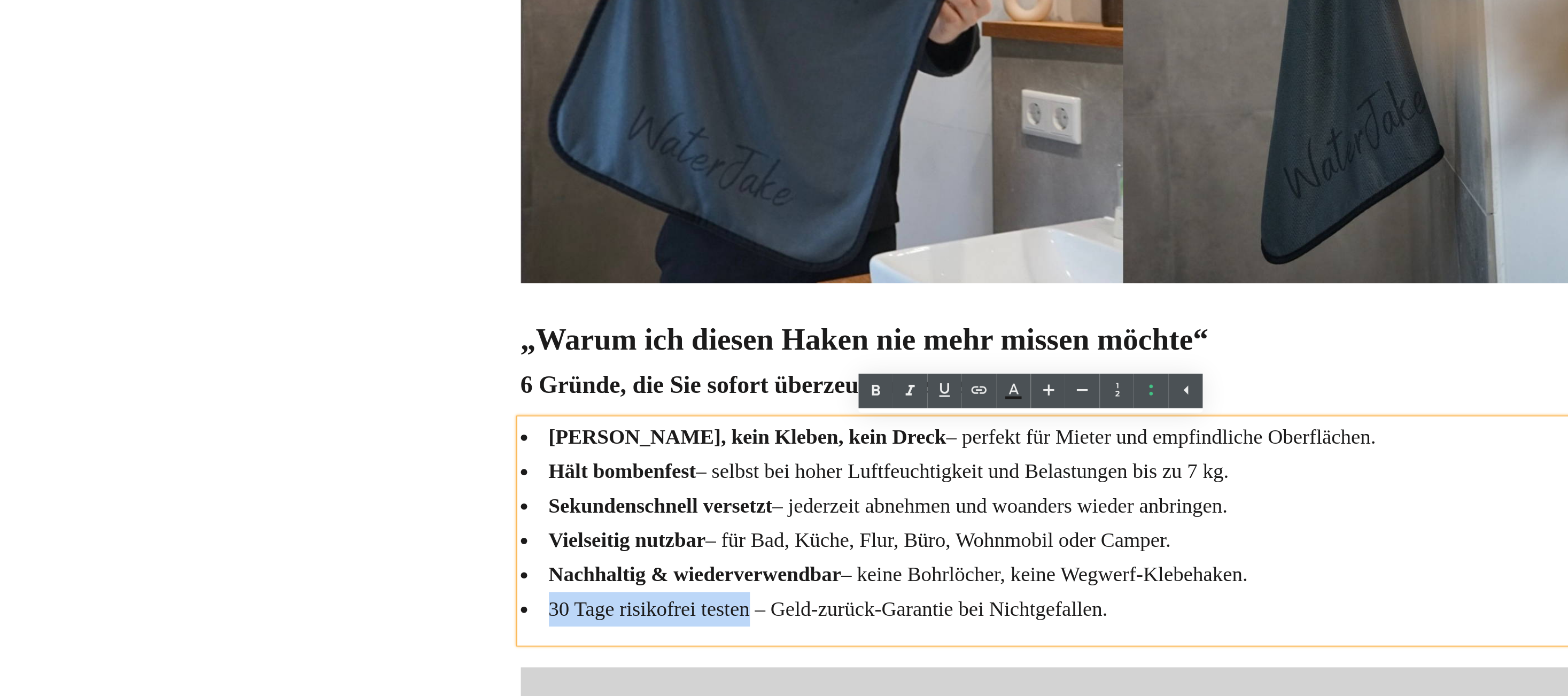
drag, startPoint x: 349, startPoint y: 231, endPoint x: 259, endPoint y: 240, distance: 90.4
click at [259, 240] on li "30 Tage risikofrei testen – Geld-zurück-Garantie bei Nichtgefallen." at bounding box center [559, 236] width 626 height 21
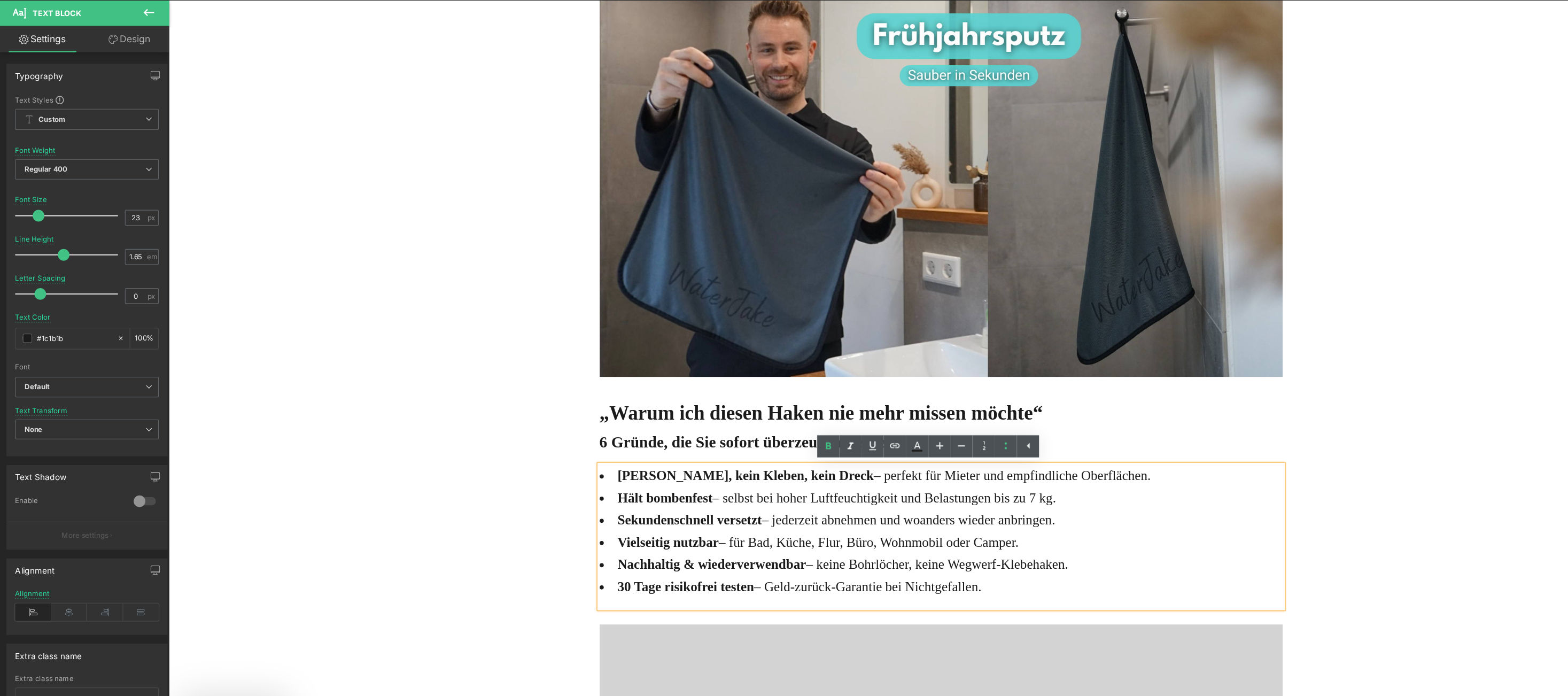
drag, startPoint x: 1130, startPoint y: 411, endPoint x: 517, endPoint y: 513, distance: 621.4
click at [1131, 410] on p "6 Gründe, die Sie sofort überzeugen werden:" at bounding box center [876, 405] width 626 height 24
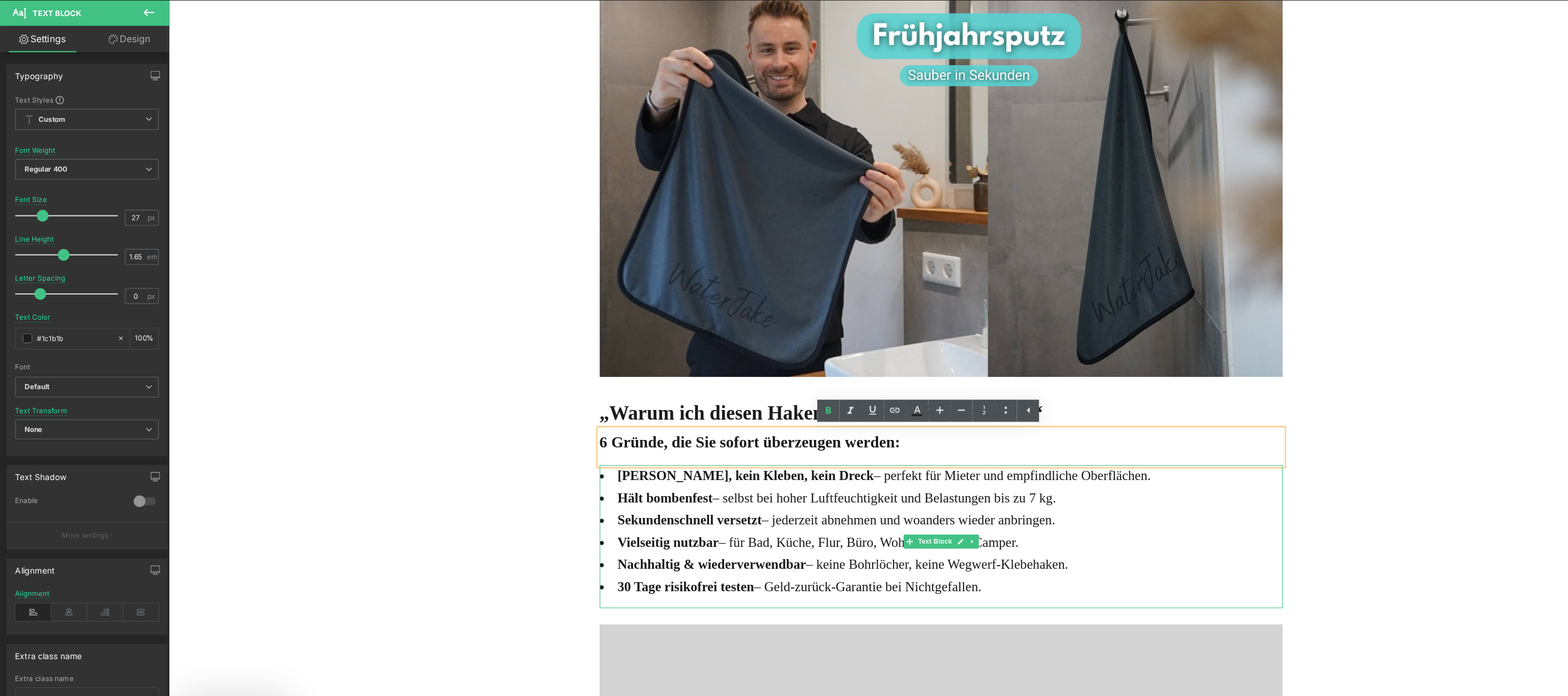
click at [1024, 479] on li "Sekundenschnell versetzt – jederzeit abnehmen und woanders wieder anbringen." at bounding box center [876, 476] width 626 height 21
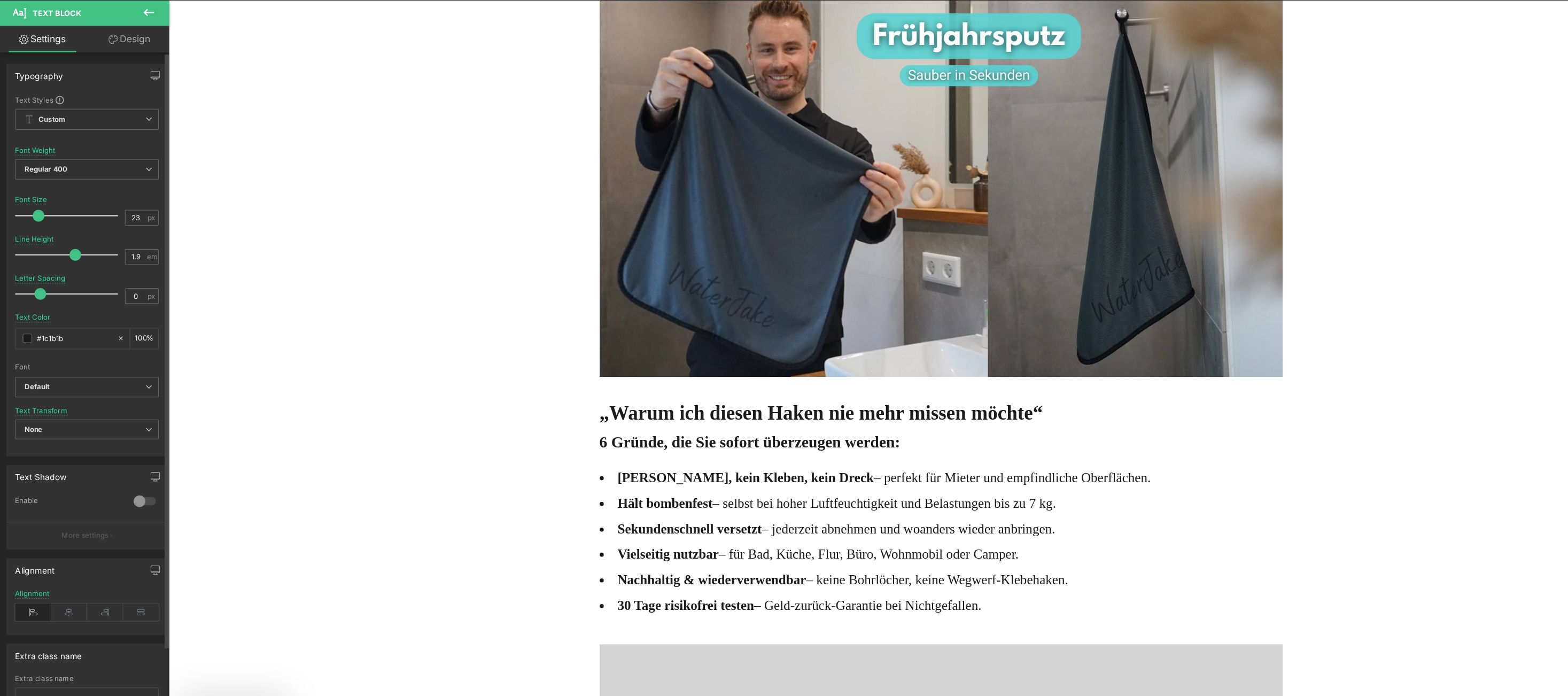
type input "2"
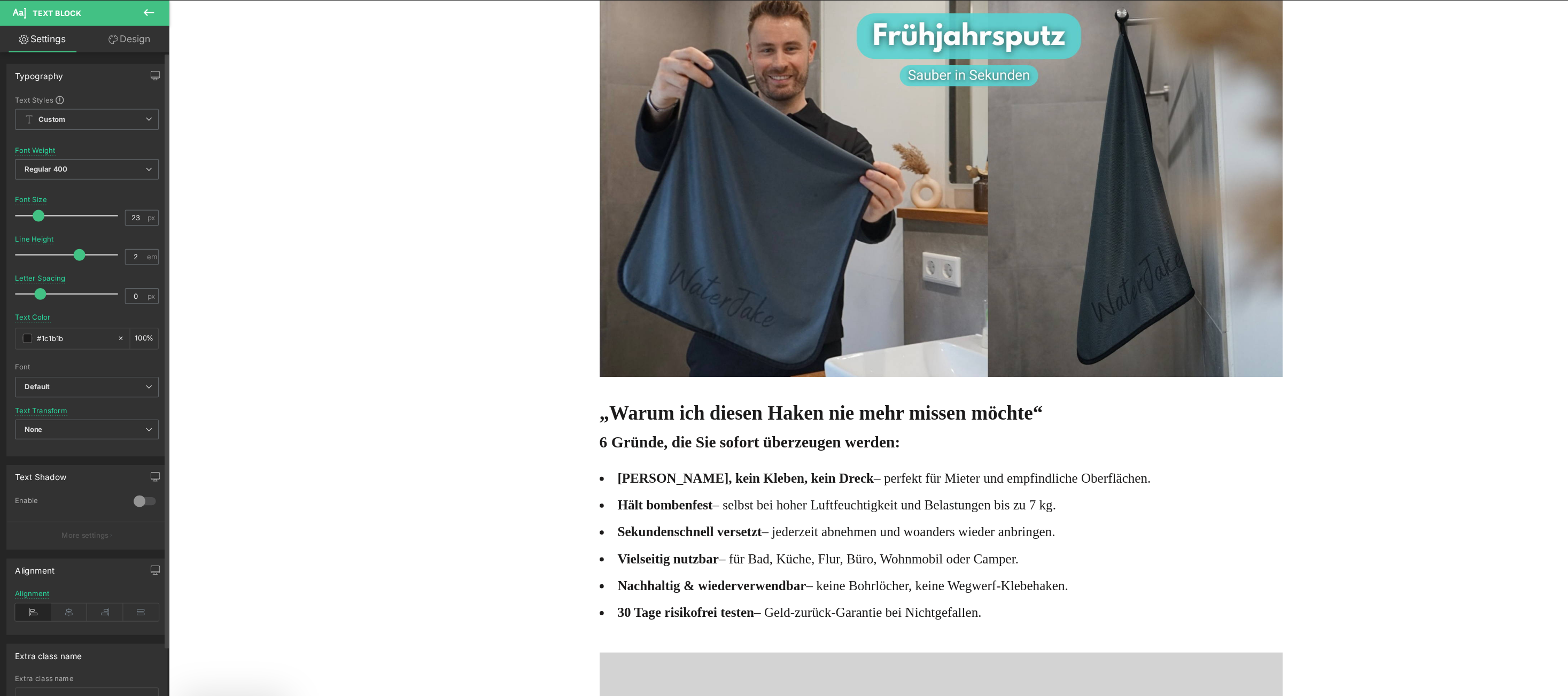
drag, startPoint x: 53, startPoint y: 262, endPoint x: 68, endPoint y: 267, distance: 15.8
click at [68, 267] on span at bounding box center [72, 265] width 11 height 11
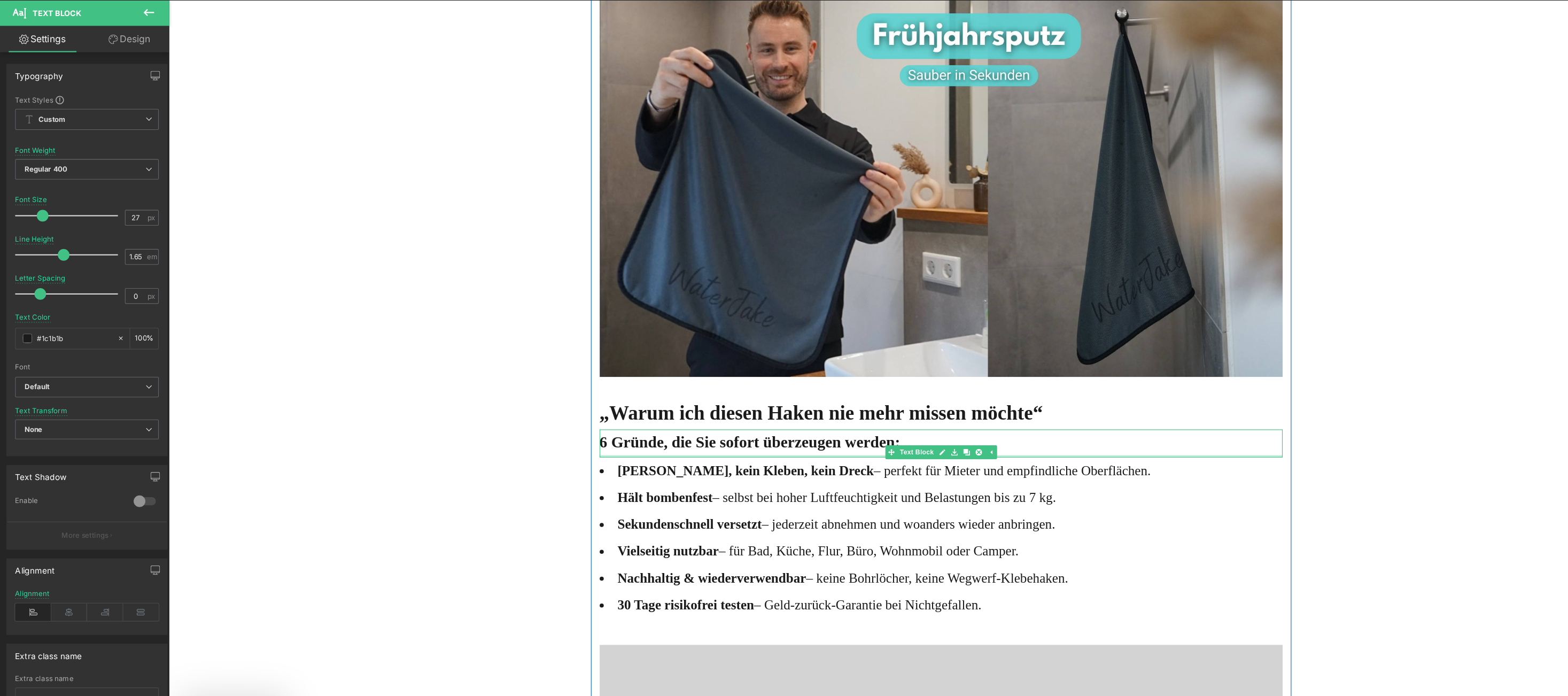
drag, startPoint x: 687, startPoint y: 424, endPoint x: 687, endPoint y: 416, distance: 8.0
click at [687, 416] on div at bounding box center [876, 417] width 626 height 2
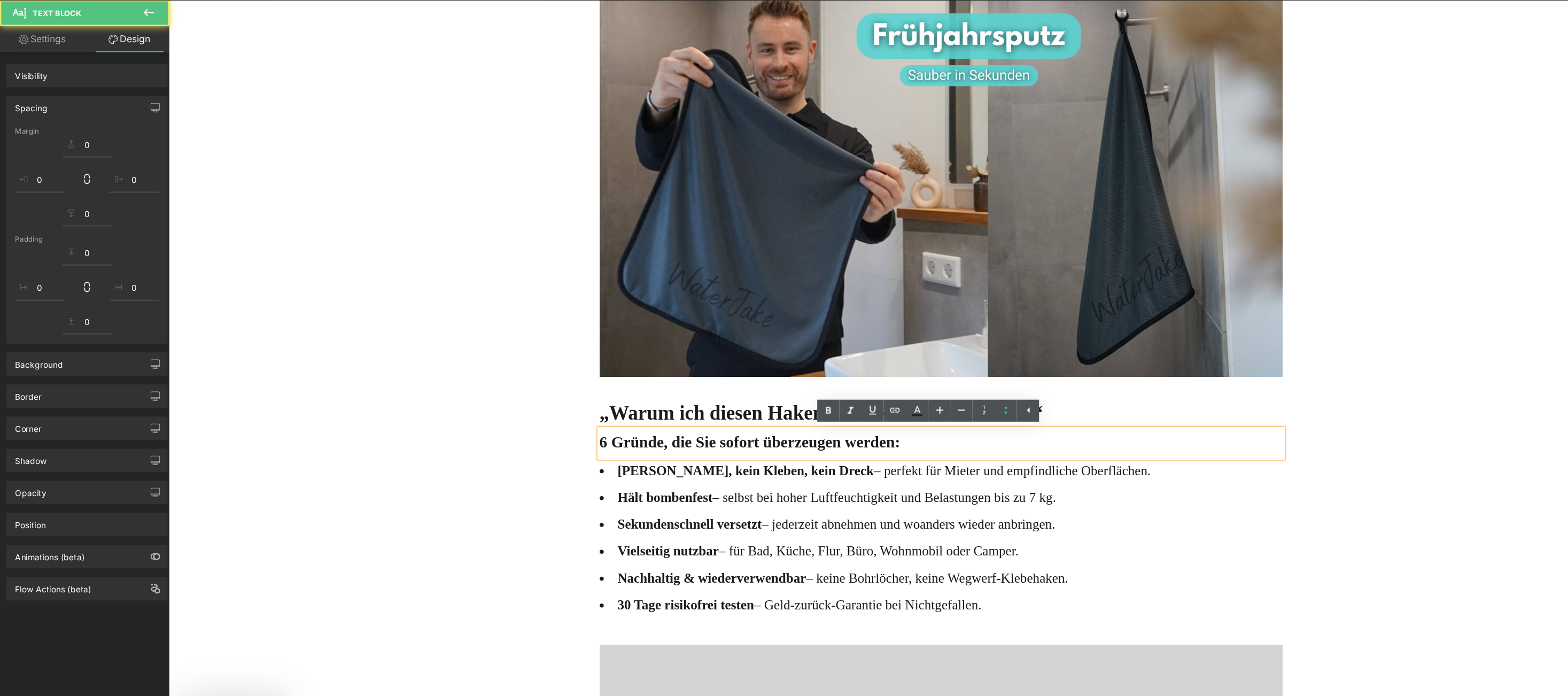
click at [483, 362] on div "Online-Ratgeber Haus & Wohnen Heading Advertorial Text Block Row Row Unglaublic…" at bounding box center [875, 239] width 1413 height 5608
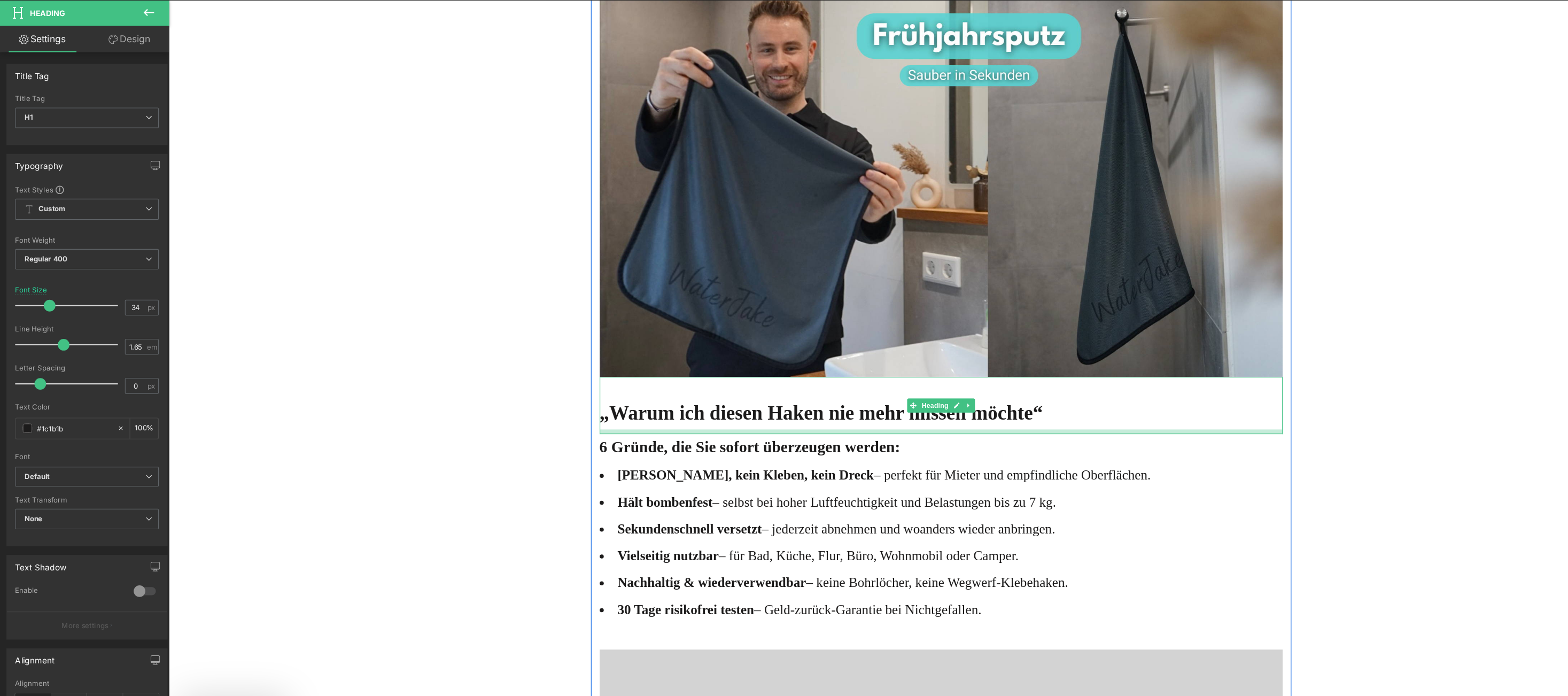
click at [722, 395] on div at bounding box center [876, 395] width 626 height 4
click at [438, 366] on div "Online-Ratgeber Haus & Wohnen Heading Advertorial Text Block Row Row Unglaublic…" at bounding box center [875, 241] width 1413 height 5612
click at [642, 397] on div at bounding box center [876, 397] width 626 height 7
click at [510, 397] on div "Online-Ratgeber Haus & Wohnen Heading Advertorial Text Block Row Row Unglaublic…" at bounding box center [875, 242] width 1413 height 5615
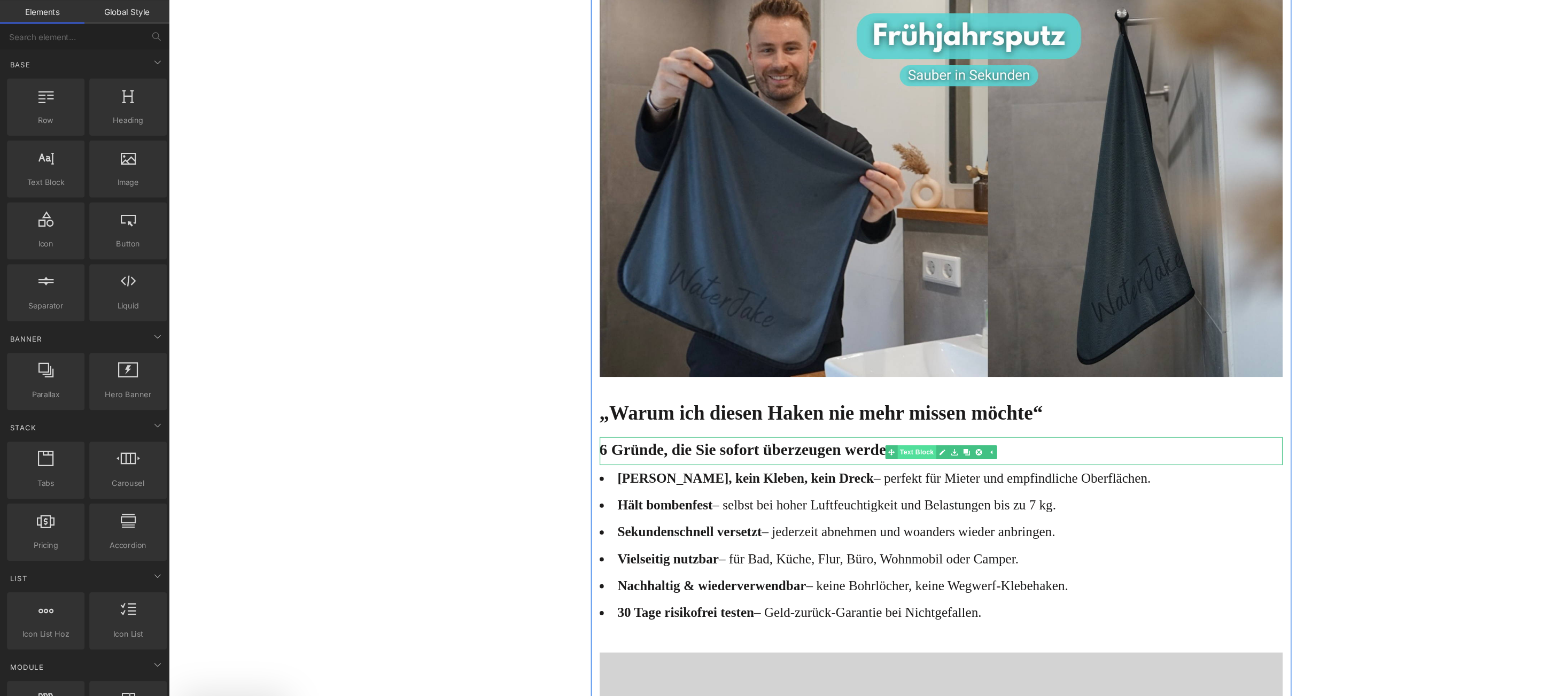
drag, startPoint x: 886, startPoint y: 417, endPoint x: 831, endPoint y: 419, distance: 55.0
click at [893, 417] on link at bounding box center [899, 414] width 12 height 13
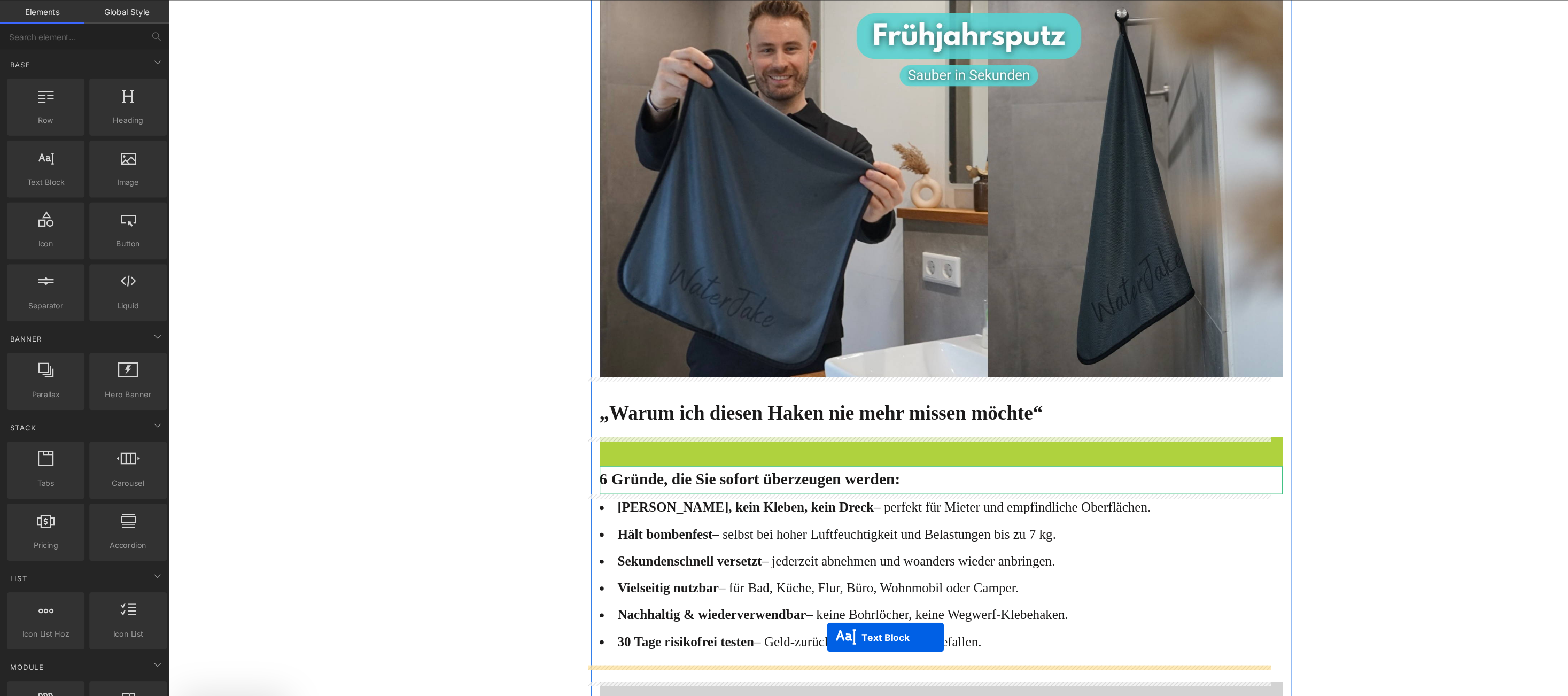
drag, startPoint x: 820, startPoint y: 411, endPoint x: 770, endPoint y: 583, distance: 179.1
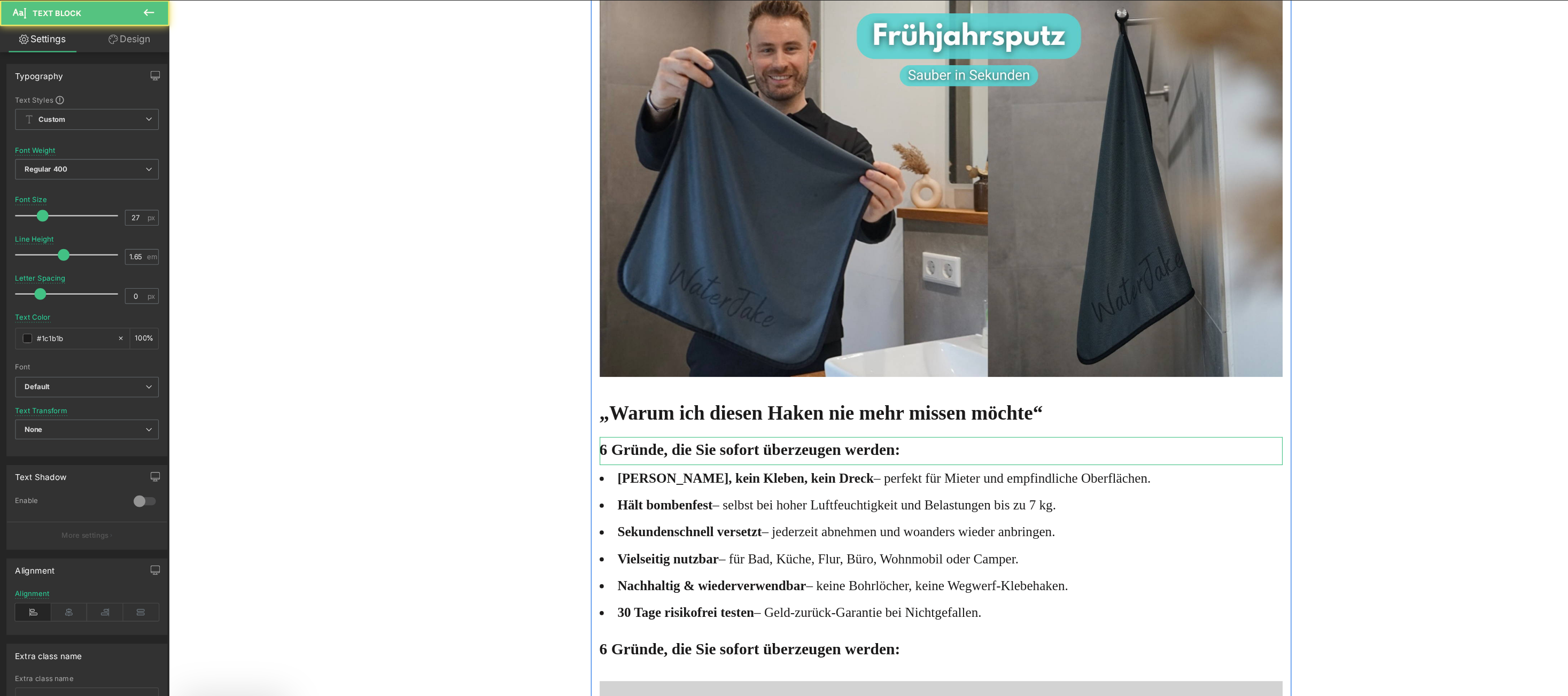
scroll to position [2712, 0]
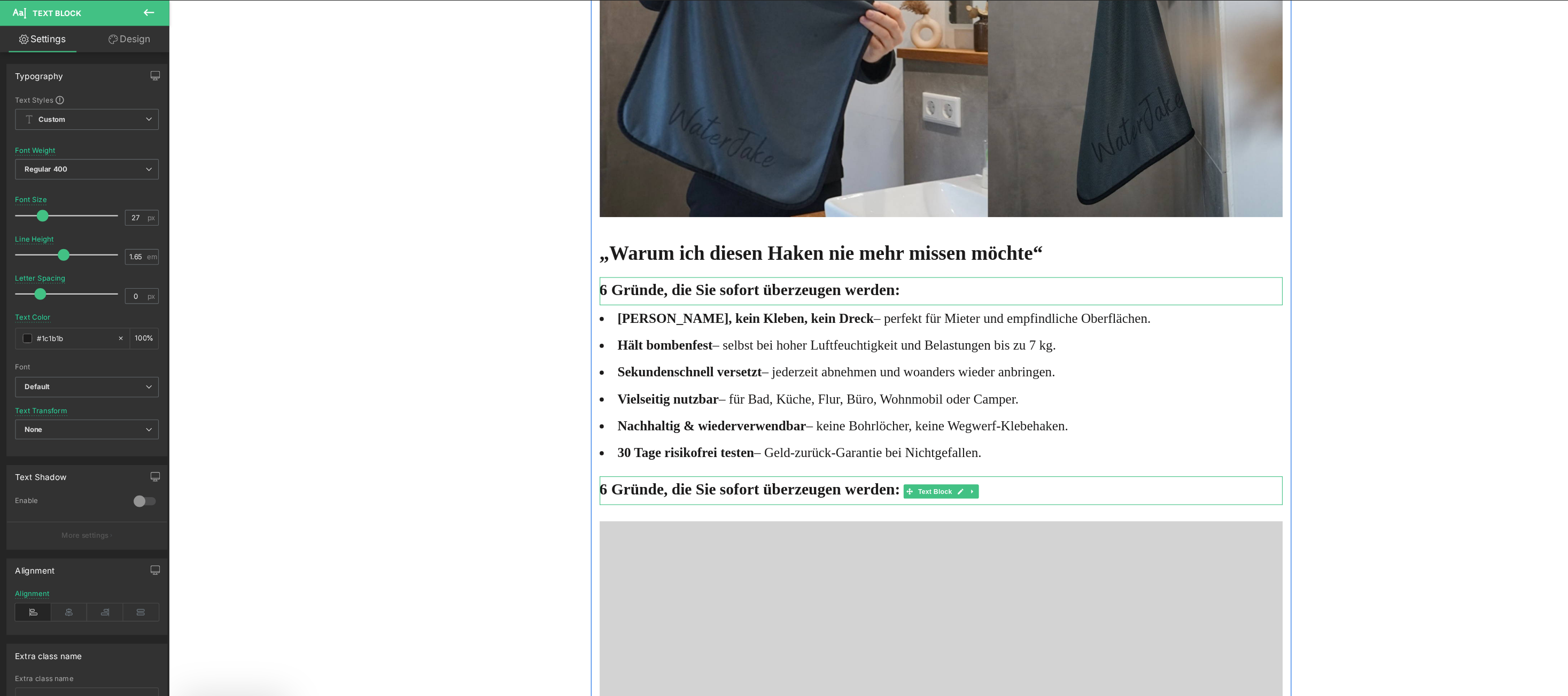
click at [563, 450] on strong "6 Gründe, die Sie sofort überzeugen werden:" at bounding box center [701, 448] width 275 height 16
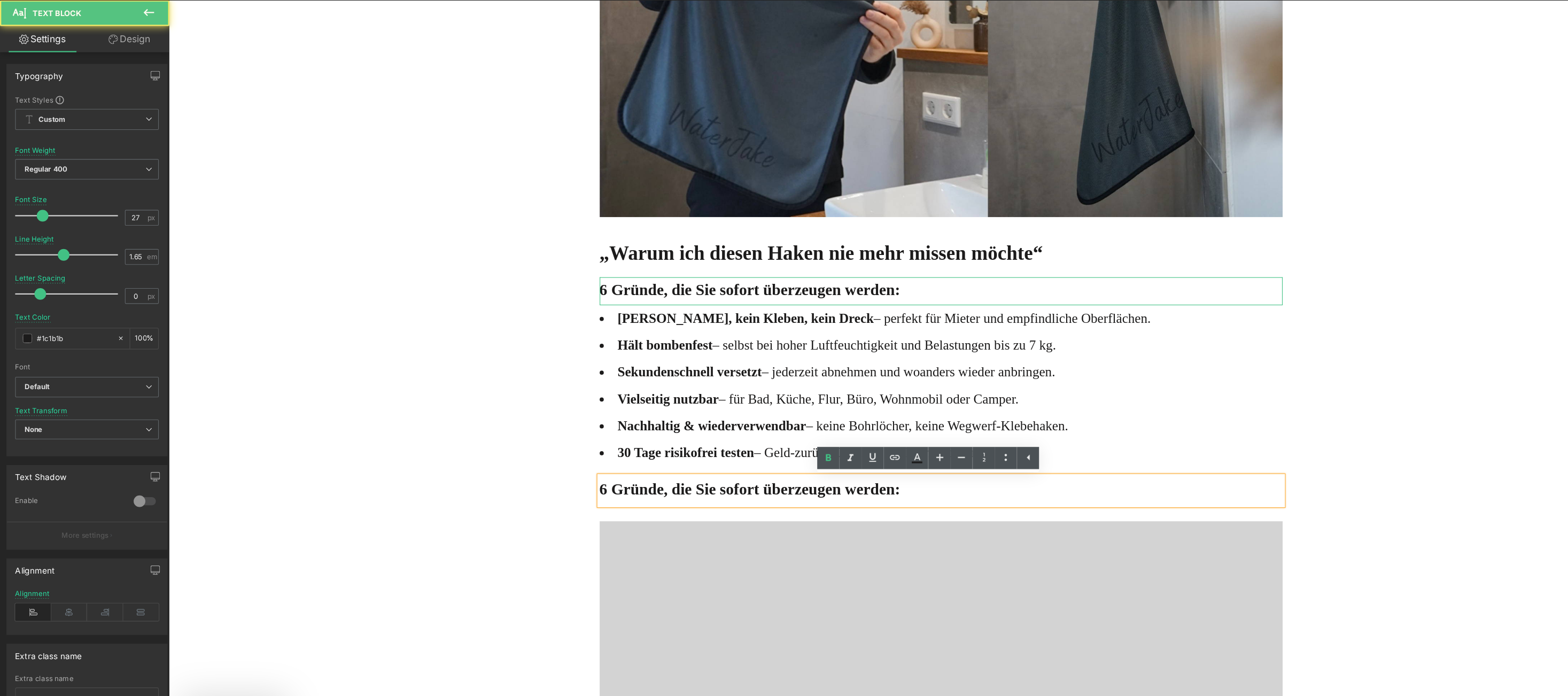
click at [563, 448] on strong "6 Gründe, die Sie sofort überzeugen werden:" at bounding box center [701, 448] width 275 height 16
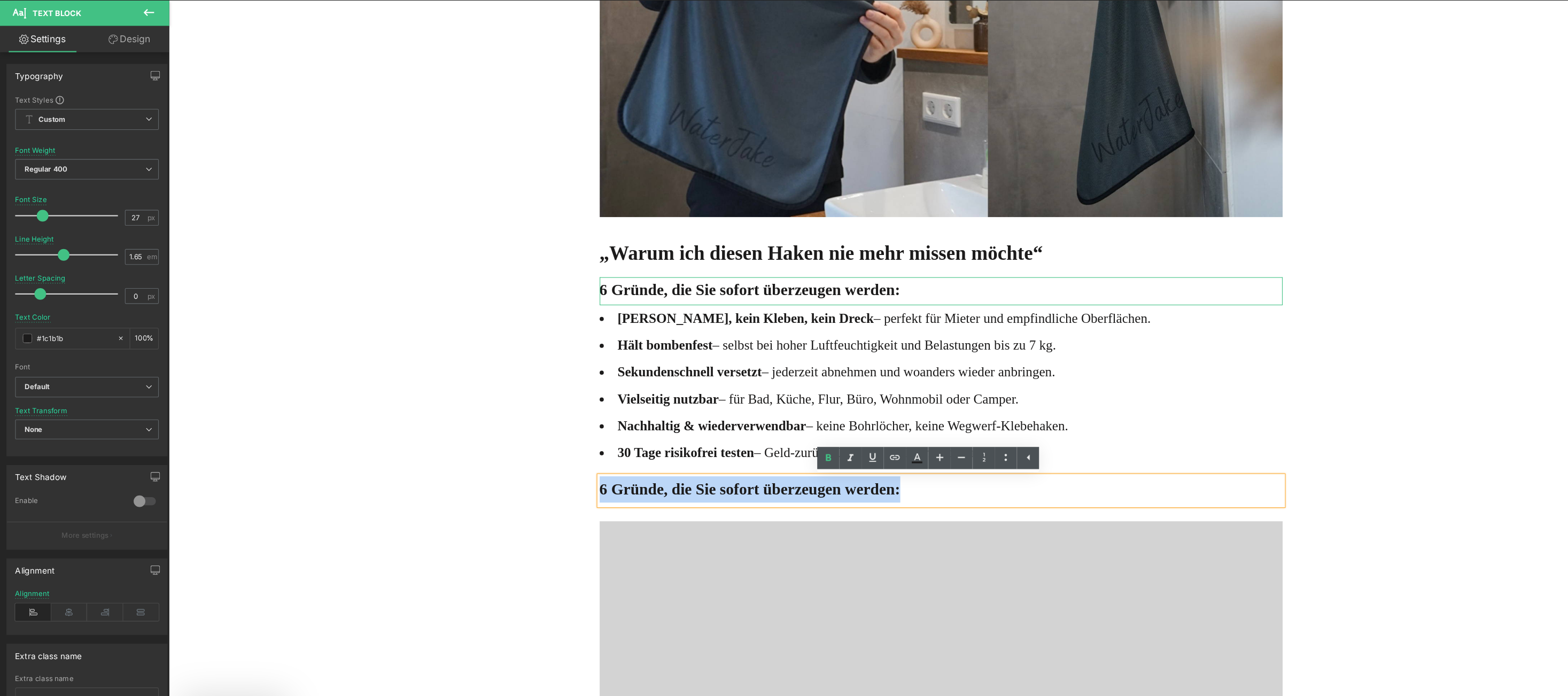
click at [563, 448] on strong "6 Gründe, die Sie sofort überzeugen werden:" at bounding box center [701, 448] width 275 height 16
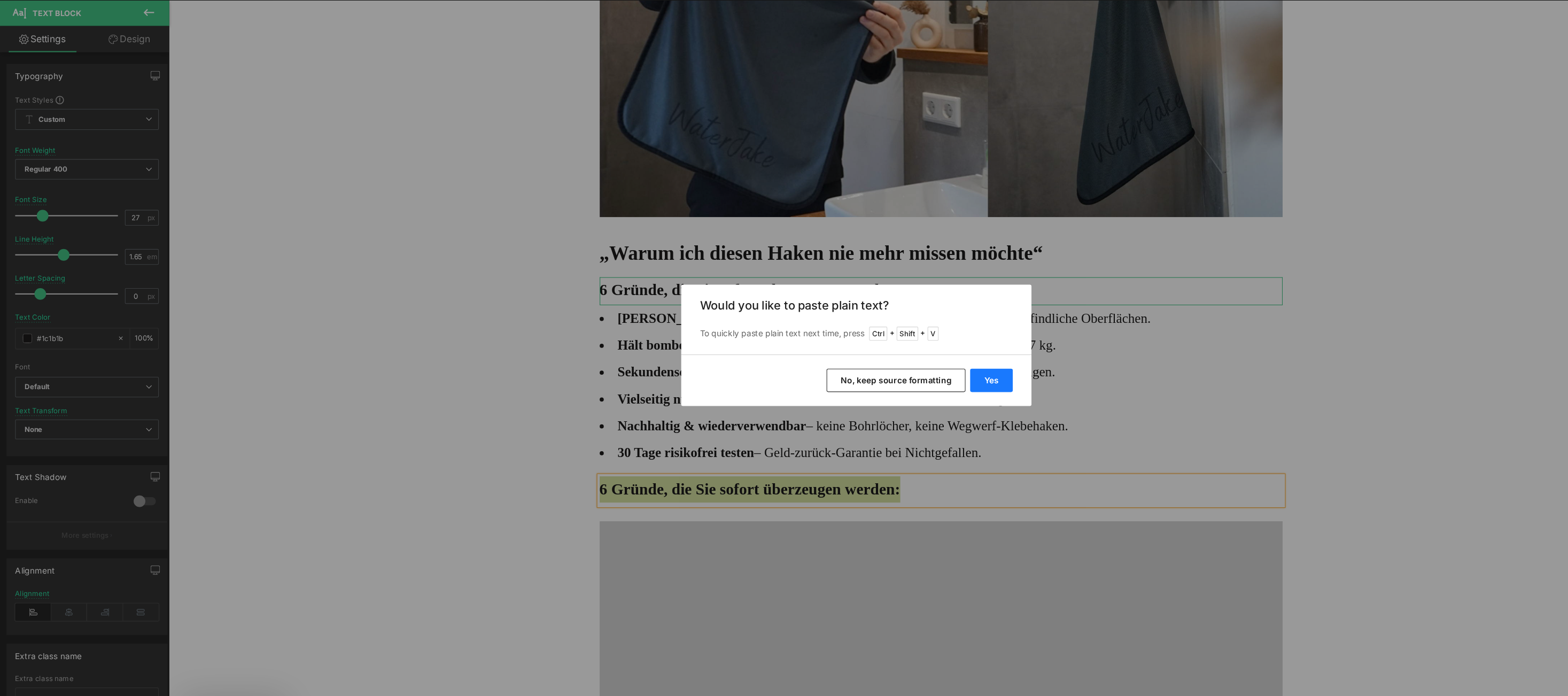
click at [908, 381] on button "Yes" at bounding box center [907, 380] width 39 height 21
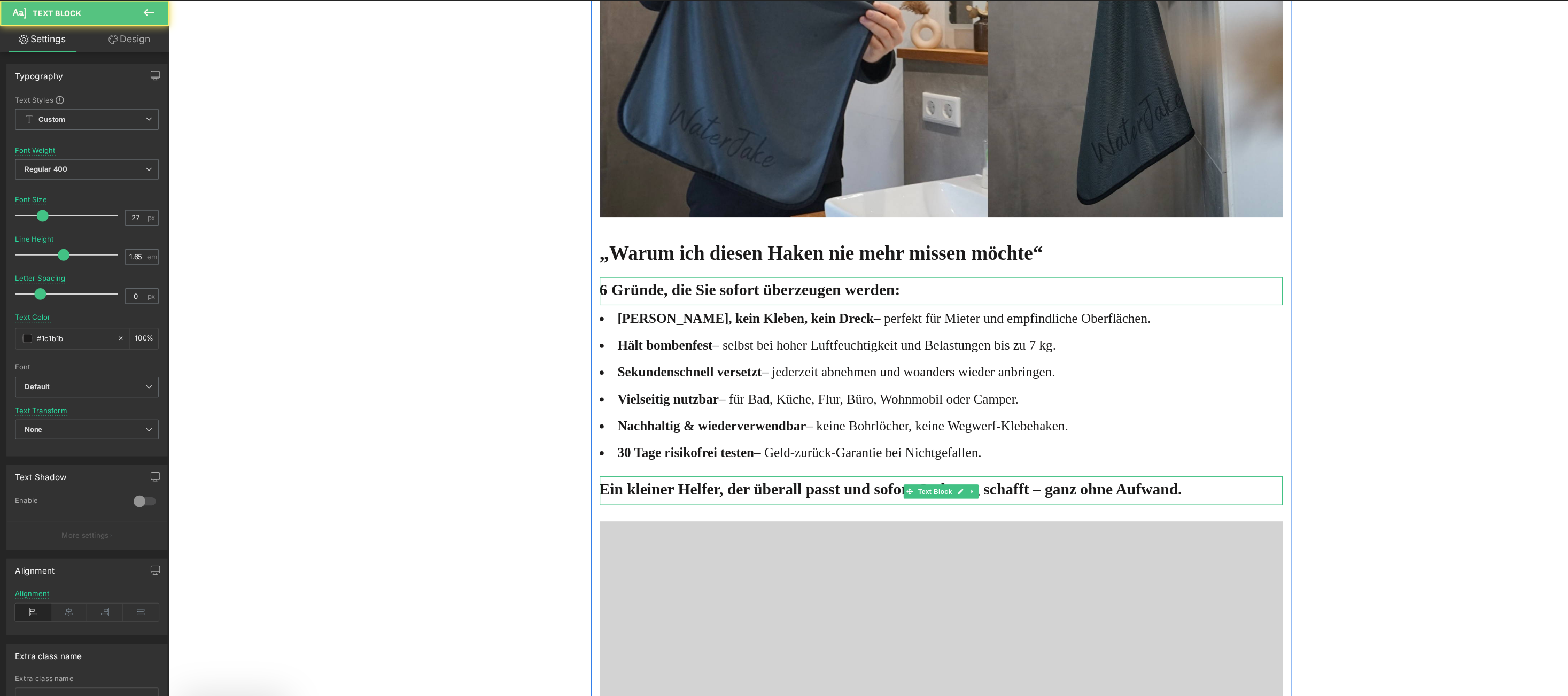
click at [563, 448] on b "Ein kleiner Helfer, der überall passt und sofort Ordnung schafft – ganz ohne Au…" at bounding box center [830, 448] width 534 height 16
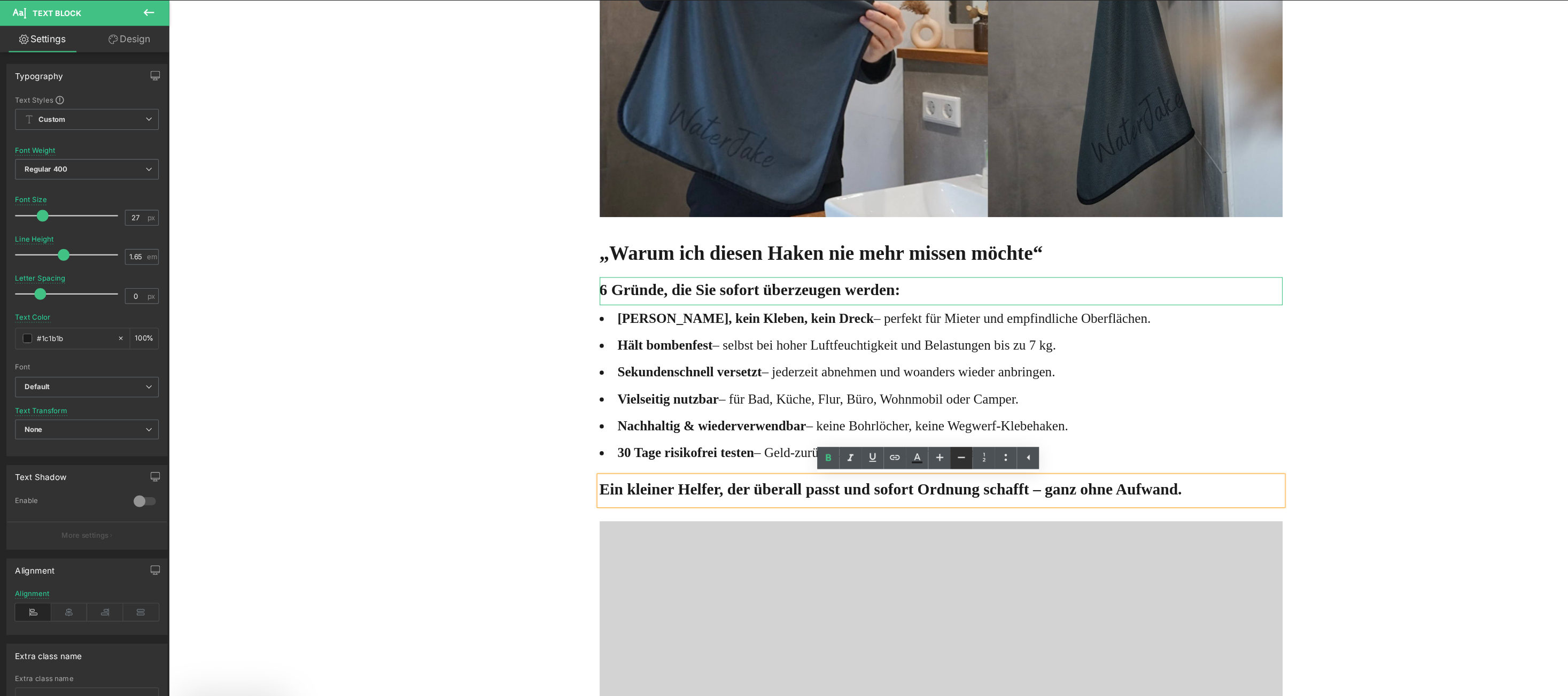
click at [879, 452] on icon at bounding box center [881, 451] width 13 height 13
type input "23"
click at [414, 418] on div "Online-Ratgeber Haus & Wohnen Heading Advertorial Text Block Row Row Unglaublic…" at bounding box center [875, 107] width 1413 height 5637
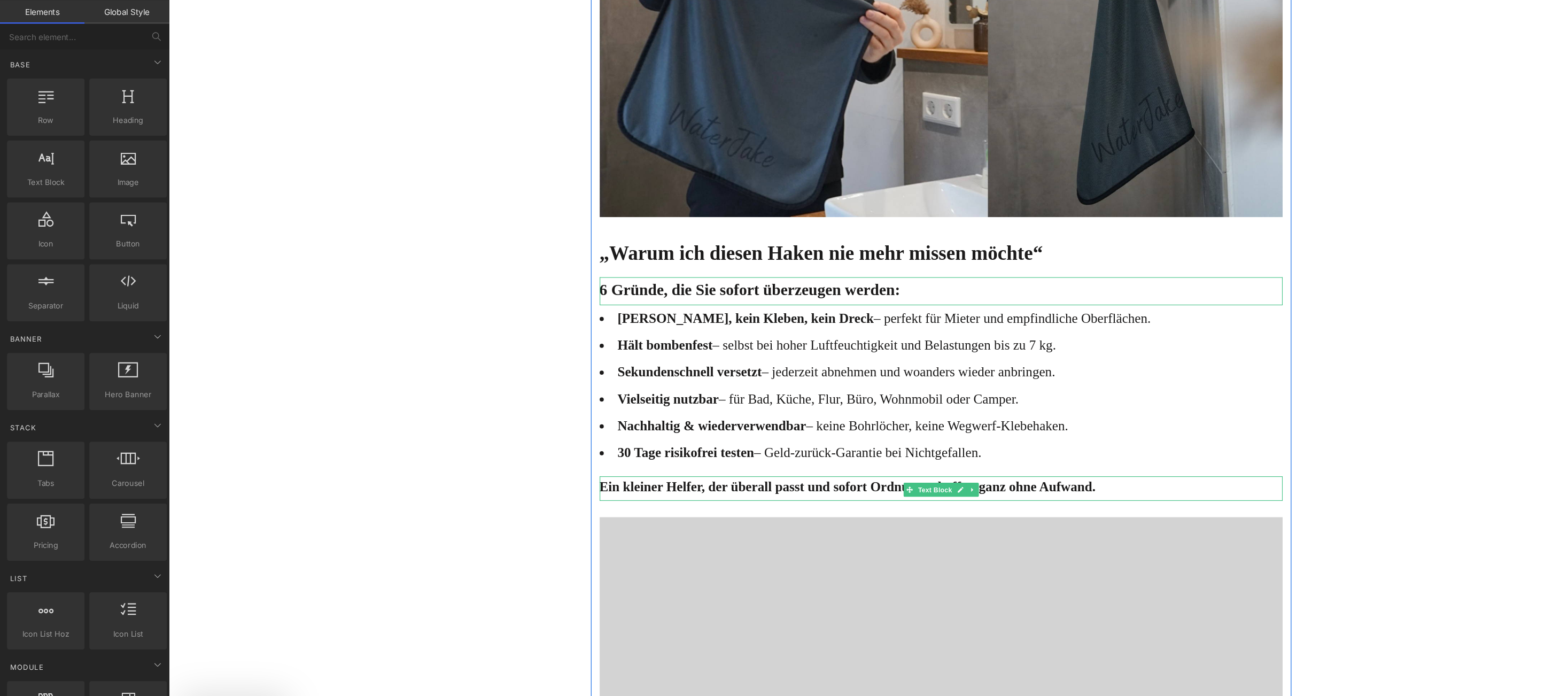
click at [594, 454] on p "Ein kleiner Helfer, der überall passt und sofort Ordnung schafft – ganz ohne Au…" at bounding box center [876, 446] width 626 height 21
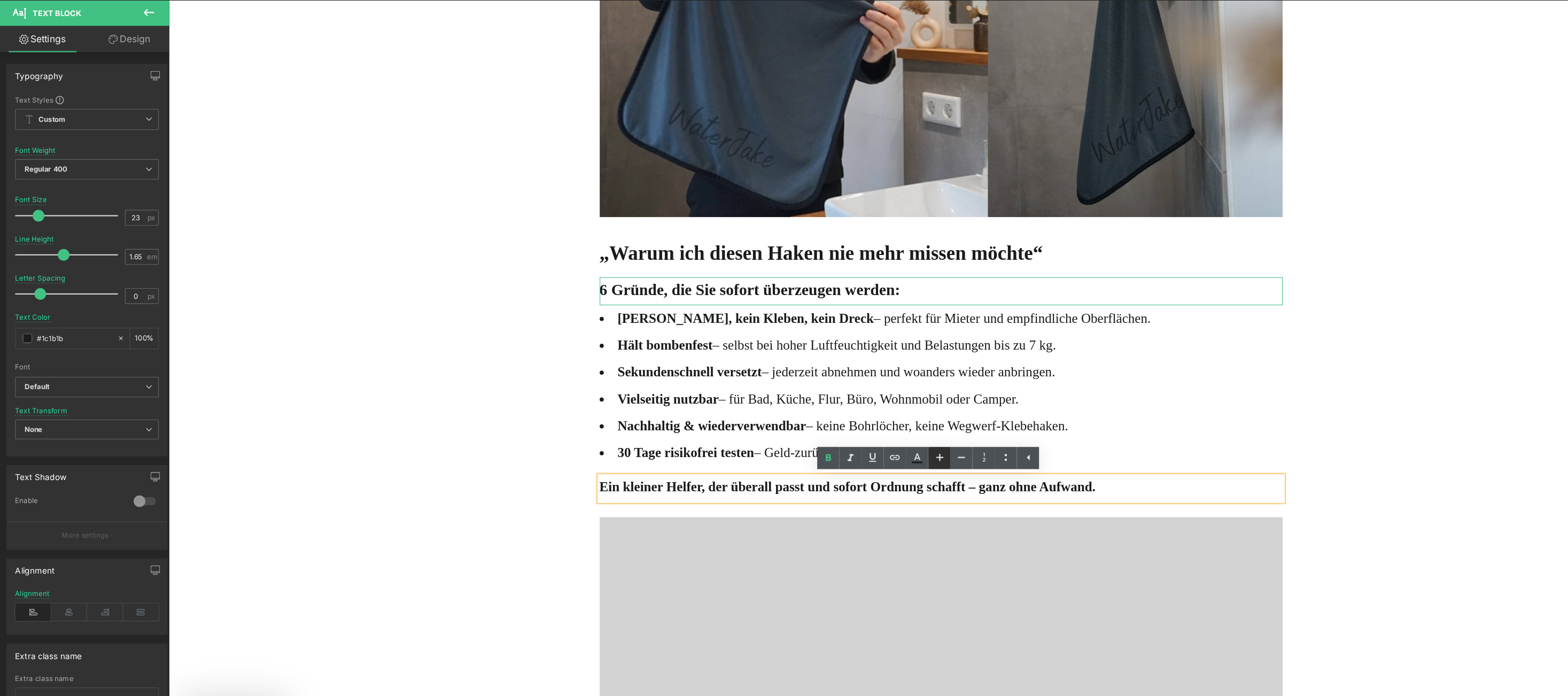
click at [859, 444] on icon at bounding box center [861, 451] width 13 height 13
type input "25"
click at [450, 409] on div "Online-Ratgeber Haus & Wohnen Heading Advertorial Text Block Row Row Unglaublic…" at bounding box center [875, 108] width 1413 height 5639
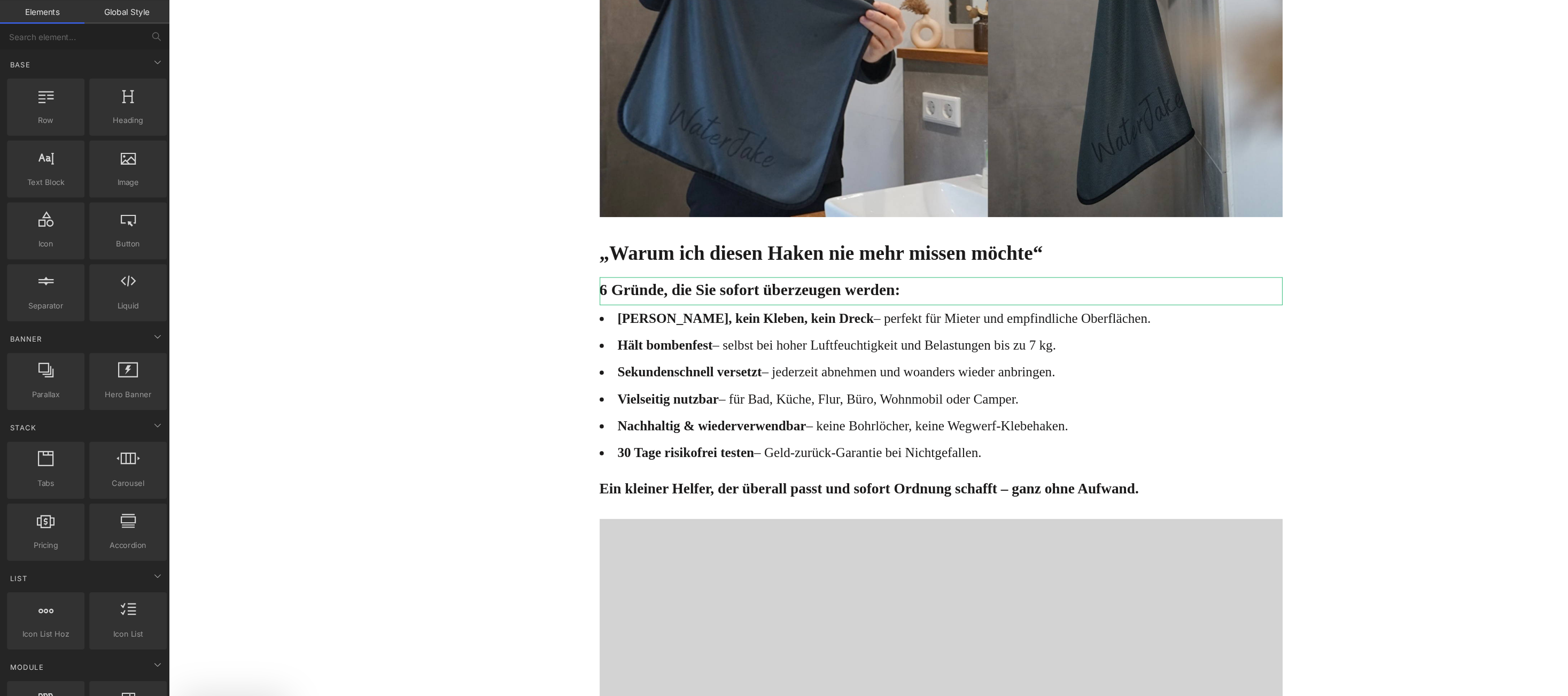
click at [447, 409] on div "Online-Ratgeber Haus & Wohnen Heading Advertorial Text Block Row Row Unglaublic…" at bounding box center [875, 108] width 1413 height 5639
click at [1341, 360] on div "Online-Ratgeber Haus & Wohnen Heading Advertorial Text Block Row Row Unglaublic…" at bounding box center [875, 108] width 1413 height 5639
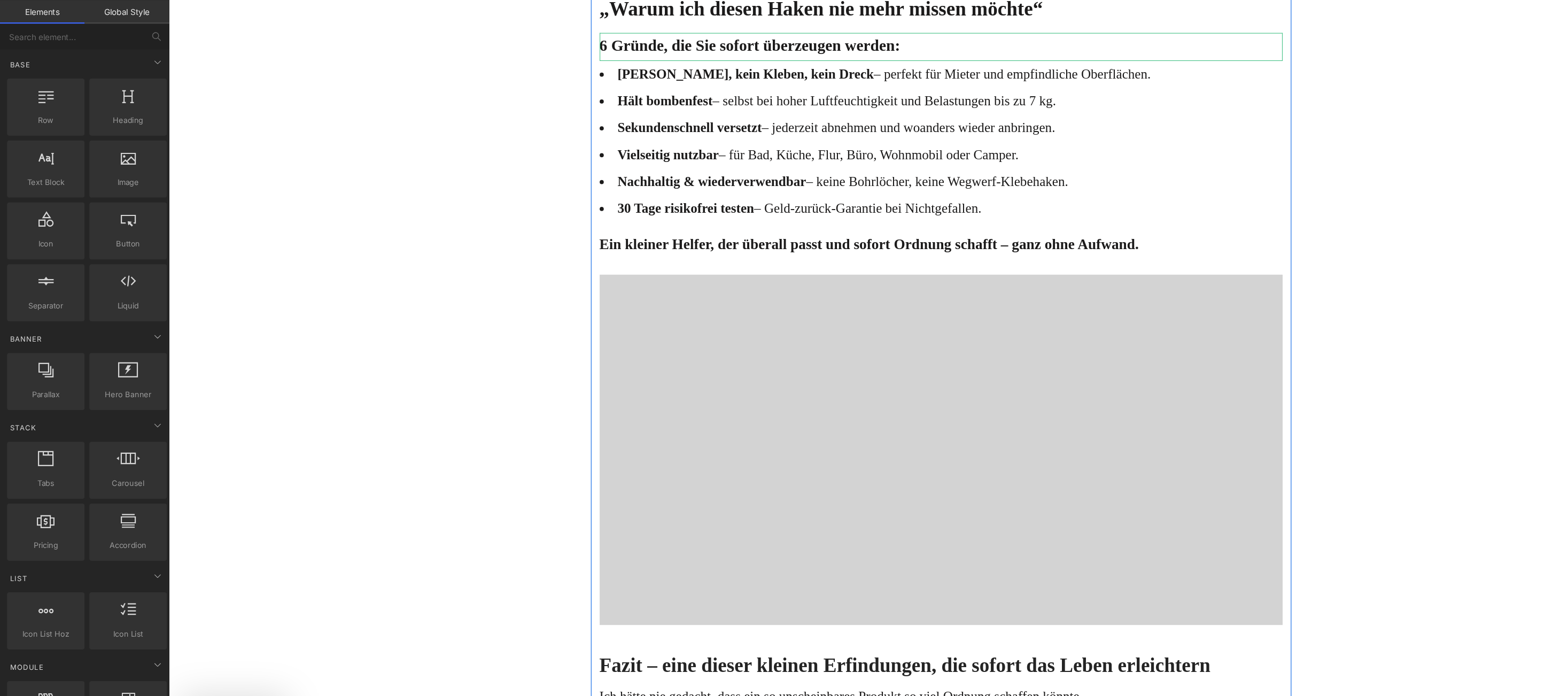
scroll to position [2916, 0]
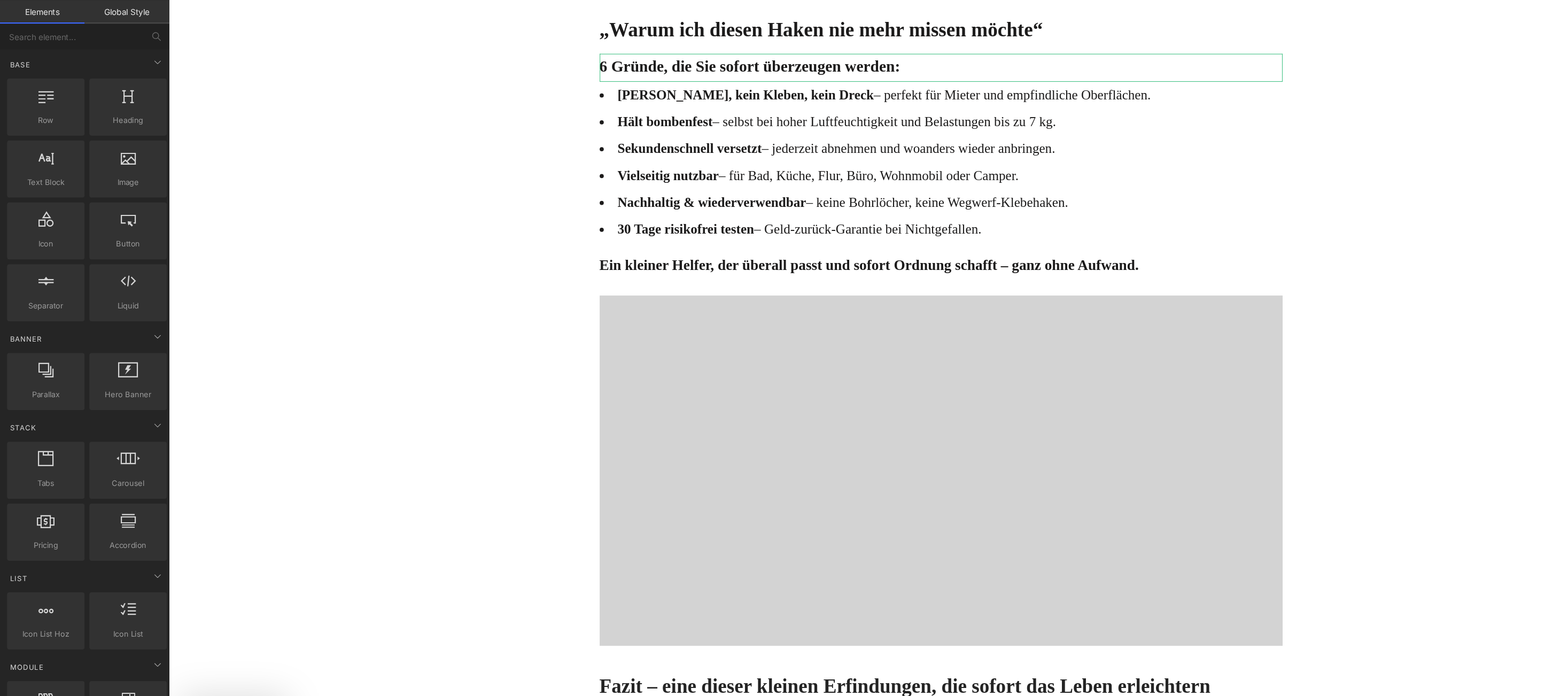
click at [898, 275] on icon at bounding box center [901, 279] width 7 height 8
click at [905, 277] on icon at bounding box center [909, 278] width 7 height 7
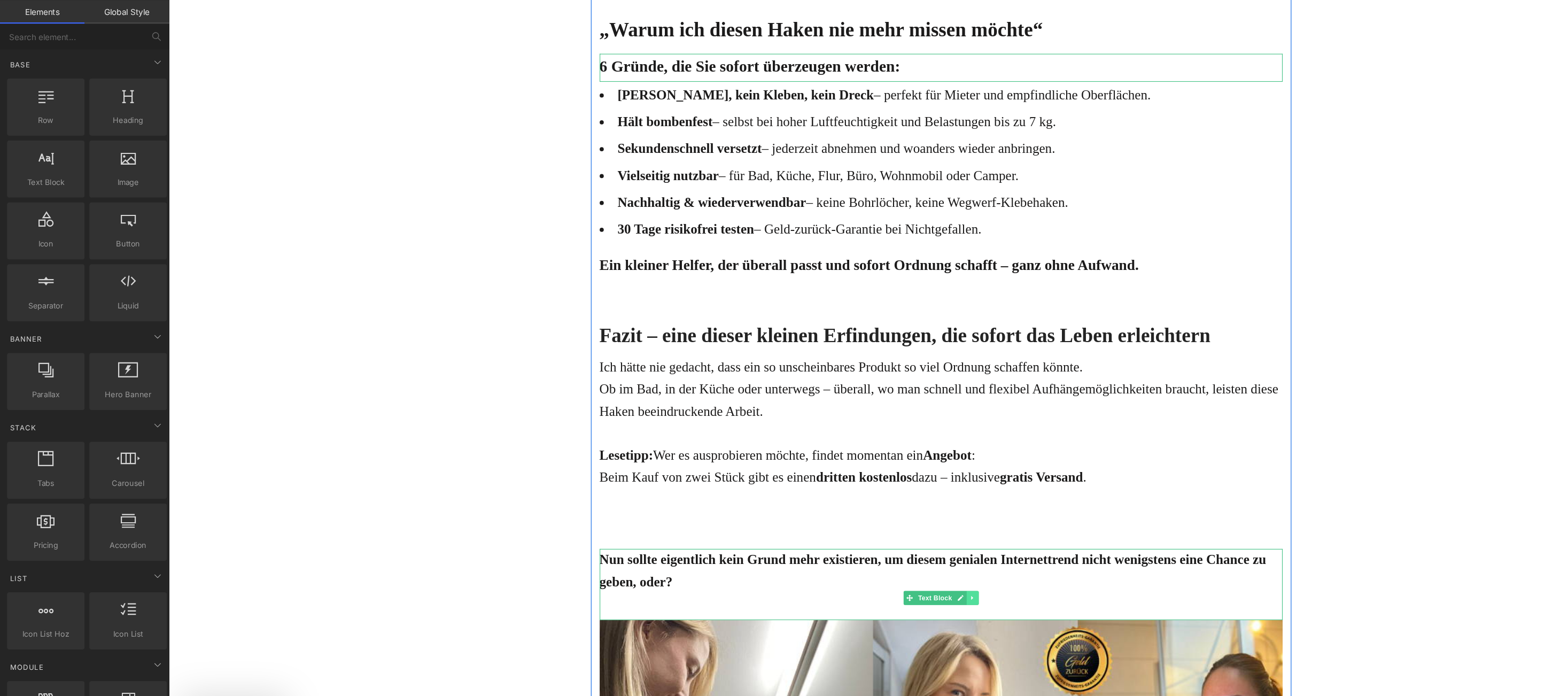
click at [899, 552] on link at bounding box center [904, 548] width 12 height 13
click at [907, 548] on icon at bounding box center [909, 547] width 6 height 6
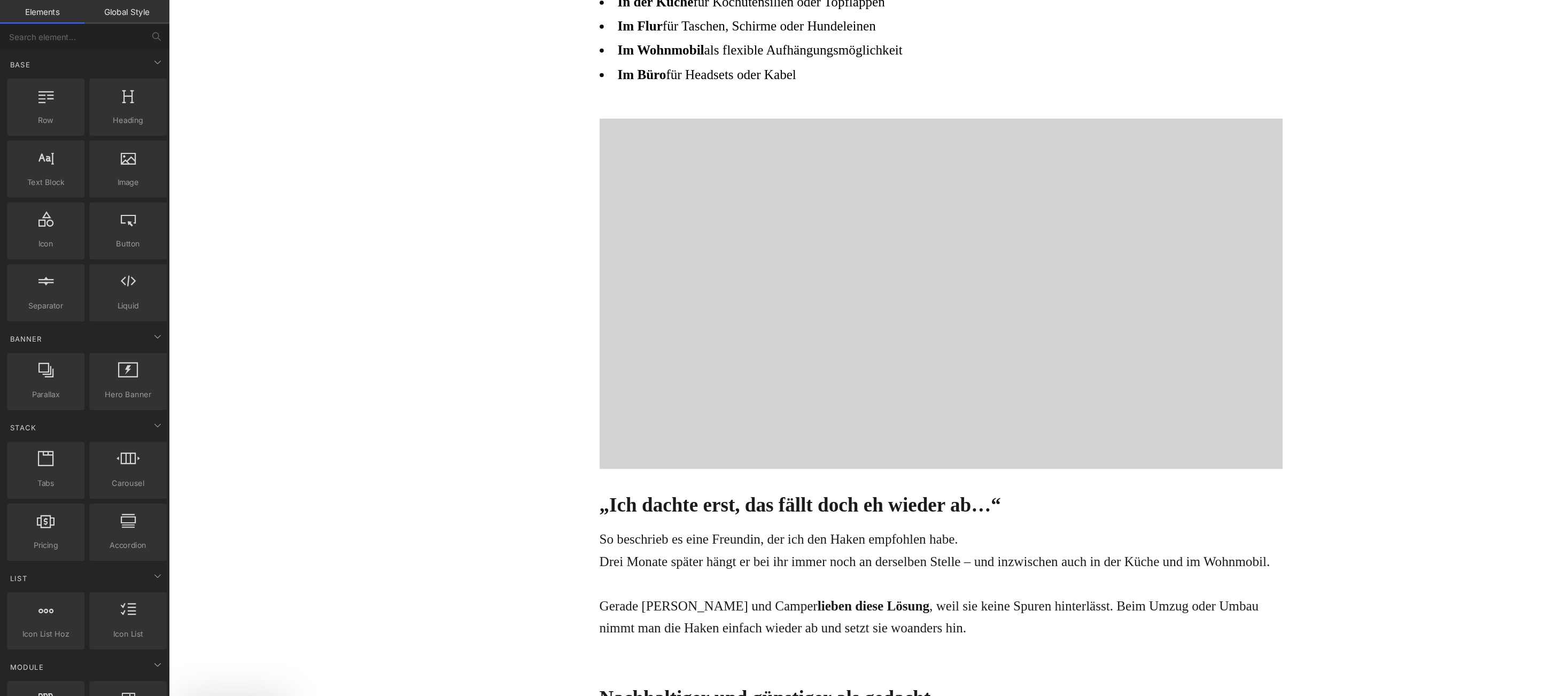
scroll to position [1654, 0]
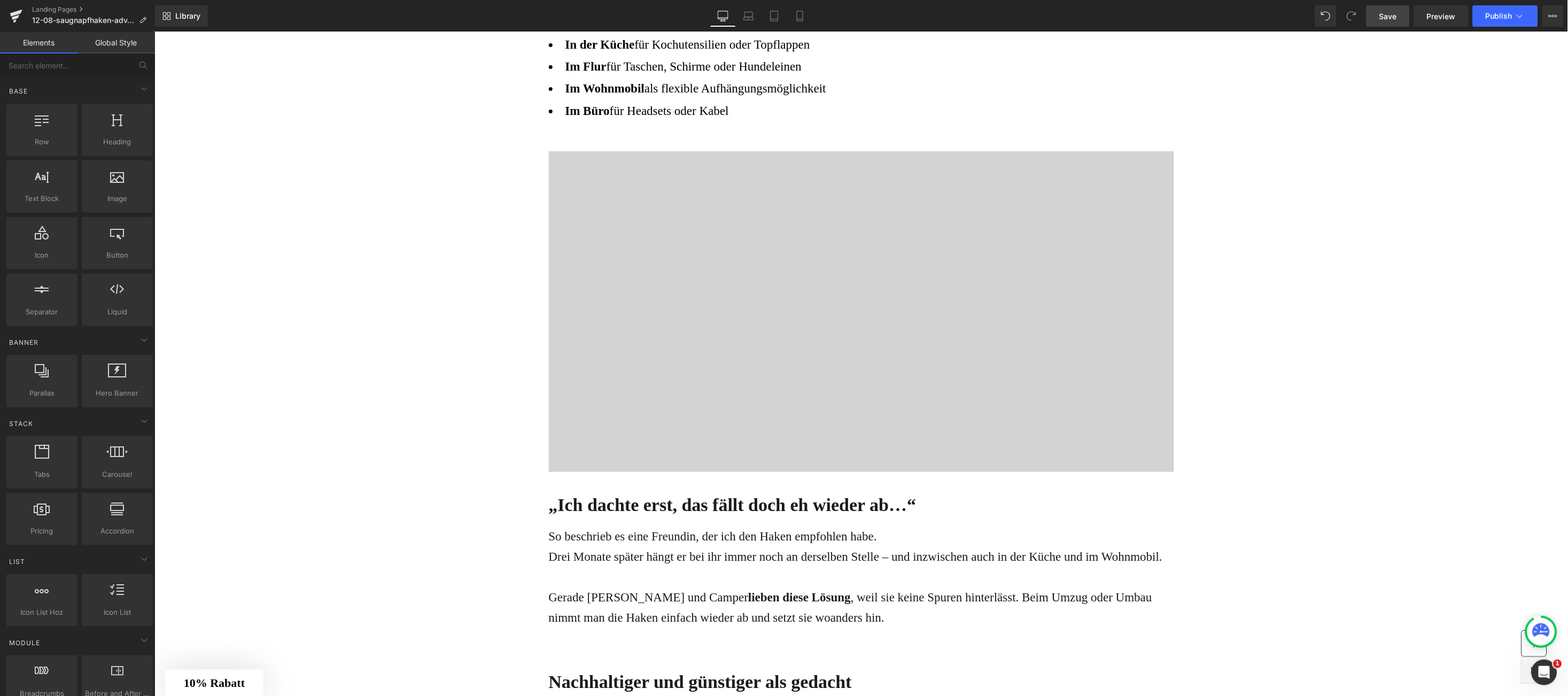
click at [1381, 21] on span "Save" at bounding box center [1388, 16] width 17 height 12
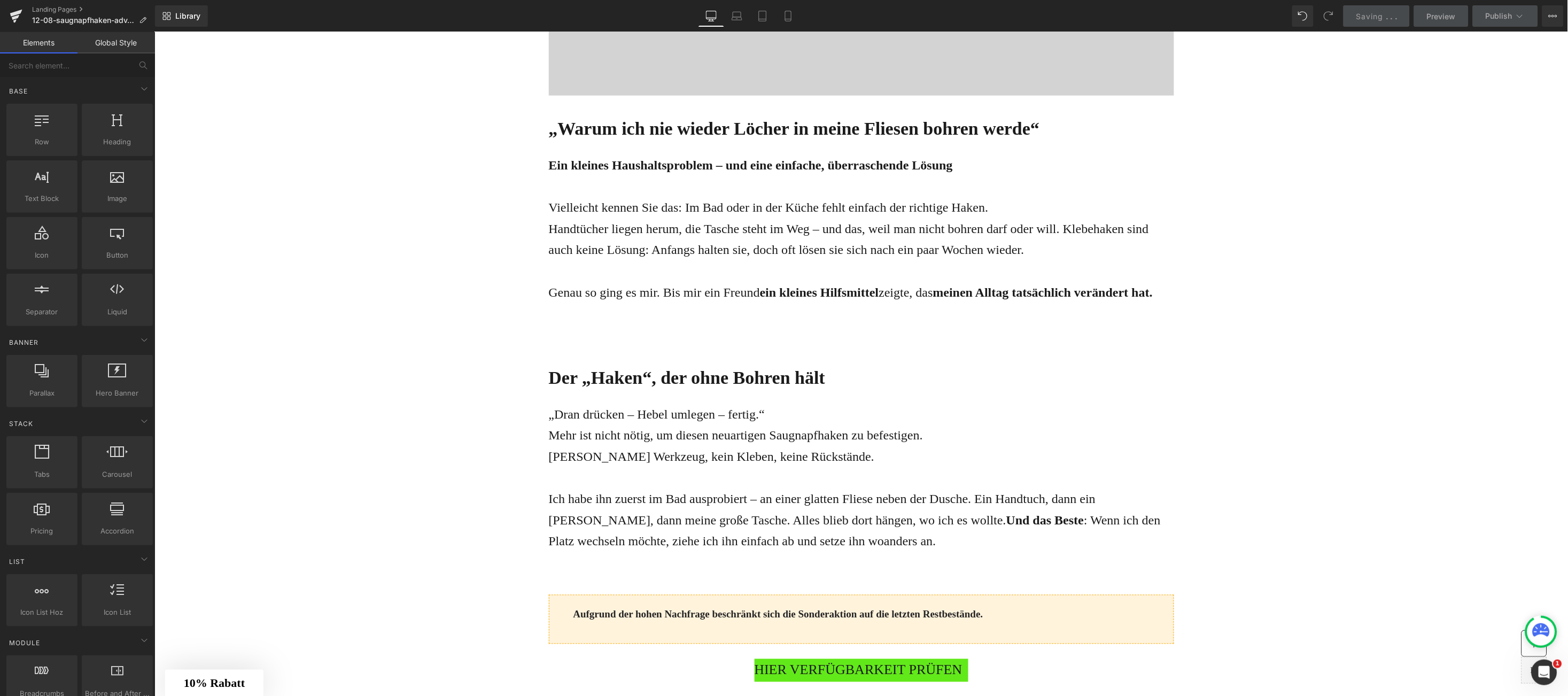
scroll to position [0, 0]
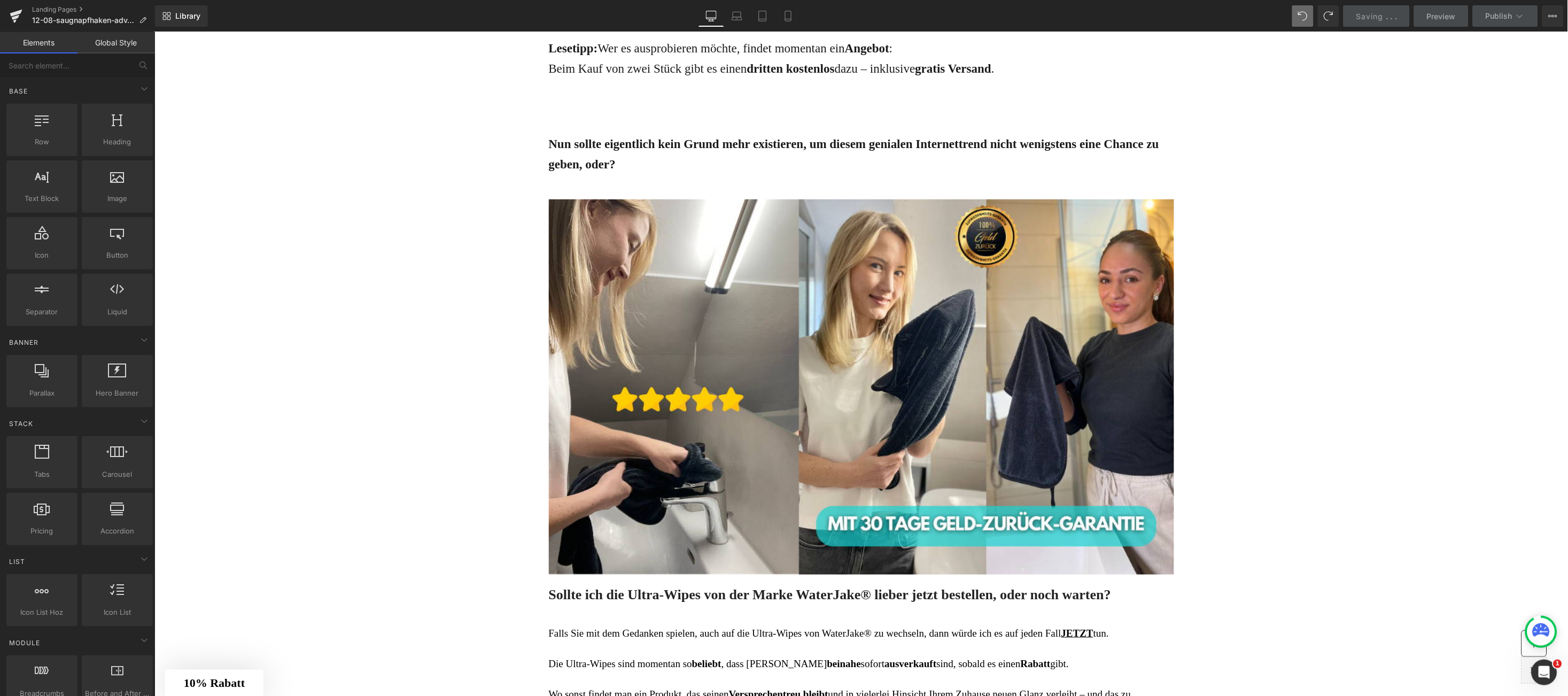
scroll to position [3357, 0]
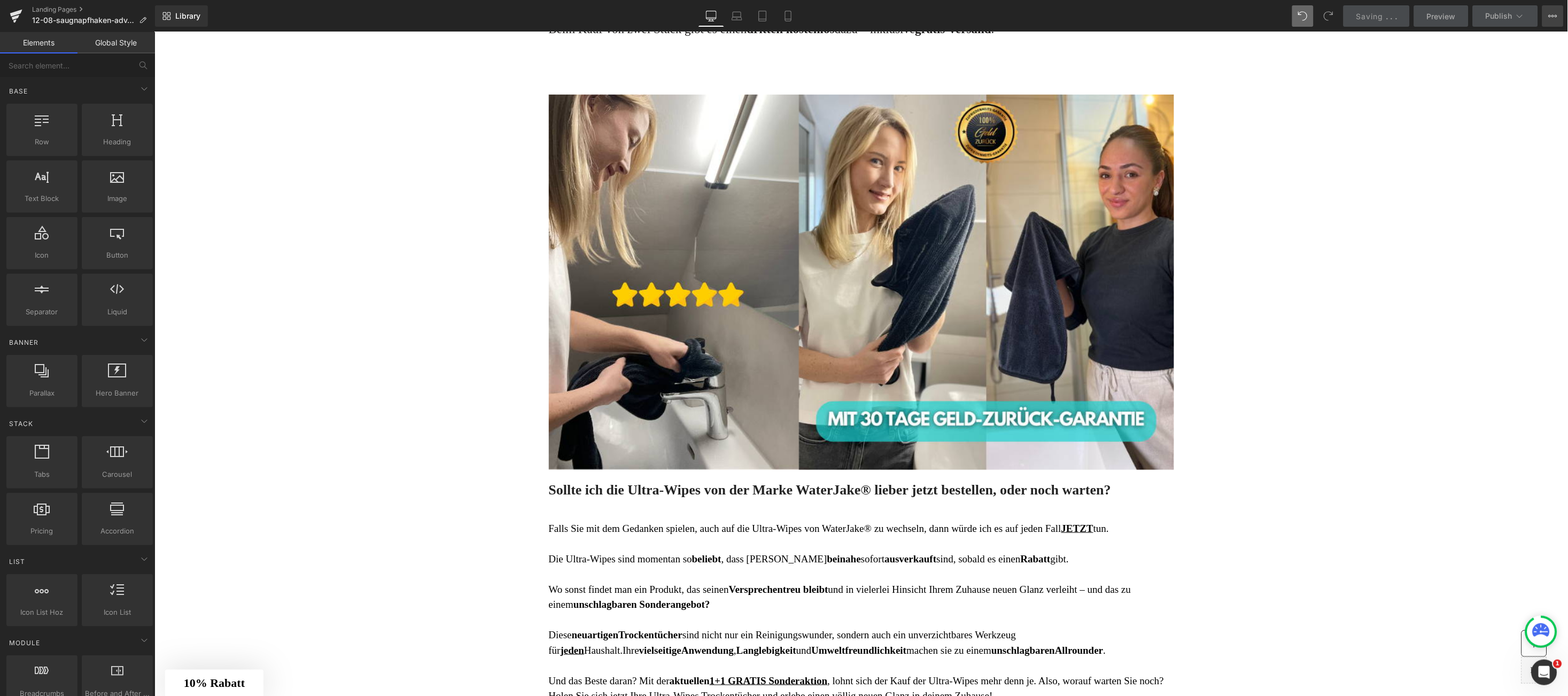
click at [1556, 16] on icon at bounding box center [1553, 16] width 8 height 8
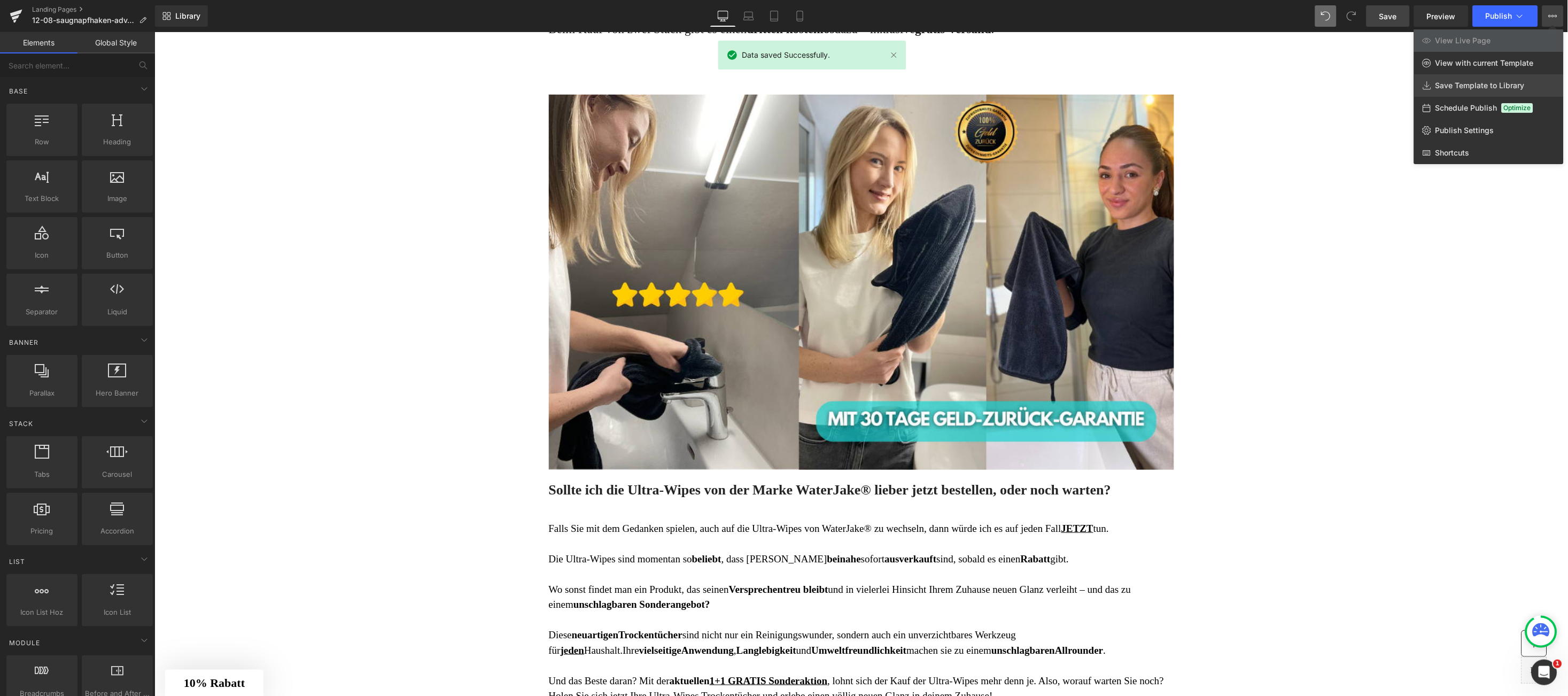
click at [1487, 79] on link "Save Template to Library" at bounding box center [1489, 85] width 150 height 22
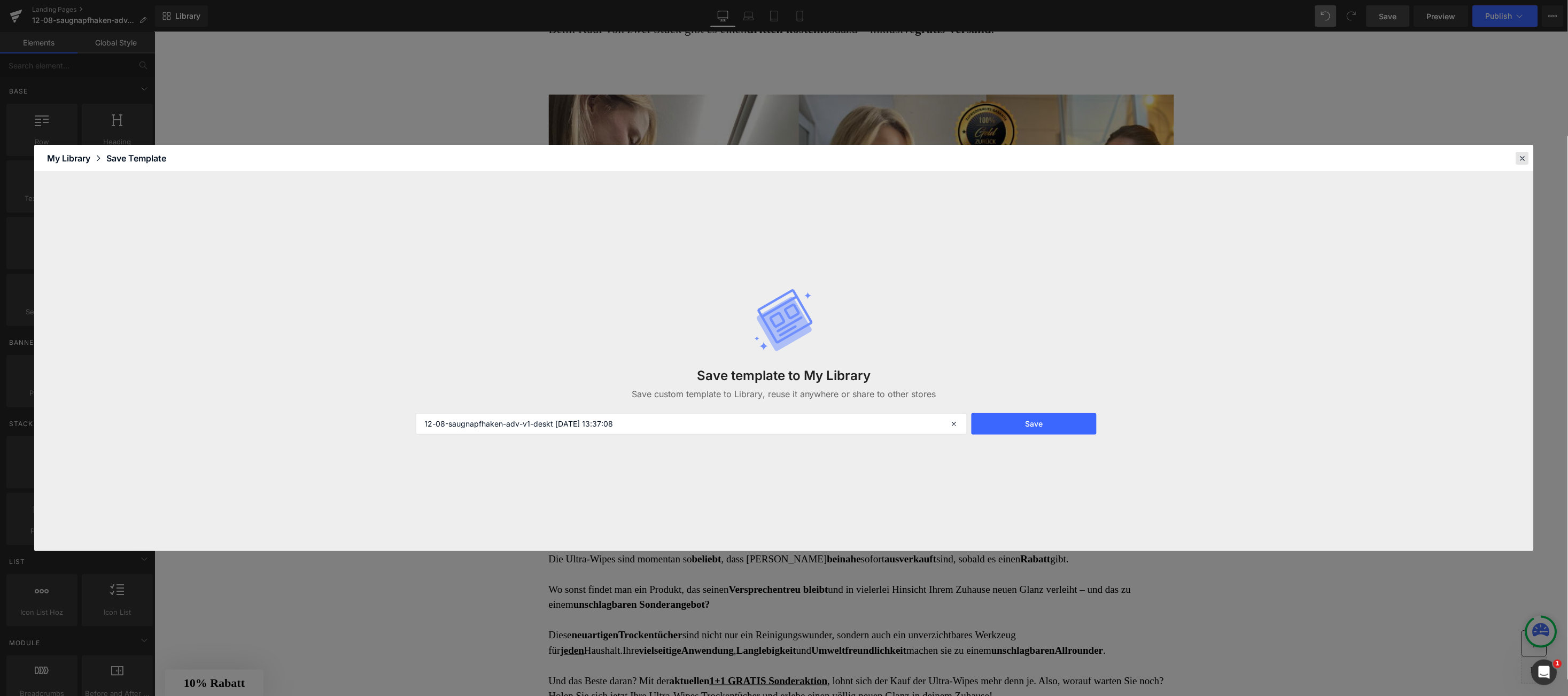
click at [1520, 154] on icon at bounding box center [1523, 159] width 10 height 10
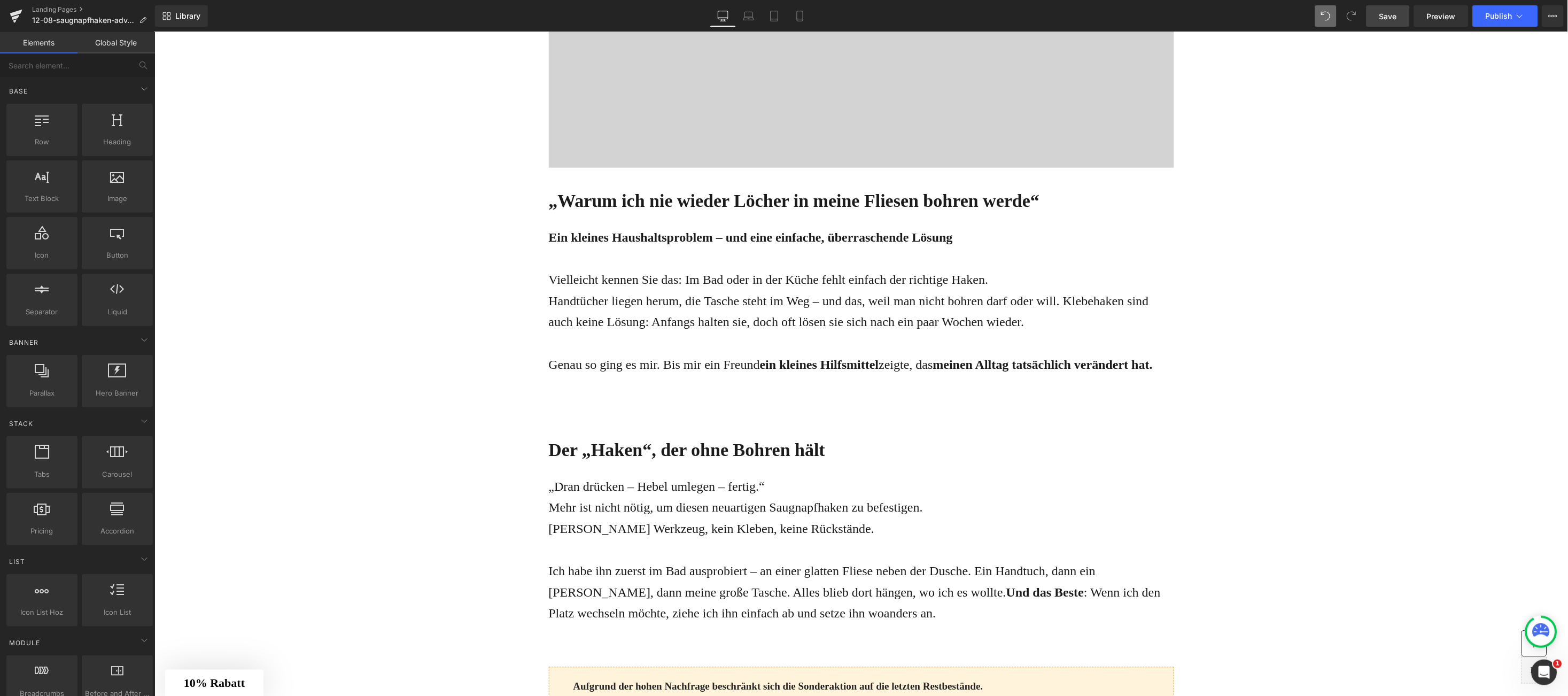
scroll to position [309, 0]
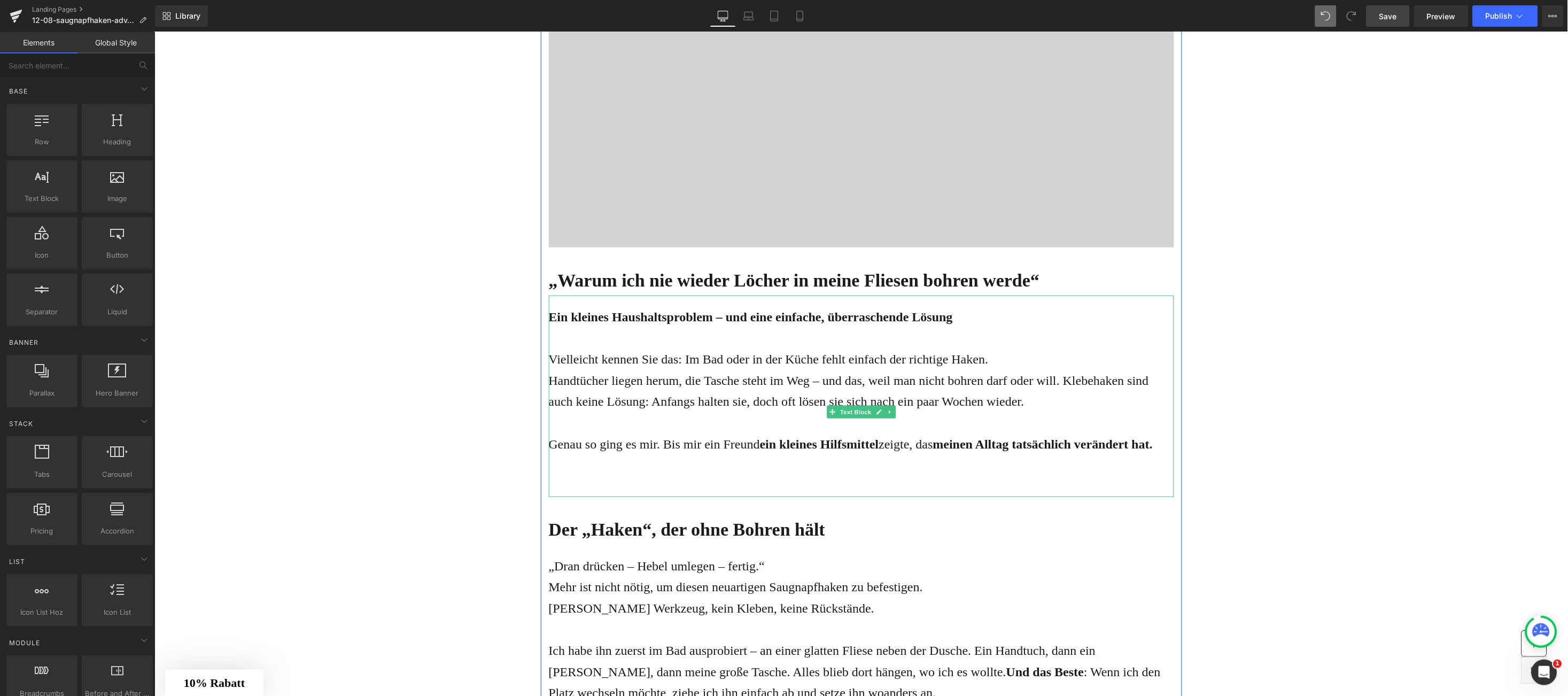
click at [788, 480] on div "Ein kleines Haushaltsproblem – und eine einfache, überraschende Lösung Vielleic…" at bounding box center [861, 396] width 626 height 202
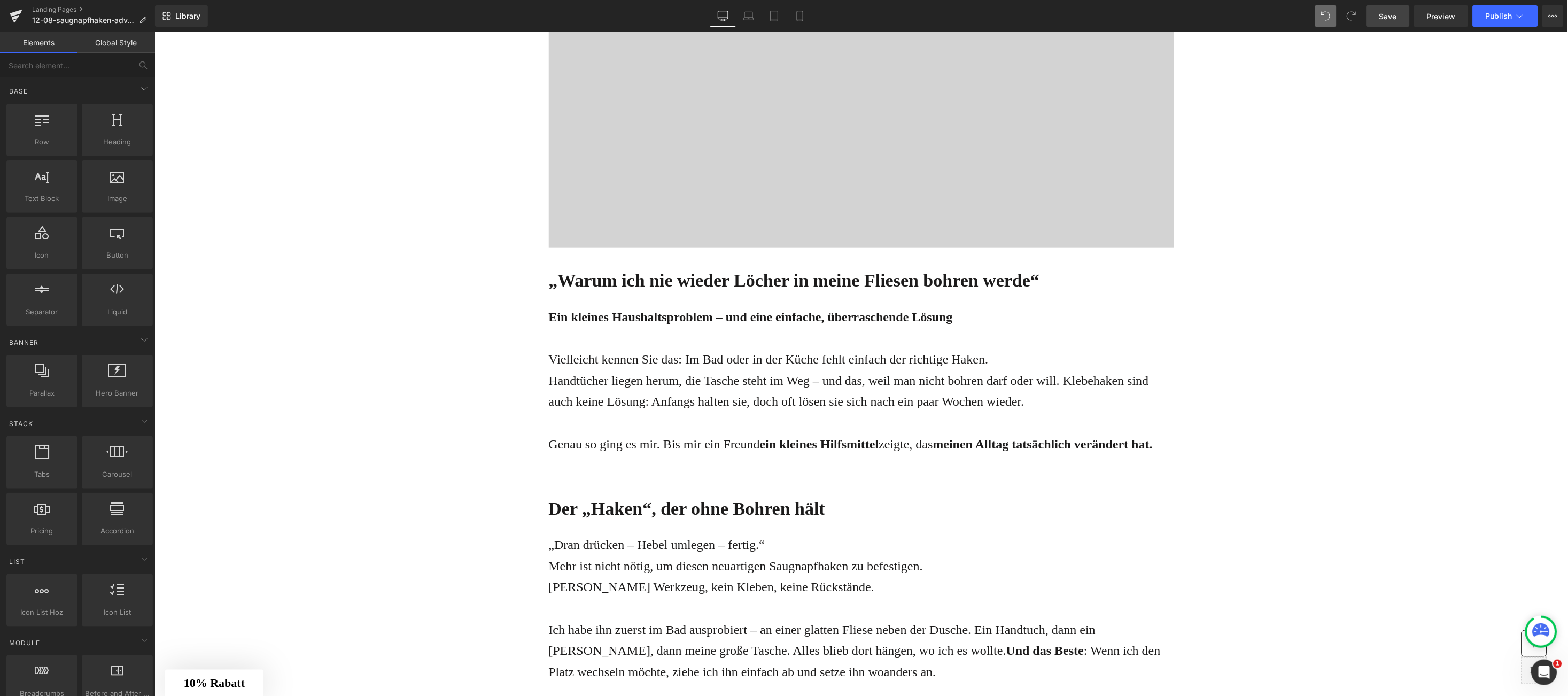
click at [1376, 12] on link "Save" at bounding box center [1388, 16] width 44 height 21
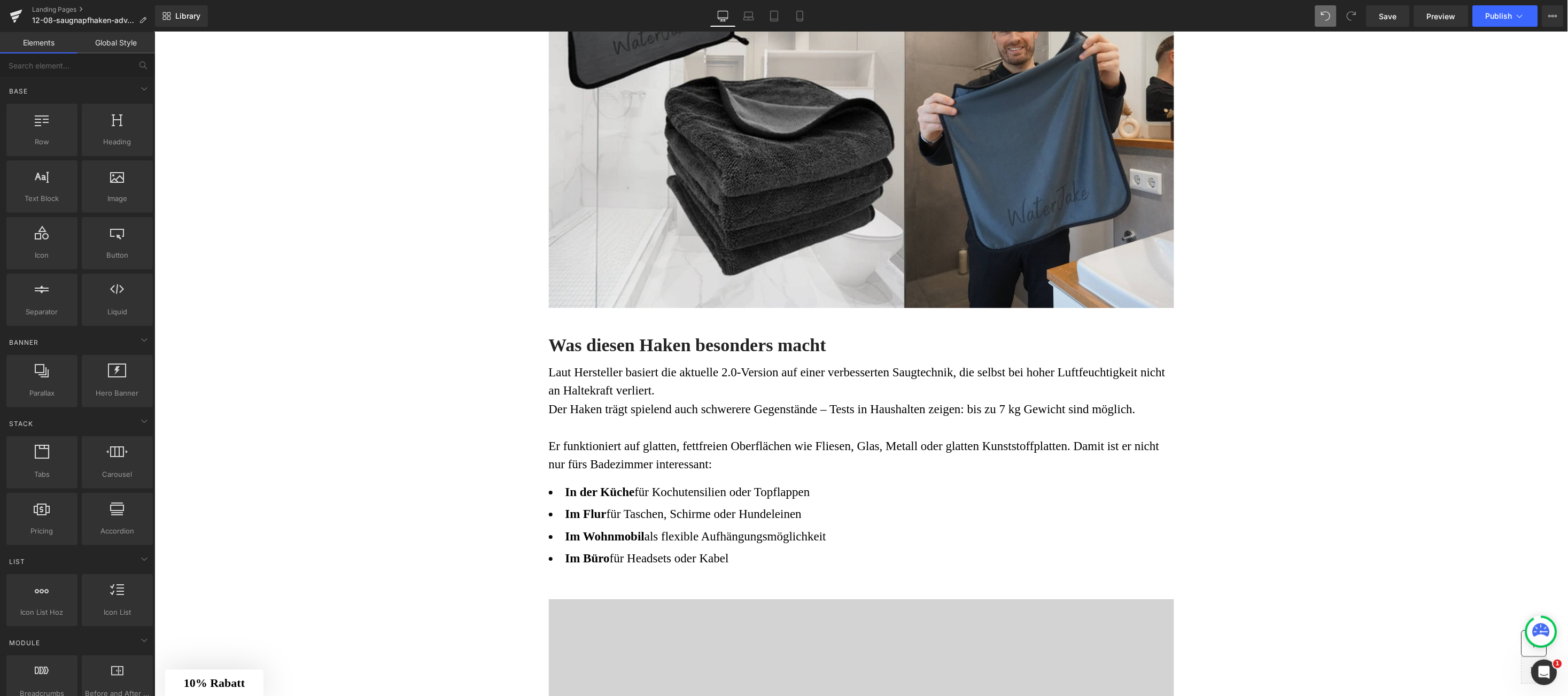
scroll to position [1271, 0]
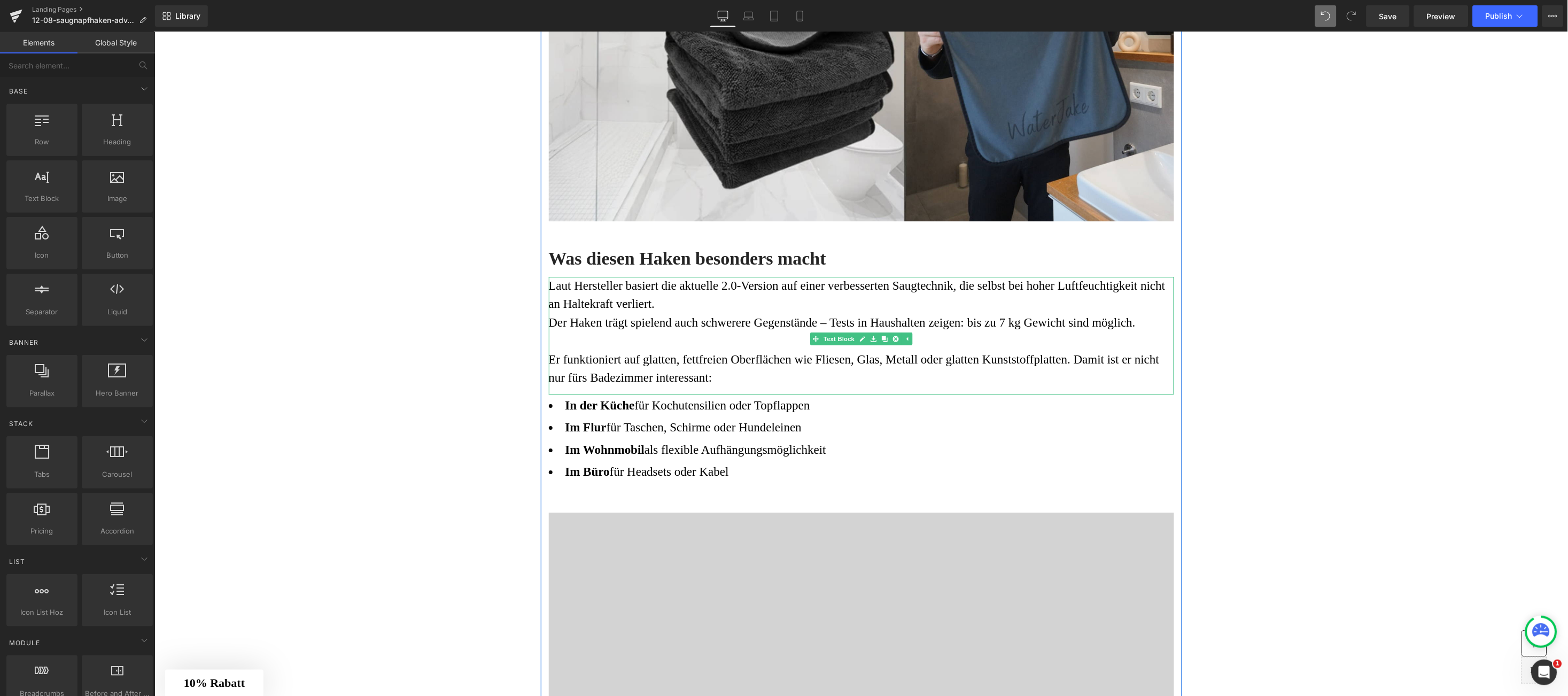
drag, startPoint x: 865, startPoint y: 336, endPoint x: 848, endPoint y: 364, distance: 32.8
click at [879, 336] on link at bounding box center [885, 339] width 12 height 13
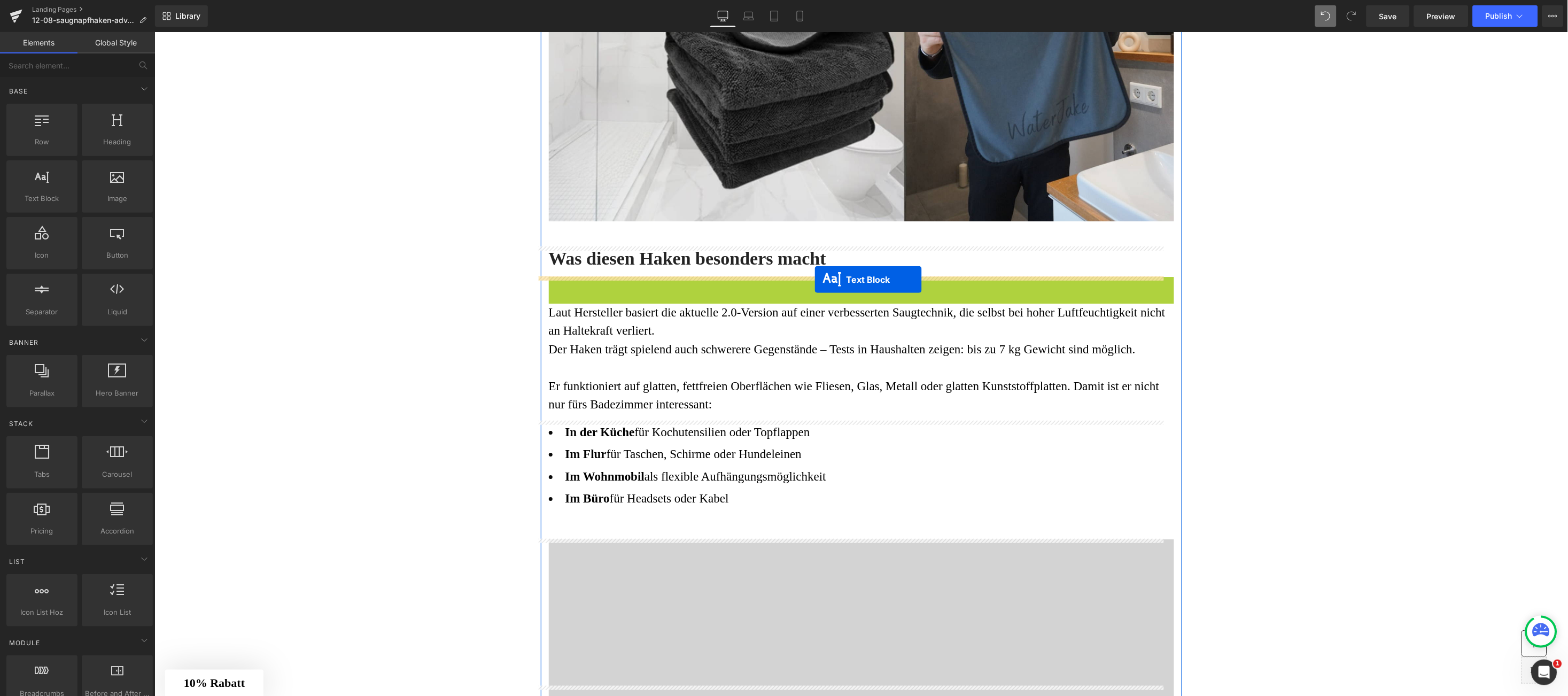
drag, startPoint x: 805, startPoint y: 342, endPoint x: 278, endPoint y: 257, distance: 533.8
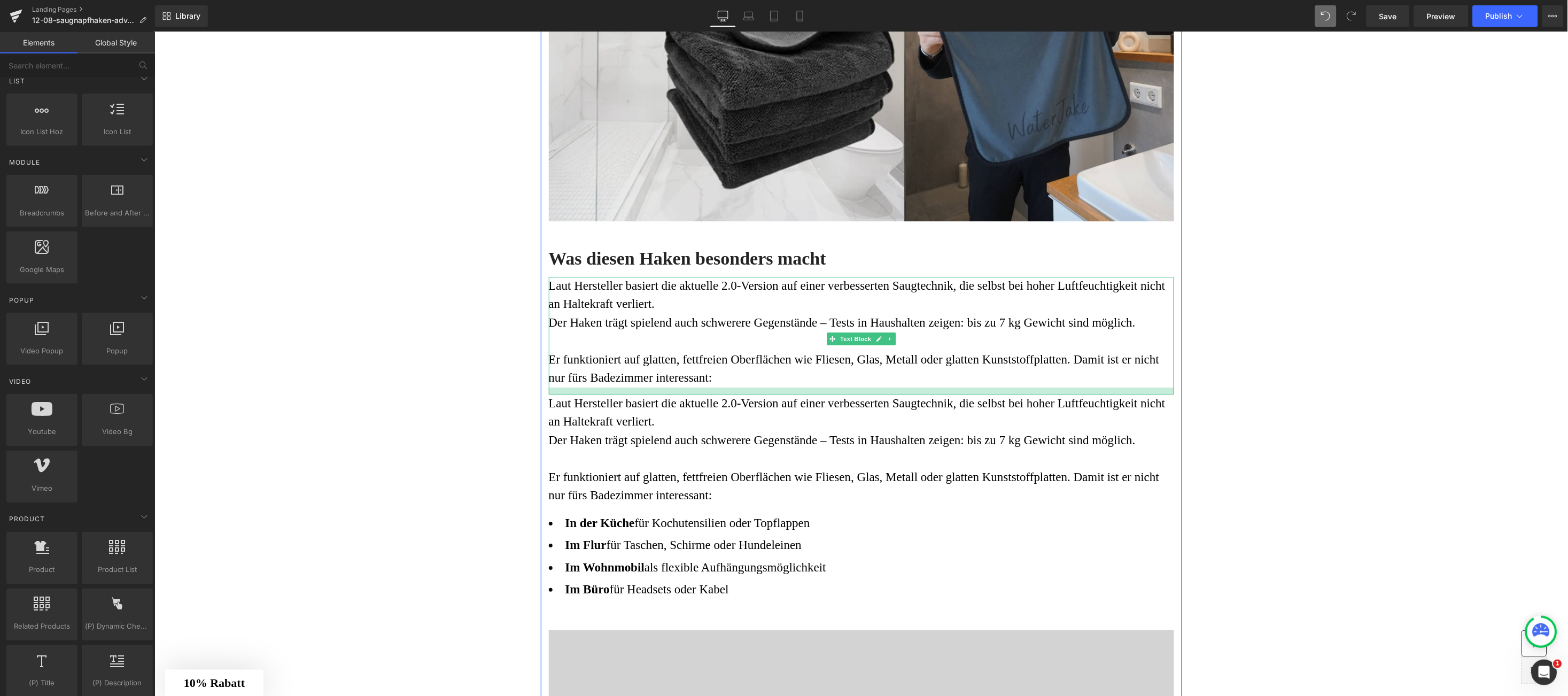
scroll to position [0, 0]
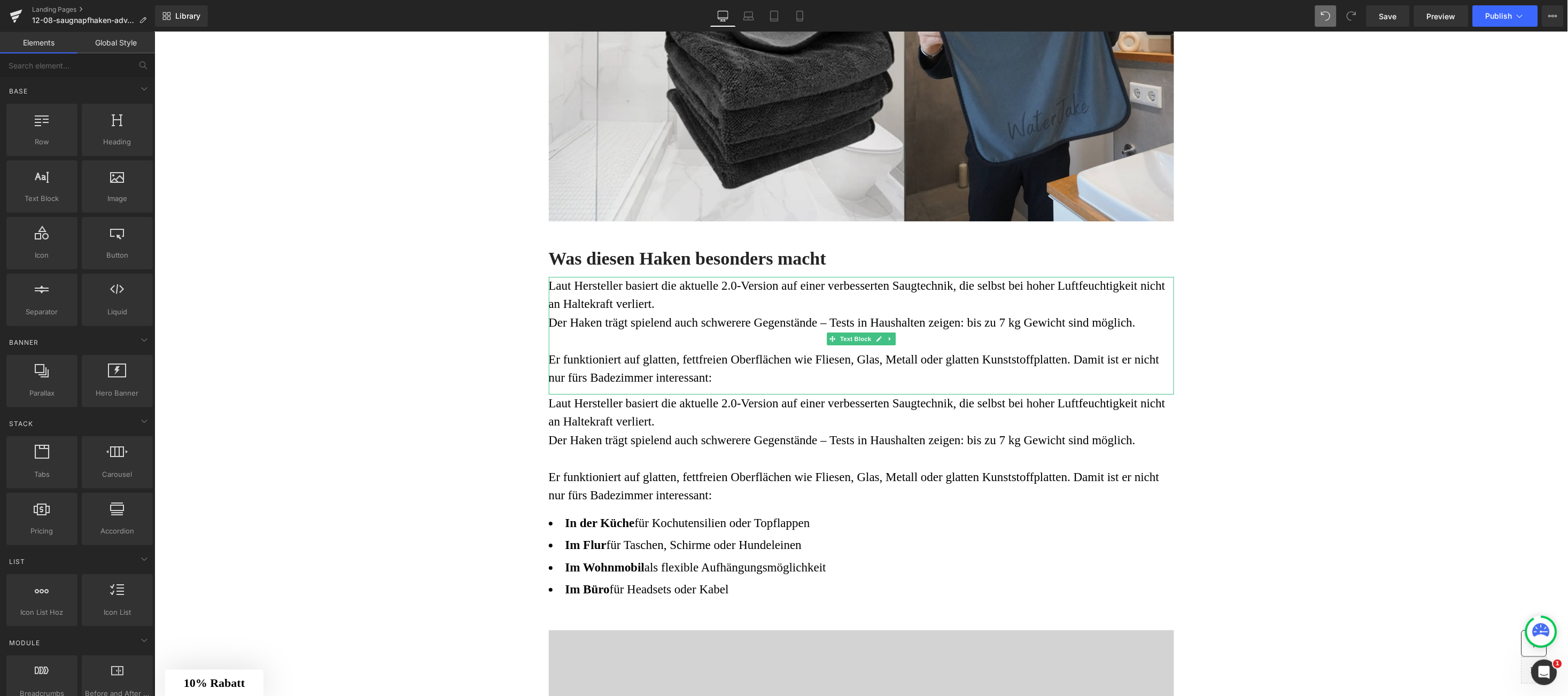
click at [47, 133] on div at bounding box center [42, 124] width 65 height 24
drag, startPoint x: 199, startPoint y: 172, endPoint x: 793, endPoint y: 612, distance: 739.2
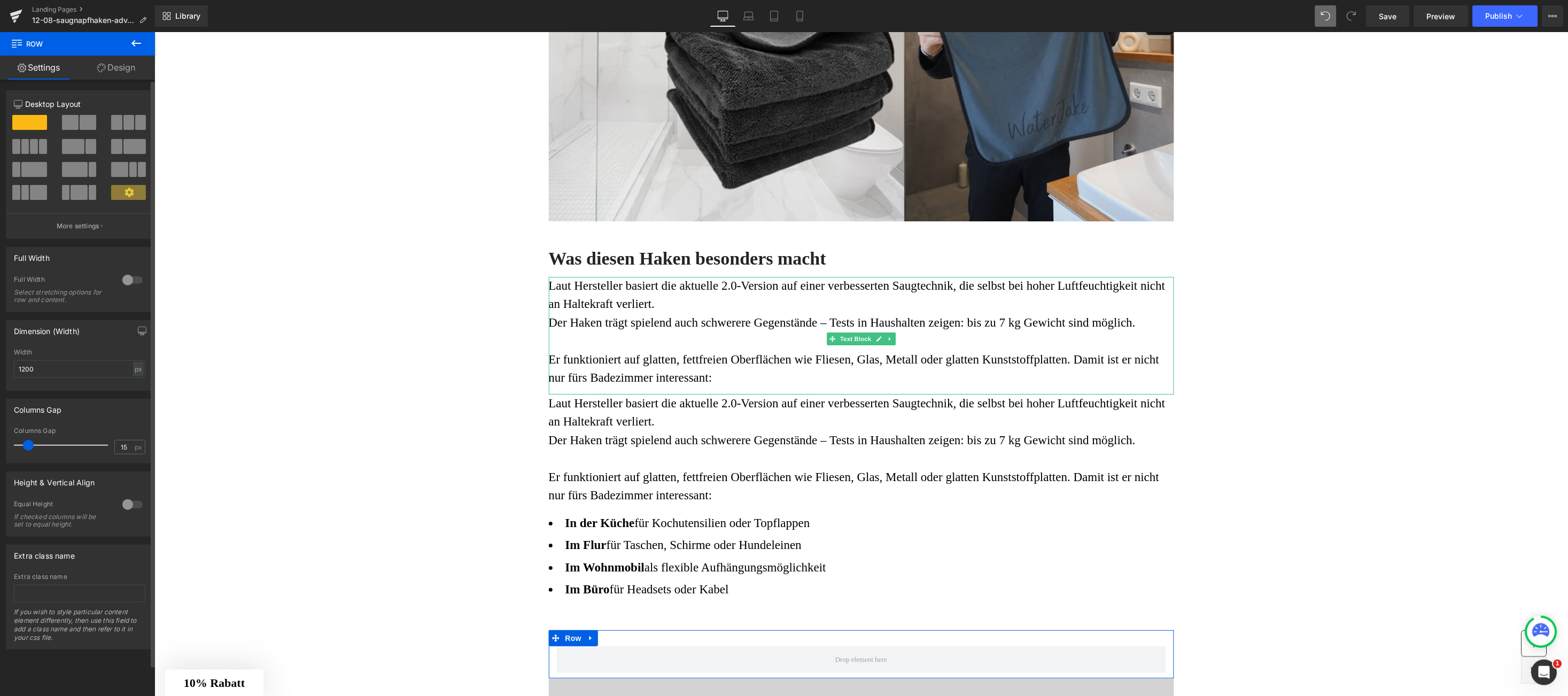
click at [35, 168] on span at bounding box center [34, 169] width 25 height 15
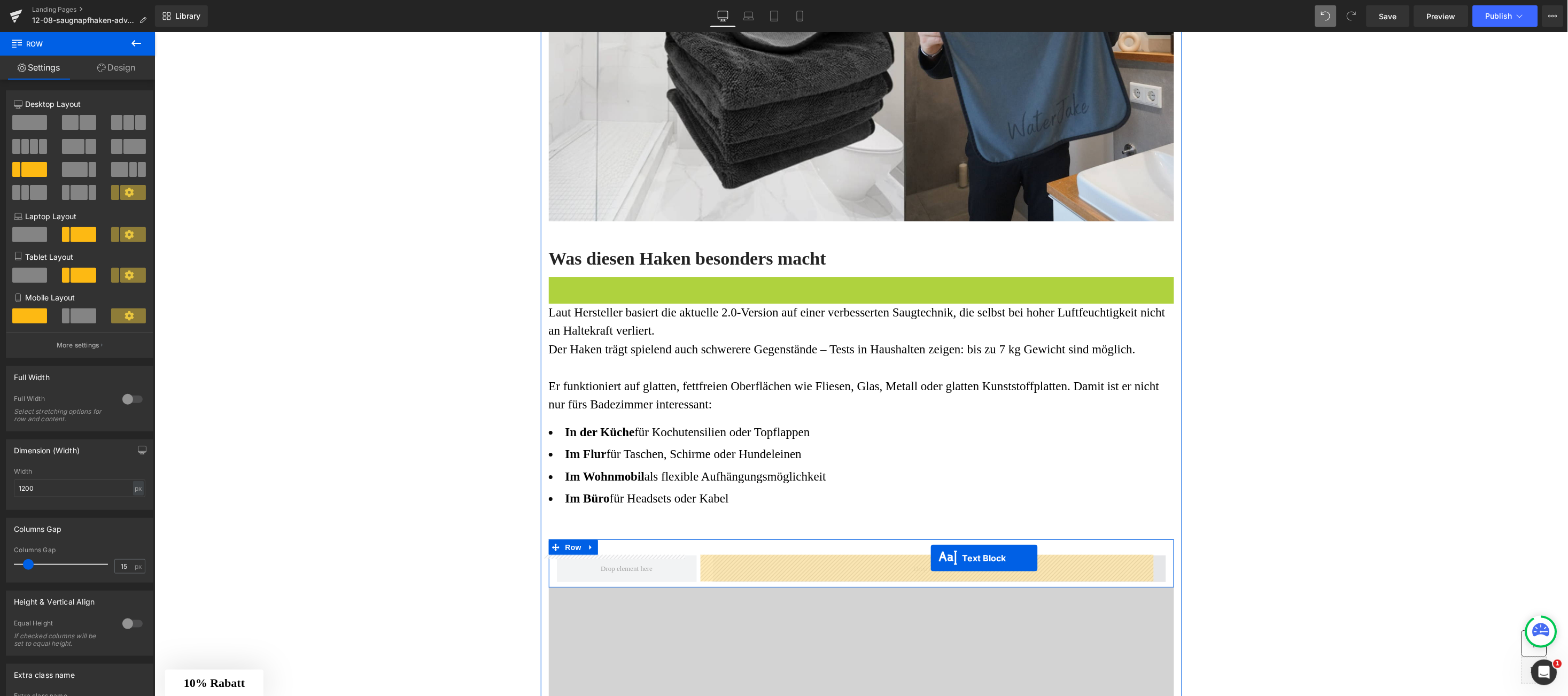
drag, startPoint x: 818, startPoint y: 341, endPoint x: 930, endPoint y: 558, distance: 244.2
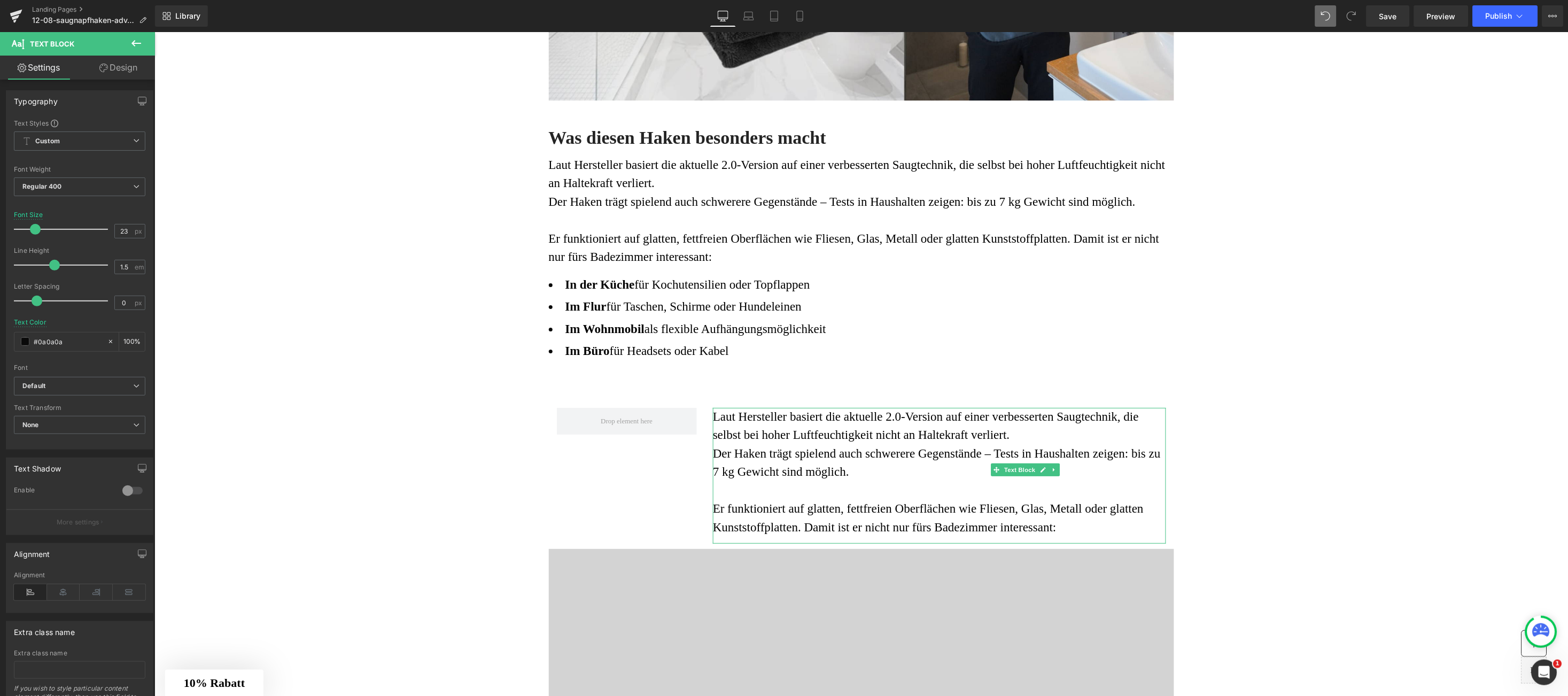
scroll to position [1431, 0]
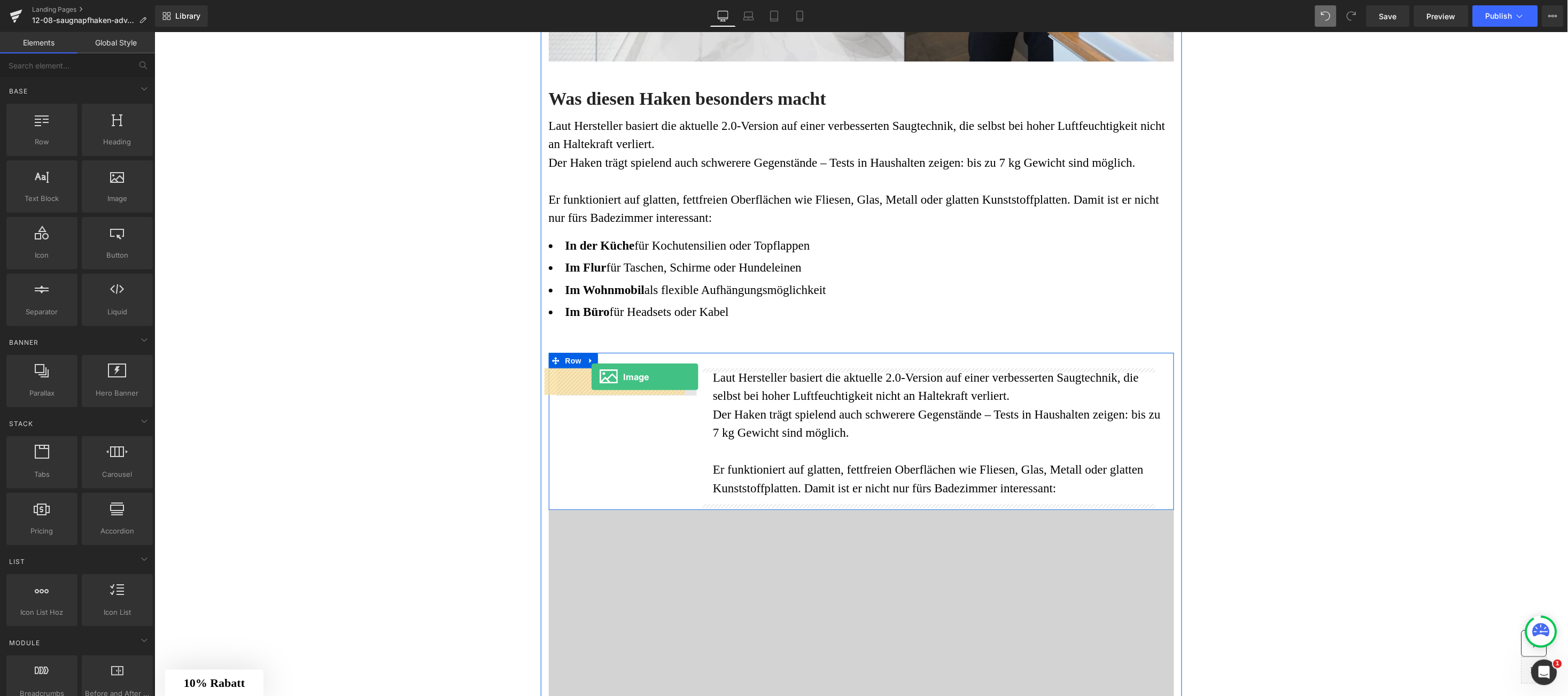
drag, startPoint x: 164, startPoint y: 174, endPoint x: 590, endPoint y: 377, distance: 471.9
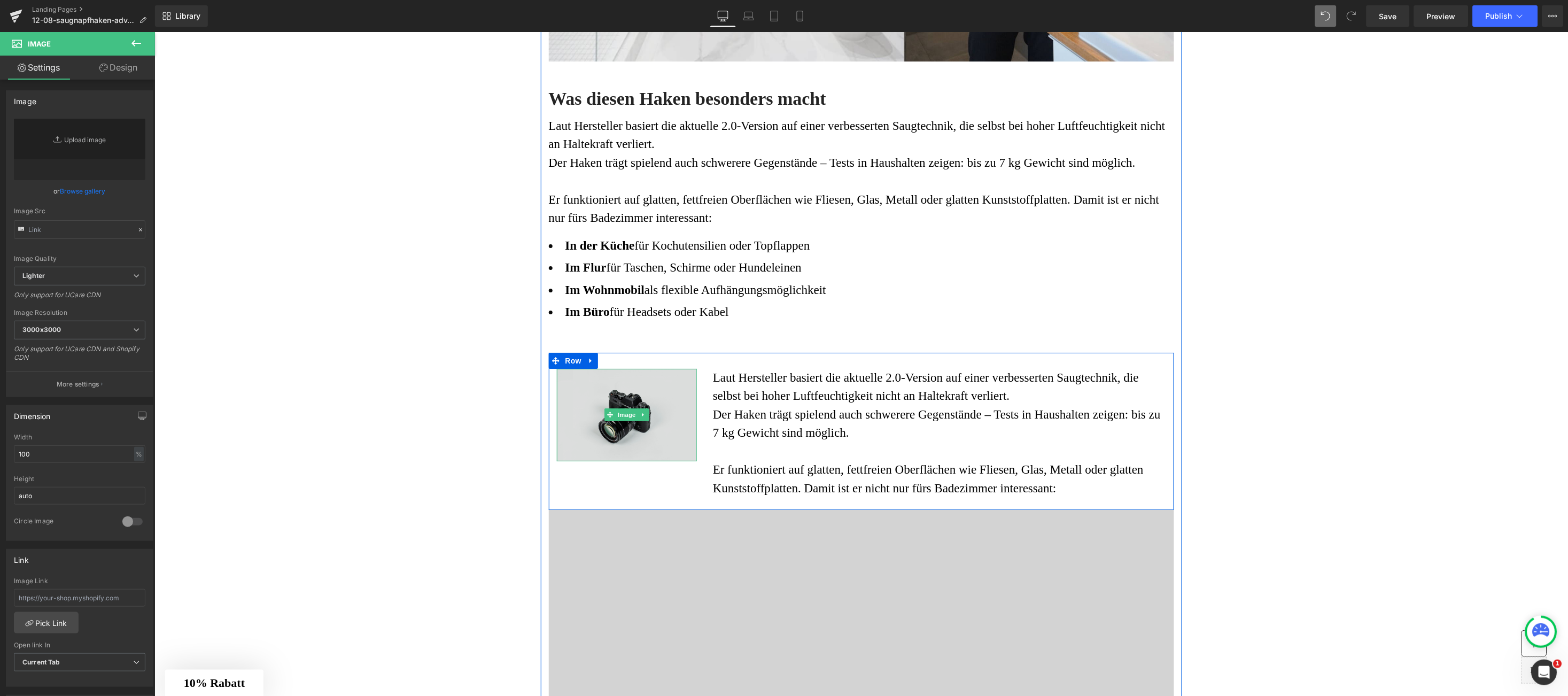
type input "//d1um8515vdn9kb.cloudfront.net/images/parallax.jpg"
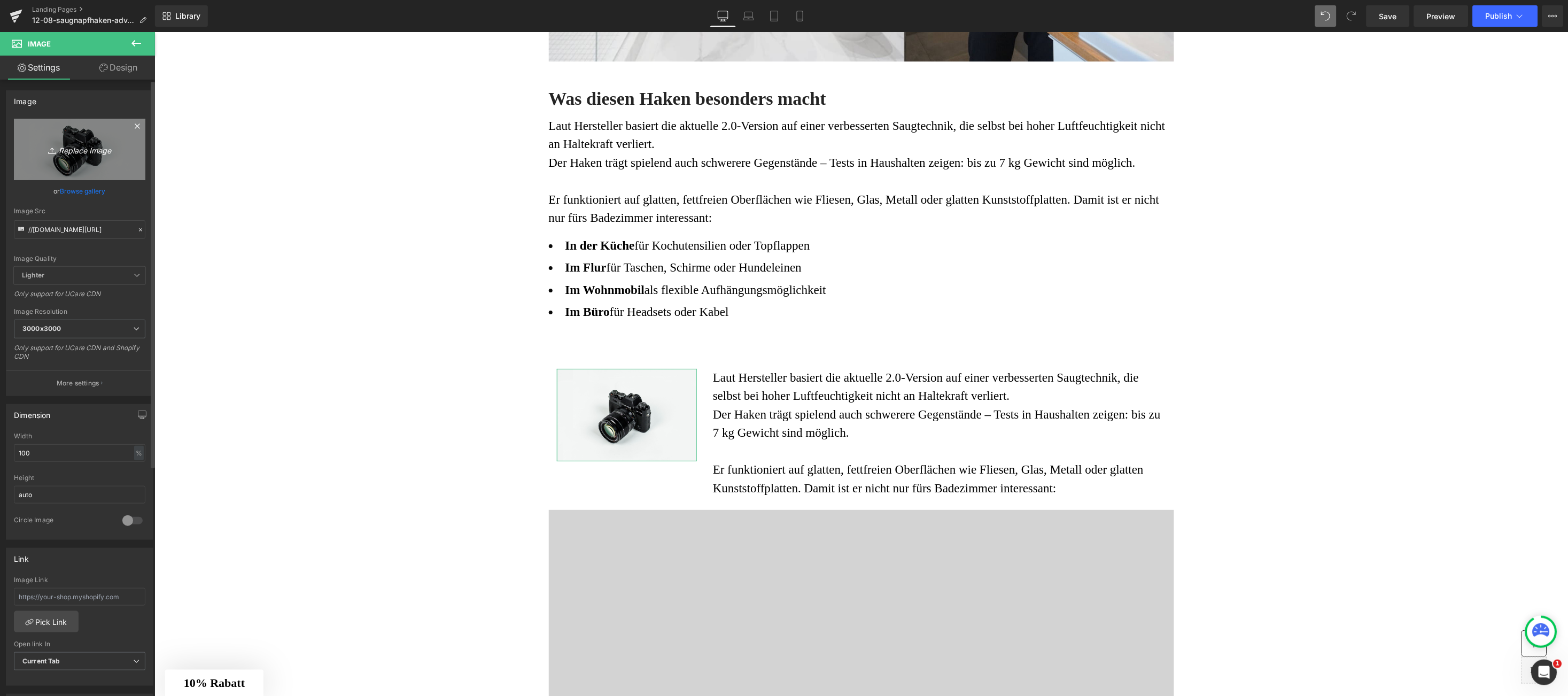
click at [81, 149] on icon "Replace Image" at bounding box center [80, 150] width 86 height 13
type input "C:\fakepath\Screenshot_27.png"
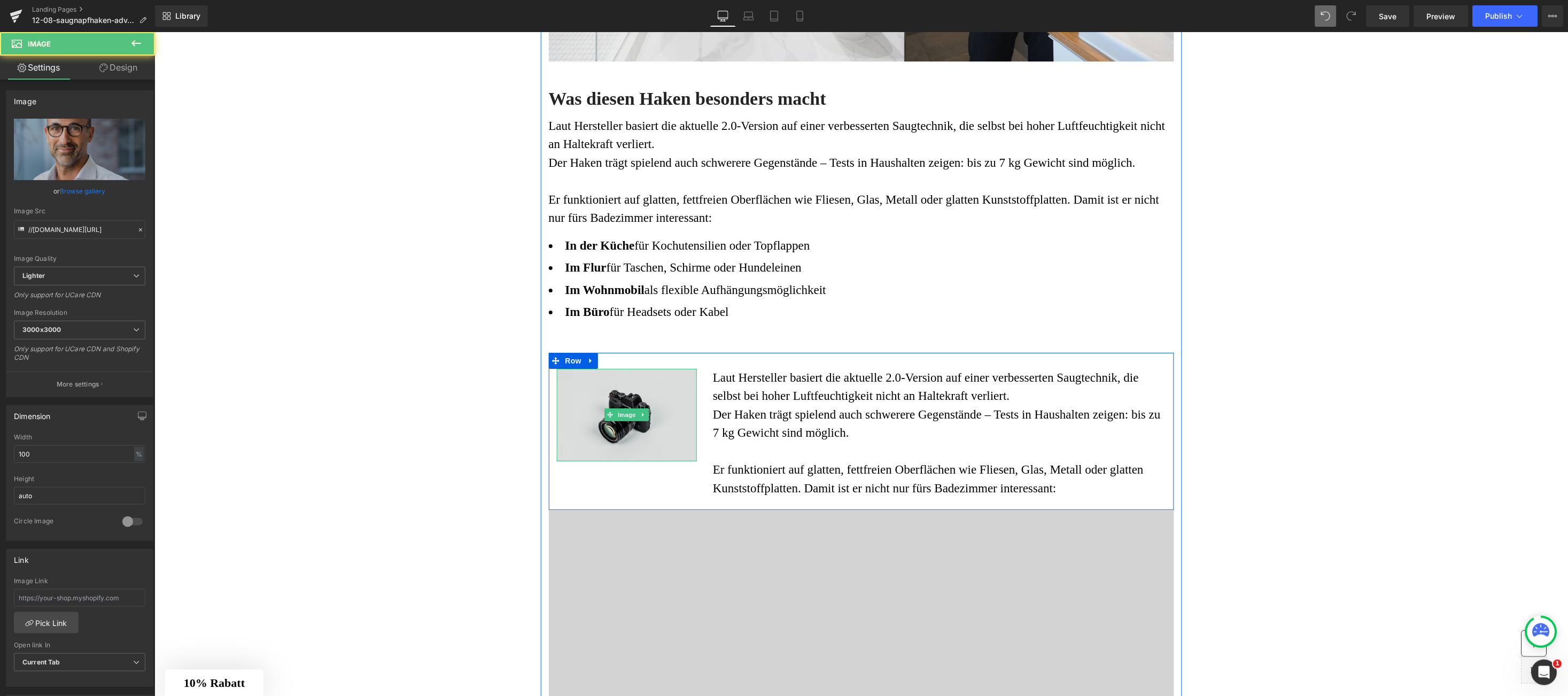
type input "https://ucarecdn.com/ab24d96e-71a6-48e8-a184-57905324e685/-/format/auto/-/previ…"
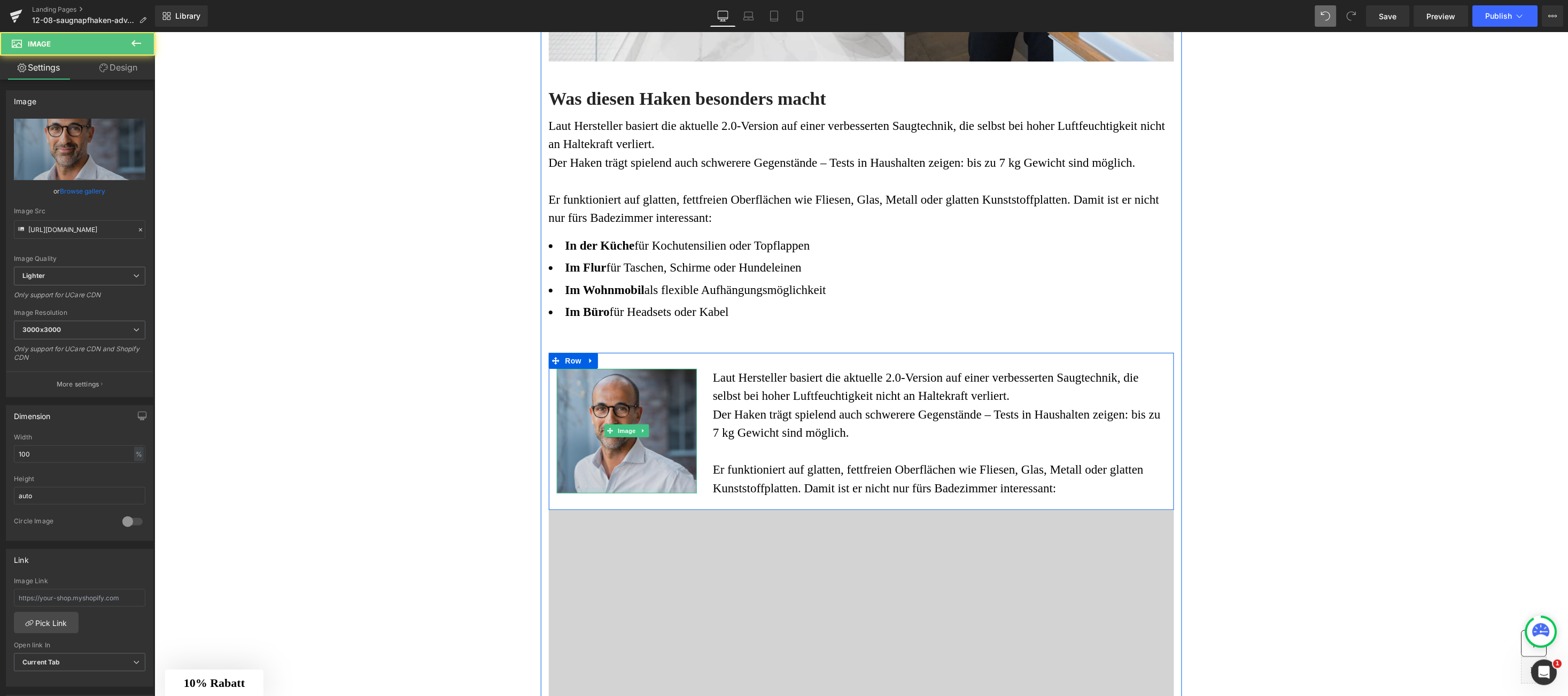
click at [615, 418] on img at bounding box center [627, 430] width 141 height 124
click at [654, 421] on img at bounding box center [627, 430] width 141 height 124
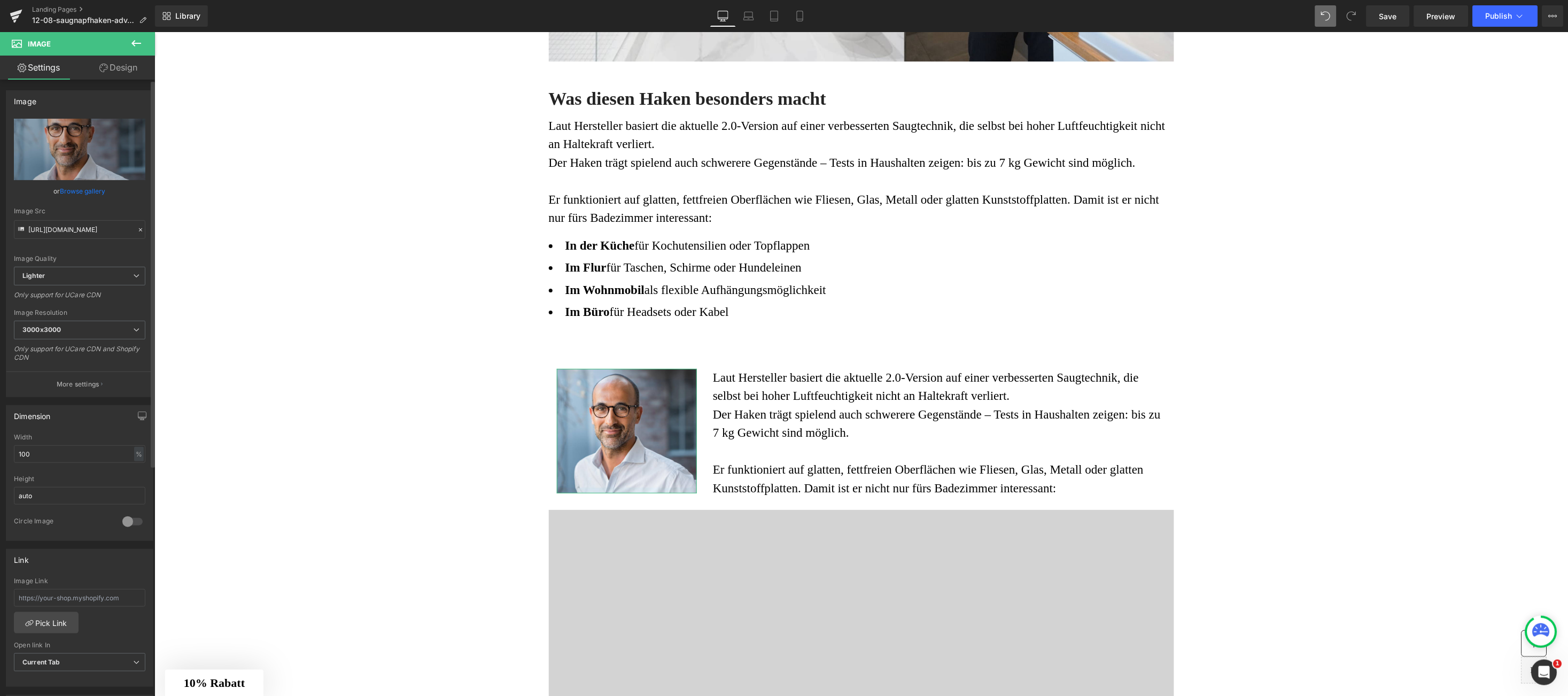
click at [123, 522] on div at bounding box center [132, 522] width 25 height 17
drag, startPoint x: 47, startPoint y: 461, endPoint x: 12, endPoint y: 468, distance: 35.7
click at [12, 468] on div "100% Width 100 % % px auto Height auto 1 Circle Image" at bounding box center [80, 487] width 146 height 107
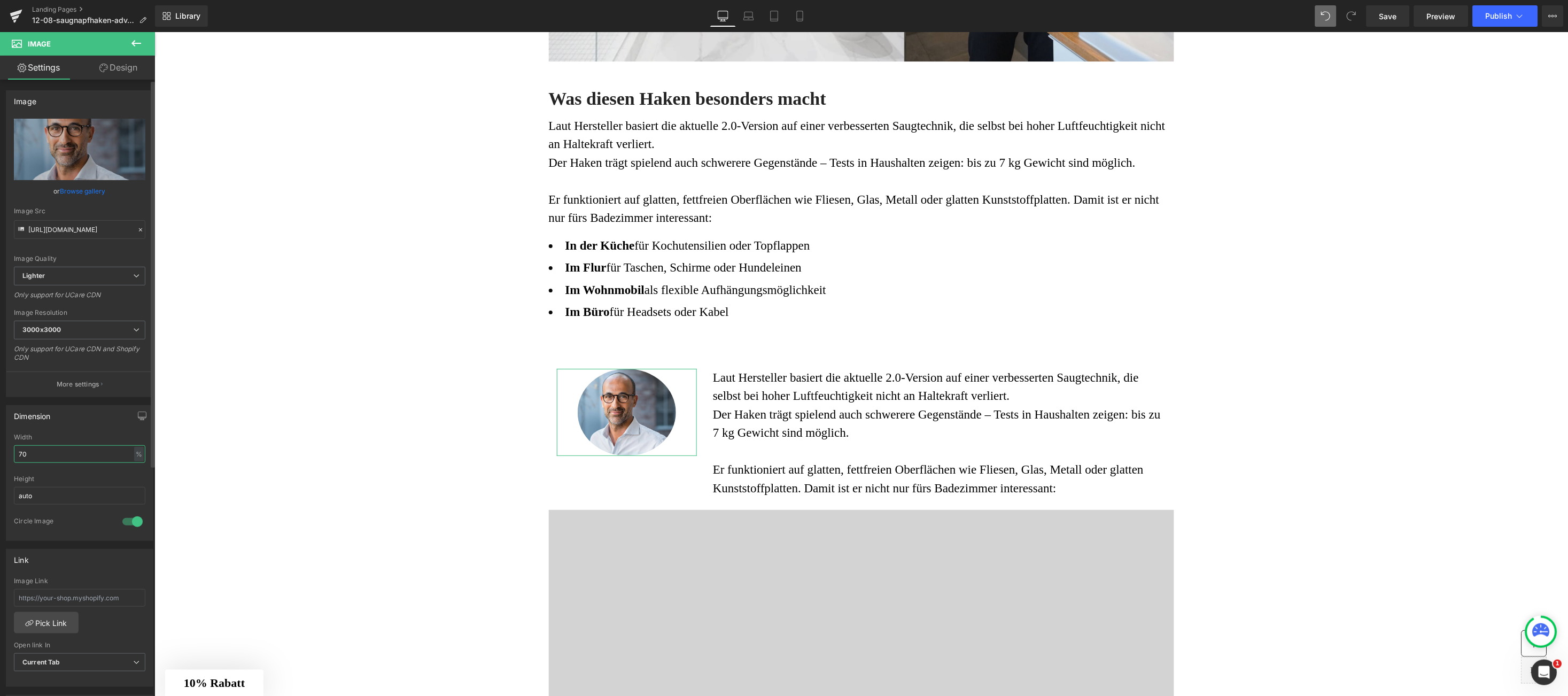
type input "7"
type input "60"
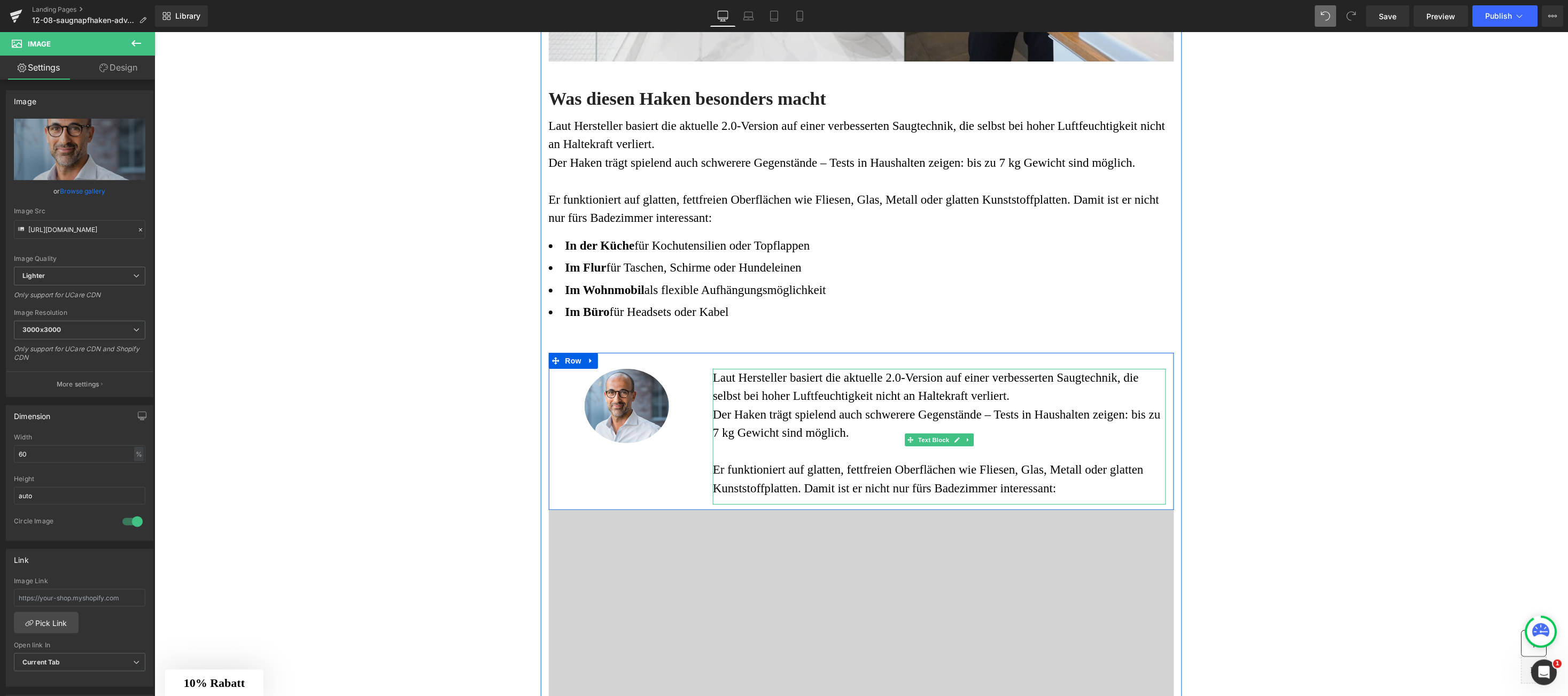
drag, startPoint x: 821, startPoint y: 381, endPoint x: 1057, endPoint y: 490, distance: 260.0
click at [822, 381] on font "Laut Hersteller basiert die aktuelle 2.0-Version auf einer verbesserten Saugtec…" at bounding box center [926, 386] width 426 height 32
click at [718, 372] on font "Laut Hersteller basiert die aktuelle 2.0-Version auf einer verbesserten Saugtec…" at bounding box center [926, 386] width 426 height 32
click at [1055, 491] on div "Laut Hersteller basiert die aktuelle 2.0-Version auf einer verbesserten Saugtec…" at bounding box center [939, 437] width 453 height 137
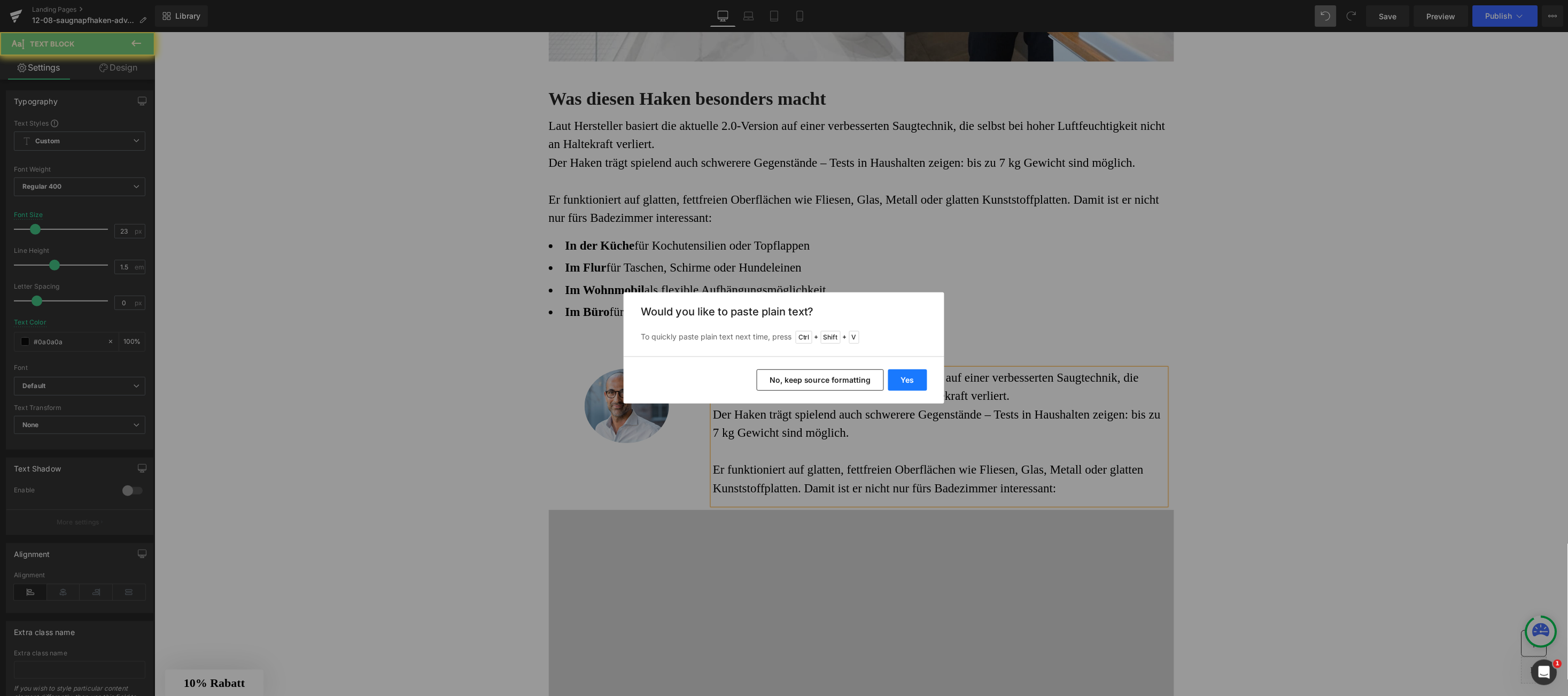
click at [920, 377] on button "Yes" at bounding box center [907, 380] width 39 height 21
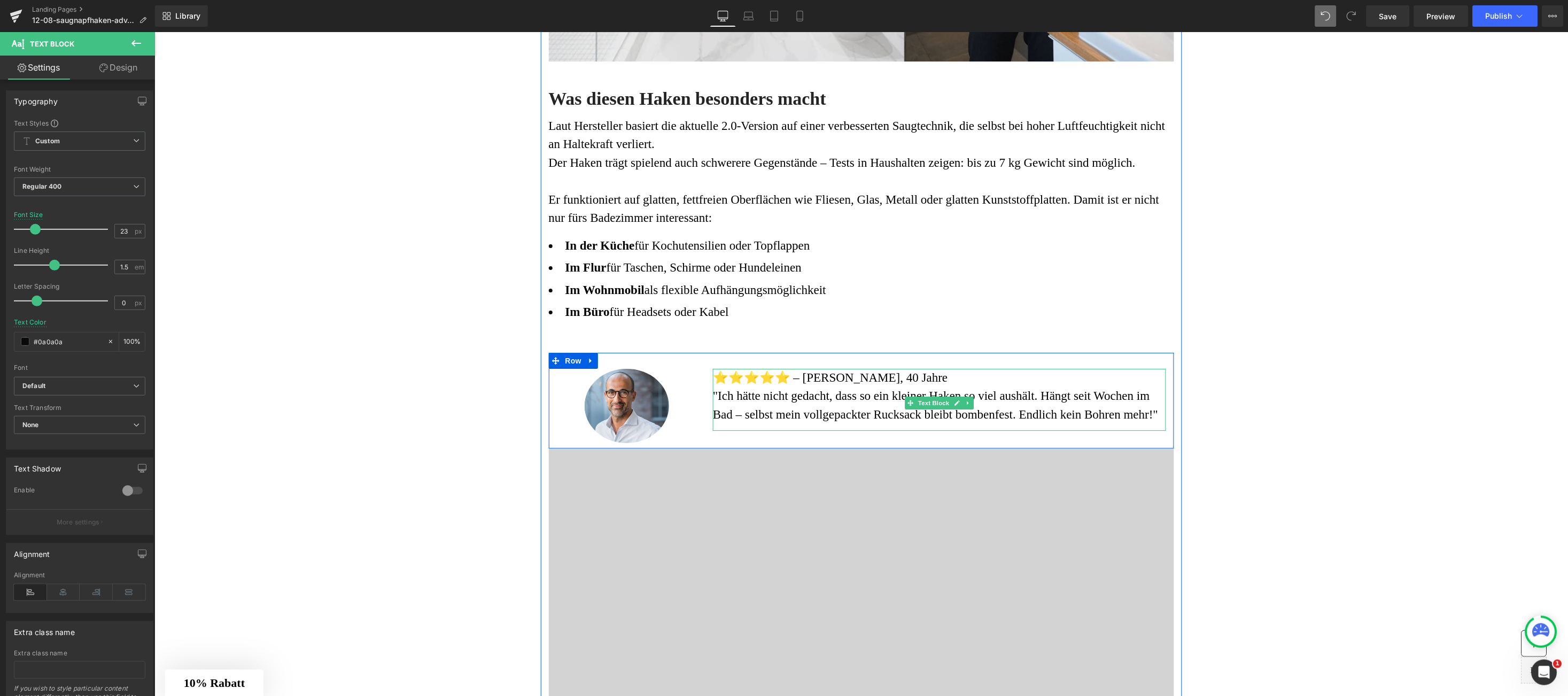
click at [713, 395] on font ""Ich hätte nicht gedacht, dass so ein kleiner Haken so viel aushält. Hängt seit…" at bounding box center [935, 405] width 445 height 32
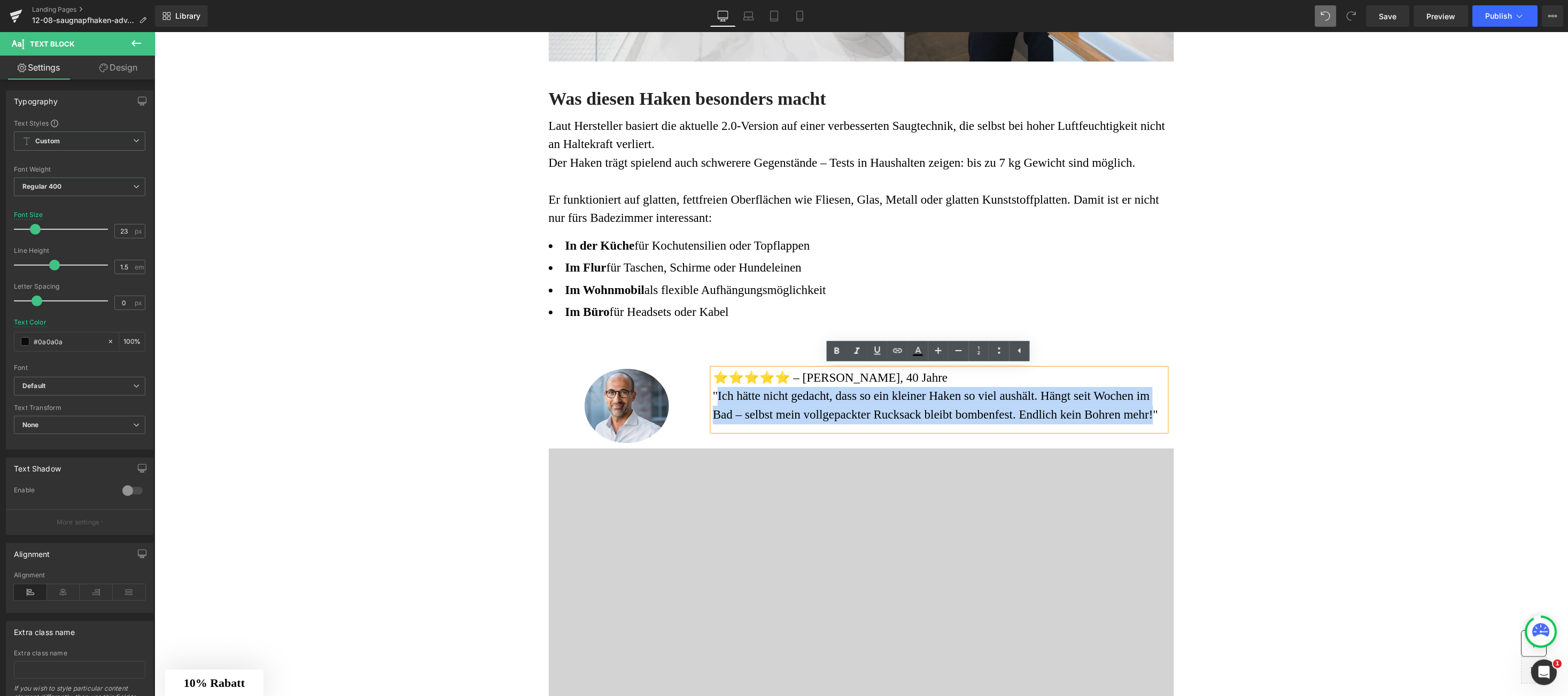
drag, startPoint x: 709, startPoint y: 395, endPoint x: 1136, endPoint y: 429, distance: 428.4
click at [1136, 429] on div "⭐️⭐️⭐️⭐️⭐️ – Thomas K., 40 Jahre "Ich hätte nicht gedacht, dass so ein kleiner…" at bounding box center [939, 400] width 453 height 63
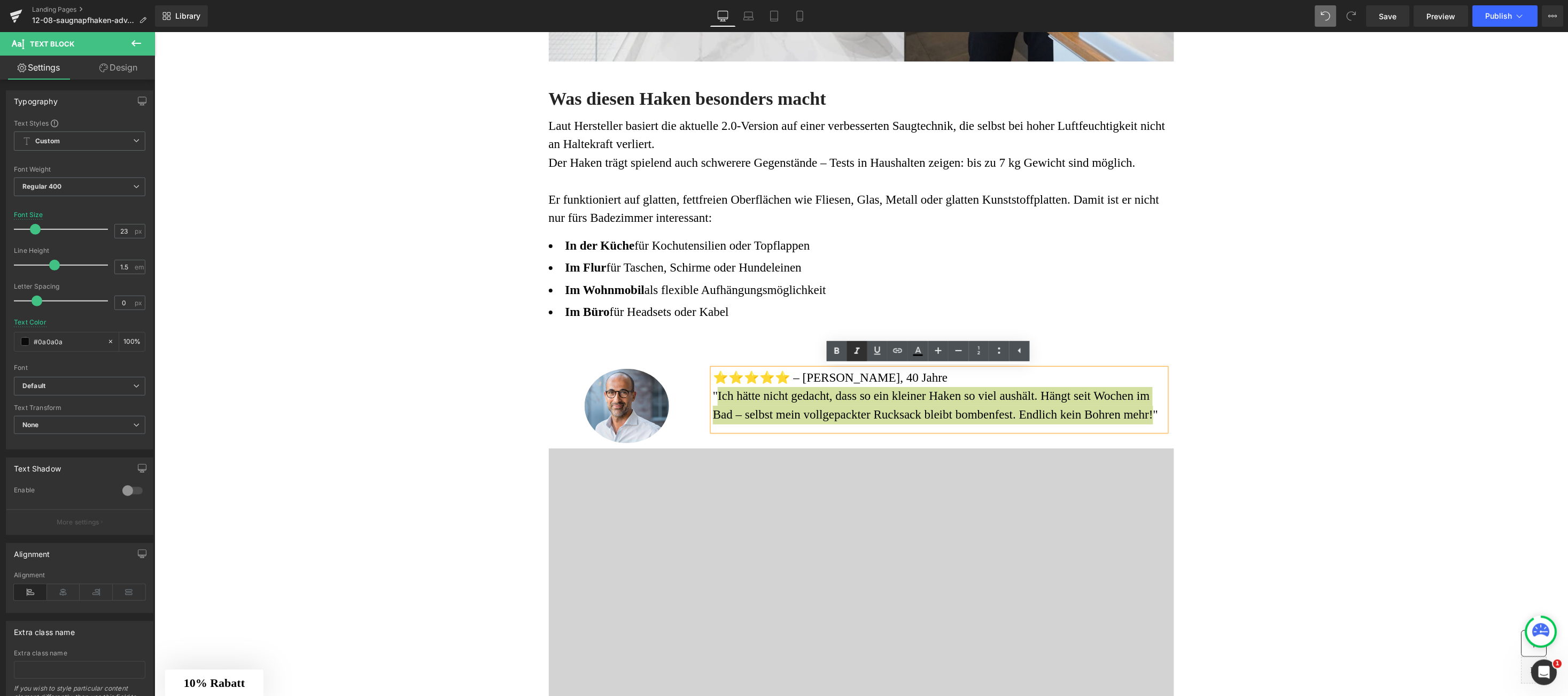
click at [853, 349] on icon at bounding box center [858, 351] width 13 height 13
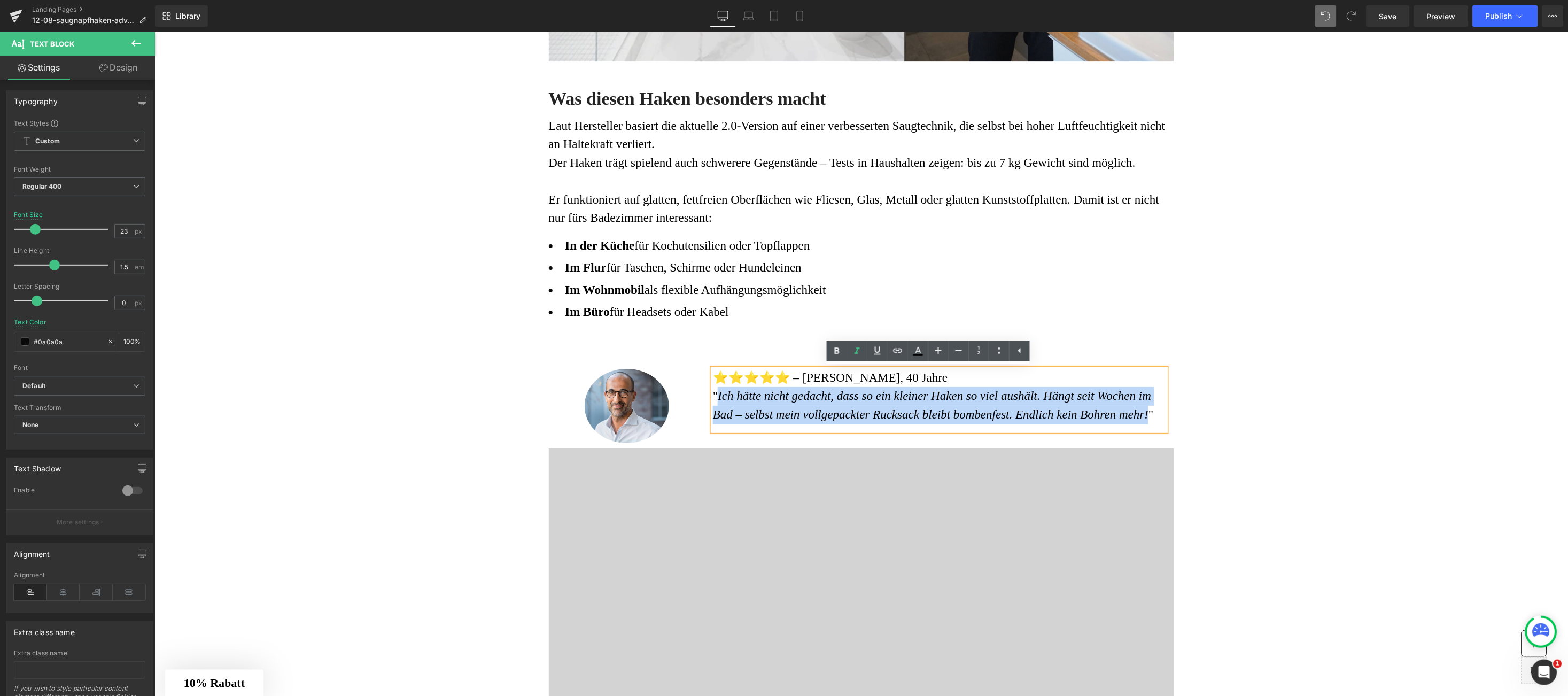
click at [868, 381] on font "⭐️⭐️⭐️⭐️⭐️ – Thomas K., 40 Jahre" at bounding box center [830, 377] width 235 height 13
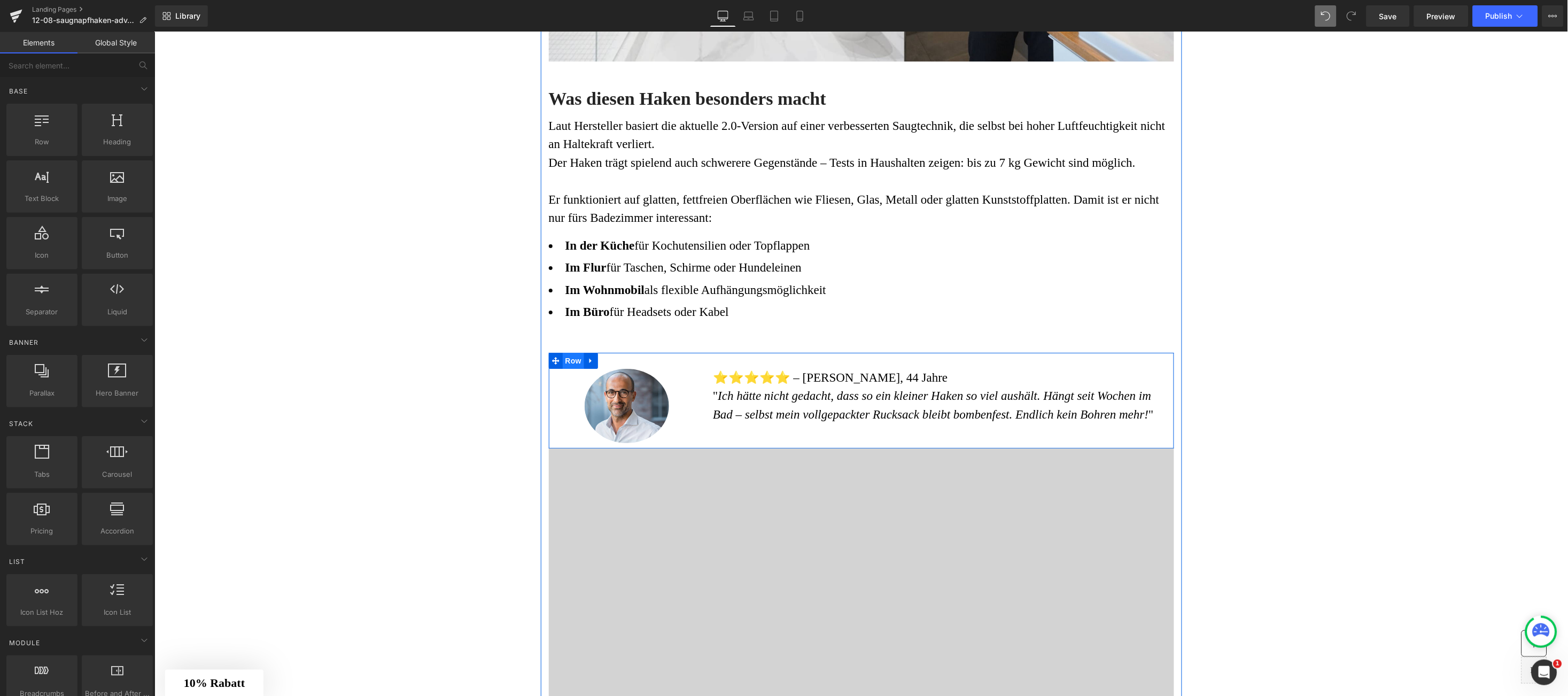
click at [564, 355] on span "Row" at bounding box center [573, 360] width 21 height 16
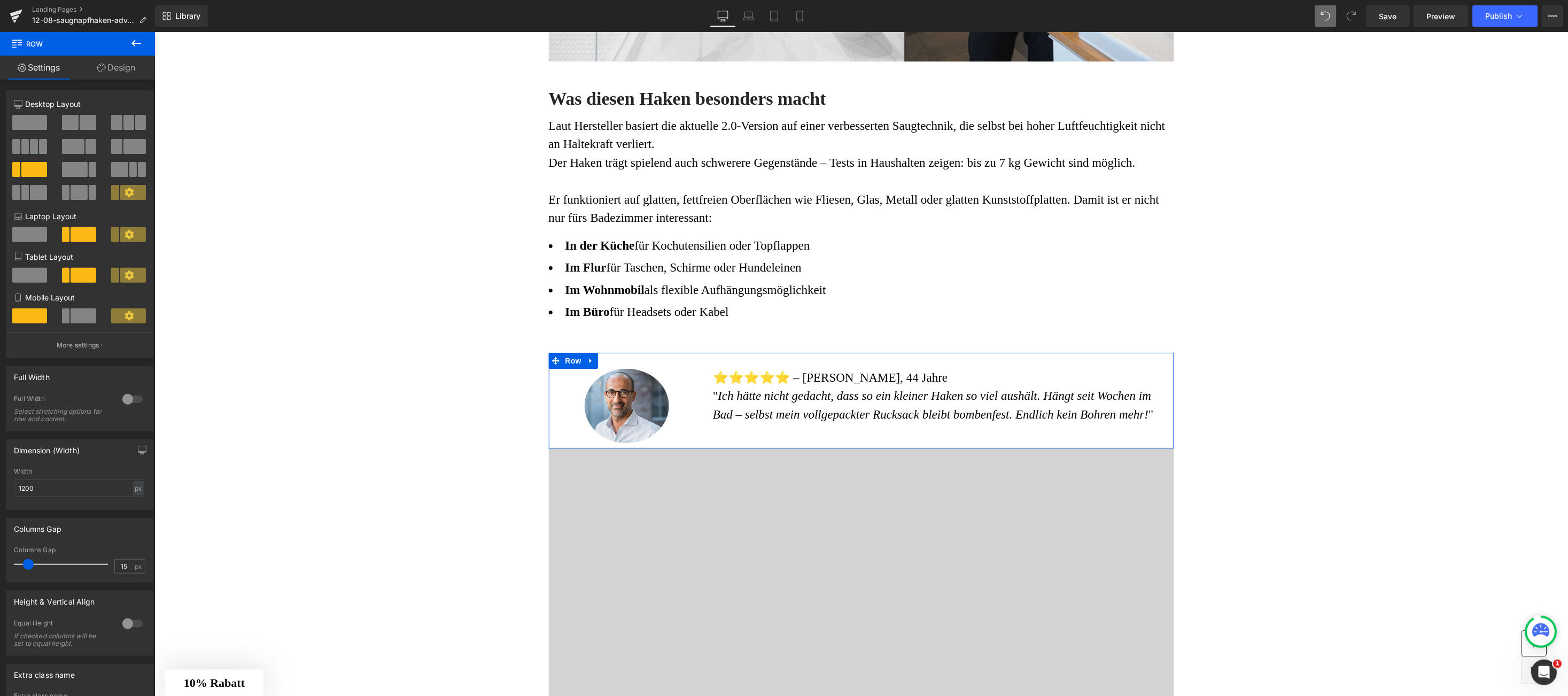
click at [118, 69] on link "Design" at bounding box center [116, 67] width 77 height 24
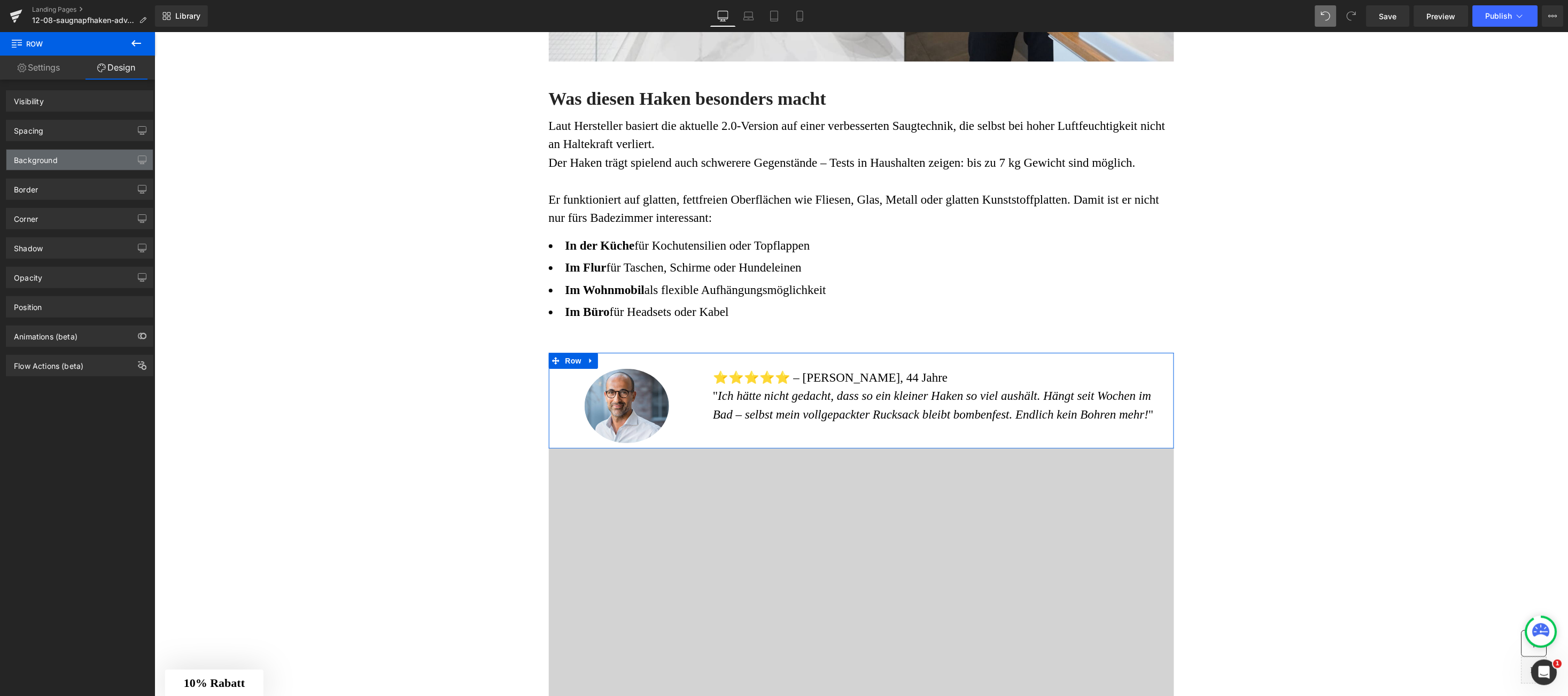
click at [68, 155] on div "Background" at bounding box center [80, 160] width 146 height 21
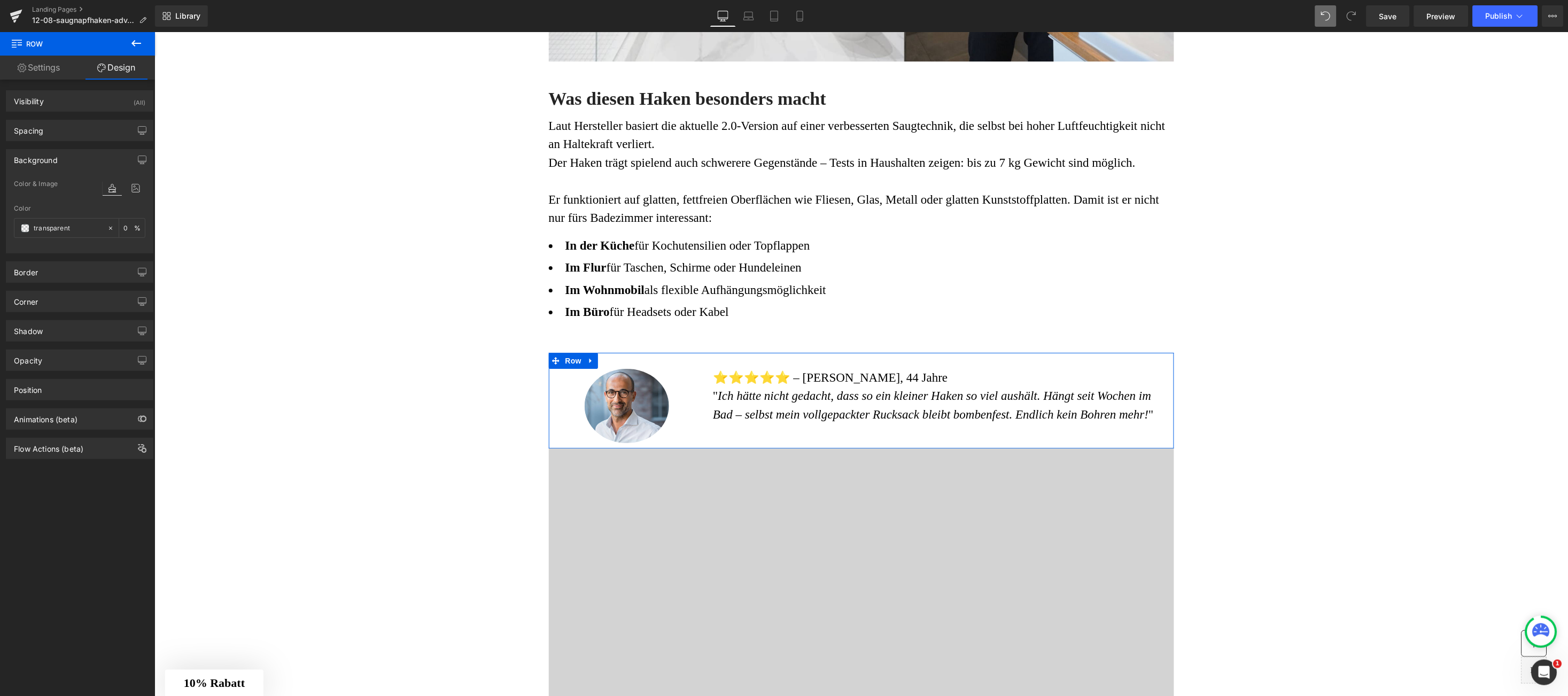
type input "transparent"
type input "0"
click at [24, 228] on span at bounding box center [25, 228] width 8 height 8
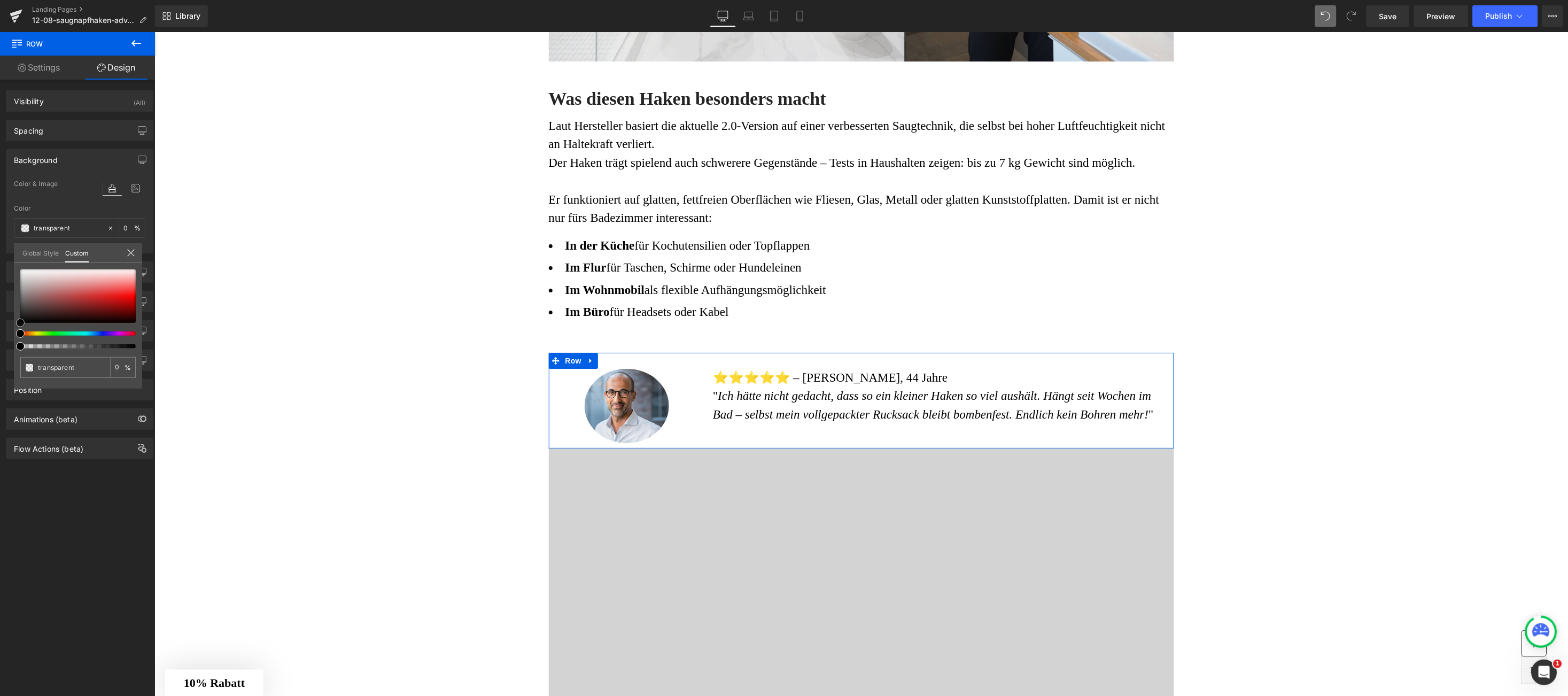
type input "#d9d2d2"
type input "100"
type input "#d9d2d2"
type input "100"
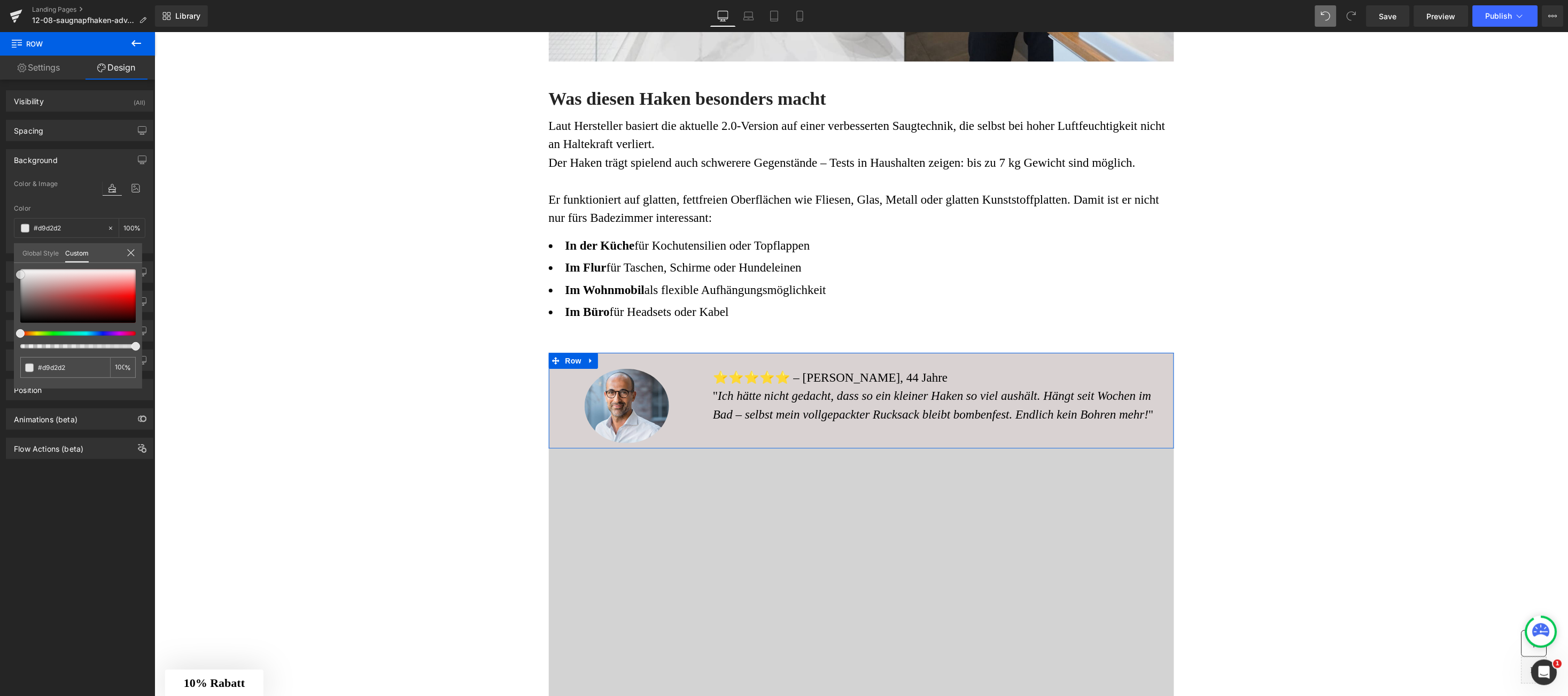
type input "#e5e5e5"
type input "#e8e8e8"
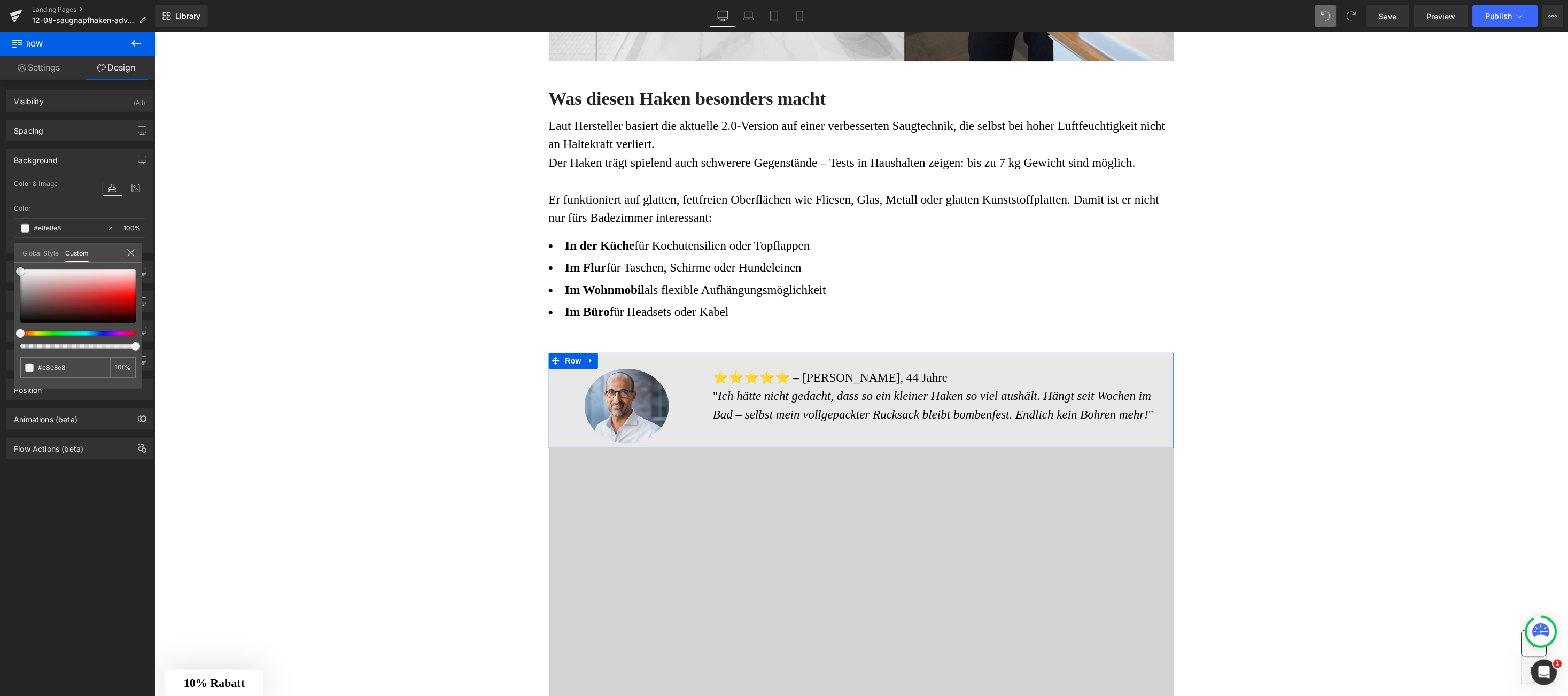
type input "#f7f7f7"
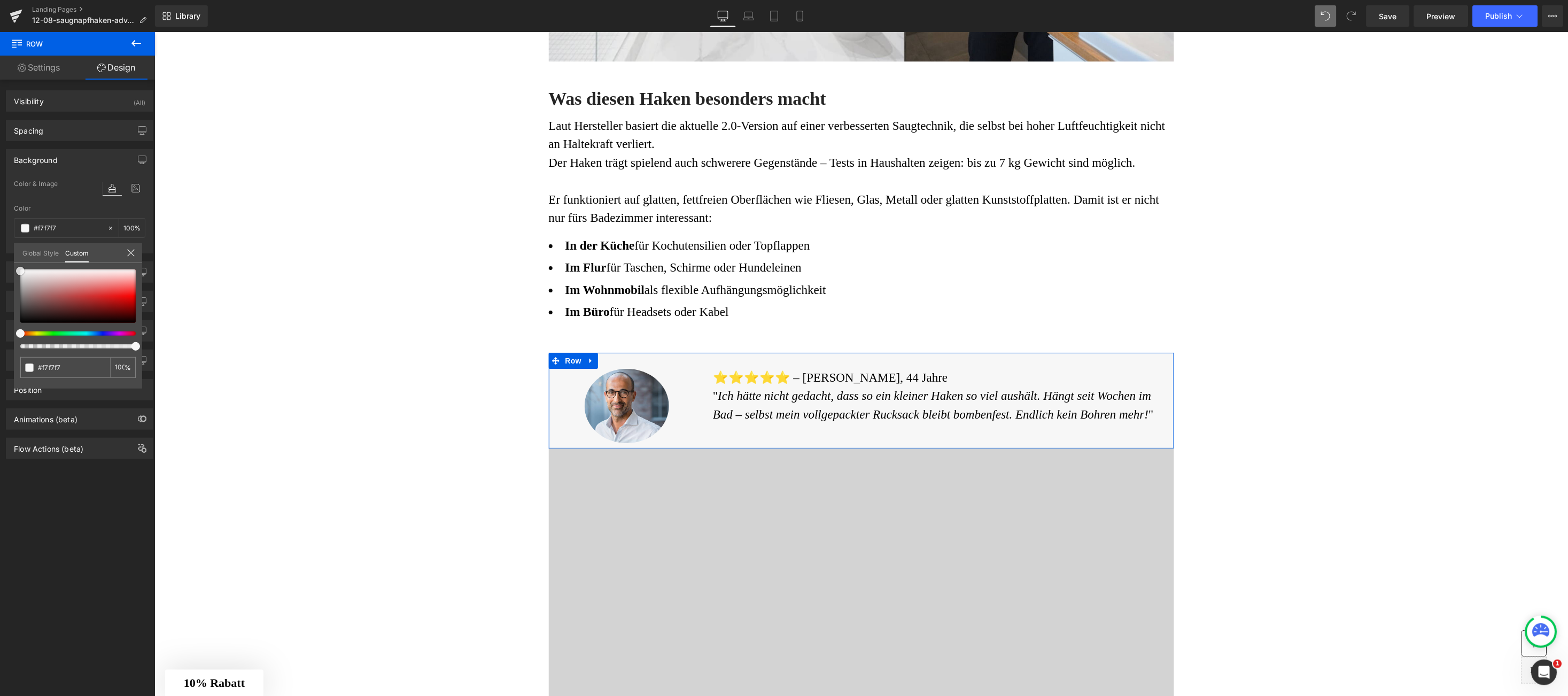
drag, startPoint x: 30, startPoint y: 278, endPoint x: 10, endPoint y: 271, distance: 21.2
click at [10, 253] on div "Background Color & Image color rgba(247, 247, 247, 1) Color #f7f7f7 100 % Image…" at bounding box center [80, 197] width 160 height 113
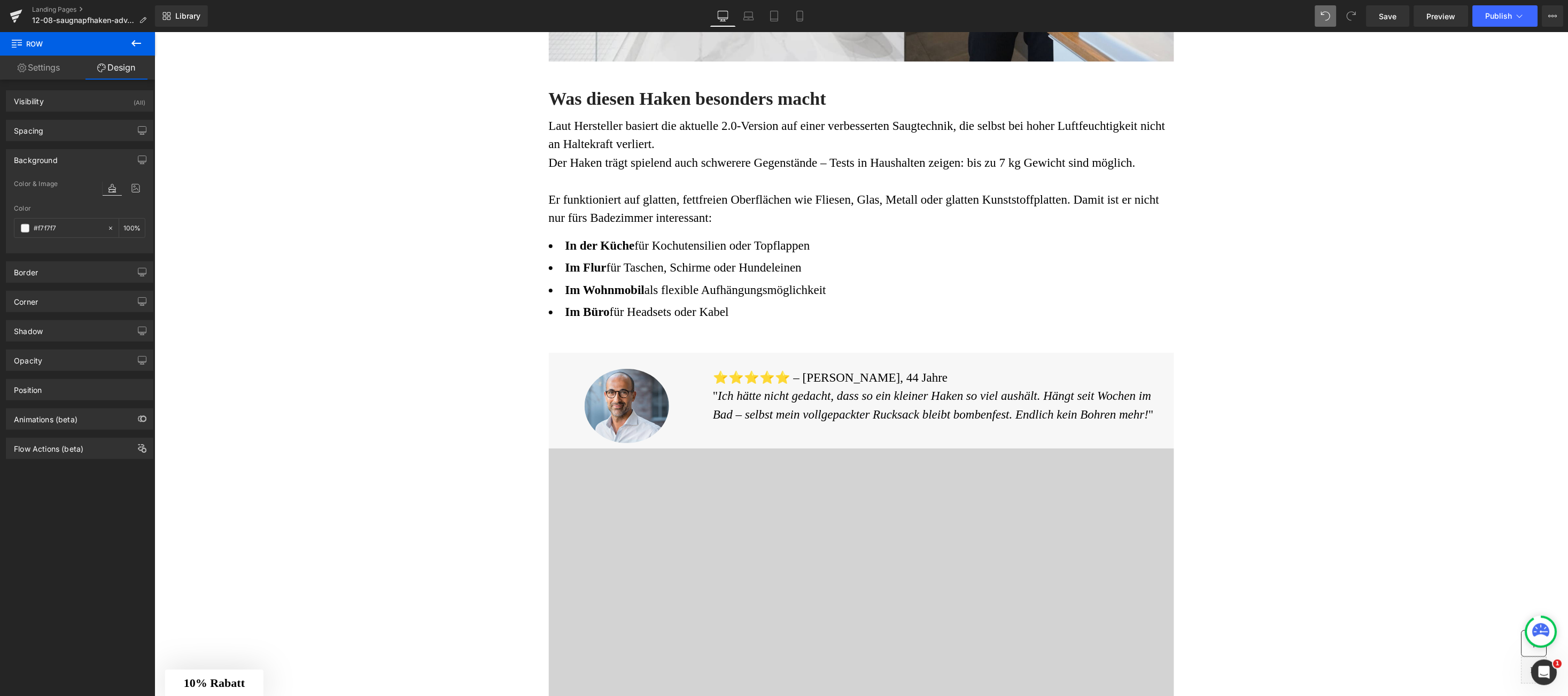
click at [587, 360] on icon at bounding box center [590, 360] width 7 height 8
click at [601, 357] on icon at bounding box center [604, 360] width 7 height 8
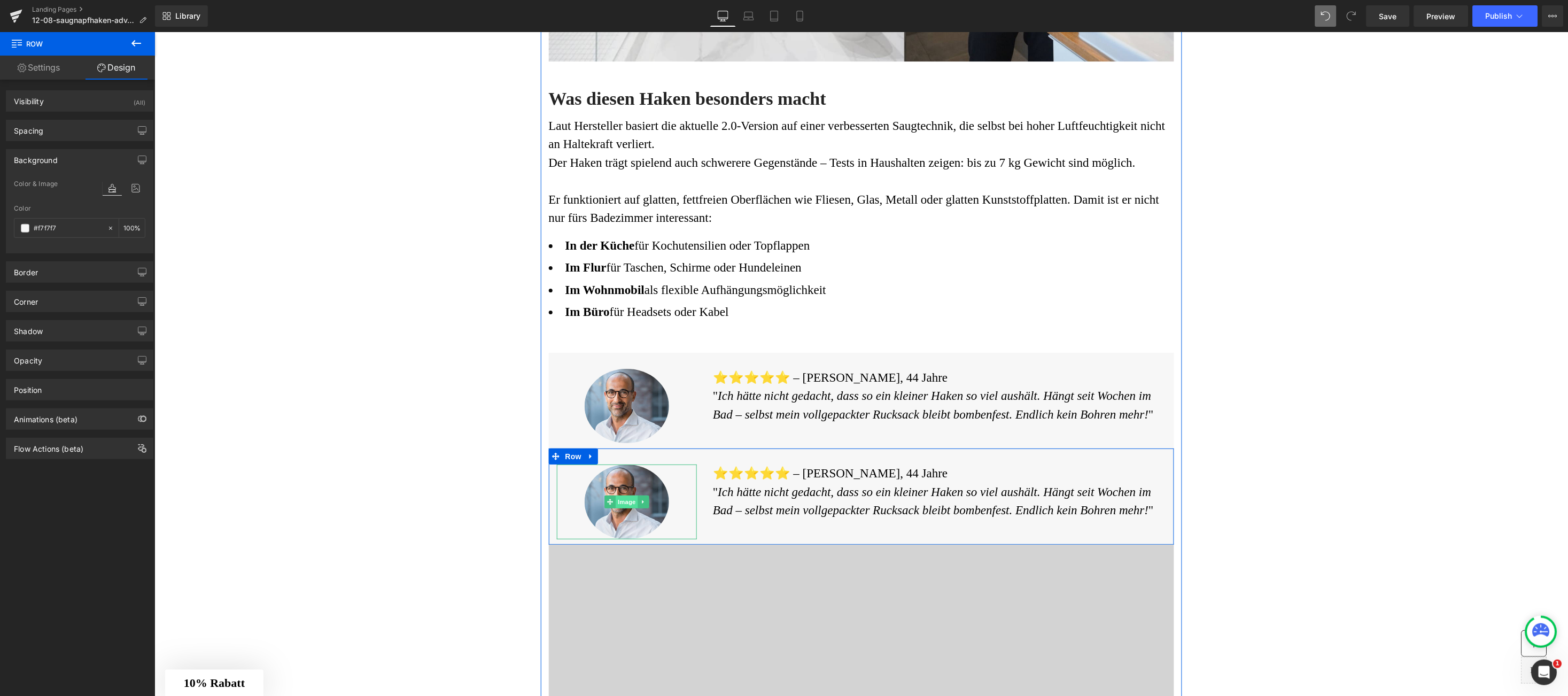
click at [615, 496] on span "Image" at bounding box center [626, 502] width 22 height 13
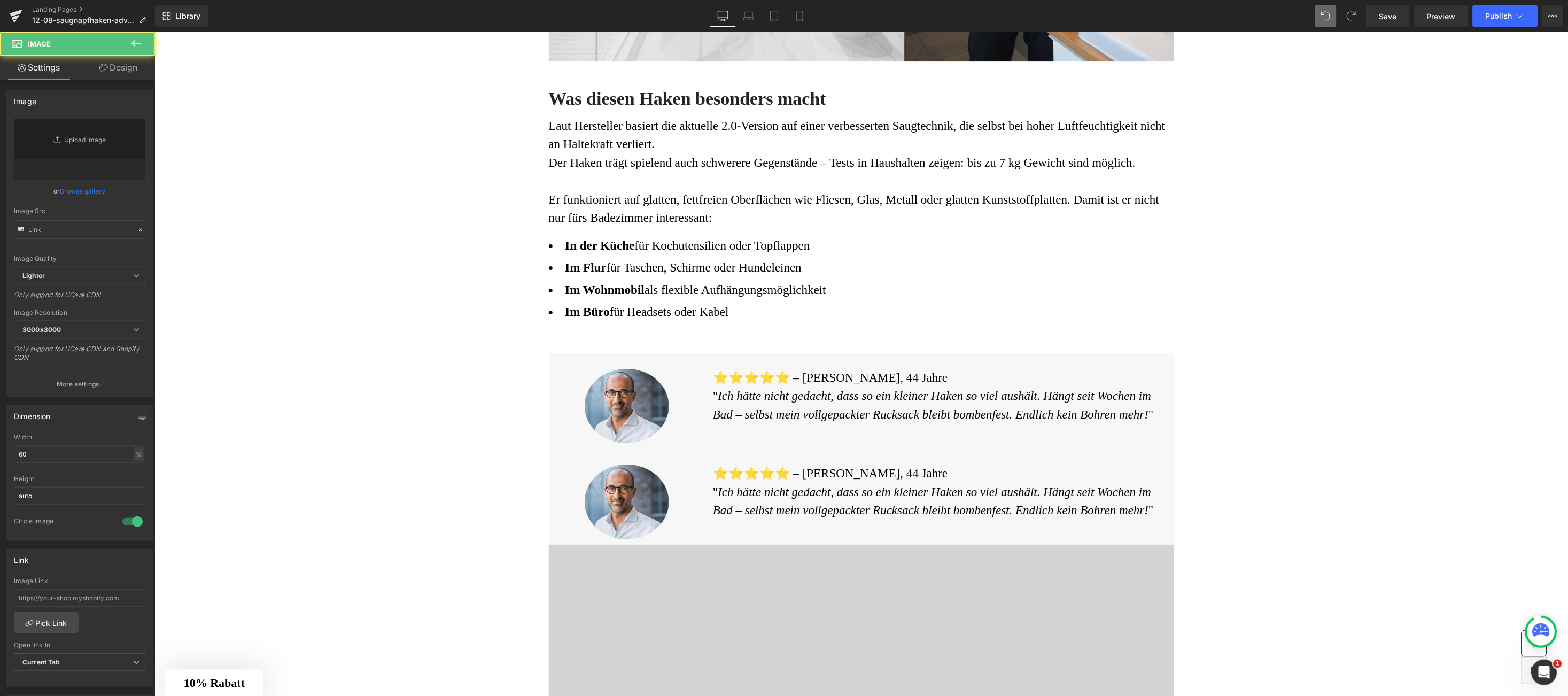
type input "https://ucarecdn.com/ab24d96e-71a6-48e8-a184-57905324e685/-/format/auto/-/previ…"
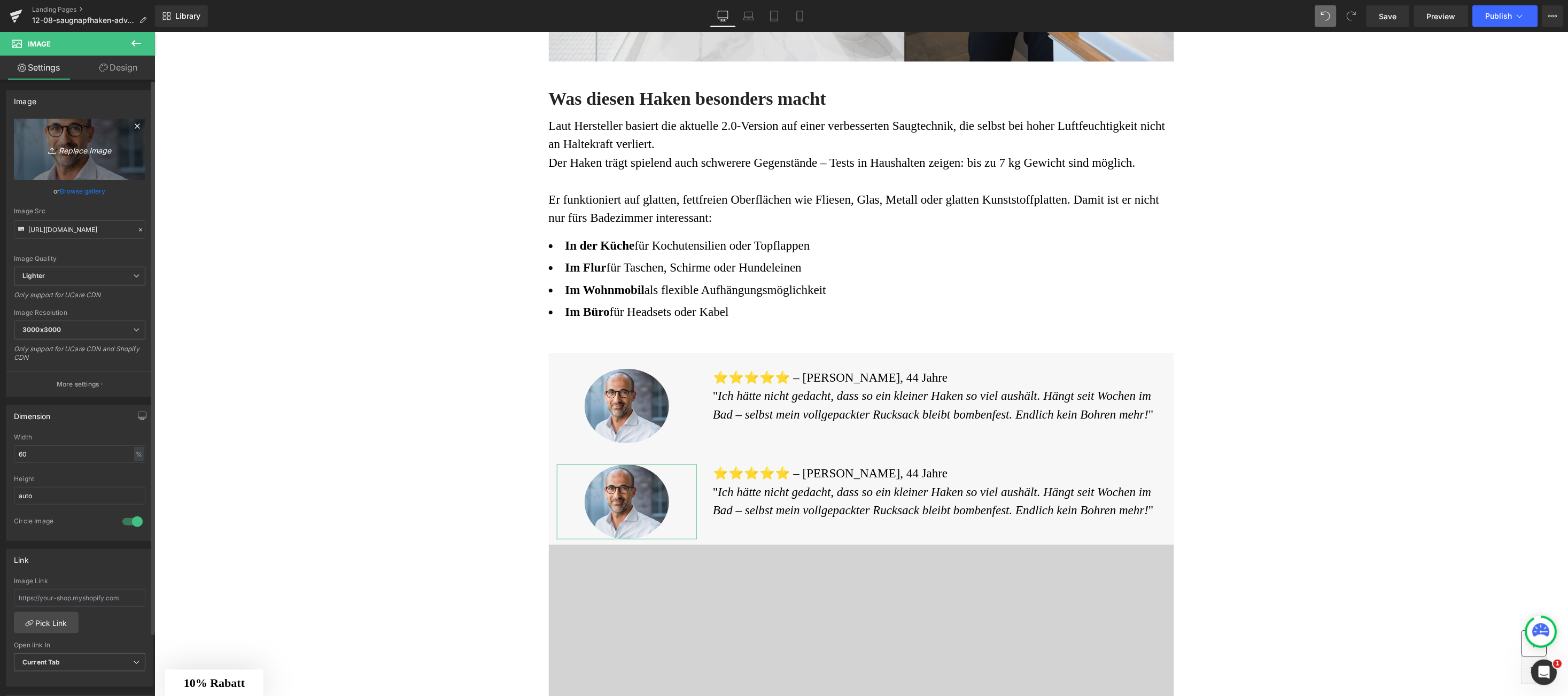
click at [70, 145] on icon "Replace Image" at bounding box center [80, 150] width 86 height 13
type input "C:\fakepath\Screenshot_36.png"
type input "https://ucarecdn.com/2a0f49a2-a373-469f-9fef-aea3b138c0af/-/format/auto/-/previ…"
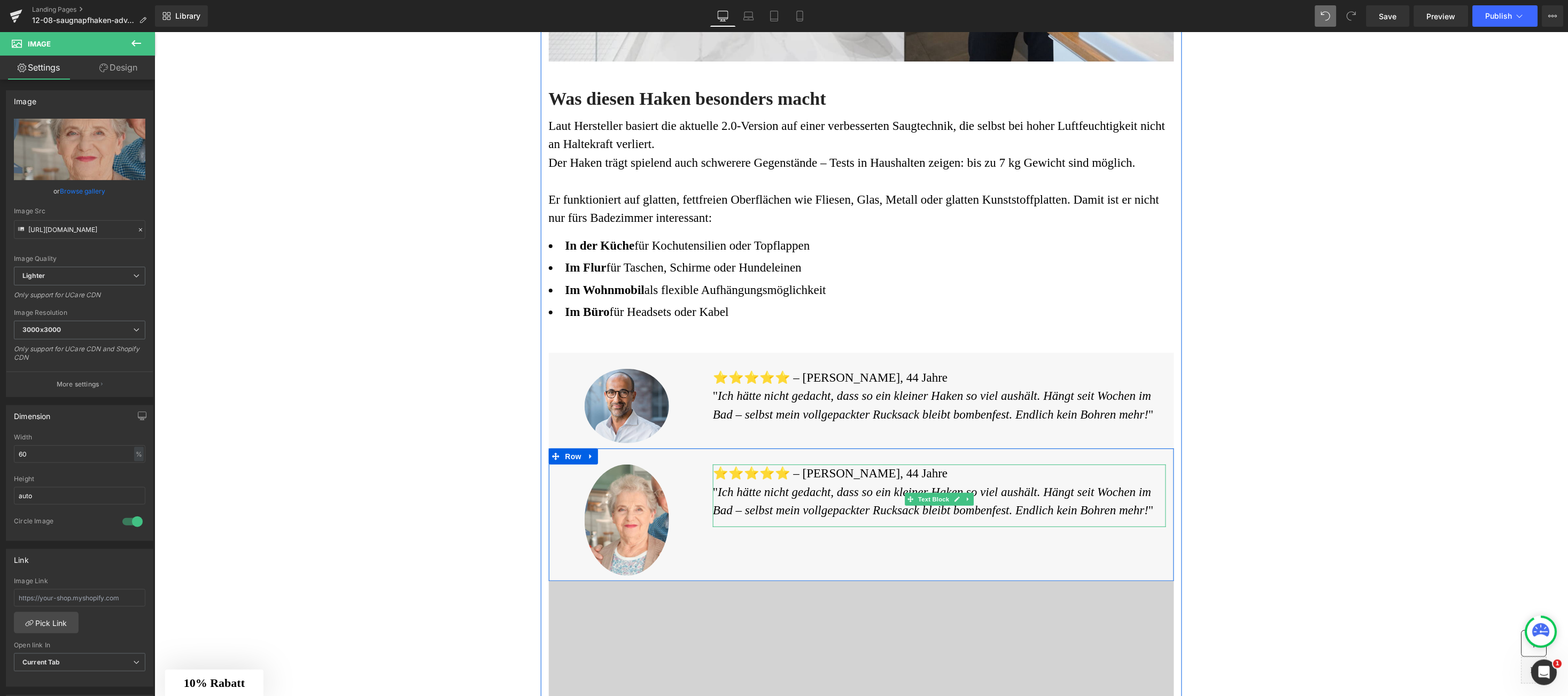
drag, startPoint x: 706, startPoint y: 474, endPoint x: 1144, endPoint y: 508, distance: 439.3
click at [713, 474] on font "⭐️⭐️⭐️⭐️⭐️ – Thomas K., 44 Jahre" at bounding box center [830, 473] width 235 height 13
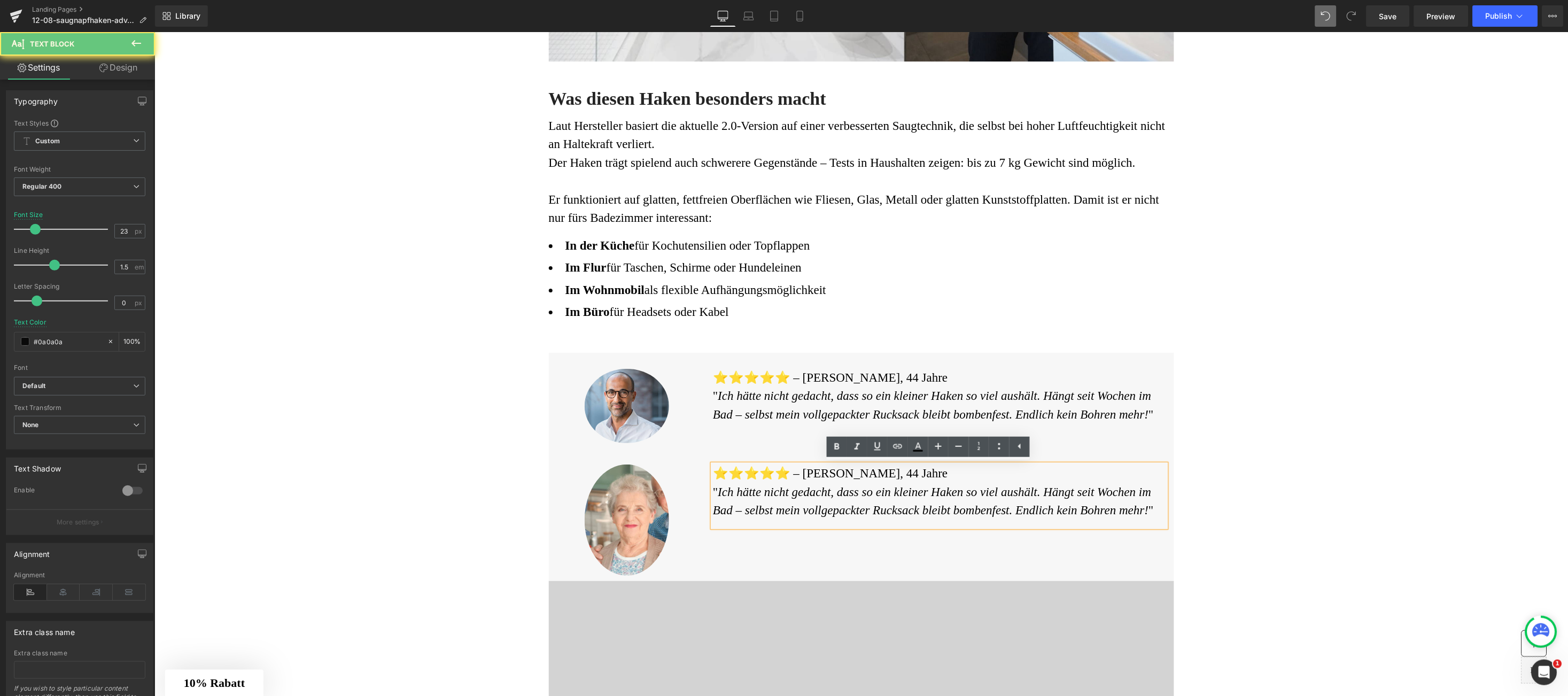
click at [1145, 507] on div "⭐️⭐️⭐️⭐️⭐️ – Thomas K., 44 Jahre " Ich hätte nicht gedacht, dass so ein kleiner…" at bounding box center [939, 495] width 453 height 63
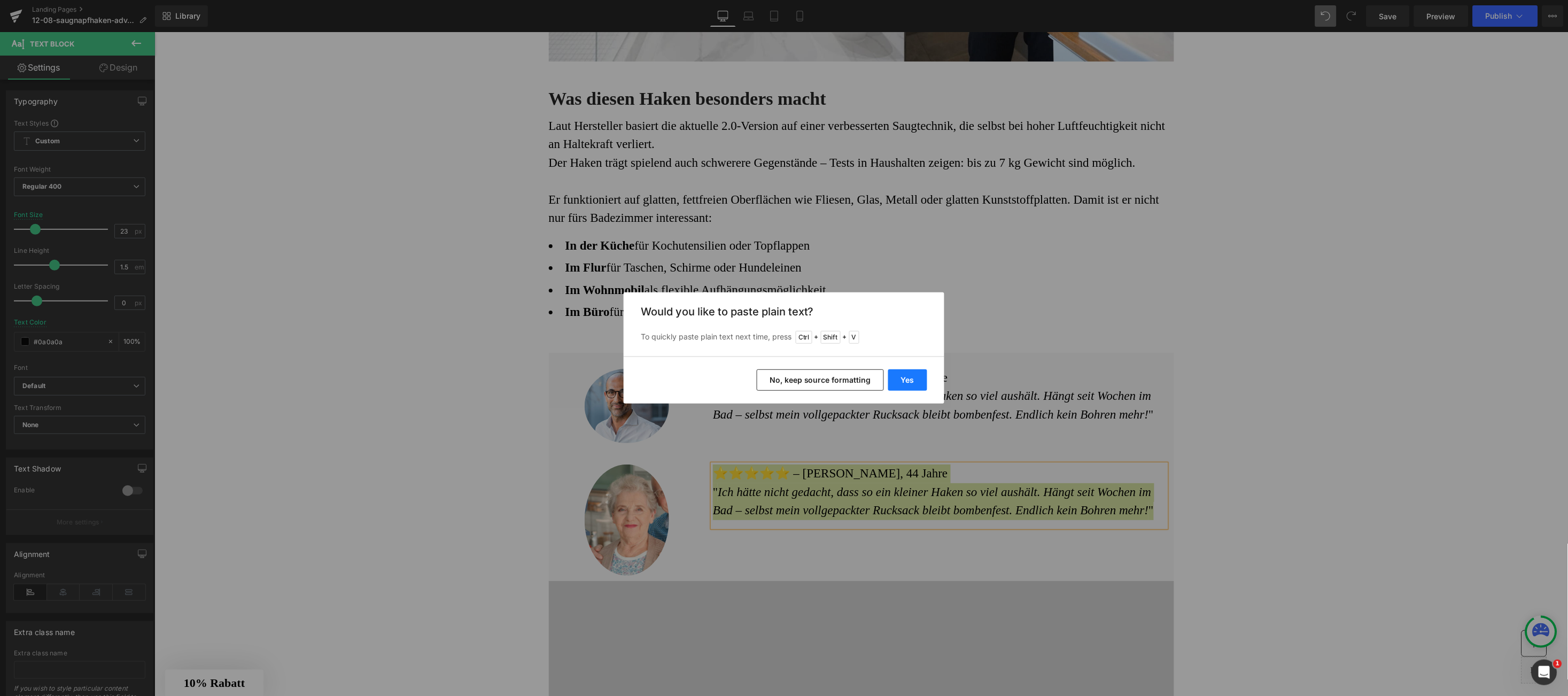
click at [908, 374] on button "Yes" at bounding box center [907, 380] width 39 height 21
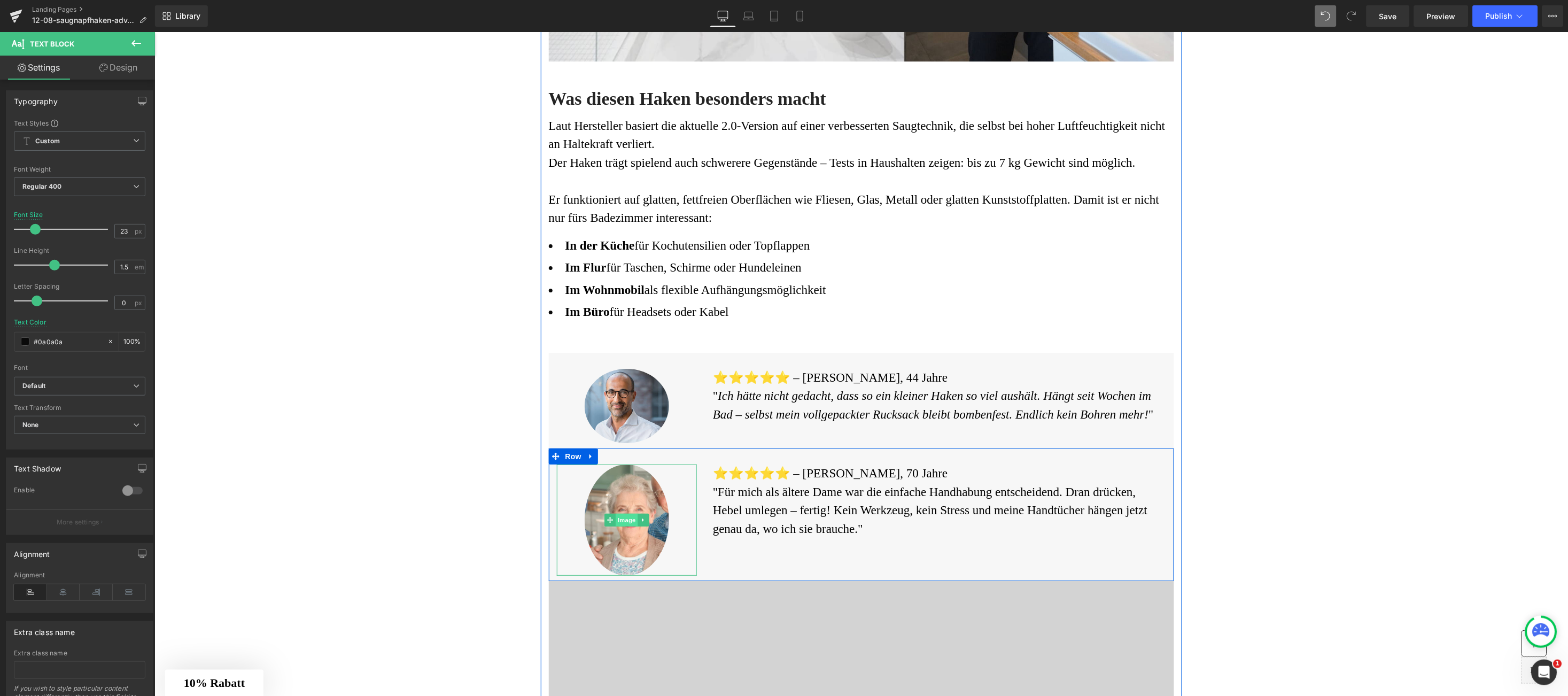
click at [616, 522] on span "Image" at bounding box center [626, 520] width 22 height 13
click at [608, 537] on img at bounding box center [627, 519] width 85 height 111
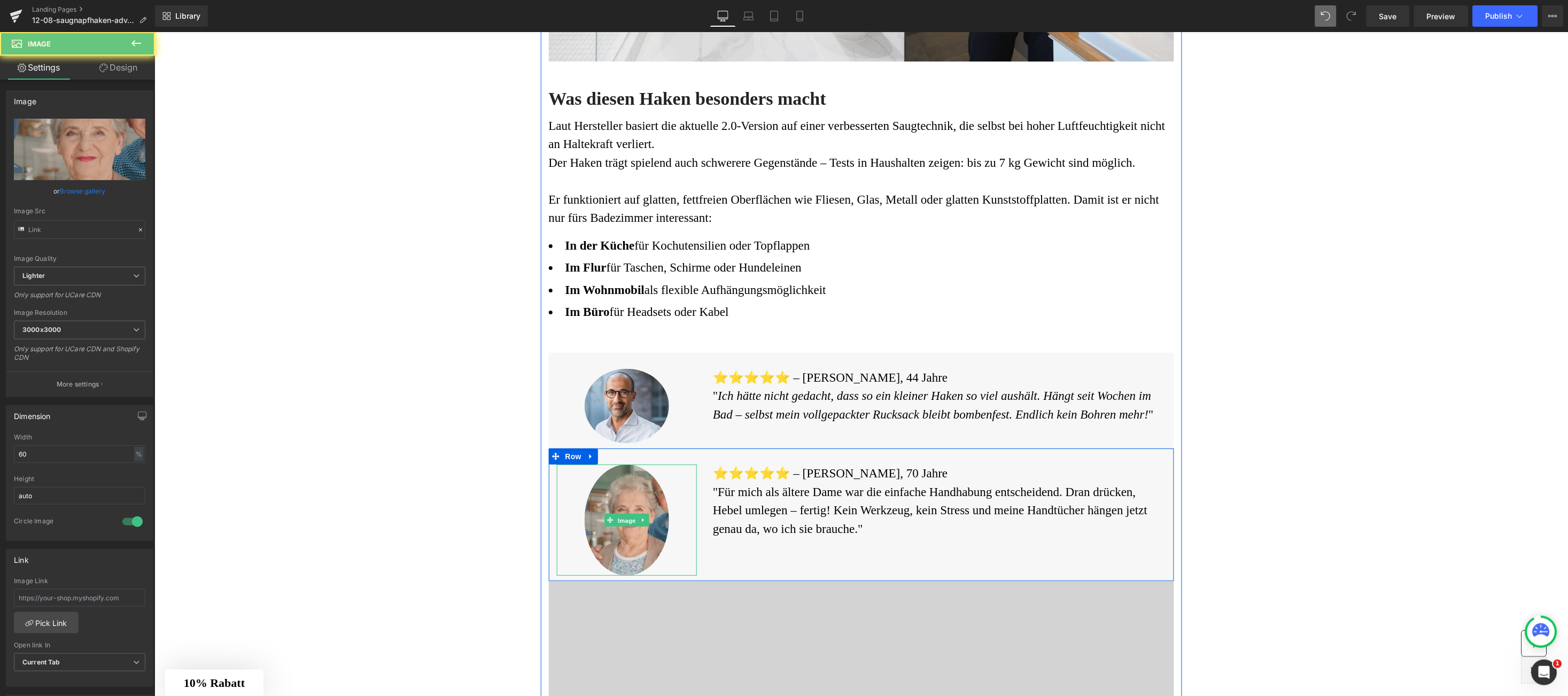
type input "https://ucarecdn.com/2a0f49a2-a373-469f-9fef-aea3b138c0af/-/format/auto/-/previ…"
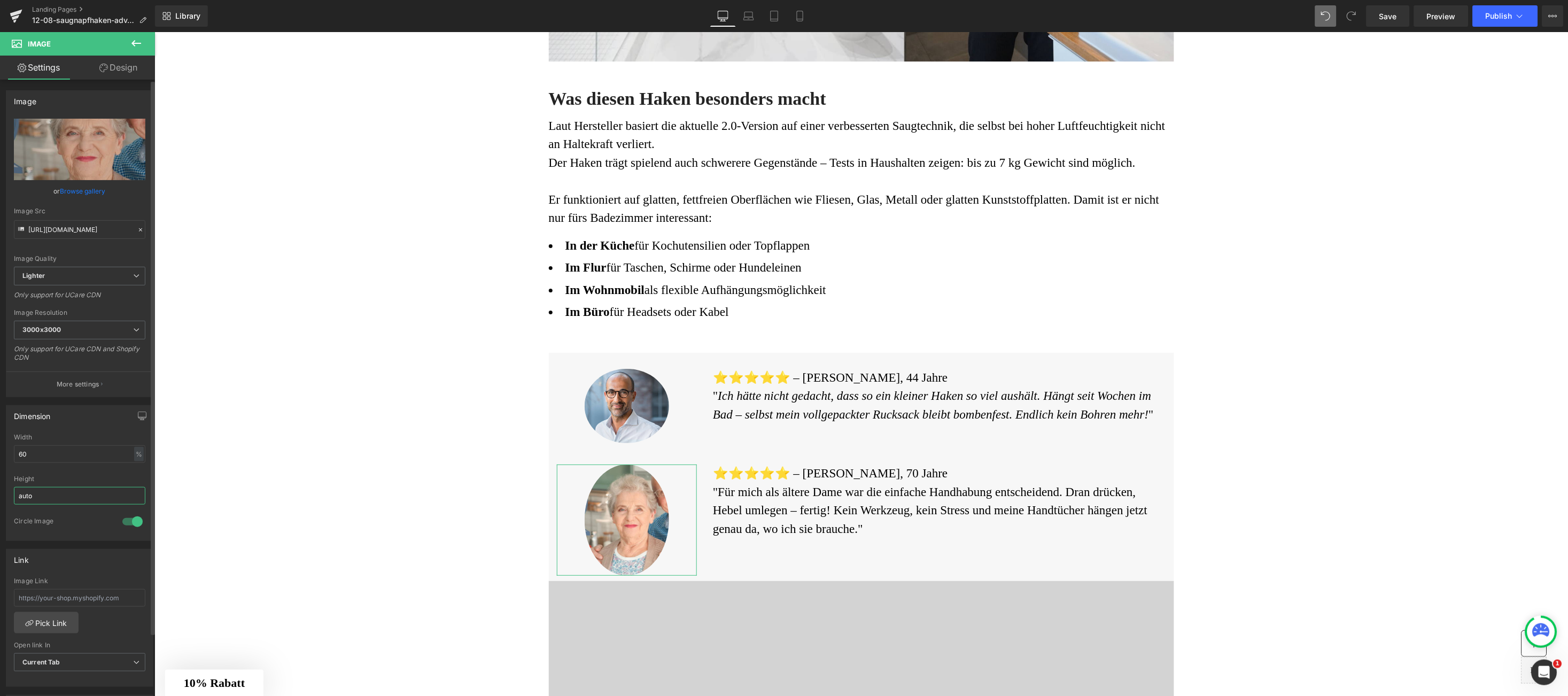
click at [57, 501] on input "auto" at bounding box center [80, 495] width 132 height 17
drag, startPoint x: 49, startPoint y: 501, endPoint x: 8, endPoint y: 502, distance: 41.0
click at [8, 502] on div "60% Width 60 % % px auto Height auto 1 Circle Image" at bounding box center [80, 487] width 146 height 107
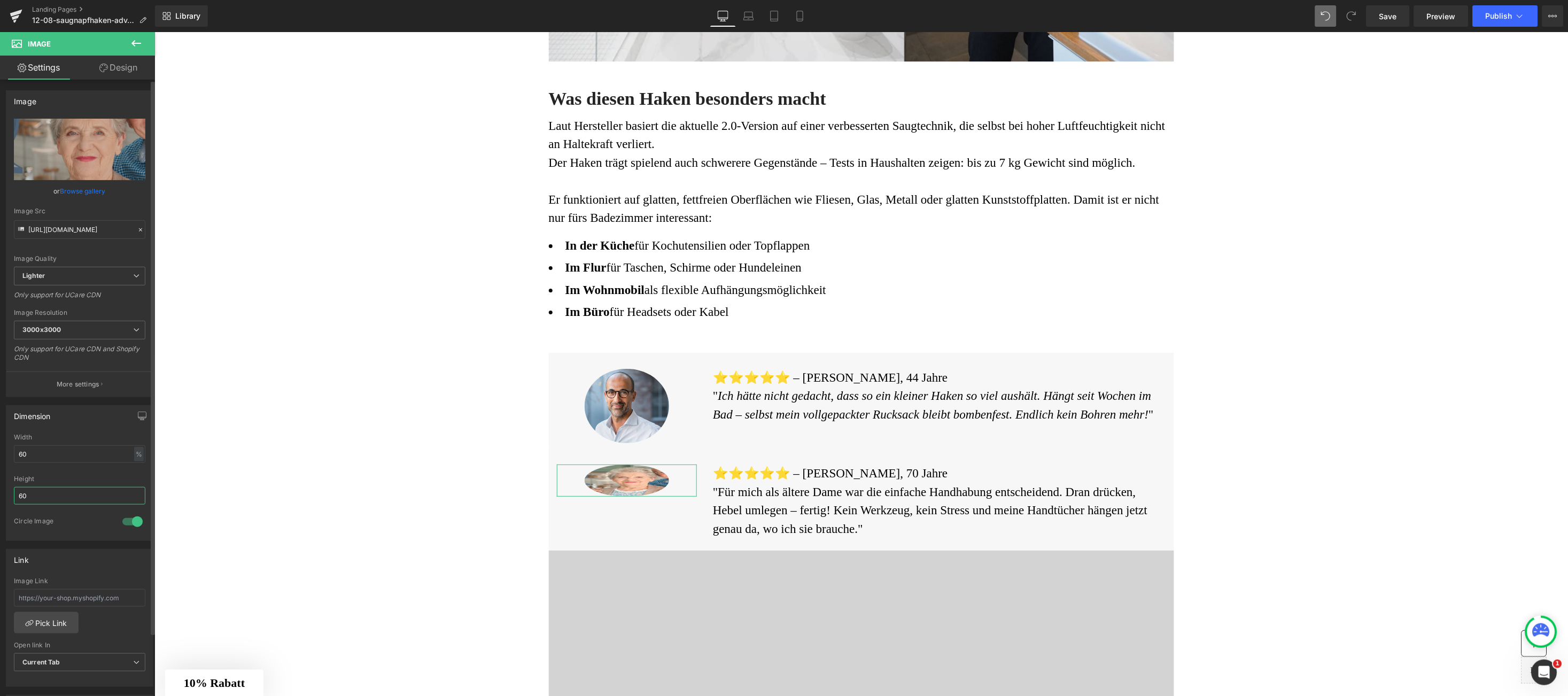
type input "6"
type input "140"
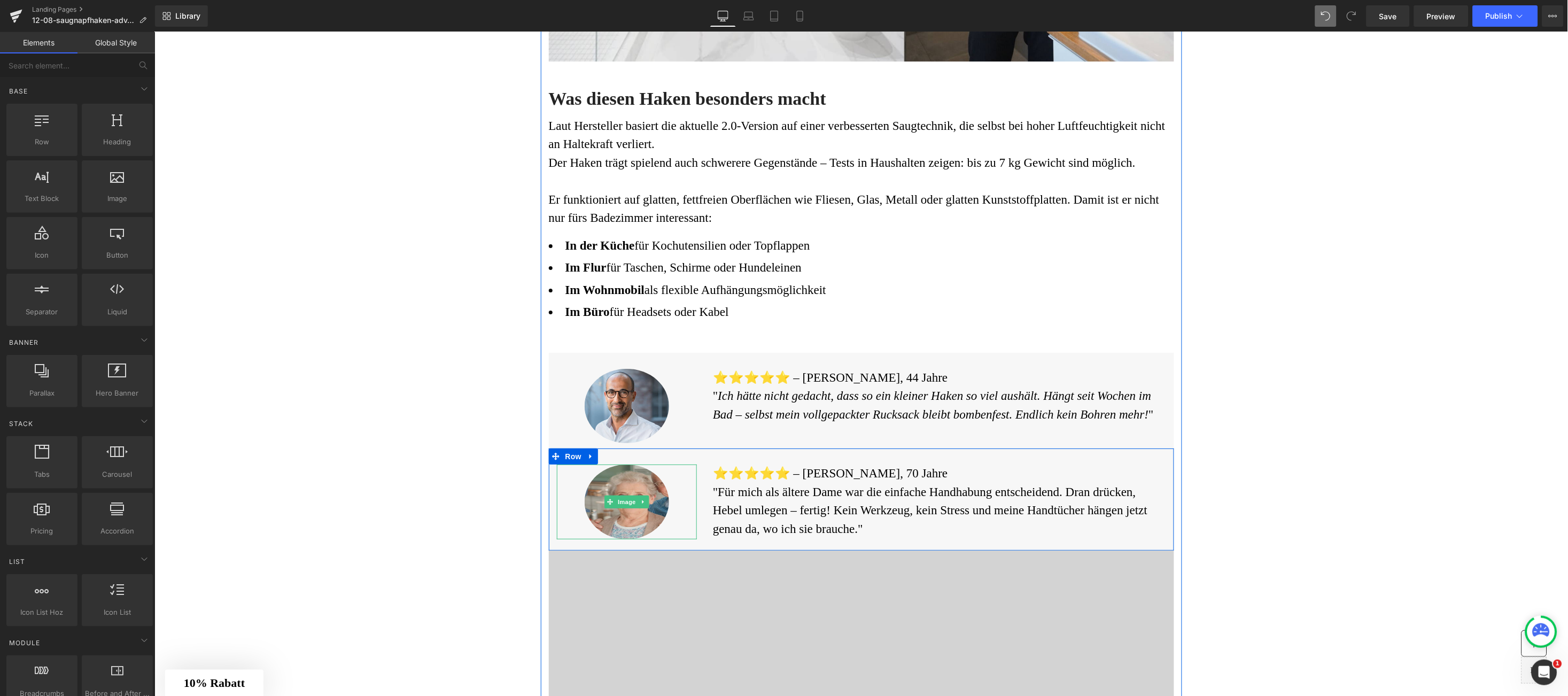
click at [622, 514] on img at bounding box center [627, 501] width 85 height 75
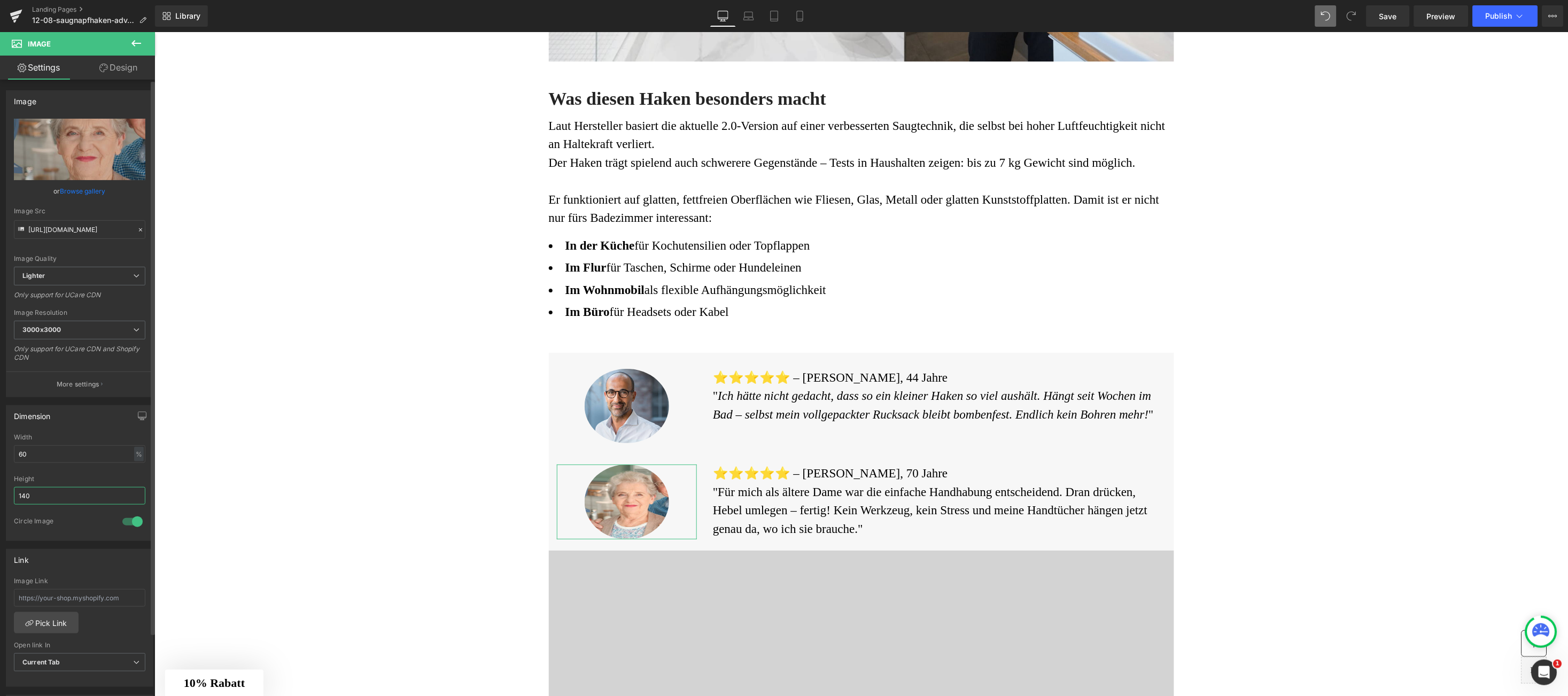
click at [124, 499] on input "140" at bounding box center [80, 495] width 132 height 17
drag, startPoint x: 95, startPoint y: 498, endPoint x: -35, endPoint y: 494, distance: 130.1
click at [0, 494] on html "Image You are previewing how the will restyle your page. You can not edit Eleme…" at bounding box center [784, 348] width 1568 height 696
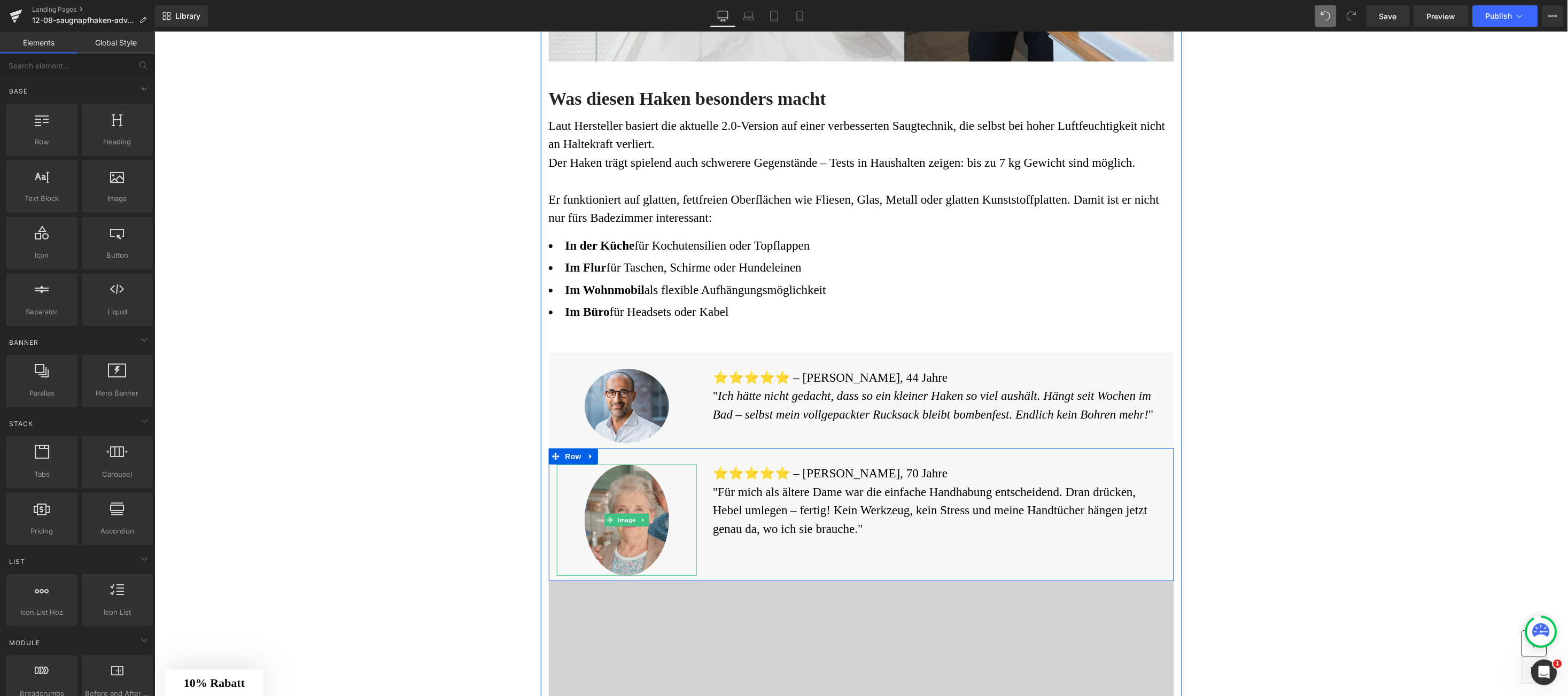
click at [600, 550] on img at bounding box center [627, 519] width 85 height 111
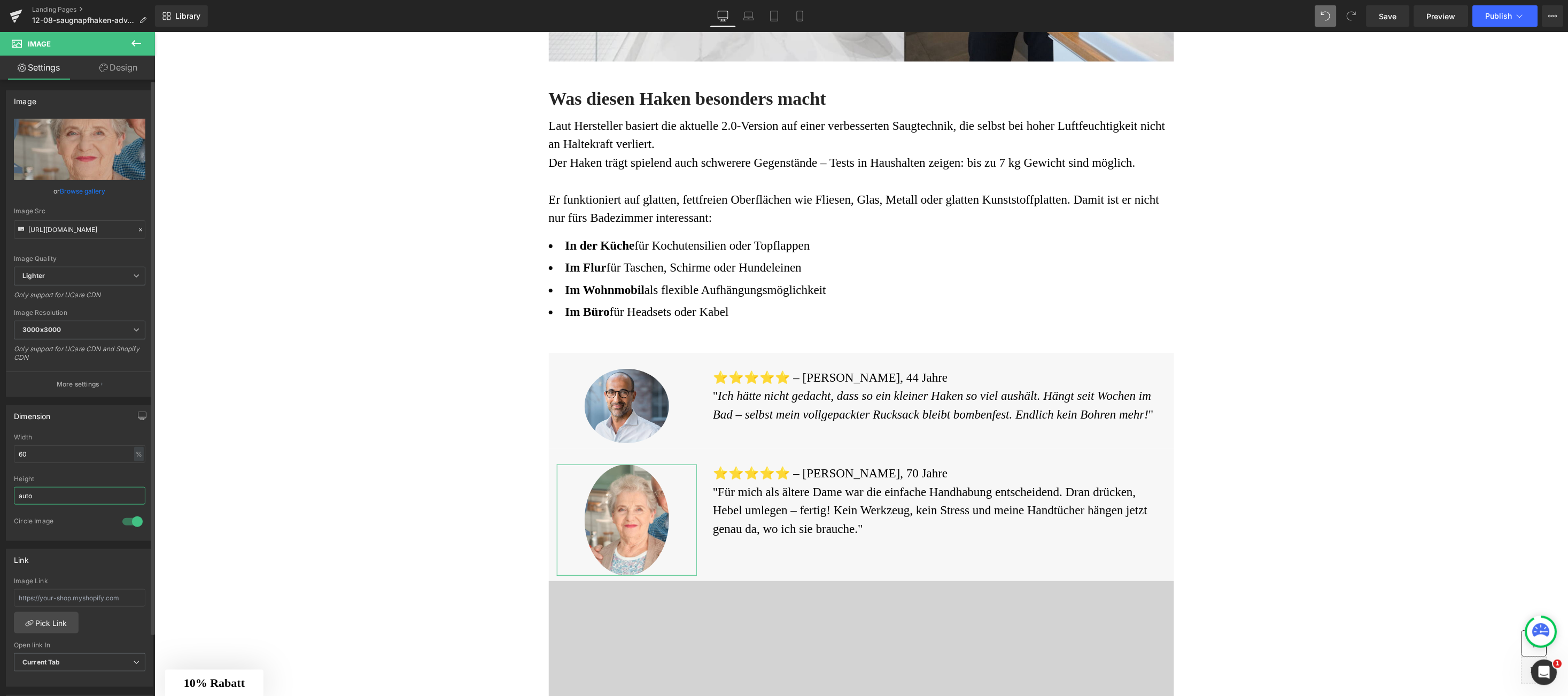
click at [42, 498] on input "auto" at bounding box center [80, 495] width 132 height 17
drag, startPoint x: 38, startPoint y: 499, endPoint x: -13, endPoint y: 506, distance: 51.5
click at [0, 506] on html "Image You are previewing how the will restyle your page. You can not edit Eleme…" at bounding box center [784, 348] width 1568 height 696
type input "2"
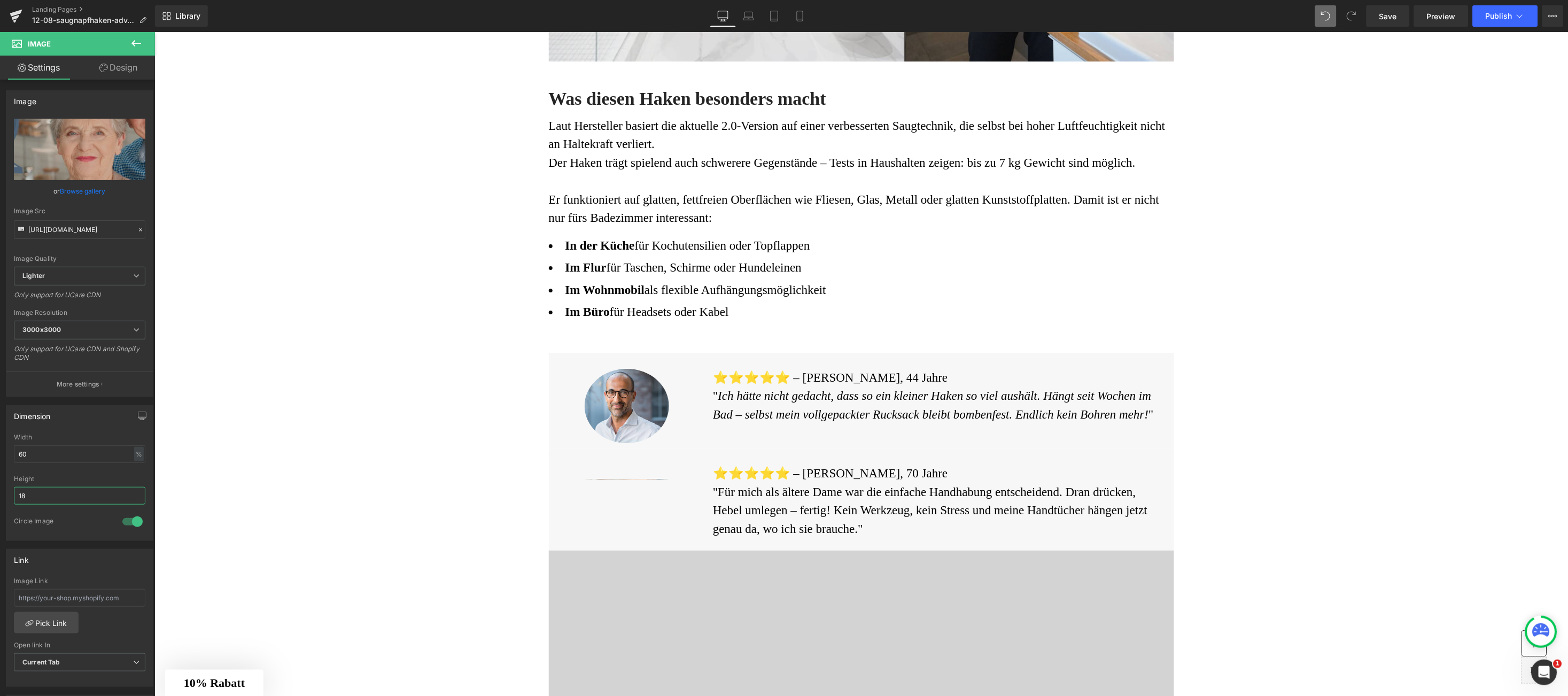
type input "180"
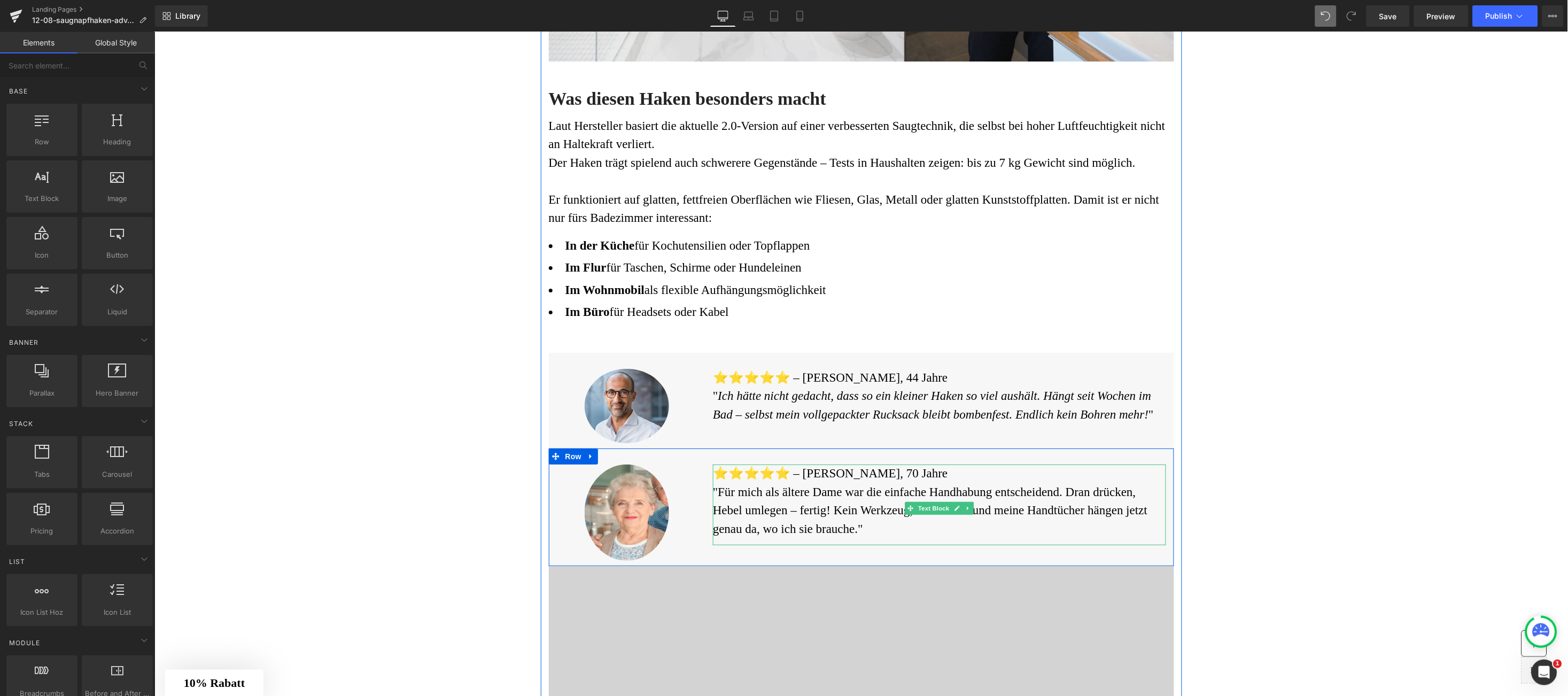
click at [713, 495] on font ""Für mich als ältere Dame war die einfache Handhabung entscheidend. Dran drücke…" at bounding box center [930, 510] width 434 height 50
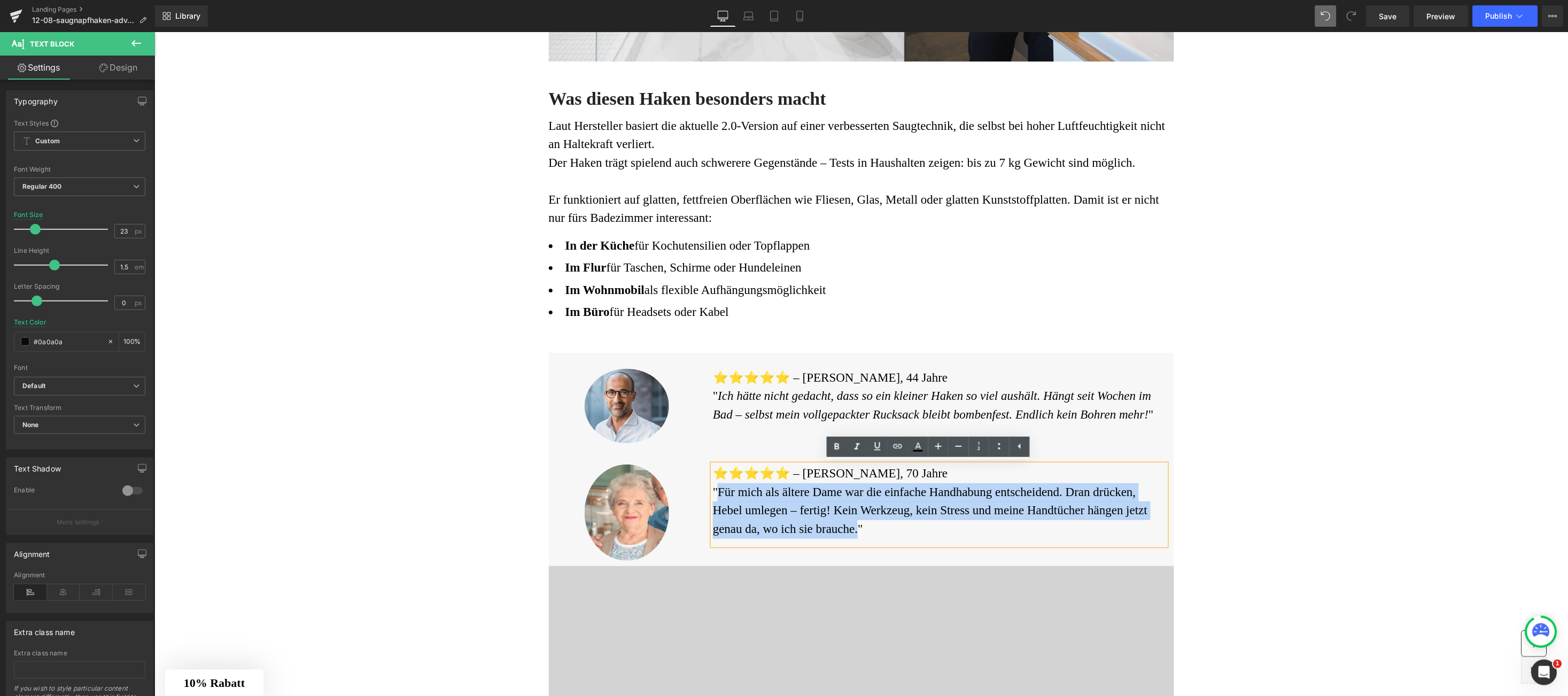
drag, startPoint x: 710, startPoint y: 496, endPoint x: 844, endPoint y: 531, distance: 138.5
click at [844, 531] on font ""Für mich als ältere Dame war die einfache Handhabung entscheidend. Dran drücke…" at bounding box center [930, 510] width 434 height 50
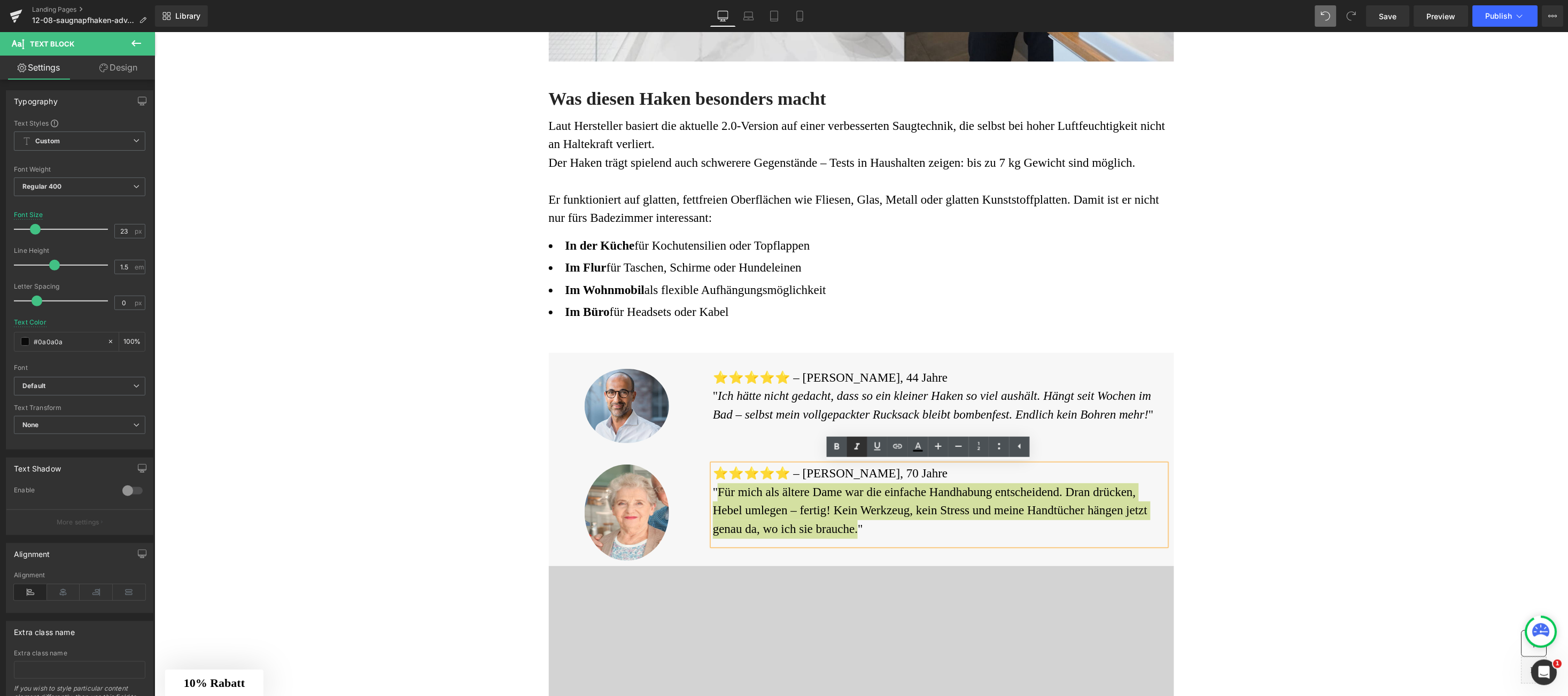
click at [854, 445] on icon at bounding box center [858, 448] width 13 height 13
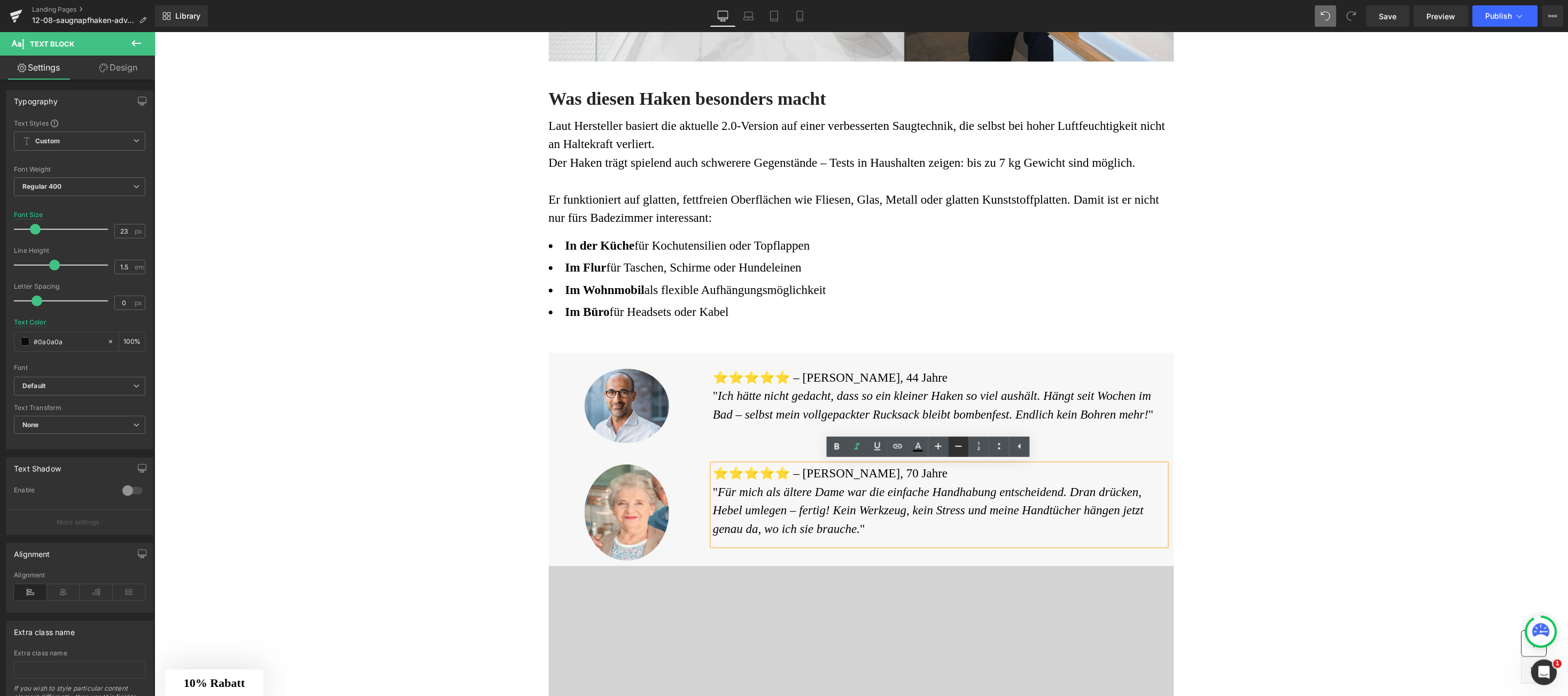
click at [961, 447] on icon at bounding box center [959, 446] width 7 height 1
type input "21"
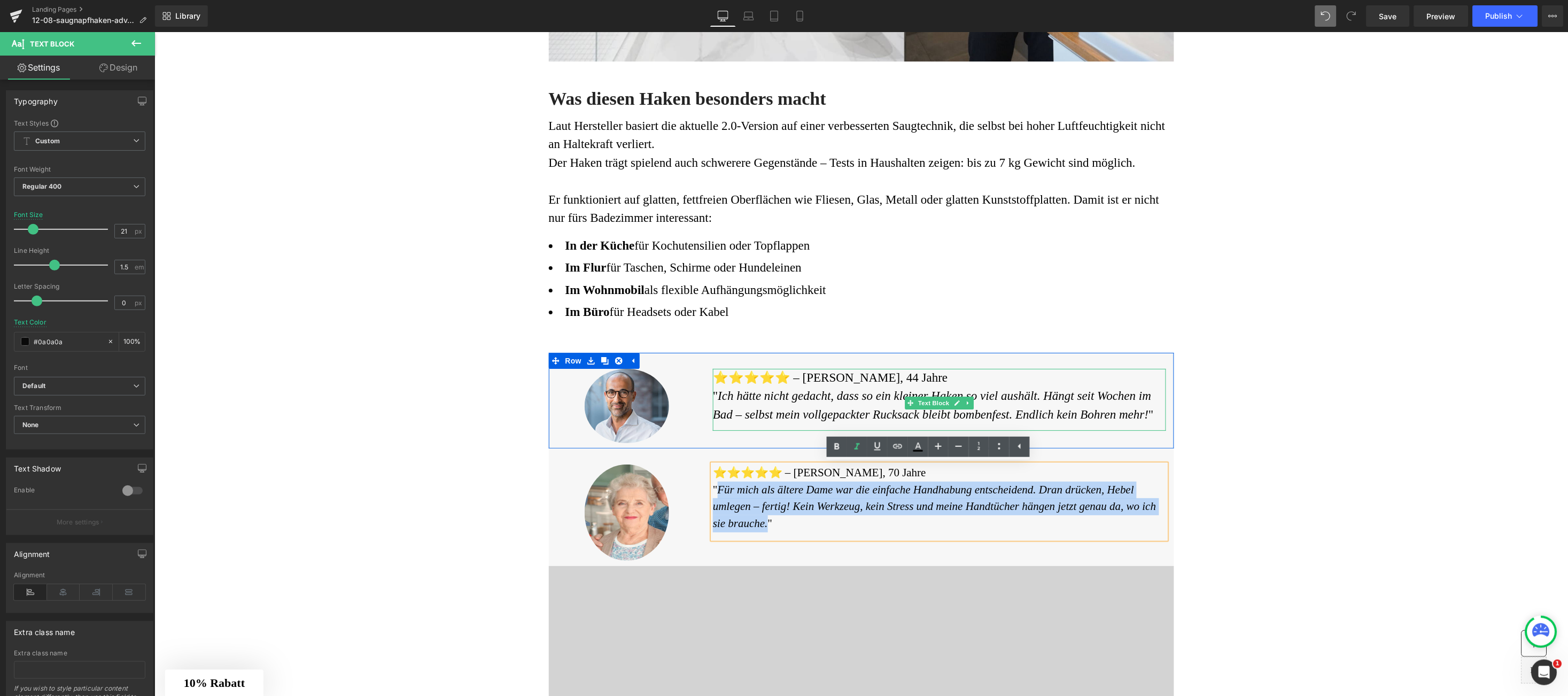
click at [829, 411] on icon "Ich hätte nicht gedacht, dass so ein kleiner Haken so viel aushält. Hängt seit …" at bounding box center [932, 405] width 438 height 32
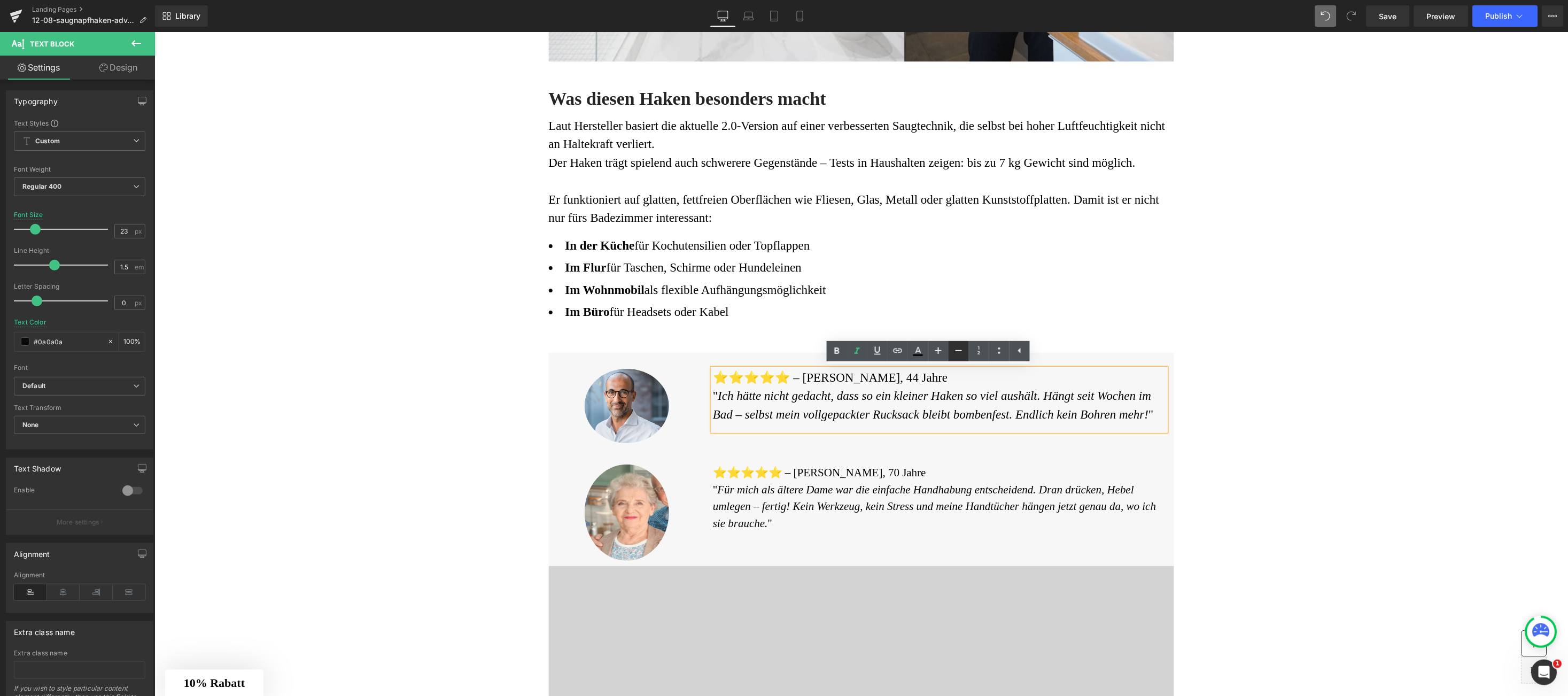
click at [964, 348] on icon at bounding box center [959, 351] width 13 height 13
type input "21"
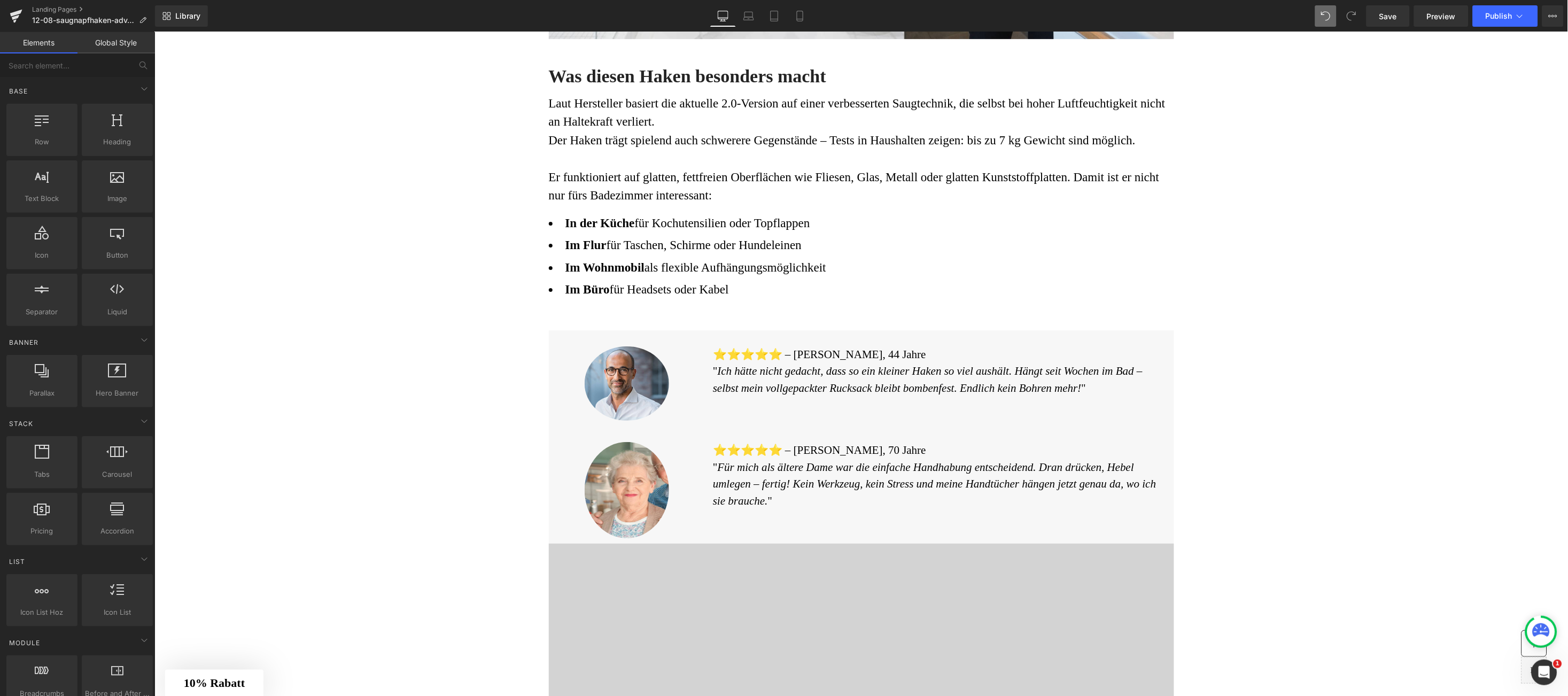
scroll to position [1465, 0]
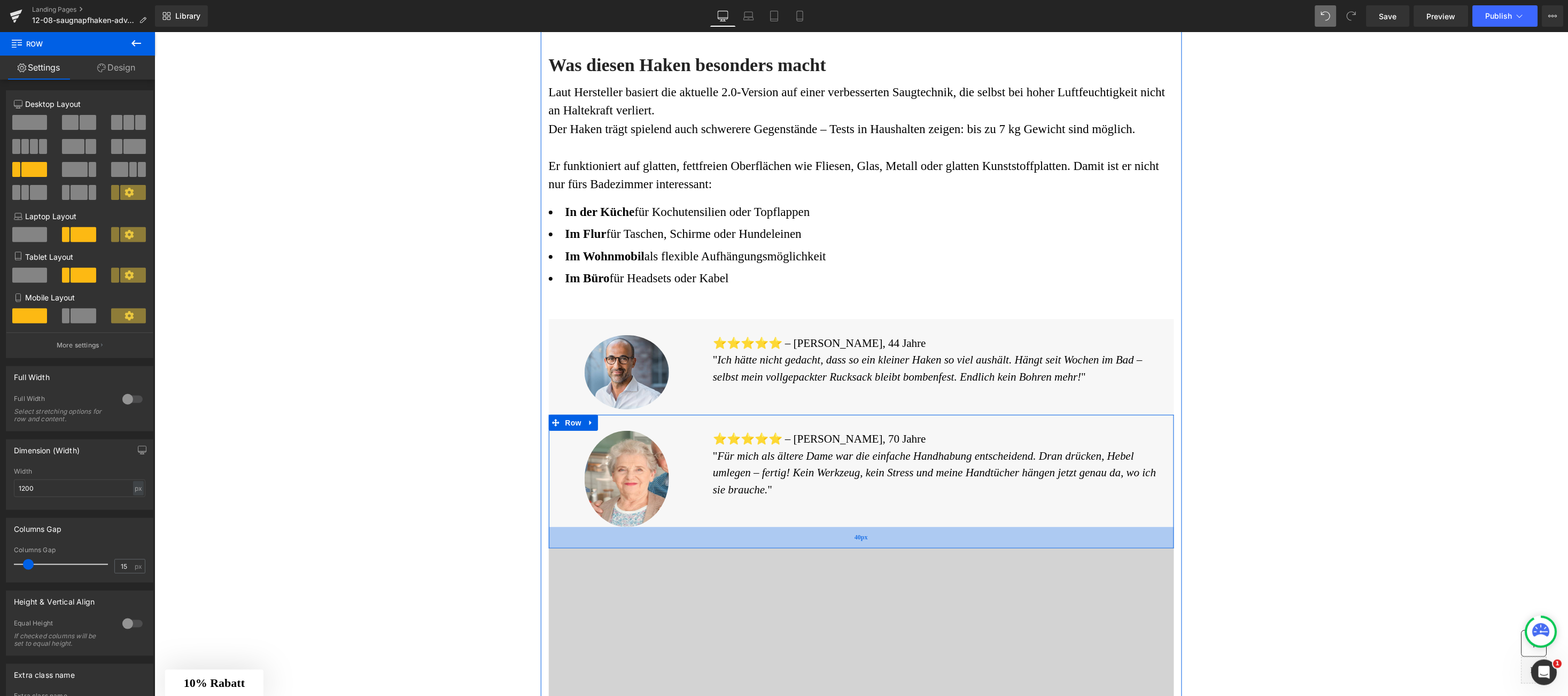
drag, startPoint x: 828, startPoint y: 527, endPoint x: 827, endPoint y: 543, distance: 16.0
click at [827, 543] on div "40px" at bounding box center [861, 537] width 626 height 21
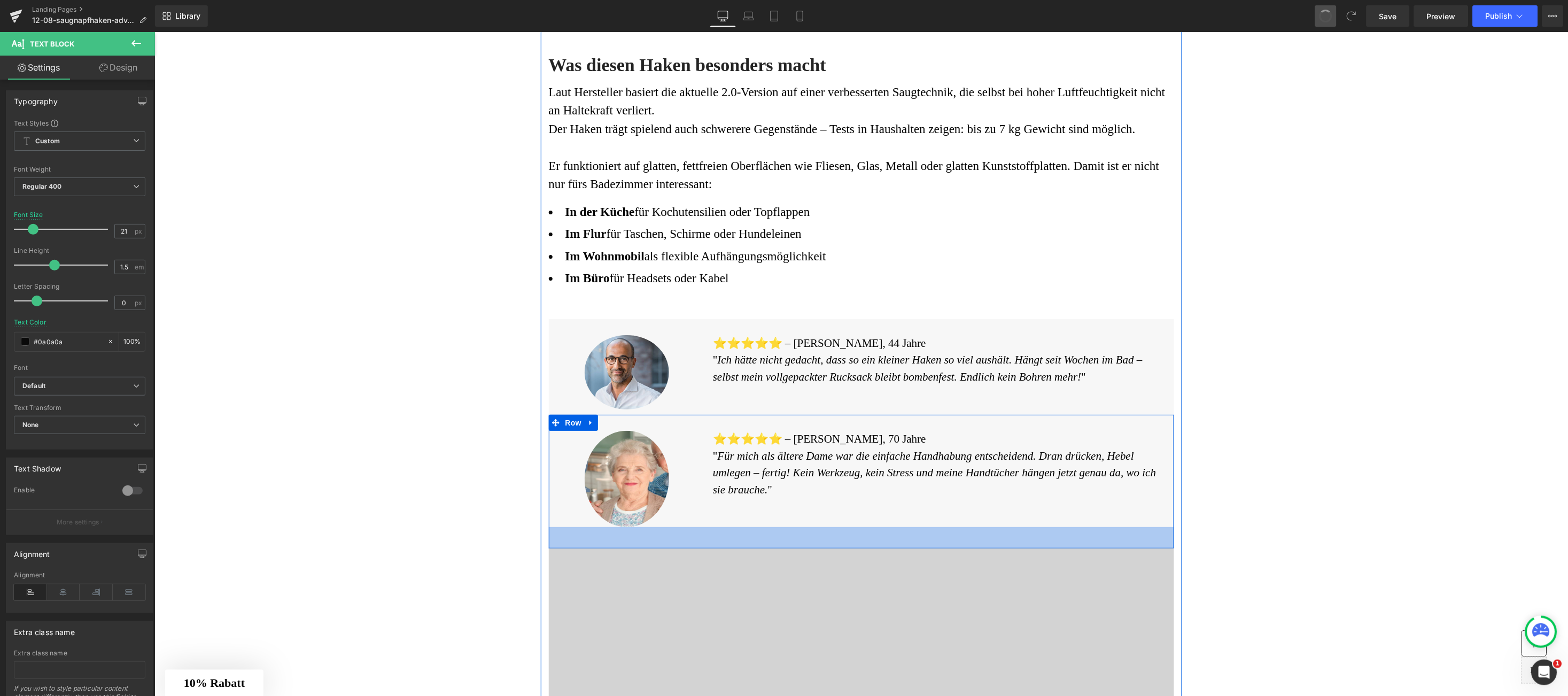
click at [821, 544] on div "Image ⭐️⭐️⭐️⭐️⭐️ – Helga M., 70 Jahre " Für mich als ältere Dame war die einfa…" at bounding box center [861, 481] width 626 height 134
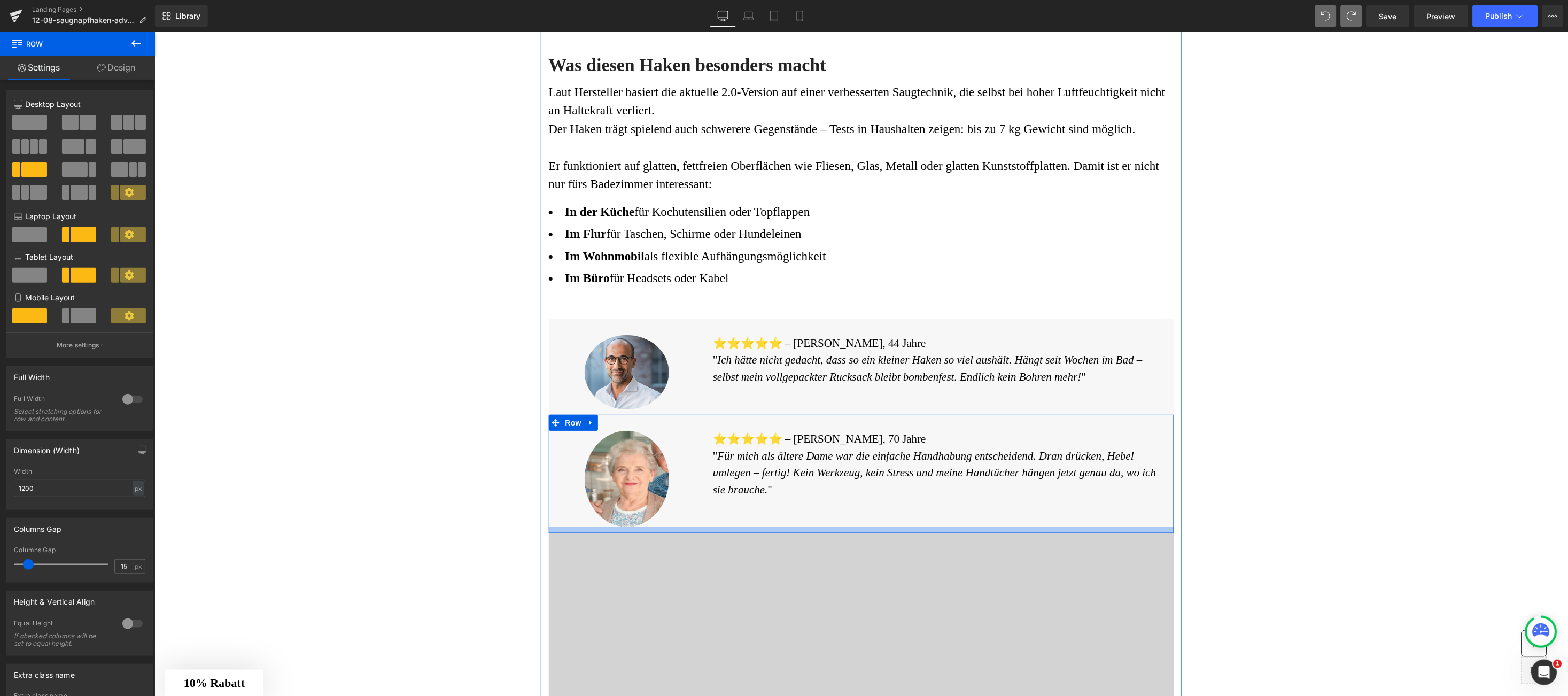
drag, startPoint x: 848, startPoint y: 545, endPoint x: 856, endPoint y: 530, distance: 17.0
click at [856, 530] on div at bounding box center [861, 529] width 626 height 6
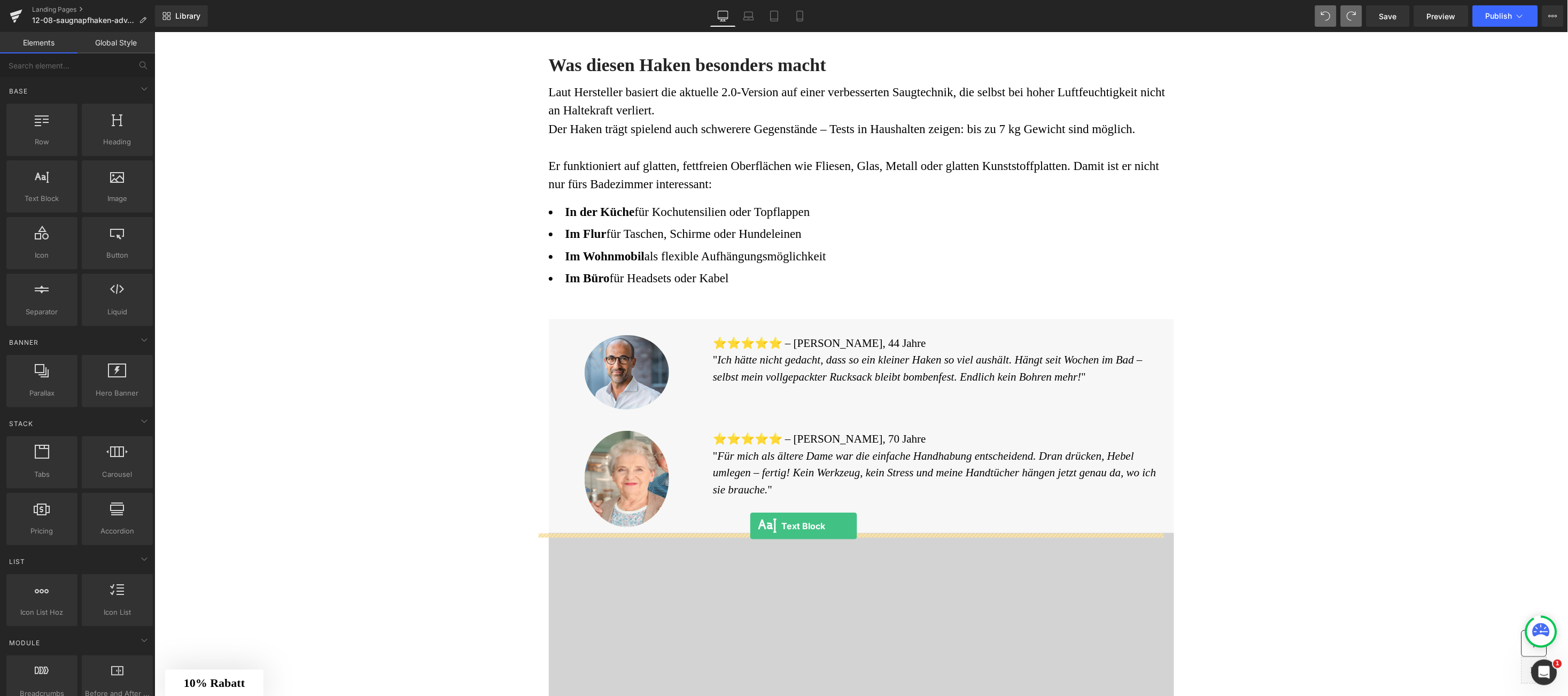
drag, startPoint x: 187, startPoint y: 216, endPoint x: 749, endPoint y: 527, distance: 642.3
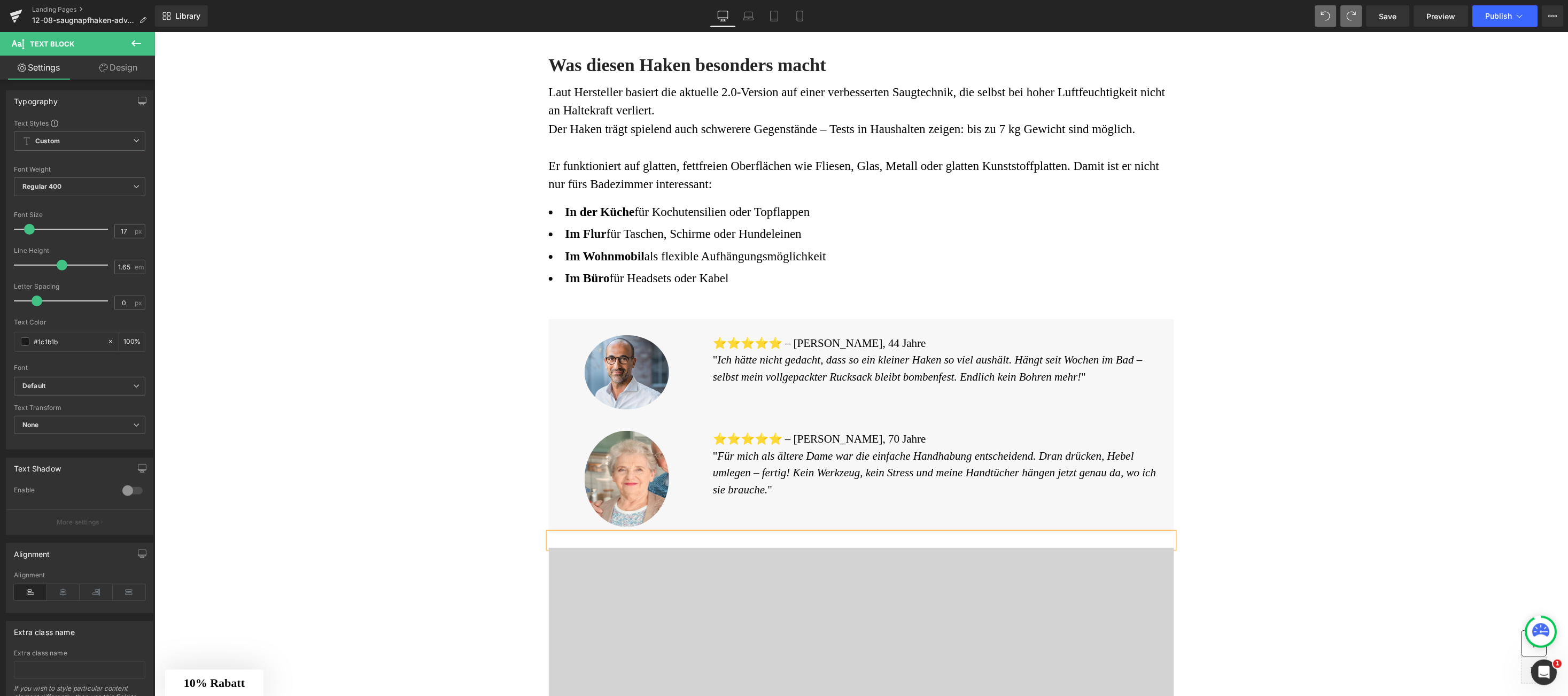
drag, startPoint x: 483, startPoint y: 527, endPoint x: 1282, endPoint y: 539, distance: 799.1
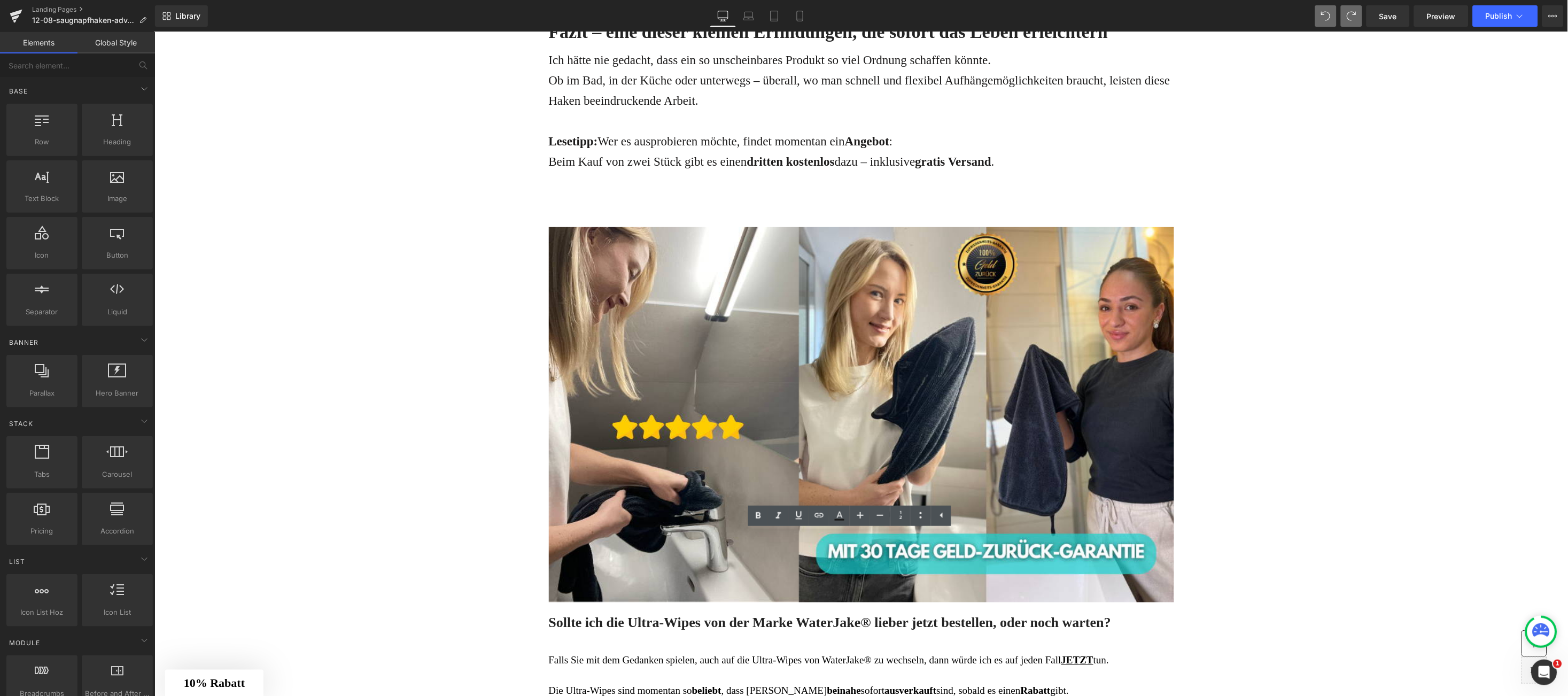
scroll to position [3434, 0]
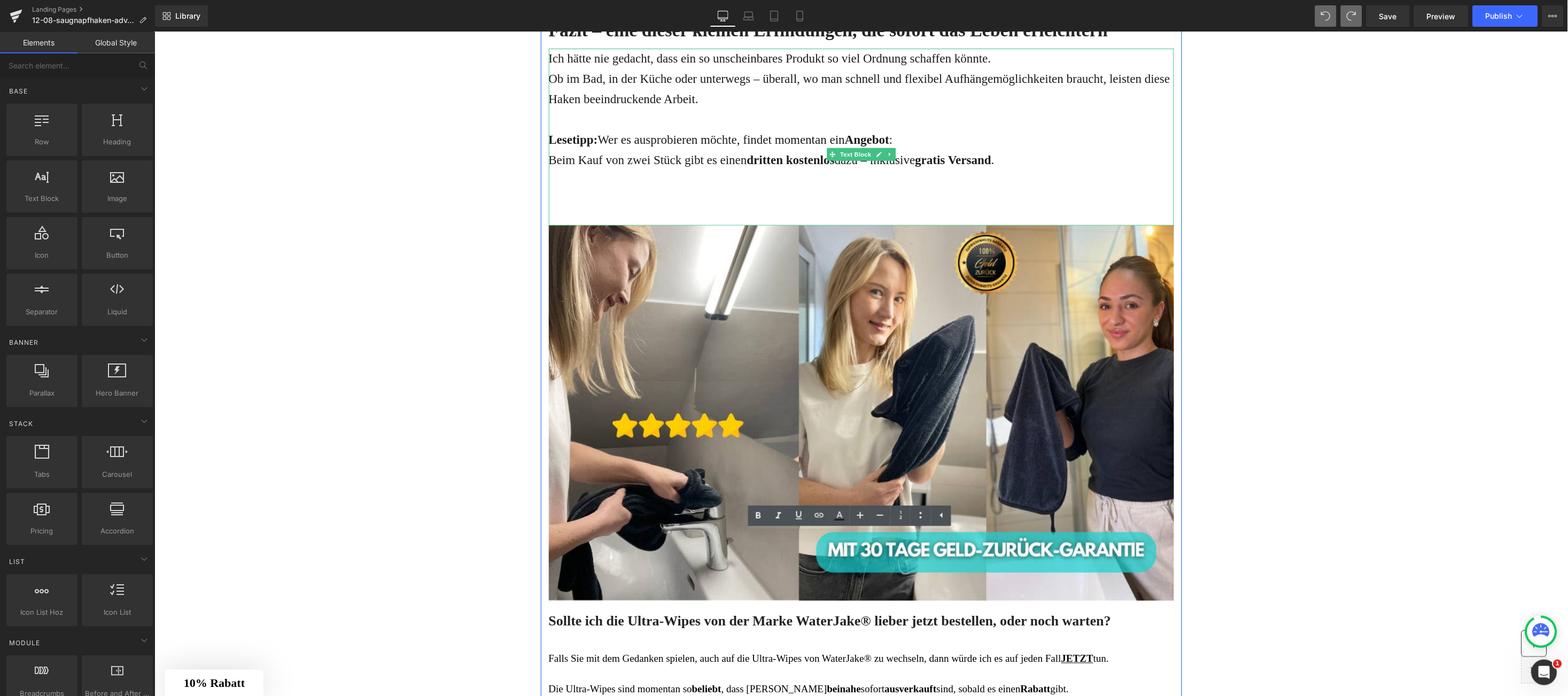
click at [769, 204] on div "Ich hätte nie gedacht, dass ein so unscheinbares Produkt so viel Ordnung schaff…" at bounding box center [861, 137] width 626 height 177
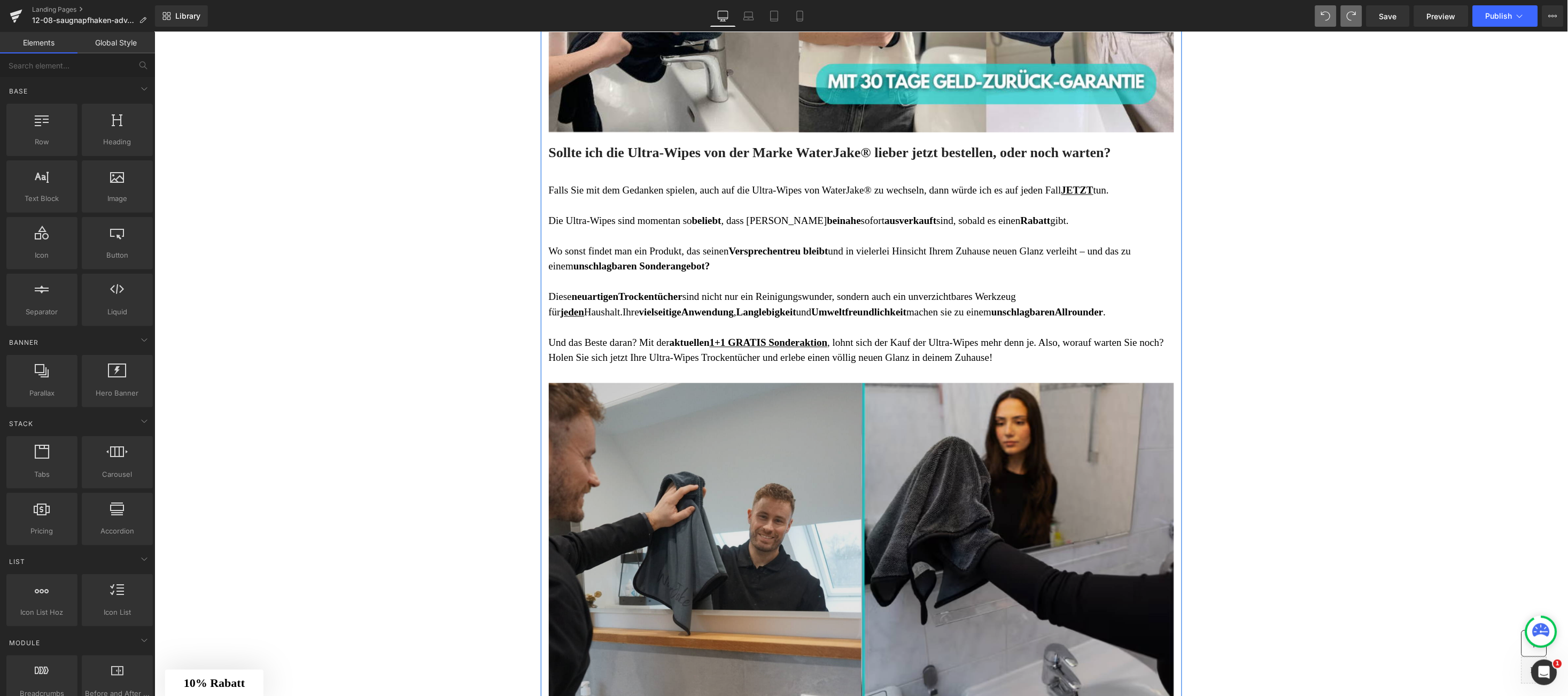
scroll to position [3886, 0]
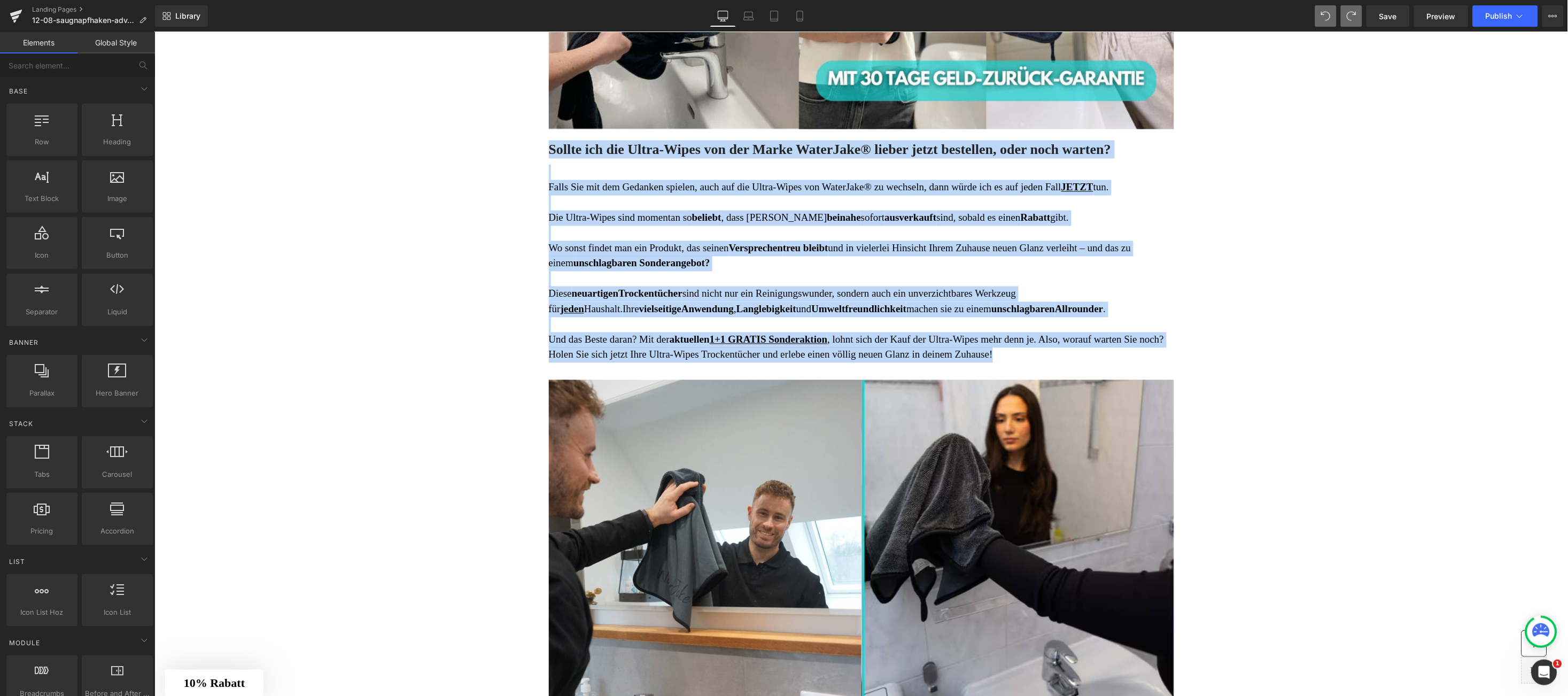
drag, startPoint x: 487, startPoint y: 147, endPoint x: 1281, endPoint y: 360, distance: 822.1
copy div "Sollte ich die Ultra-Wipes von der Marke WaterJake® lieber jetzt bestellen, ode…"
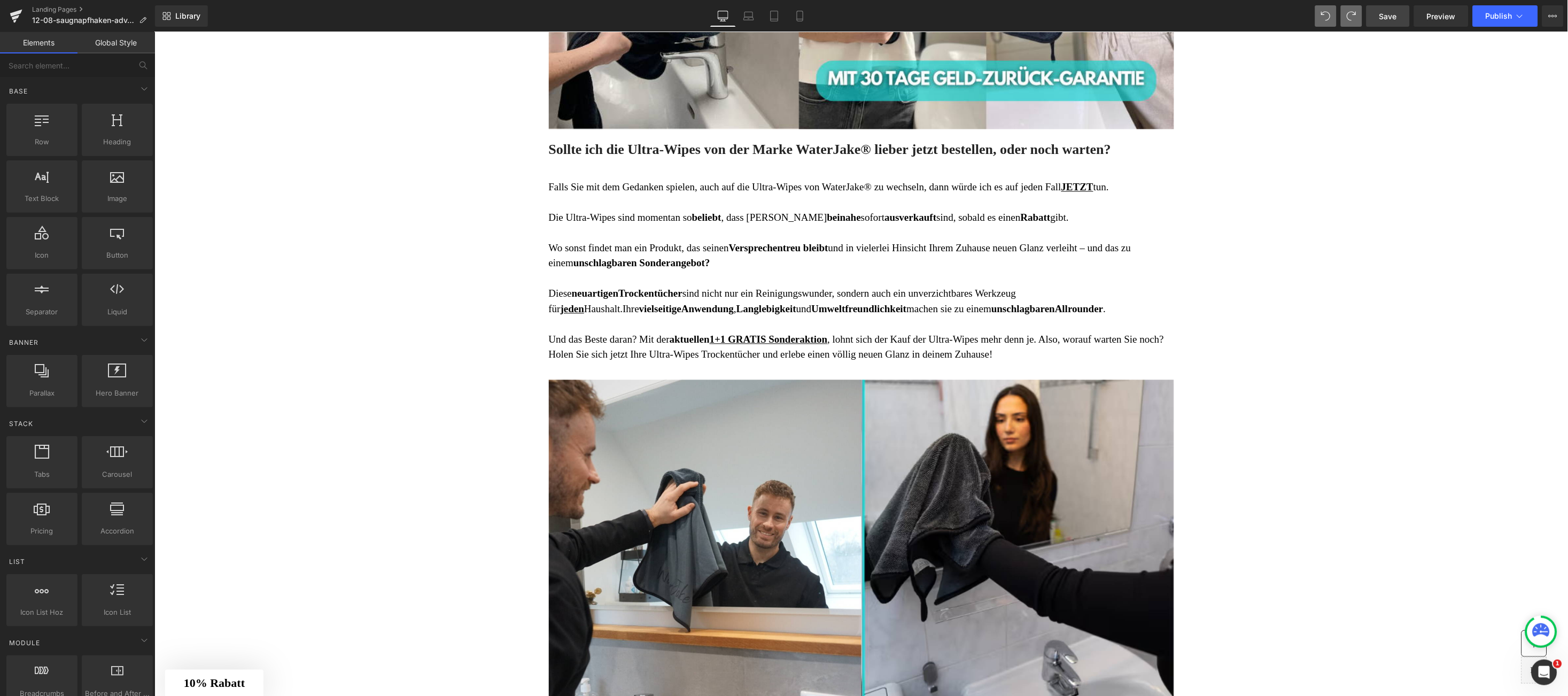
click at [1391, 17] on span "Save" at bounding box center [1388, 16] width 17 height 12
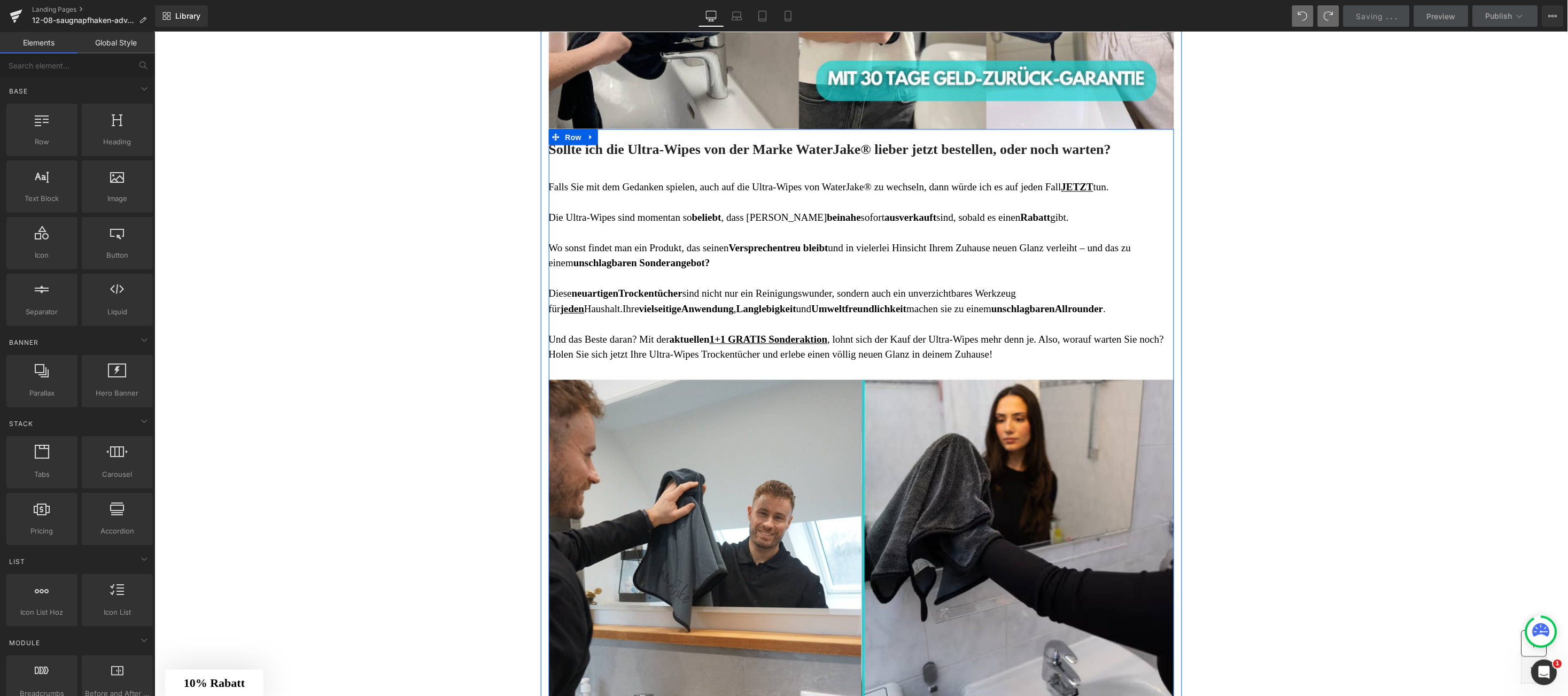
click at [554, 154] on h3 "Sollte ich die Ultra-Wipes von der Marke WaterJake® lieber jetzt bestellen, ode…" at bounding box center [861, 149] width 626 height 18
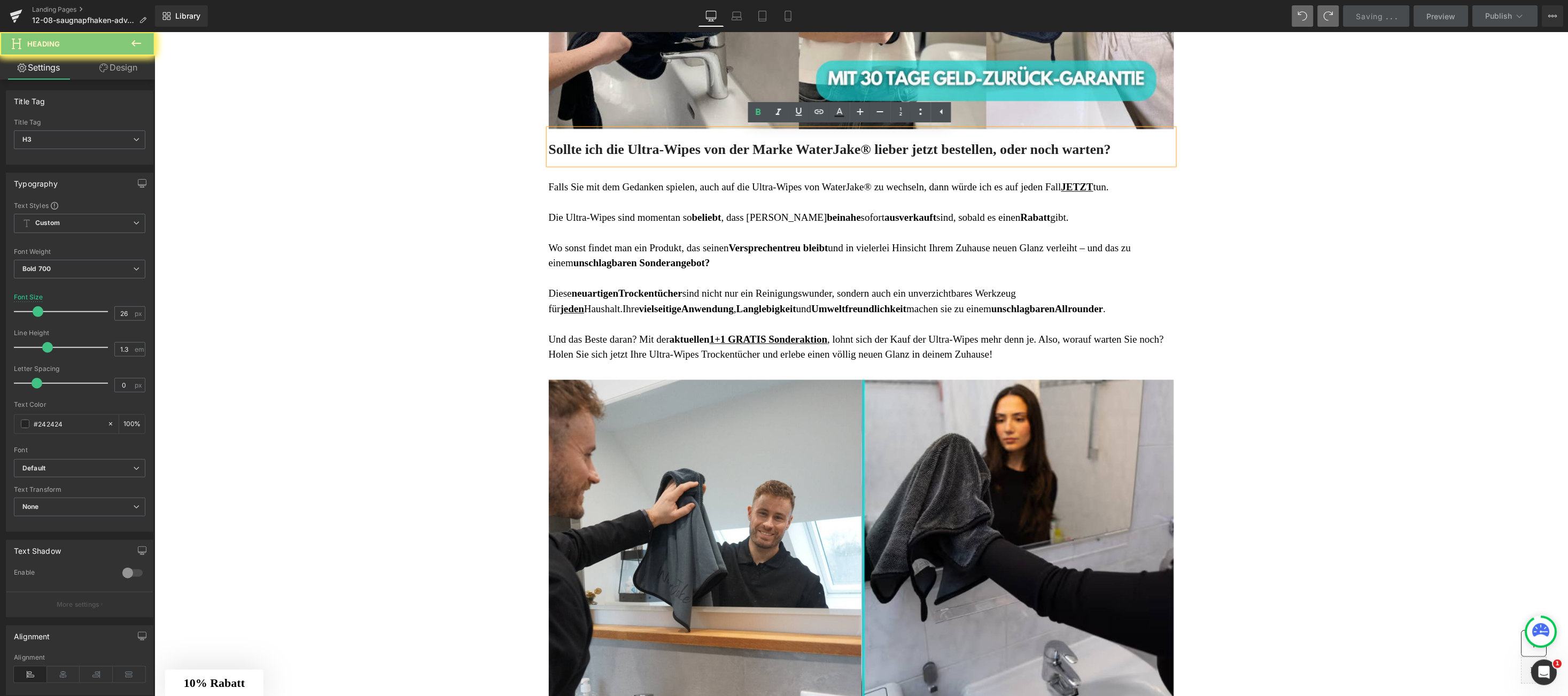
paste div
drag, startPoint x: 340, startPoint y: 232, endPoint x: 350, endPoint y: 233, distance: 10.0
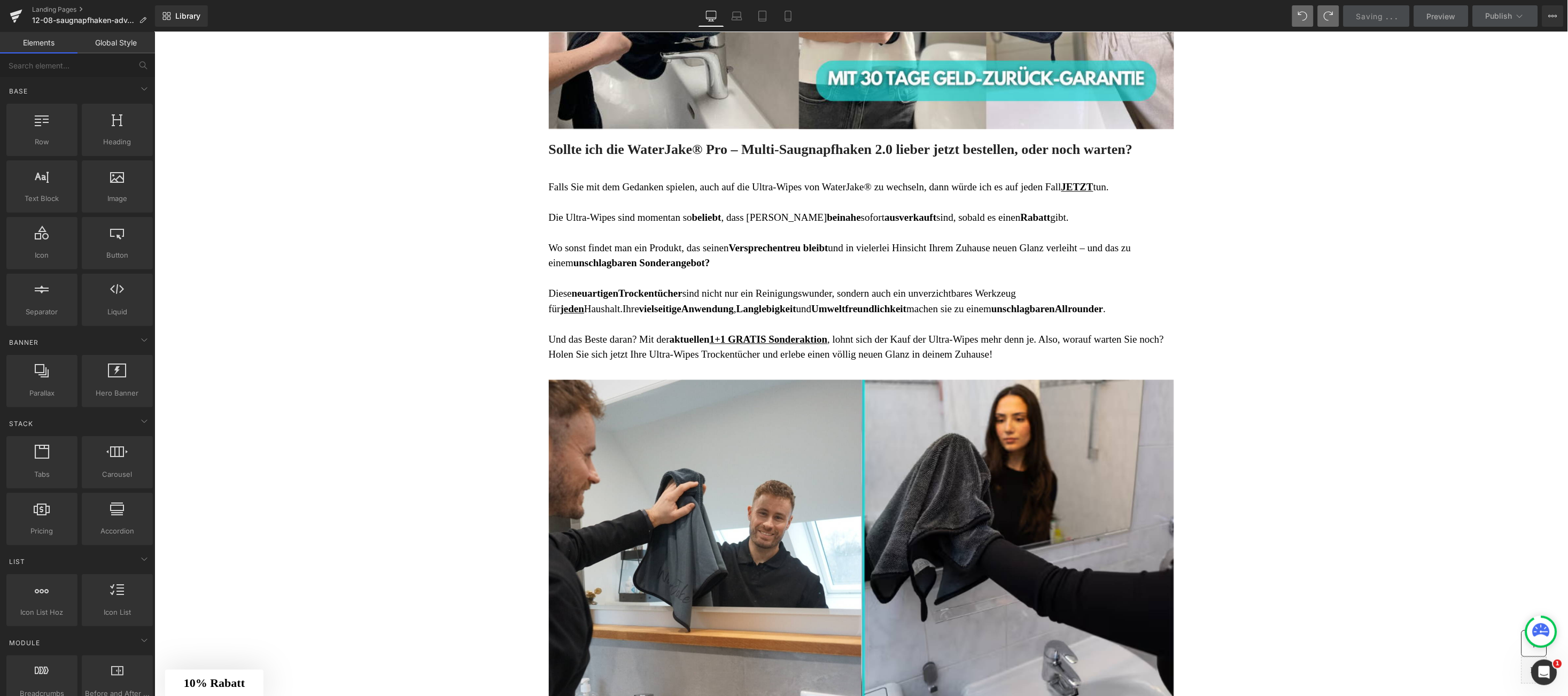
click at [604, 151] on h3 "Sollte ich die WaterJake® Pro – Multi-Saugnapfhaken 2.0 lieber jetzt bestellen,…" at bounding box center [861, 149] width 626 height 18
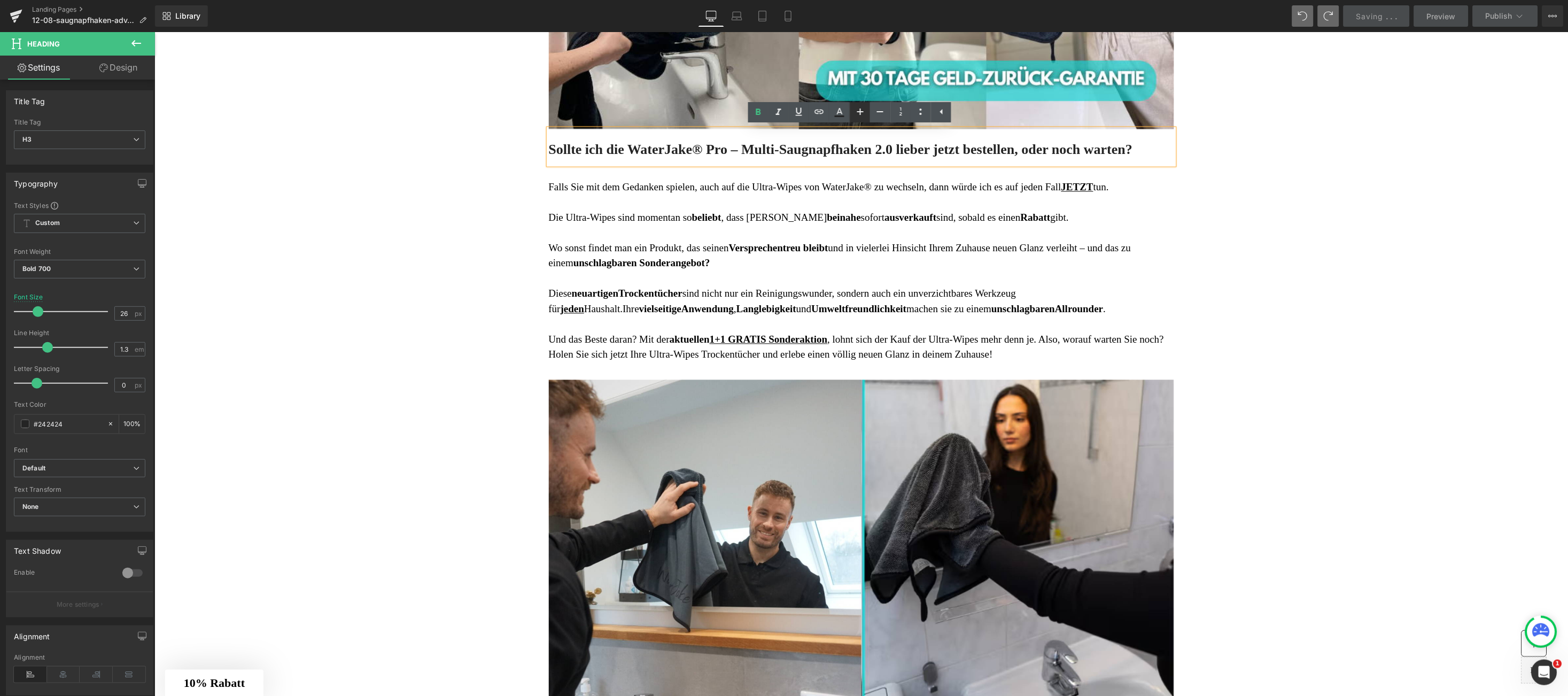
click at [860, 110] on icon at bounding box center [861, 112] width 7 height 7
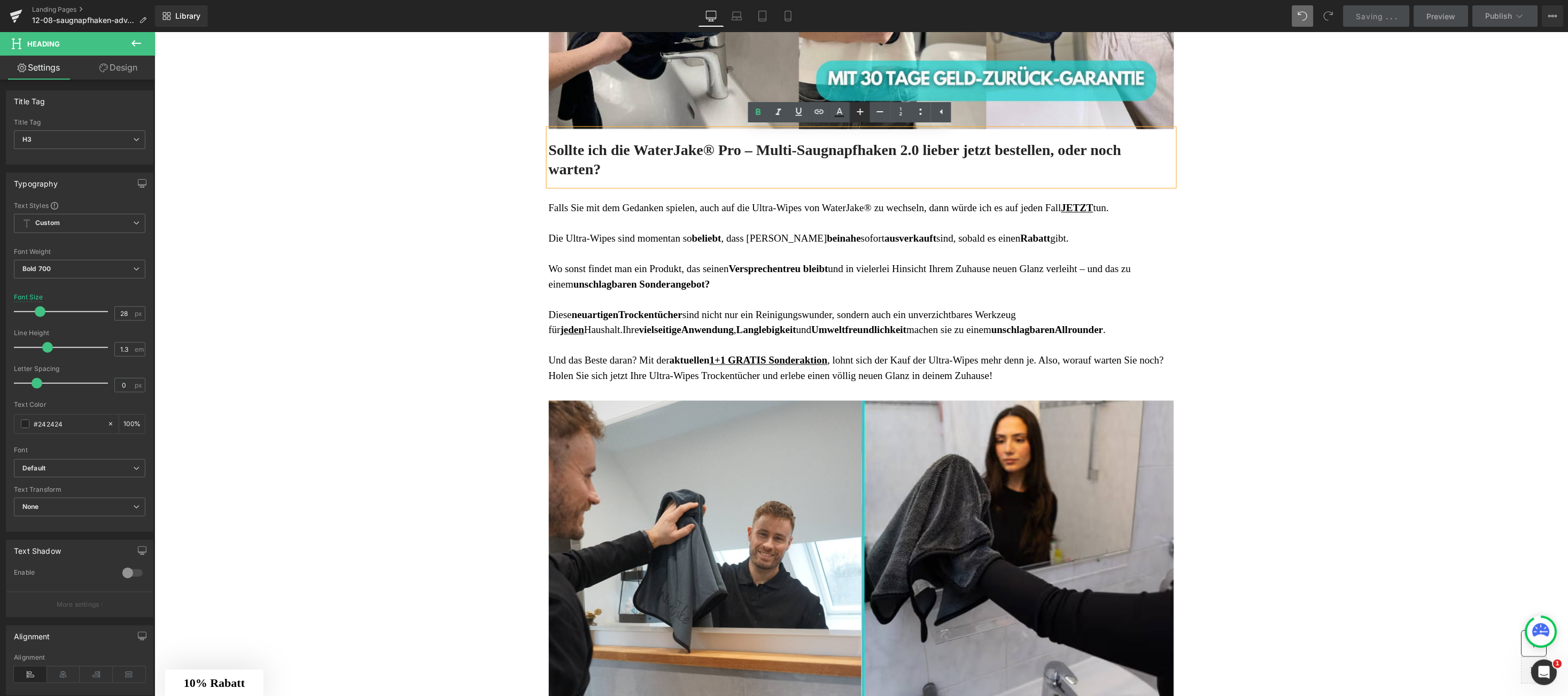
click at [854, 106] on icon at bounding box center [861, 112] width 13 height 13
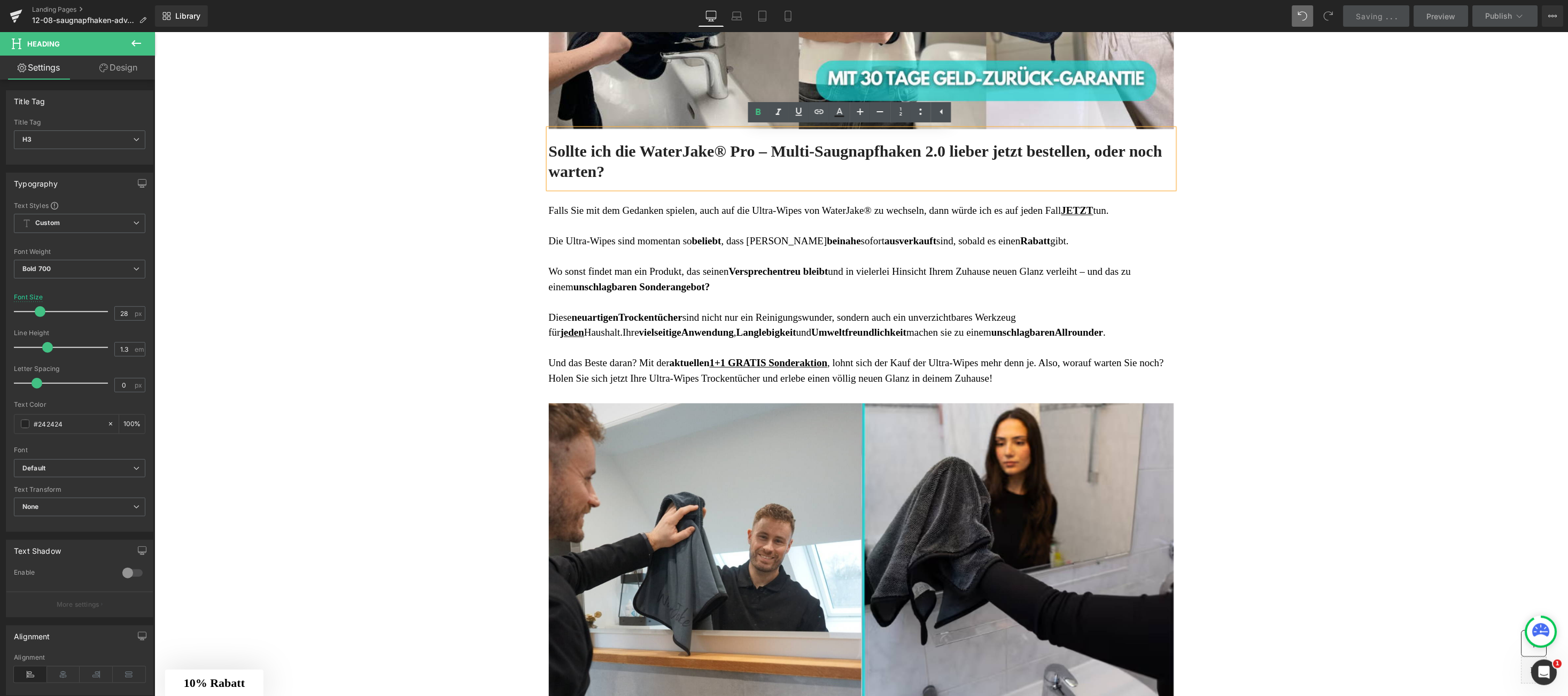
type input "30"
drag, startPoint x: 668, startPoint y: 305, endPoint x: 546, endPoint y: 207, distance: 156.5
click at [668, 305] on p at bounding box center [861, 302] width 626 height 16
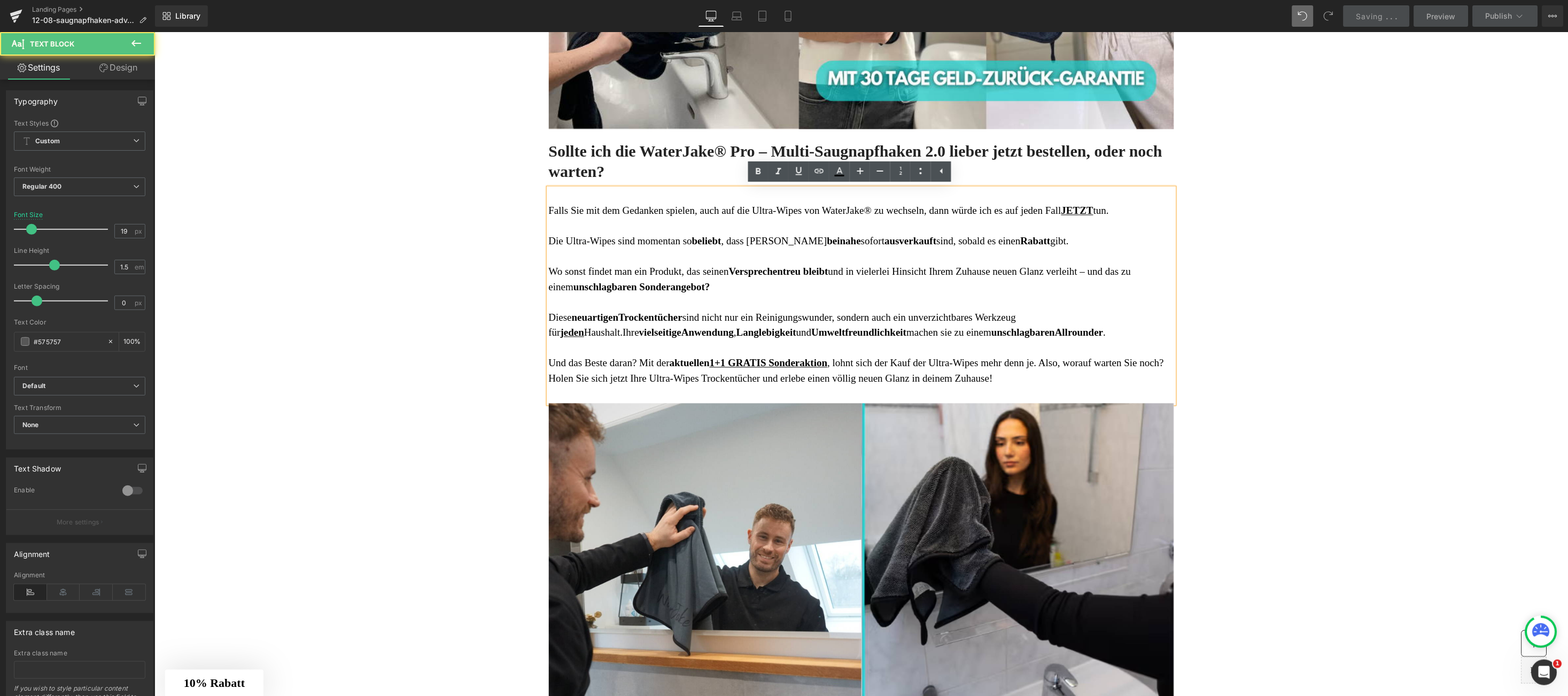
click at [548, 207] on span "Falls Sie mit dem Gedanken spielen, auch auf die Ultra-Wipes von WaterJake® zu …" at bounding box center [804, 211] width 512 height 12
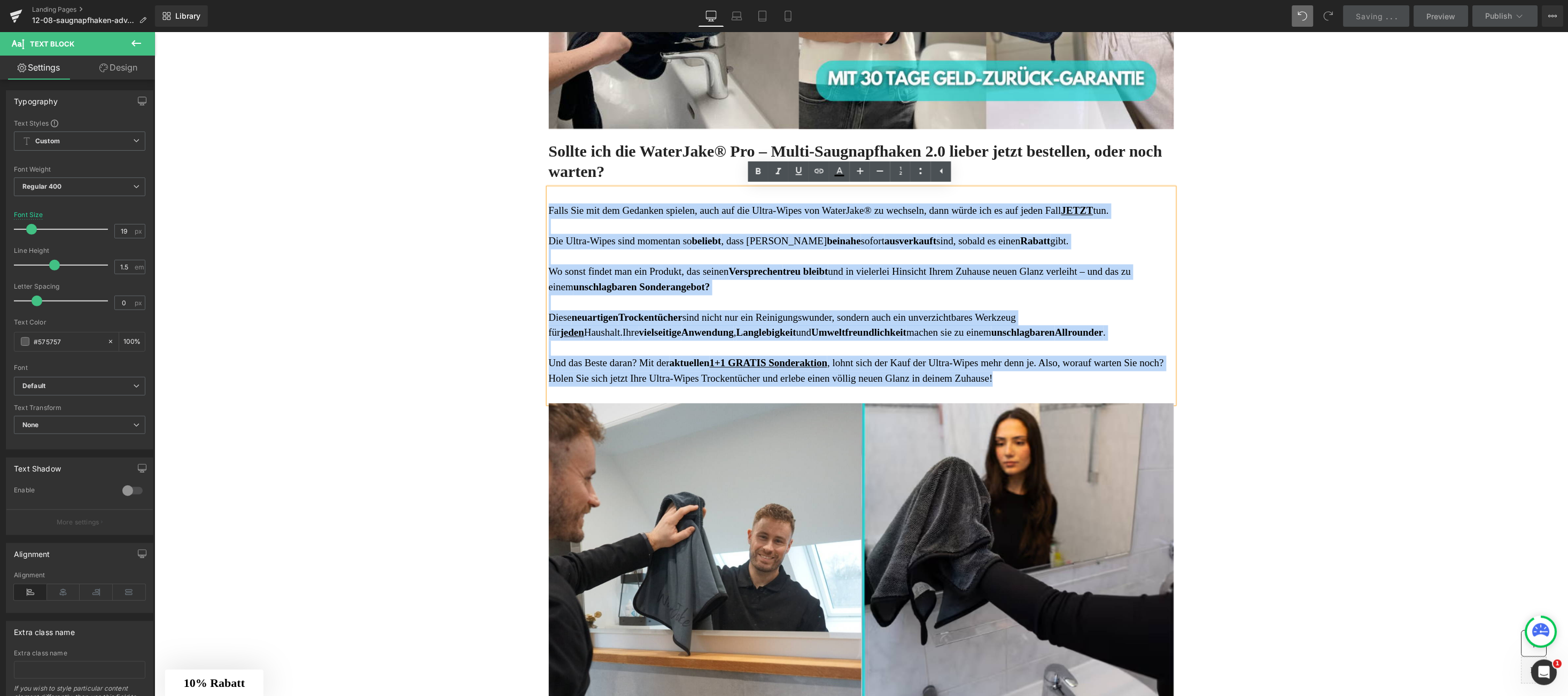
drag, startPoint x: 546, startPoint y: 207, endPoint x: 1025, endPoint y: 374, distance: 507.3
click at [1025, 374] on div "Falls Sie mit dem Gedanken spielen, auch auf die Ultra-Wipes von WaterJake® zu …" at bounding box center [861, 296] width 626 height 216
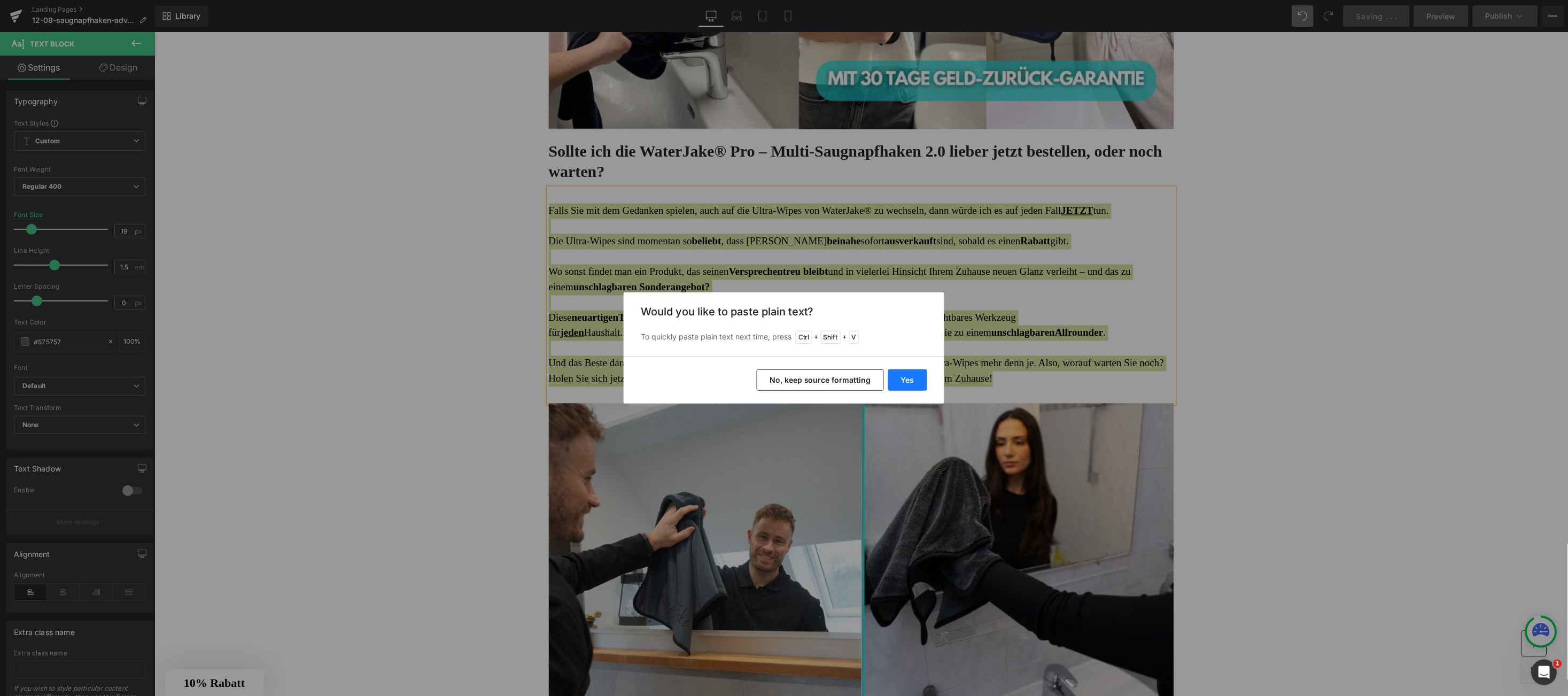
click at [919, 374] on button "Yes" at bounding box center [907, 380] width 39 height 21
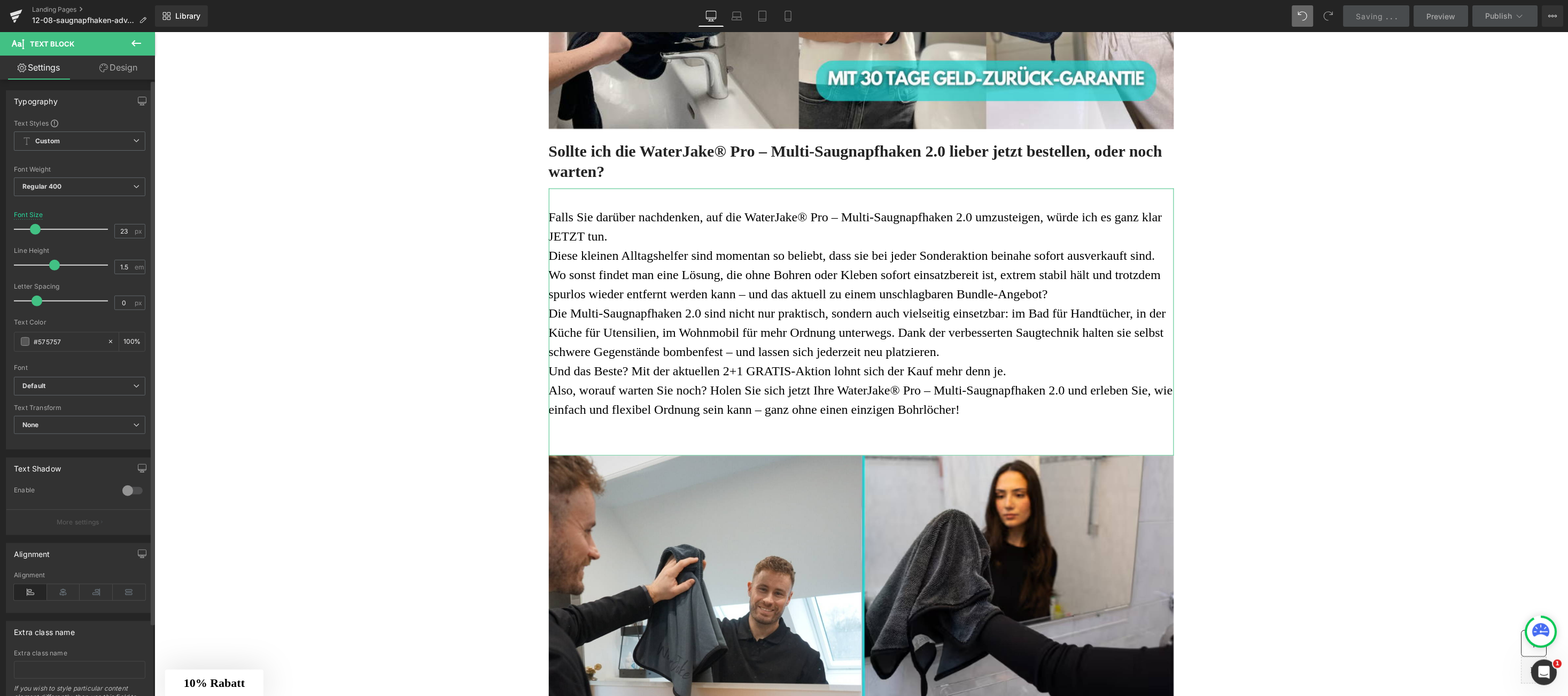
type input "21"
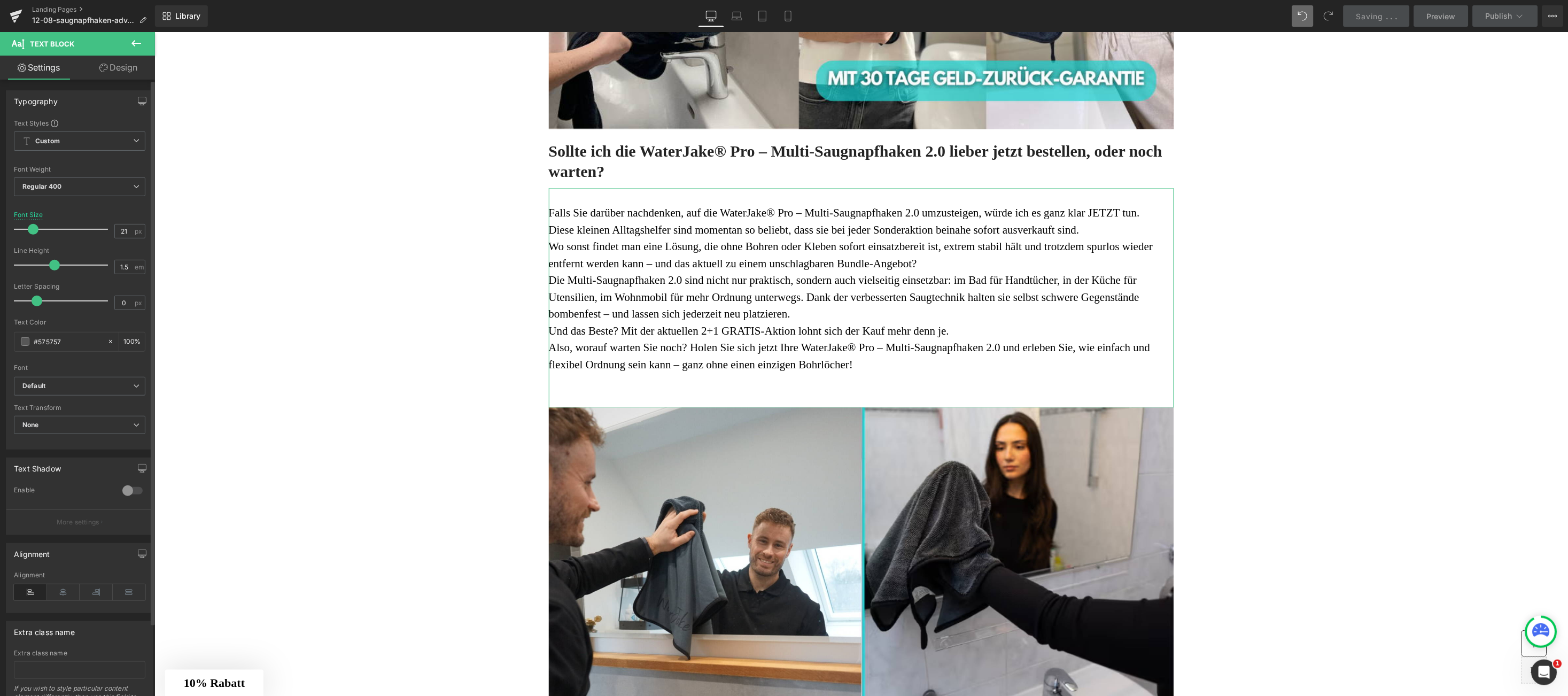
click at [28, 233] on span at bounding box center [33, 229] width 11 height 11
click at [630, 169] on h3 "Sollte ich die WaterJake® Pro – Multi-Saugnapfhaken 2.0 lieber jetzt bestellen,…" at bounding box center [861, 160] width 626 height 42
click at [126, 313] on input "30" at bounding box center [124, 313] width 19 height 13
type input "3"
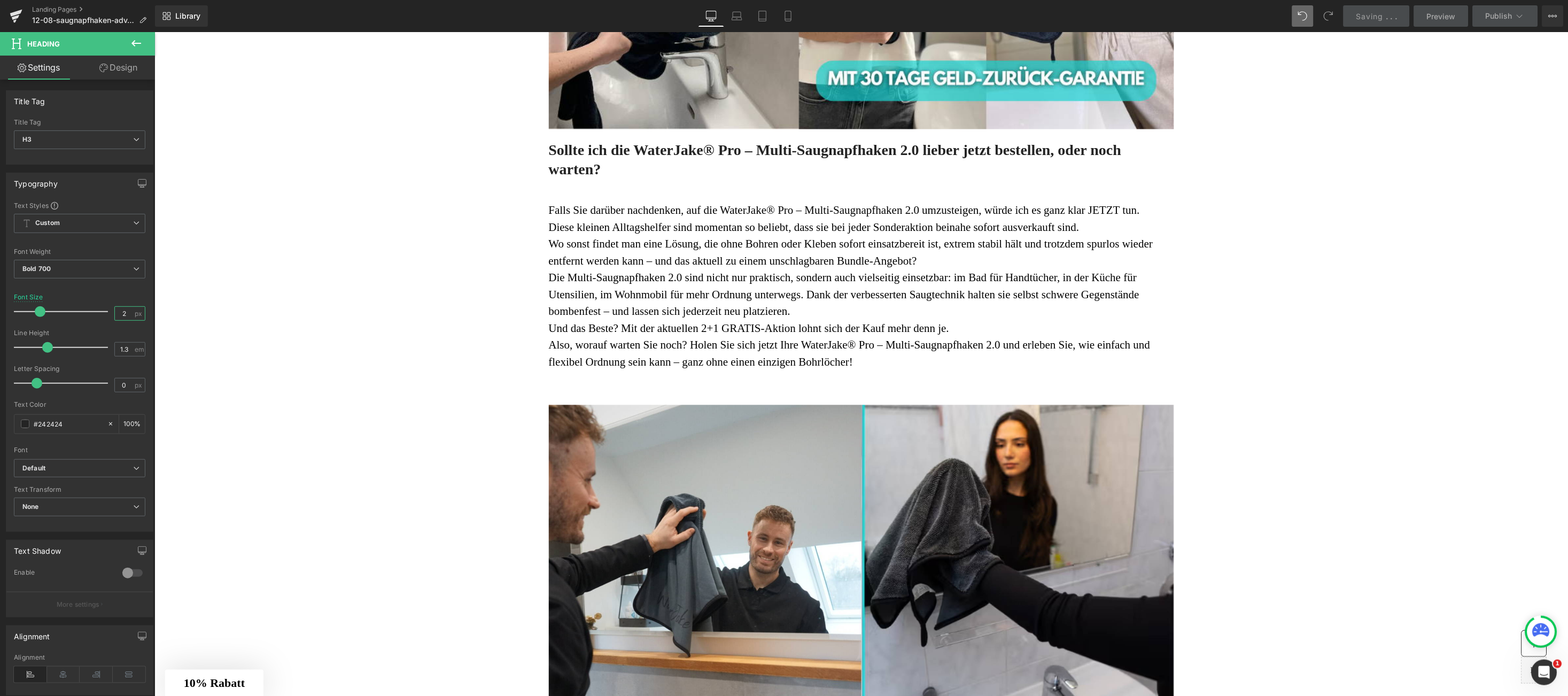
type input "27"
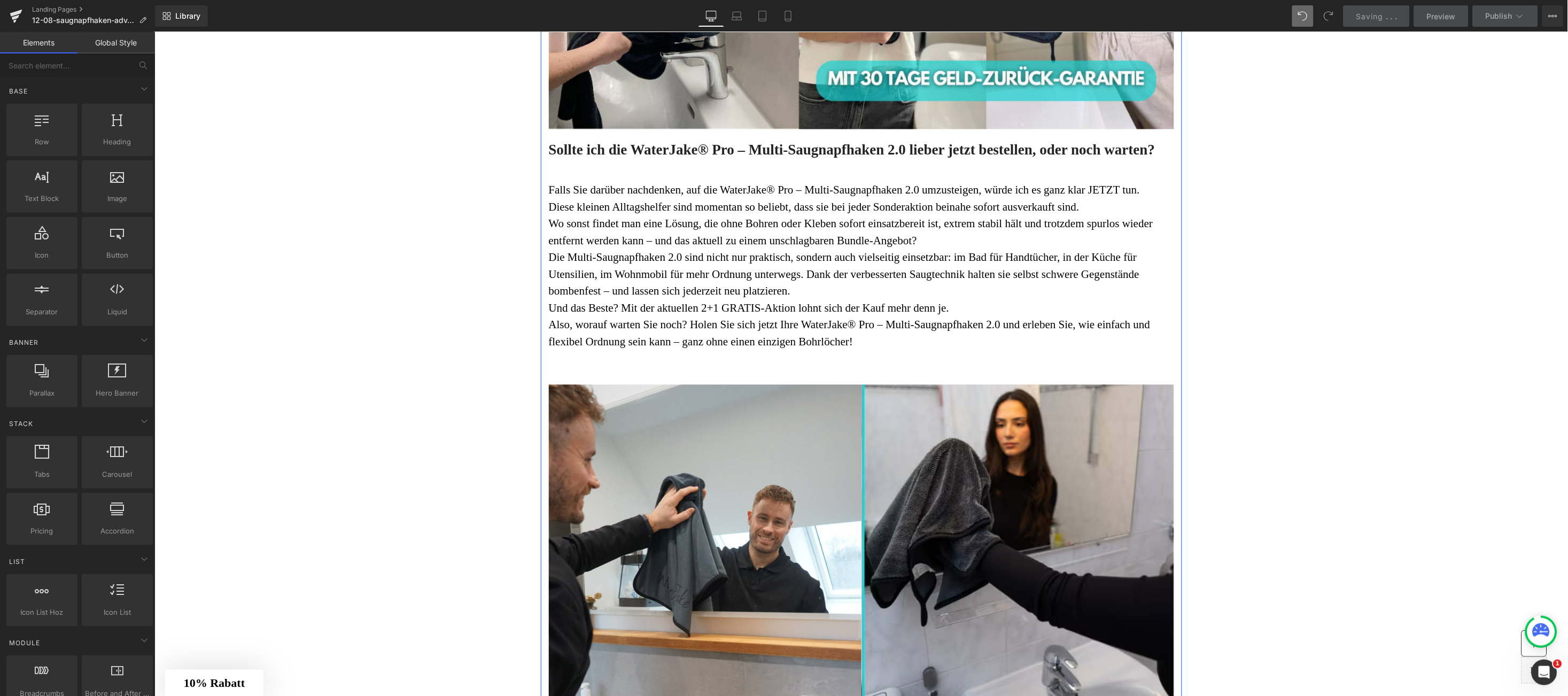
click at [548, 188] on font "Falls Sie darüber nachdenken, auf die WaterJake® Pro – Multi-Saugnapfhaken 2.0 …" at bounding box center [844, 190] width 591 height 13
click at [548, 190] on font "Falls Sie darüber nachdenken, auf die WaterJake® Pro – Multi-Saugnapfhaken 2.0 …" at bounding box center [844, 190] width 591 height 13
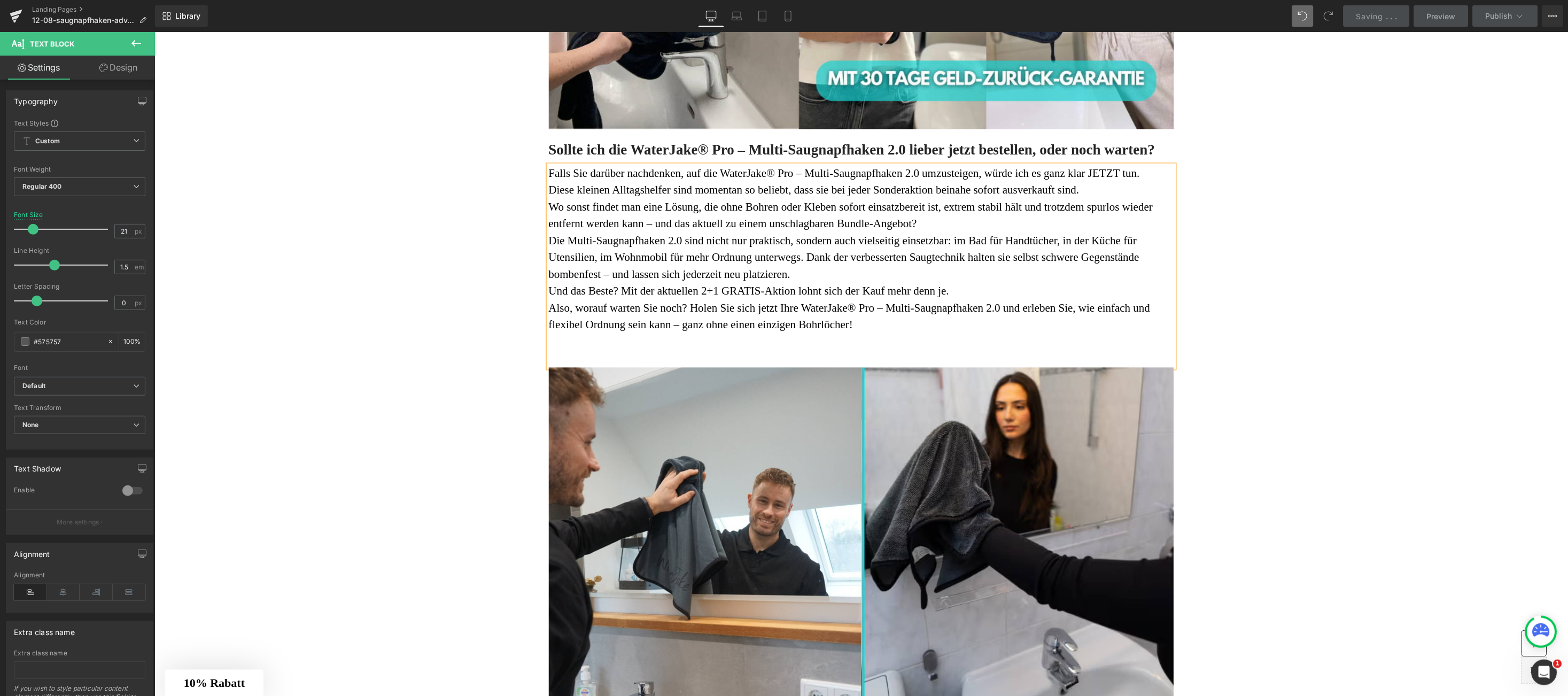
click at [1146, 174] on p "Falls Sie darüber nachdenken, auf die WaterJake® Pro – Multi-Saugnapfhaken 2.0 …" at bounding box center [861, 174] width 626 height 17
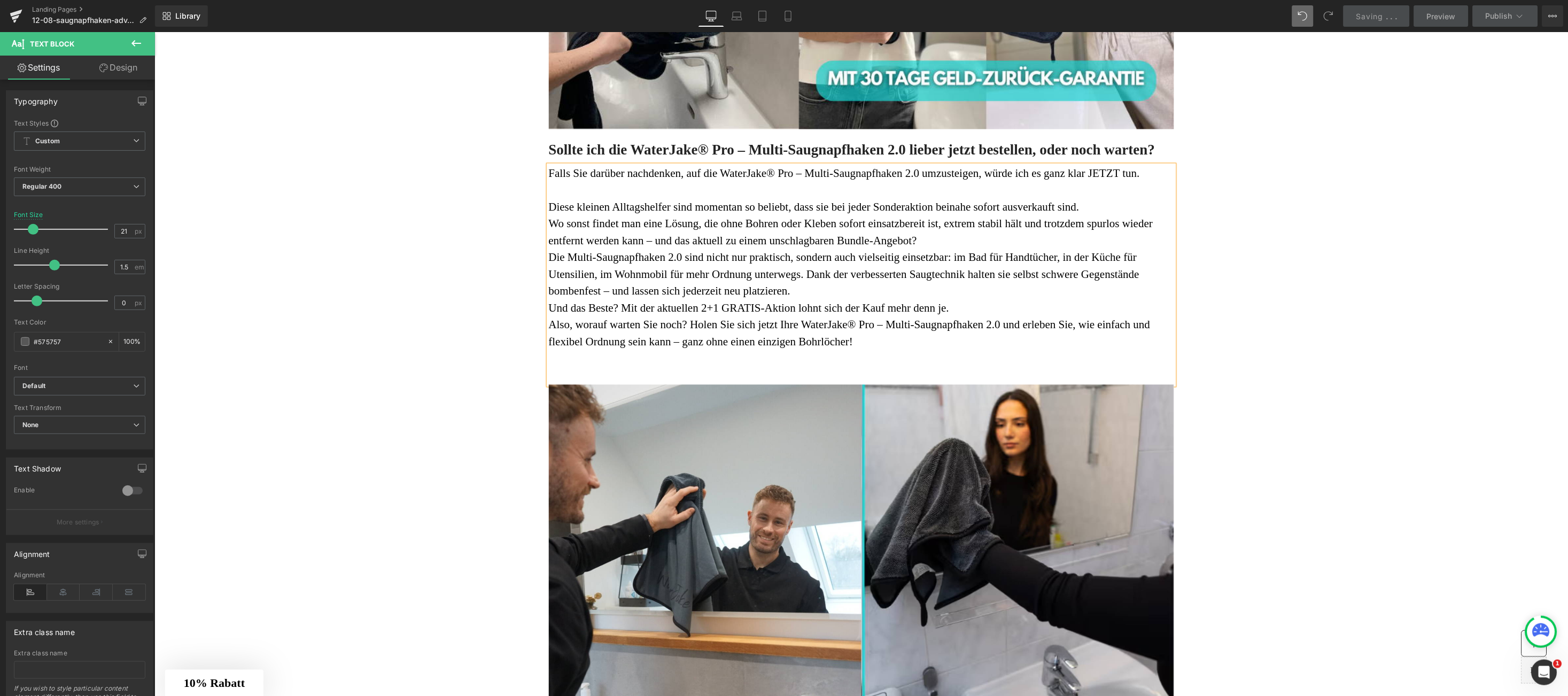
click at [1093, 207] on p "Diese kleinen Alltagshelfer sind momentan so beliebt, dass sie bei jeder Sonder…" at bounding box center [861, 207] width 626 height 17
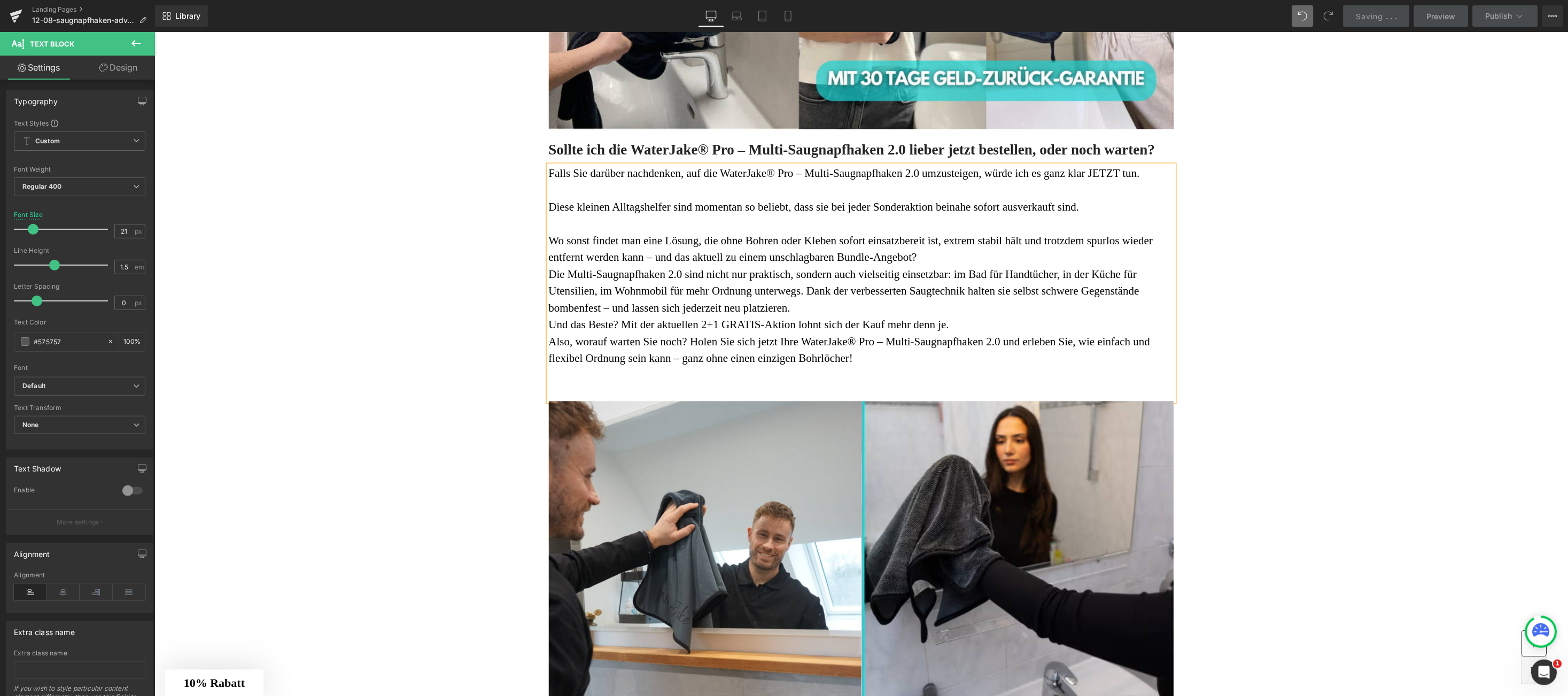
click at [959, 261] on p "Wo sonst findet man eine Lösung, die ohne Bohren oder Kleben sofort einsatzbere…" at bounding box center [861, 249] width 626 height 34
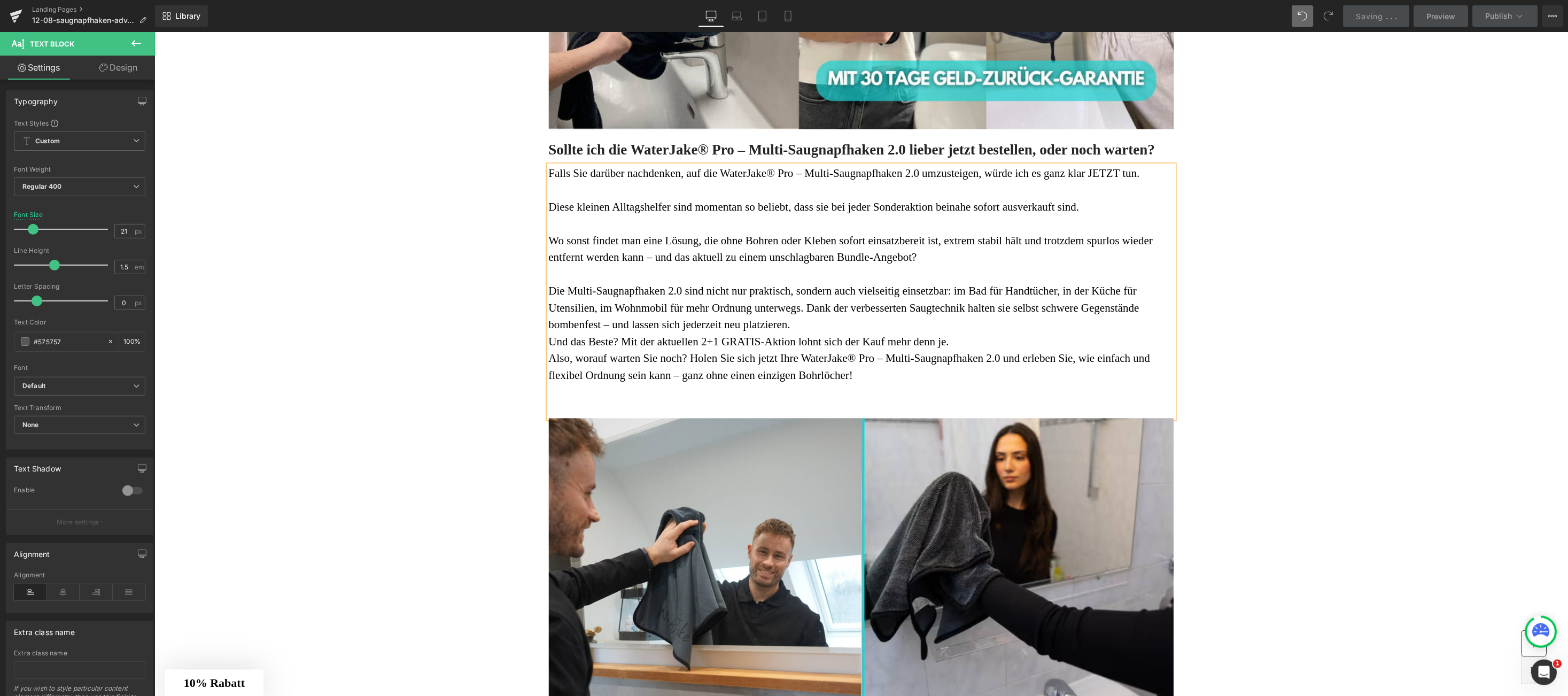
click at [872, 322] on p "Die Multi-Saugnapfhaken 2.0 sind nicht nur praktisch, sondern auch vielseitig e…" at bounding box center [861, 309] width 626 height 51
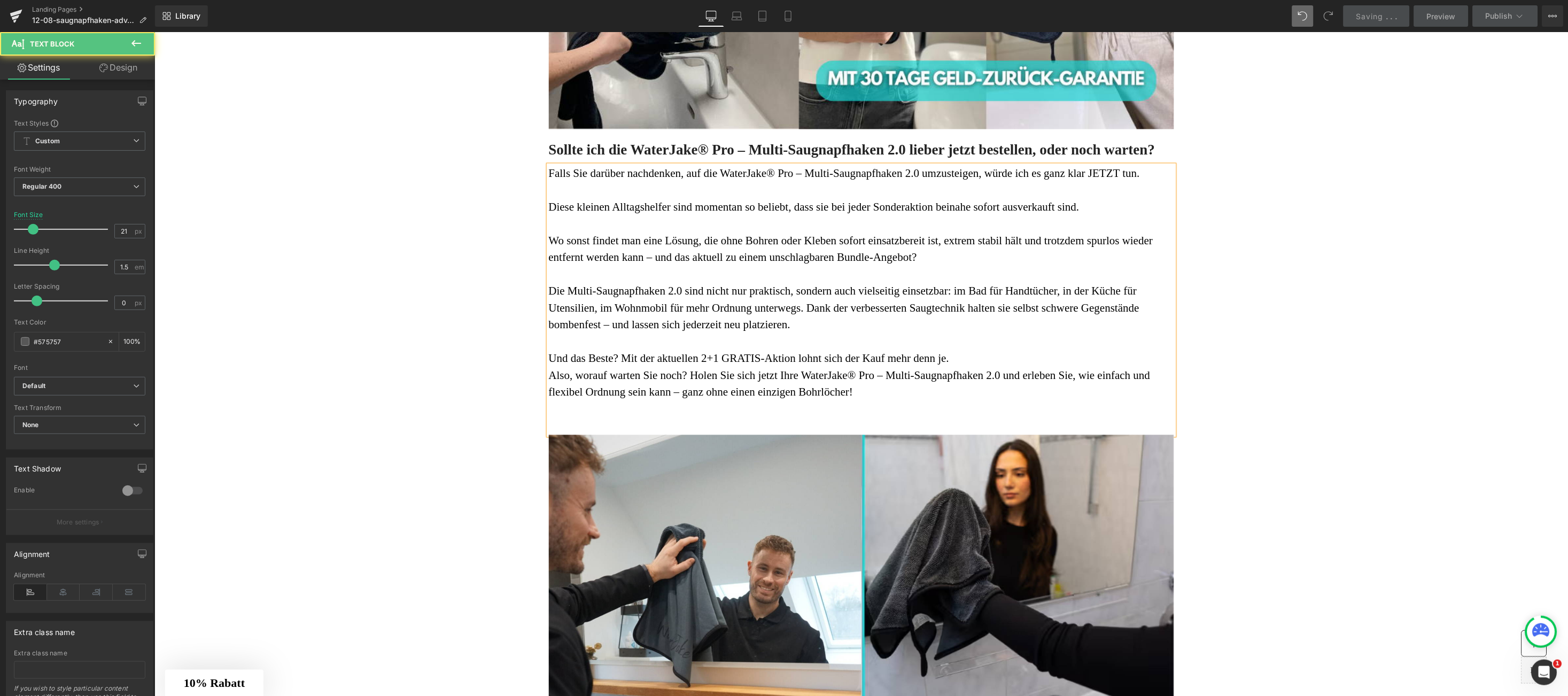
click at [983, 172] on span "Falls Sie darüber nachdenken, auf die WaterJake® Pro – Multi-Saugnapfhaken 2.0 …" at bounding box center [844, 174] width 591 height 13
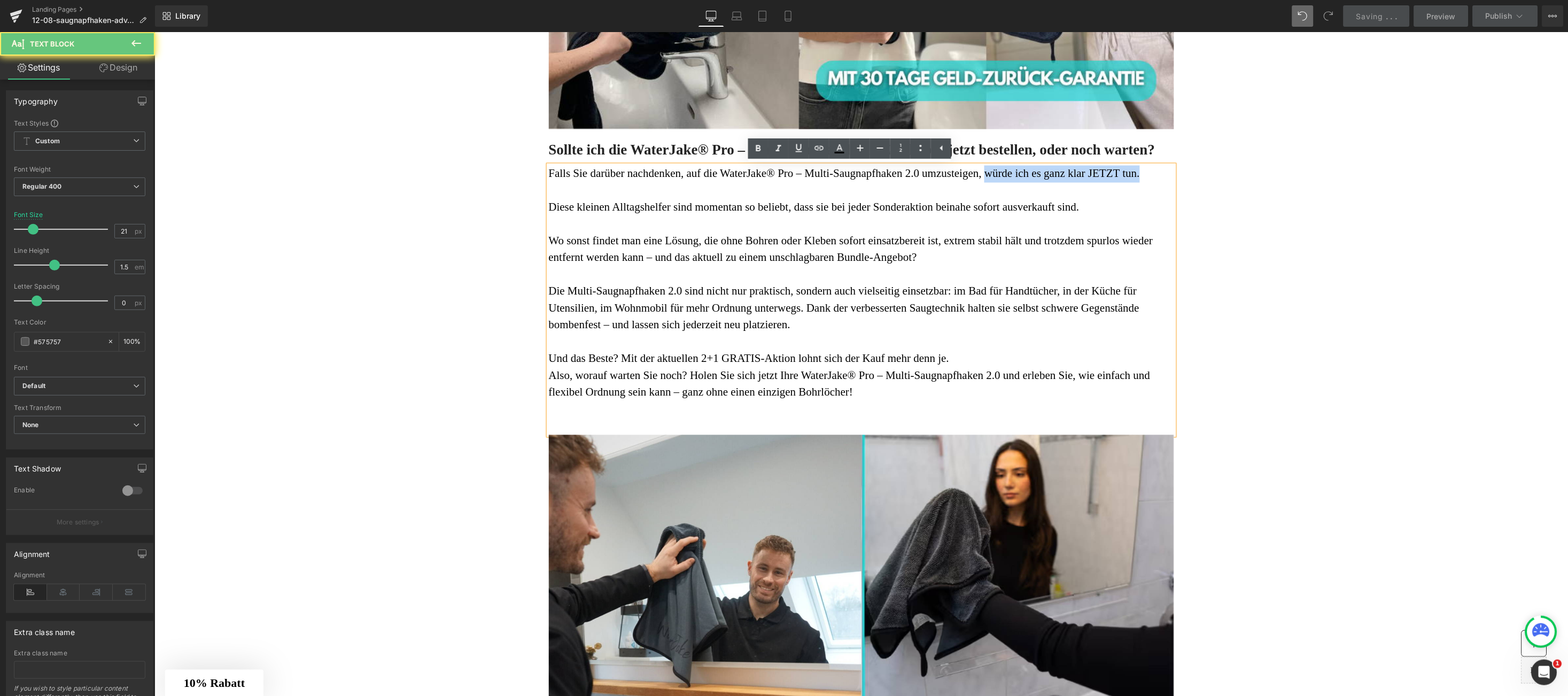
drag, startPoint x: 983, startPoint y: 172, endPoint x: 1124, endPoint y: 181, distance: 141.3
click at [1124, 181] on p "Falls Sie darüber nachdenken, auf die WaterJake® Pro – Multi-Saugnapfhaken 2.0 …" at bounding box center [861, 174] width 626 height 17
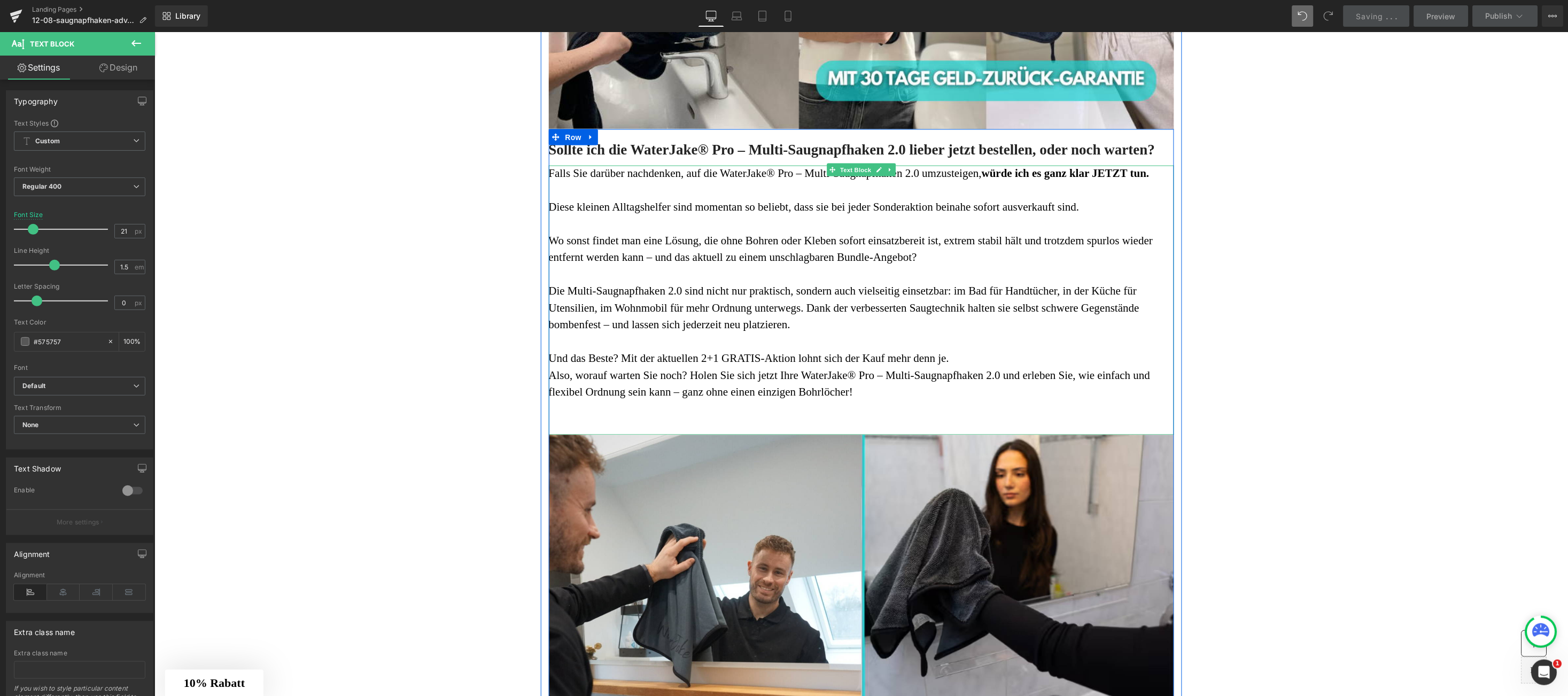
drag, startPoint x: 722, startPoint y: 243, endPoint x: 784, endPoint y: 243, distance: 62.0
click at [720, 242] on font "Wo sonst findet man eine Lösung, die ohne Bohren oder Kleben sofort einsatzbere…" at bounding box center [850, 249] width 604 height 30
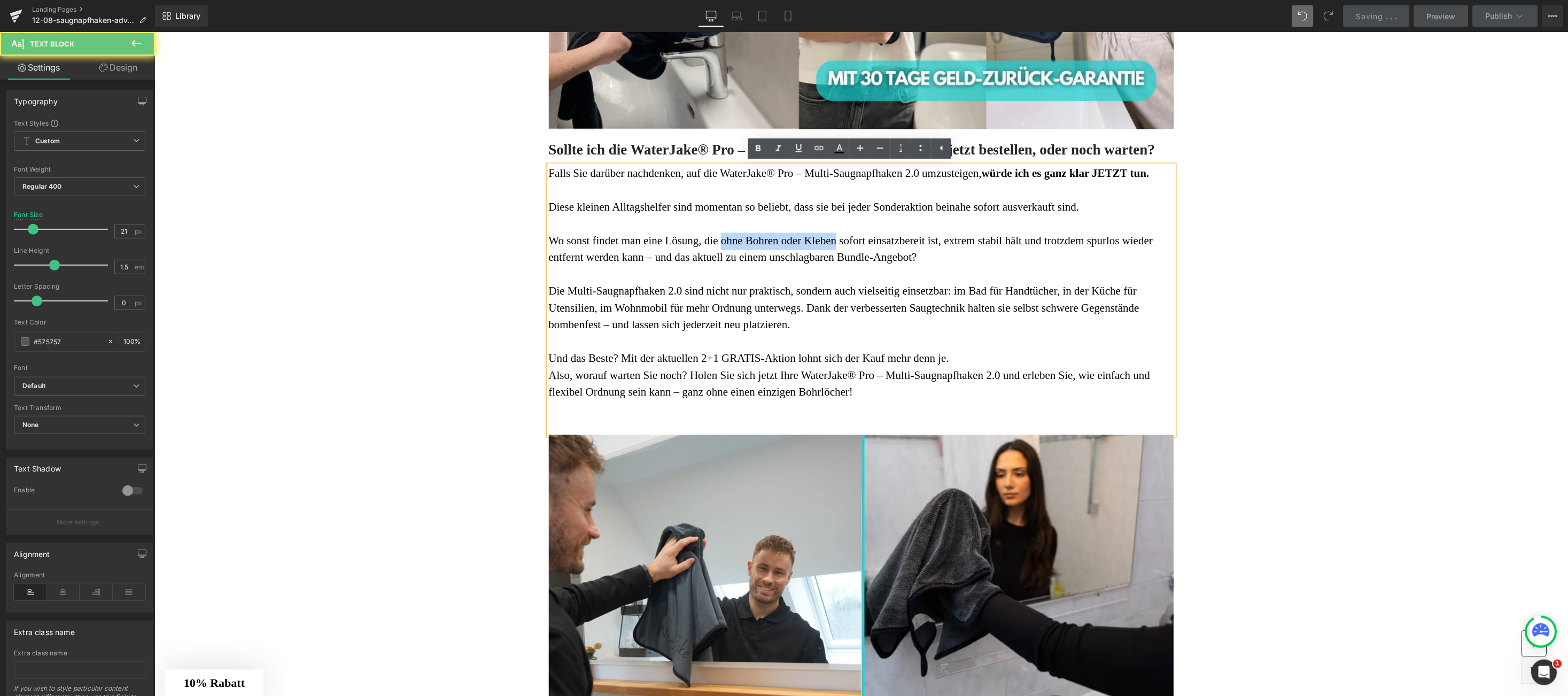
drag, startPoint x: 784, startPoint y: 243, endPoint x: 799, endPoint y: 243, distance: 15.0
click at [799, 243] on font "Wo sonst findet man eine Lösung, die ohne Bohren oder Kleben sofort einsatzbere…" at bounding box center [850, 249] width 604 height 30
click at [777, 262] on font "Wo sonst findet man eine Lösung, die ohne Bohren oder Kleben sofort einsatzbere…" at bounding box center [851, 249] width 606 height 30
drag, startPoint x: 777, startPoint y: 262, endPoint x: 907, endPoint y: 265, distance: 130.0
click at [907, 265] on p "Wo sonst findet man eine Lösung, die ohne Bohren oder Kleben sofort einsatzbere…" at bounding box center [861, 249] width 626 height 34
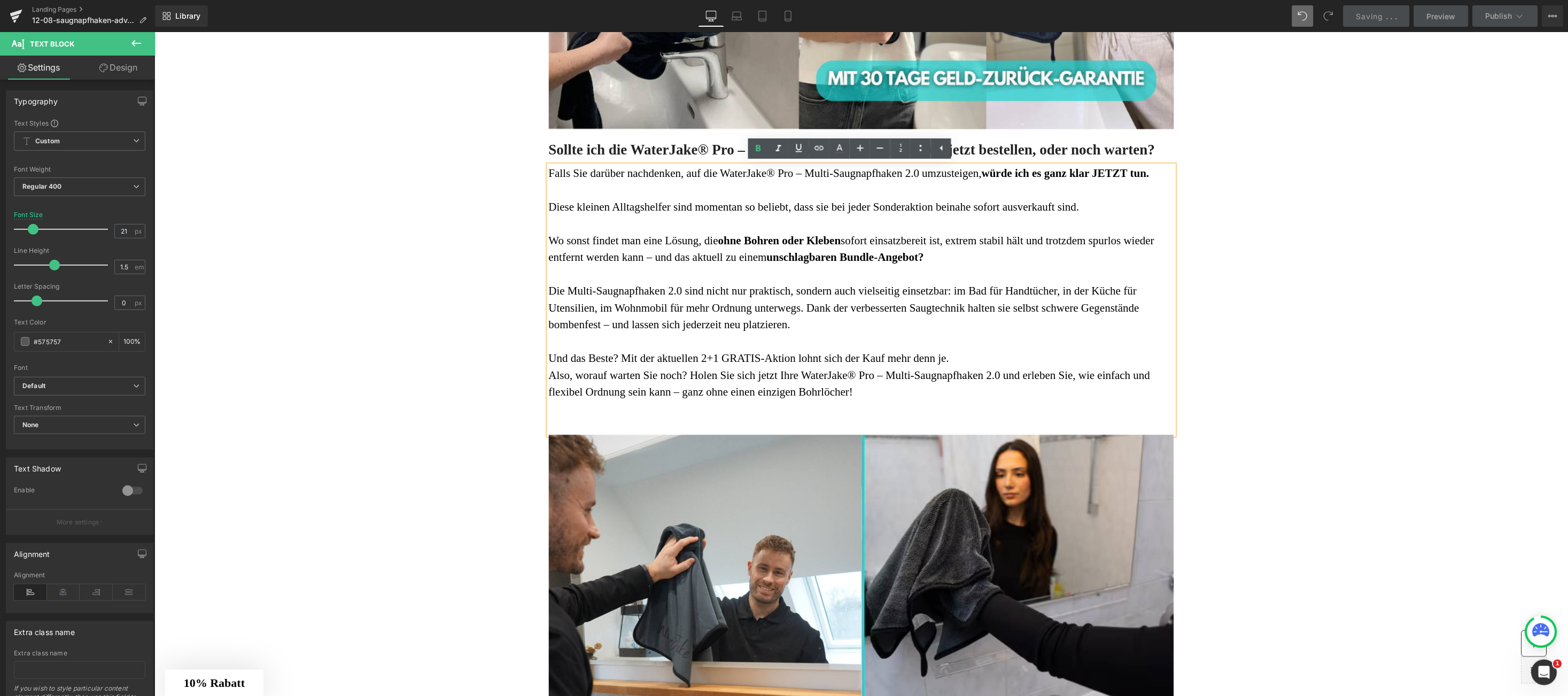
click at [567, 290] on font "Die Multi-Saugnapfhaken 2.0 sind nicht nur praktisch, sondern auch vielseitig e…" at bounding box center [844, 308] width 590 height 47
drag, startPoint x: 567, startPoint y: 290, endPoint x: 667, endPoint y: 291, distance: 100.0
click at [667, 291] on font "Die Multi-Saugnapfhaken 2.0 sind nicht nur praktisch, sondern auch vielseitig e…" at bounding box center [844, 308] width 590 height 47
click at [674, 357] on font "Und das Beste? Mit der aktuellen 2+1 GRATIS-Aktion lohnt sich der Kauf mehr den…" at bounding box center [749, 359] width 401 height 13
drag, startPoint x: 675, startPoint y: 357, endPoint x: 769, endPoint y: 357, distance: 94.0
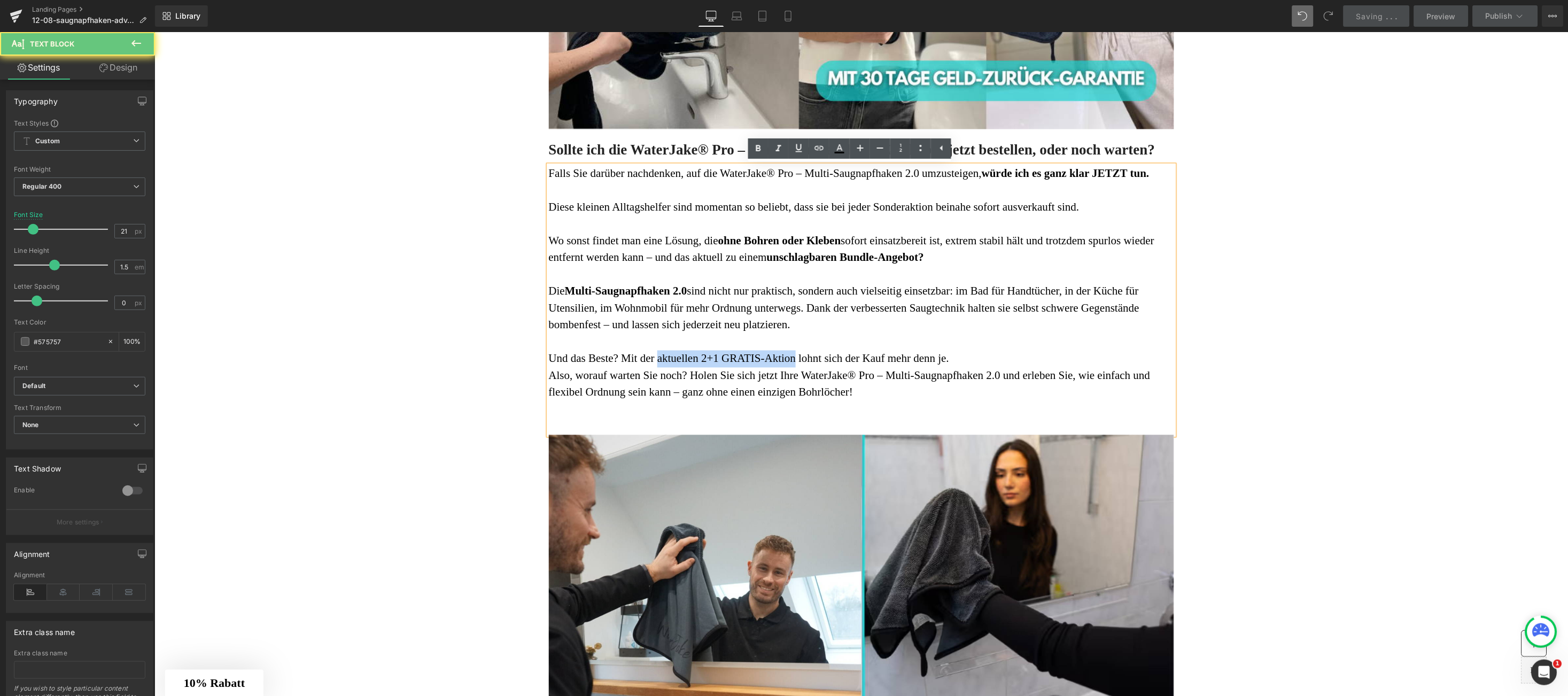
click at [769, 357] on font "Und das Beste? Mit der aktuellen 2+1 GRATIS-Aktion lohnt sich der Kauf mehr den…" at bounding box center [749, 359] width 401 height 13
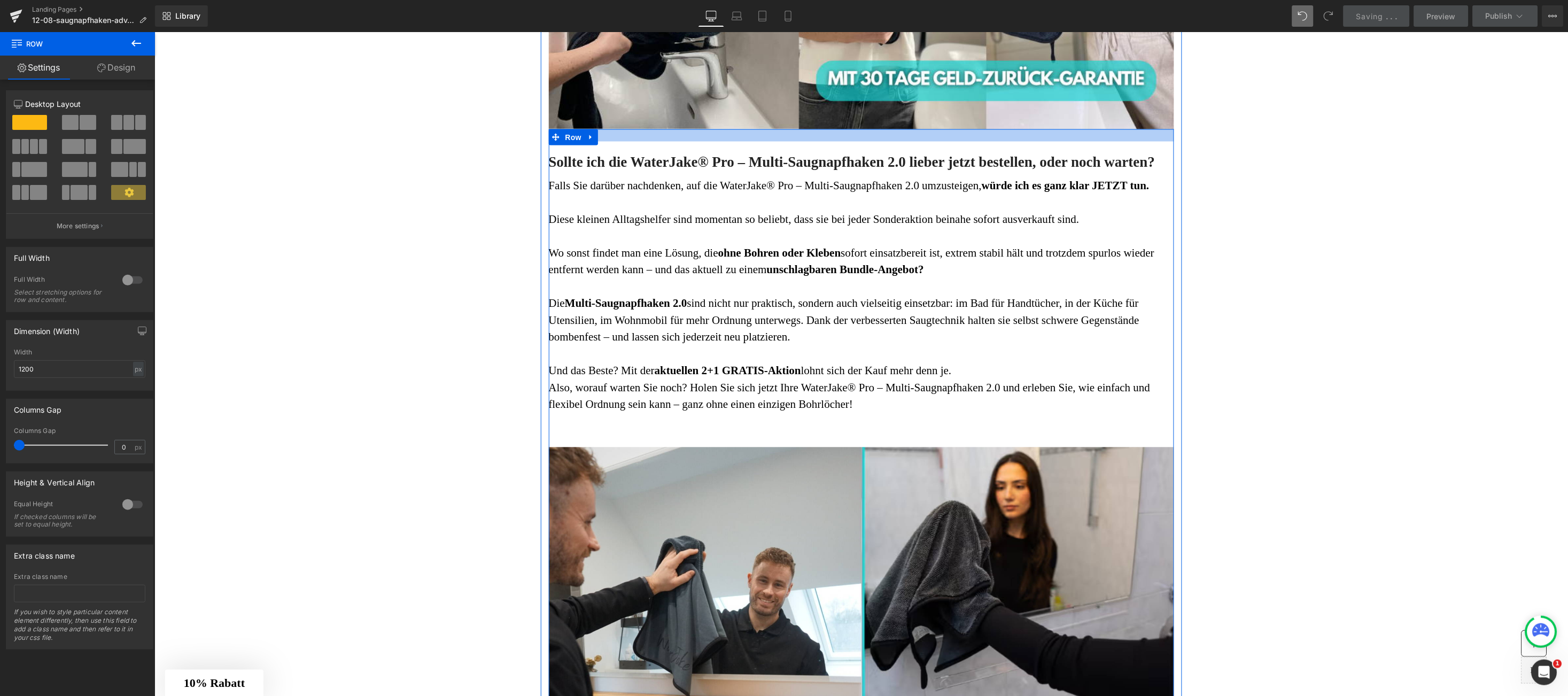
drag, startPoint x: 796, startPoint y: 129, endPoint x: 798, endPoint y: 142, distance: 13.2
click at [798, 142] on div "Sollte ich die WaterJake® Pro – Multi-Saugnapfhaken 2.0 lieber jetzt bestellen,…" at bounding box center [861, 607] width 626 height 957
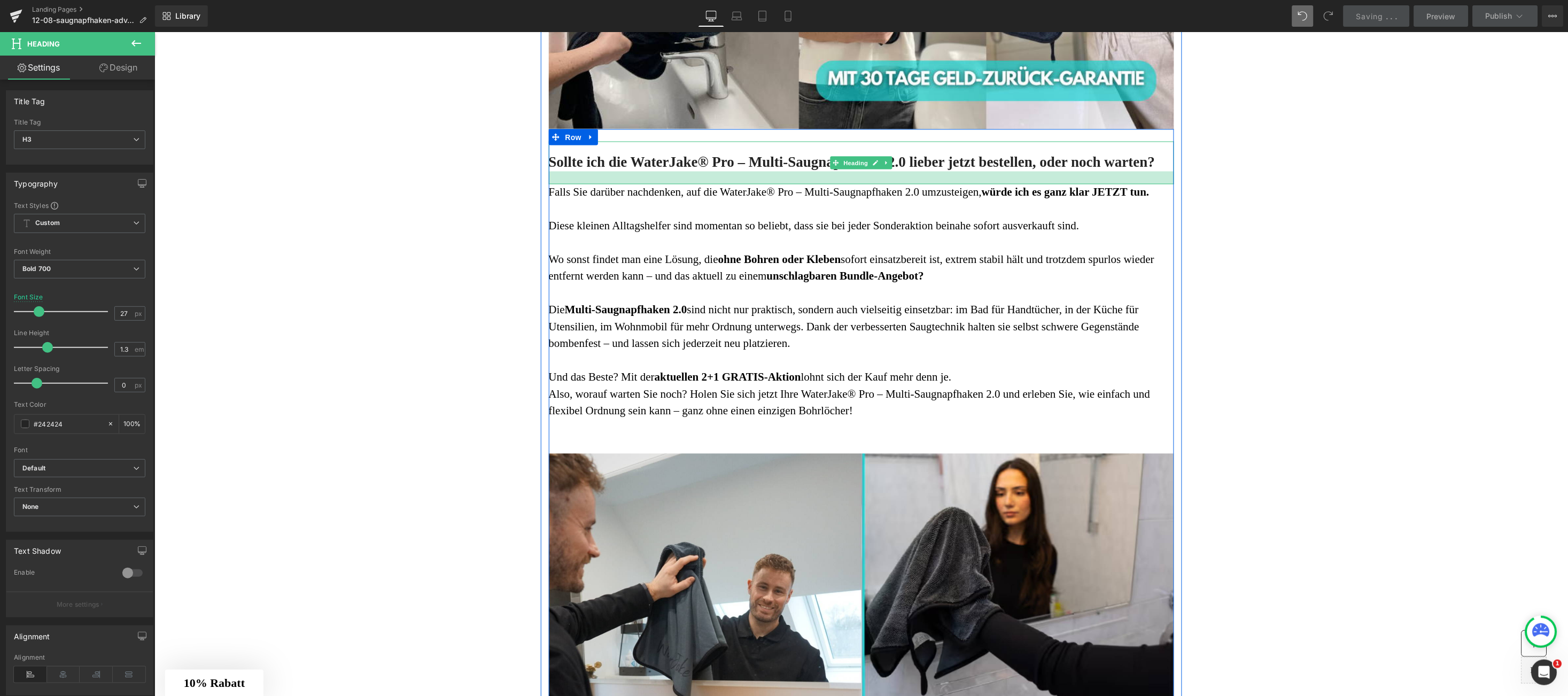
drag, startPoint x: 782, startPoint y: 177, endPoint x: 789, endPoint y: 183, distance: 9.2
click at [789, 183] on div at bounding box center [861, 178] width 626 height 13
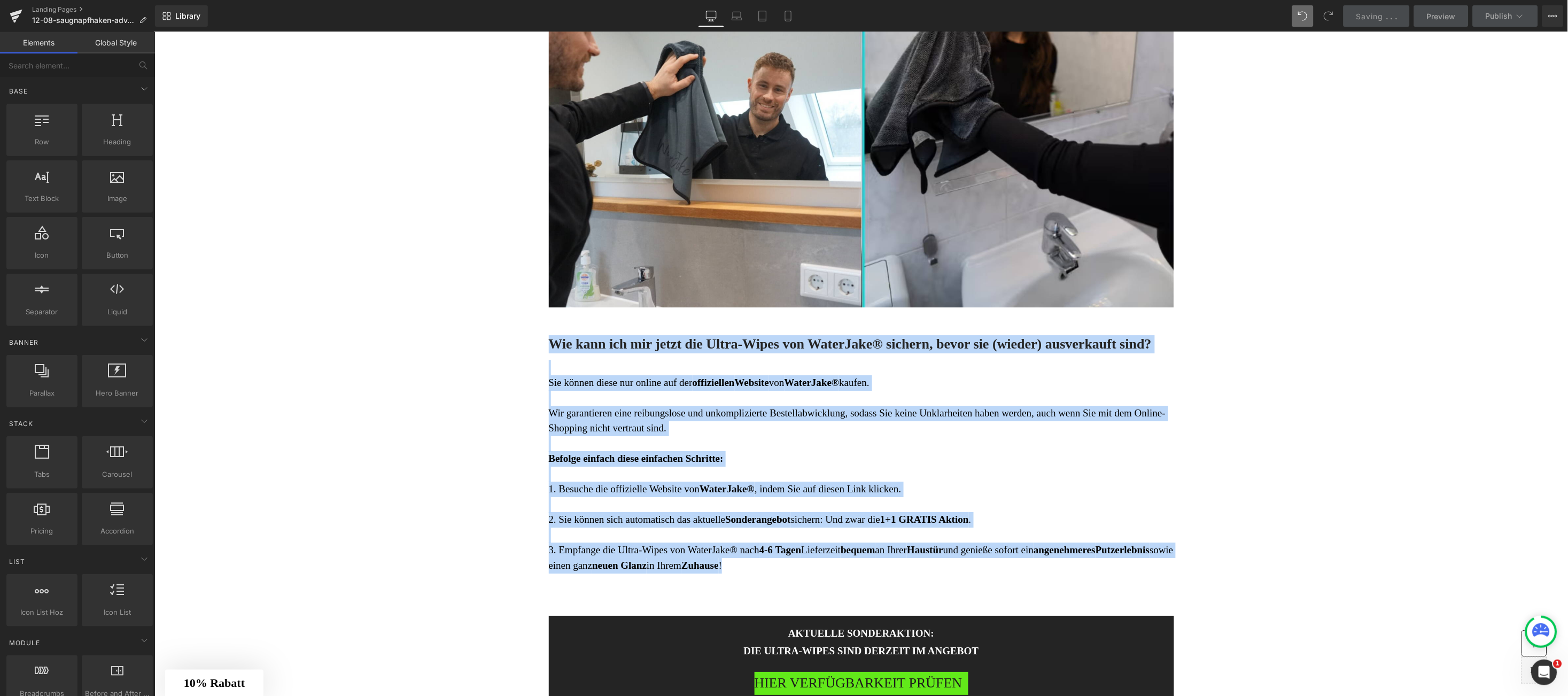
drag, startPoint x: 705, startPoint y: 381, endPoint x: 1089, endPoint y: 563, distance: 424.9
copy div "Wie kann ich mir jetzt die Ultra-Wipes von WaterJake® sichern, bevor sie (wiede…"
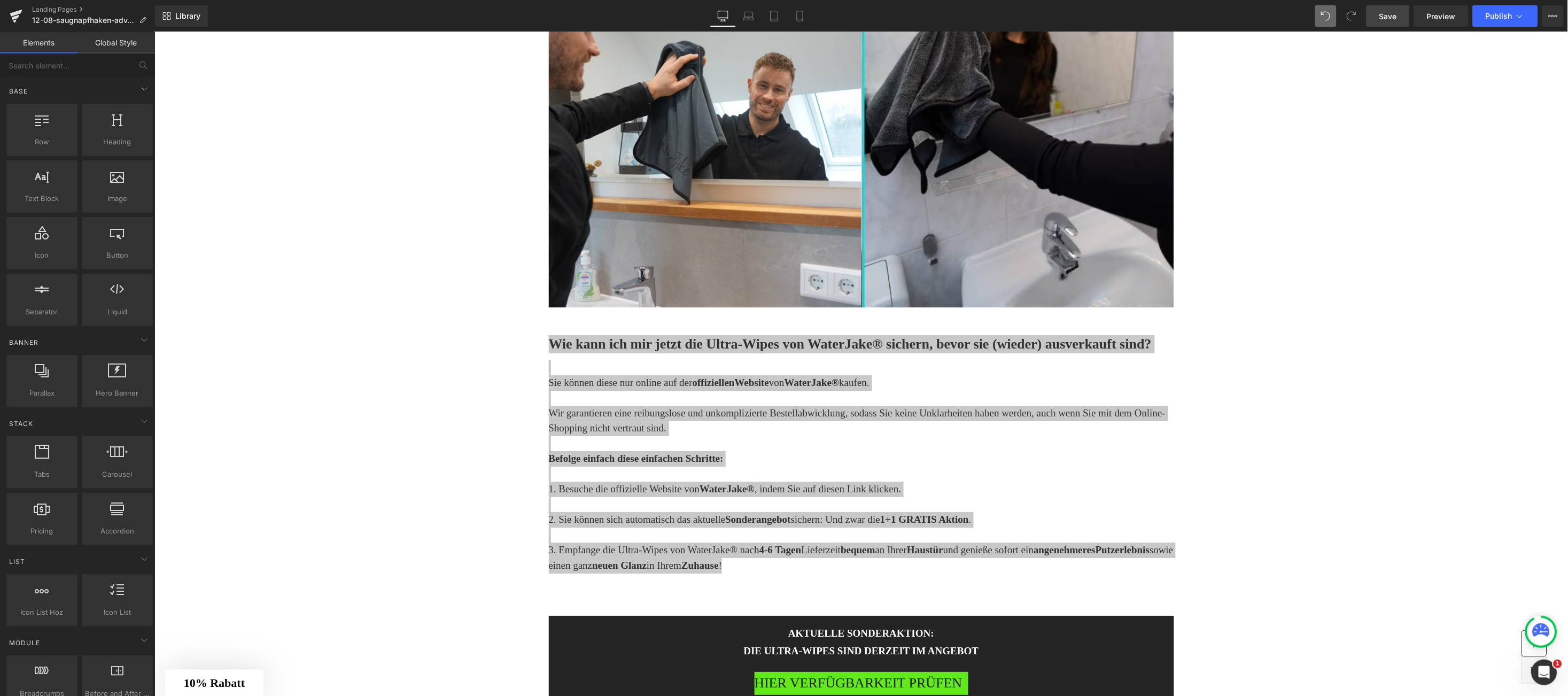
click at [1404, 16] on link "Save" at bounding box center [1388, 16] width 44 height 21
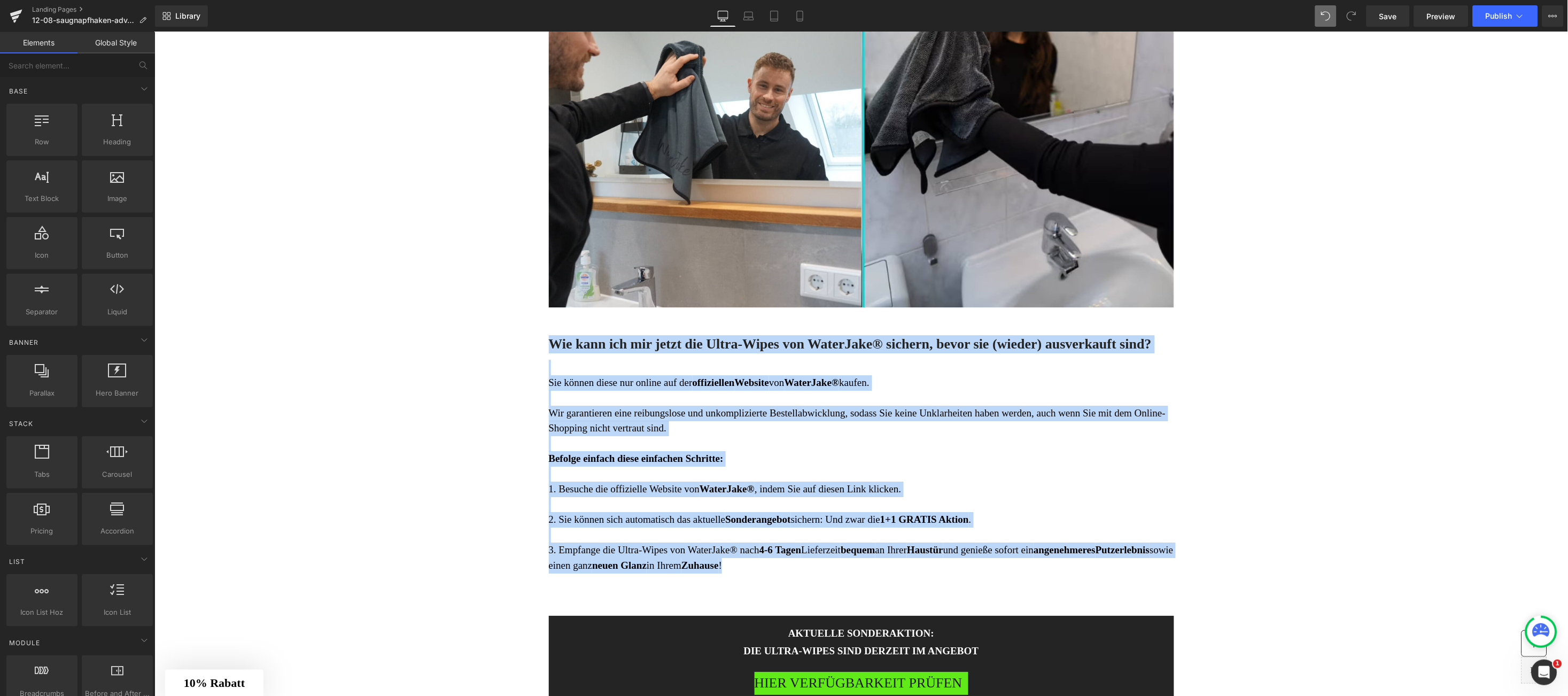
click at [649, 344] on h3 "Wie kann ich mir jetzt die Ultra-Wipes von WaterJake® sichern, bevor sie (wiede…" at bounding box center [861, 344] width 626 height 18
click at [553, 344] on h3 "Wie kann ich mir jetzt die Ultra-Wipes von WaterJake® sichern, bevor sie (wiede…" at bounding box center [861, 344] width 626 height 18
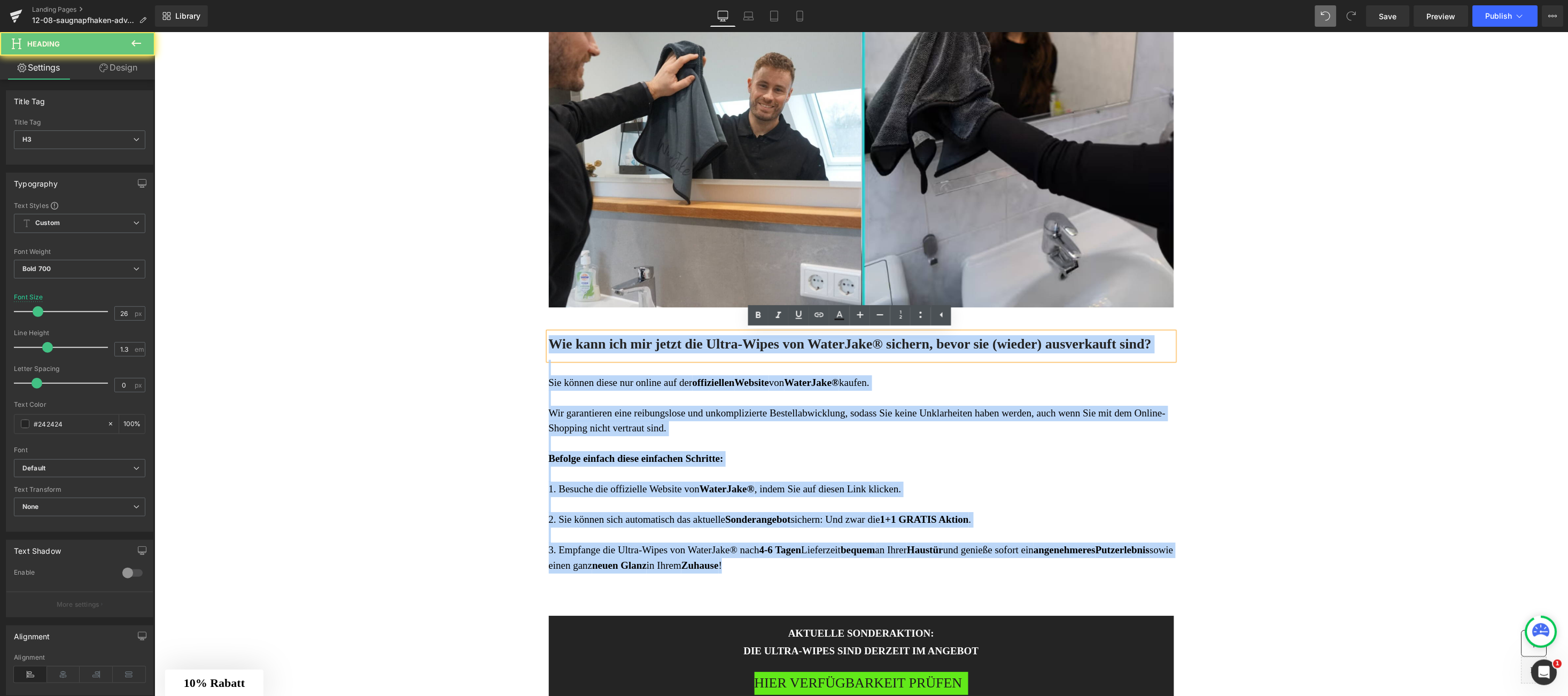
click at [554, 343] on h3 "Wie kann ich mir jetzt die Ultra-Wipes von WaterJake® sichern, bevor sie (wiede…" at bounding box center [861, 344] width 626 height 18
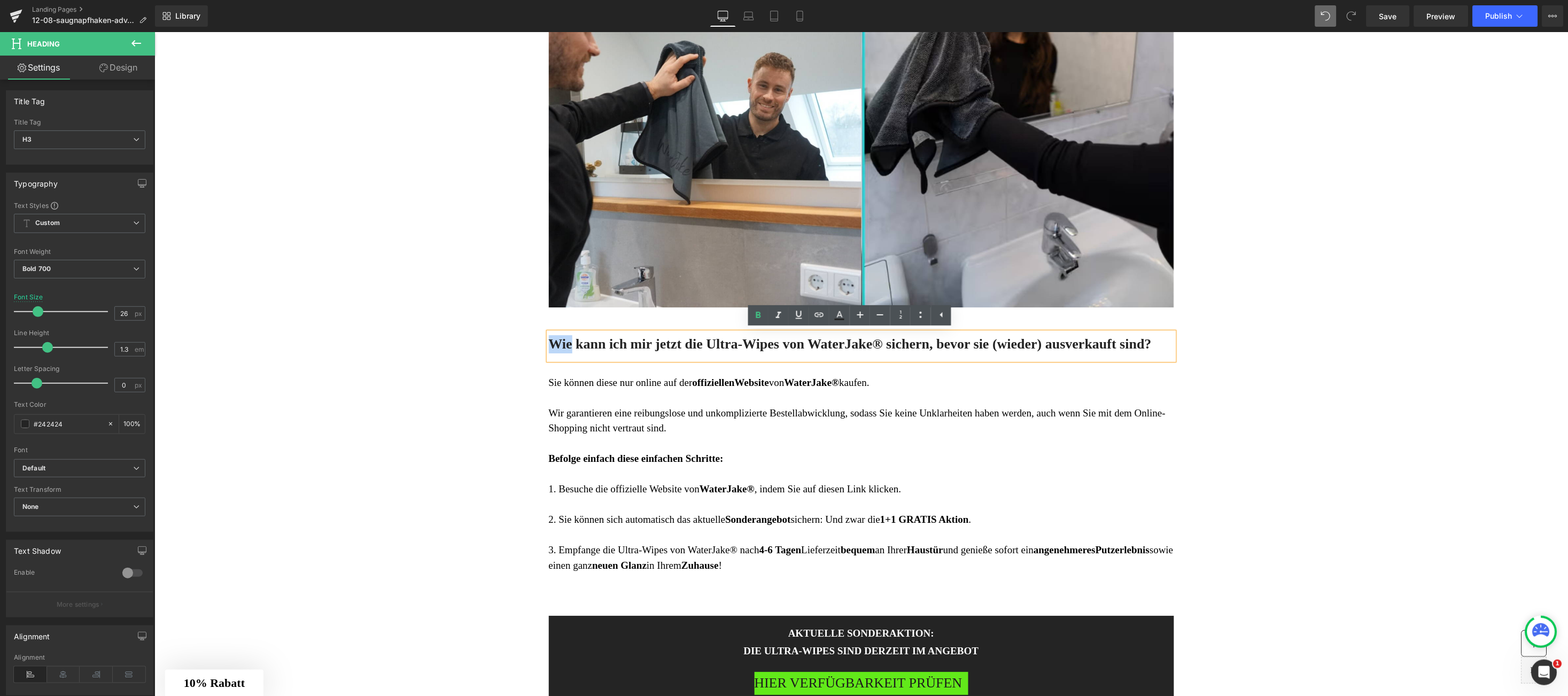
click at [554, 344] on h3 "Wie kann ich mir jetzt die Ultra-Wipes von WaterJake® sichern, bevor sie (wiede…" at bounding box center [861, 344] width 626 height 18
click at [555, 344] on h3 "Wie kann ich mir jetzt die Ultra-Wipes von WaterJake® sichern, bevor sie (wiede…" at bounding box center [861, 344] width 626 height 18
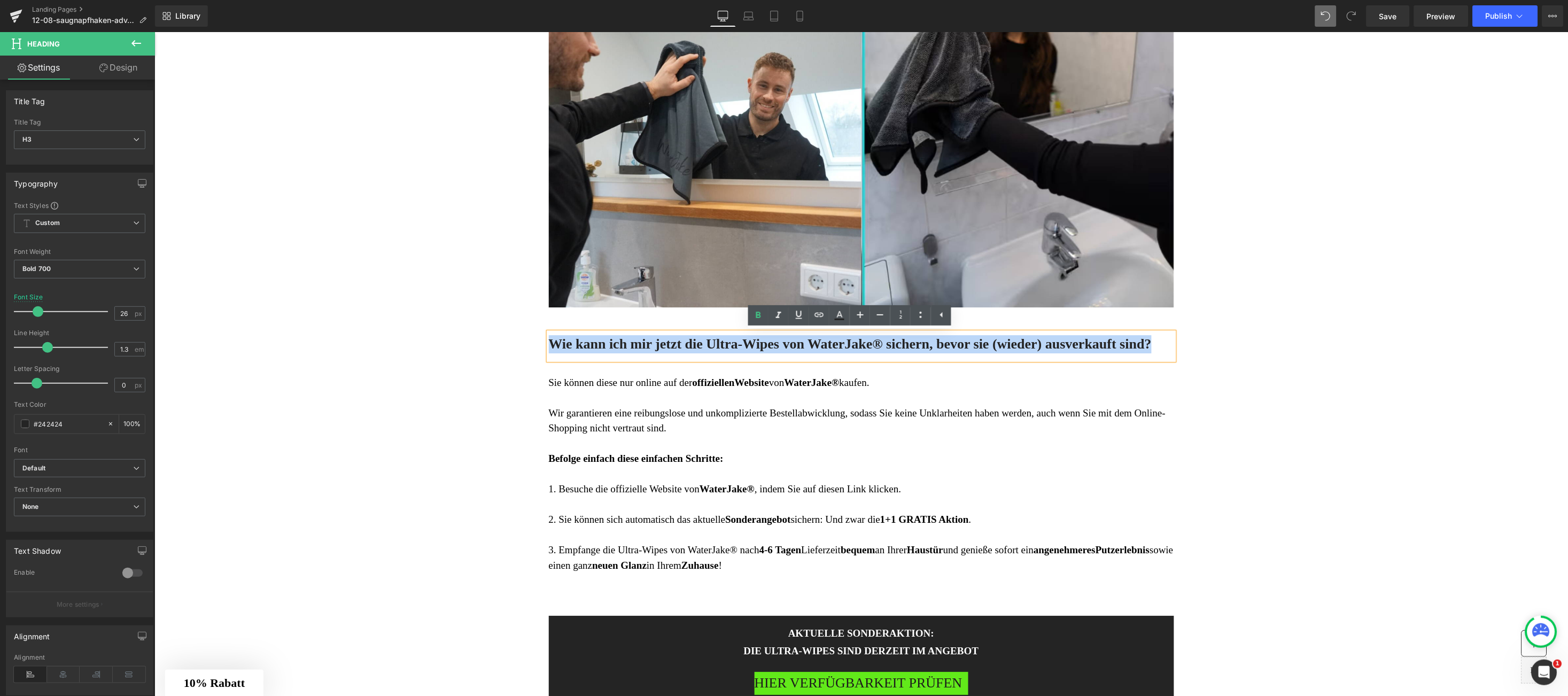
paste div
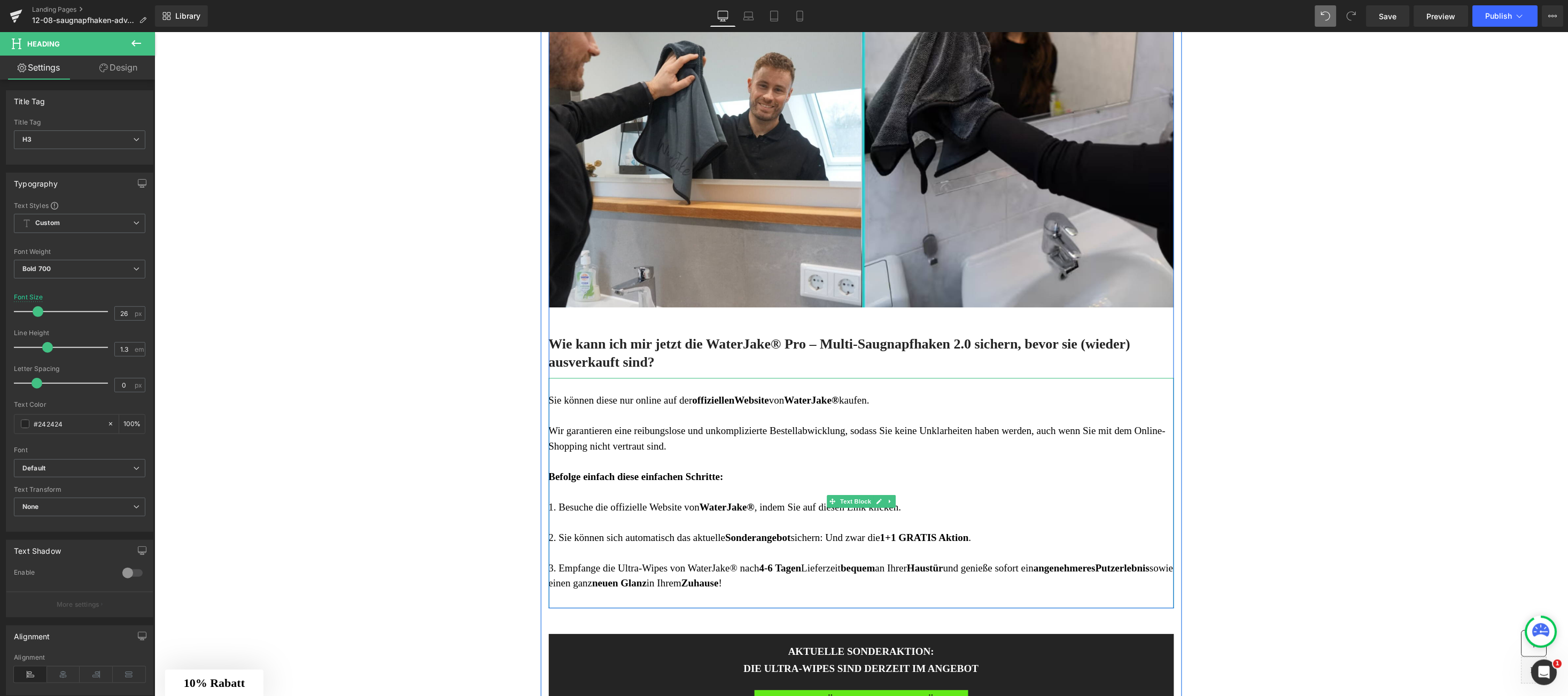
drag, startPoint x: 546, startPoint y: 400, endPoint x: 777, endPoint y: 587, distance: 297.2
click at [548, 400] on span "Sie können diese nur online auf der" at bounding box center [620, 400] width 144 height 12
click at [775, 590] on div "Sie können diese nur online auf der offiziellen Website von WaterJake® kaufen. …" at bounding box center [861, 493] width 626 height 230
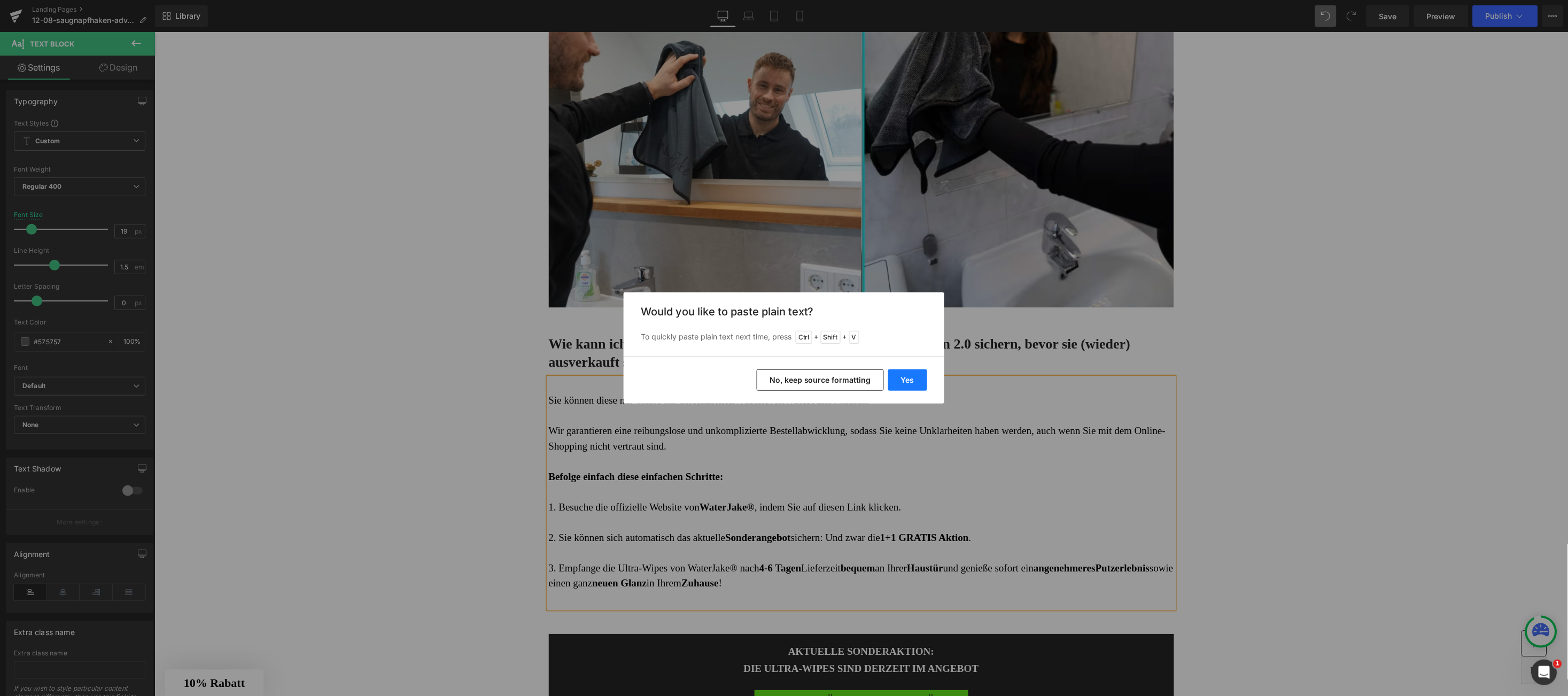
click at [905, 378] on button "Yes" at bounding box center [907, 380] width 39 height 21
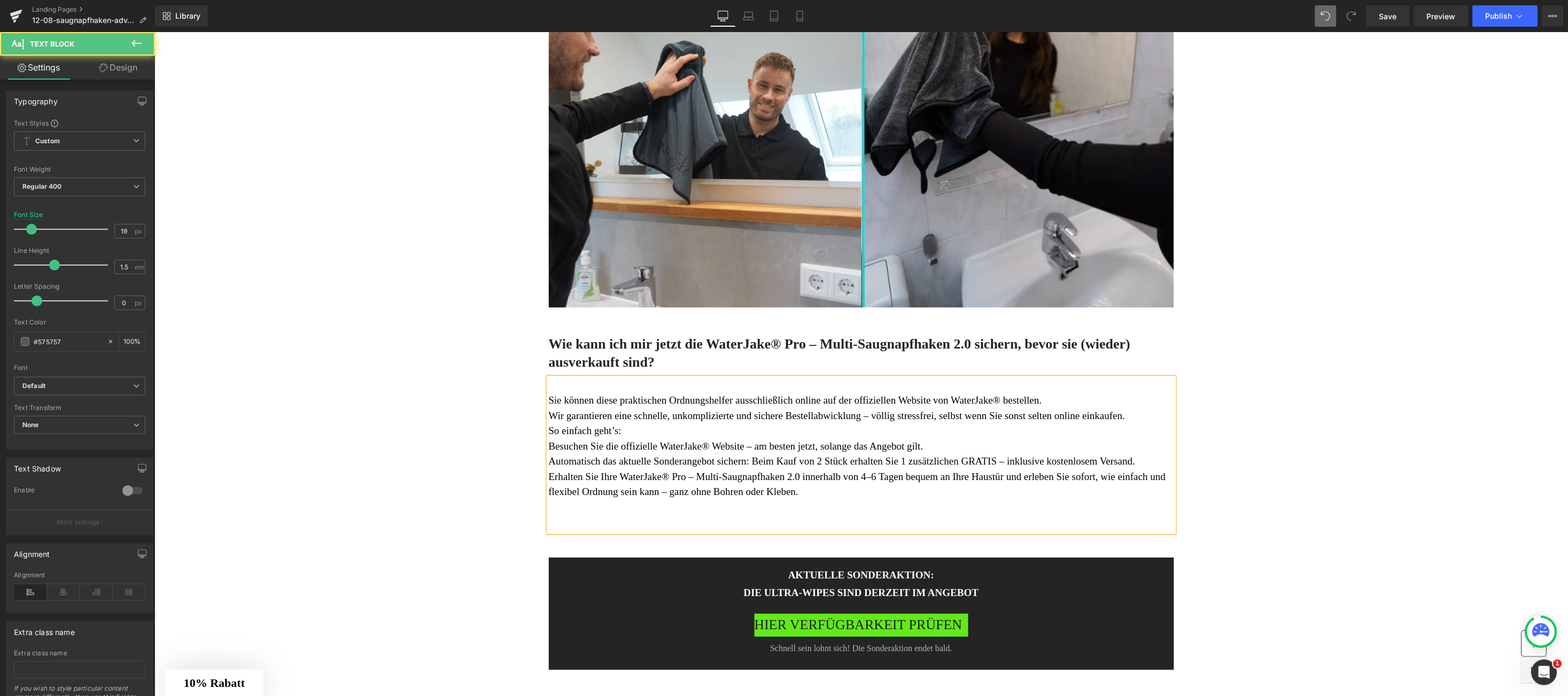
click at [1084, 404] on p "Sie können diese praktischen Ordnungshelfer ausschließlich online auf der offiz…" at bounding box center [861, 400] width 626 height 16
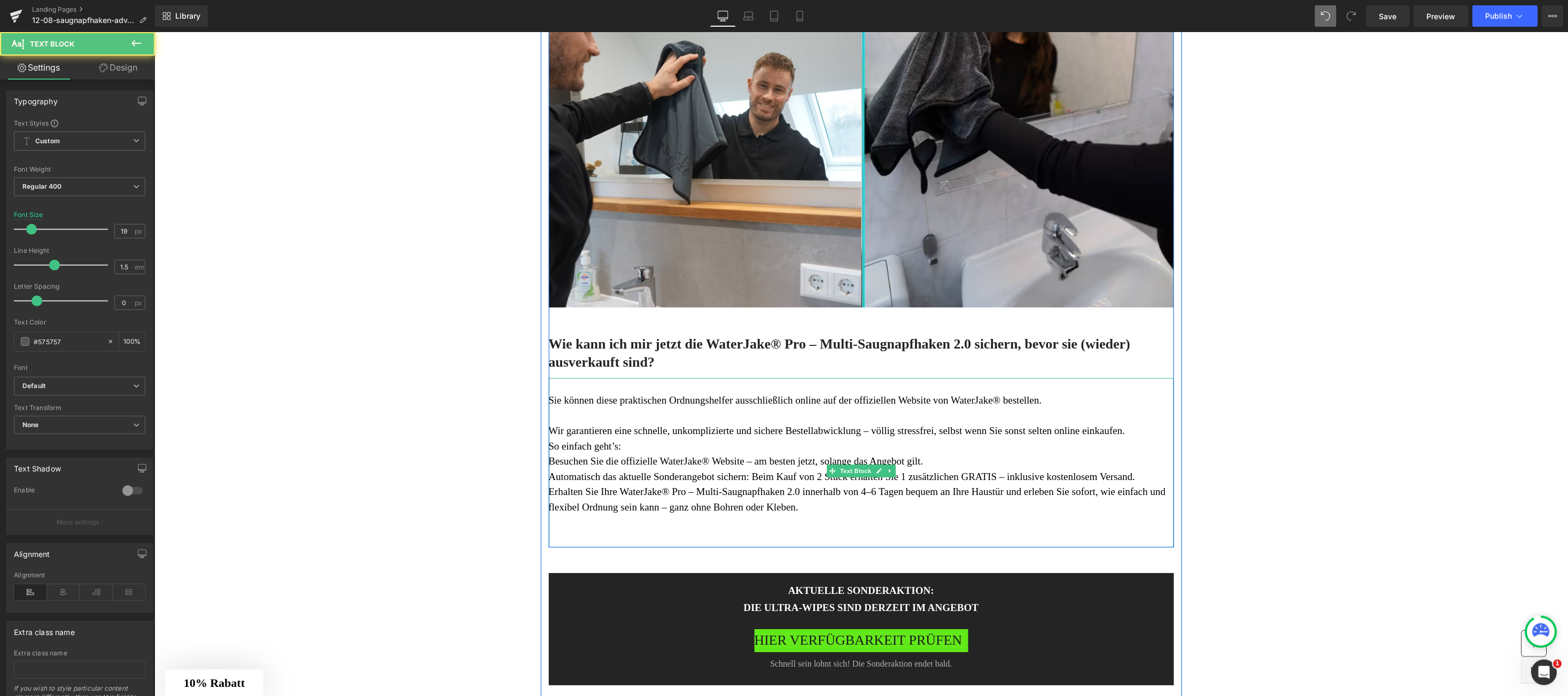
click at [947, 437] on p "Wir garantieren eine schnelle, unkomplizierte und sichere Bestellabwicklung – v…" at bounding box center [861, 430] width 626 height 16
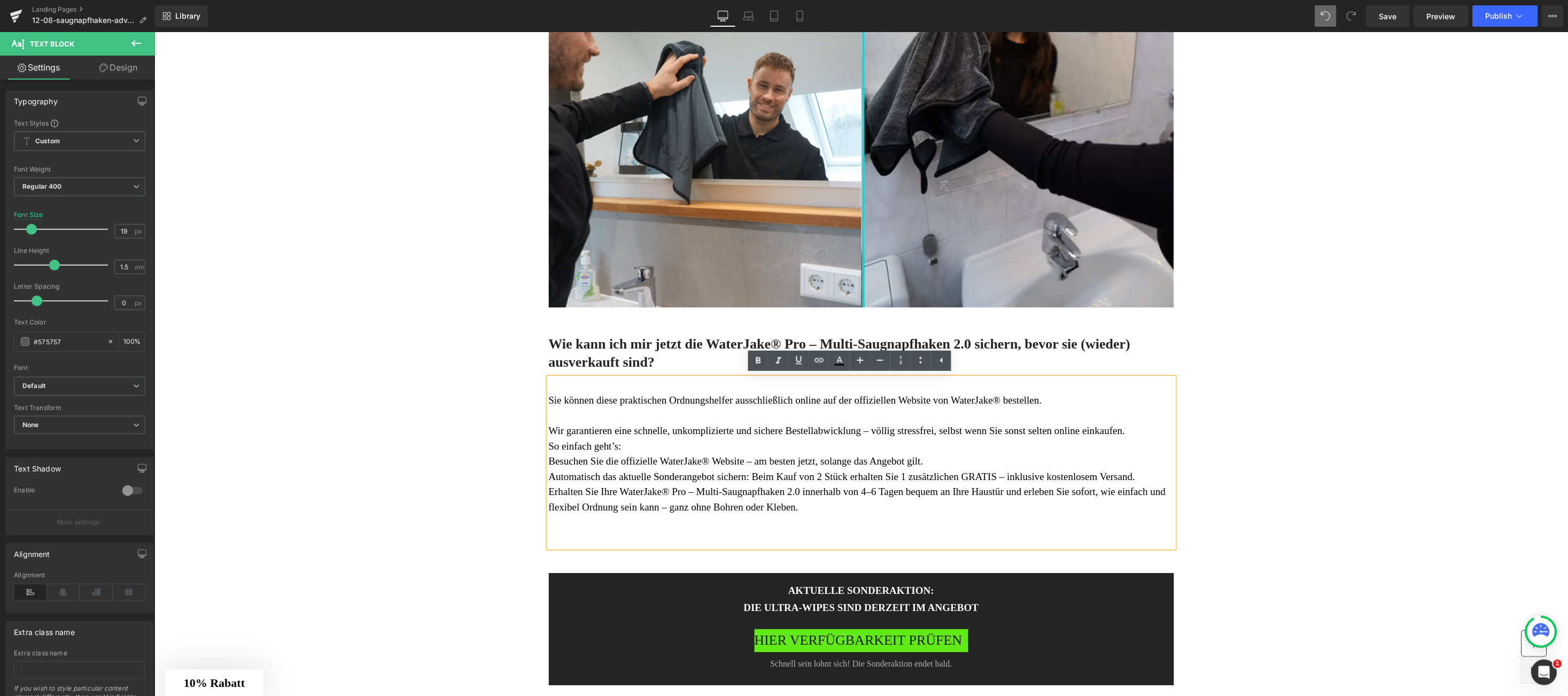
click at [1132, 426] on p "Wir garantieren eine schnelle, unkomplizierte und sichere Bestellabwicklung – v…" at bounding box center [861, 430] width 626 height 16
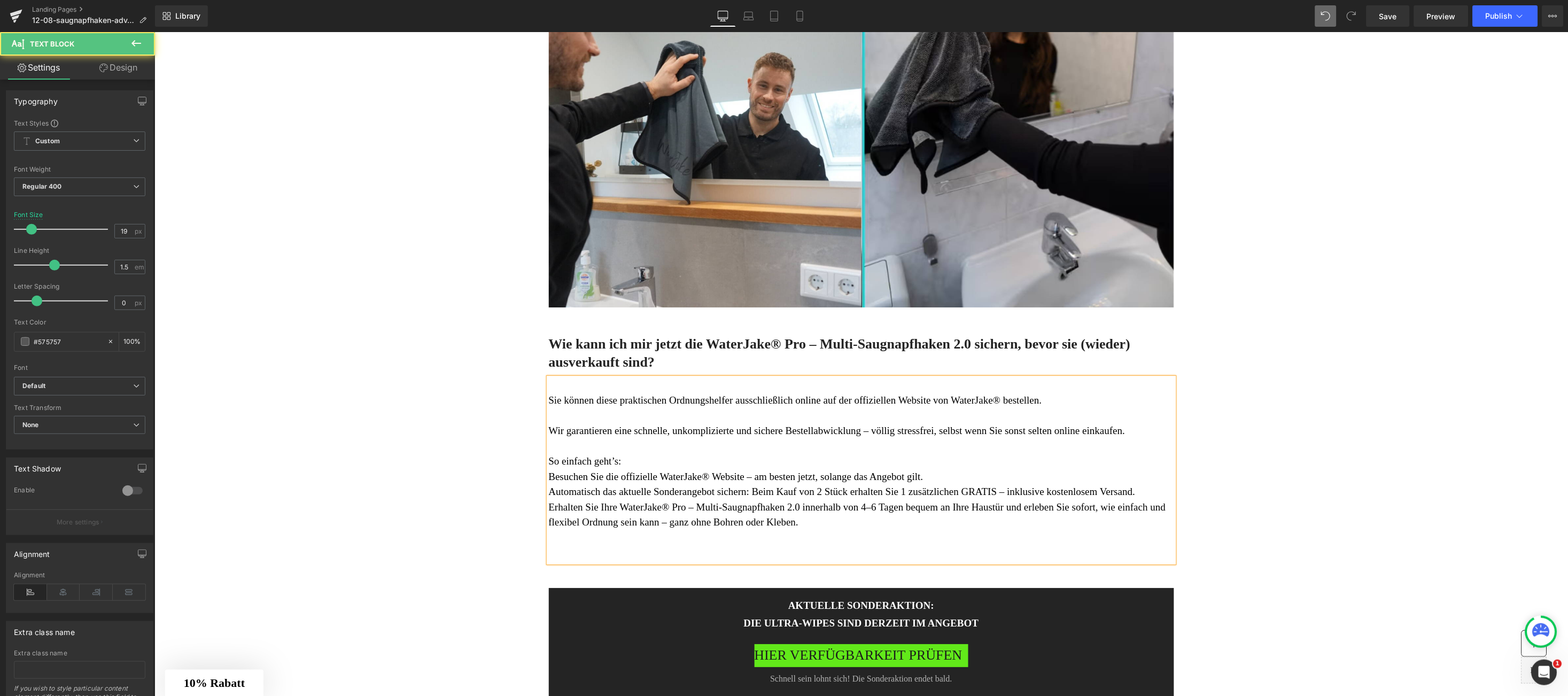
drag, startPoint x: 628, startPoint y: 458, endPoint x: 534, endPoint y: 448, distance: 94.5
click at [548, 448] on div "Sie können diese praktischen Ordnungshelfer ausschließlich online auf der offiz…" at bounding box center [861, 470] width 626 height 185
click at [613, 458] on p "So einfach geht’s:" at bounding box center [861, 461] width 626 height 16
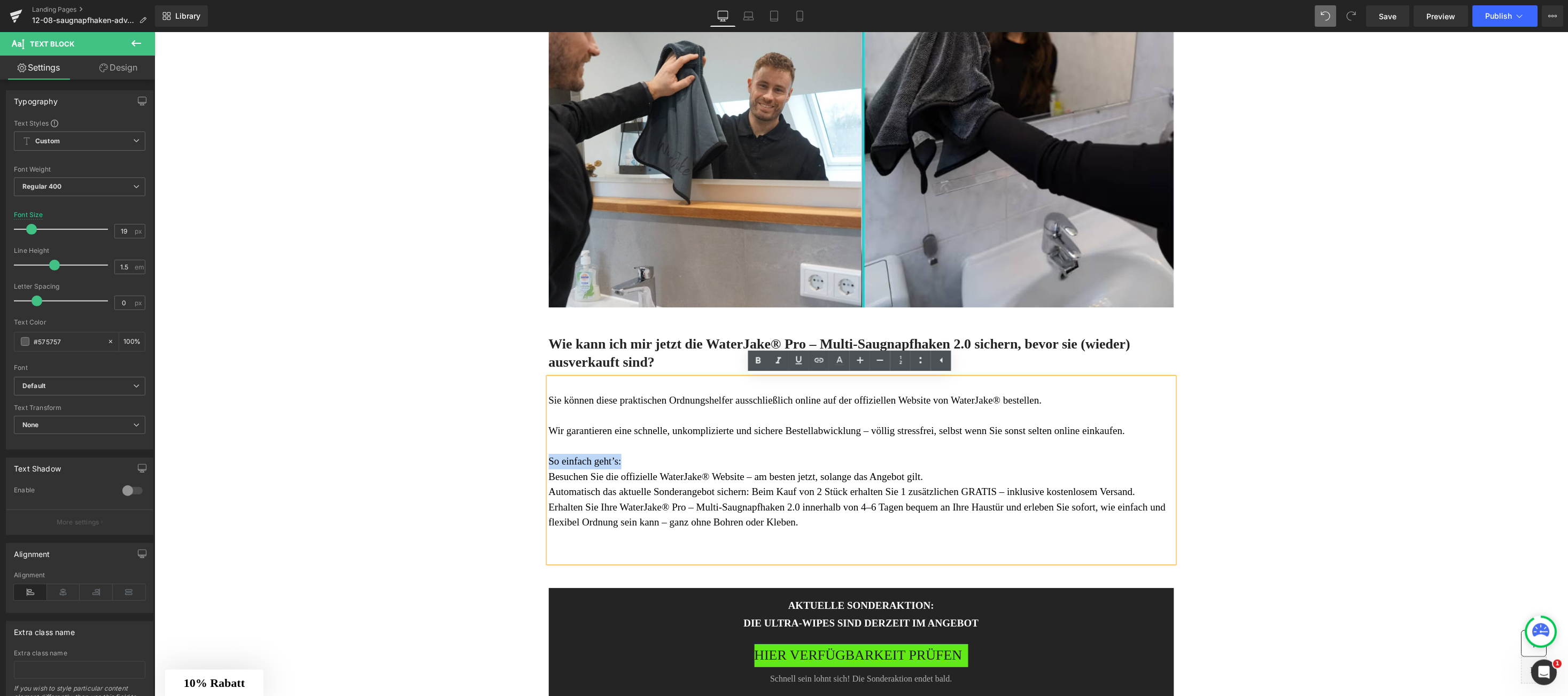
drag, startPoint x: 604, startPoint y: 464, endPoint x: 540, endPoint y: 460, distance: 64.1
click at [548, 460] on p "So einfach geht’s:" at bounding box center [861, 461] width 626 height 16
click at [668, 461] on p "So einfach geht’s:" at bounding box center [861, 461] width 626 height 16
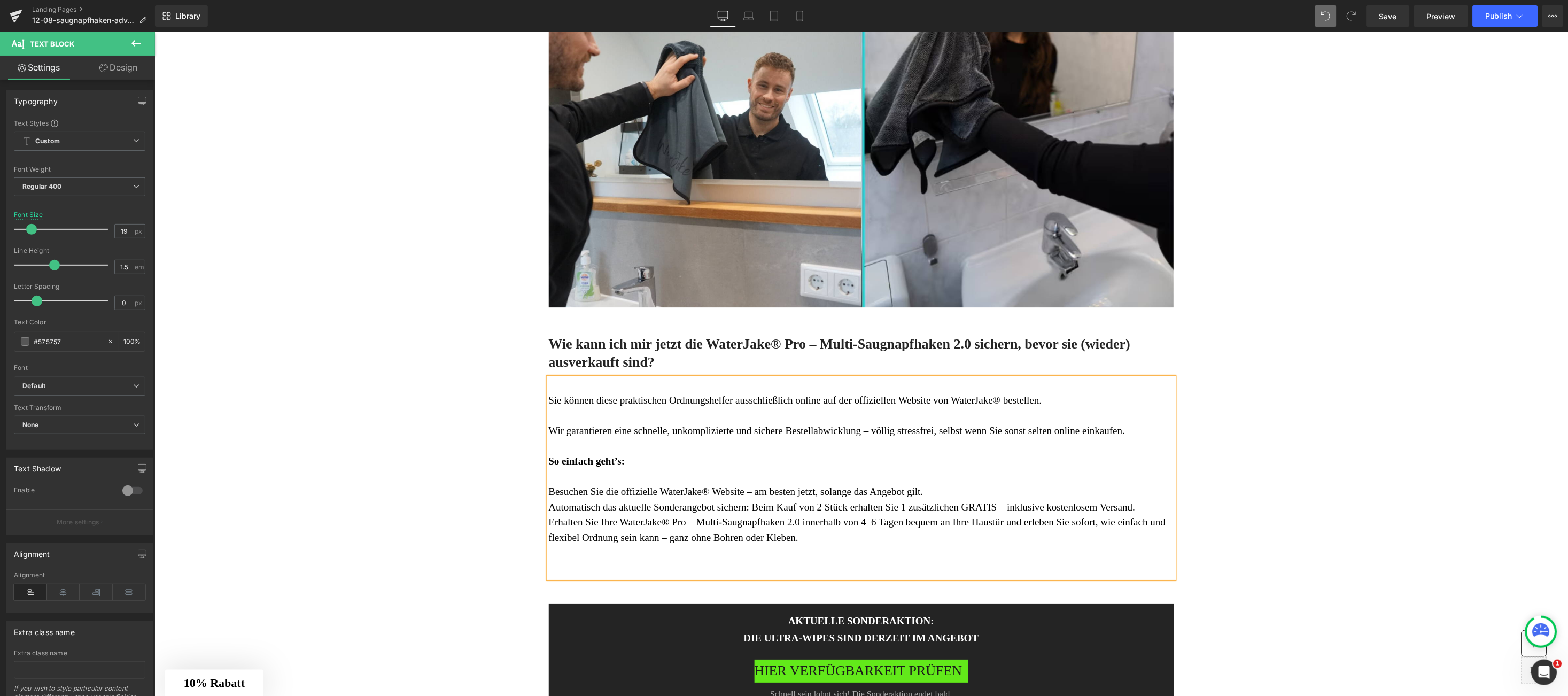
click at [555, 485] on font "Besuchen Sie die offizielle WaterJake® Website – am besten jetzt, solange das A…" at bounding box center [736, 491] width 375 height 12
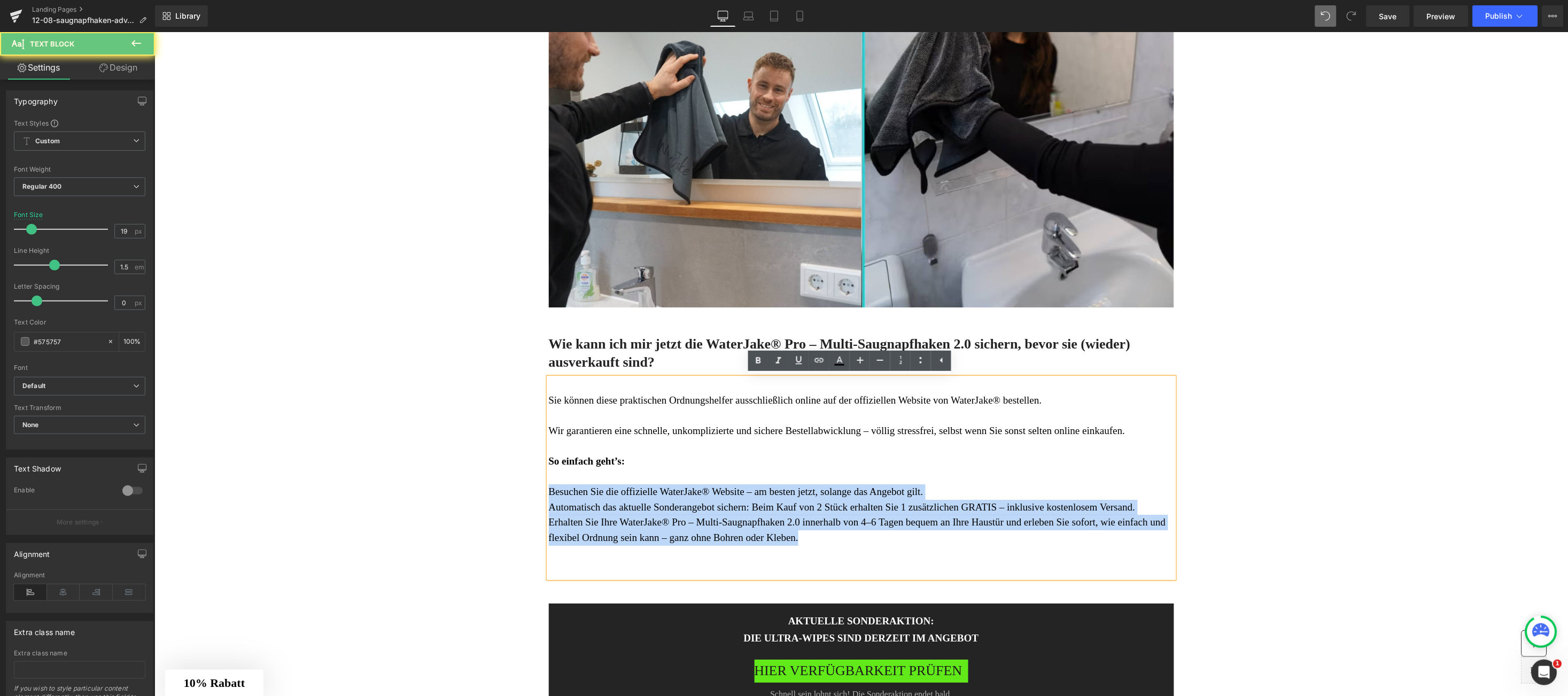
drag, startPoint x: 555, startPoint y: 485, endPoint x: 786, endPoint y: 537, distance: 236.8
click at [786, 537] on div "Sie können diese praktischen Ordnungshelfer ausschließlich online auf der offiz…" at bounding box center [861, 477] width 626 height 200
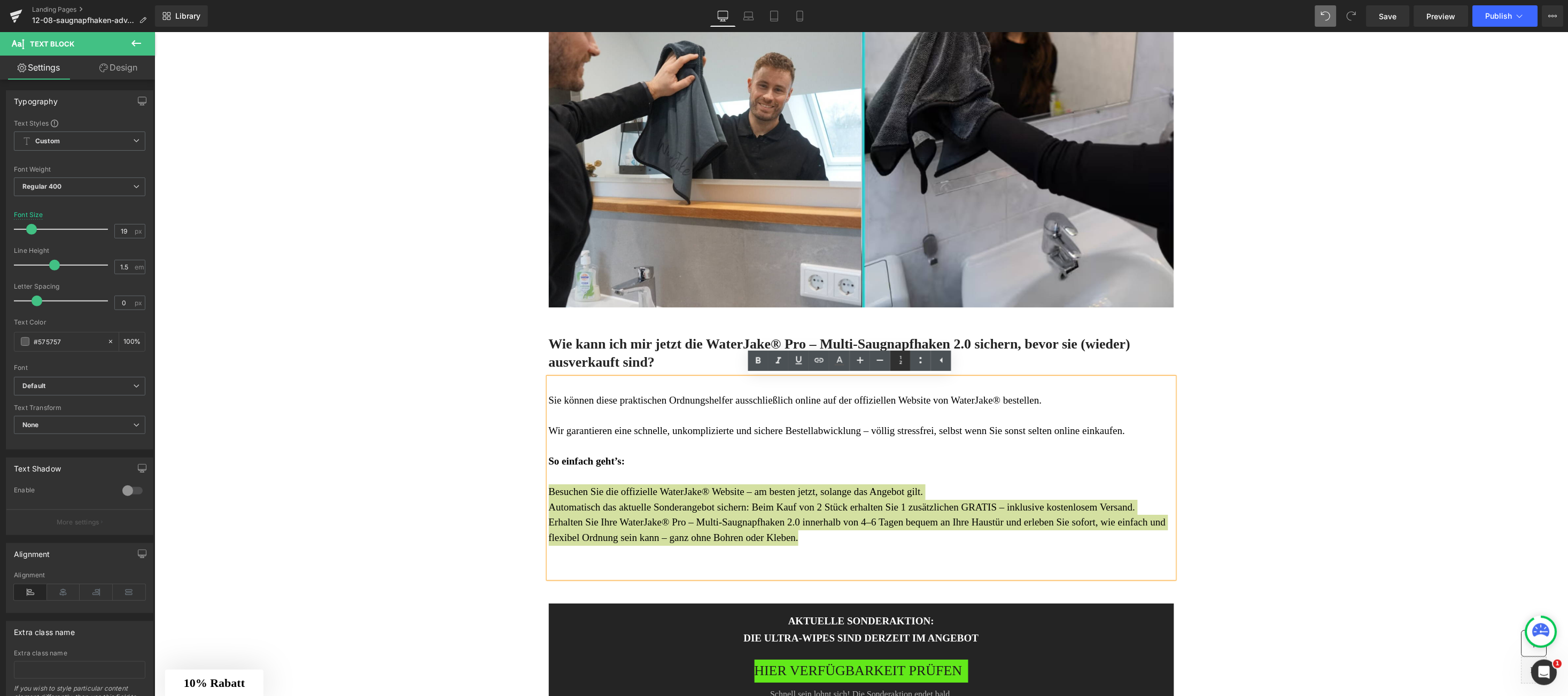
click at [899, 359] on icon at bounding box center [901, 360] width 13 height 13
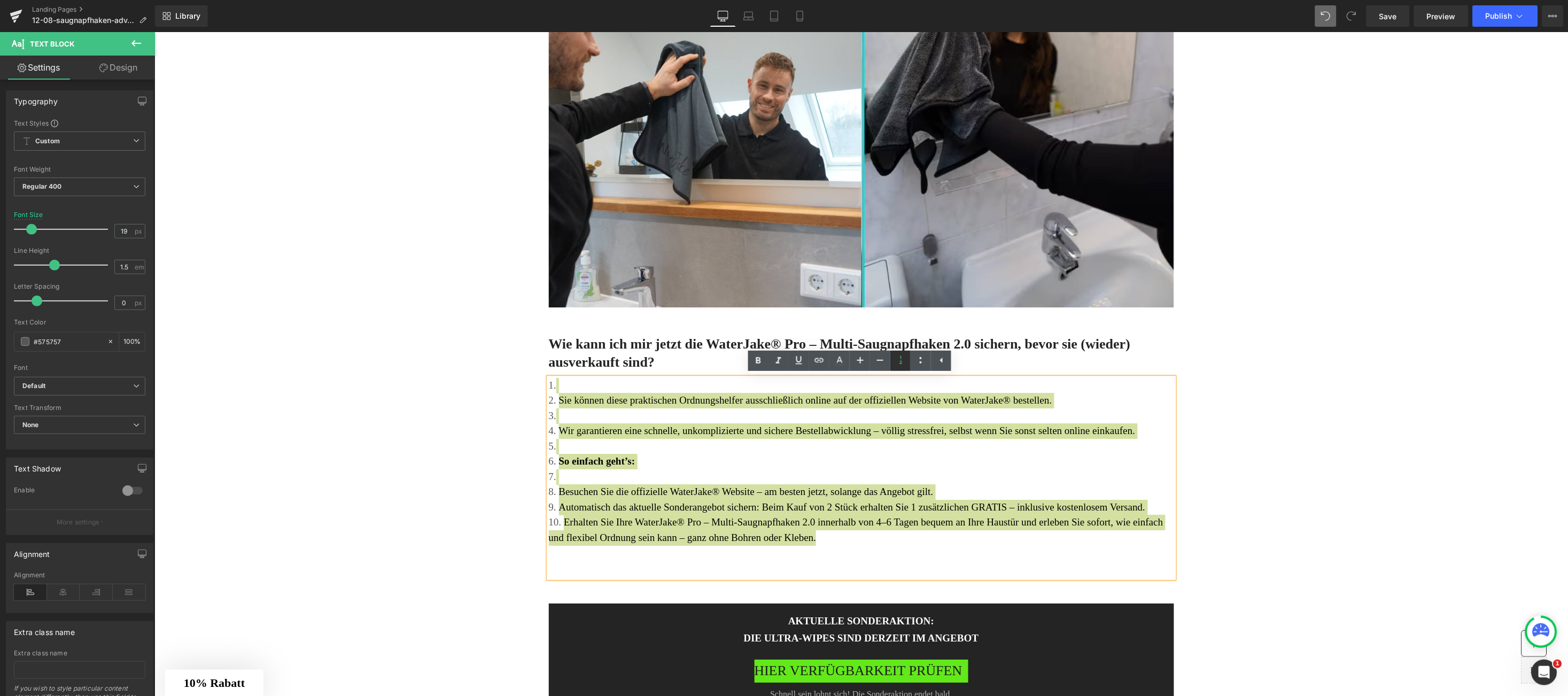
click at [897, 359] on icon at bounding box center [901, 360] width 13 height 13
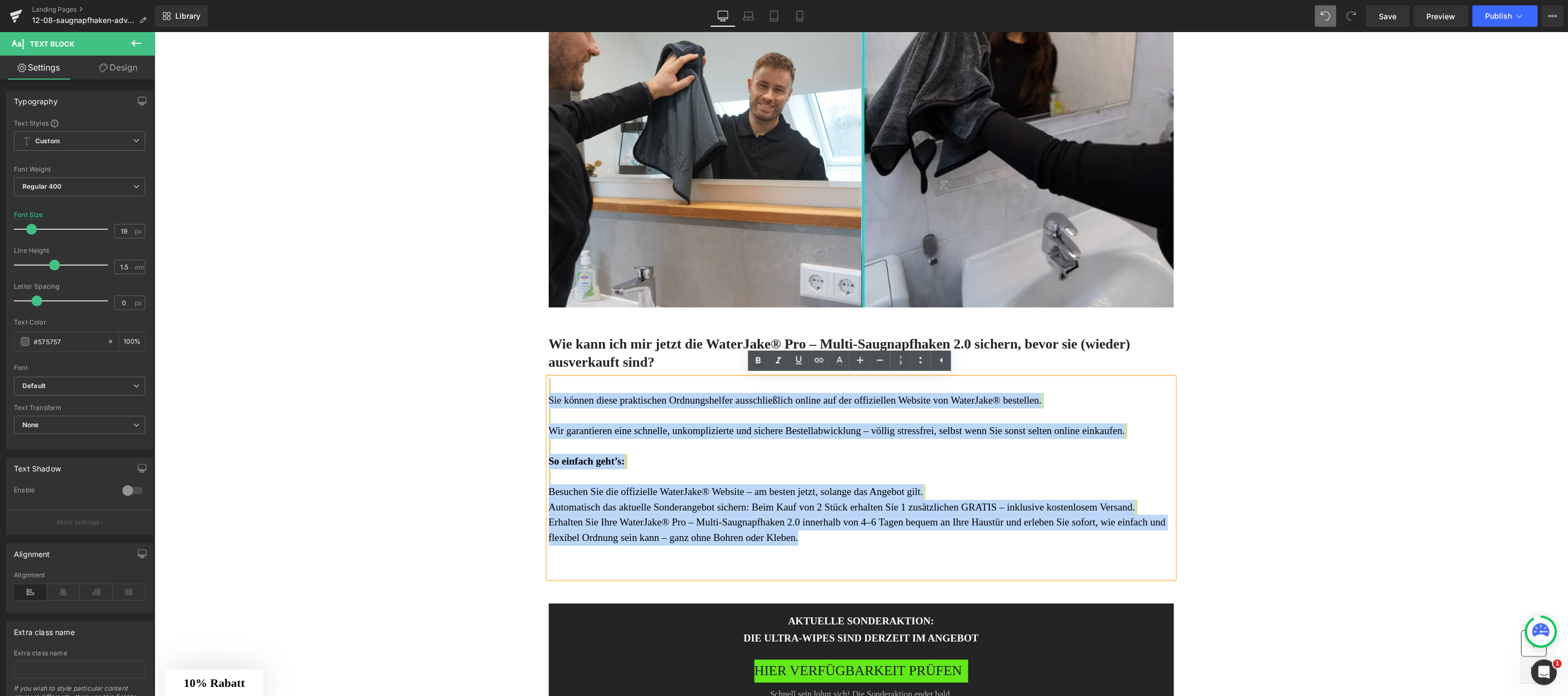
click at [612, 494] on span "Besuchen Sie die offizielle WaterJake® Website – am besten jetzt, solange das A…" at bounding box center [736, 491] width 375 height 12
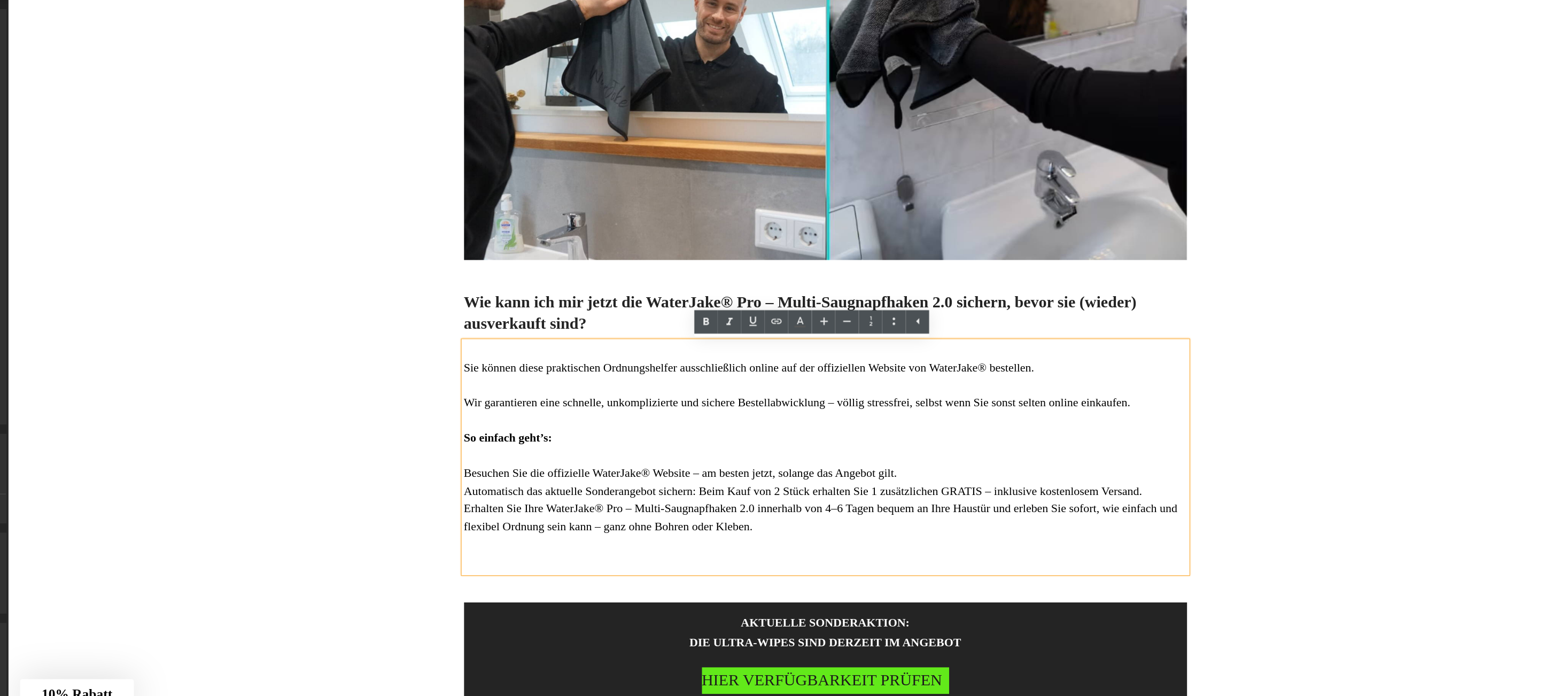
click at [402, 402] on div "Sie können diese praktischen Ordnungshelfer ausschließlich online auf der offiz…" at bounding box center [715, 387] width 626 height 200
click at [402, 402] on span "Besuchen Sie die offizielle WaterJake® Website – am besten jetzt, solange das A…" at bounding box center [590, 402] width 375 height 12
click at [402, 420] on span "Automatisch das aktuelle Sonderangebot sichern: Beim Kauf von 2 Stück erhalten …" at bounding box center [696, 418] width 587 height 12
click at [402, 429] on div "Sie können diese praktischen Ordnungshelfer ausschließlich online auf der offiz…" at bounding box center [715, 387] width 626 height 200
click at [402, 429] on span "Erhalten Sie Ihre WaterJake® Pro – Multi-Saugnapfhaken 2.0 innerhalb von 4–6 Ta…" at bounding box center [710, 440] width 617 height 27
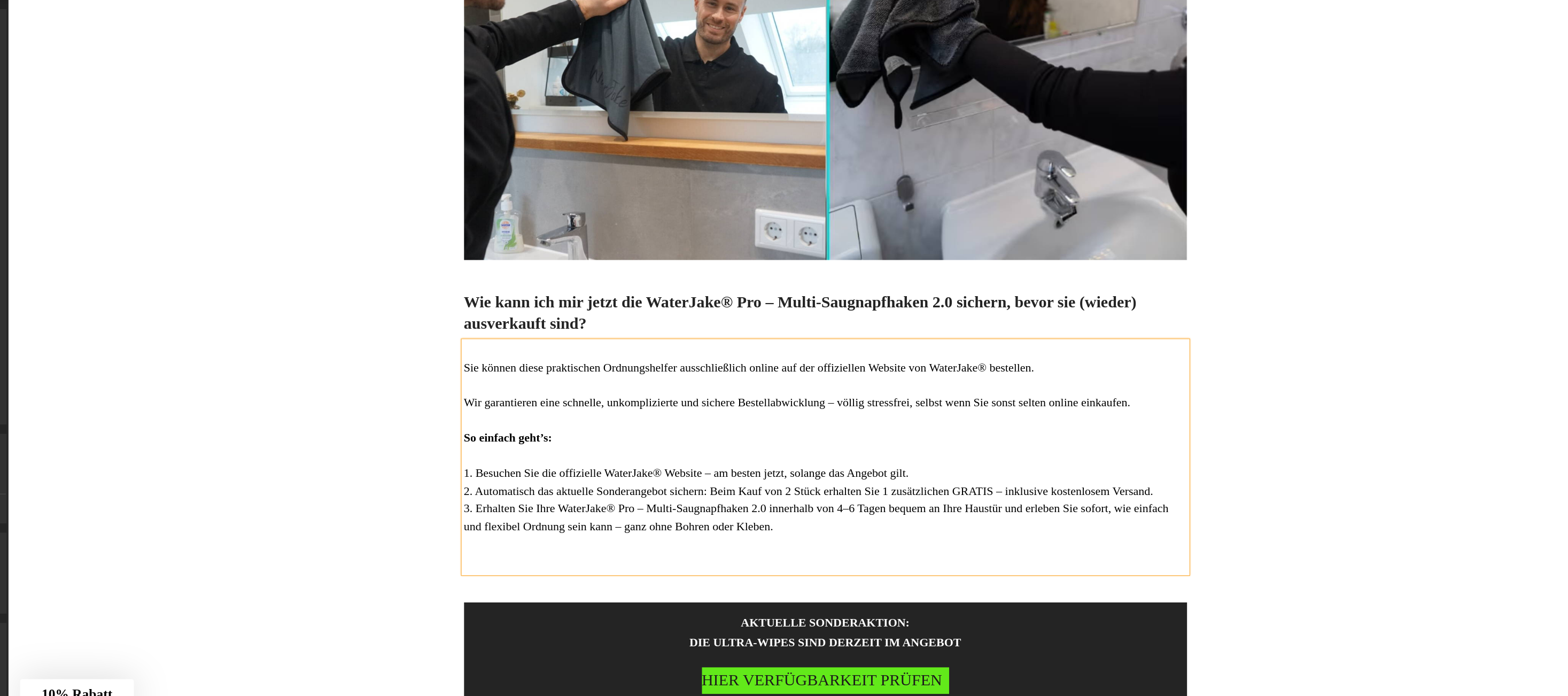
click at [433, 403] on span "1. Besuchen Sie die offizielle WaterJake® Website – am besten jetzt, solange da…" at bounding box center [594, 402] width 385 height 12
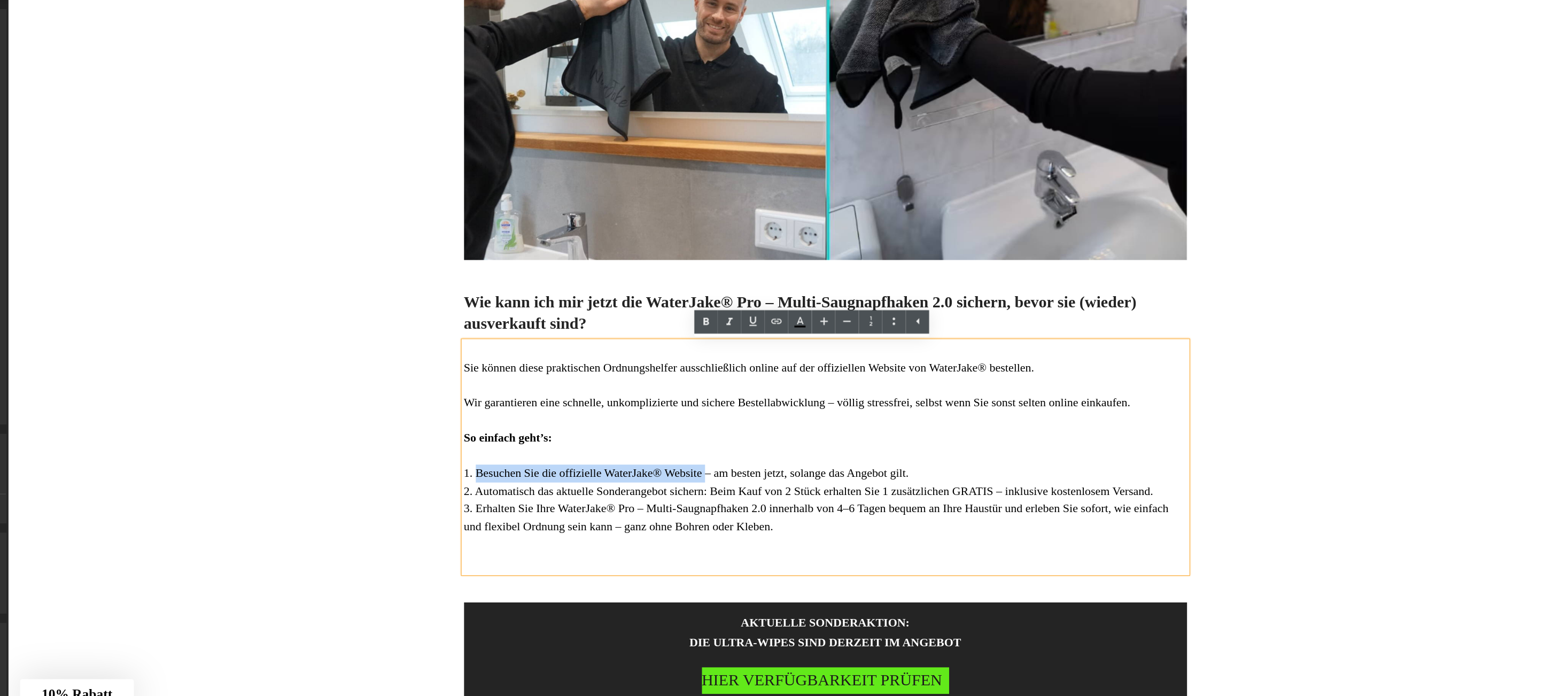
drag, startPoint x: 433, startPoint y: 404, endPoint x: 595, endPoint y: 405, distance: 162.0
click at [595, 405] on span "1. Besuchen Sie die offizielle WaterJake® Website – am besten jetzt, solange da…" at bounding box center [594, 402] width 385 height 12
click at [416, 416] on span "2. Automatisch das aktuelle Sonderangebot sichern: Beim Kauf von 2 Stück erhalt…" at bounding box center [700, 418] width 596 height 12
drag, startPoint x: 416, startPoint y: 416, endPoint x: 595, endPoint y: 421, distance: 179.1
click at [595, 421] on span "2. Automatisch das aktuelle Sonderangebot sichern: Beim Kauf von 2 Stück erhalt…" at bounding box center [700, 418] width 596 height 12
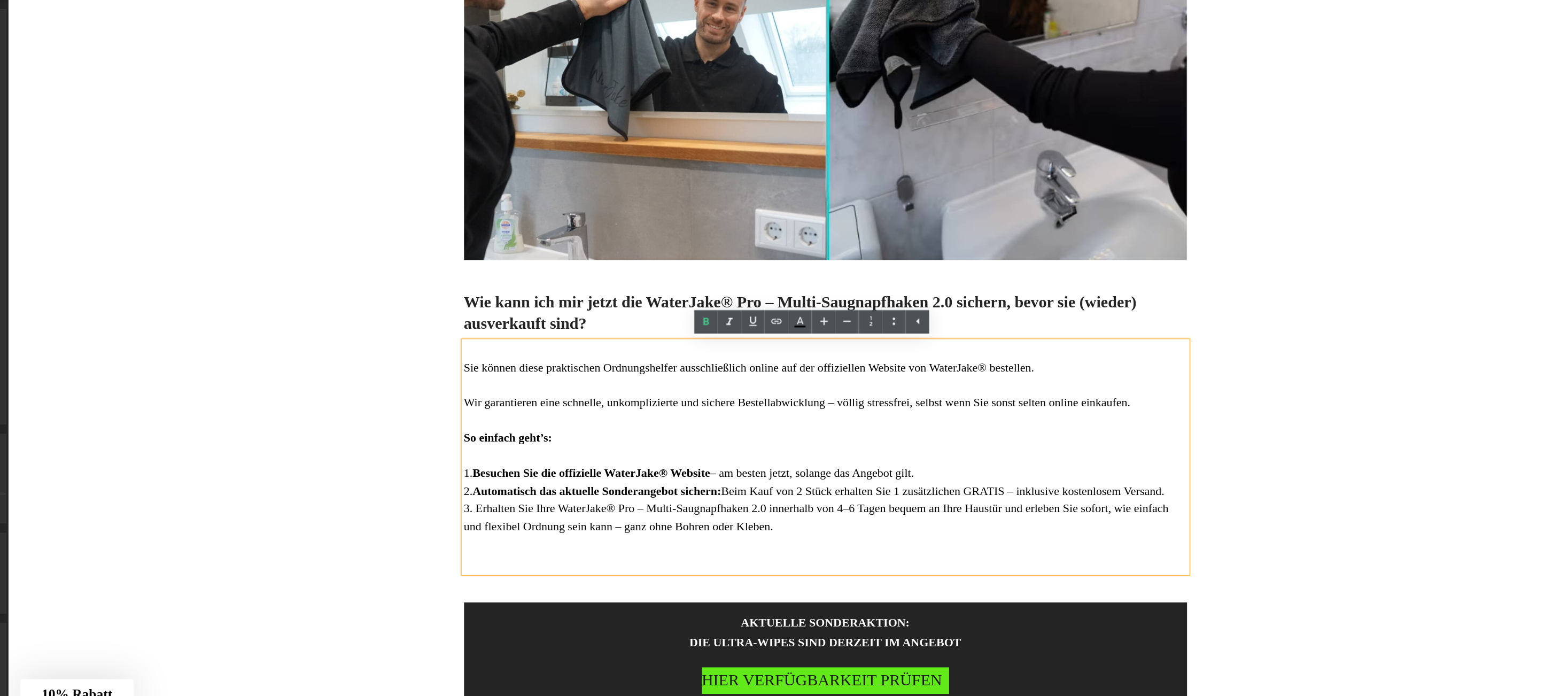
click at [423, 434] on span "3. Erhalten Sie Ihre WaterJake® Pro – Multi-Saugnapfhaken 2.0 innerhalb von 4–6…" at bounding box center [707, 440] width 610 height 27
drag, startPoint x: 423, startPoint y: 434, endPoint x: 531, endPoint y: 435, distance: 108.0
click at [531, 435] on span "3. Erhalten Sie Ihre WaterJake® Pro – Multi-Saugnapfhaken 2.0 innerhalb von 4–6…" at bounding box center [707, 440] width 610 height 27
click at [409, 401] on strong "Besuchen Sie die offizielle WaterJake® Website" at bounding box center [512, 402] width 206 height 12
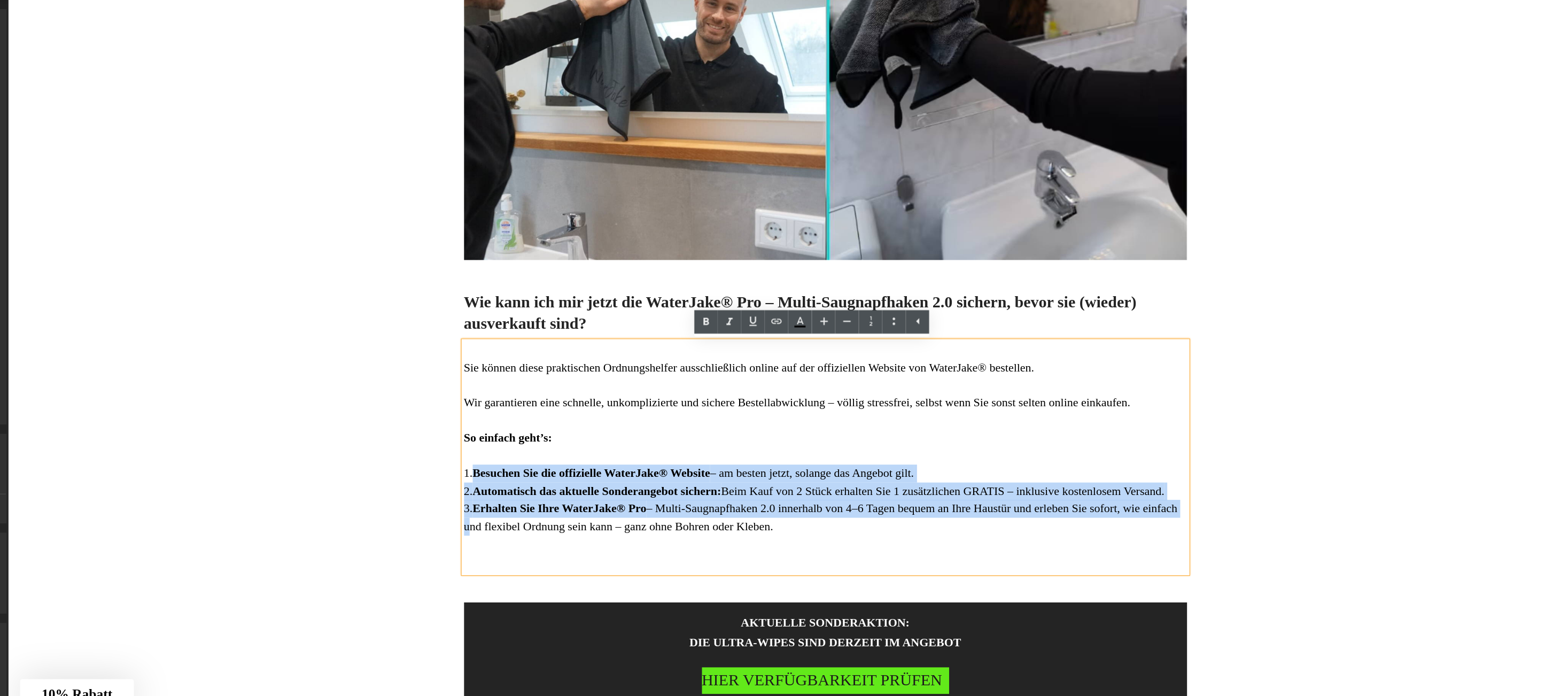
drag, startPoint x: 401, startPoint y: 401, endPoint x: 1018, endPoint y: 432, distance: 617.8
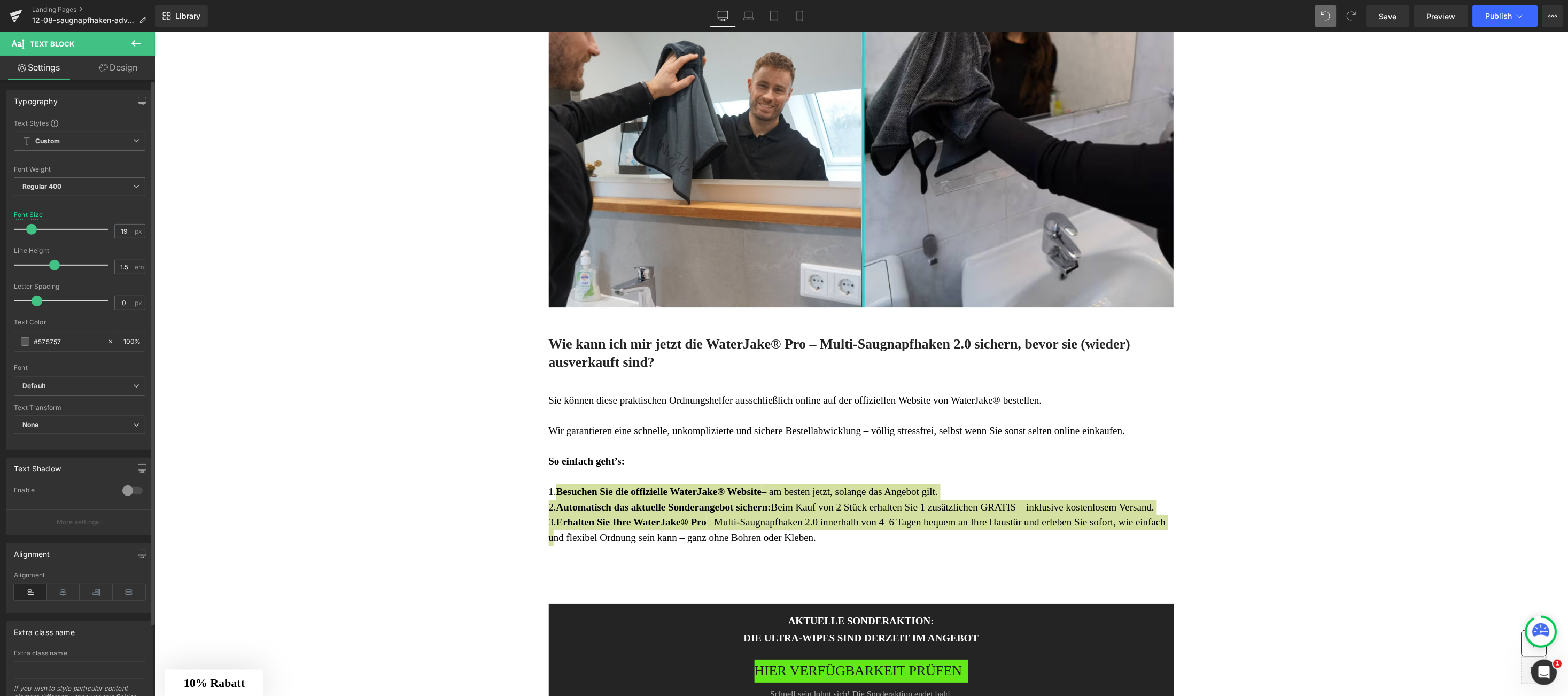
drag, startPoint x: 62, startPoint y: 263, endPoint x: 57, endPoint y: 271, distance: 9.4
click at [57, 271] on div at bounding box center [63, 265] width 89 height 21
type input "1.6"
click at [60, 263] on span at bounding box center [54, 265] width 11 height 11
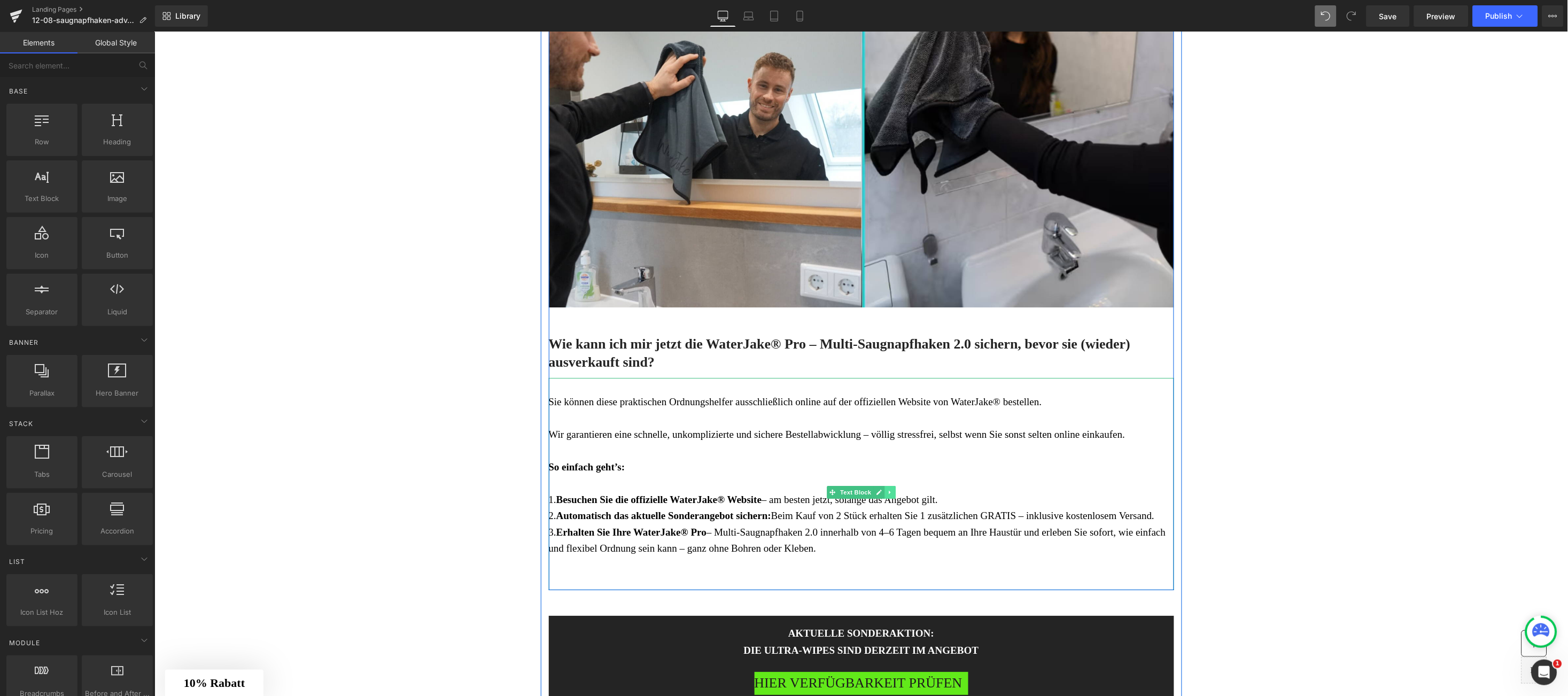
click at [884, 491] on link at bounding box center [890, 492] width 12 height 13
click at [881, 491] on icon at bounding box center [883, 492] width 6 height 6
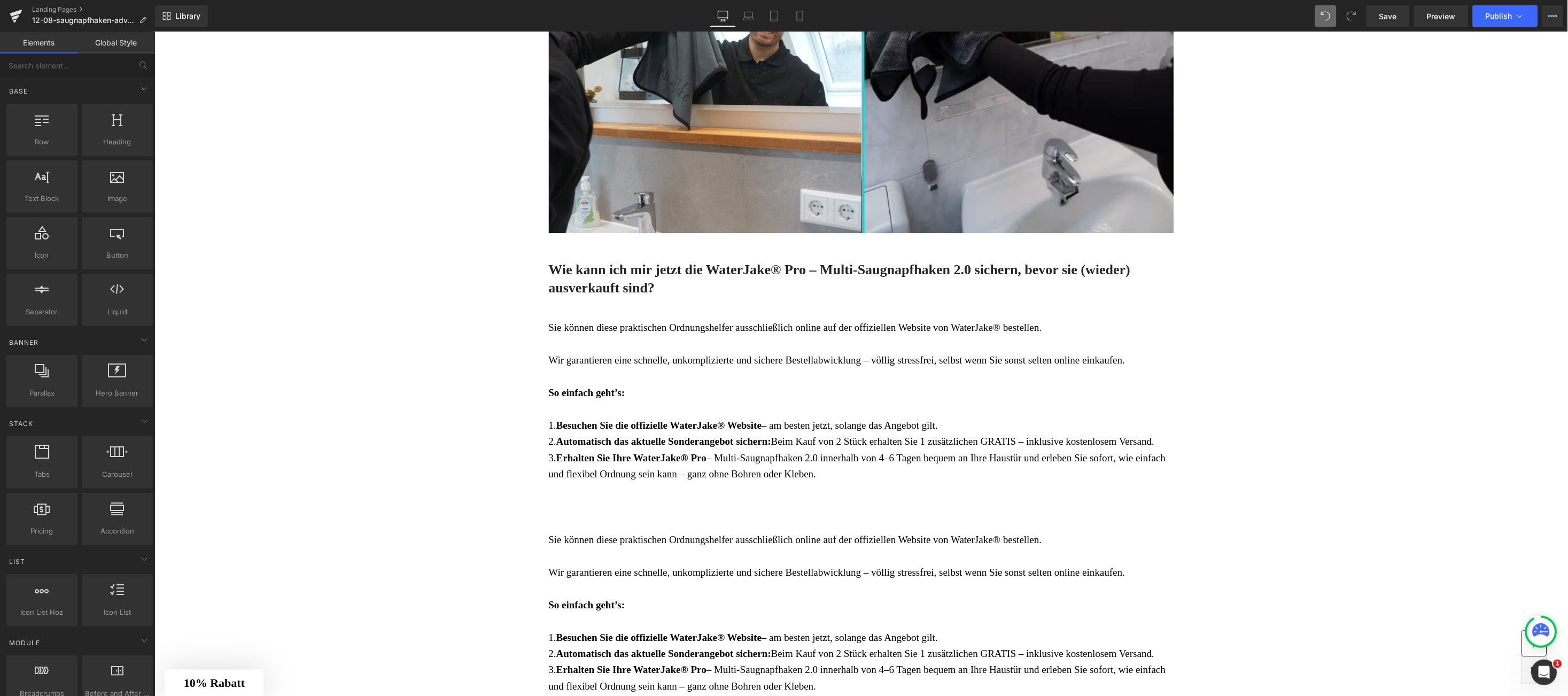
scroll to position [4582, 0]
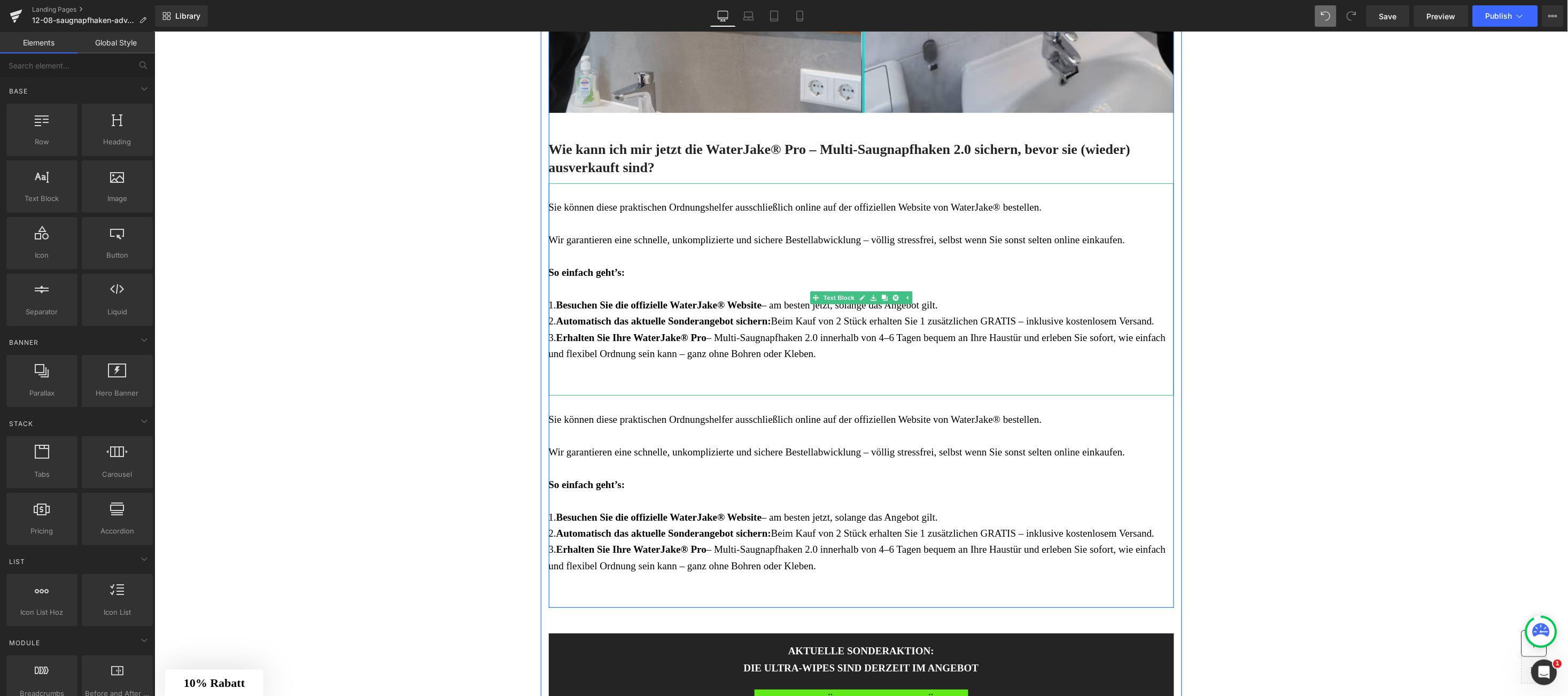
click at [816, 351] on p "Sie können diese praktischen Ordnungshelfer ausschließlich online auf der offiz…" at bounding box center [861, 271] width 626 height 179
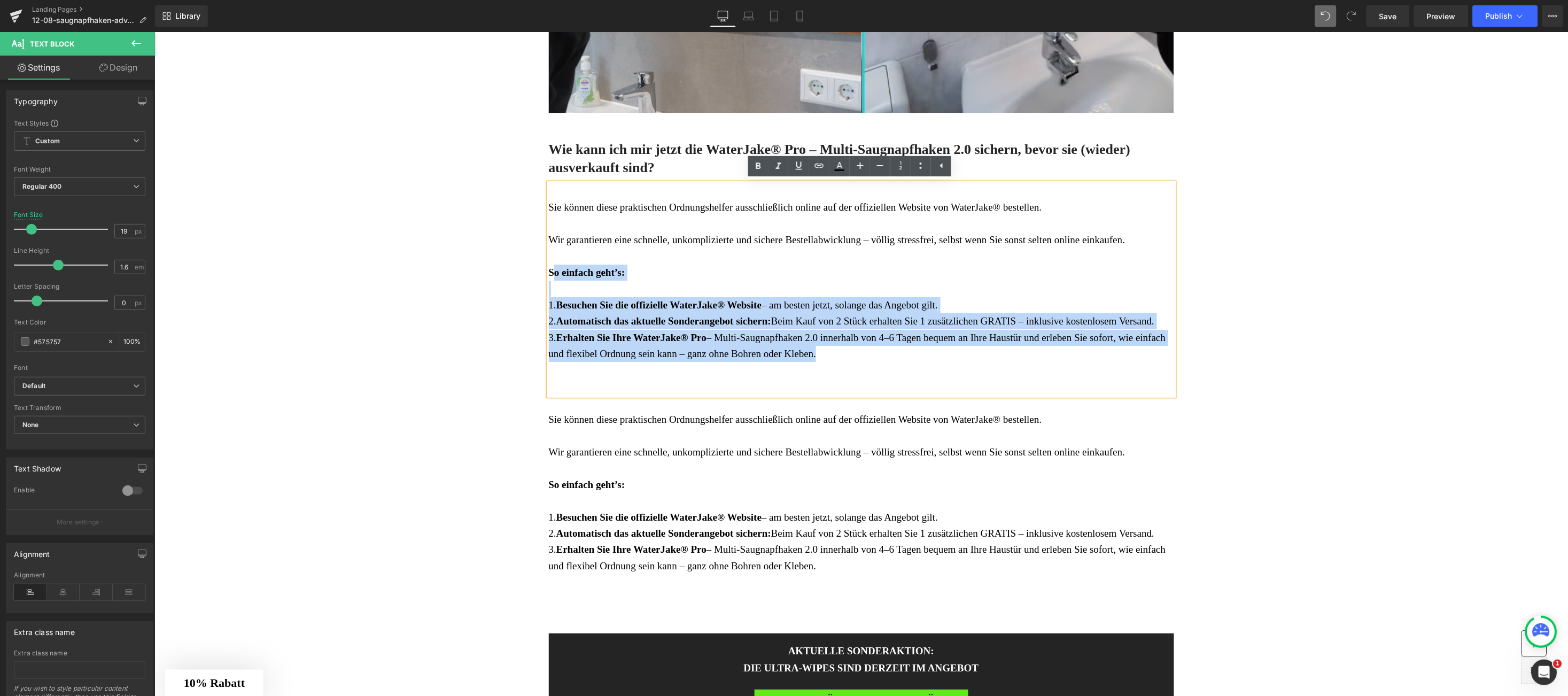
drag, startPoint x: 950, startPoint y: 374, endPoint x: 542, endPoint y: 265, distance: 422.3
click at [548, 265] on div "Sie können diese praktischen Ordnungshelfer ausschließlich online auf der offiz…" at bounding box center [861, 289] width 626 height 212
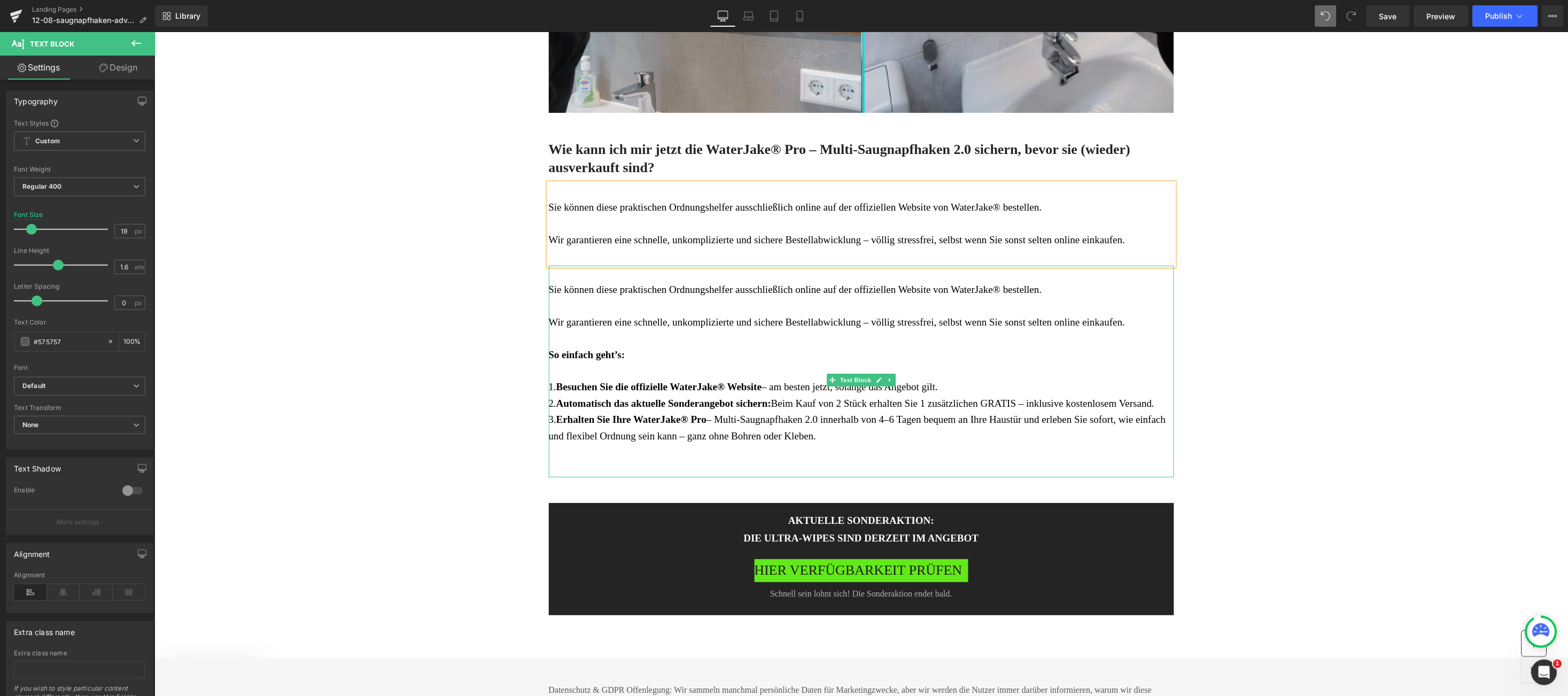
click at [617, 342] on p "Sie können diese praktischen Ordnungshelfer ausschließlich online auf der offiz…" at bounding box center [861, 354] width 626 height 179
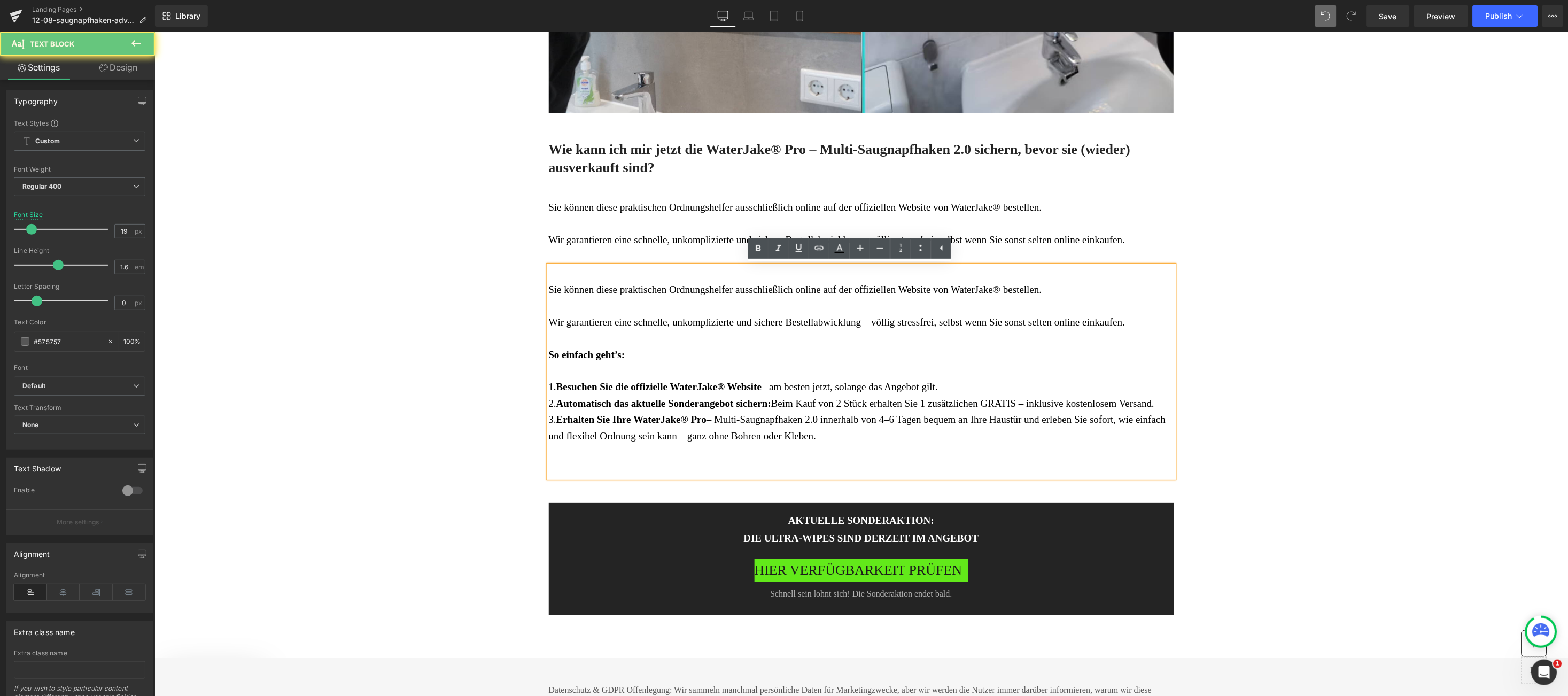
drag, startPoint x: 549, startPoint y: 340, endPoint x: 516, endPoint y: 277, distance: 71.1
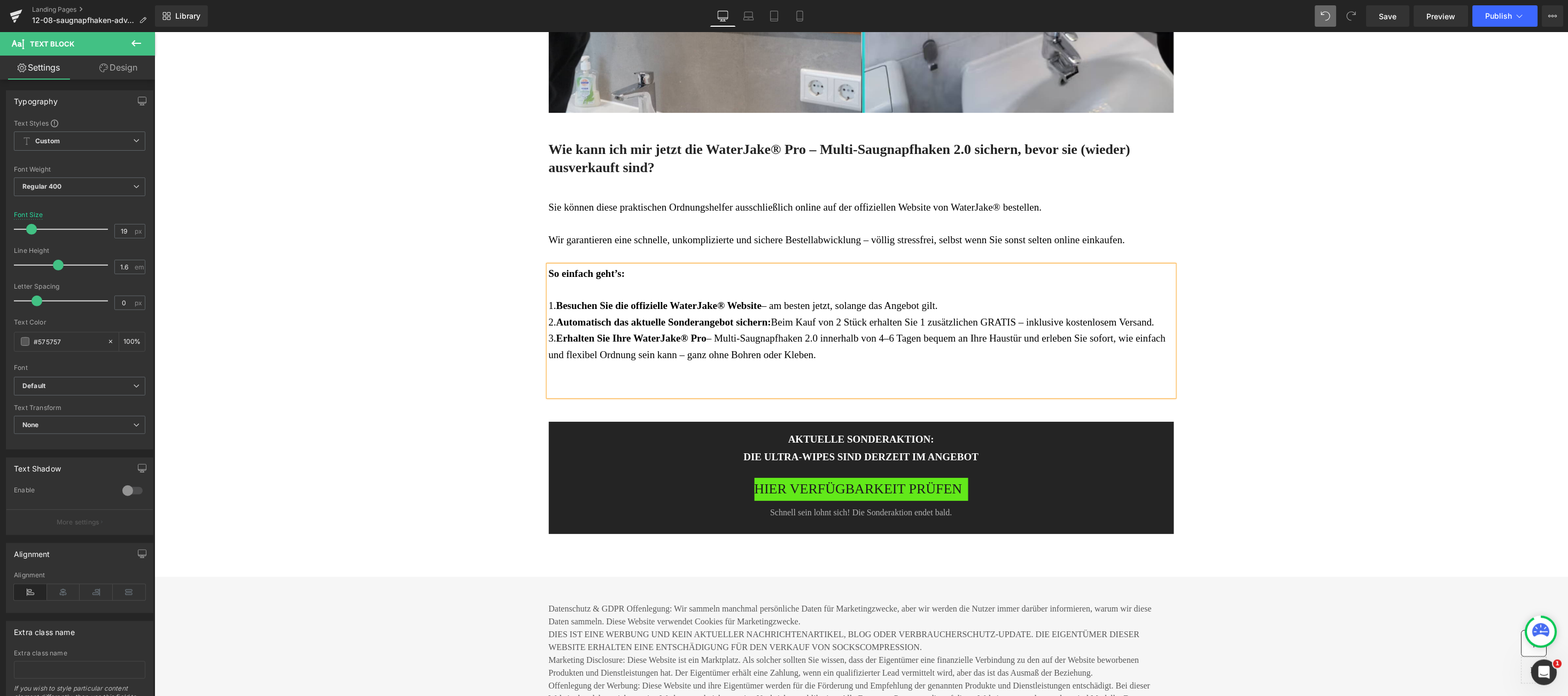
click at [548, 272] on strong "So einfach geht’s:" at bounding box center [586, 273] width 76 height 12
copy strong "So einfach geht’s:"
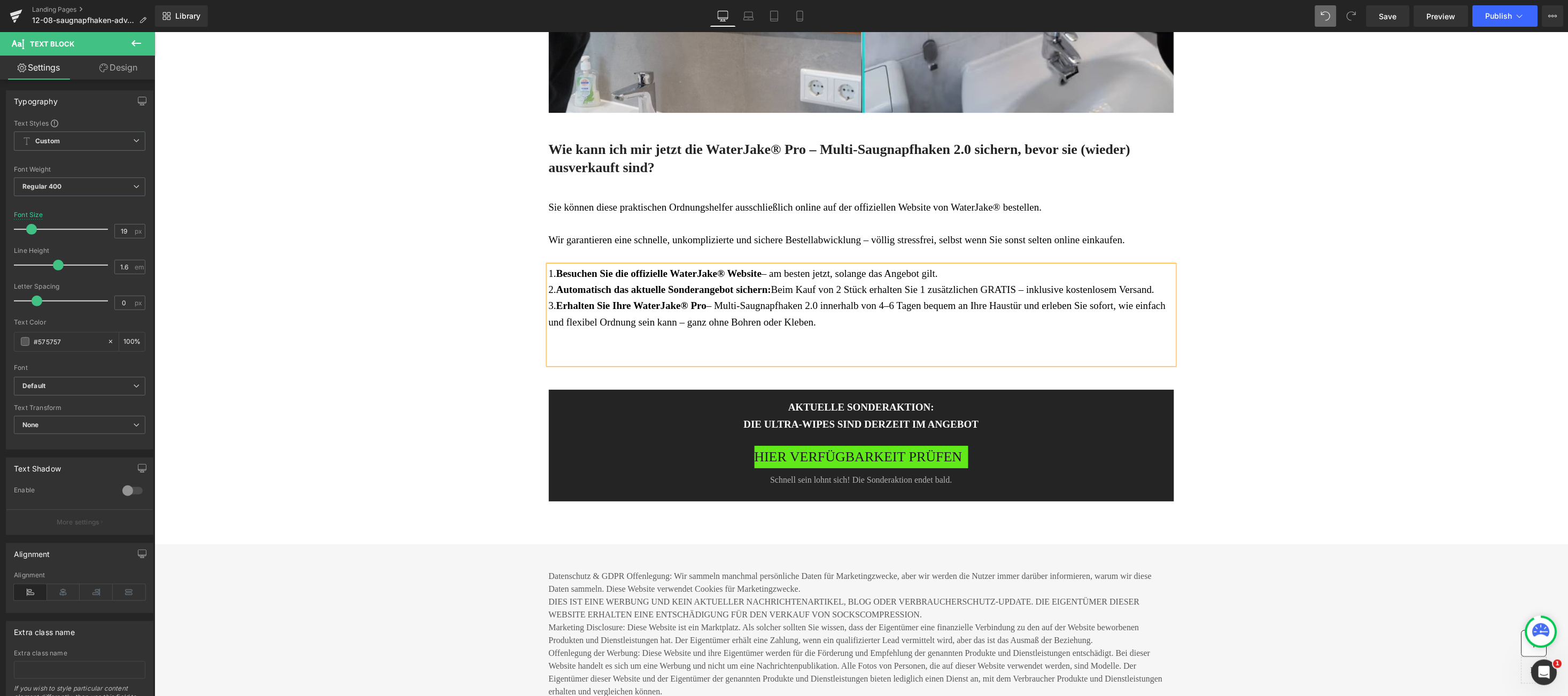
click at [1130, 239] on p "Sie können diese praktischen Ordnungshelfer ausschließlich online auf der offiz…" at bounding box center [861, 215] width 626 height 65
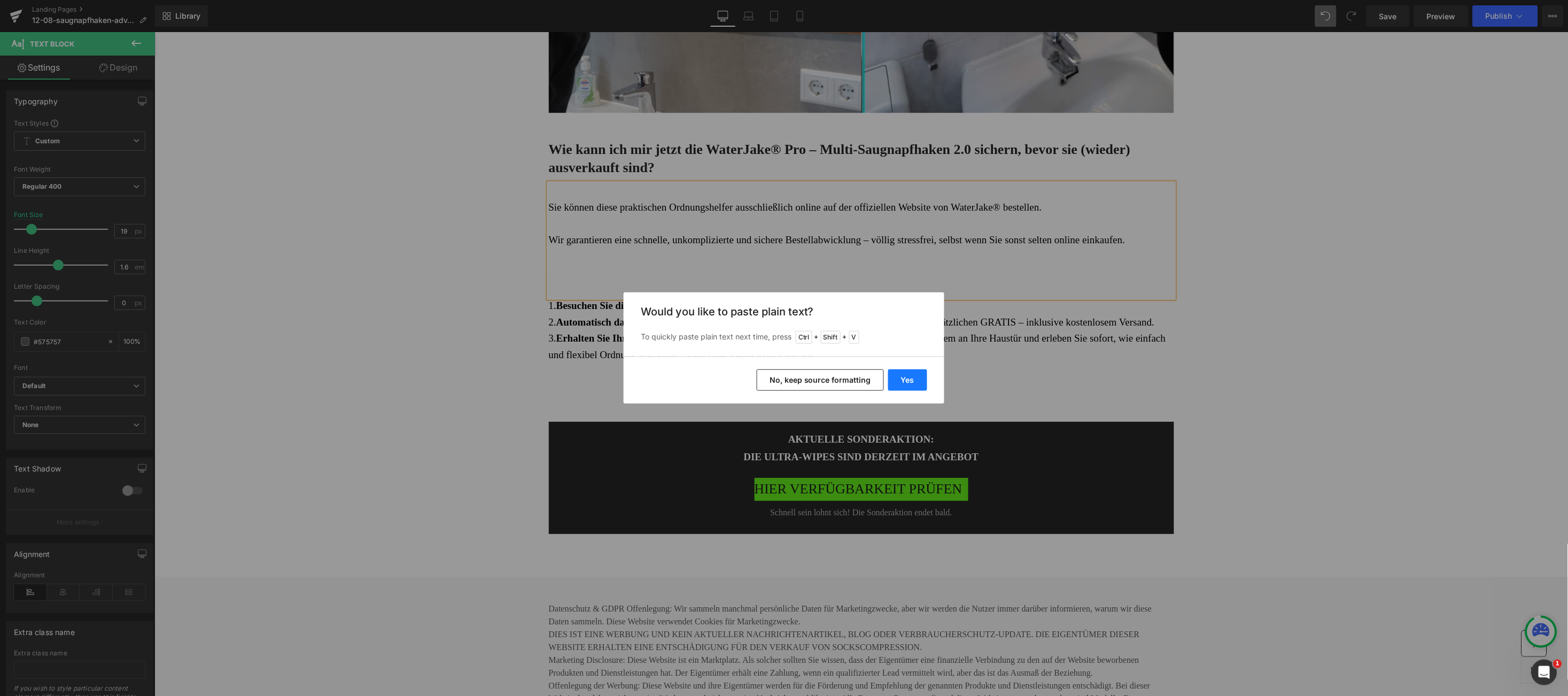
click at [913, 371] on button "Yes" at bounding box center [907, 380] width 39 height 21
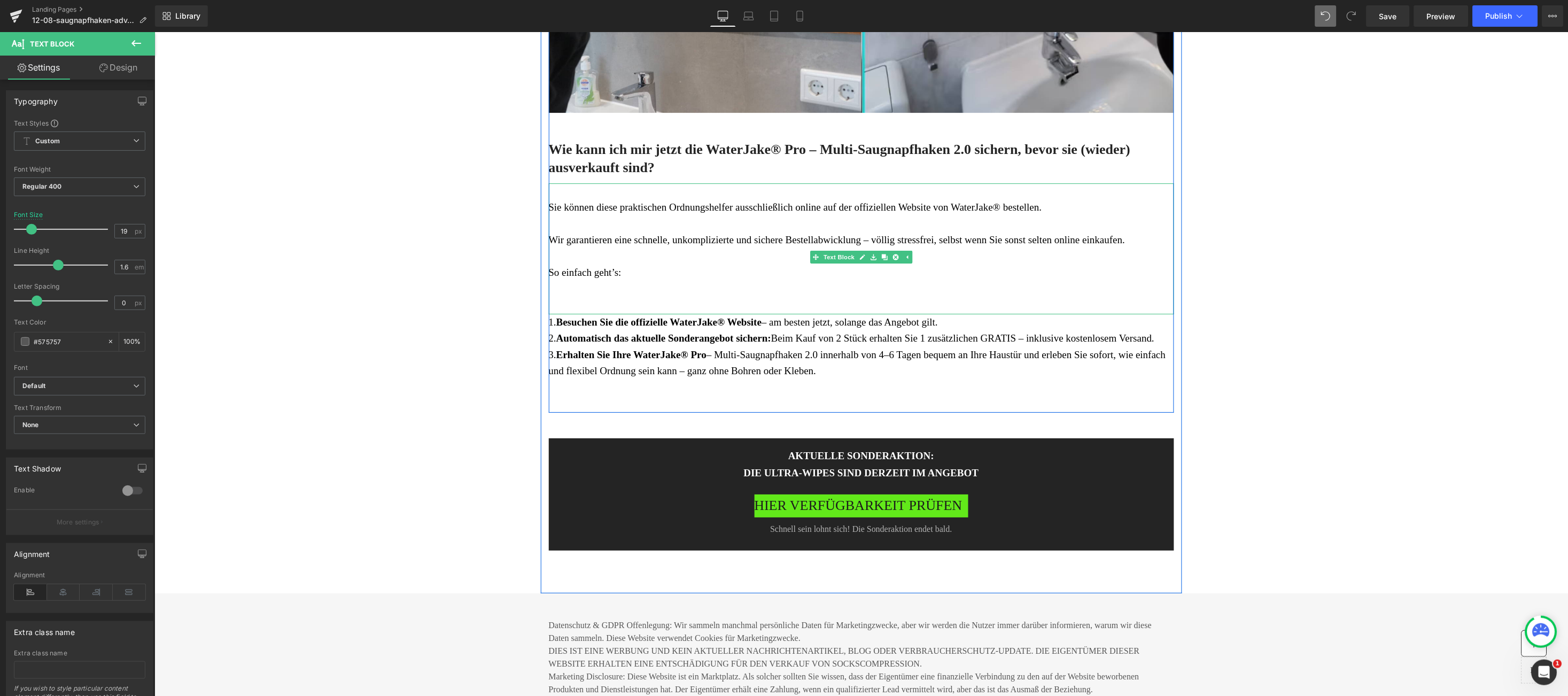
click at [548, 273] on span "So einfach geht’s:" at bounding box center [585, 272] width 72 height 12
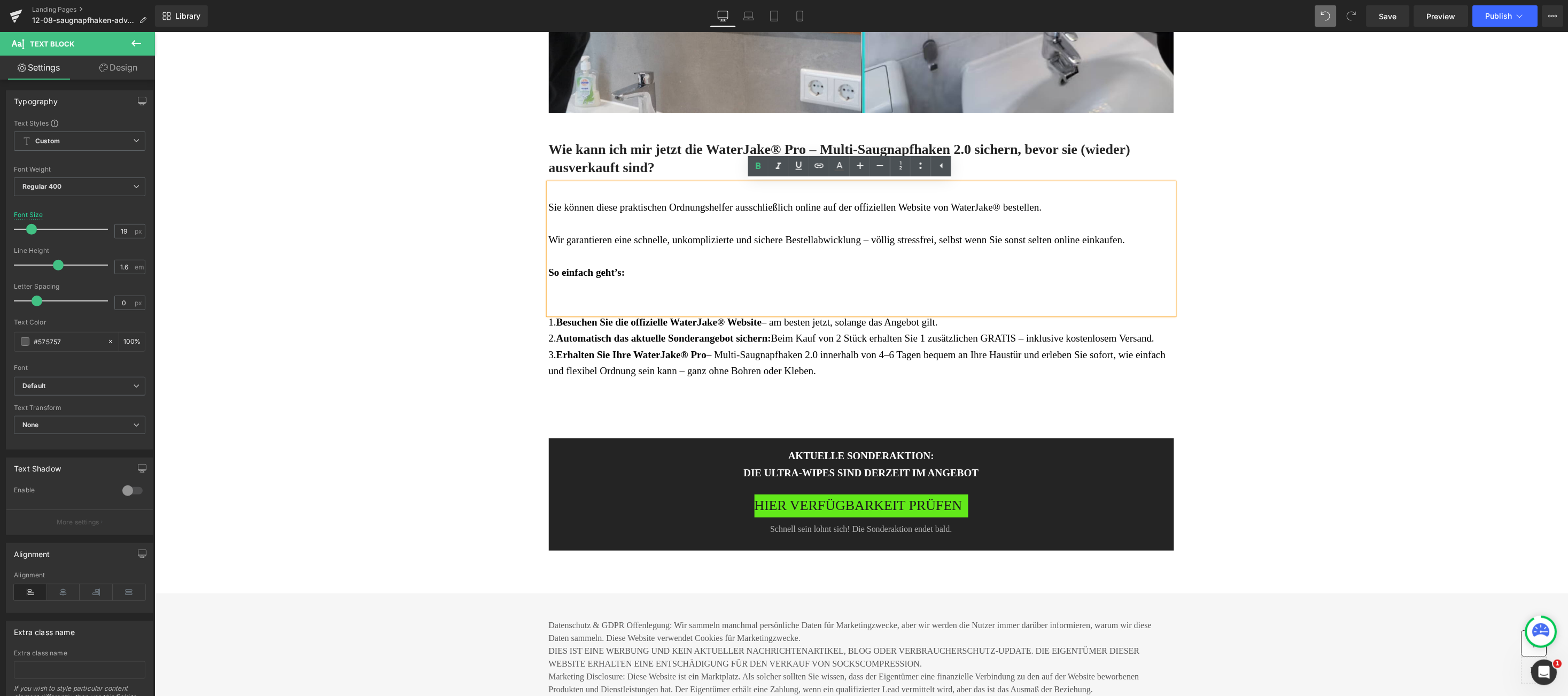
click at [558, 305] on div "Sie können diese praktischen Ordnungshelfer ausschließlich online auf der offiz…" at bounding box center [861, 248] width 626 height 131
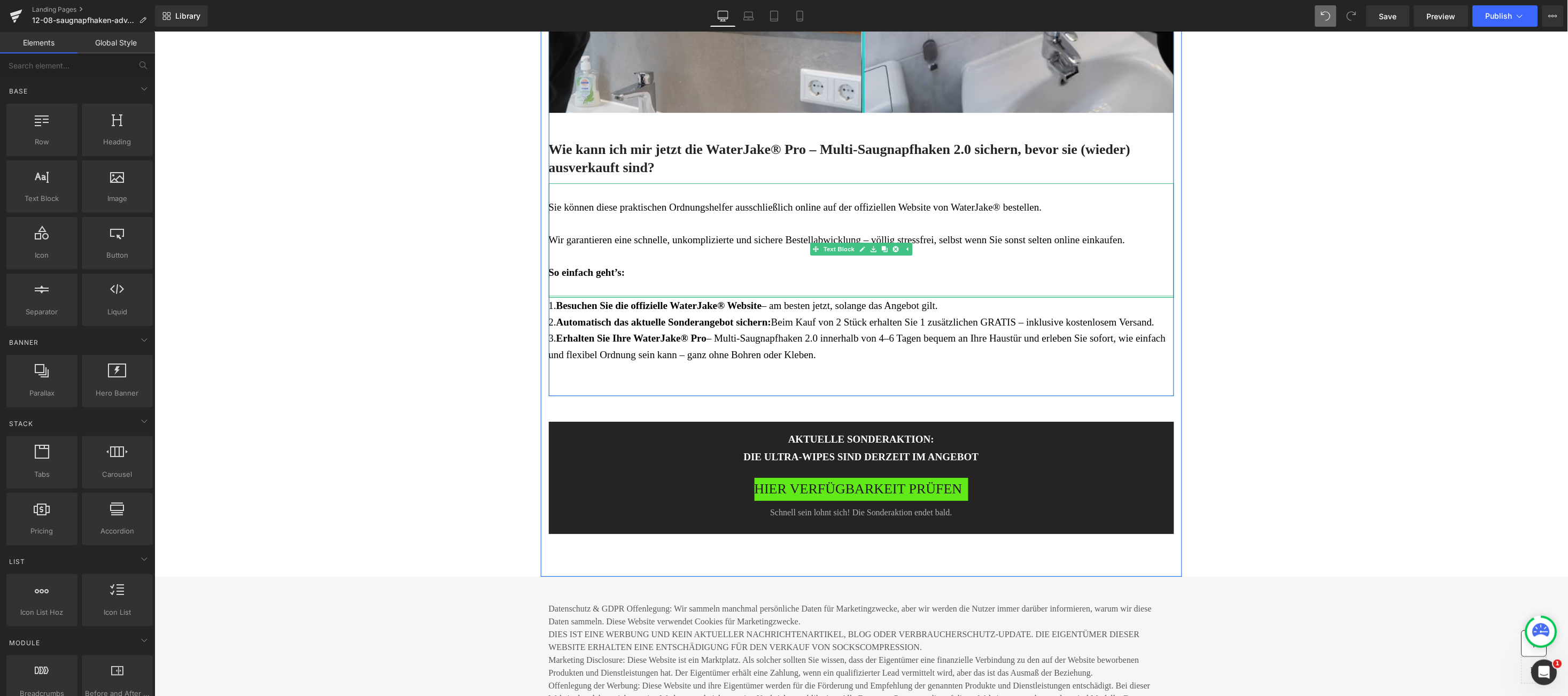
drag, startPoint x: 618, startPoint y: 296, endPoint x: 626, endPoint y: 285, distance: 13.6
click at [634, 295] on div at bounding box center [861, 295] width 626 height 2
click at [623, 299] on strong "Besuchen Sie die offizielle WaterJake® Website" at bounding box center [659, 305] width 206 height 12
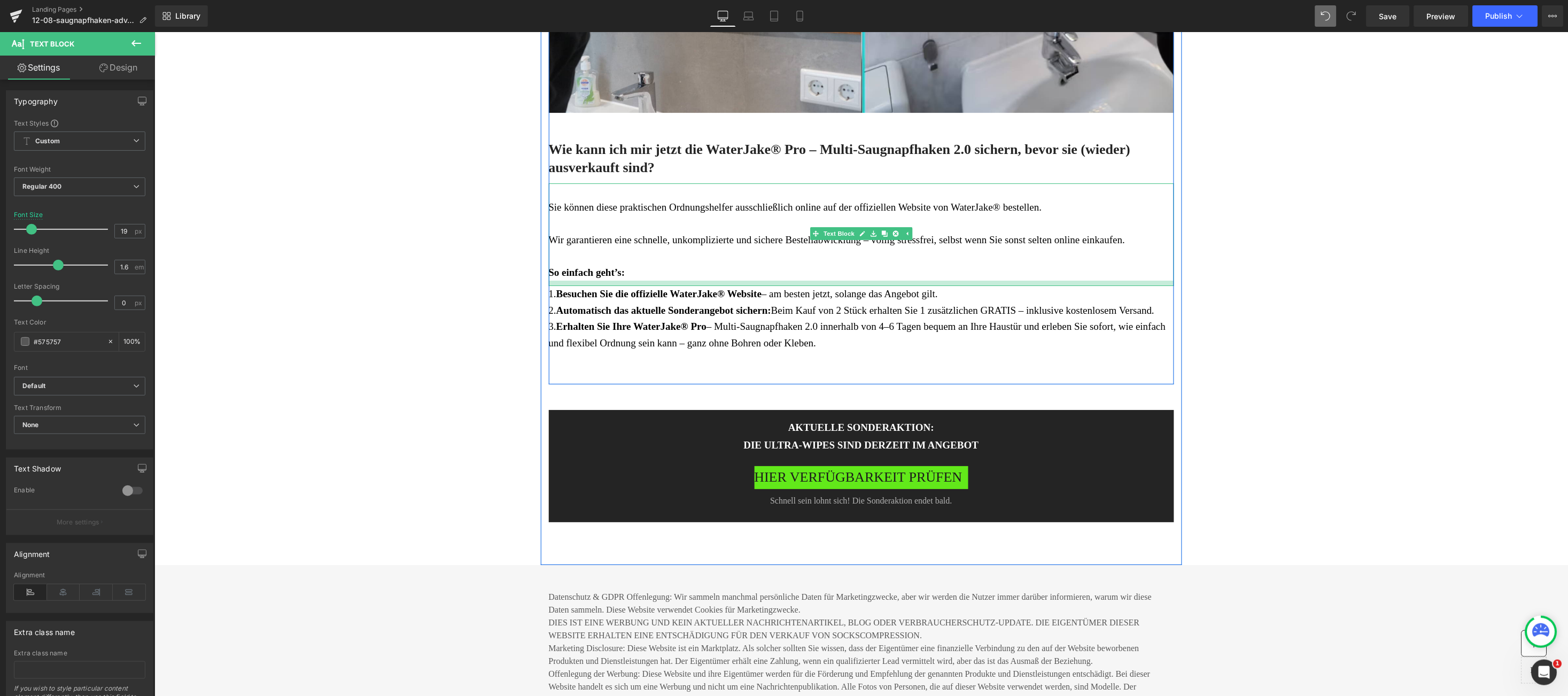
click at [628, 285] on div at bounding box center [861, 283] width 626 height 6
click at [820, 340] on div "1. Besuchen Sie die offizielle WaterJake® Website – am besten jetzt, solange da…" at bounding box center [861, 335] width 626 height 99
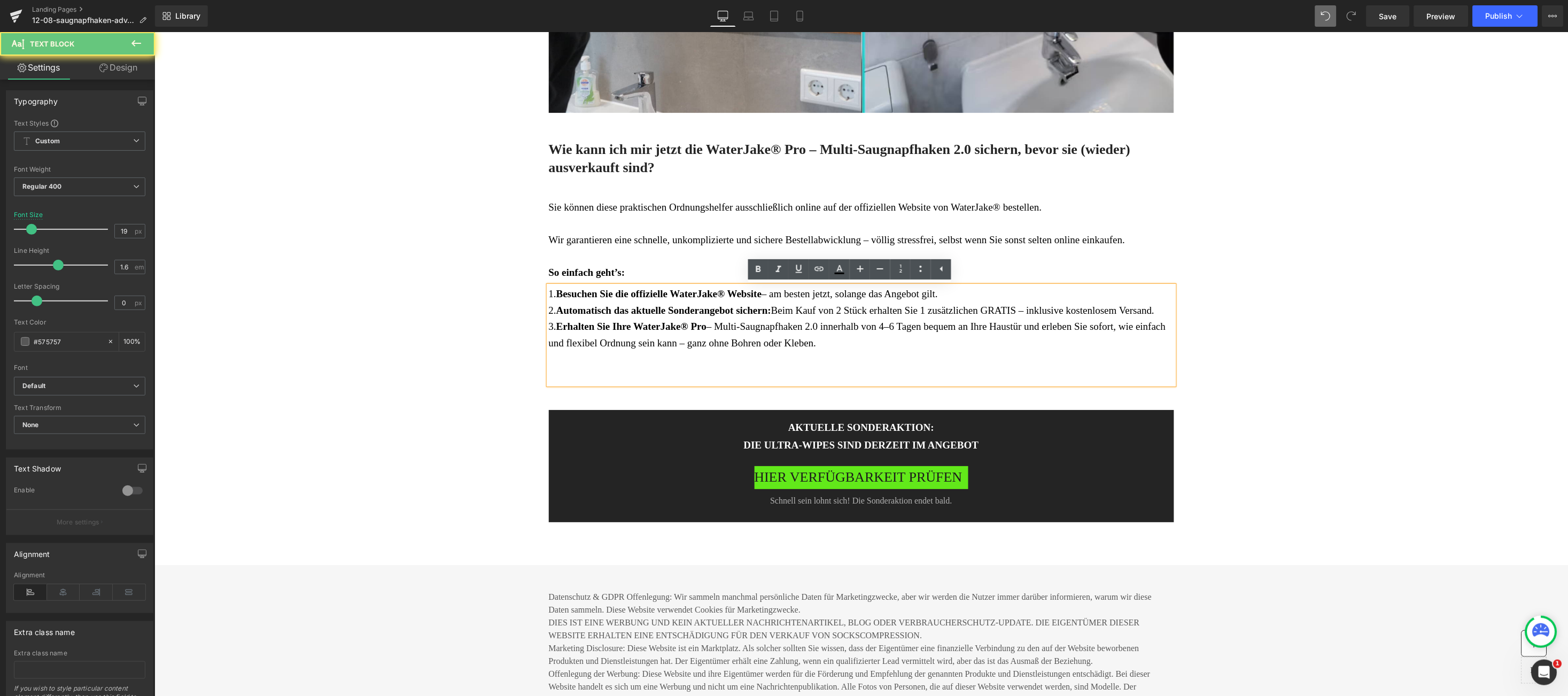
click at [62, 263] on span at bounding box center [58, 265] width 11 height 11
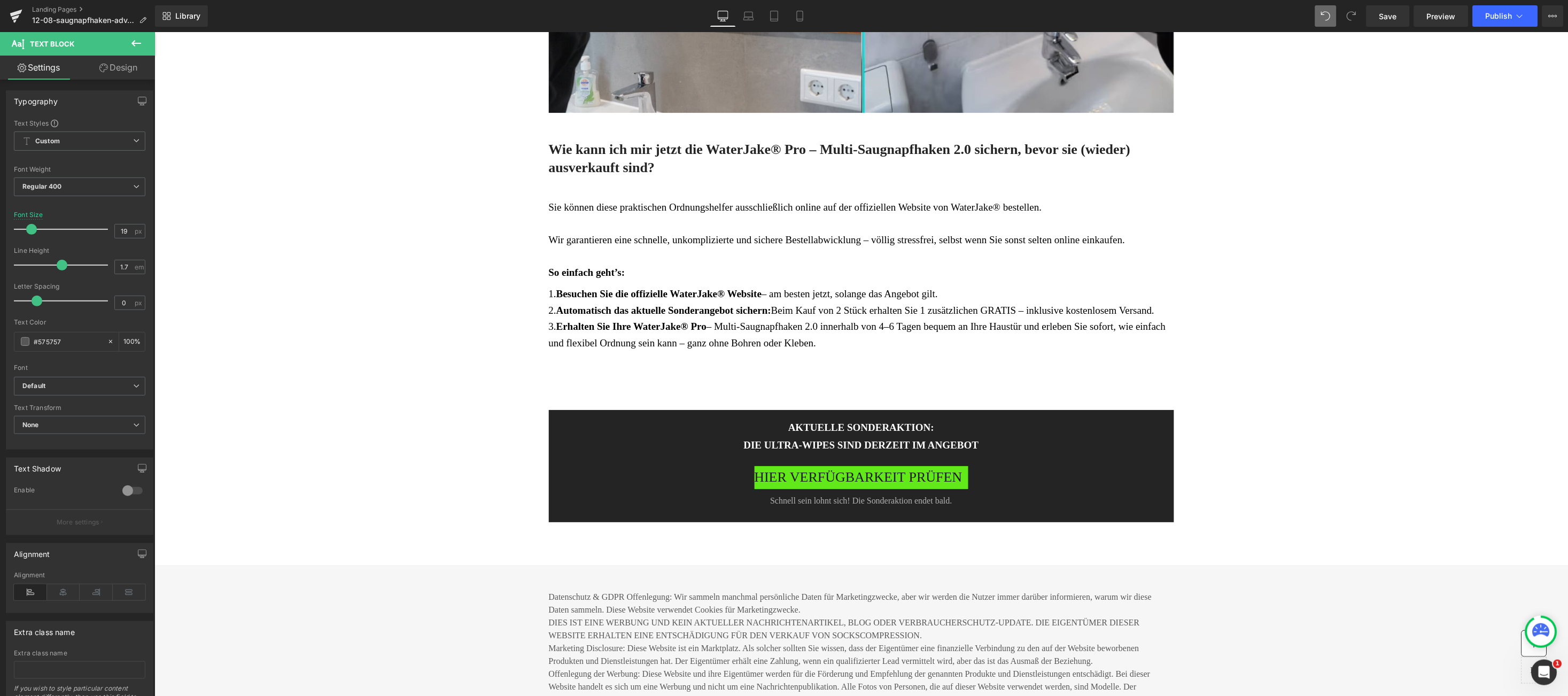
click at [68, 262] on div at bounding box center [63, 265] width 89 height 21
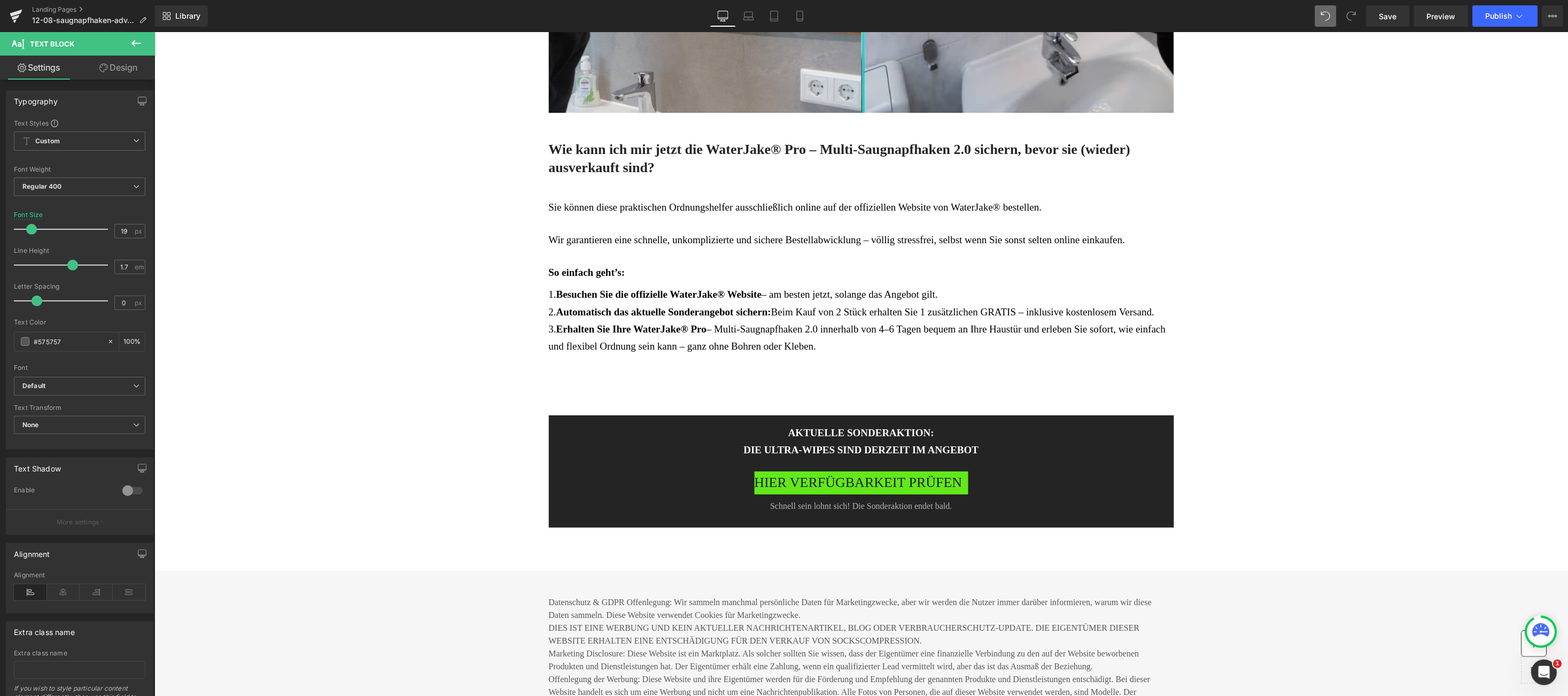
type input "2"
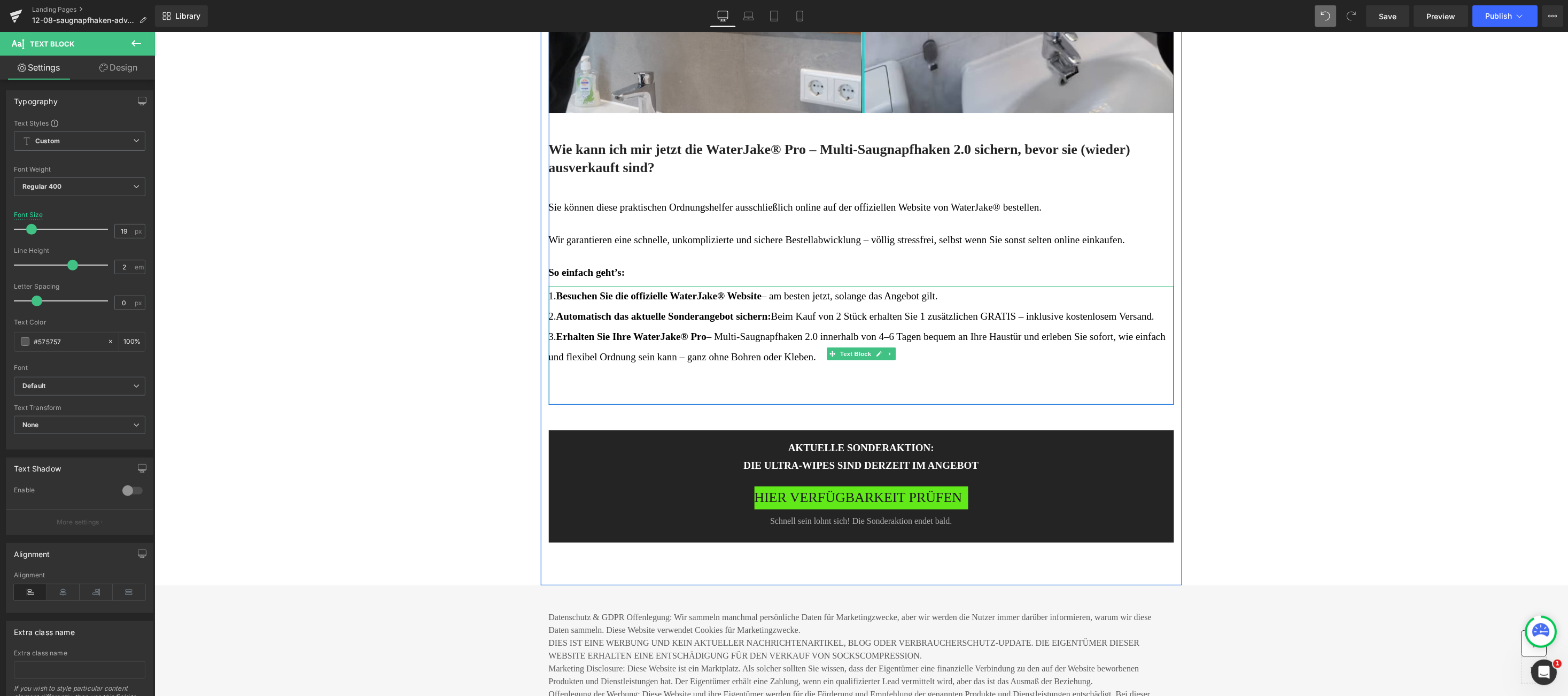
click at [665, 383] on p at bounding box center [861, 377] width 626 height 21
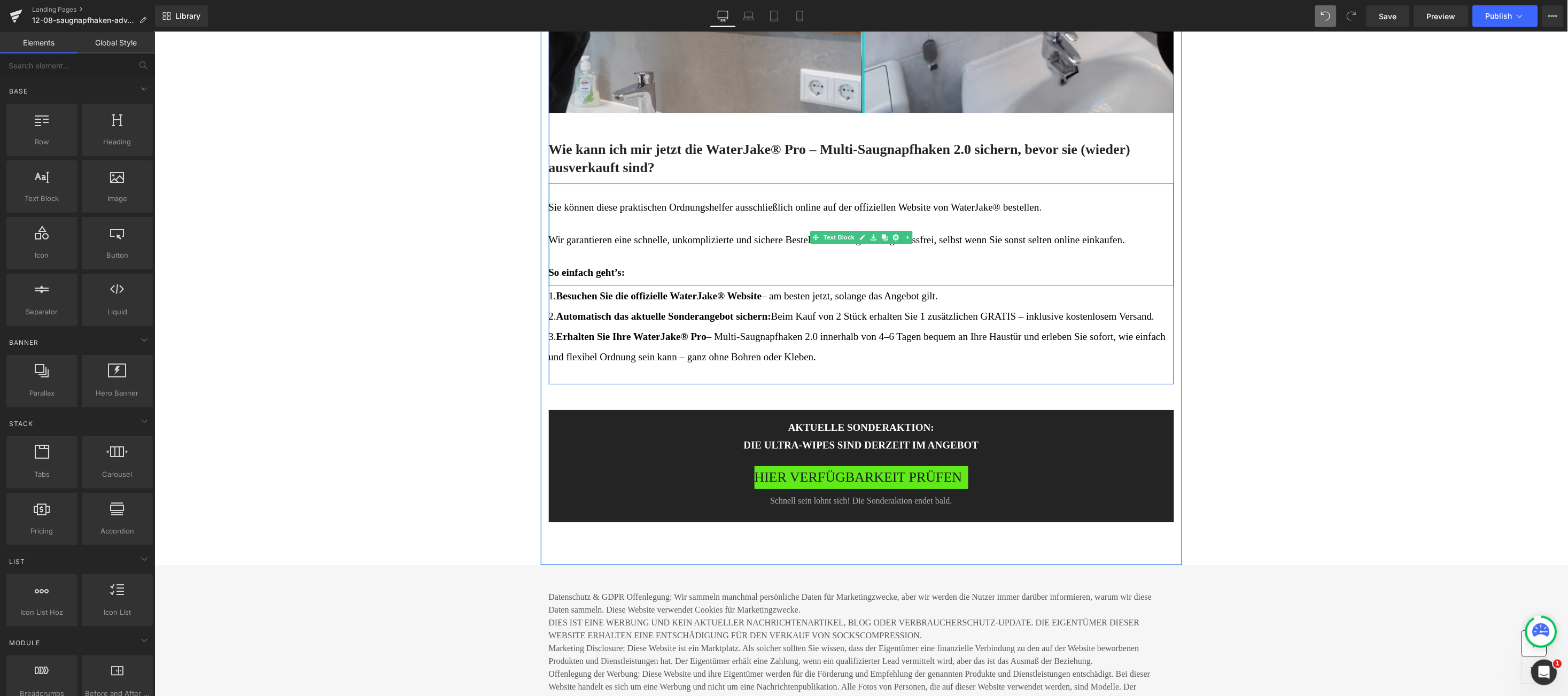
click at [679, 234] on span "Wir garantieren eine schnelle, unkomplizierte und sichere Bestellabwicklung – v…" at bounding box center [836, 239] width 576 height 12
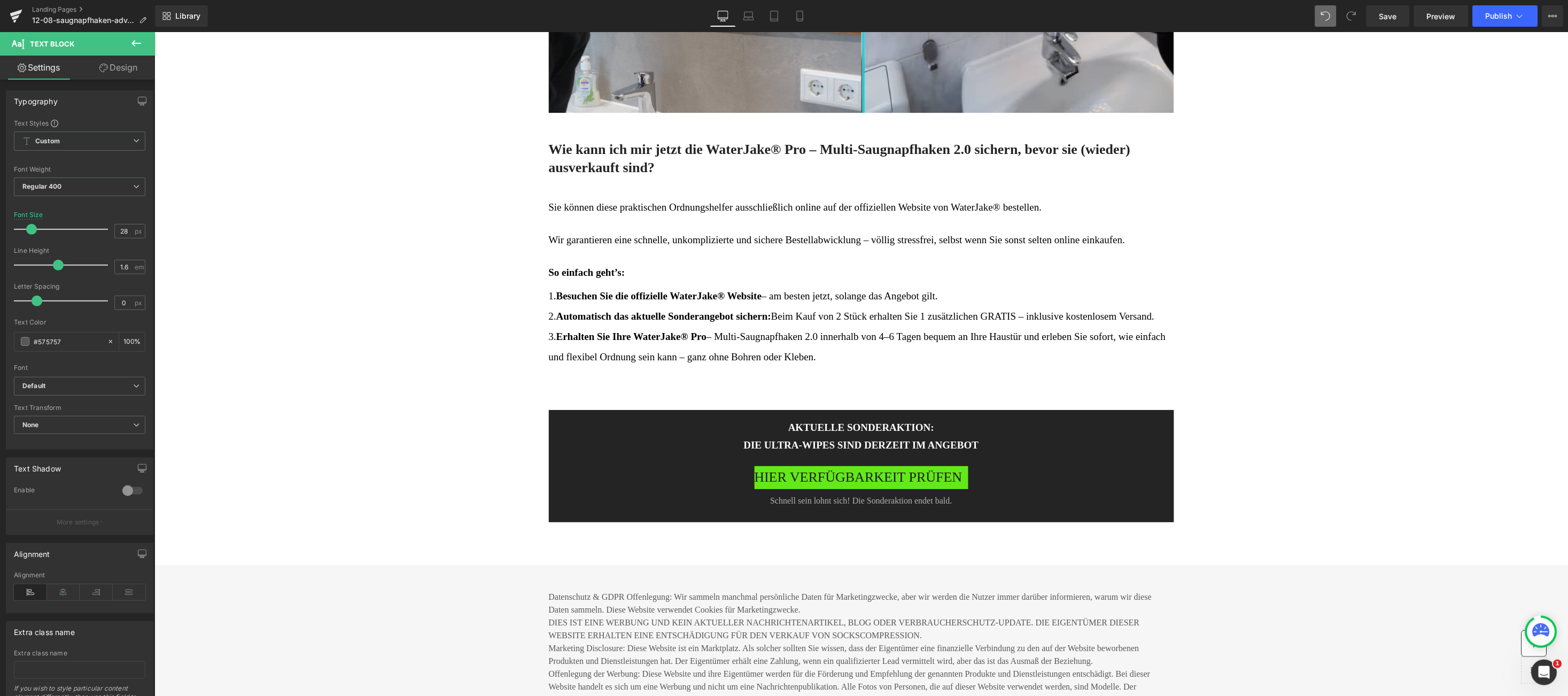
click at [39, 228] on div at bounding box center [63, 230] width 89 height 21
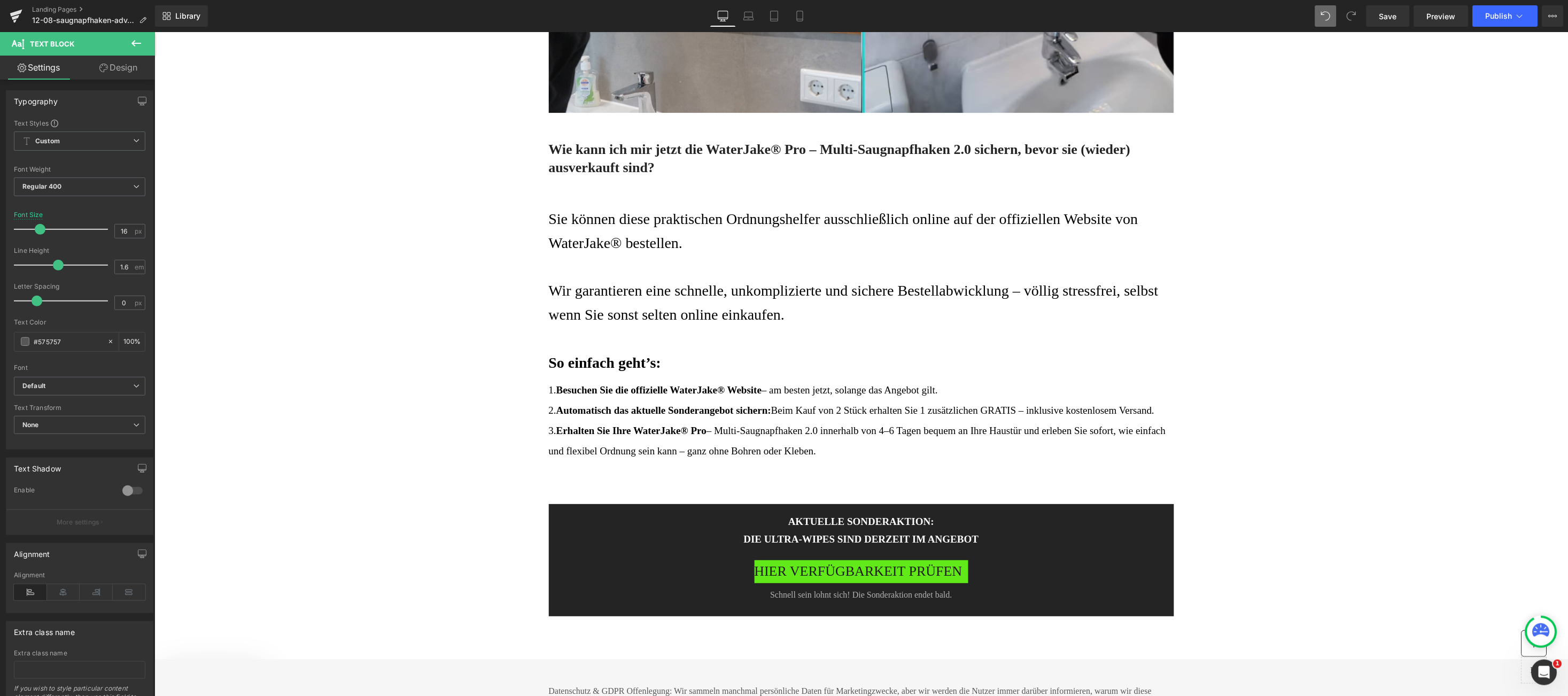
click at [29, 229] on div at bounding box center [63, 230] width 89 height 21
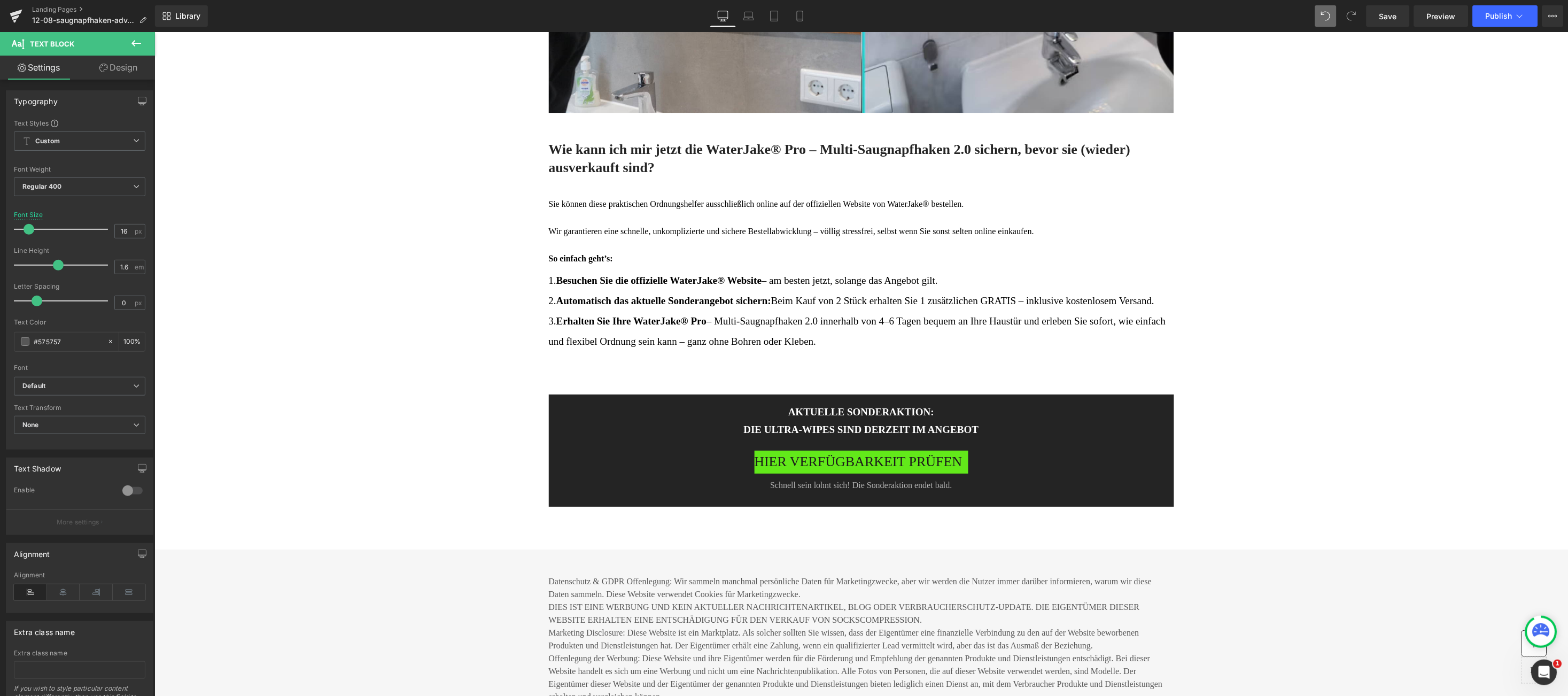
type input "21"
click at [33, 227] on div at bounding box center [63, 230] width 89 height 21
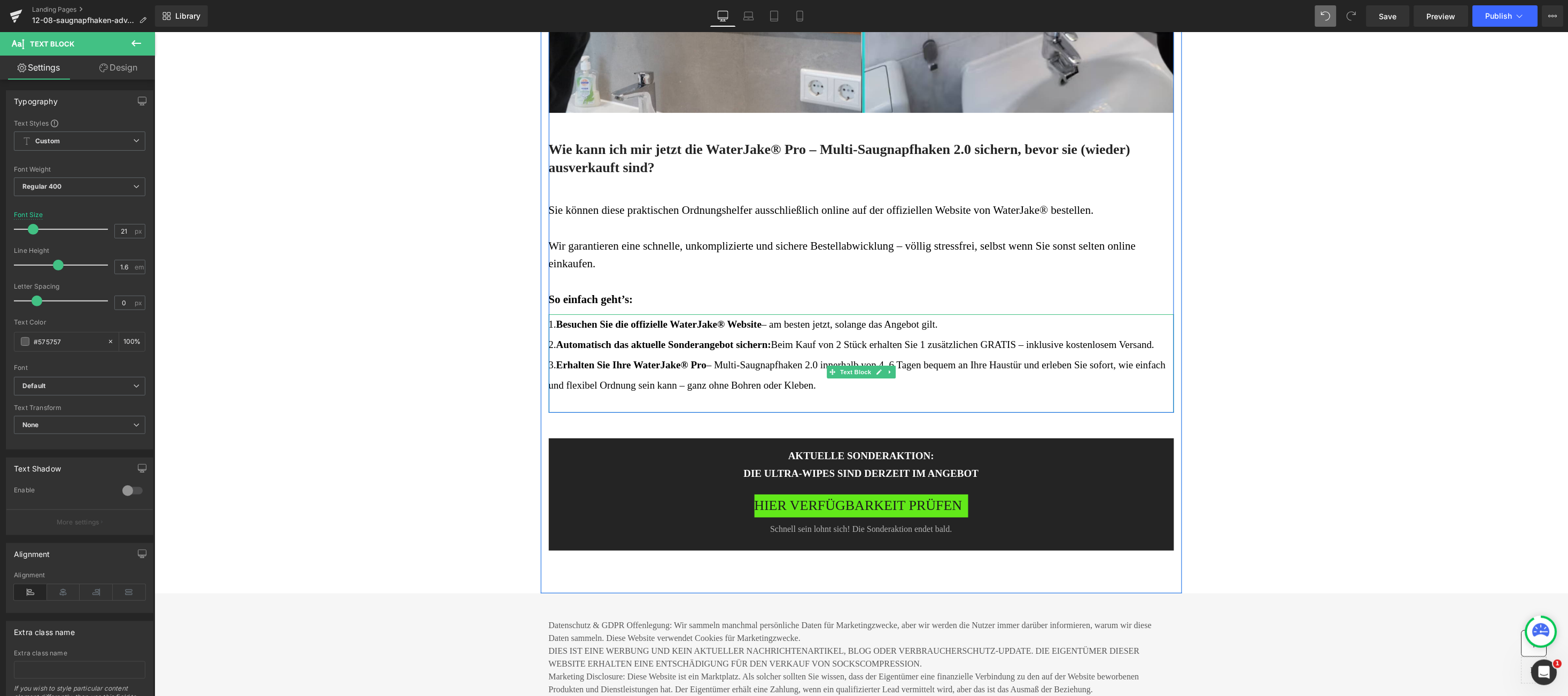
click at [831, 397] on div "1. Besuchen Sie die offizielle WaterJake® Website – am besten jetzt, solange da…" at bounding box center [861, 364] width 626 height 99
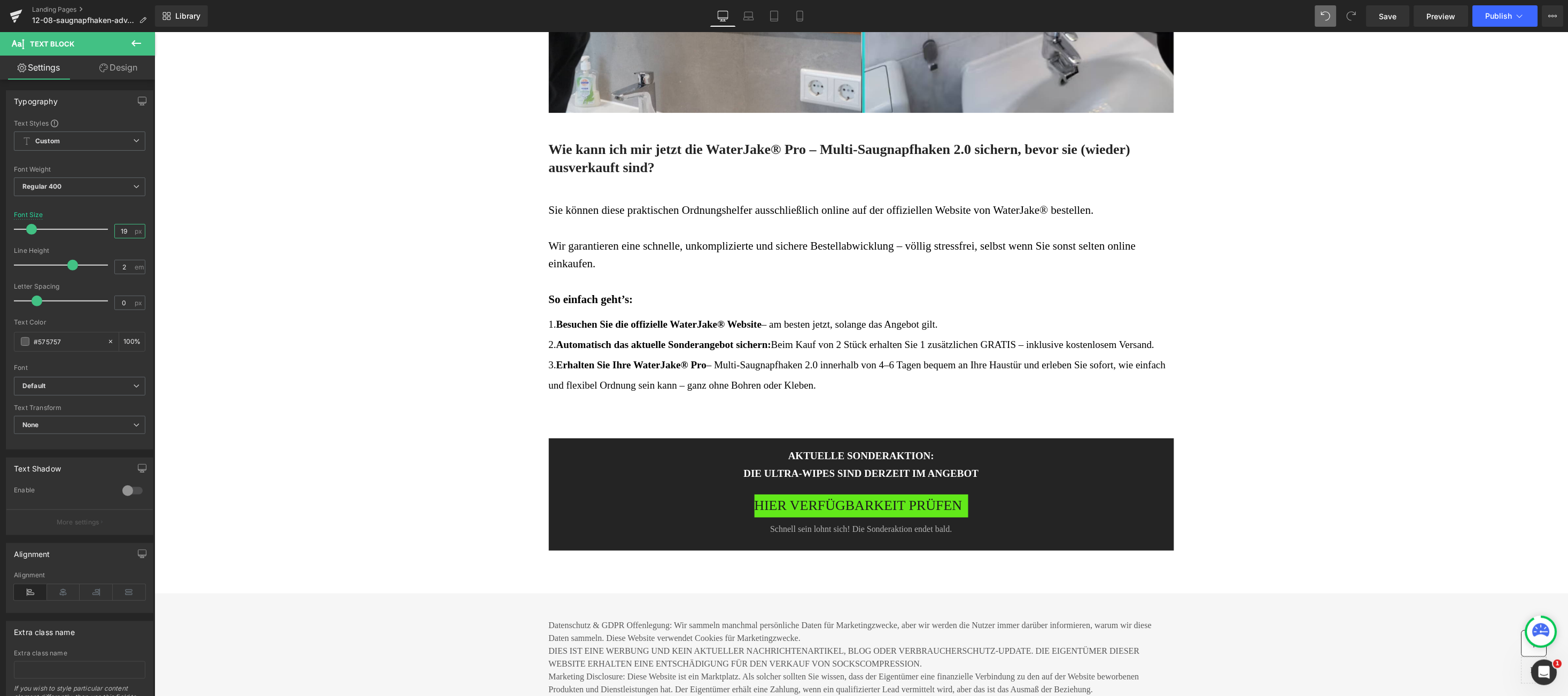
click at [124, 226] on input "19" at bounding box center [124, 231] width 19 height 13
click at [123, 227] on input "19" at bounding box center [124, 231] width 19 height 13
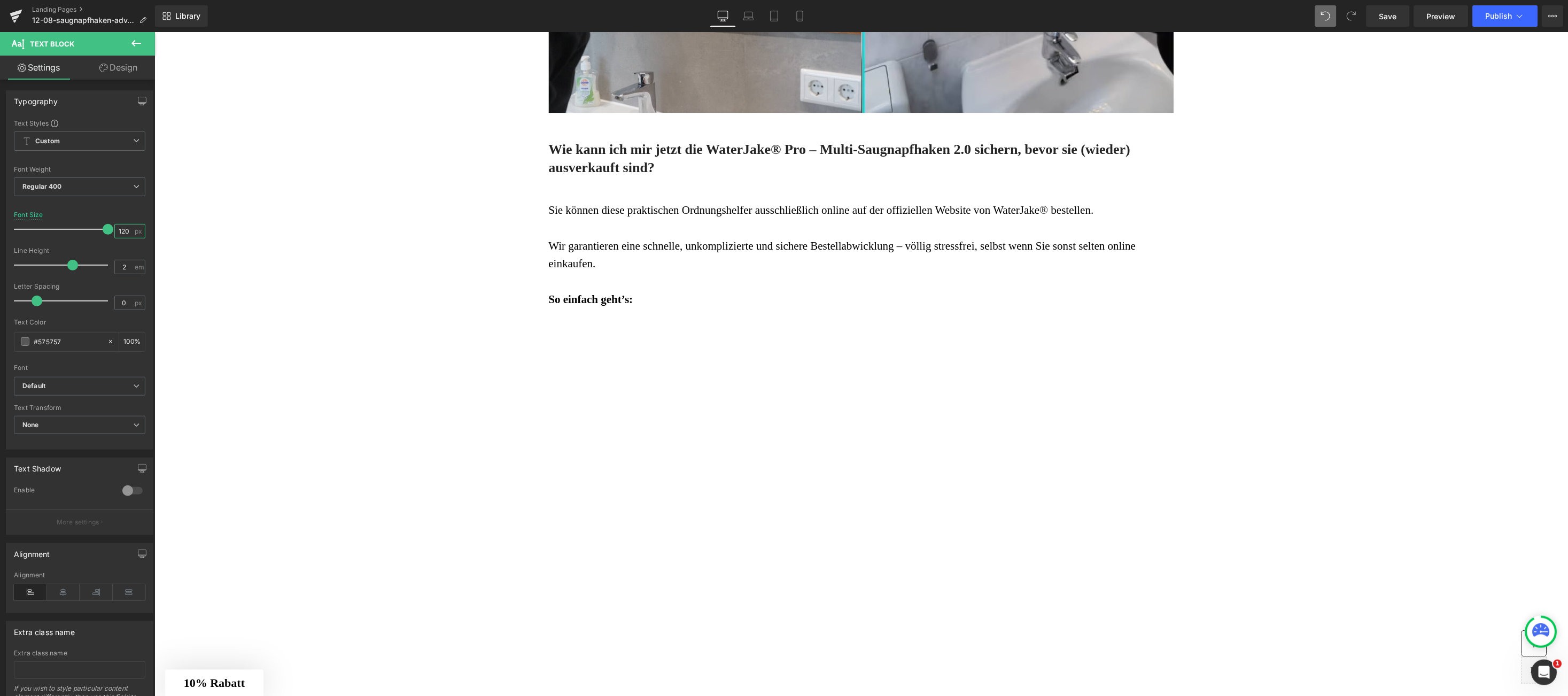
scroll to position [0, 0]
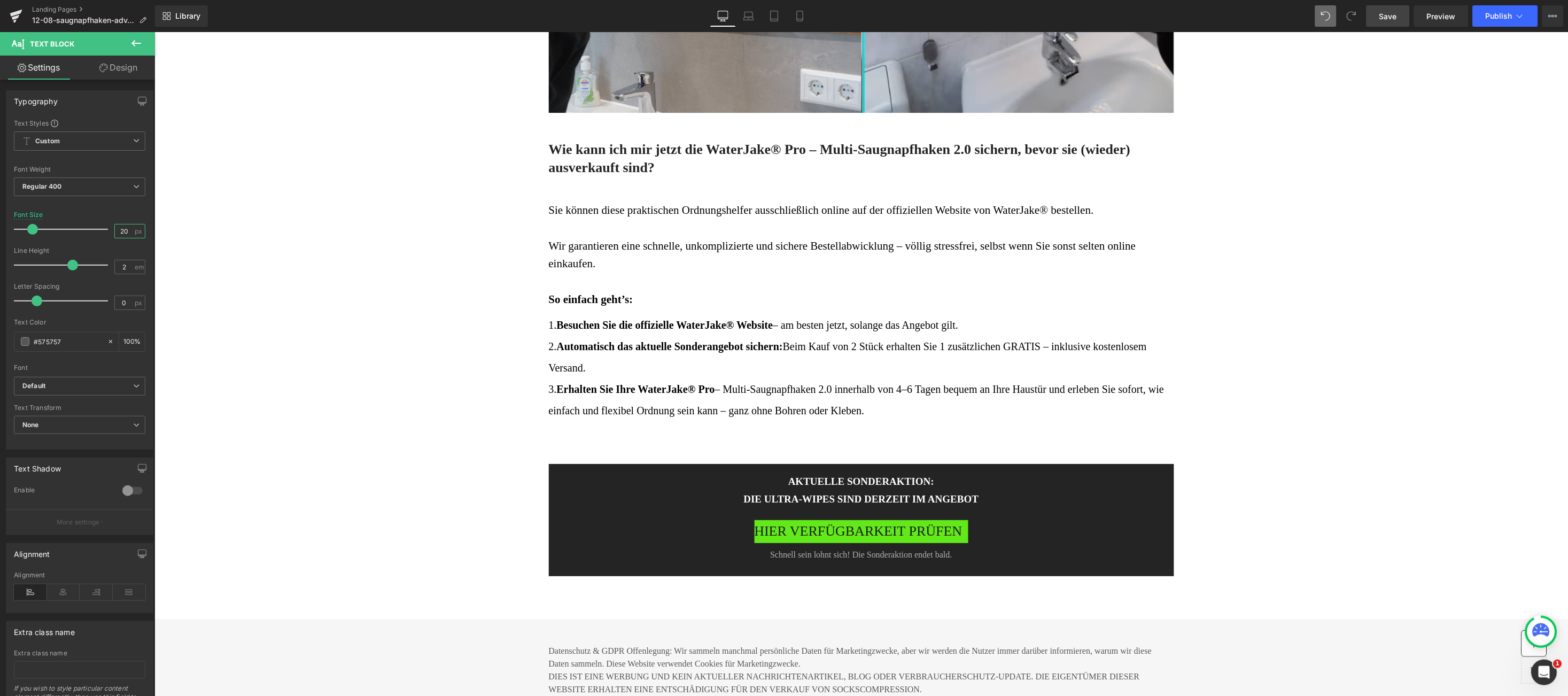
type input "20"
click at [1395, 16] on span "Save" at bounding box center [1388, 16] width 17 height 12
click at [777, 498] on h3 "Die ULTRA-WIPES SIND DERZEIT im angebot" at bounding box center [861, 499] width 562 height 16
drag, startPoint x: 777, startPoint y: 497, endPoint x: 793, endPoint y: 517, distance: 25.6
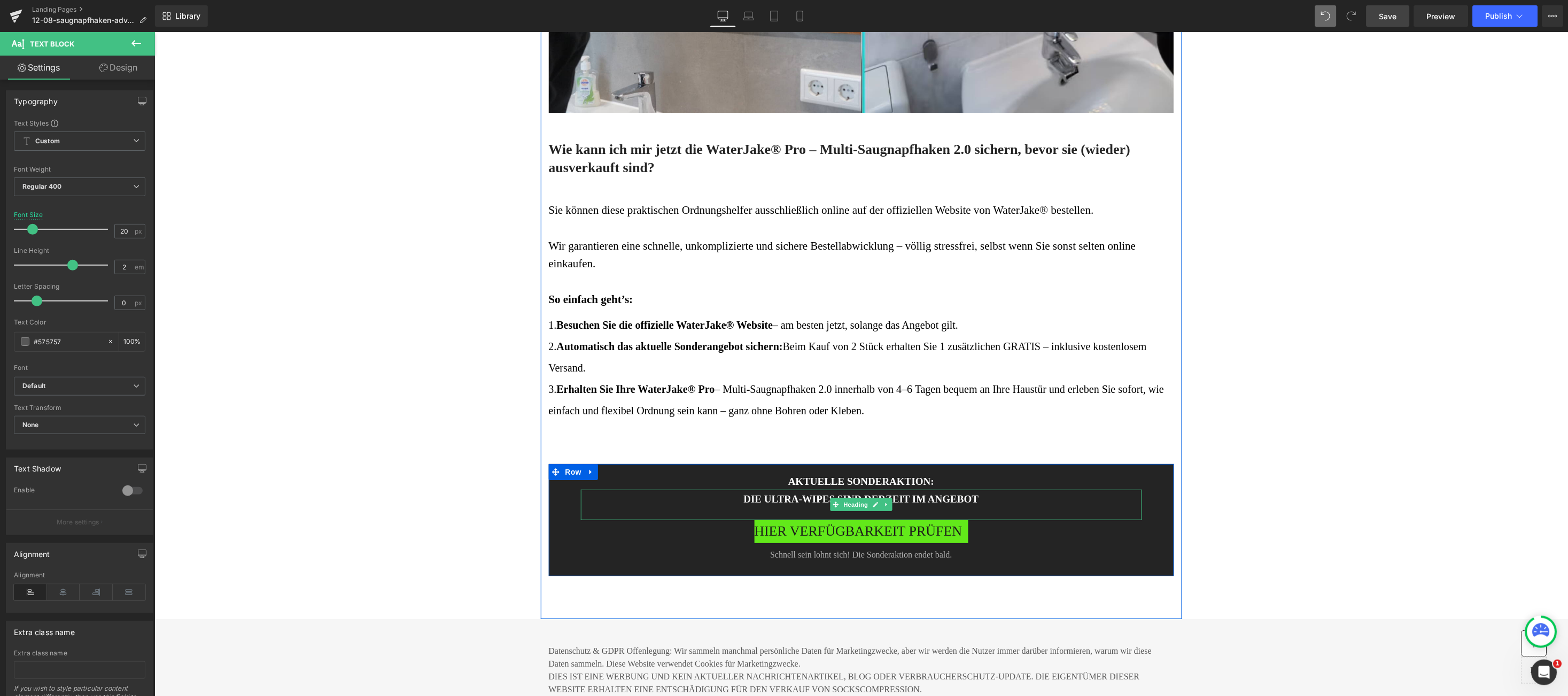
click at [803, 498] on h3 "Die ULTRA-WIPES SIND DERZEIT im angebot" at bounding box center [861, 499] width 562 height 16
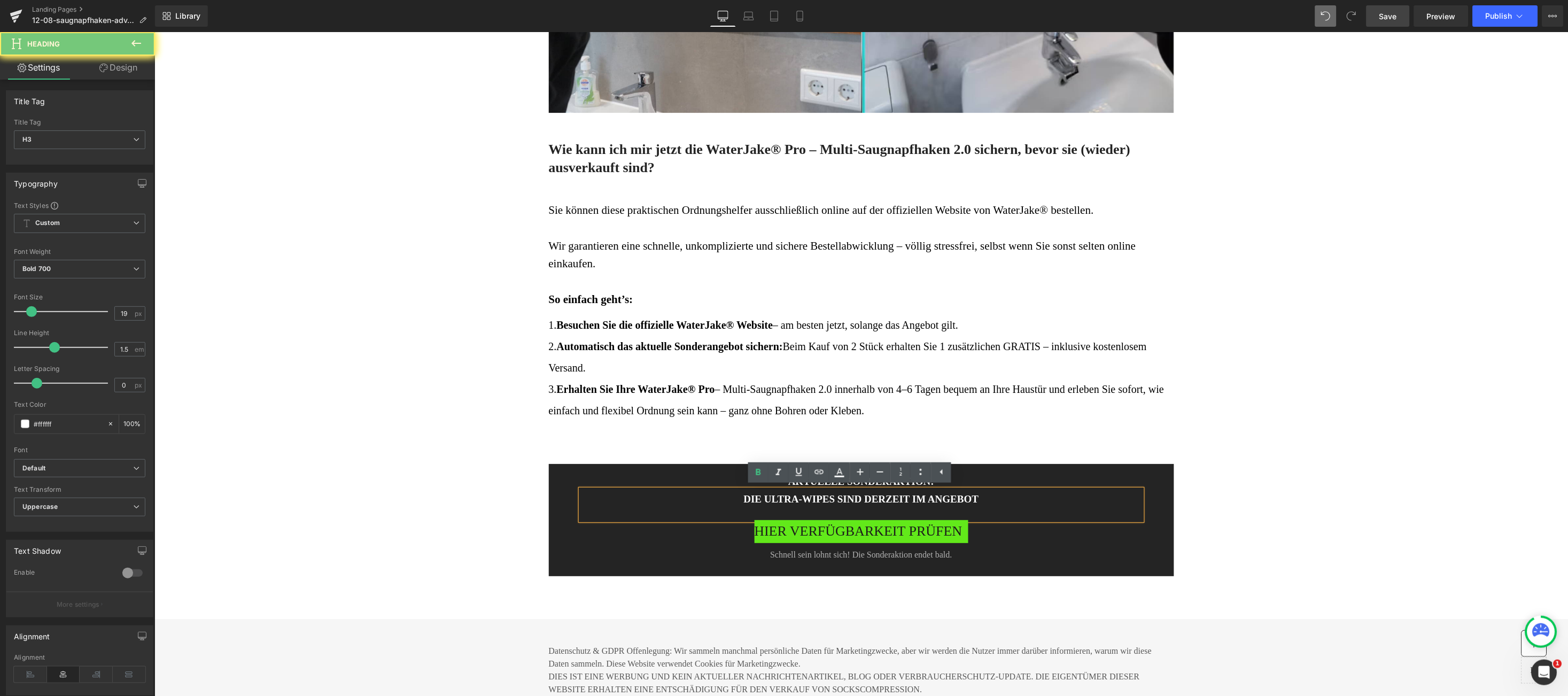
click at [778, 502] on h3 "Die ULTRA-WIPES SIND DERZEIT im angebot" at bounding box center [861, 499] width 562 height 16
click at [777, 499] on h3 "Die ULTRA-WIPES SIND DERZEIT im angebot" at bounding box center [861, 499] width 562 height 16
drag, startPoint x: 777, startPoint y: 499, endPoint x: 799, endPoint y: 494, distance: 22.6
click at [799, 494] on h3 "Die ULTRA-WIPES SIND DERZEIT im angebot" at bounding box center [861, 499] width 562 height 16
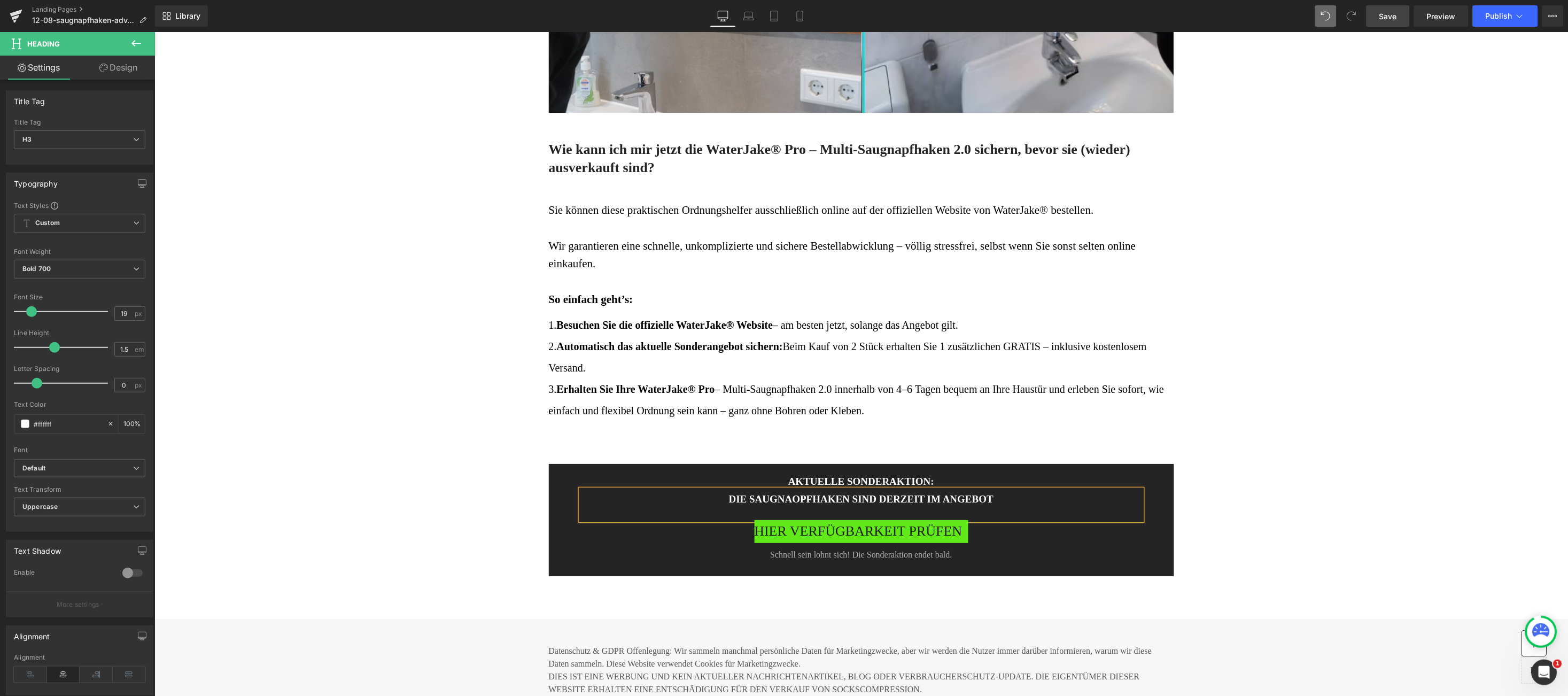
click at [788, 499] on h3 "Die saugnaopfhaken SIND DERZEIT im angebot" at bounding box center [861, 499] width 562 height 16
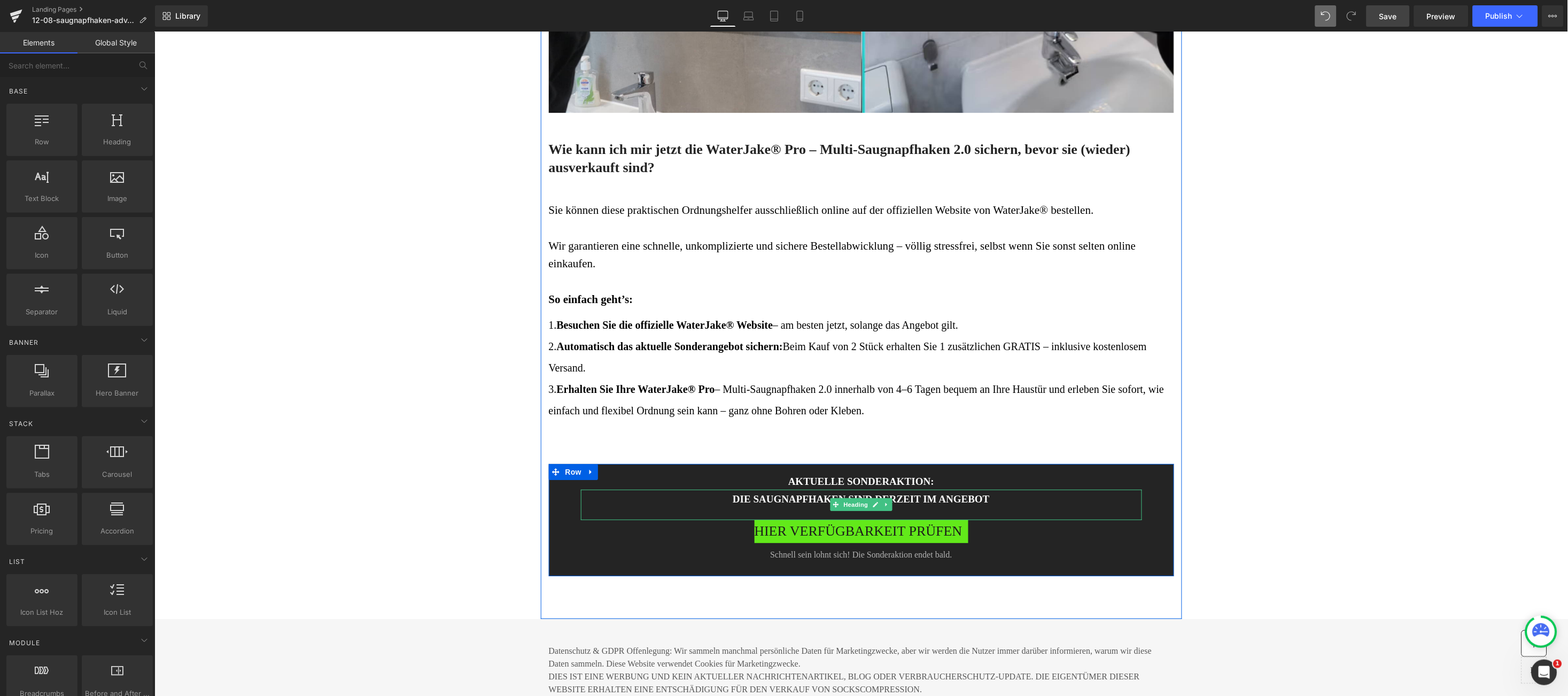
click at [743, 499] on h3 "Die saugnapfhaken SIND DERZEIT im angebot" at bounding box center [861, 499] width 562 height 16
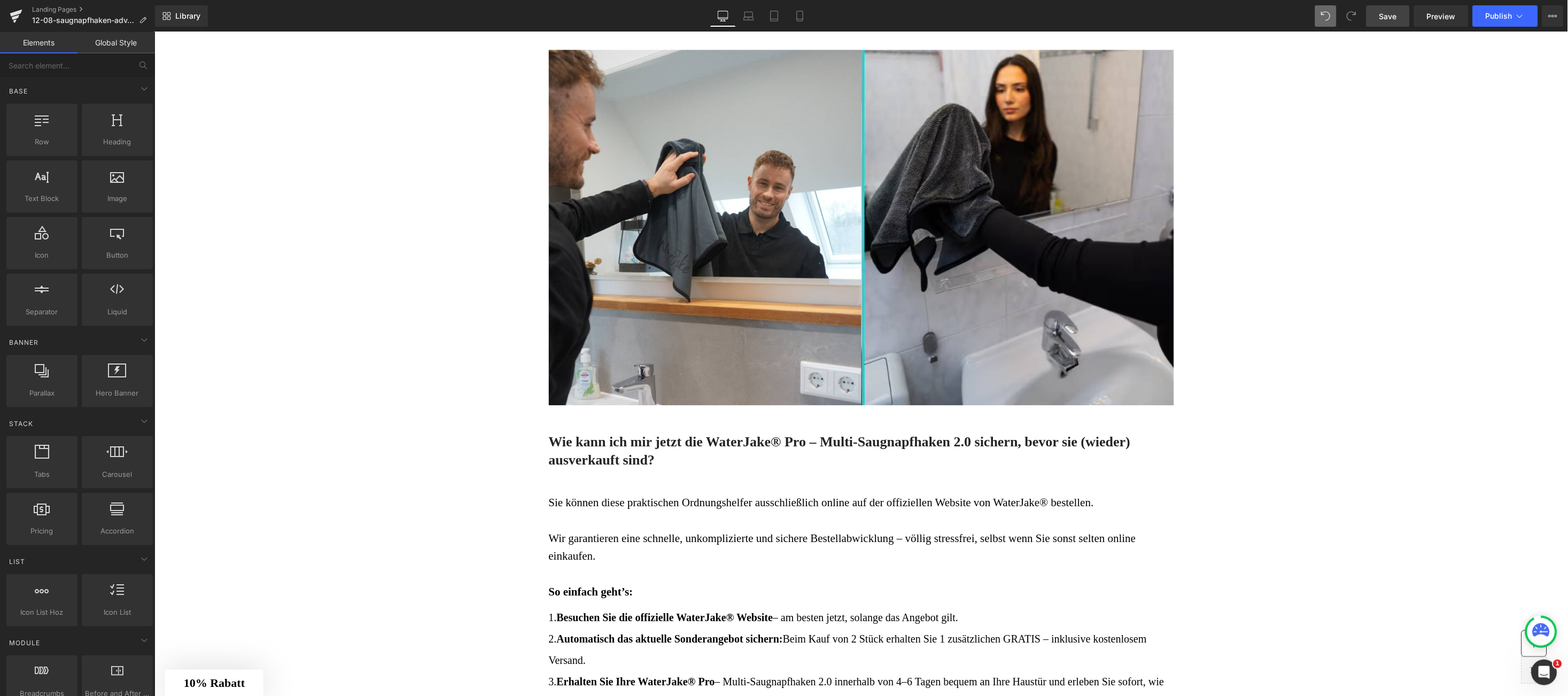
scroll to position [4262, 0]
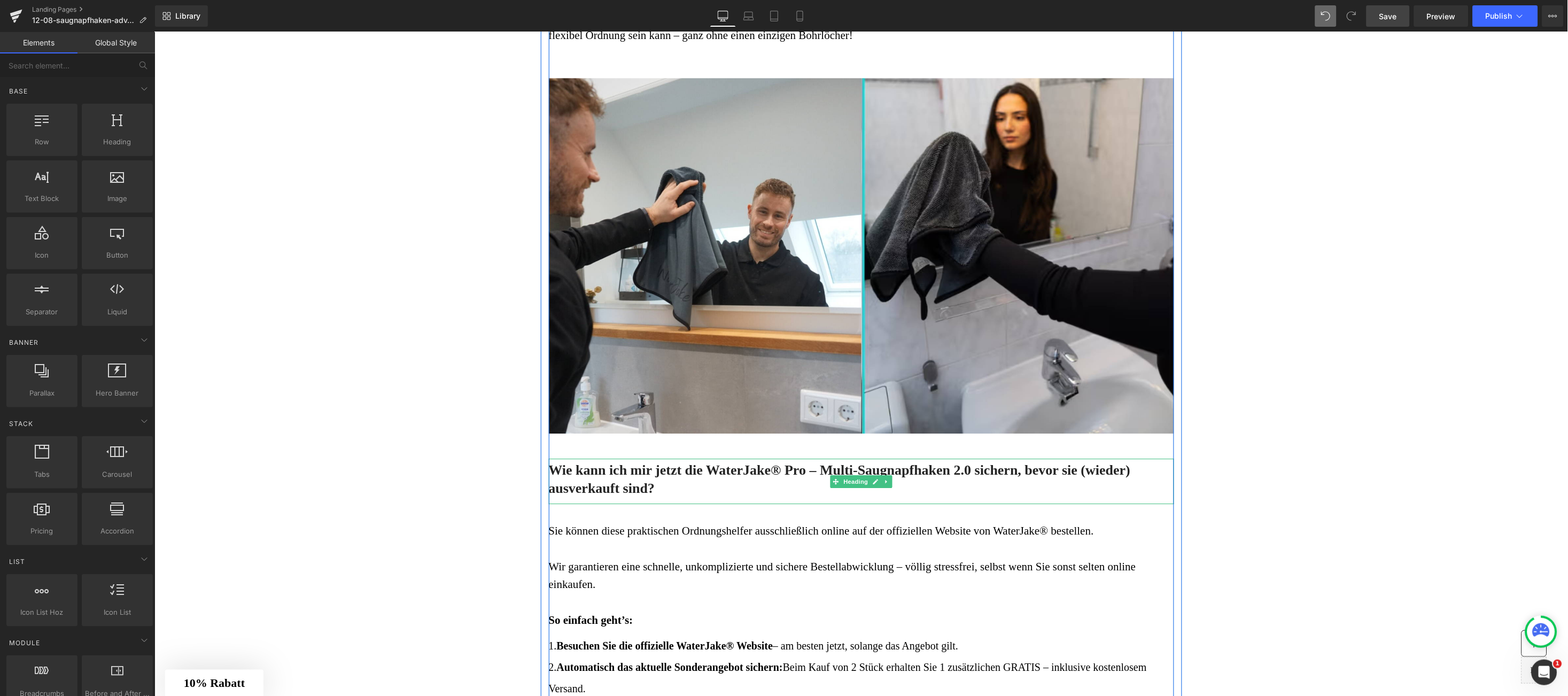
click at [653, 491] on h3 "Wie kann ich mir jetzt die WaterJake® Pro – Multi-Saugnapfhaken 2.0 sichern, be…" at bounding box center [861, 479] width 626 height 36
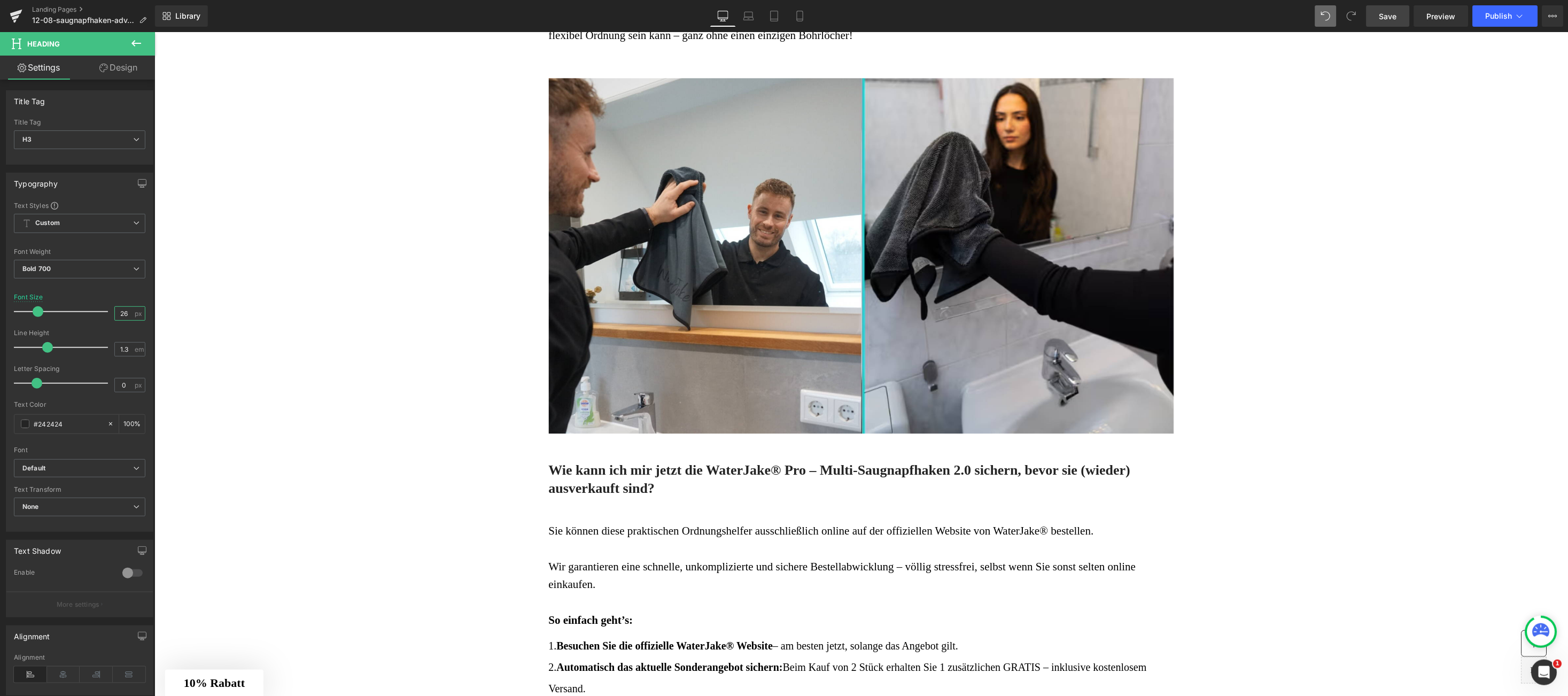
click at [127, 313] on input "26" at bounding box center [124, 313] width 19 height 13
type input "27"
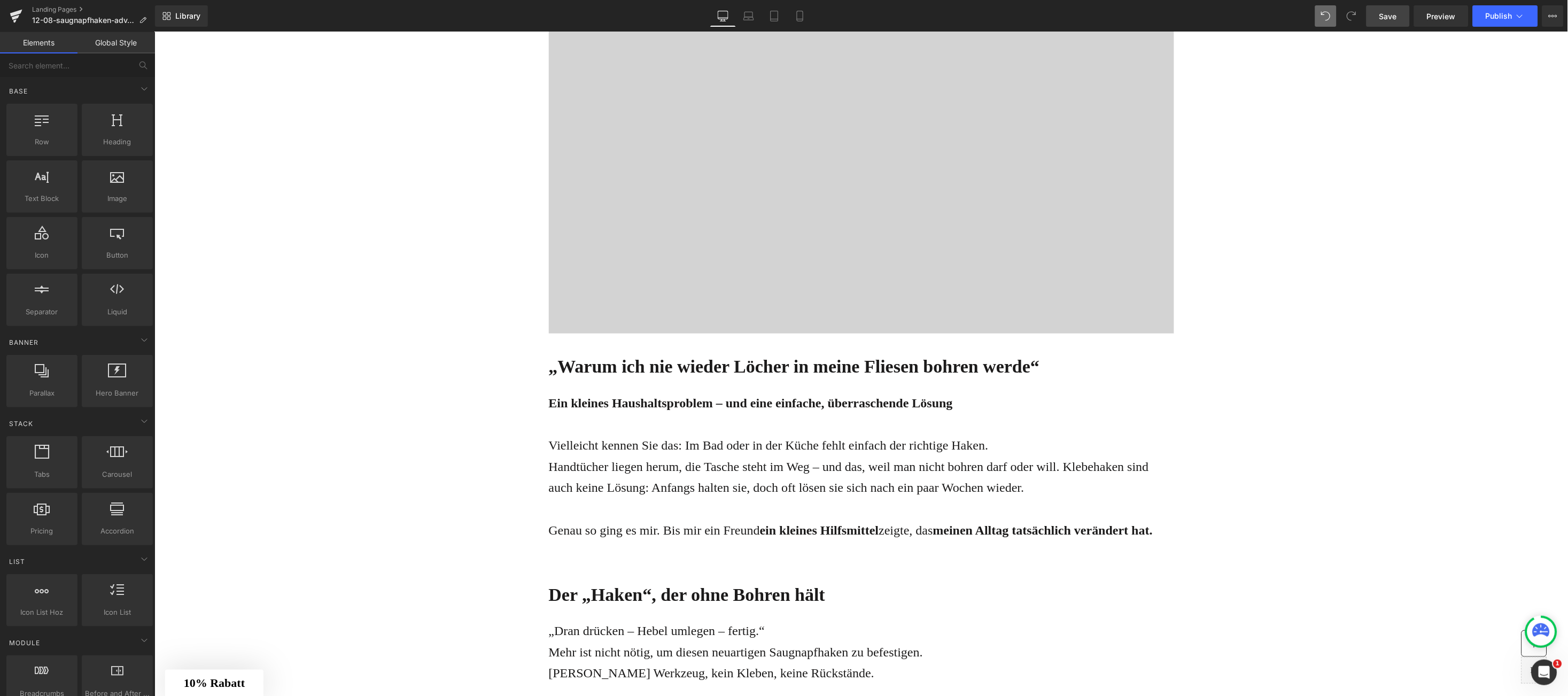
scroll to position [0, 0]
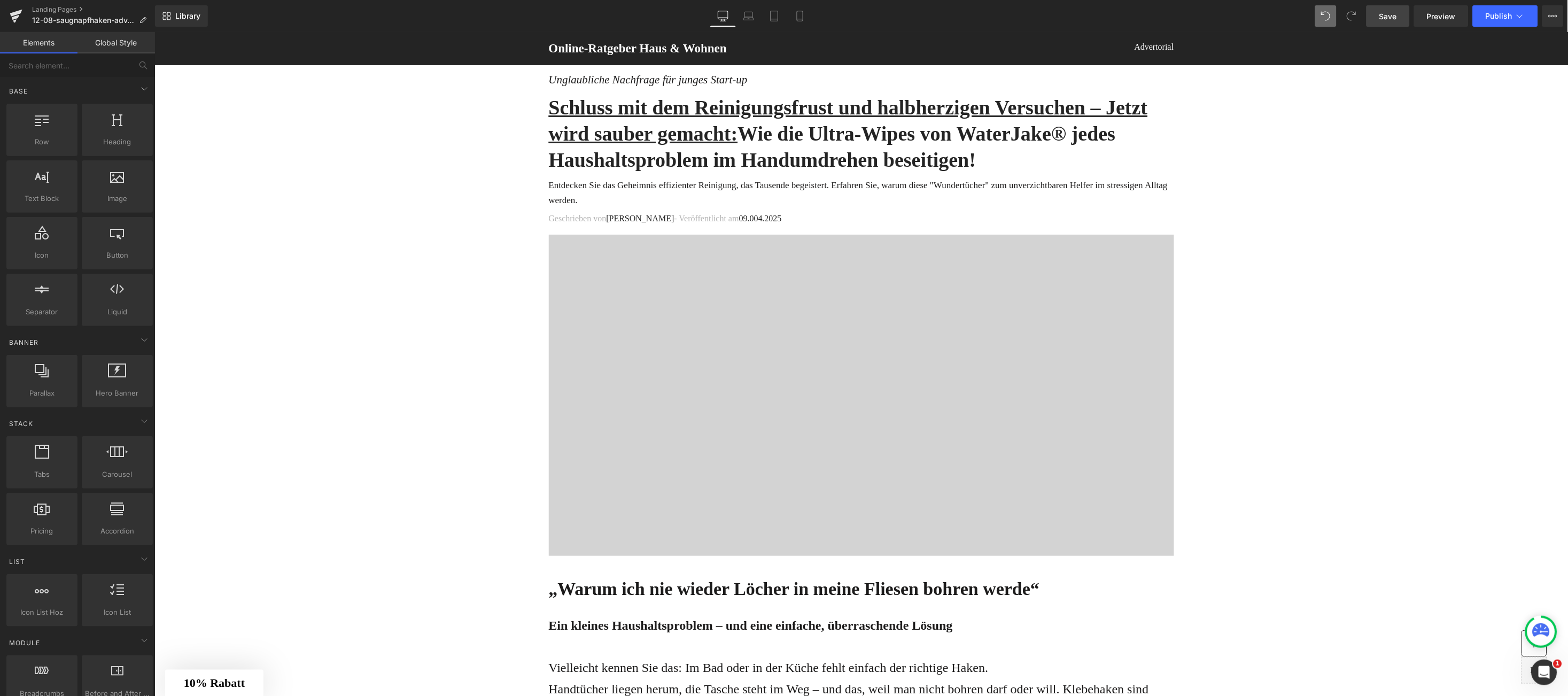
click at [1385, 22] on link "Save" at bounding box center [1388, 16] width 44 height 21
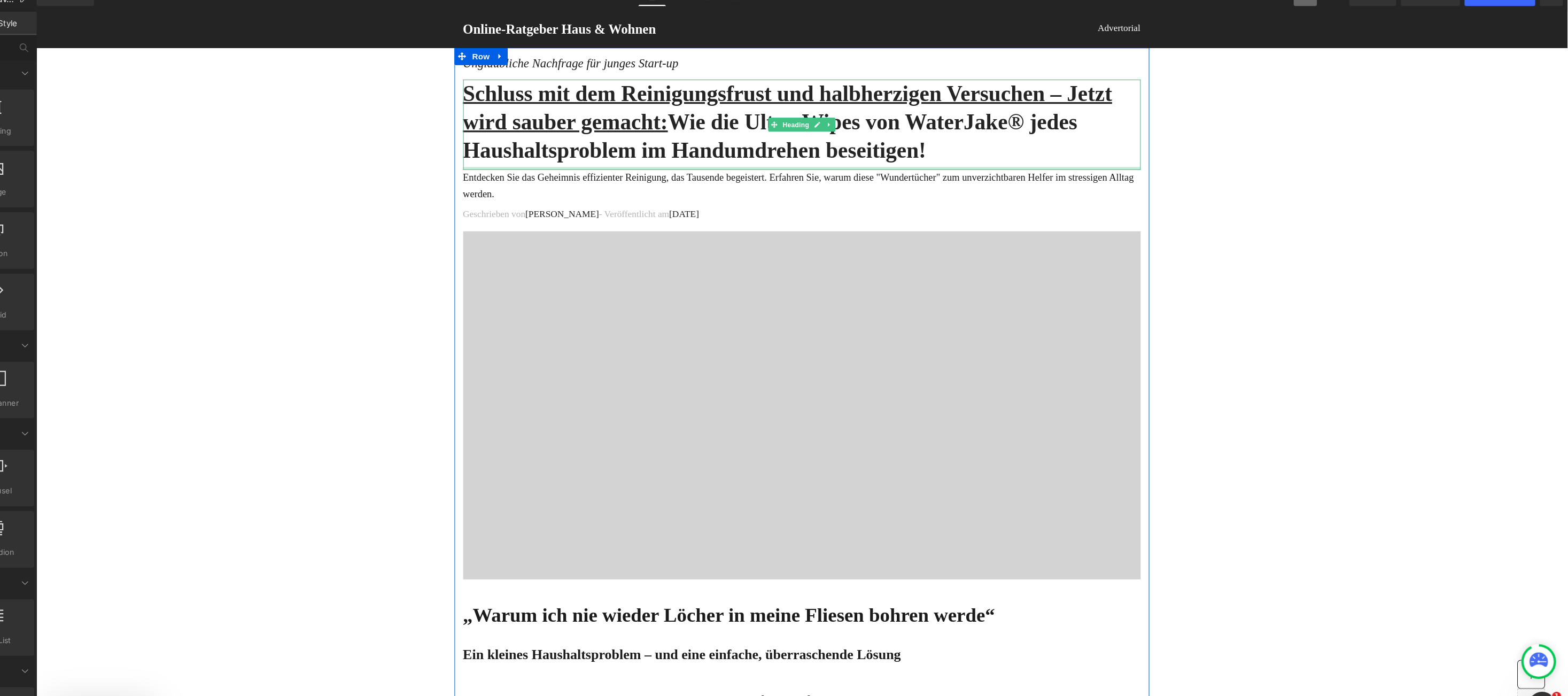
drag, startPoint x: 857, startPoint y: 155, endPoint x: 447, endPoint y: 85, distance: 415.9
click at [857, 155] on div at bounding box center [742, 155] width 626 height 2
click at [890, 147] on h1 "Schluss mit dem Reinigungsfrust und halbherzigen Versuchen – Jetzt wird sauber …" at bounding box center [742, 114] width 626 height 79
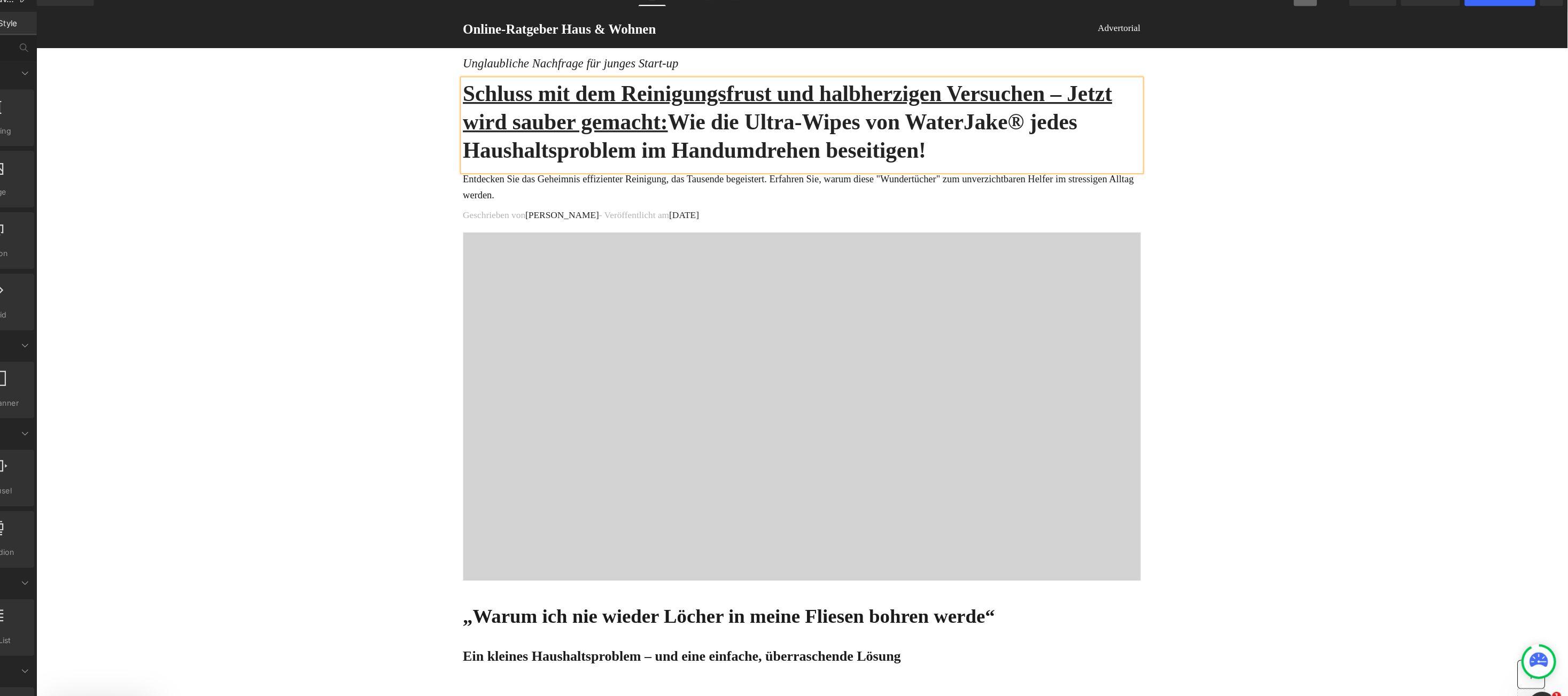
click at [447, 85] on u "Schluss mit dem Reinigungsfrust und halbherzigen Versuchen – Jetzt wird sauber …" at bounding box center [729, 100] width 599 height 49
click at [456, 81] on u "Schluss mit dem Reinigungsfrust und halbherzigen Versuchen – Jetzt wird sauber …" at bounding box center [729, 100] width 599 height 49
drag, startPoint x: 473, startPoint y: 81, endPoint x: 844, endPoint y: 145, distance: 376.5
click at [844, 145] on h1 "Schluss mit dem Reinigungsfrust und halbherzigen Versuchen – Jetzt wird sauber …" at bounding box center [742, 114] width 626 height 79
paste div
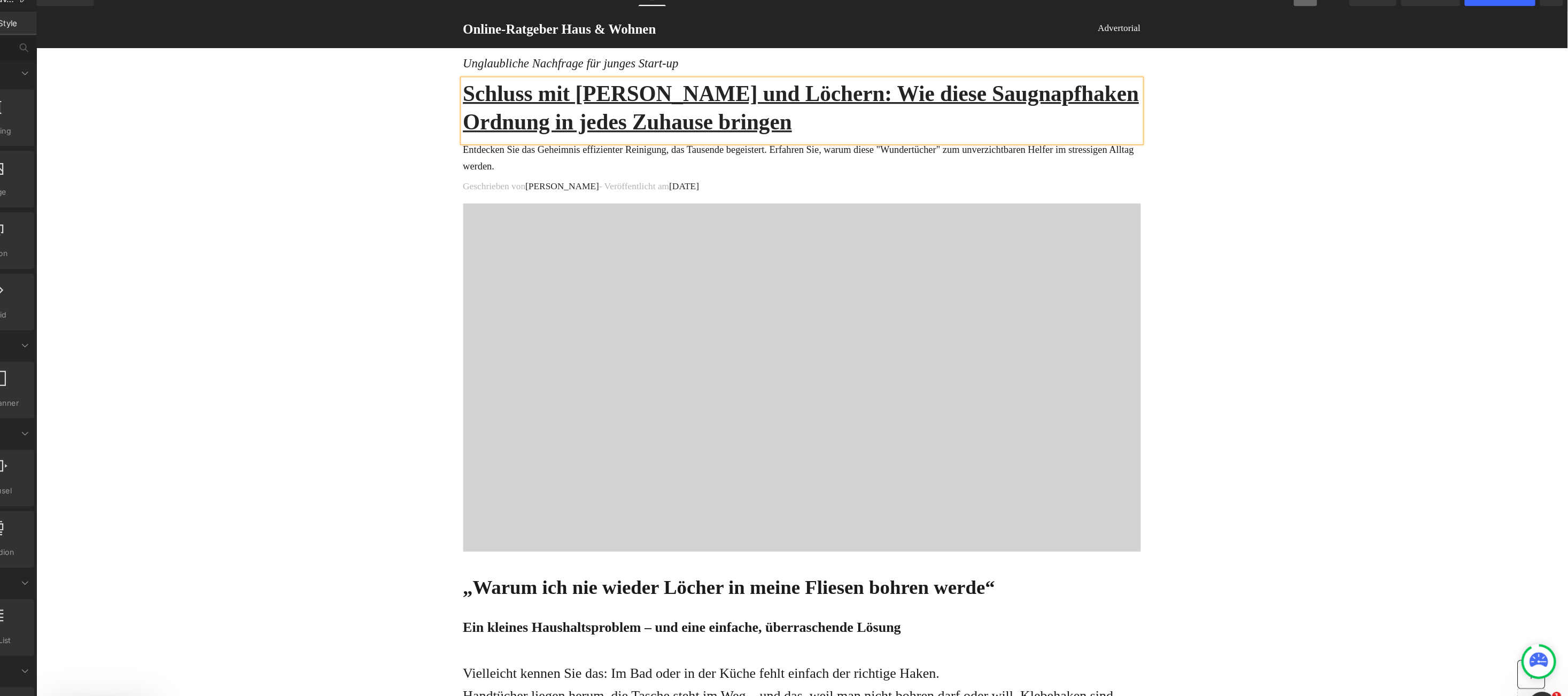
click at [714, 100] on h1 "Schluss mit Bohren und Löchern: Wie diese Saugnapfhaken Ordnung in jedes Zuhaus…" at bounding box center [742, 100] width 626 height 53
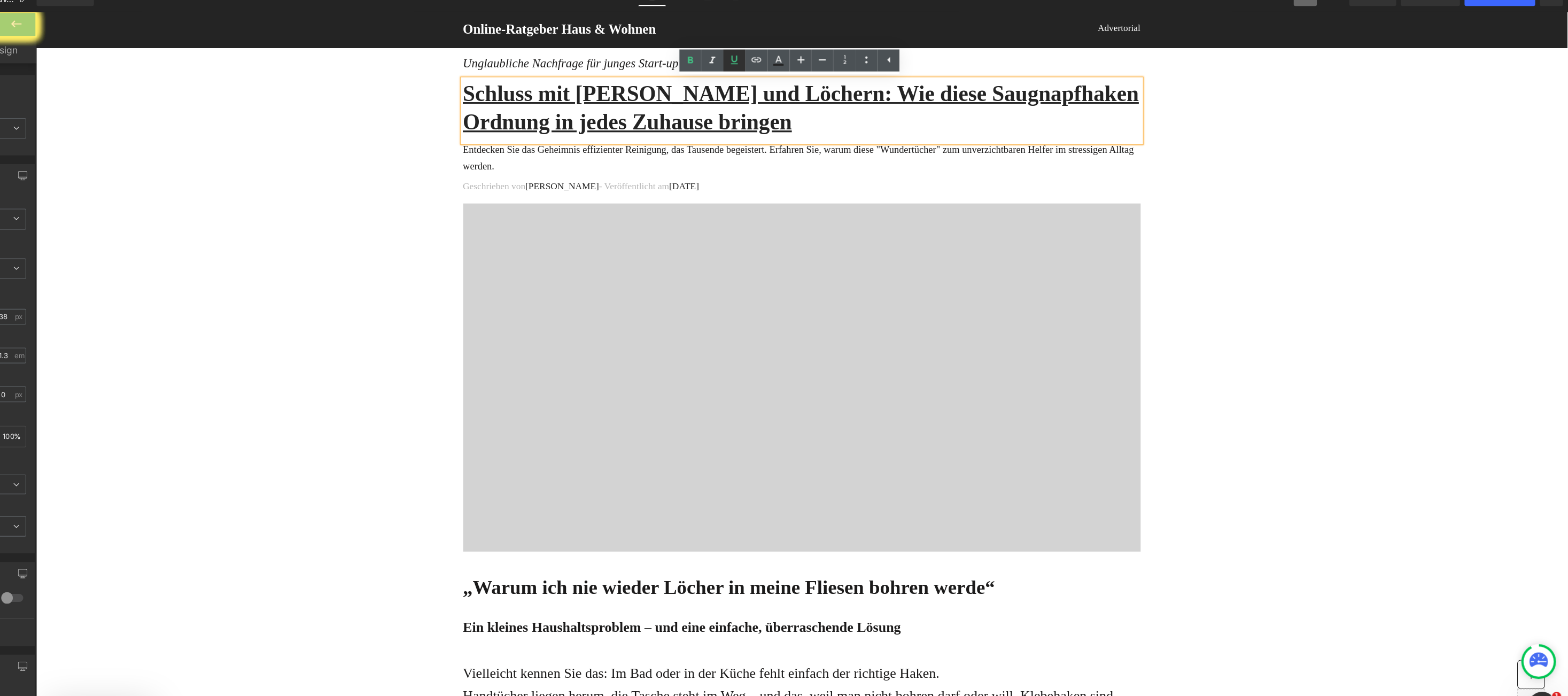
click at [801, 81] on icon at bounding box center [799, 77] width 13 height 13
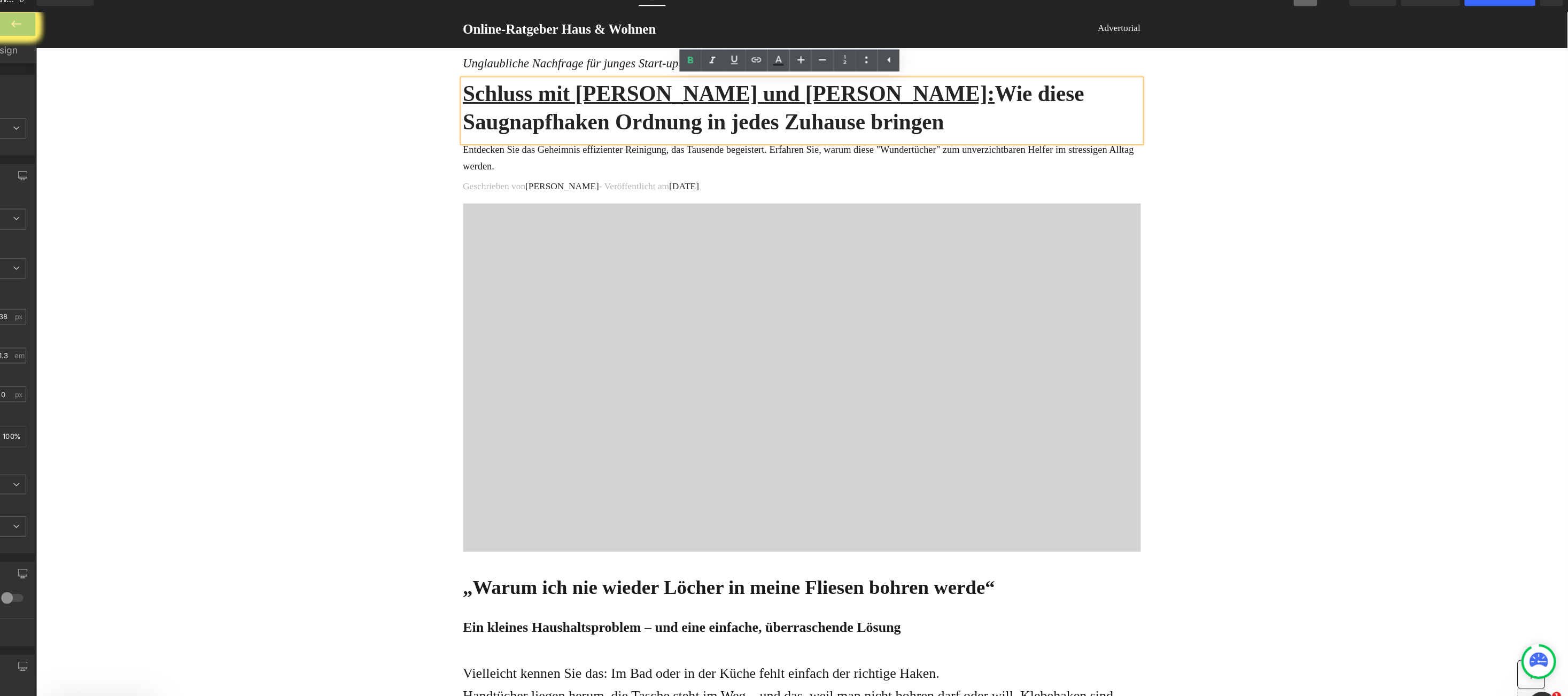
click at [697, 114] on h1 "Schluss mit Bohren und Löchern: Wie diese Saugnapfhaken Ordnung in jedes Zuhaus…" at bounding box center [742, 100] width 626 height 53
click at [859, 77] on icon at bounding box center [861, 77] width 7 height 7
click at [859, 78] on icon at bounding box center [861, 77] width 13 height 13
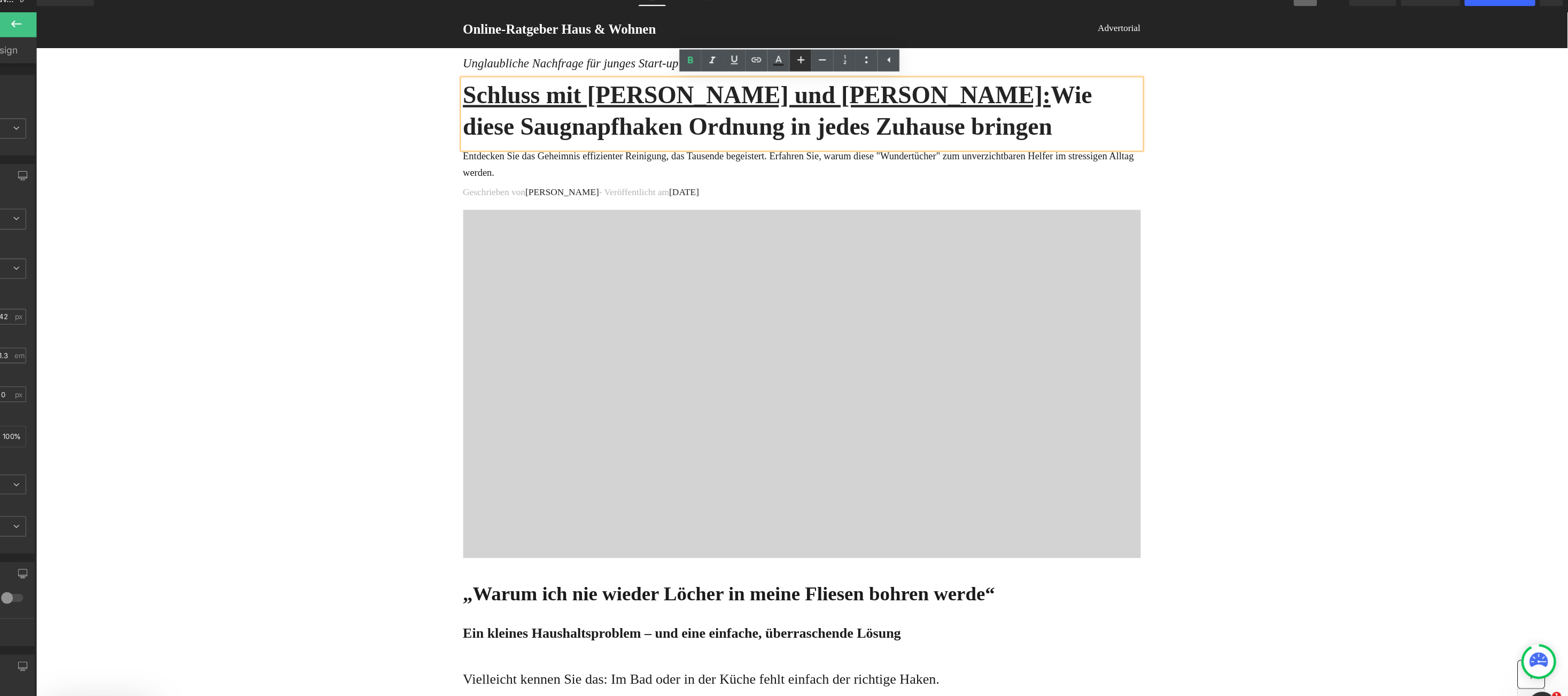
drag, startPoint x: 859, startPoint y: 78, endPoint x: 660, endPoint y: 72, distance: 199.1
click at [859, 78] on icon at bounding box center [861, 77] width 13 height 13
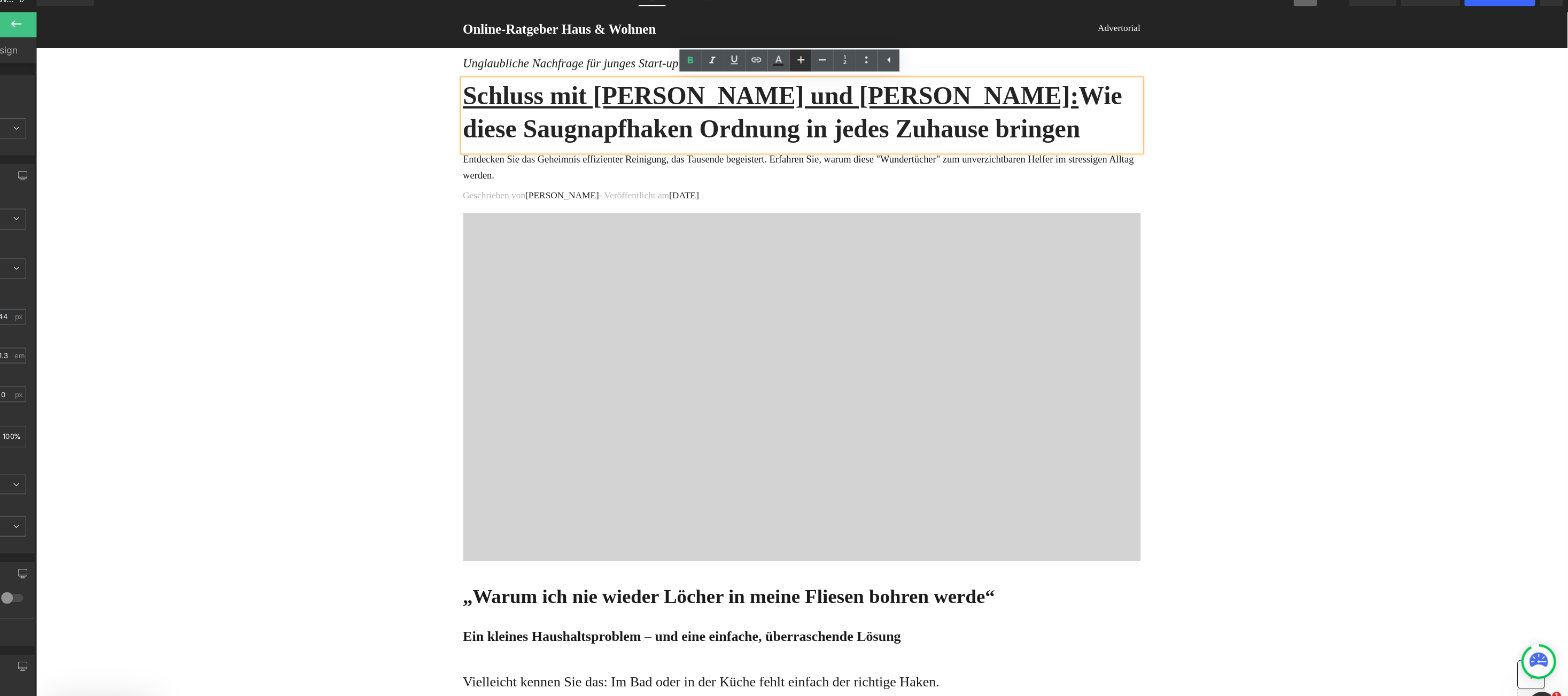
click at [859, 79] on icon at bounding box center [861, 77] width 13 height 13
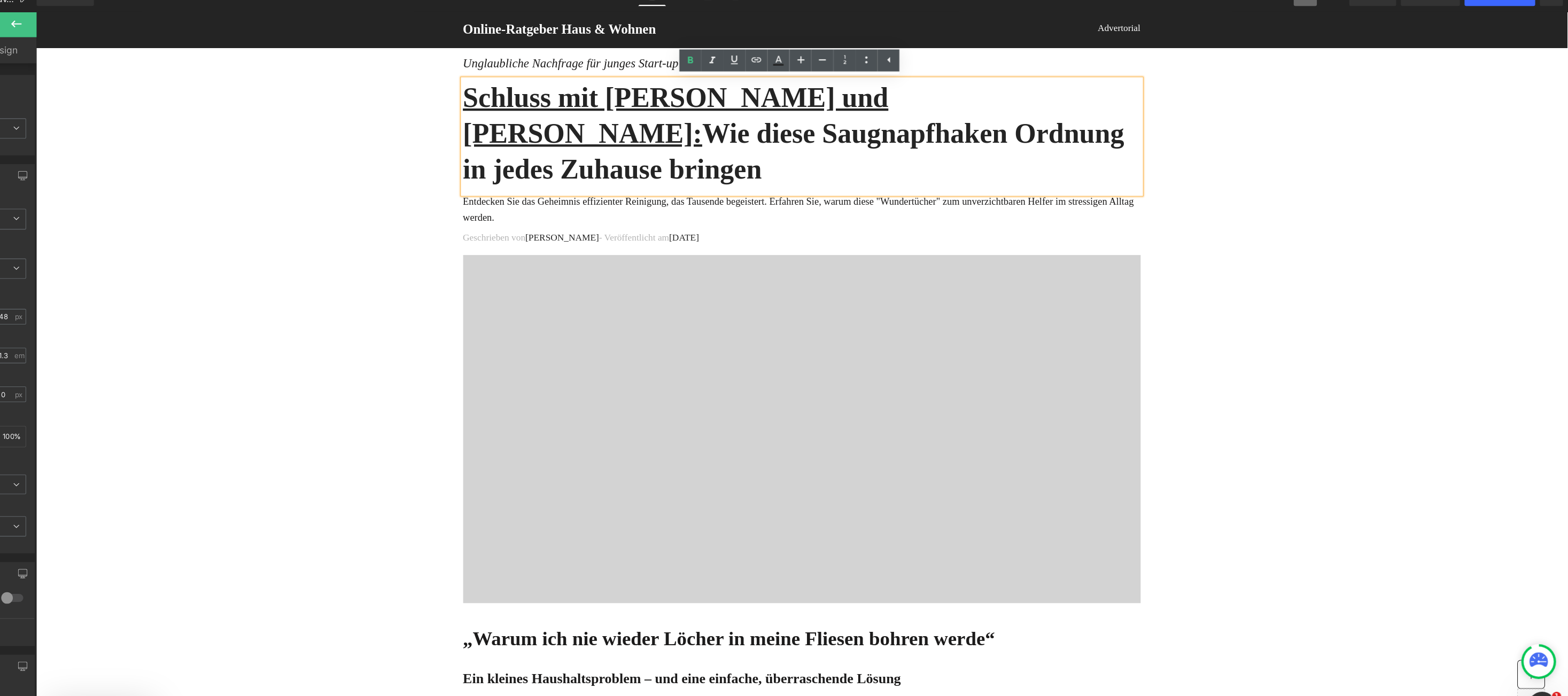
drag, startPoint x: 278, startPoint y: 132, endPoint x: 48, endPoint y: 114, distance: 230.7
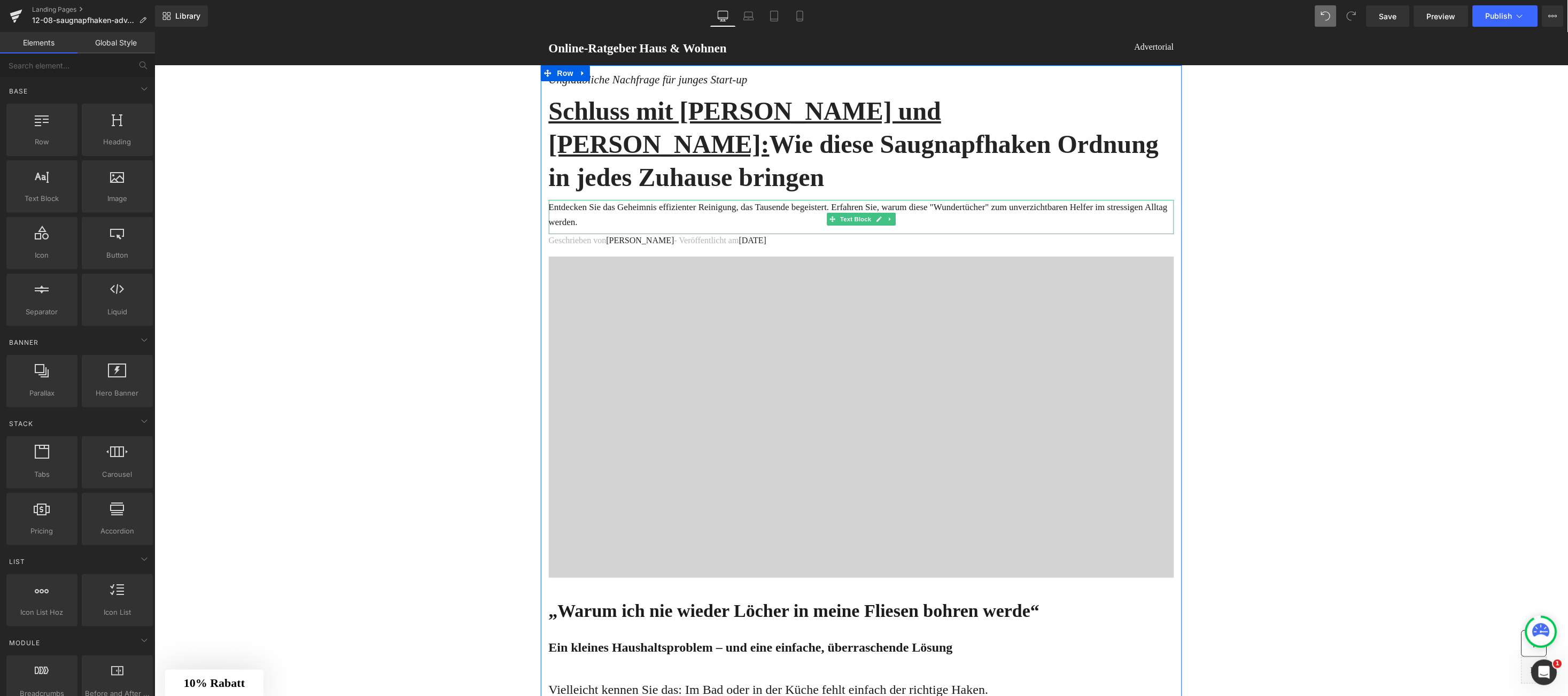
drag, startPoint x: 553, startPoint y: 184, endPoint x: 588, endPoint y: 184, distance: 35.0
click at [553, 199] on p "Entdecken Sie das Geheimnis effizienter Reinigung, das Tausende begeistert. Erf…" at bounding box center [861, 214] width 626 height 30
click at [551, 199] on p "Entdecken Sie das Geheimnis effizienter Reinigung, das Tausende begeistert. Erf…" at bounding box center [861, 214] width 626 height 30
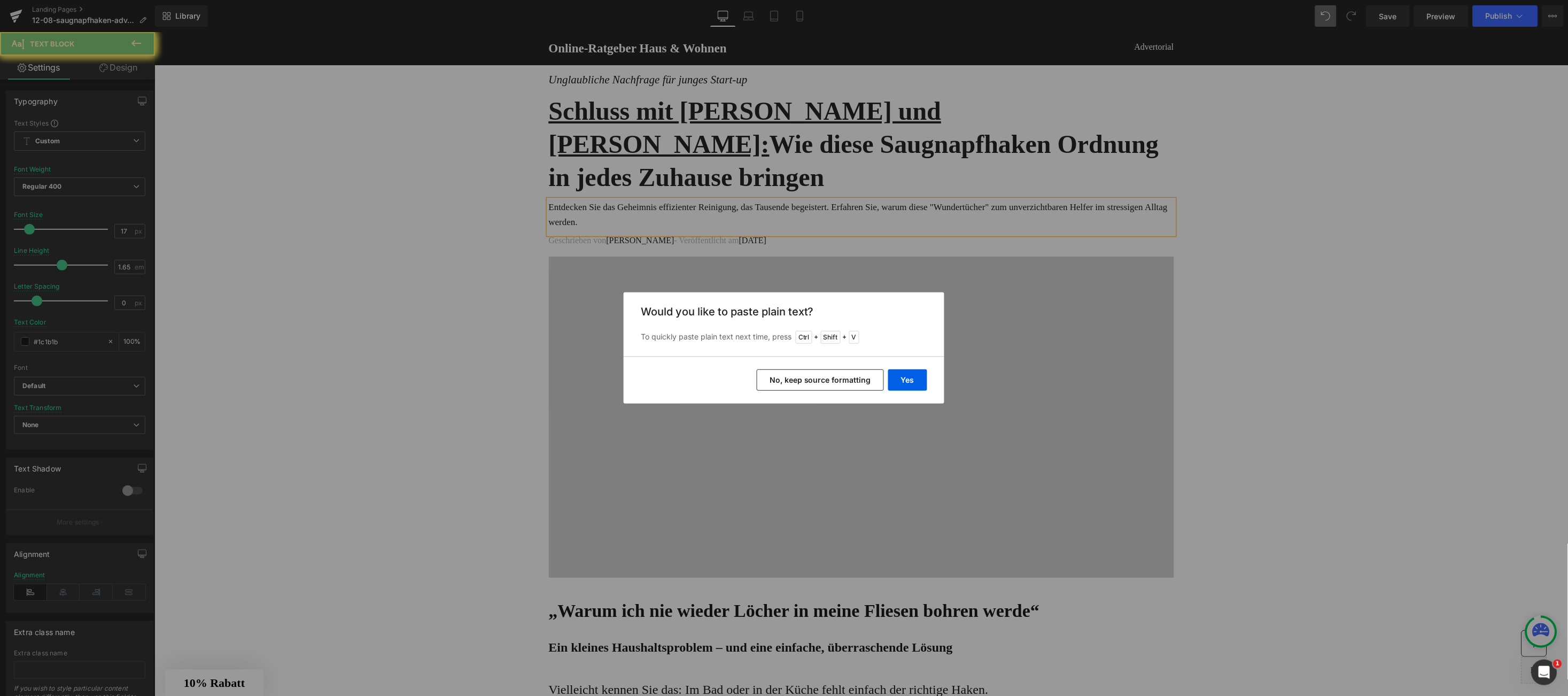
click at [904, 378] on button "Yes" at bounding box center [907, 380] width 39 height 21
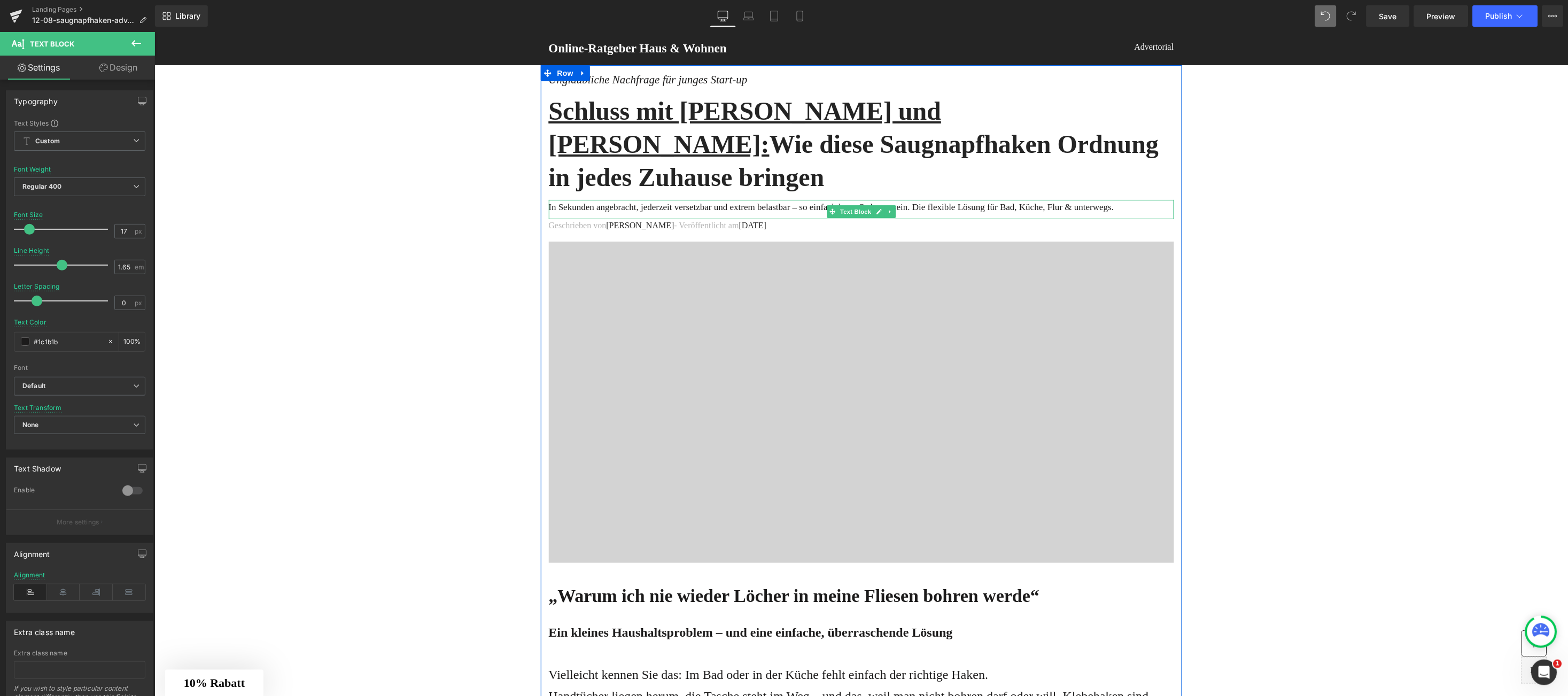
click at [1112, 199] on p "In Sekunden angebracht, jederzeit versetzbar und extrem belastbar – so einfach …" at bounding box center [861, 206] width 626 height 15
click at [1086, 199] on p "In Sekunden angebracht, jederzeit versetzbar und extrem belastbar – so einfach …" at bounding box center [861, 206] width 626 height 15
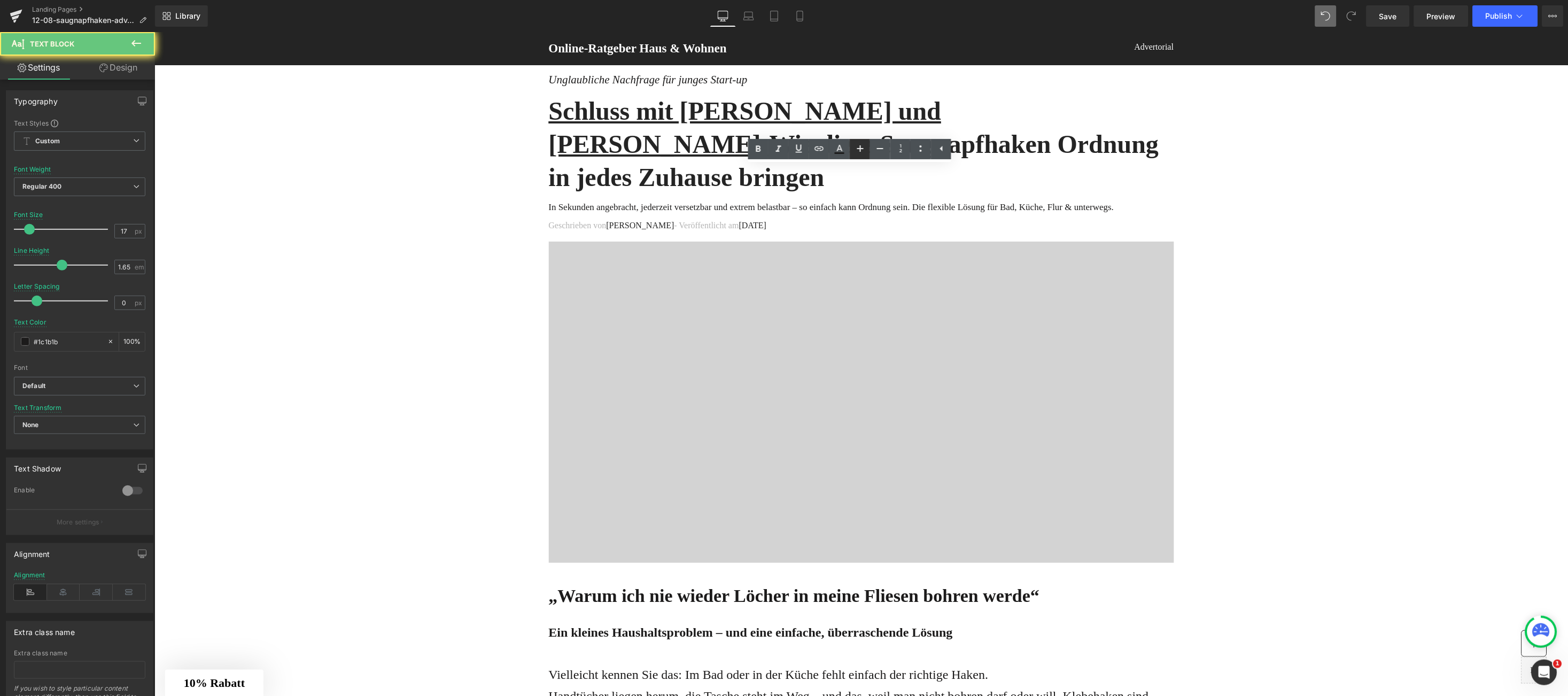
click at [859, 147] on icon at bounding box center [861, 149] width 13 height 13
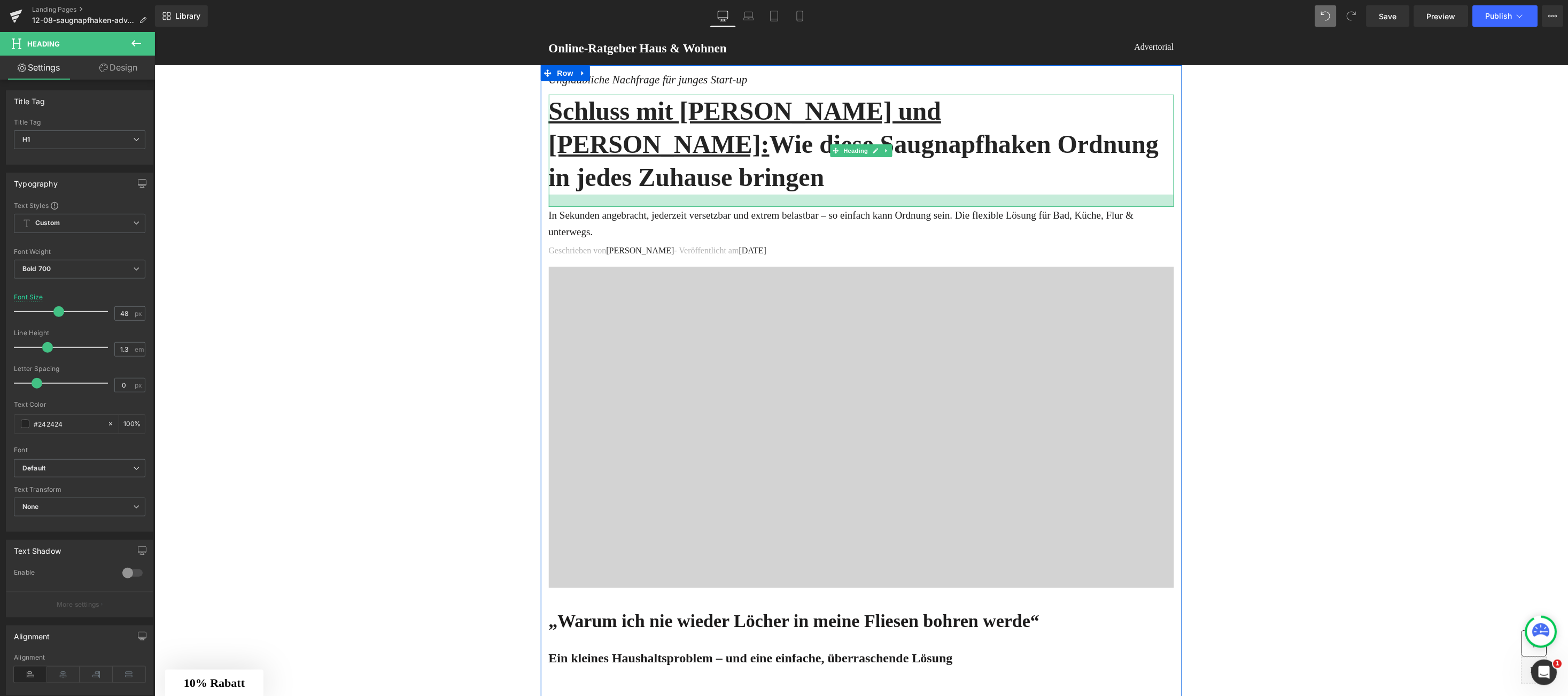
drag, startPoint x: 740, startPoint y: 162, endPoint x: 751, endPoint y: 169, distance: 13.0
click at [751, 194] on div at bounding box center [861, 200] width 626 height 12
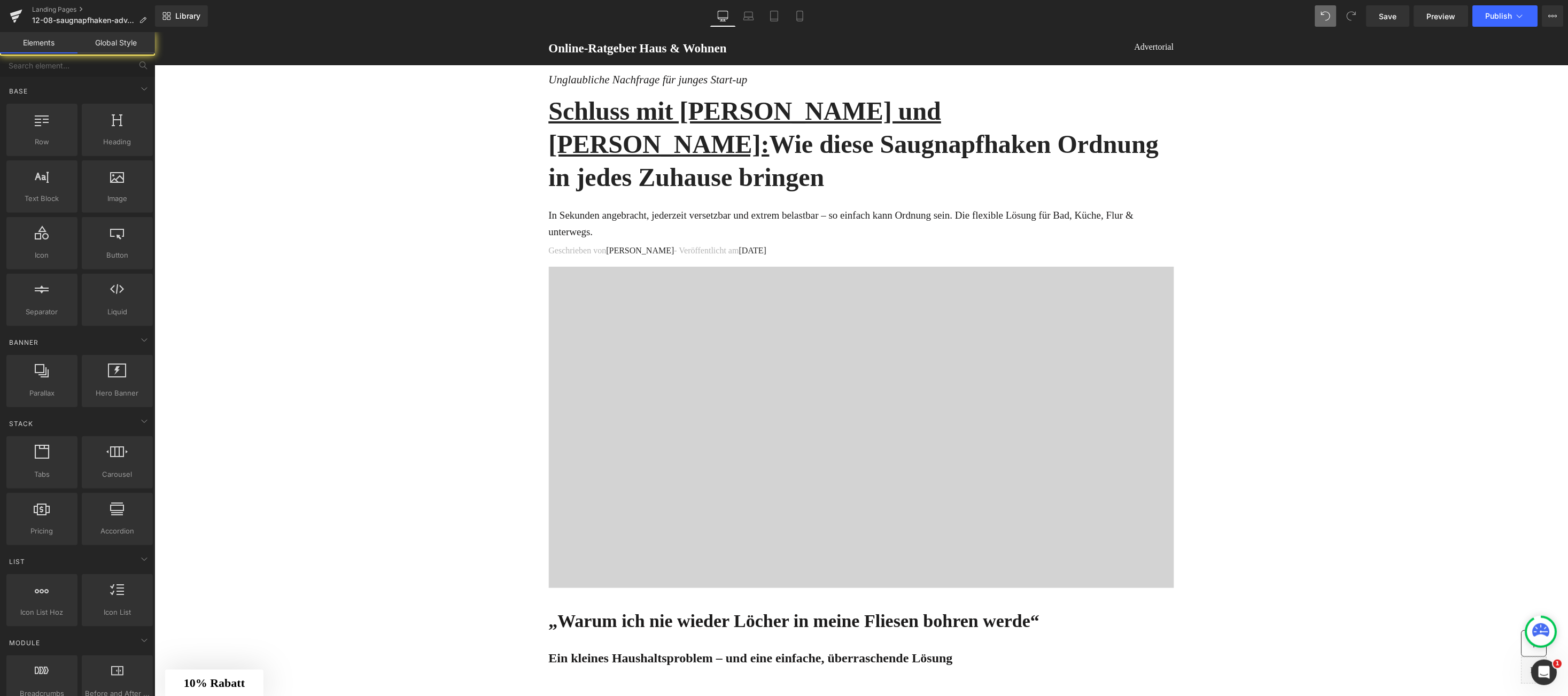
click at [1385, 14] on span "Save" at bounding box center [1388, 16] width 17 height 12
click at [1385, 21] on div "Saving . . ." at bounding box center [1377, 16] width 41 height 12
click at [22, 13] on icon at bounding box center [16, 16] width 13 height 27
